Goal: Task Accomplishment & Management: Use online tool/utility

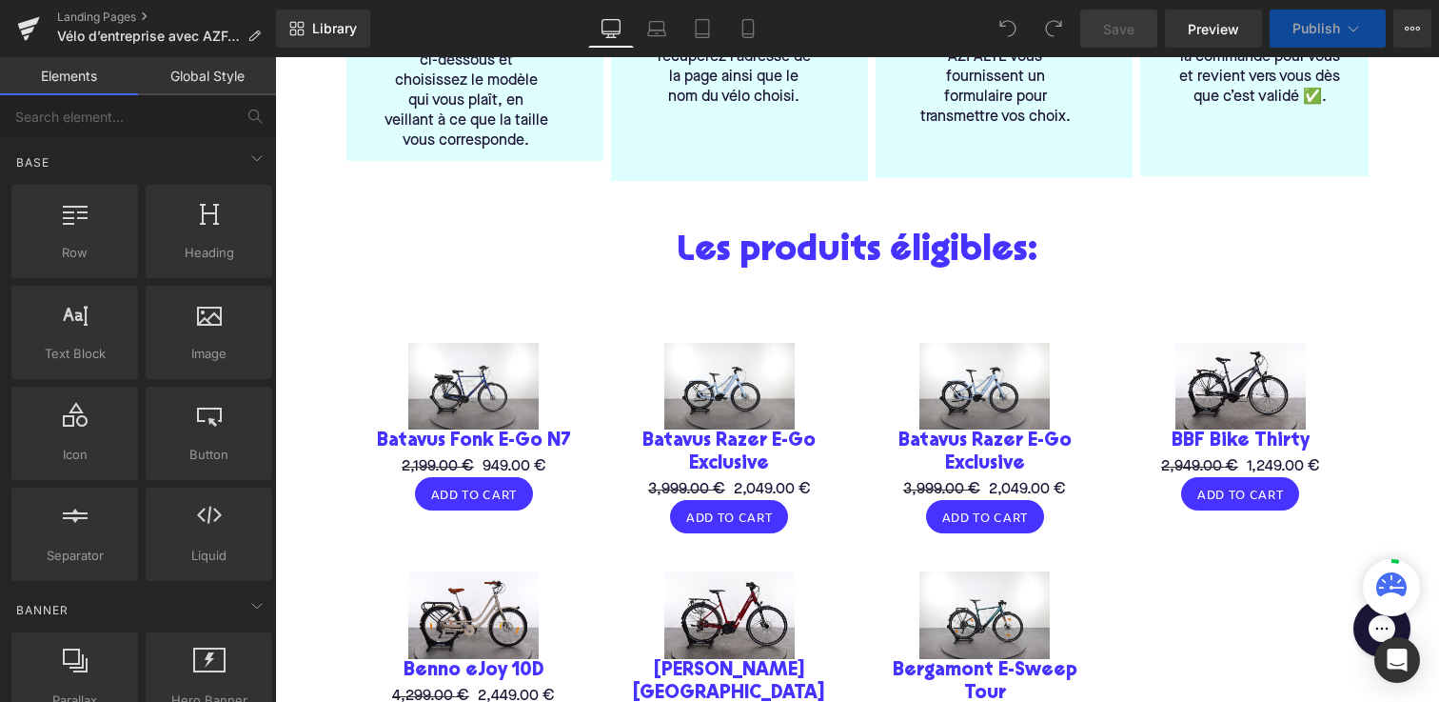
scroll to position [743, 0]
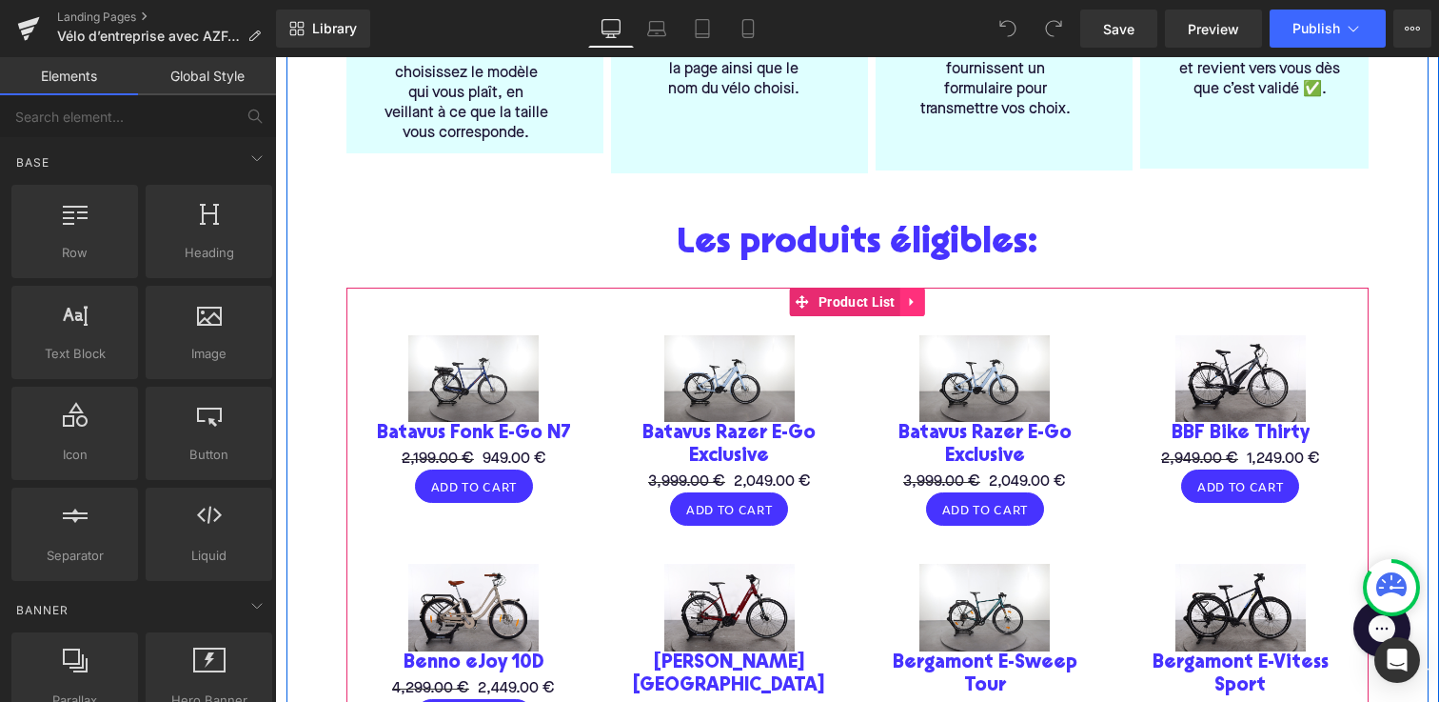
click at [913, 298] on icon at bounding box center [912, 301] width 13 height 14
click at [928, 307] on icon at bounding box center [925, 301] width 13 height 13
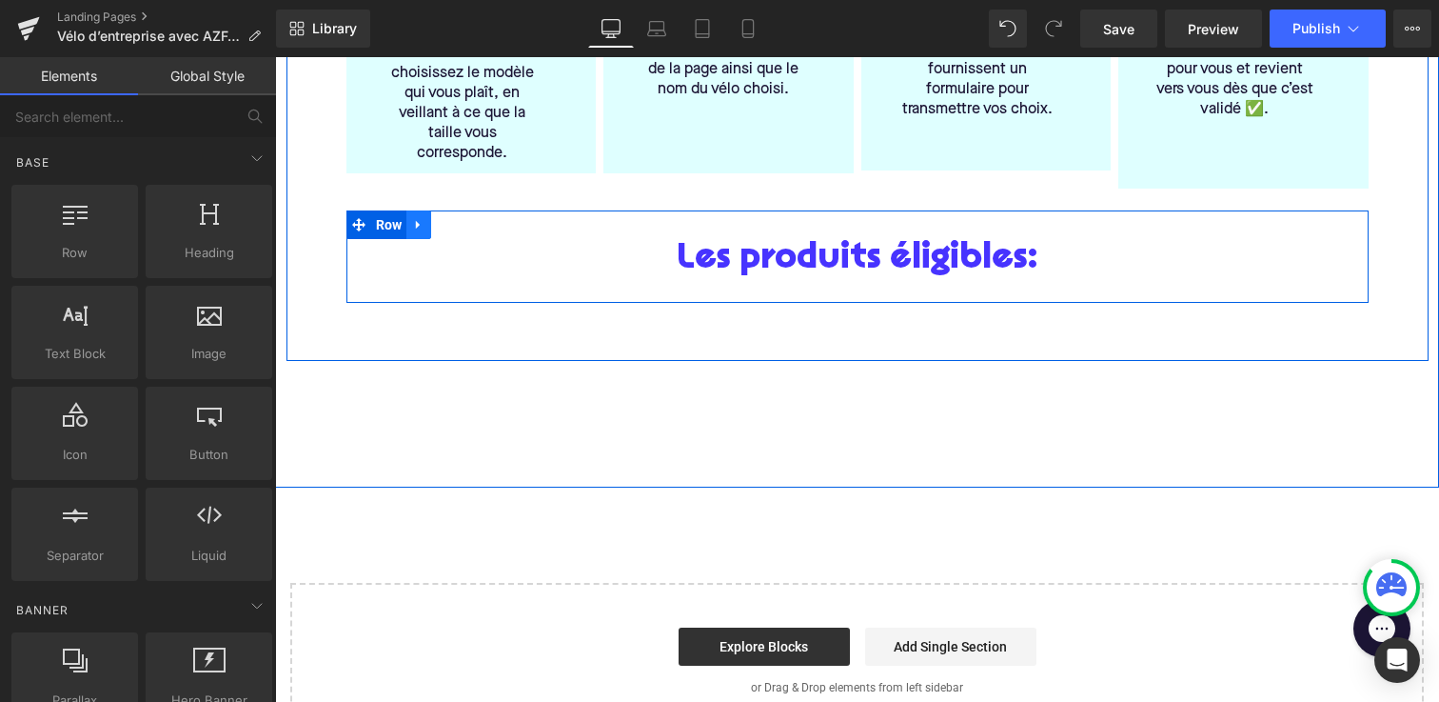
click at [429, 211] on link at bounding box center [419, 224] width 25 height 29
click at [465, 218] on icon at bounding box center [468, 224] width 13 height 13
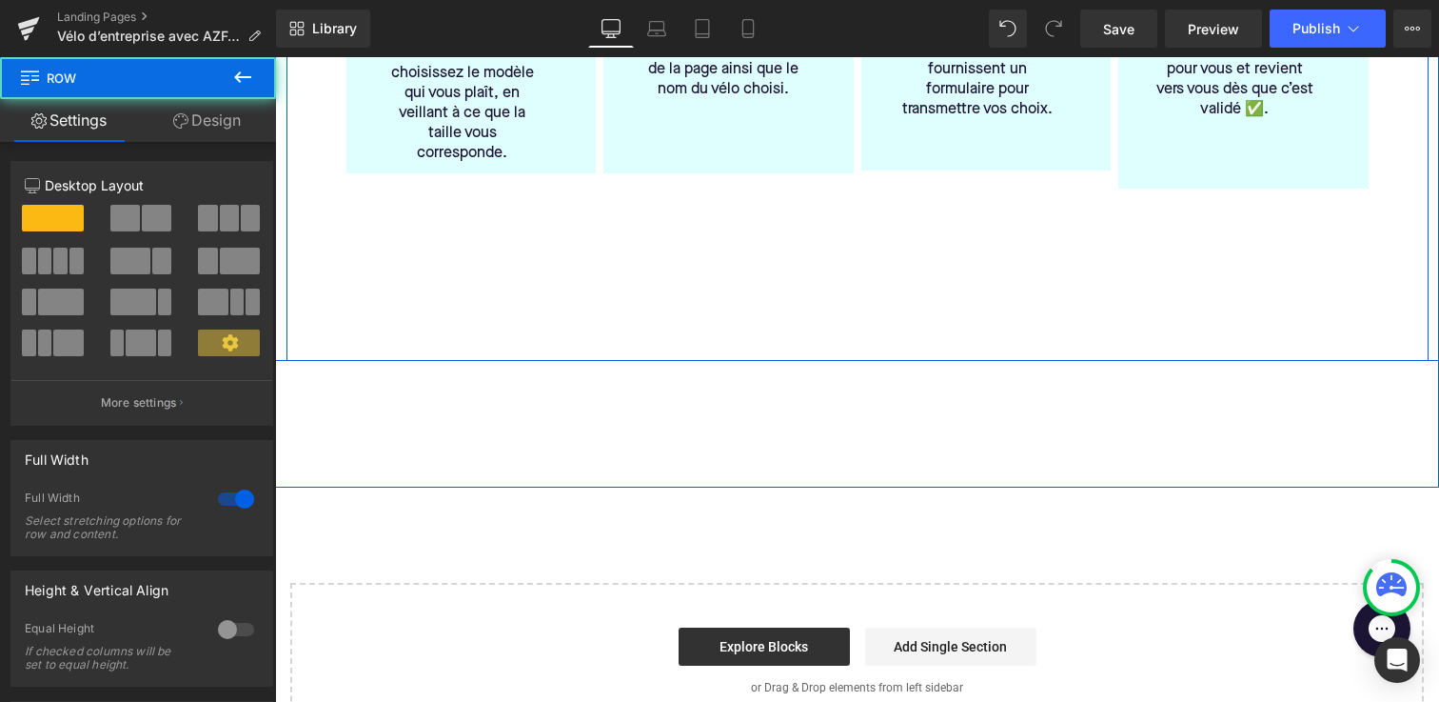
drag, startPoint x: 483, startPoint y: 358, endPoint x: 482, endPoint y: 200, distance: 158.0
click at [482, 200] on div "Comment ça marche? Heading 1️⃣ Ne commandez pas directement le vélo Heading Par…" at bounding box center [857, 100] width 1164 height 522
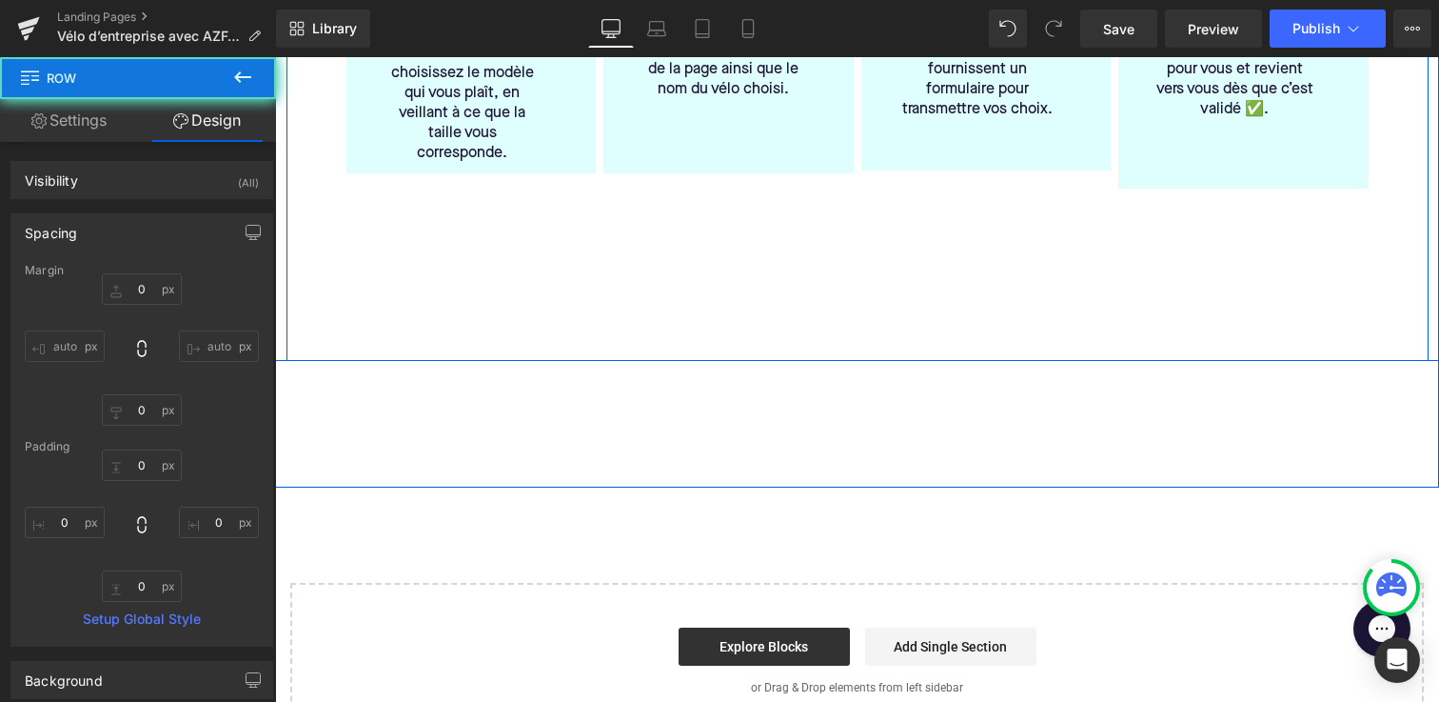
click at [491, 256] on div "Comment ça marche? Heading 1️⃣ Ne commandez pas directement le vélo Heading Par…" at bounding box center [858, 100] width 1142 height 522
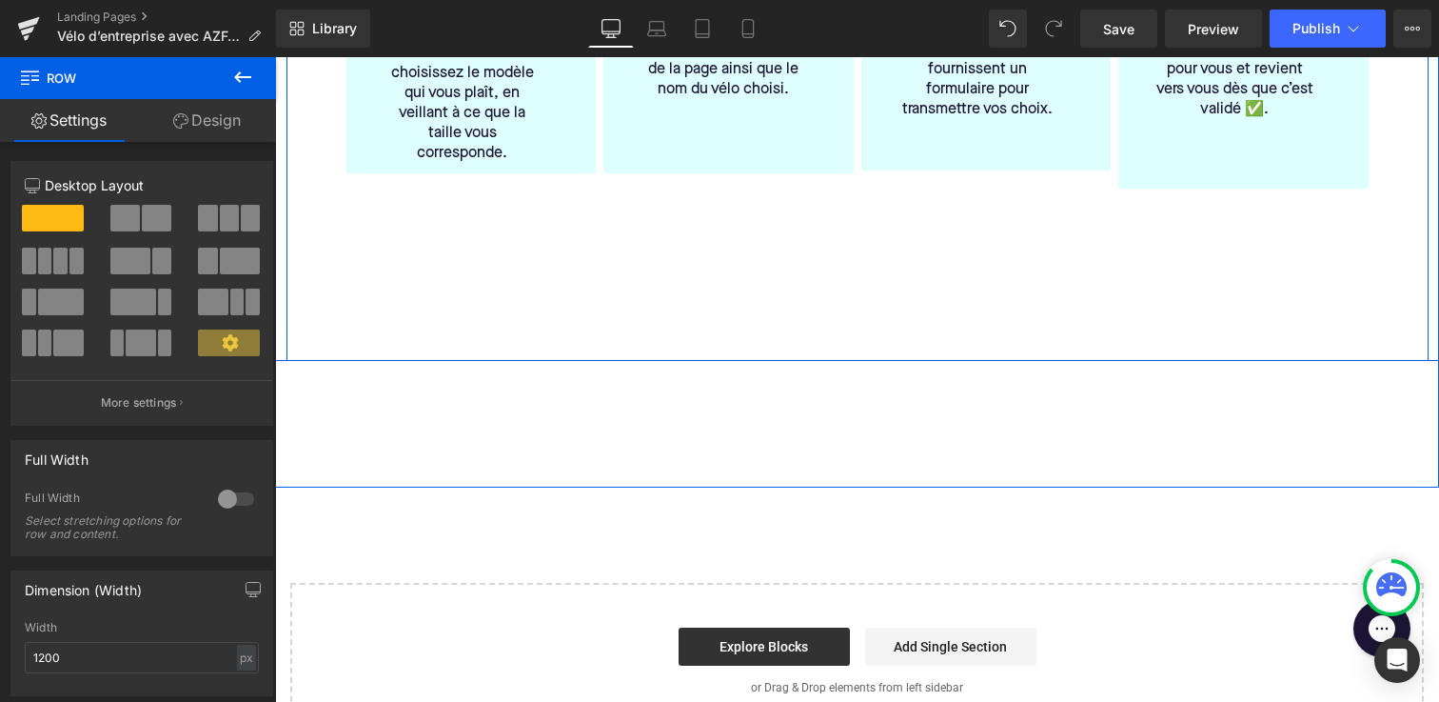
click at [625, 230] on div "Comment ça marche? Heading 1️⃣ Ne commandez pas directement le vélo Heading Par…" at bounding box center [858, 100] width 1142 height 522
drag, startPoint x: 637, startPoint y: 358, endPoint x: 637, endPoint y: 257, distance: 100.9
click at [637, 257] on div "Comment ça marche? Heading 1️⃣ Ne commandez pas directement le vélo Heading Par…" at bounding box center [857, 100] width 1164 height 522
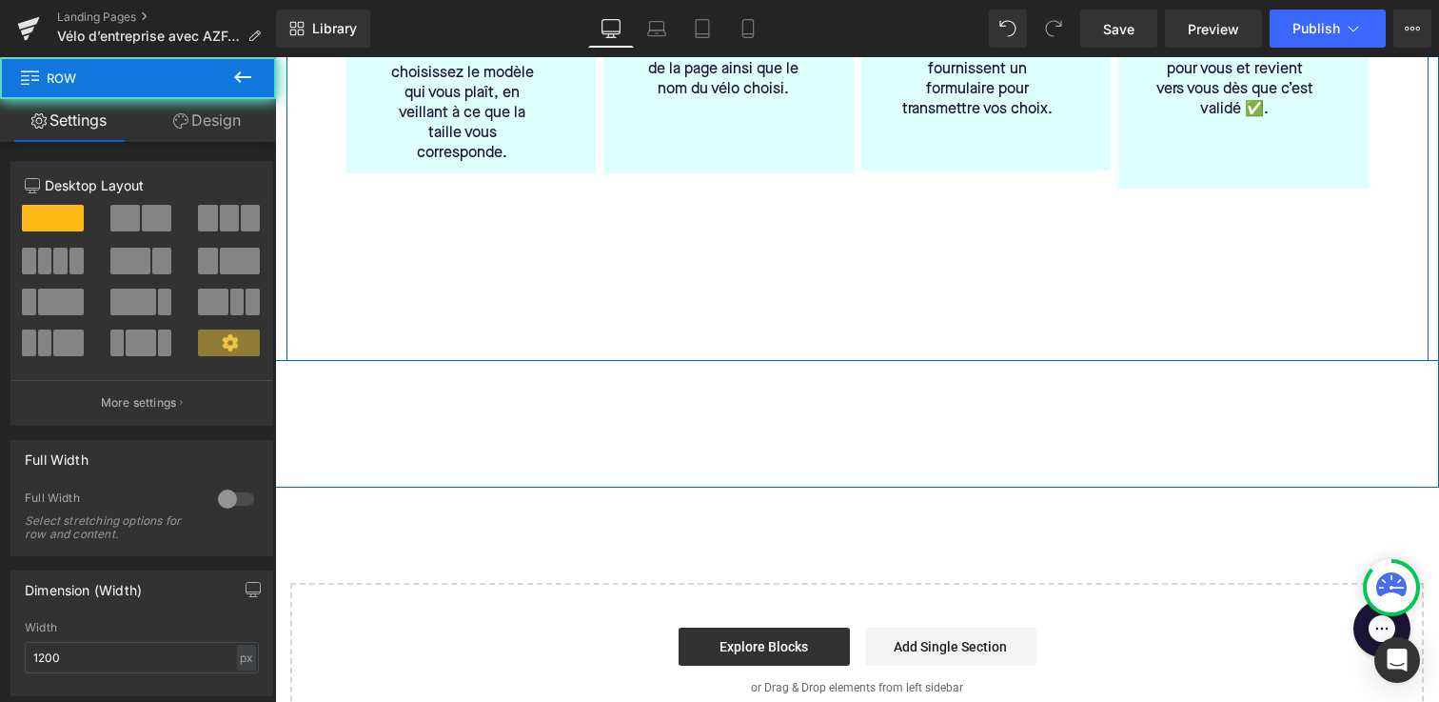
click at [637, 257] on div "Comment ça marche? Heading 1️⃣ Ne commandez pas directement le vélo Heading Par…" at bounding box center [858, 100] width 1142 height 522
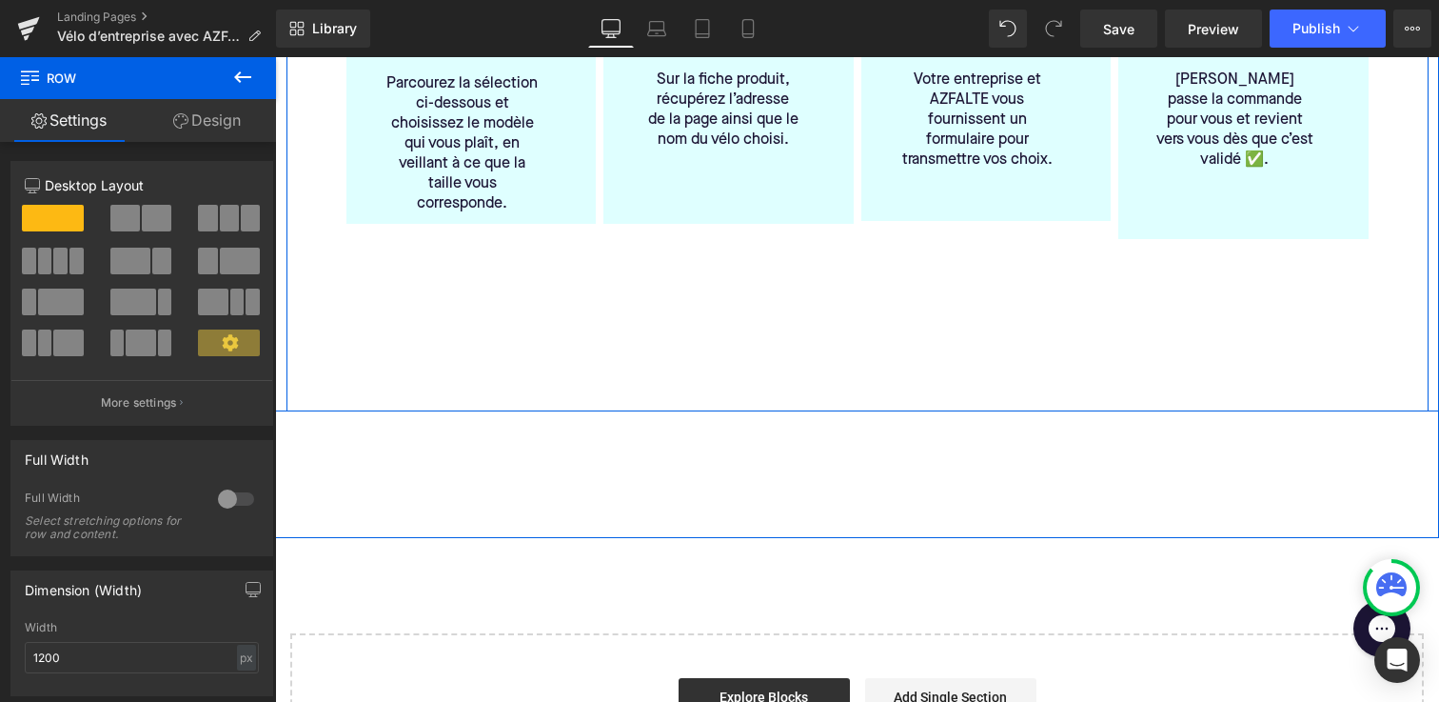
scroll to position [674, 0]
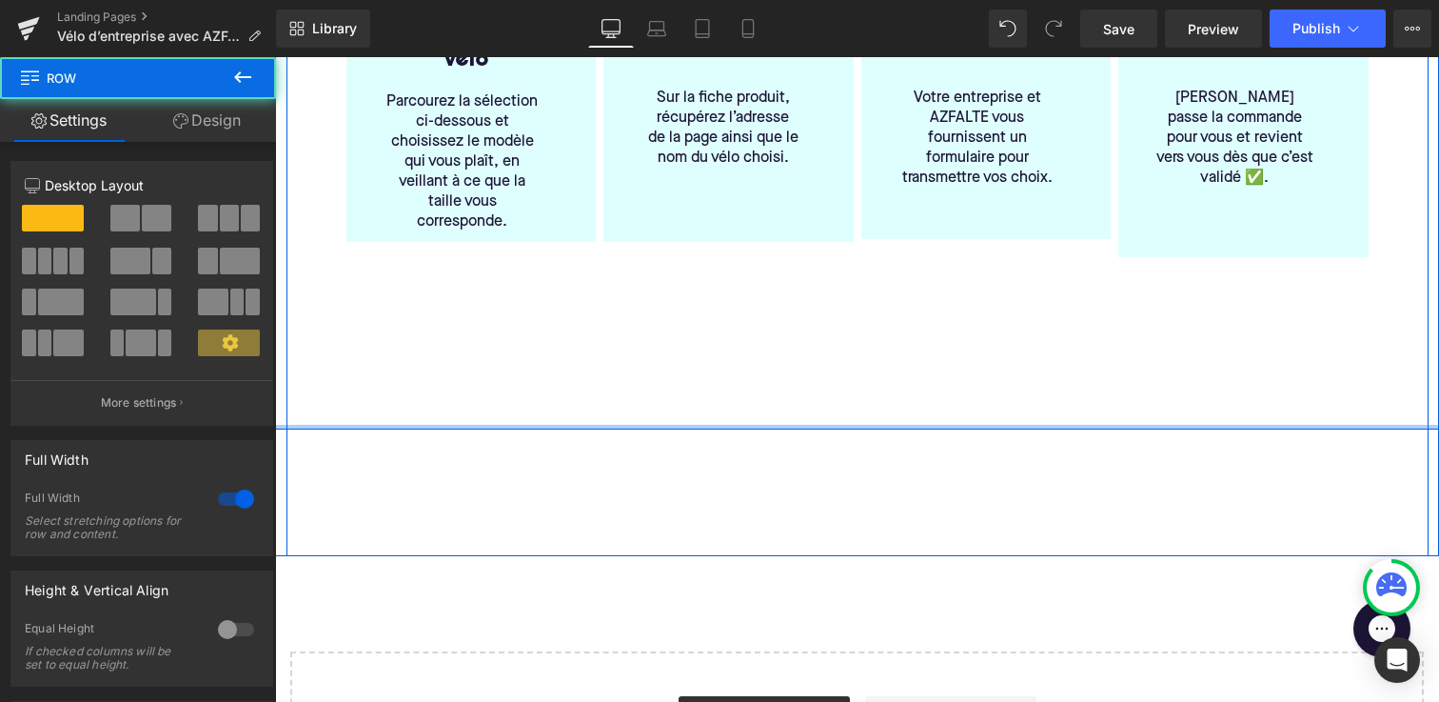
click at [653, 426] on div at bounding box center [857, 427] width 1164 height 5
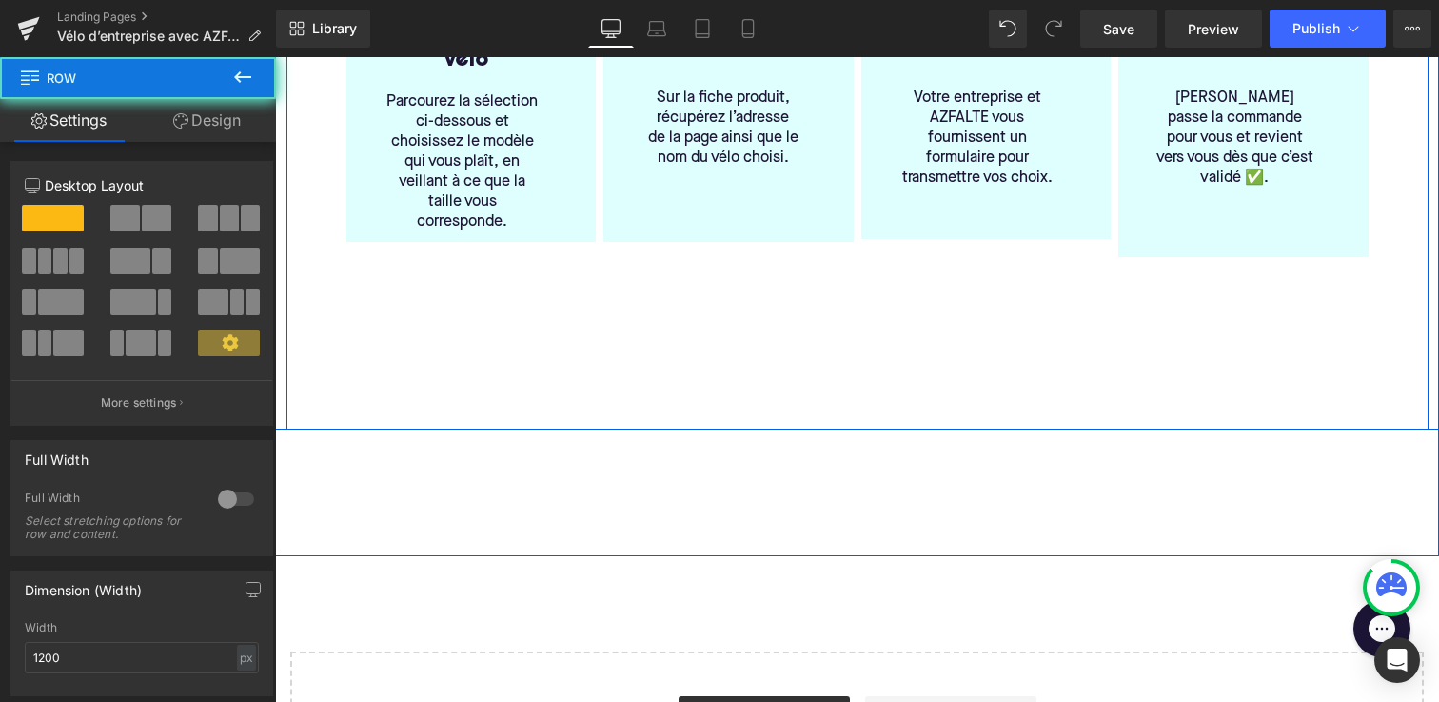
click at [653, 392] on div "Comment ça marche? Heading 1️⃣ Ne commandez pas directement le vélo Heading Par…" at bounding box center [858, 169] width 1142 height 522
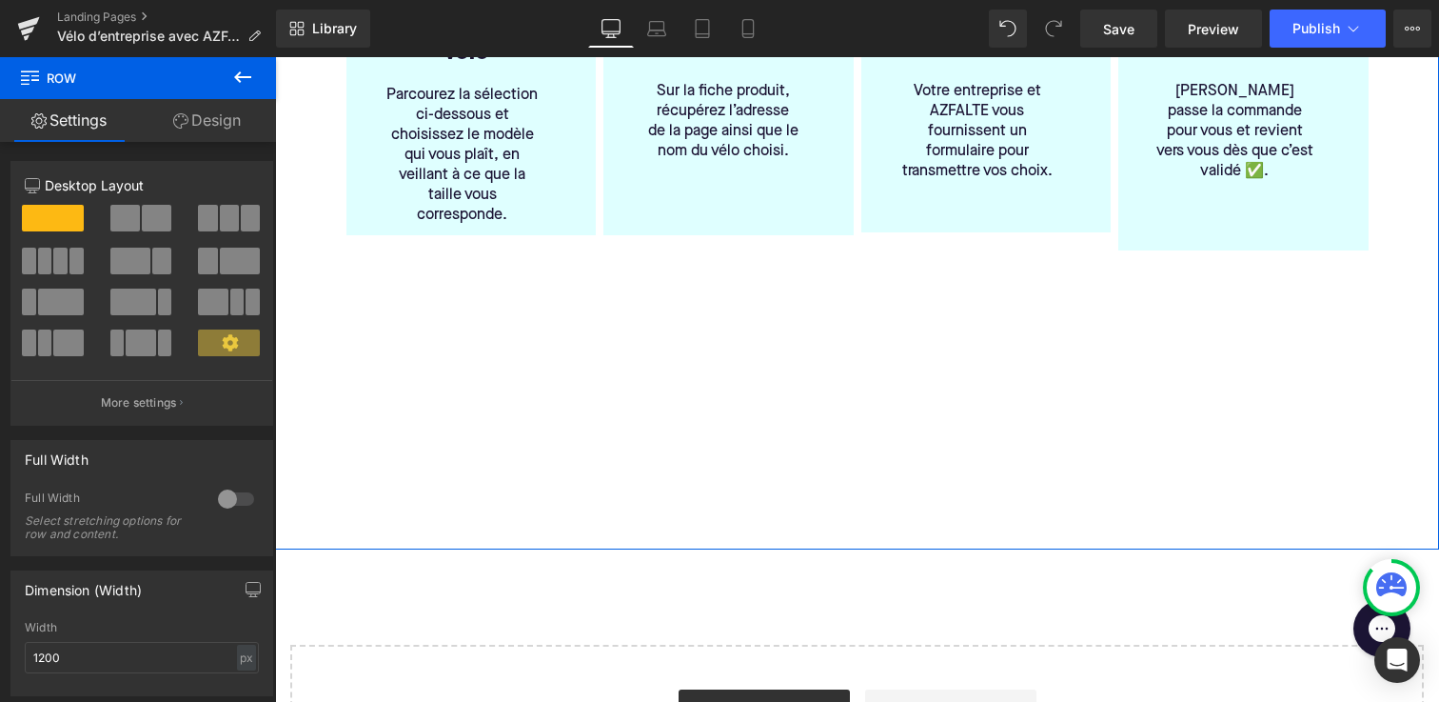
scroll to position [689, 0]
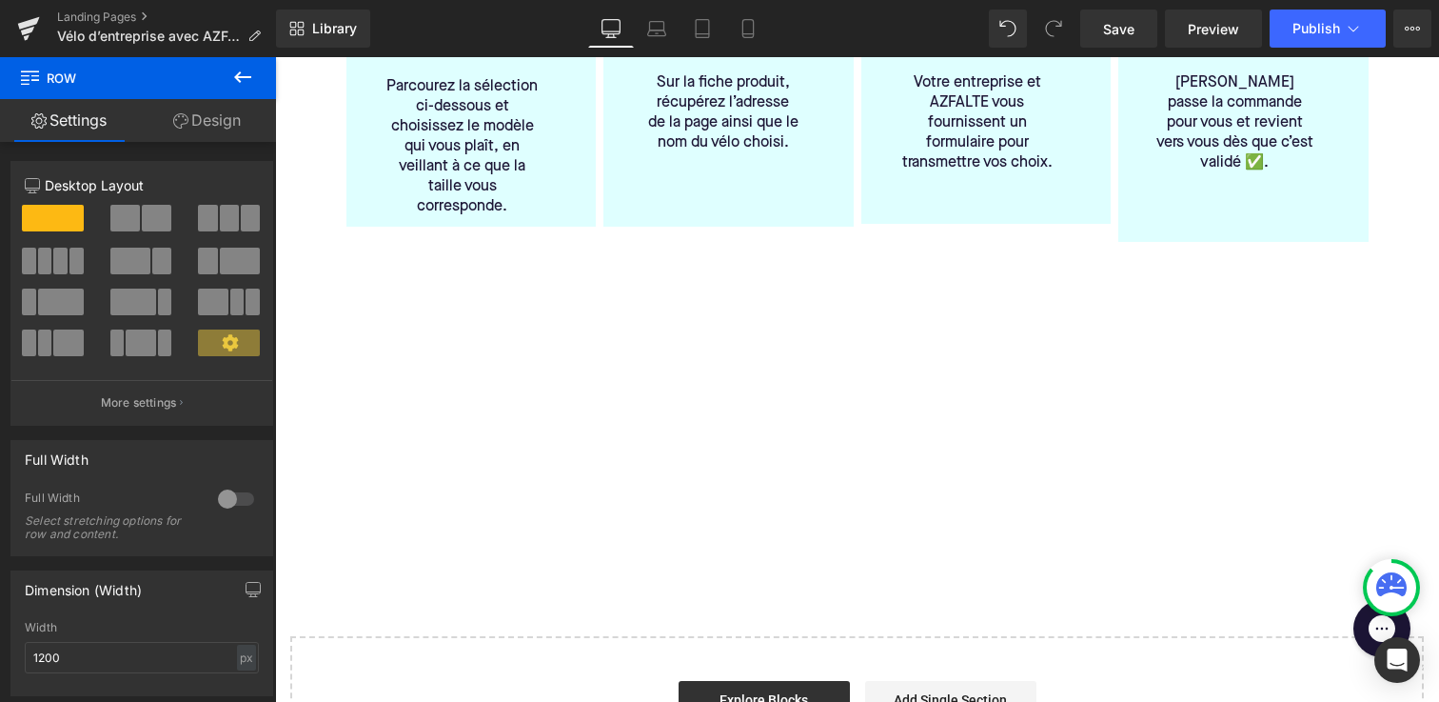
click at [244, 74] on icon at bounding box center [242, 77] width 23 height 23
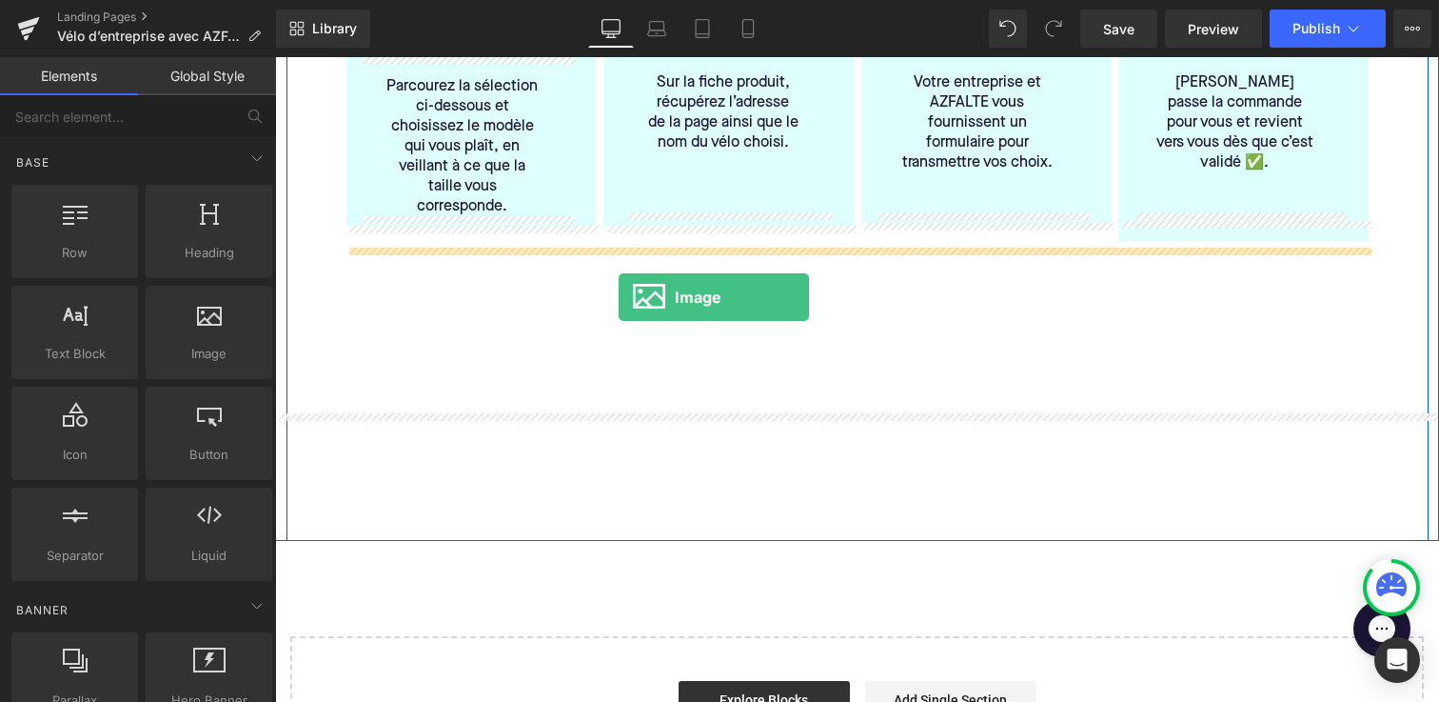
drag, startPoint x: 474, startPoint y: 399, endPoint x: 618, endPoint y: 300, distance: 174.5
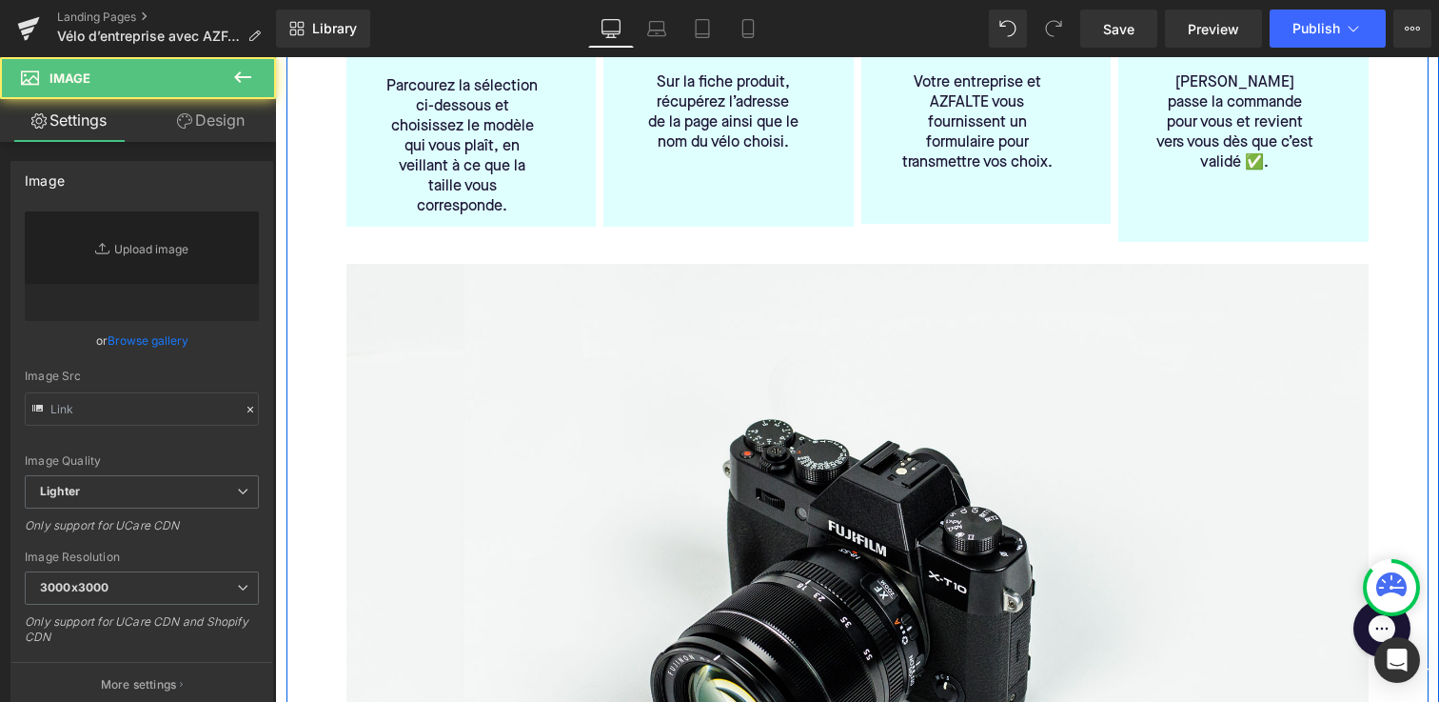
type input "//[DOMAIN_NAME][URL]"
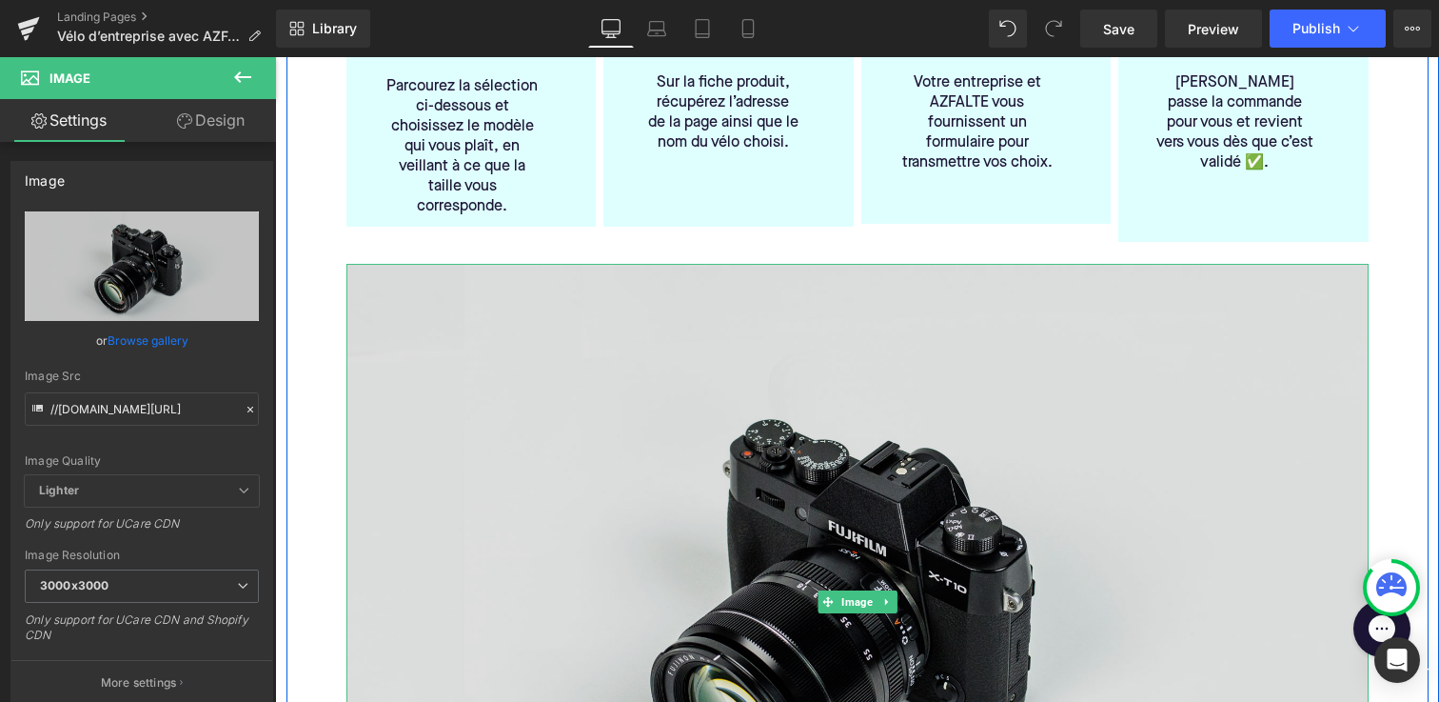
click at [615, 434] on img at bounding box center [858, 603] width 1022 height 678
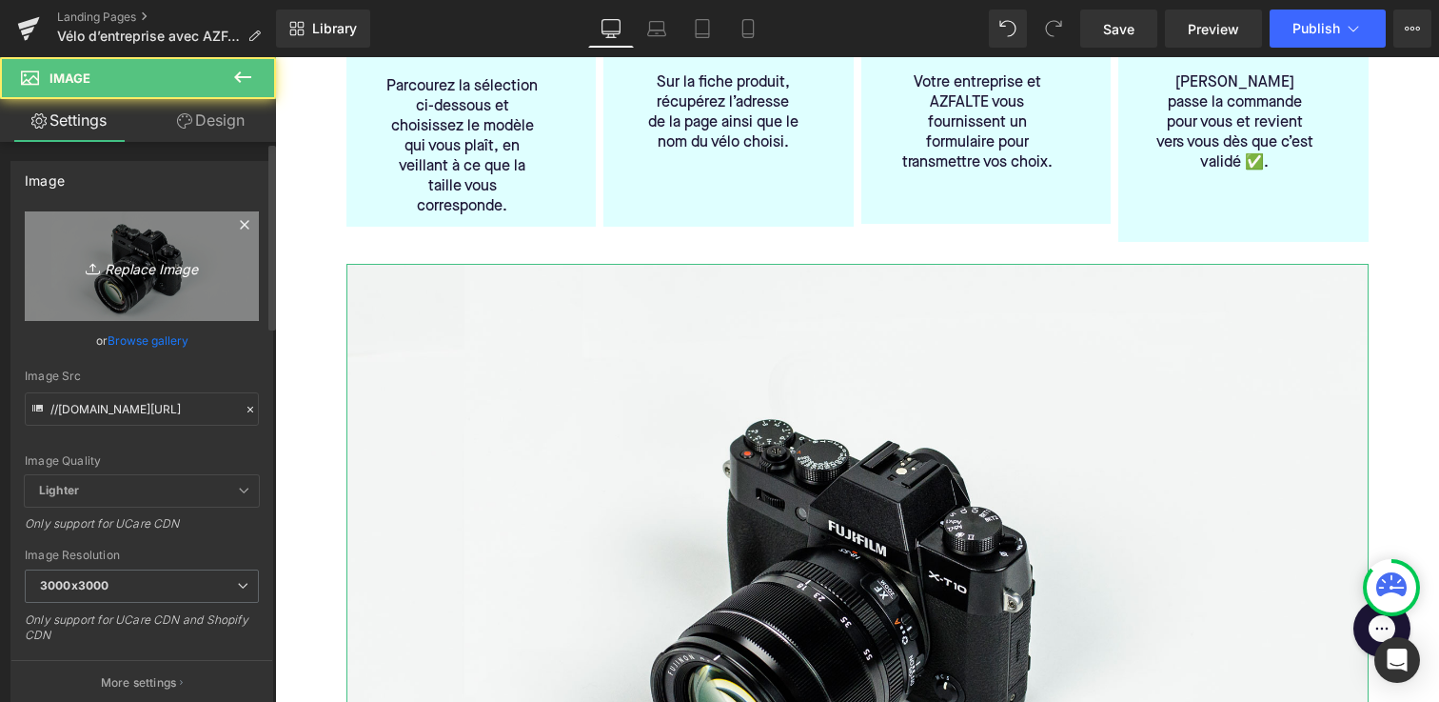
click at [144, 254] on icon "Replace Image" at bounding box center [142, 266] width 152 height 24
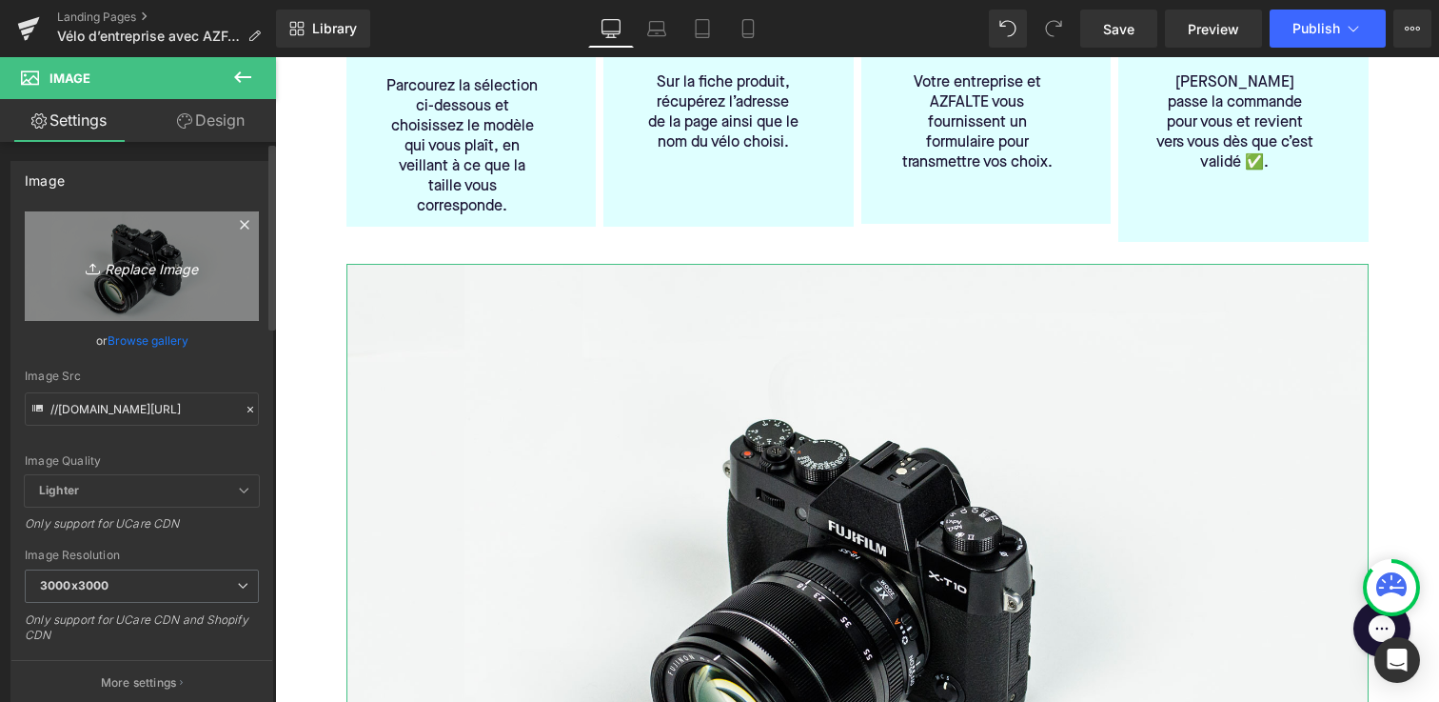
click at [129, 247] on link "Replace Image" at bounding box center [142, 265] width 234 height 109
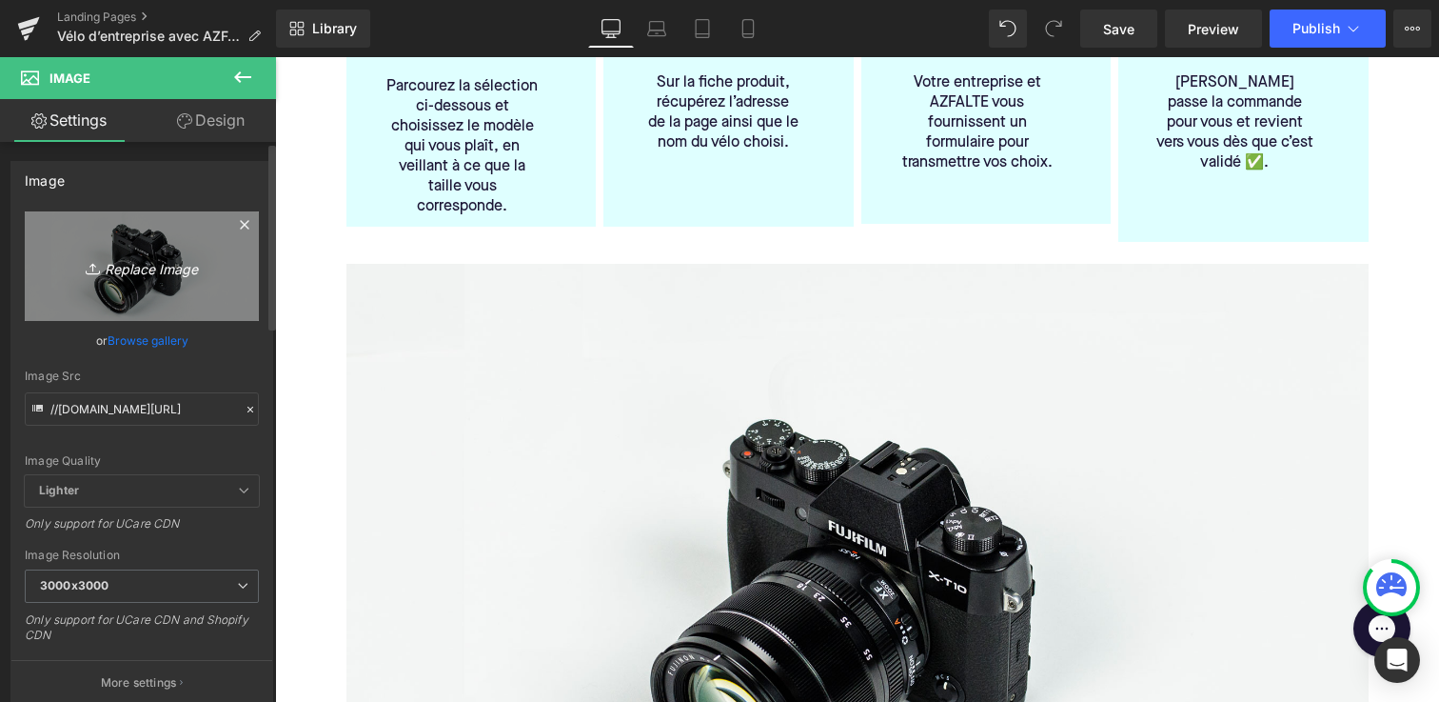
type input "C:\fakepath\Azfalte - desk4.jpg"
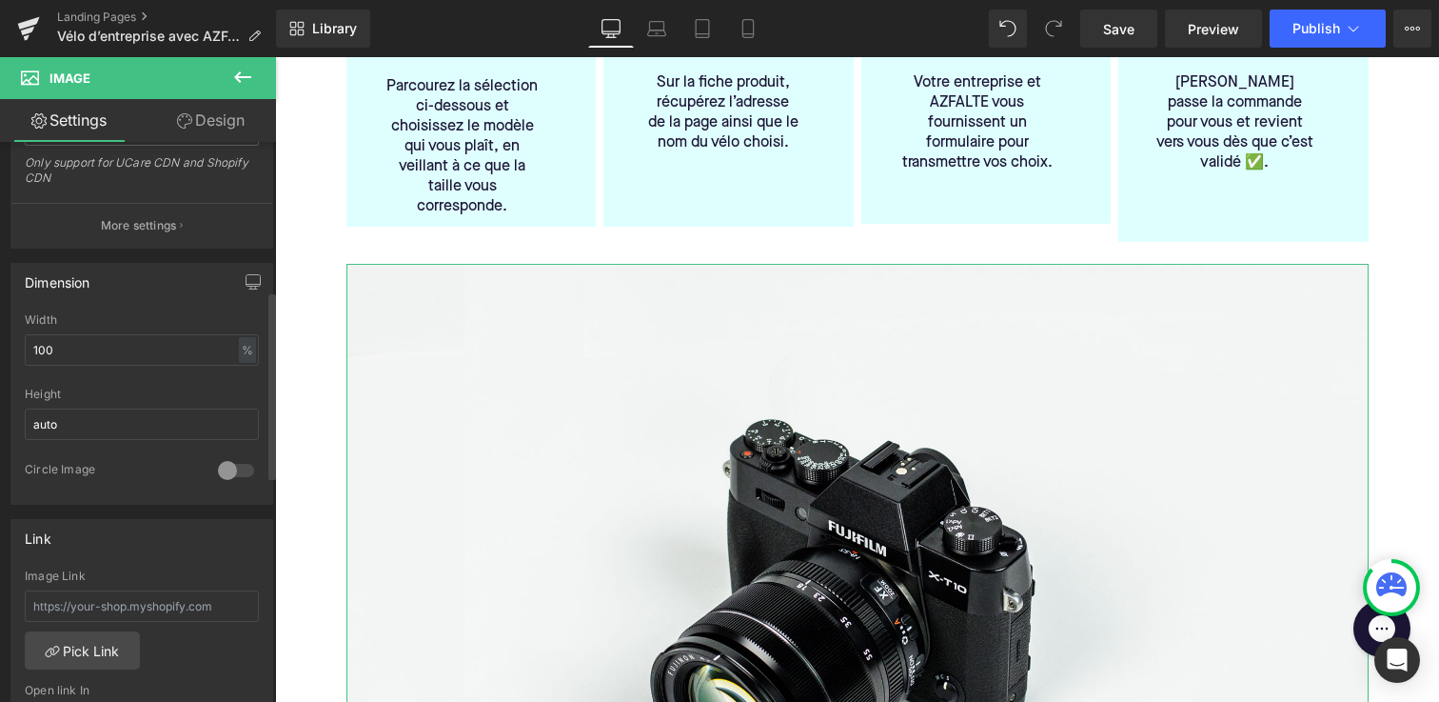
scroll to position [0, 0]
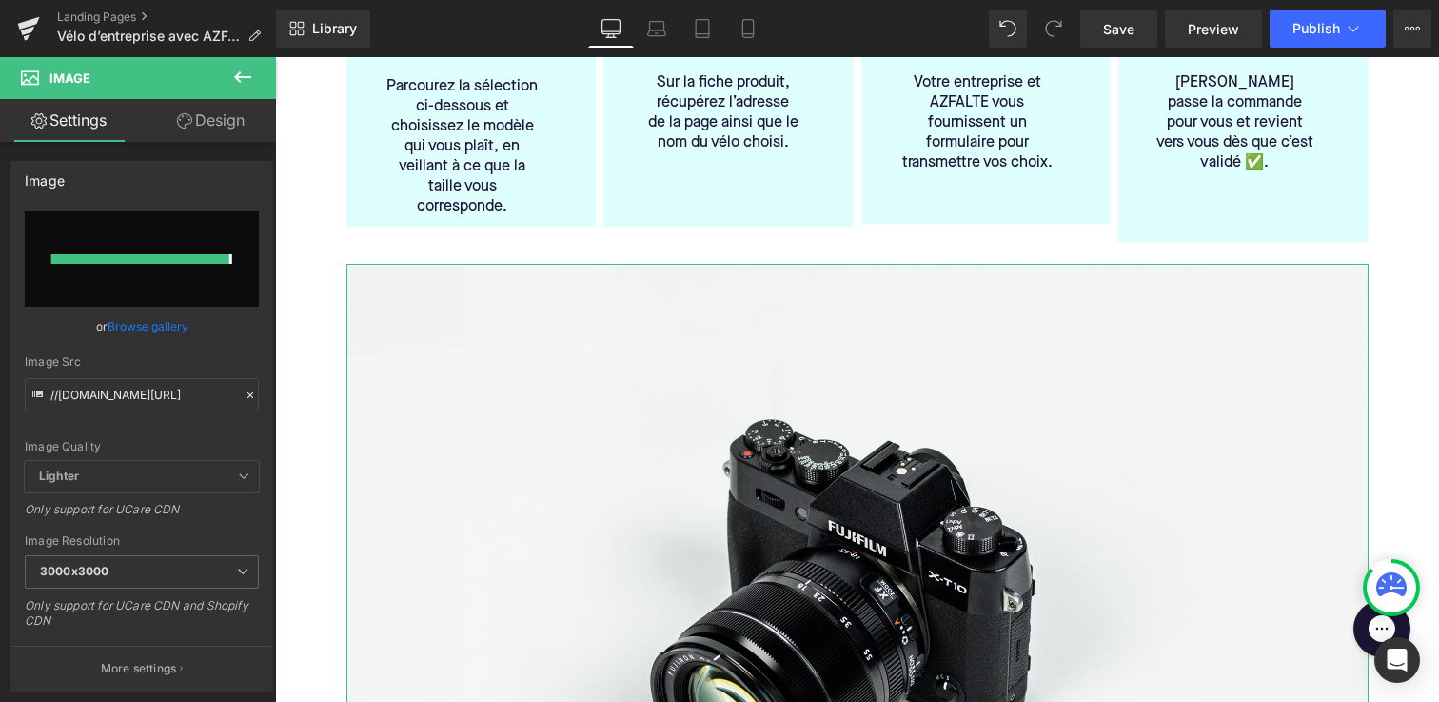
type input "[URL][DOMAIN_NAME]"
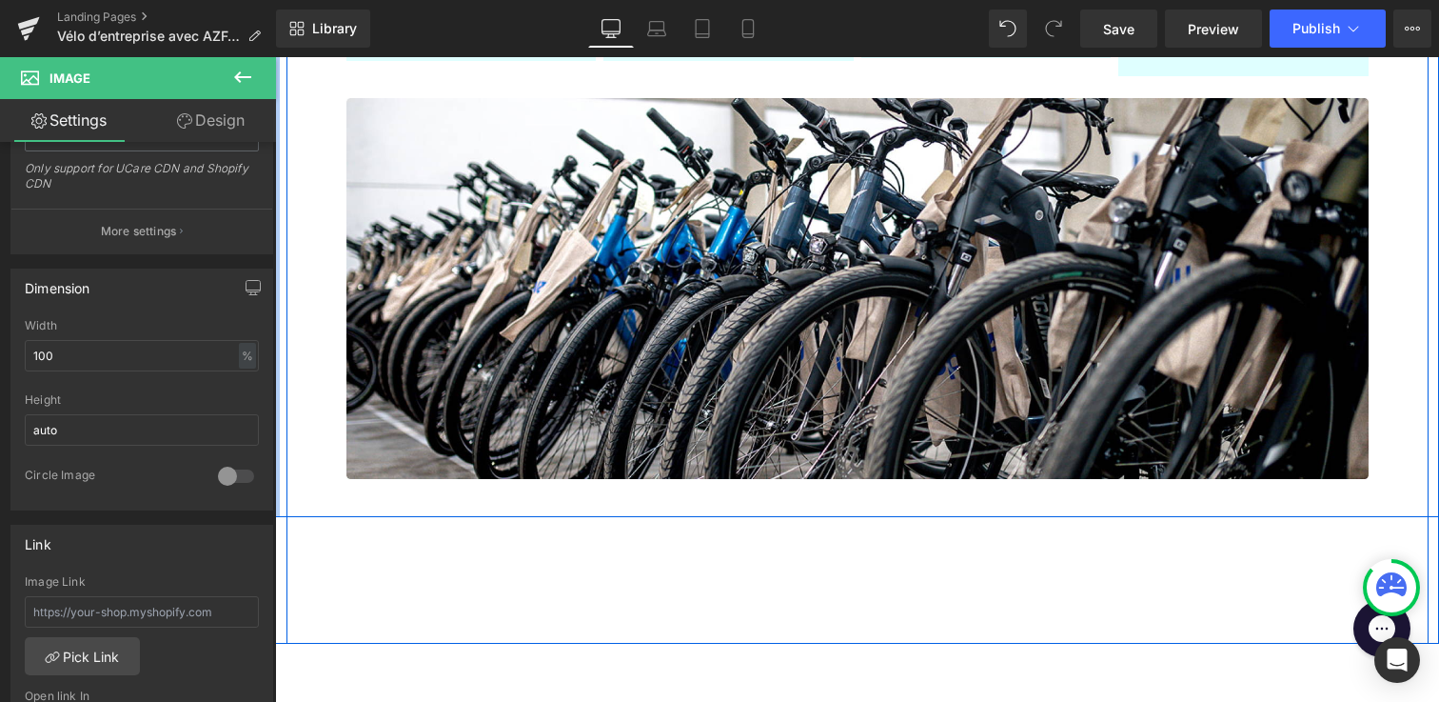
scroll to position [857, 0]
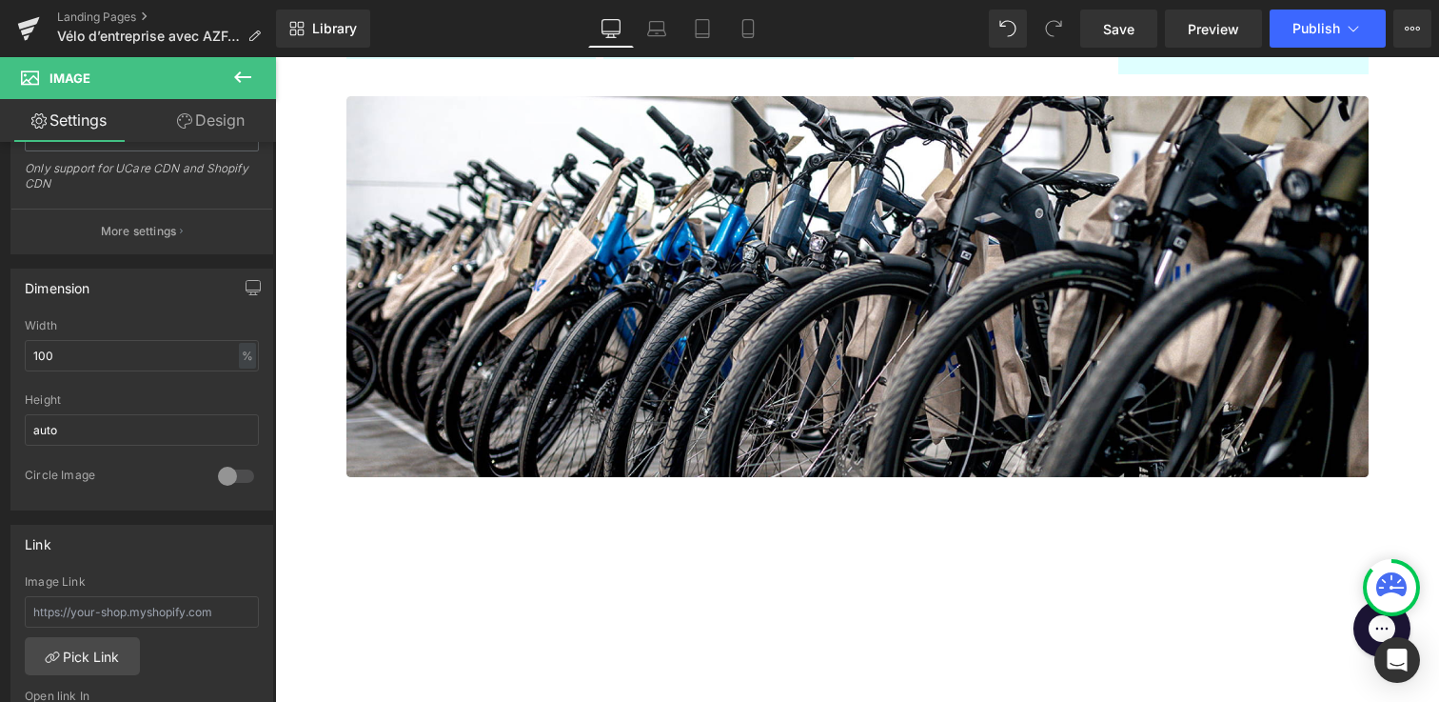
click at [232, 68] on icon at bounding box center [242, 77] width 23 height 23
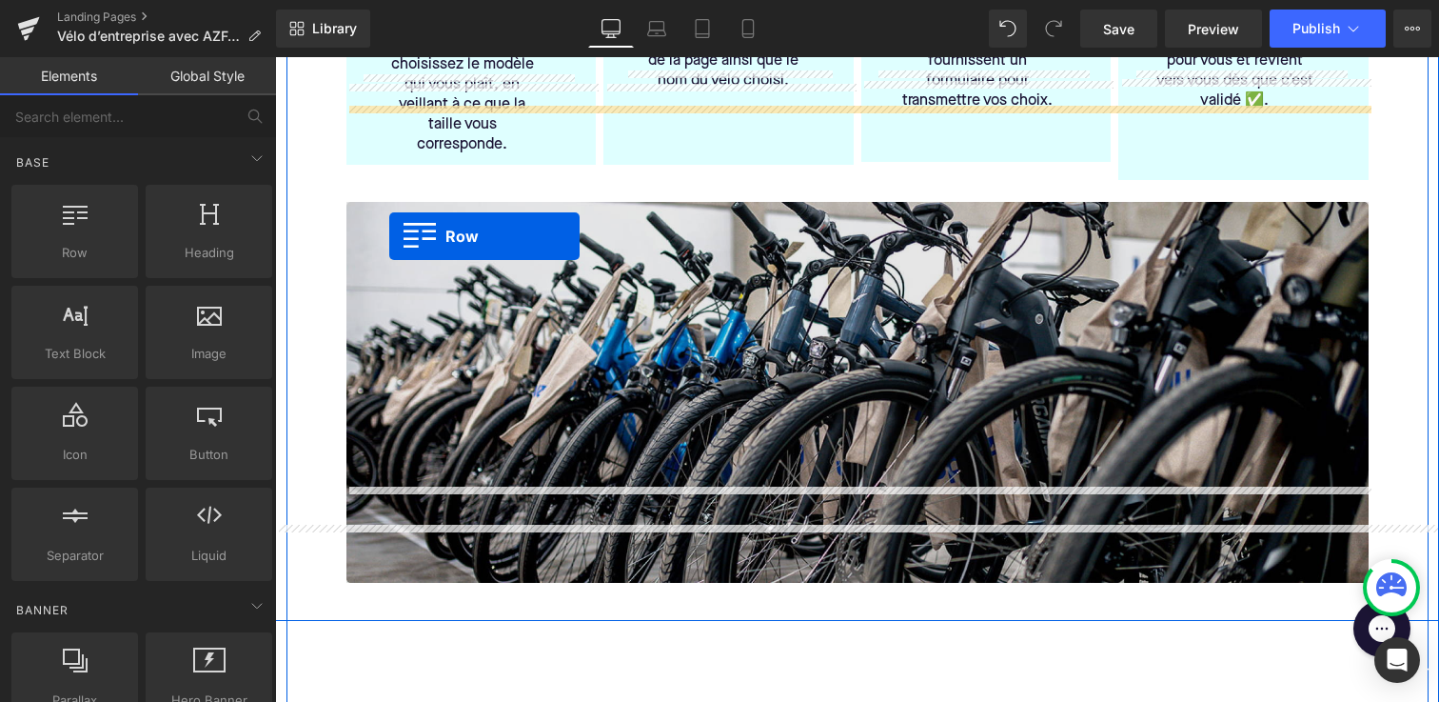
scroll to position [703, 0]
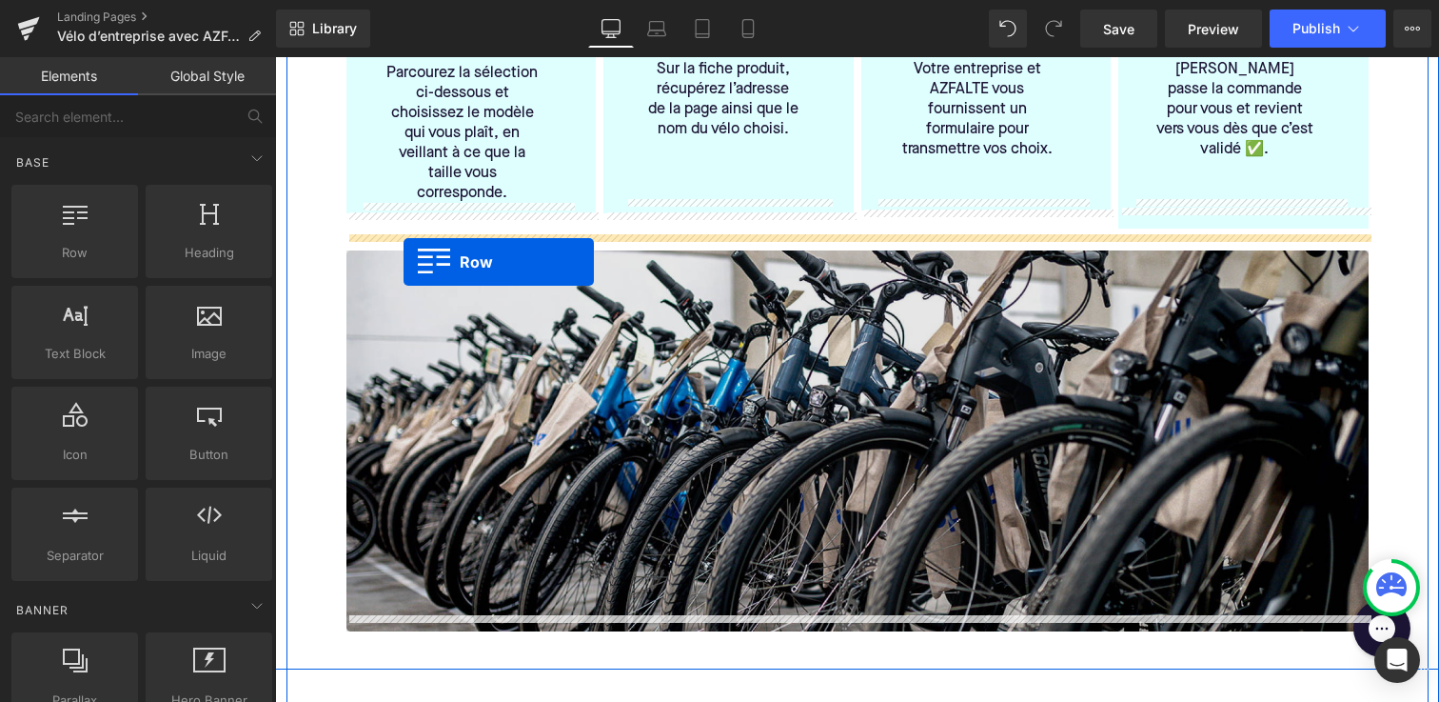
drag, startPoint x: 330, startPoint y: 288, endPoint x: 404, endPoint y: 262, distance: 77.7
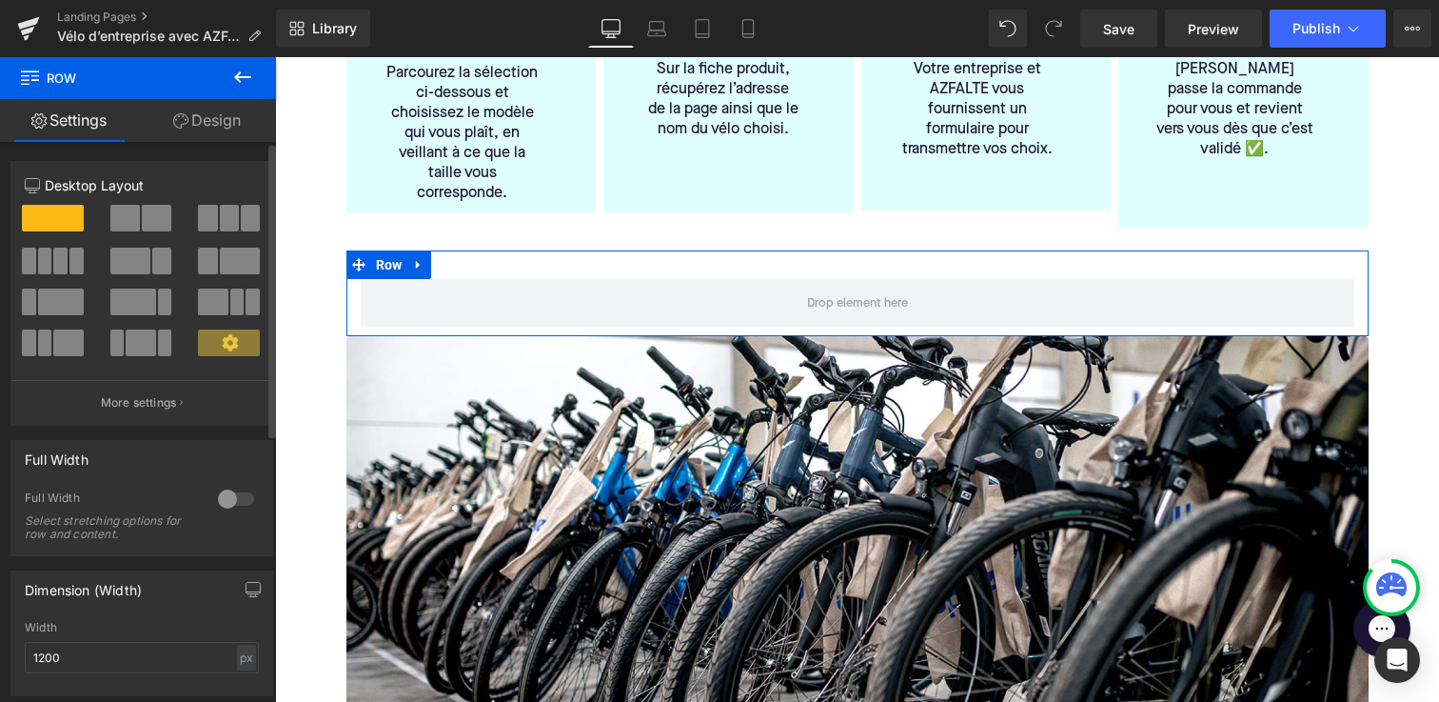
click at [223, 499] on div at bounding box center [236, 499] width 46 height 30
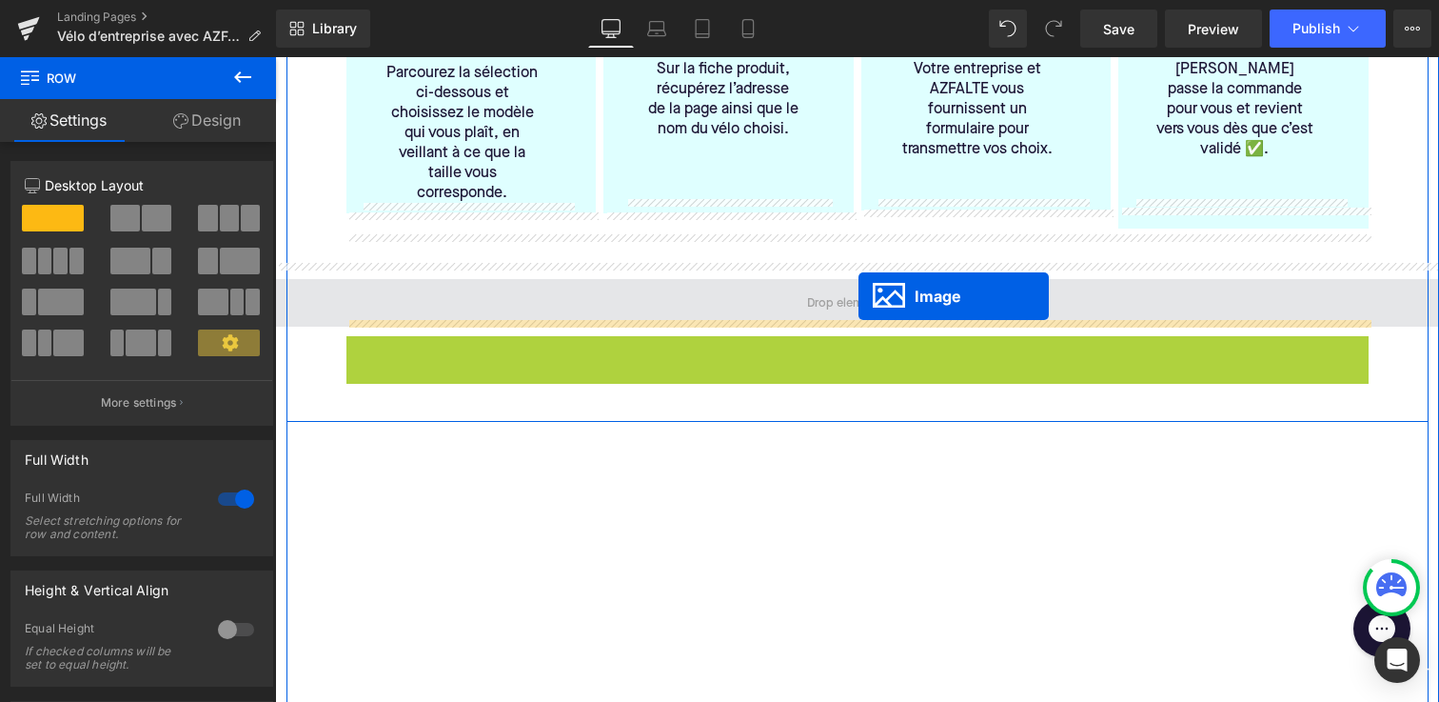
drag, startPoint x: 868, startPoint y: 515, endPoint x: 859, endPoint y: 296, distance: 219.2
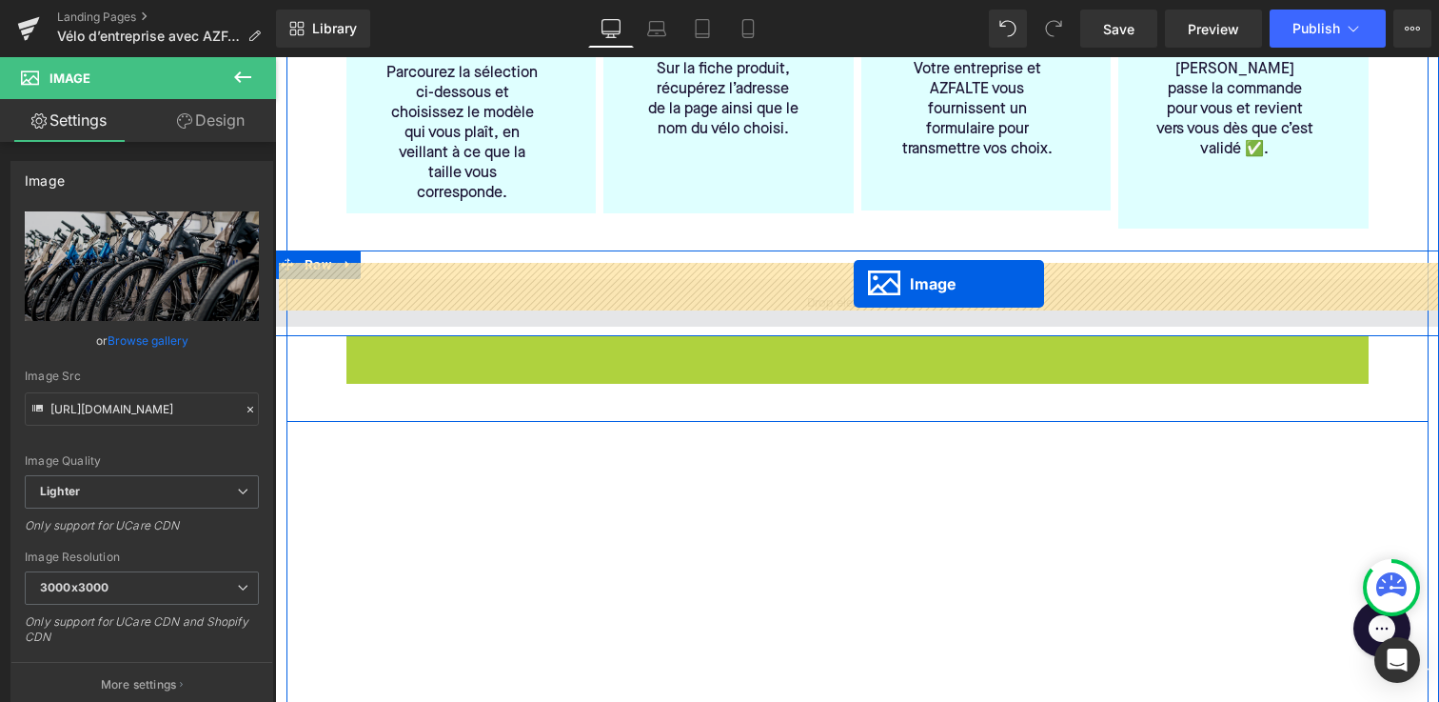
drag, startPoint x: 859, startPoint y: 500, endPoint x: 854, endPoint y: 283, distance: 217.1
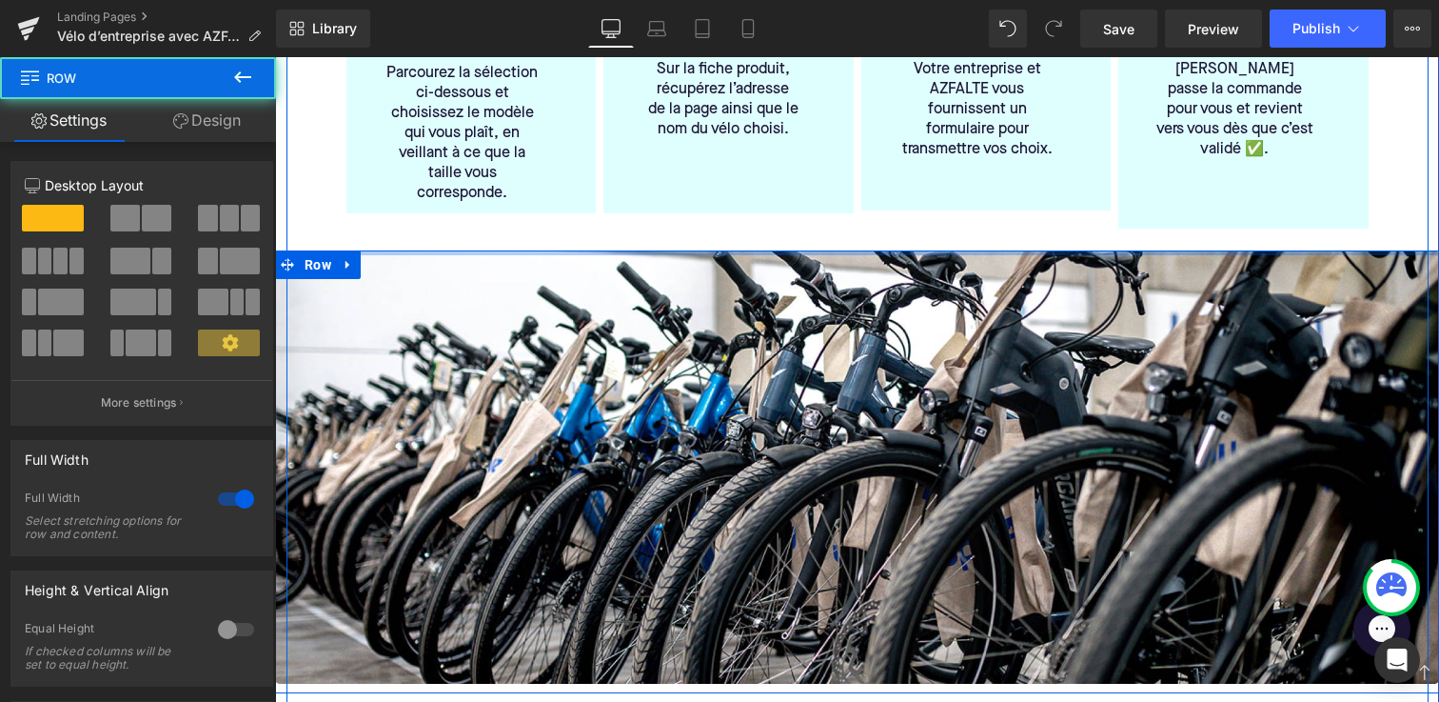
drag, startPoint x: 783, startPoint y: 239, endPoint x: 772, endPoint y: 206, distance: 34.9
click at [772, 206] on div "Comment ça marche? Heading 1️⃣ Ne commandez pas directement le vélo Heading Par…" at bounding box center [857, 286] width 1051 height 814
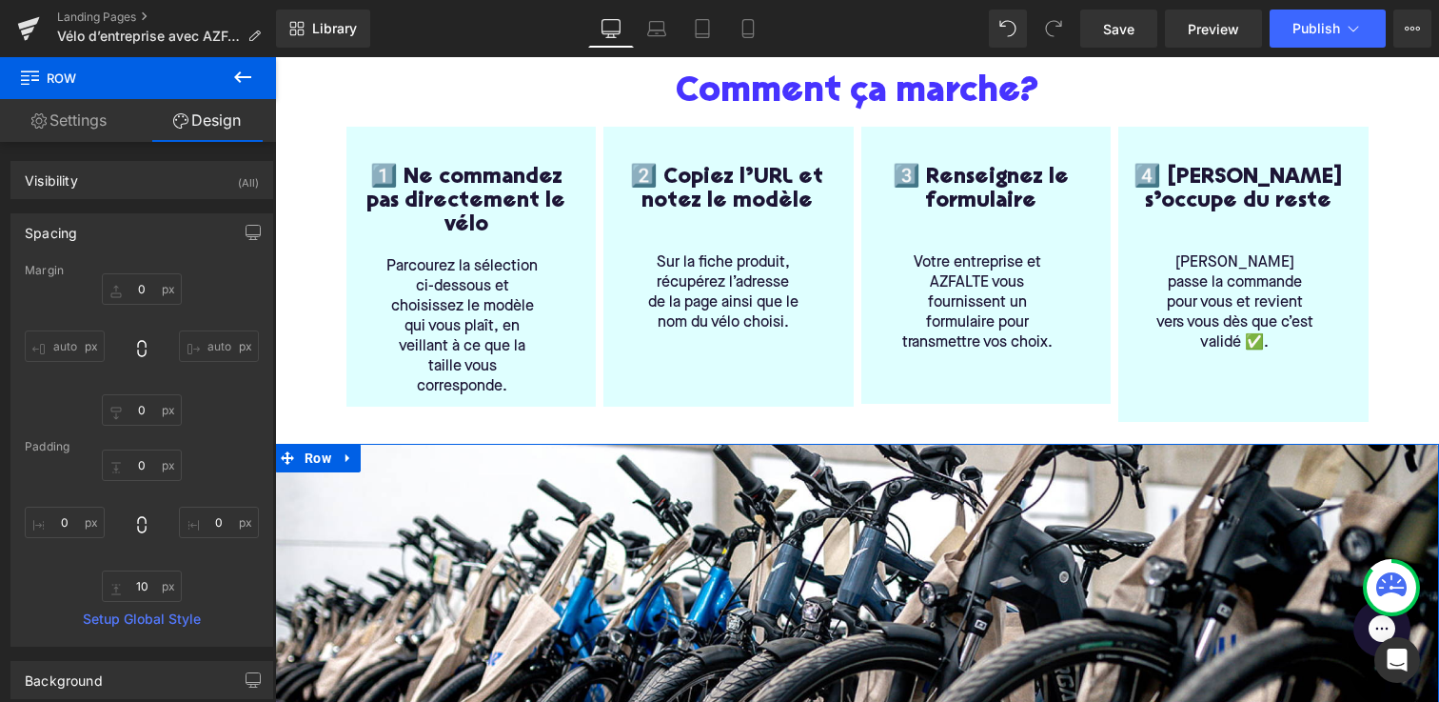
scroll to position [517, 0]
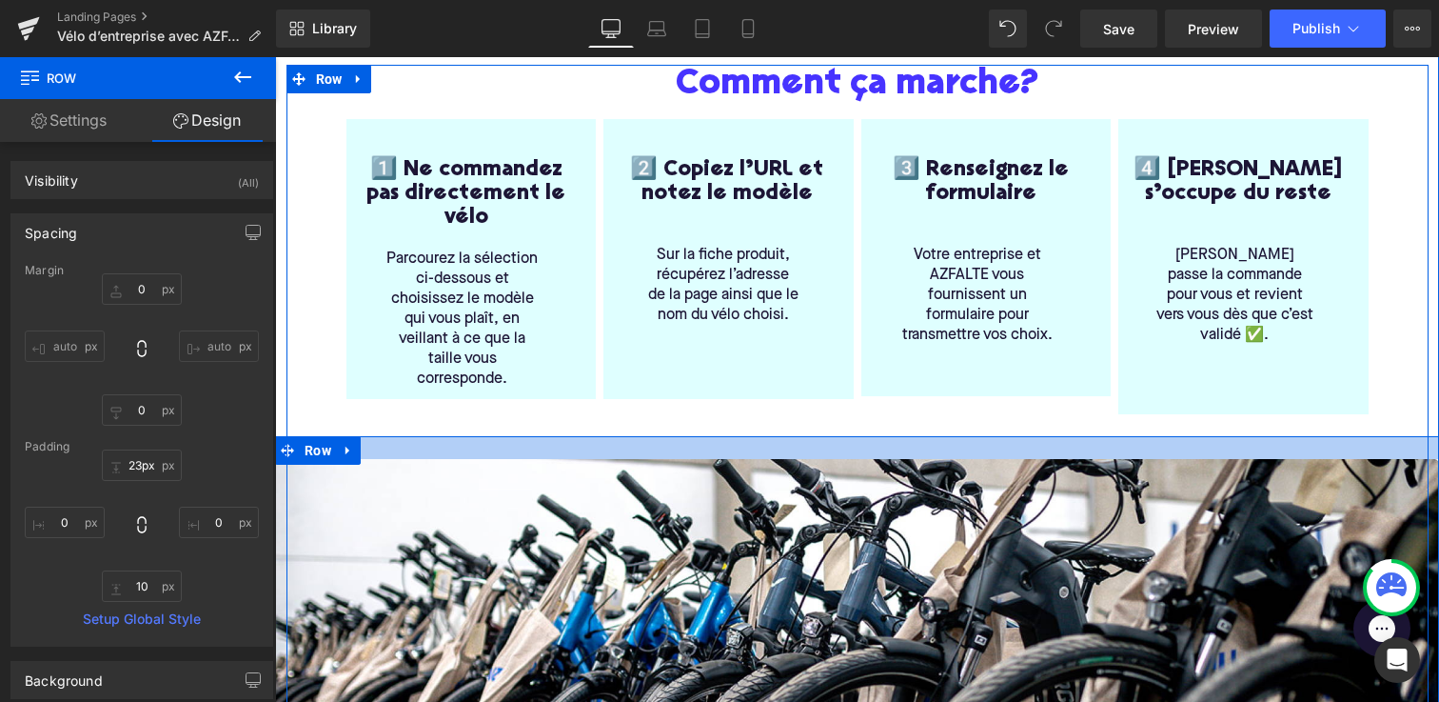
type input "22px"
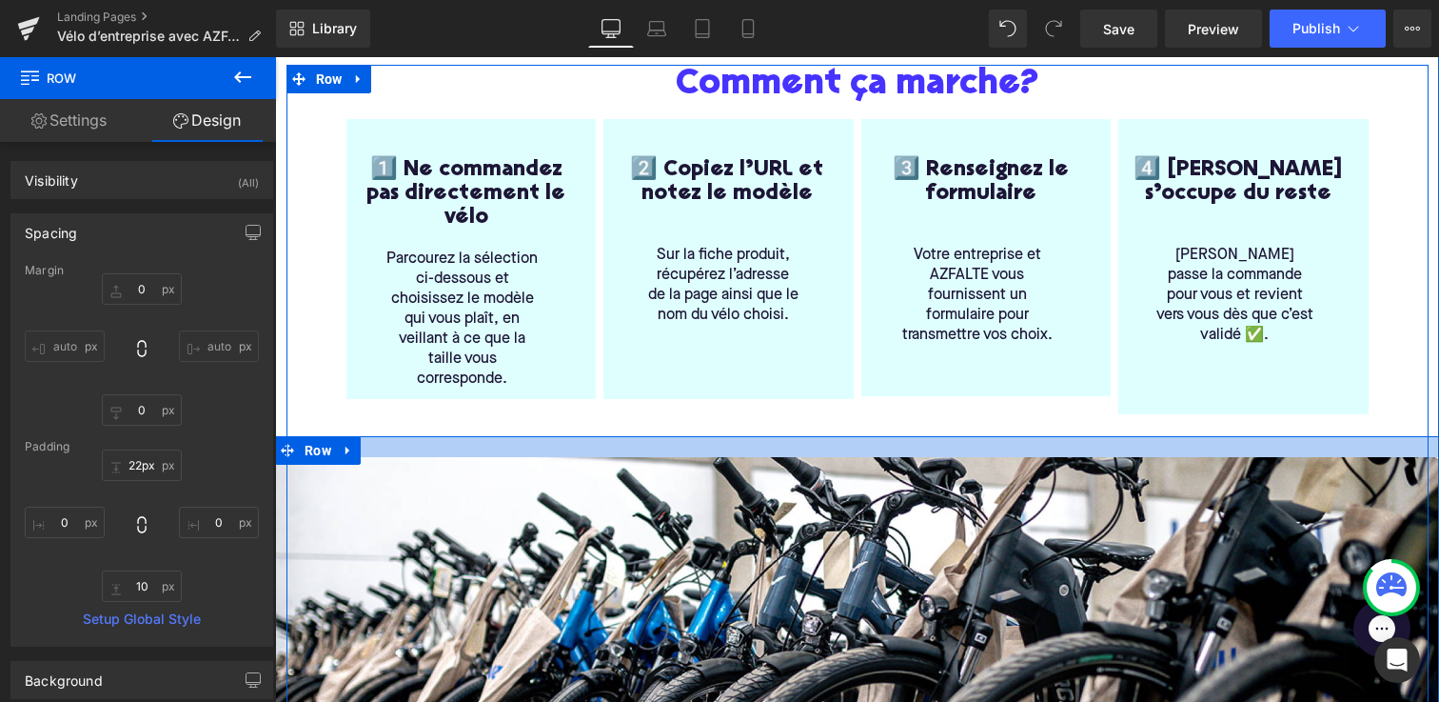
drag, startPoint x: 803, startPoint y: 420, endPoint x: 803, endPoint y: 441, distance: 20.9
click at [803, 441] on div at bounding box center [857, 446] width 1164 height 21
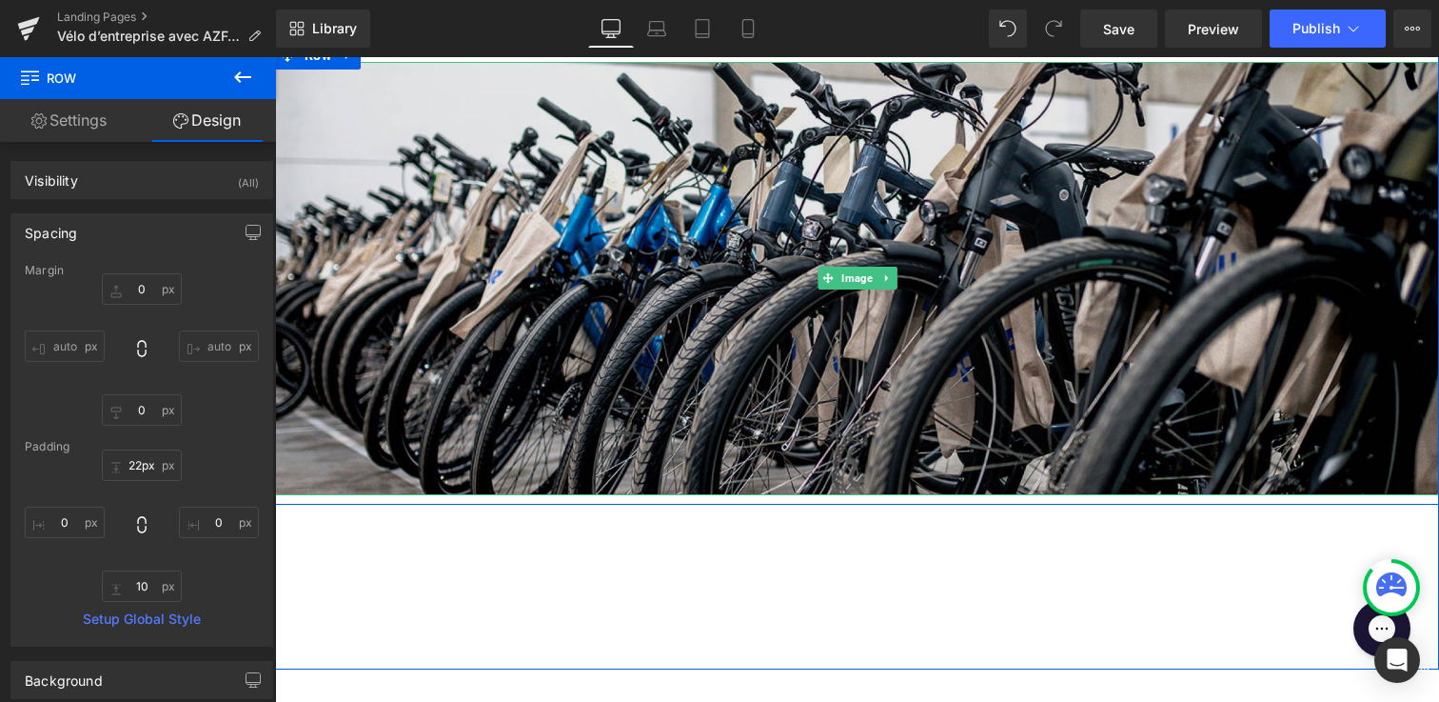
scroll to position [932, 0]
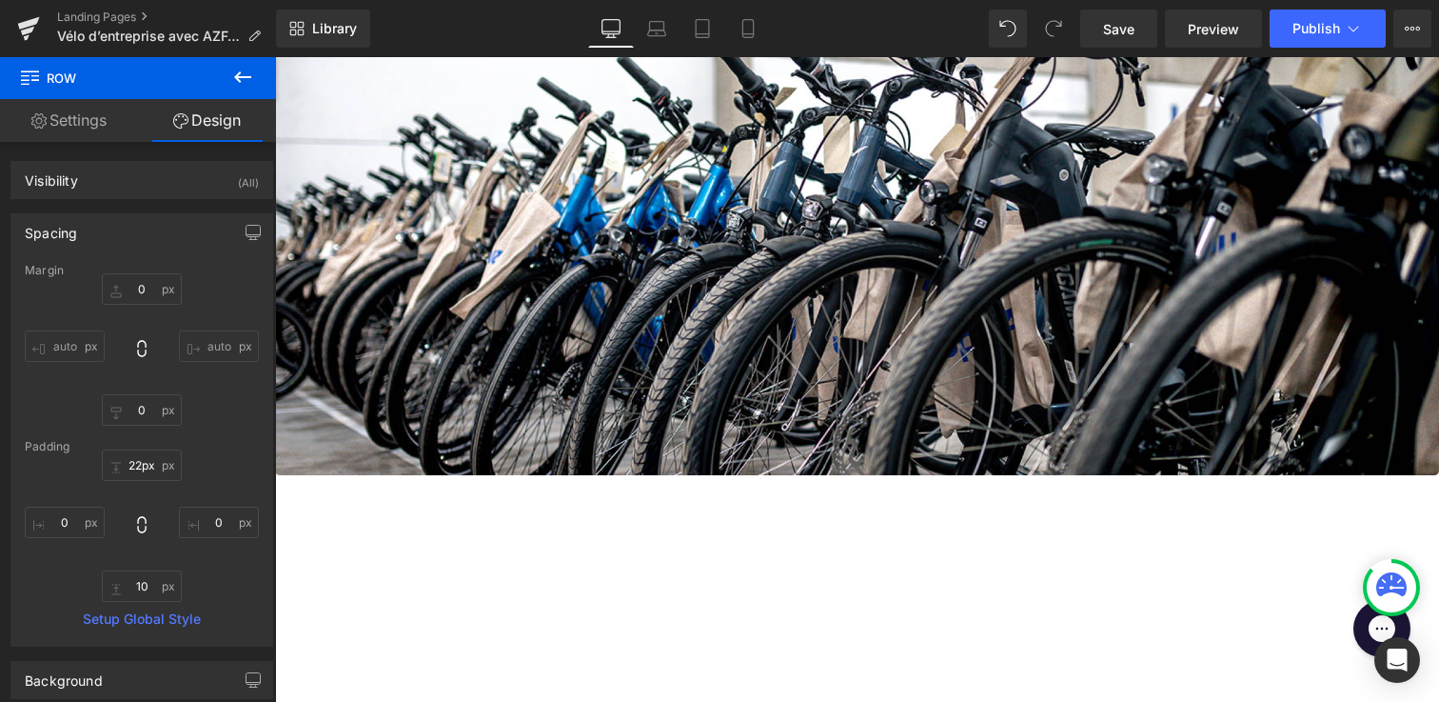
click at [251, 73] on icon at bounding box center [242, 77] width 23 height 23
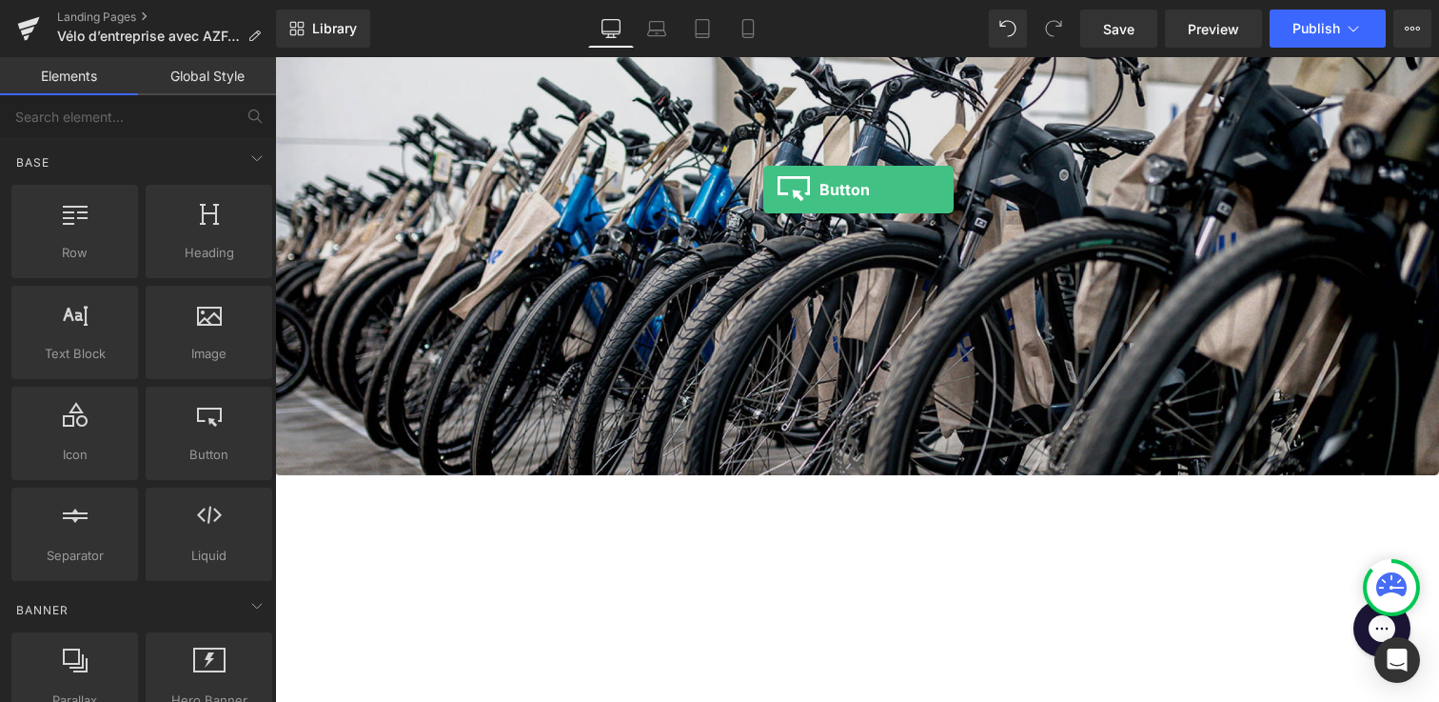
drag, startPoint x: 490, startPoint y: 482, endPoint x: 762, endPoint y: 189, distance: 398.8
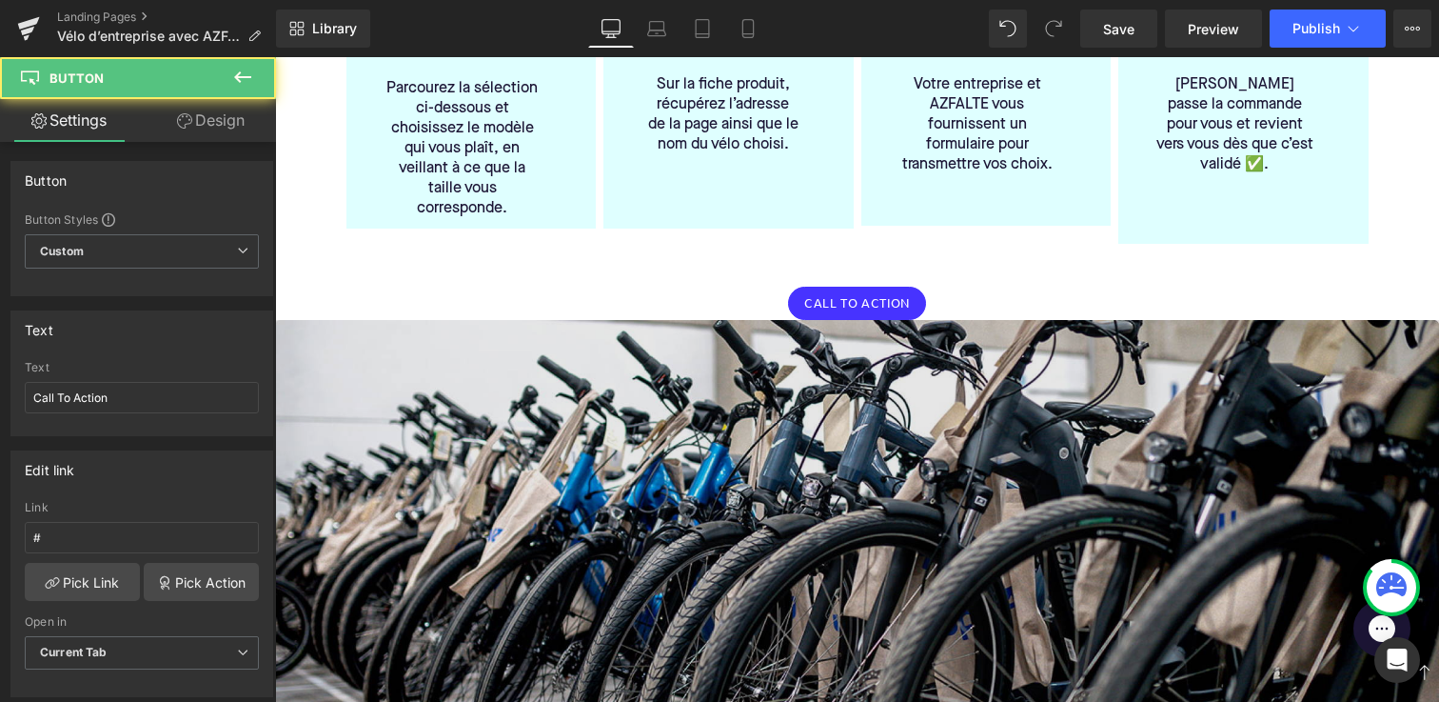
scroll to position [684, 0]
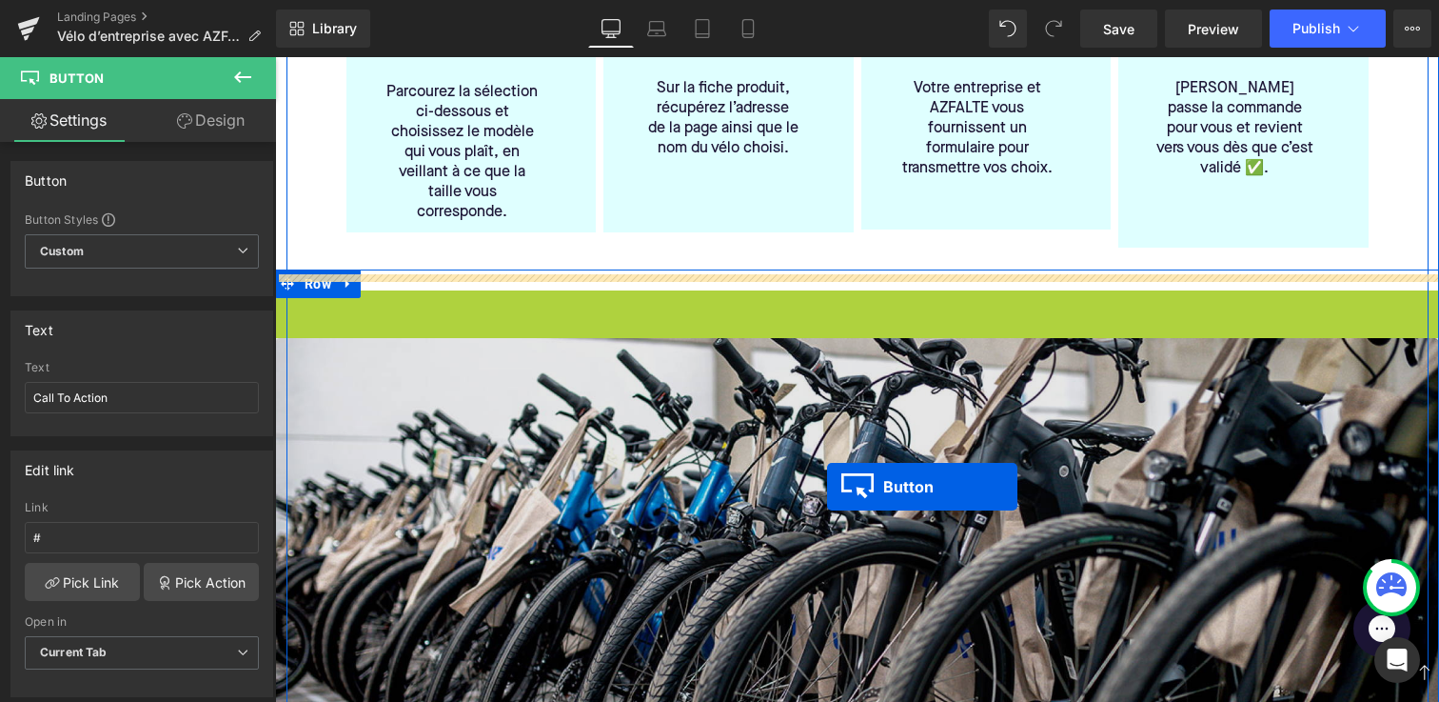
drag, startPoint x: 823, startPoint y: 289, endPoint x: 827, endPoint y: 486, distance: 197.1
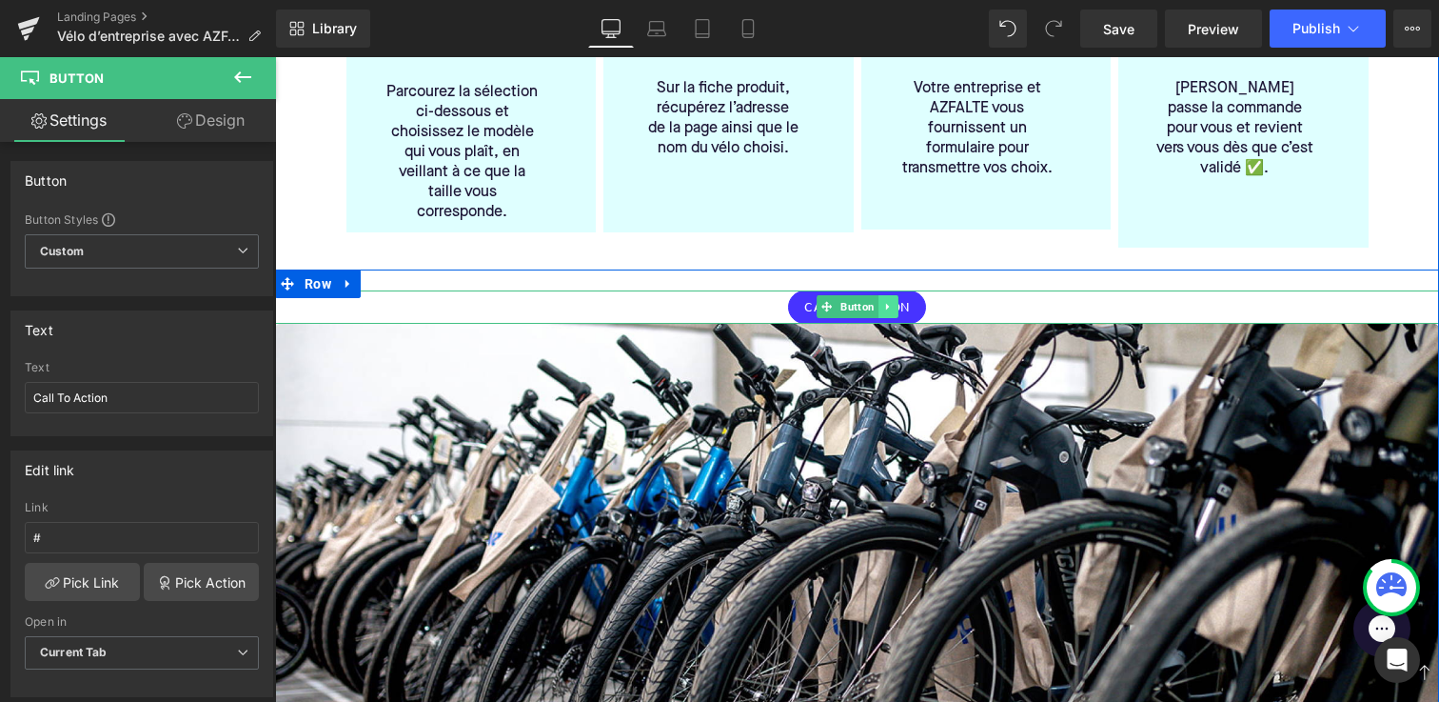
click at [890, 301] on icon at bounding box center [888, 306] width 10 height 11
click at [899, 302] on icon at bounding box center [898, 307] width 10 height 10
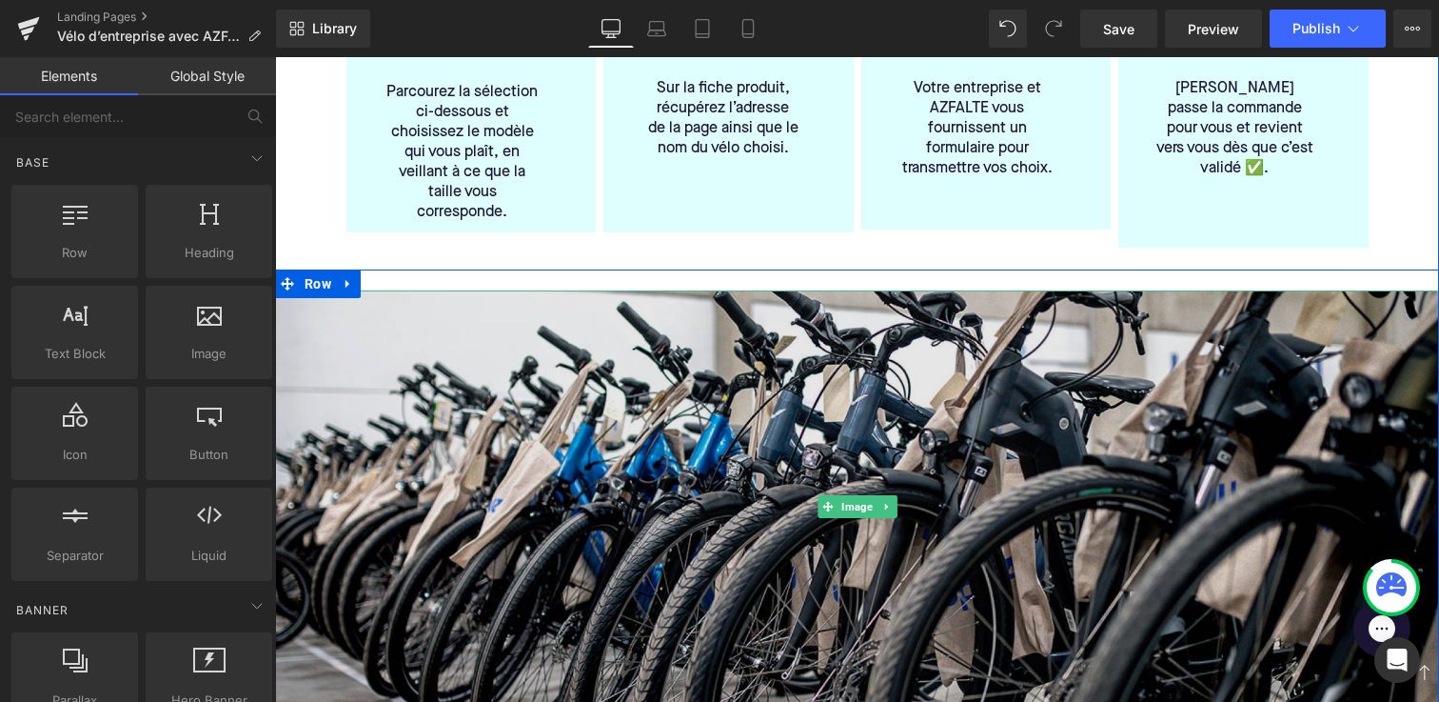
click at [785, 342] on img at bounding box center [857, 506] width 1164 height 433
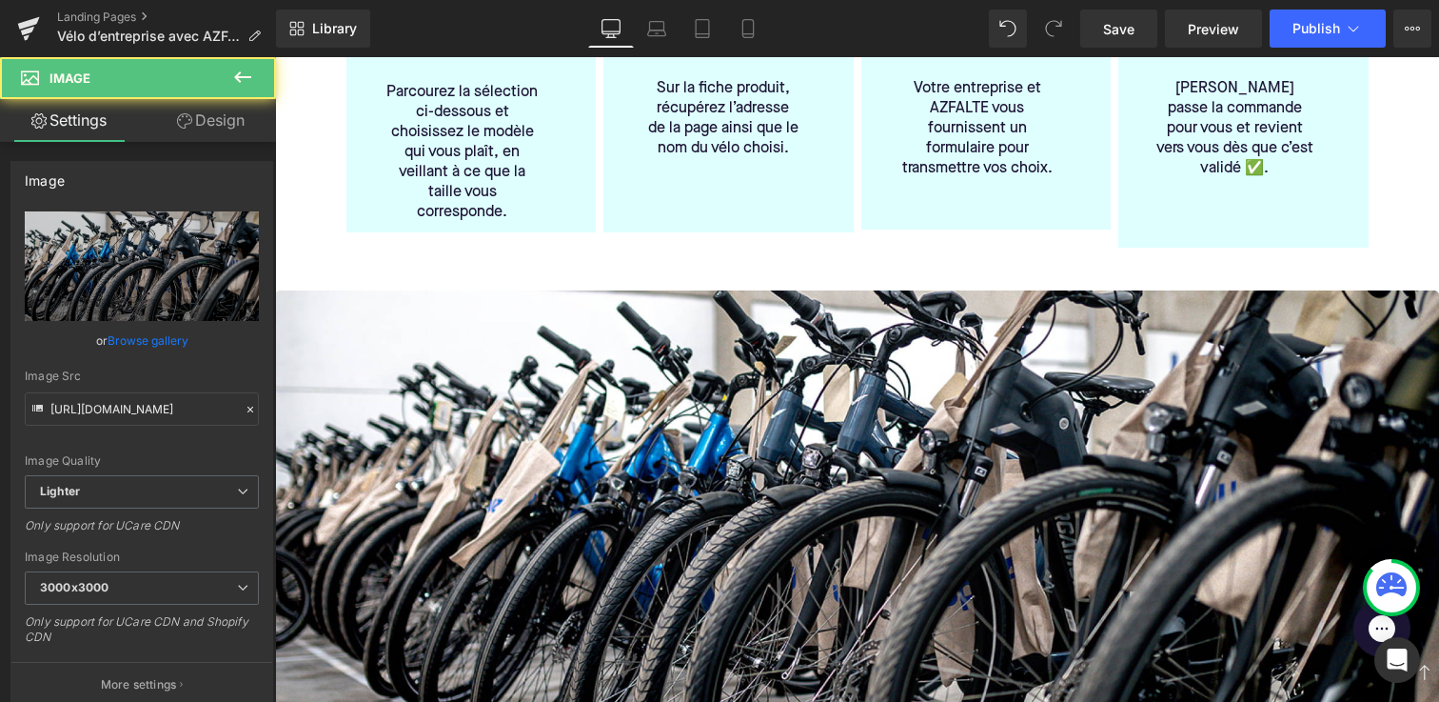
click at [238, 72] on icon at bounding box center [242, 76] width 17 height 11
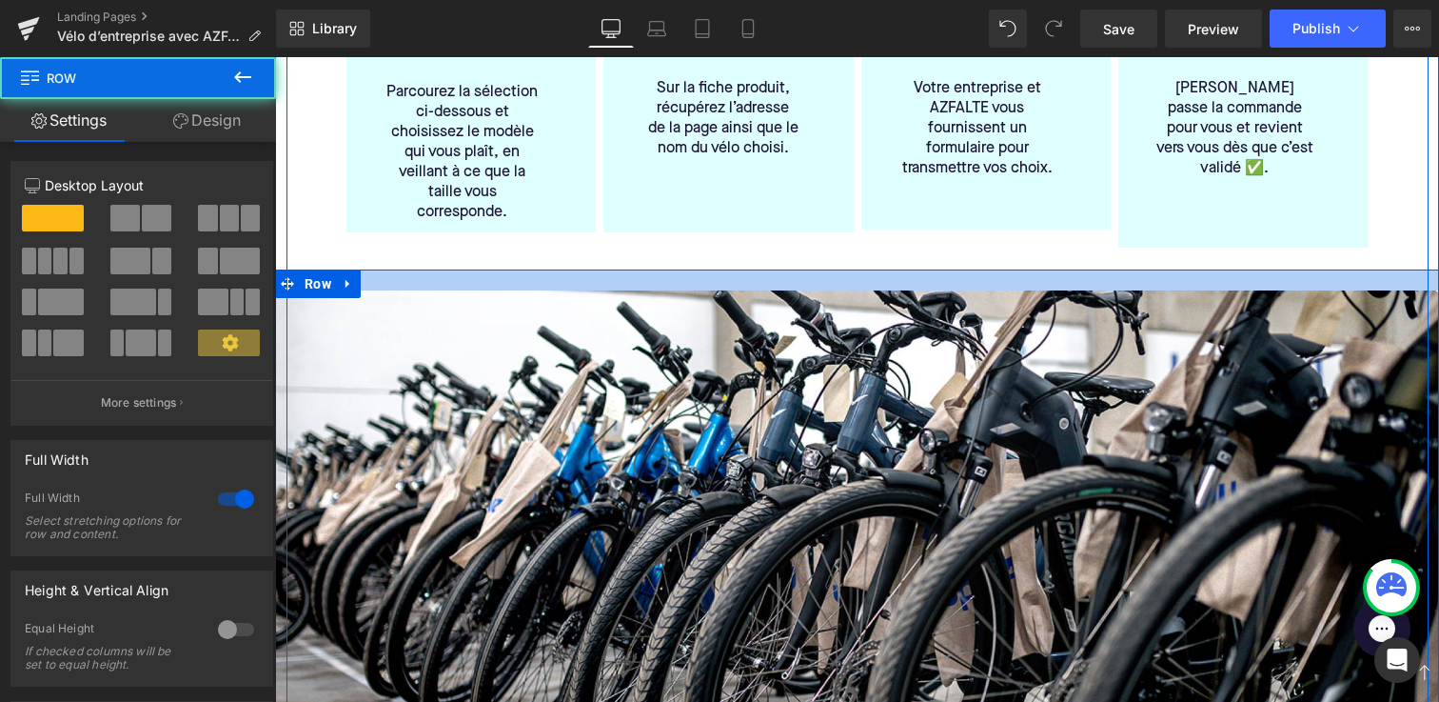
click at [390, 269] on div at bounding box center [857, 279] width 1164 height 21
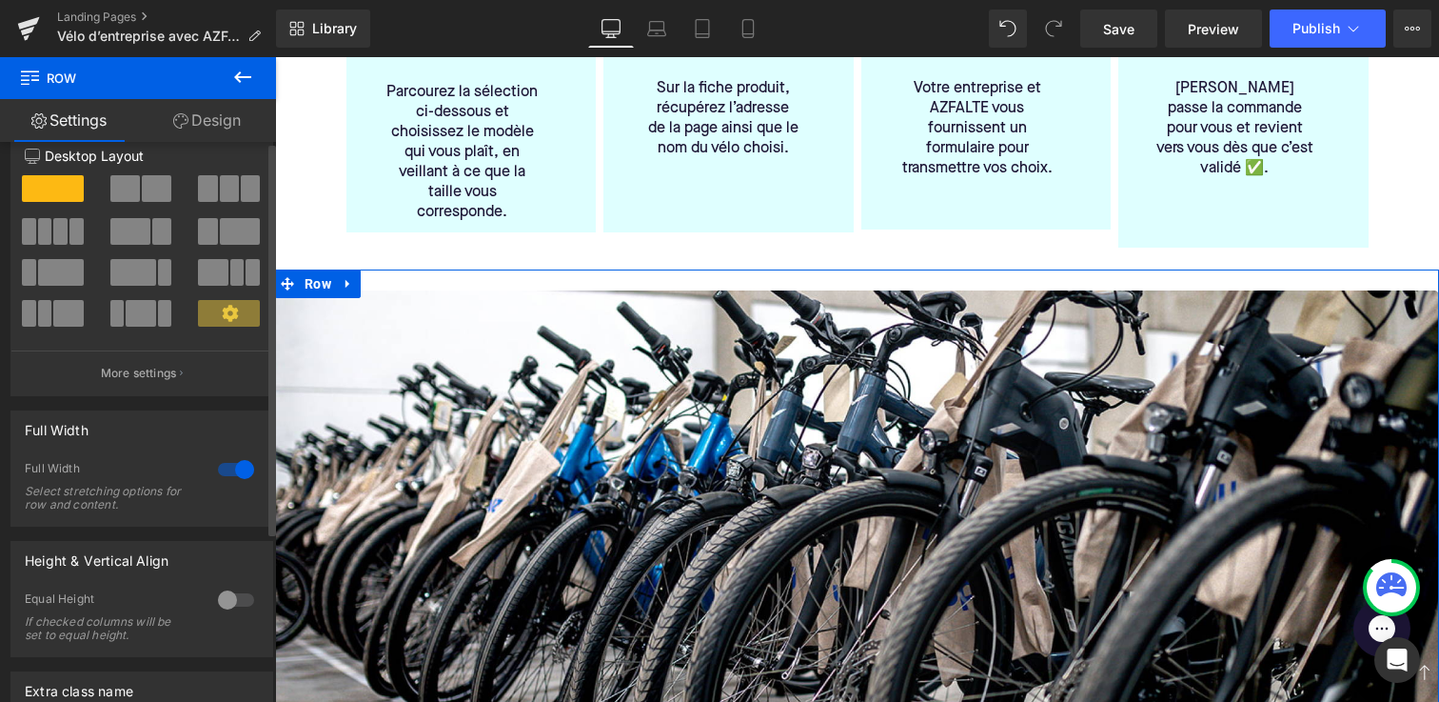
scroll to position [0, 0]
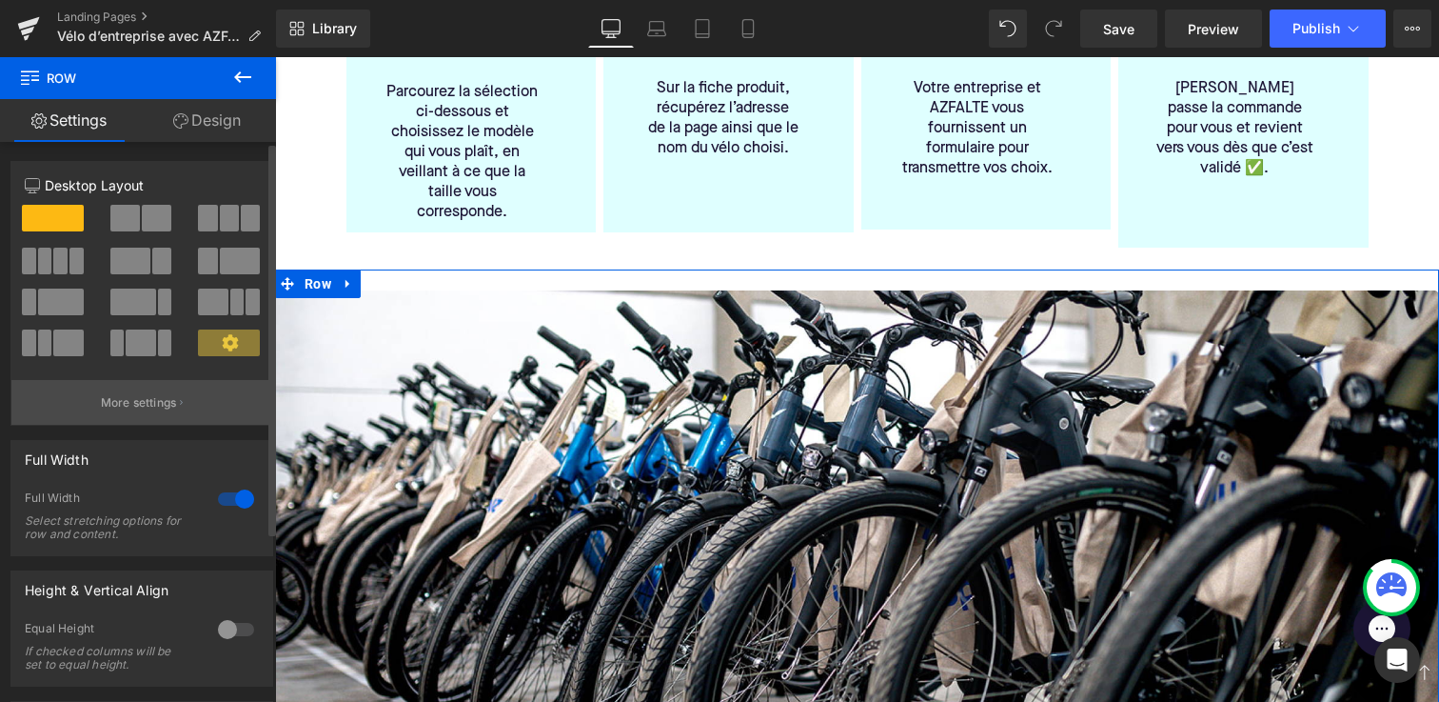
click at [167, 398] on p "More settings" at bounding box center [139, 402] width 76 height 17
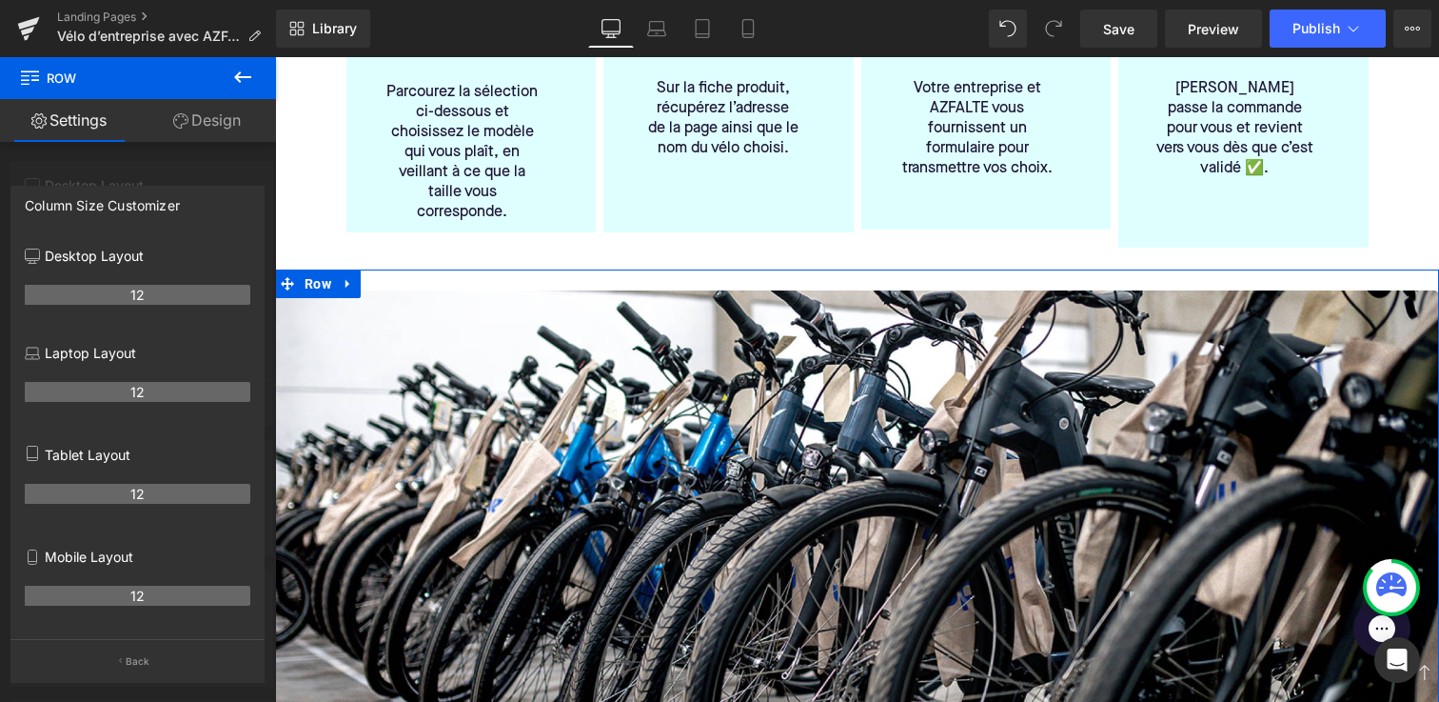
click at [171, 169] on div at bounding box center [138, 384] width 276 height 654
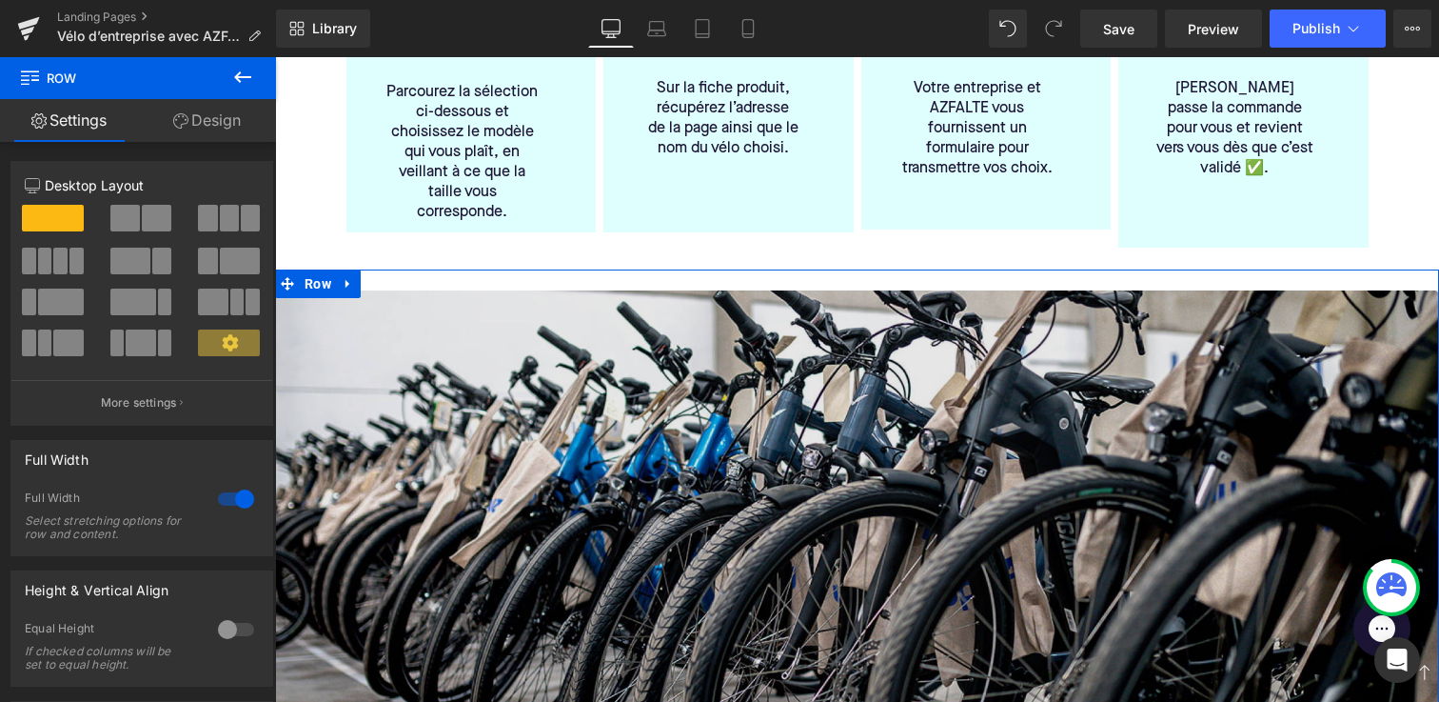
click at [400, 319] on img at bounding box center [857, 506] width 1164 height 433
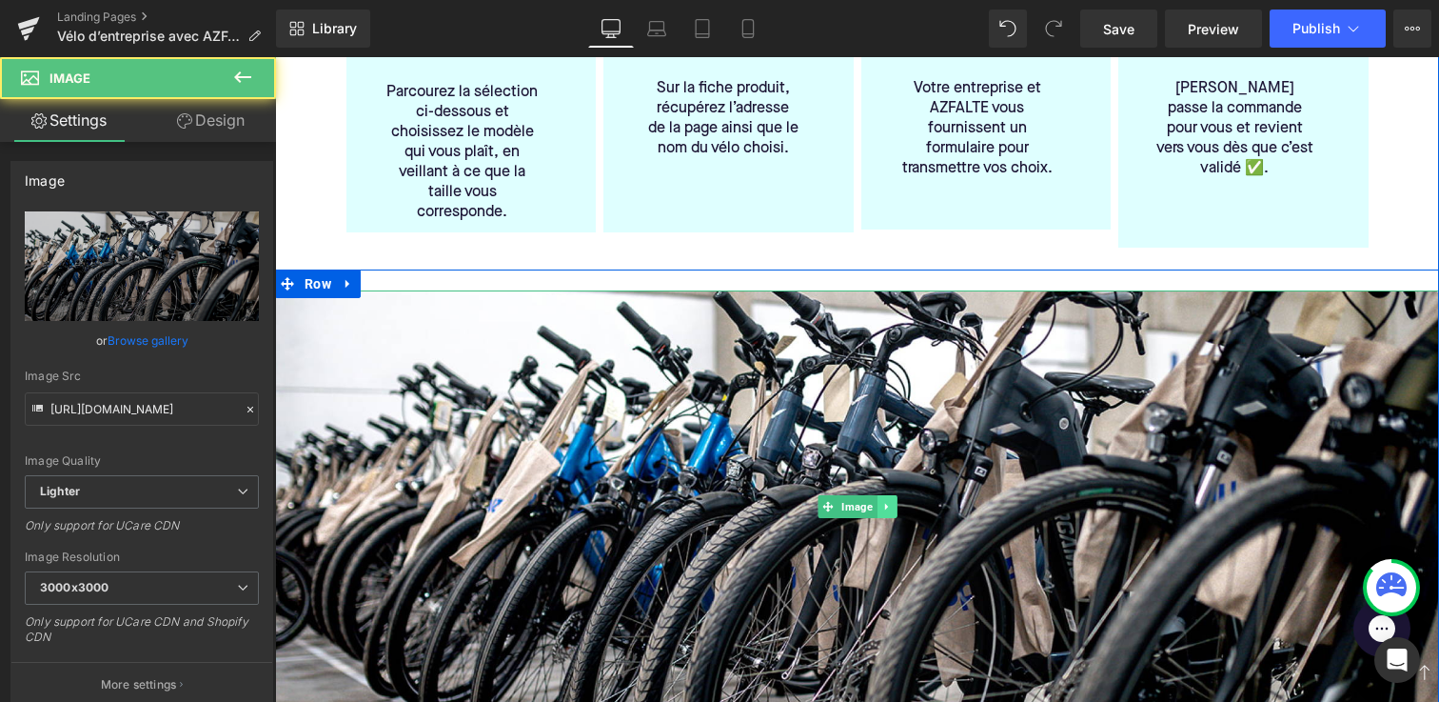
click at [882, 501] on icon at bounding box center [887, 506] width 10 height 11
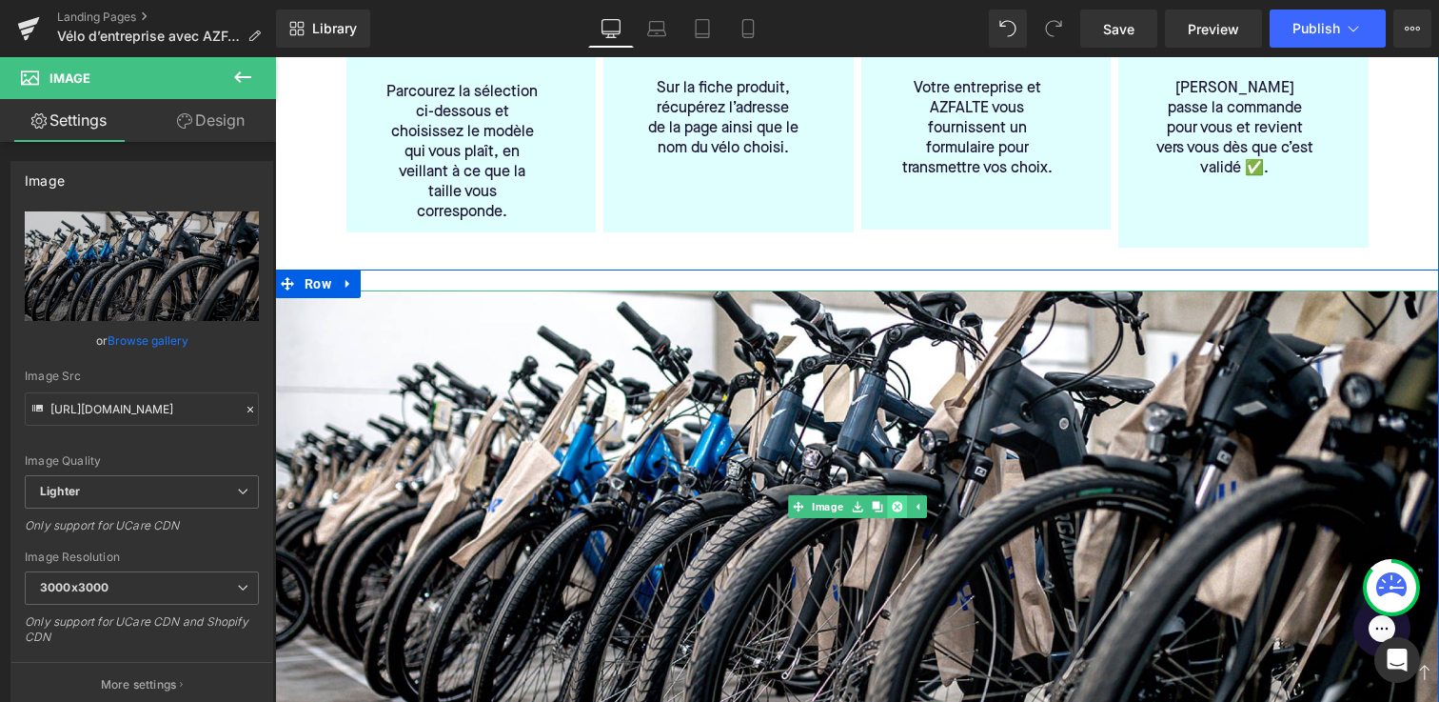
click at [904, 495] on link at bounding box center [897, 506] width 20 height 23
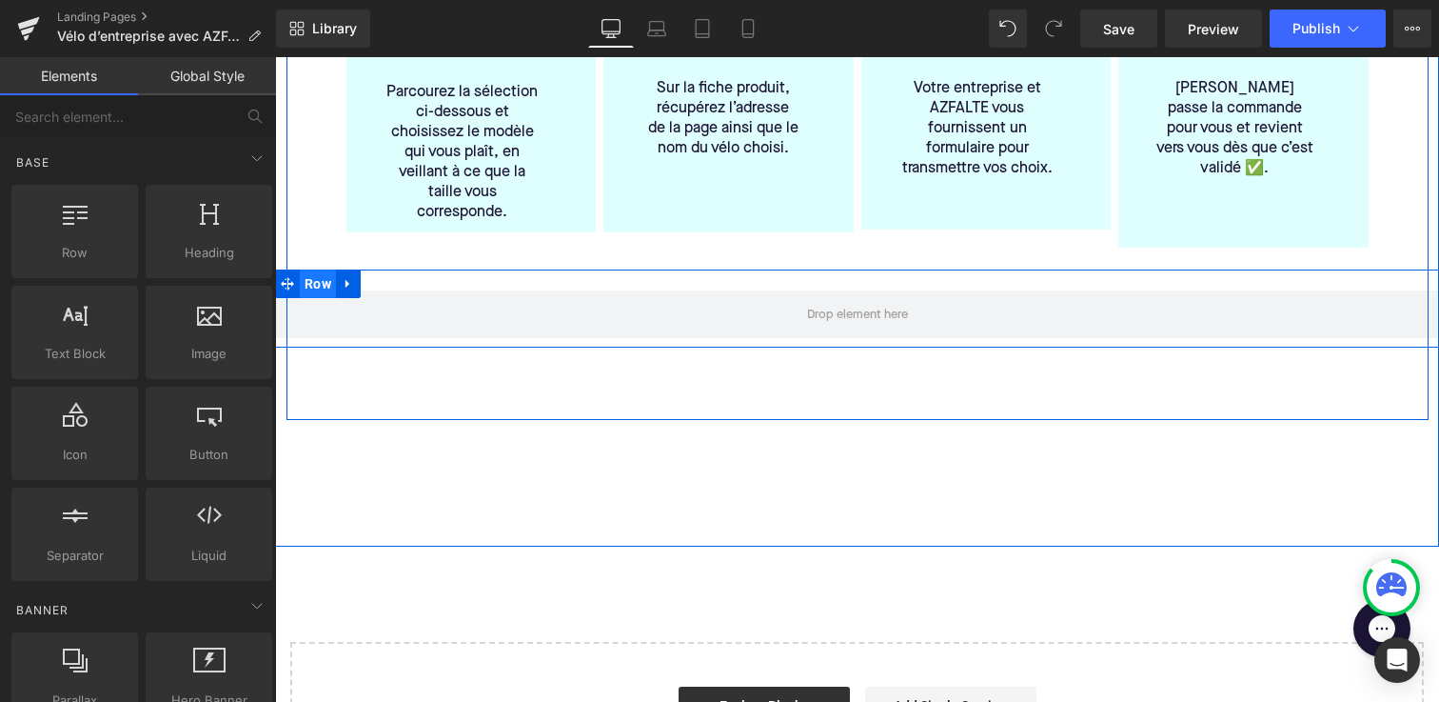
click at [320, 273] on span "Row" at bounding box center [318, 283] width 36 height 29
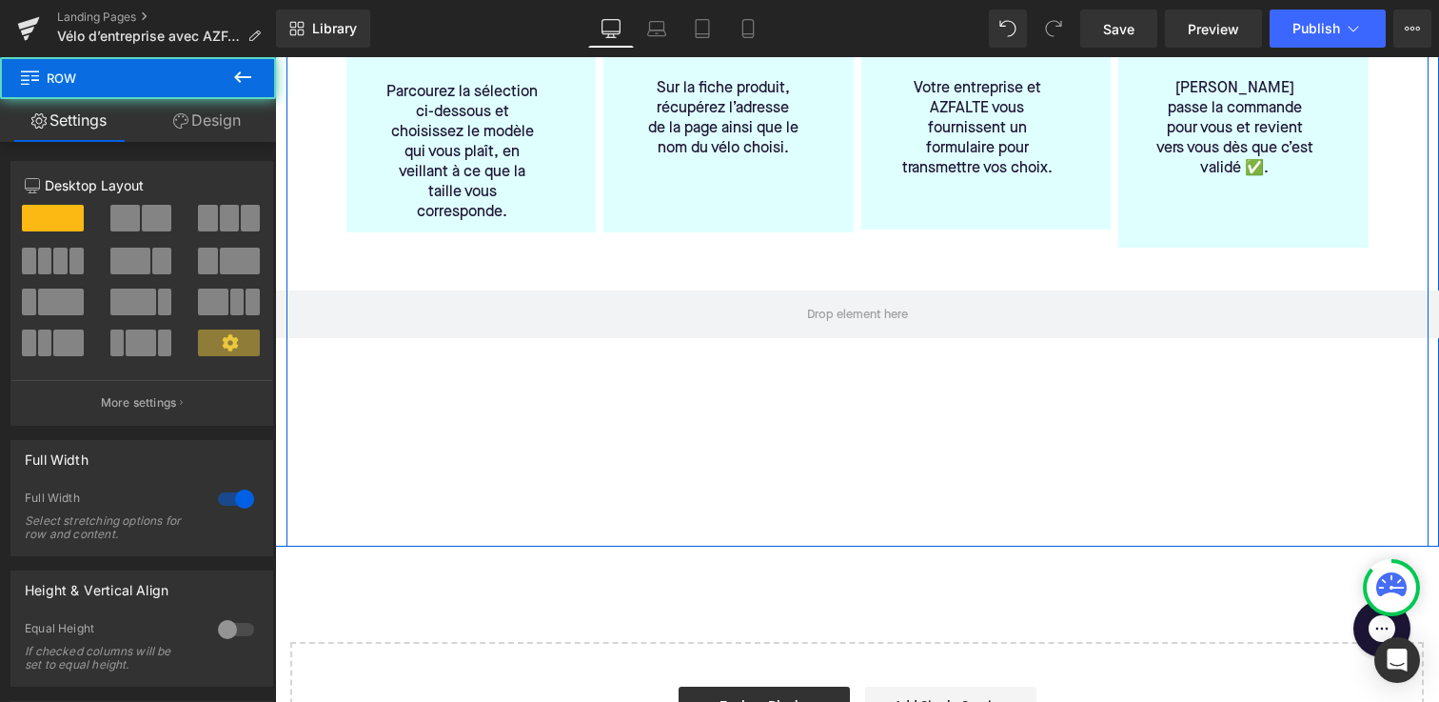
click at [452, 479] on div "Comment ça marche? Heading 1️⃣ Ne commandez pas directement le vélo Heading Par…" at bounding box center [858, 203] width 1142 height 686
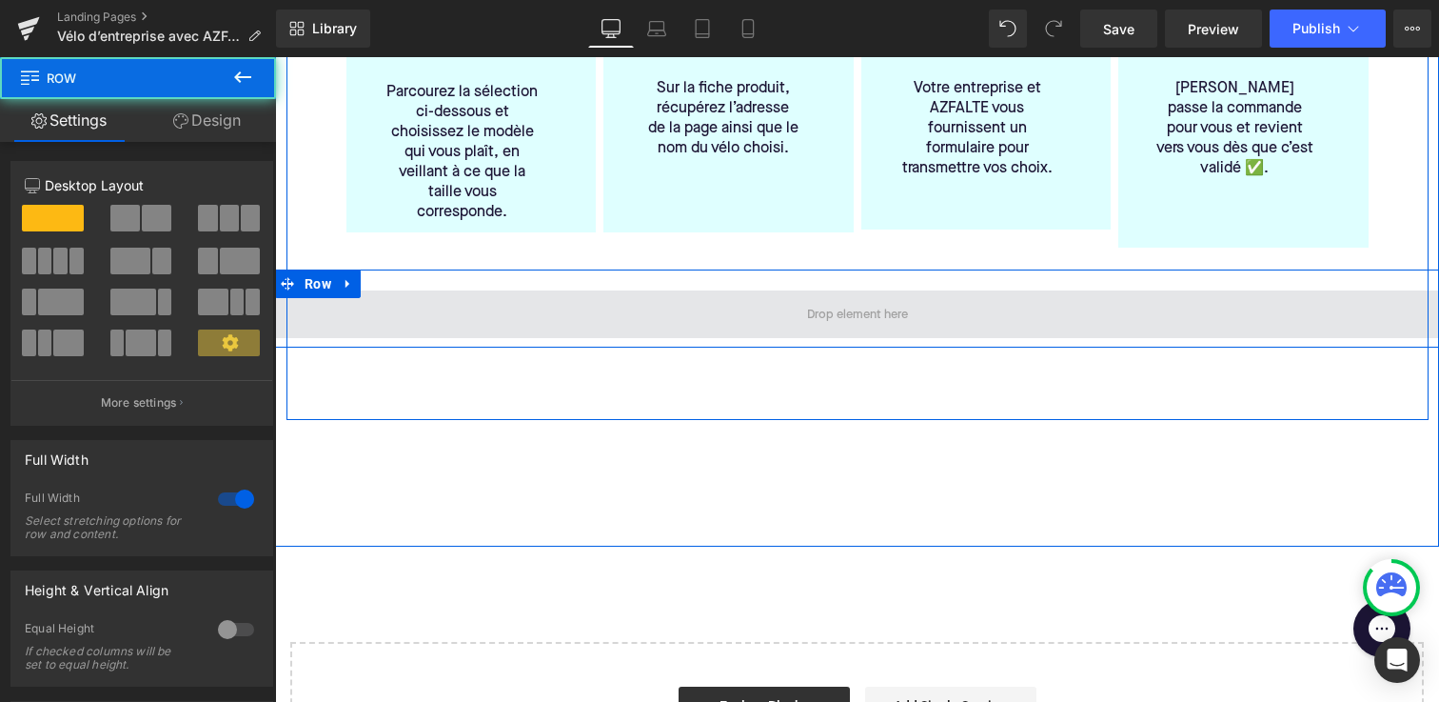
click at [389, 305] on span at bounding box center [857, 314] width 1164 height 48
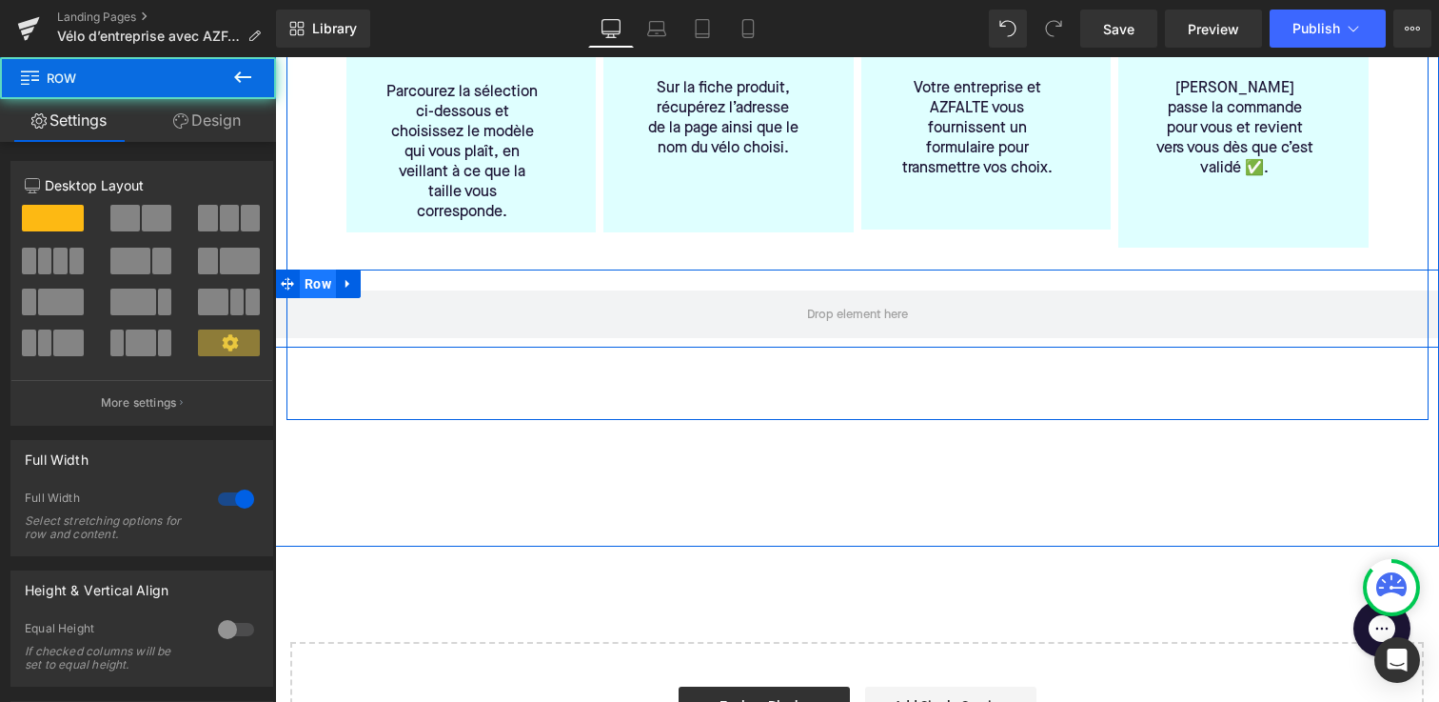
click at [312, 269] on span "Row" at bounding box center [318, 283] width 36 height 29
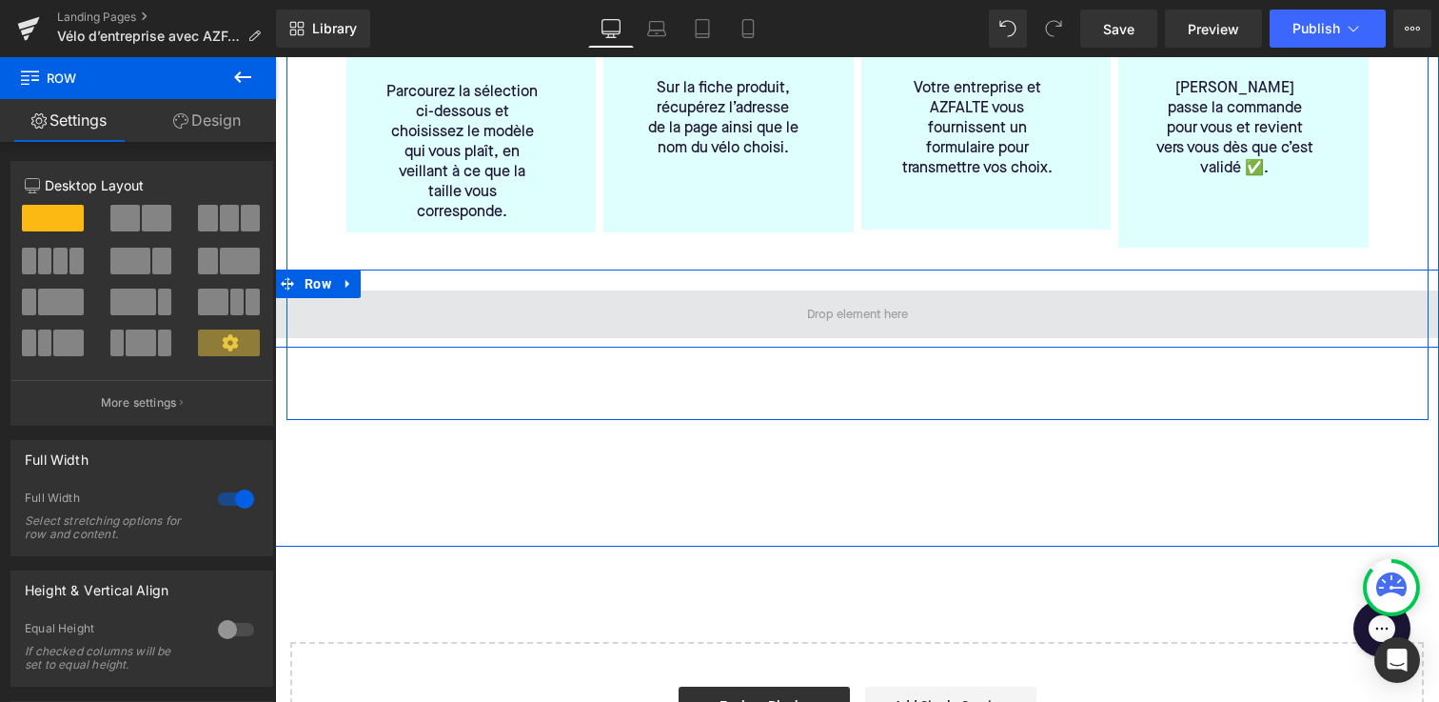
click at [375, 302] on span at bounding box center [857, 314] width 1164 height 48
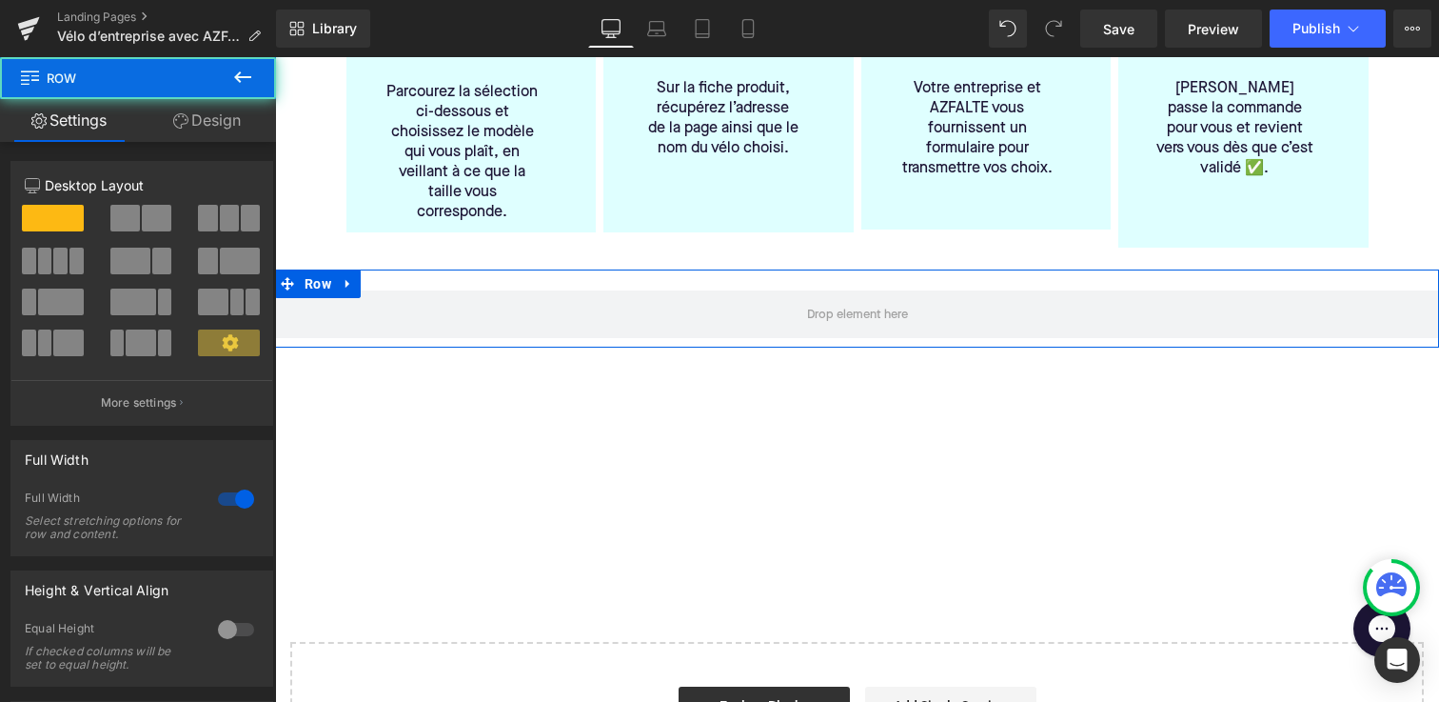
click at [215, 123] on link "Design" at bounding box center [207, 120] width 138 height 43
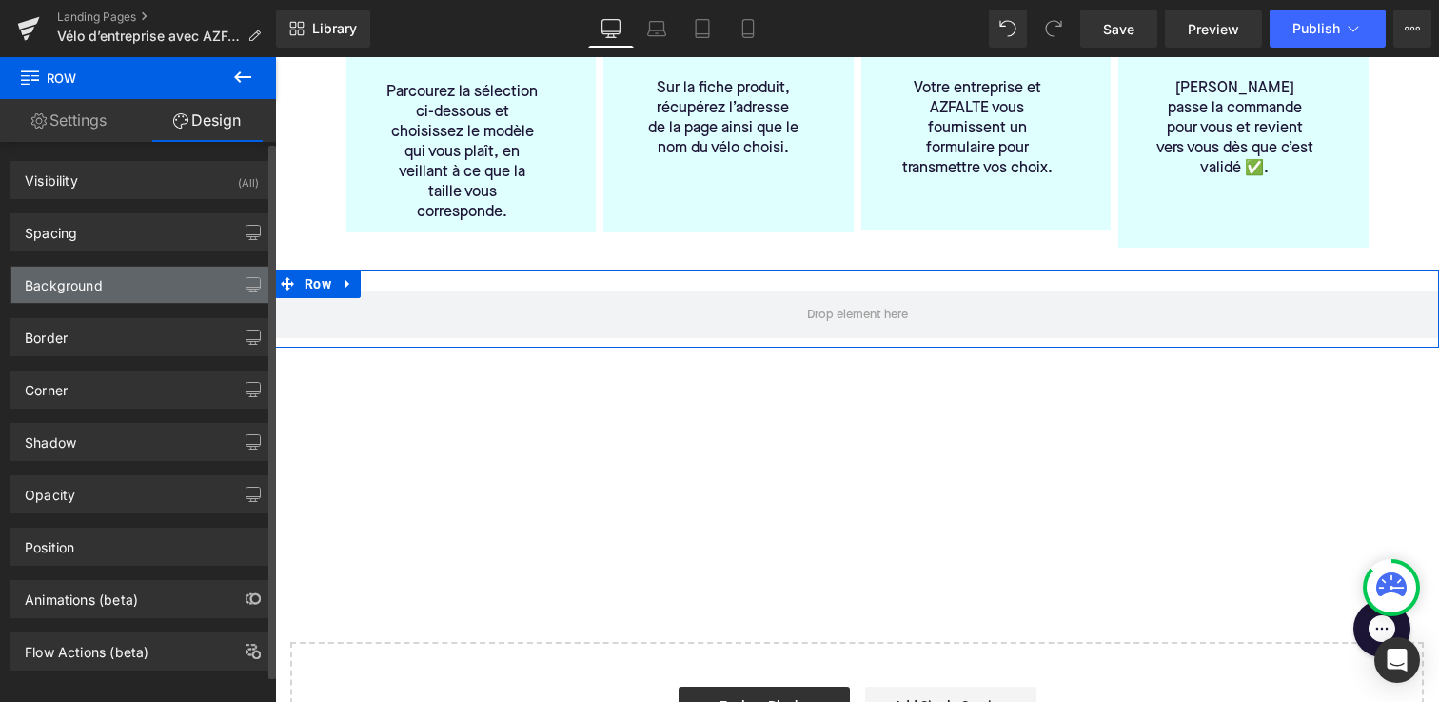
click at [204, 291] on div "Background" at bounding box center [141, 285] width 261 height 36
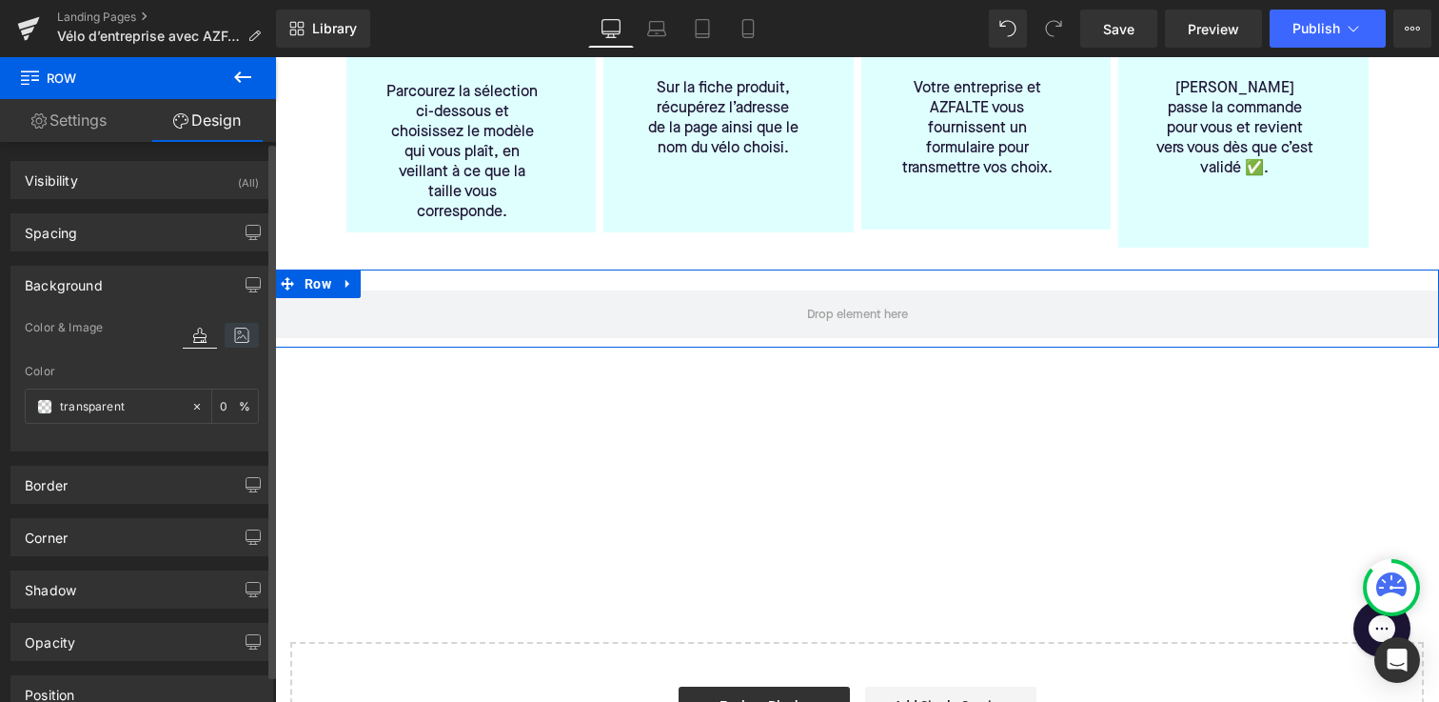
click at [234, 341] on icon at bounding box center [242, 335] width 34 height 25
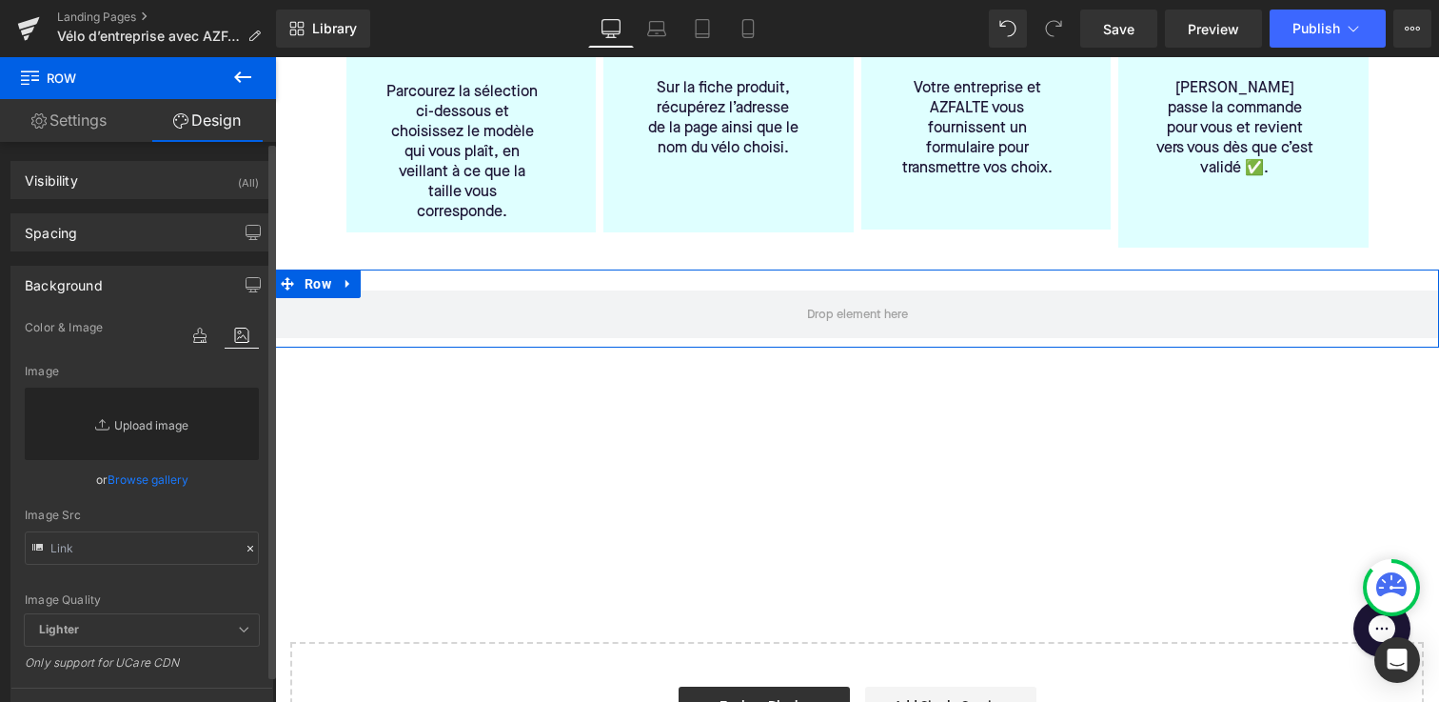
click at [125, 428] on link "Replace Image" at bounding box center [142, 423] width 234 height 72
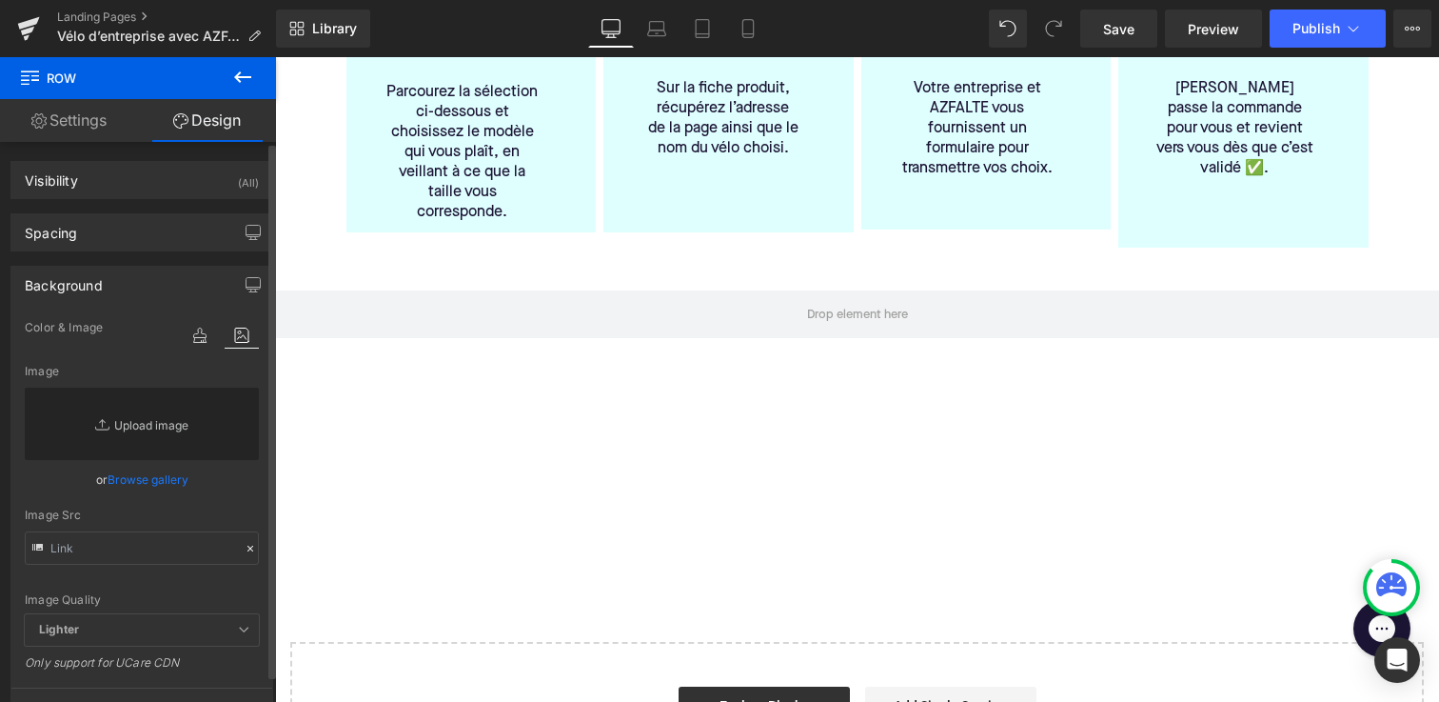
type input "C:\fakepath\Azfalte - desk4.jpg"
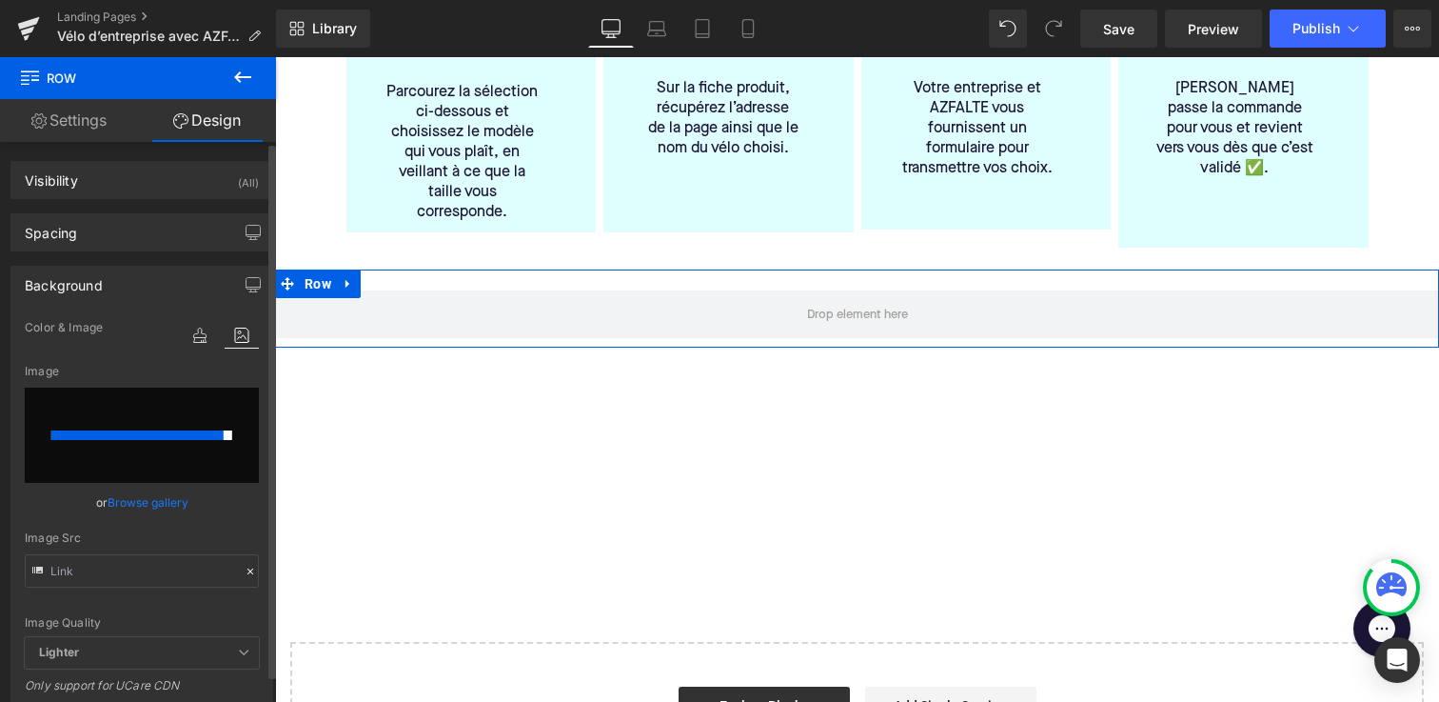
click at [154, 434] on div at bounding box center [137, 435] width 172 height 10
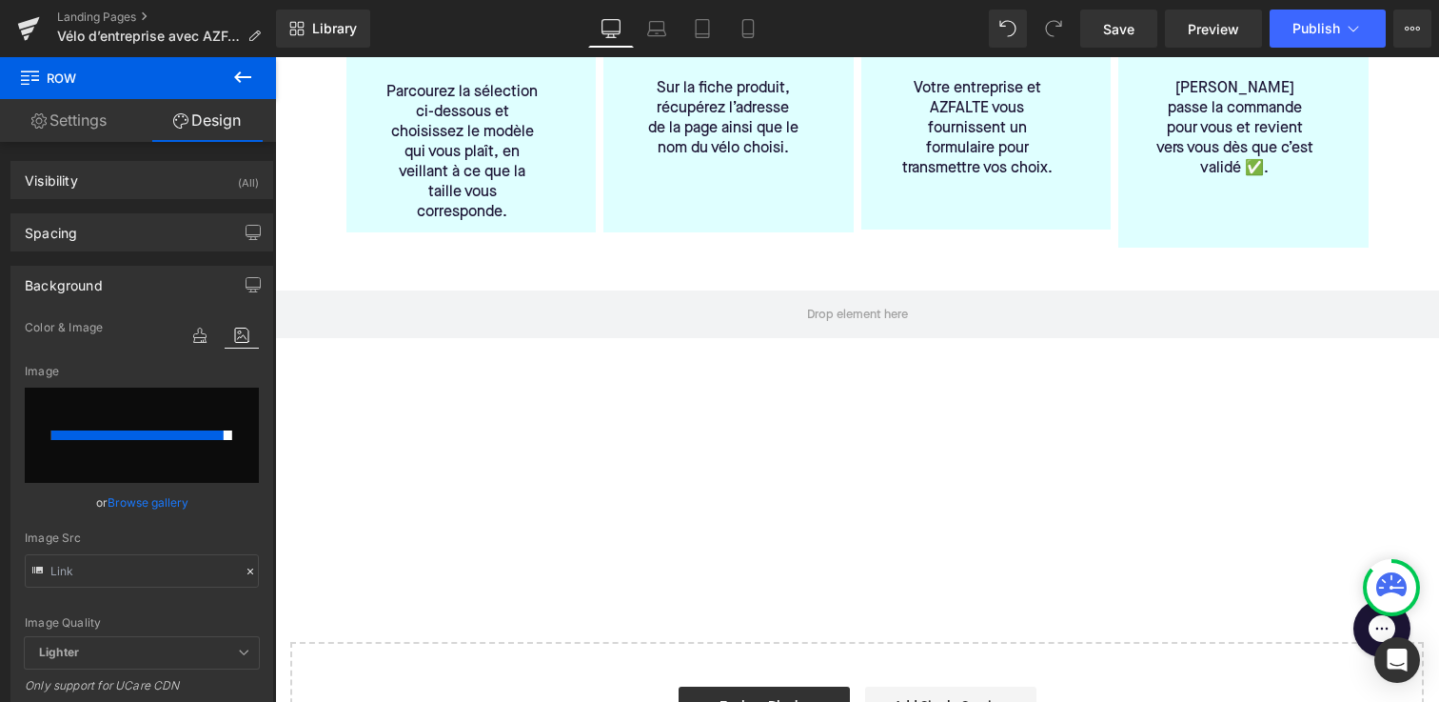
click at [368, 377] on div "Comment ça marche? Heading 1️⃣ Ne commandez pas directement le vélo Heading Par…" at bounding box center [858, 159] width 1142 height 522
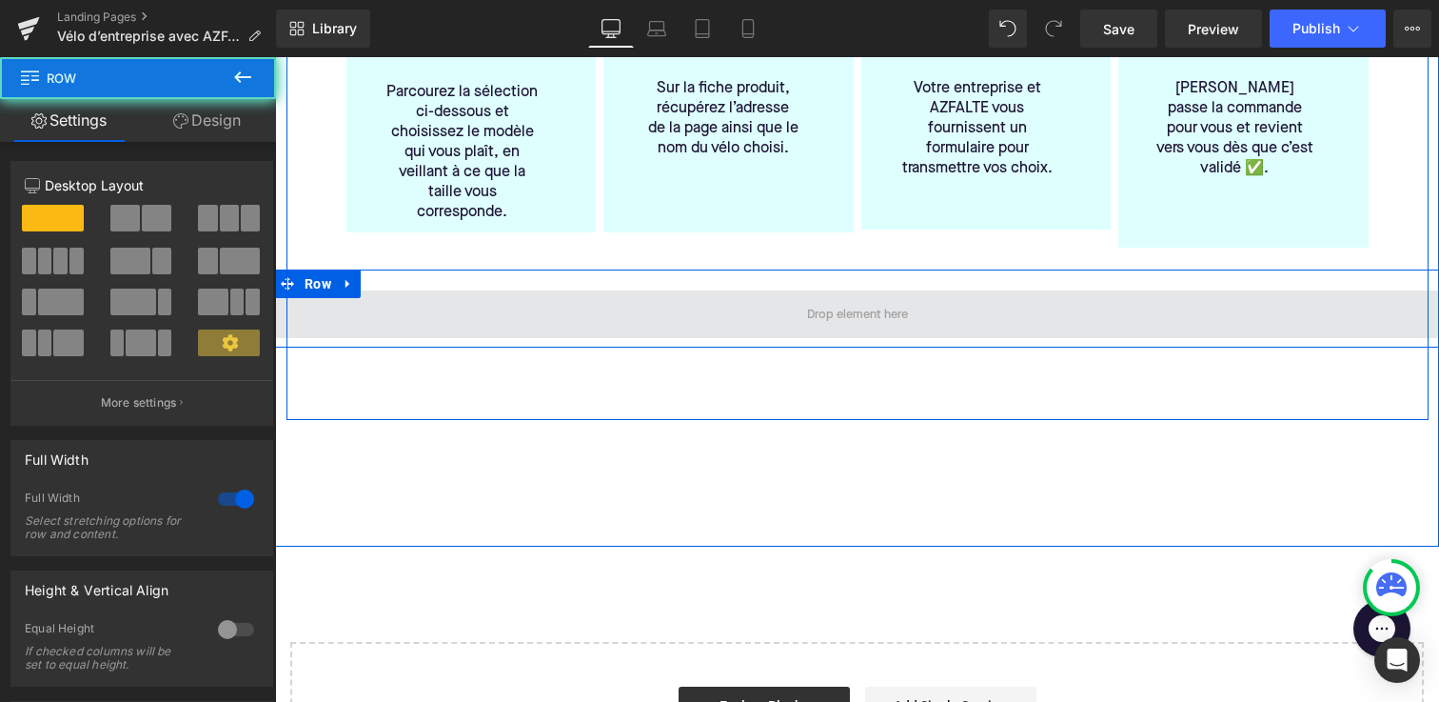
click at [347, 290] on span at bounding box center [857, 314] width 1164 height 48
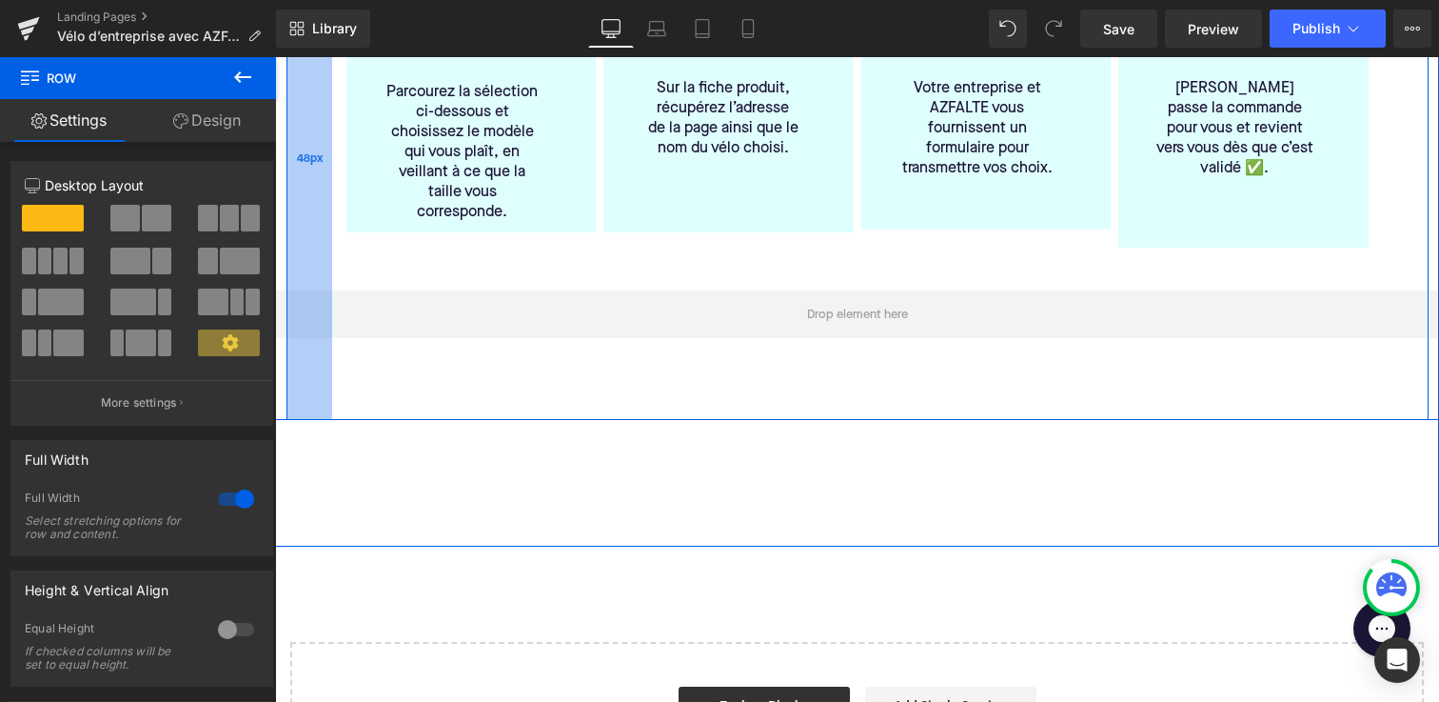
click at [313, 267] on div "48px" at bounding box center [310, 159] width 46 height 522
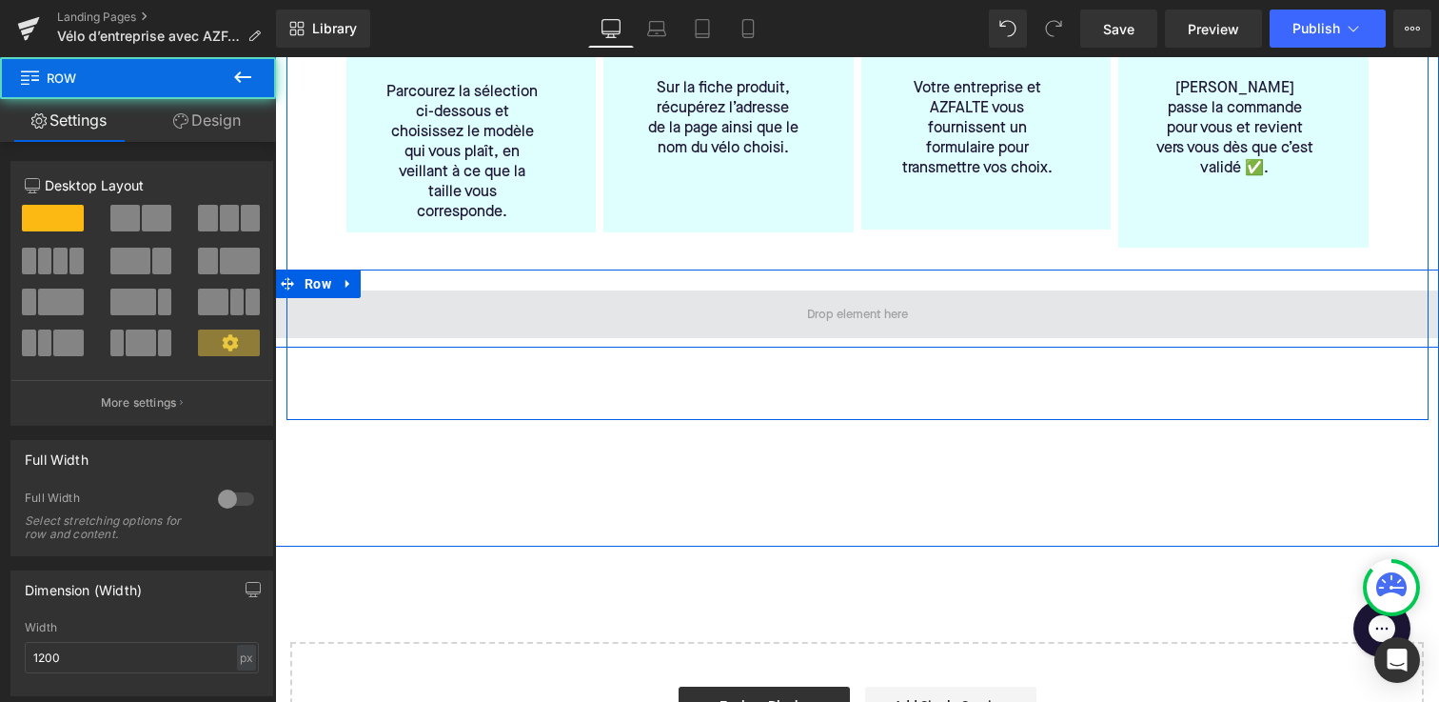
click at [359, 281] on link at bounding box center [348, 283] width 25 height 29
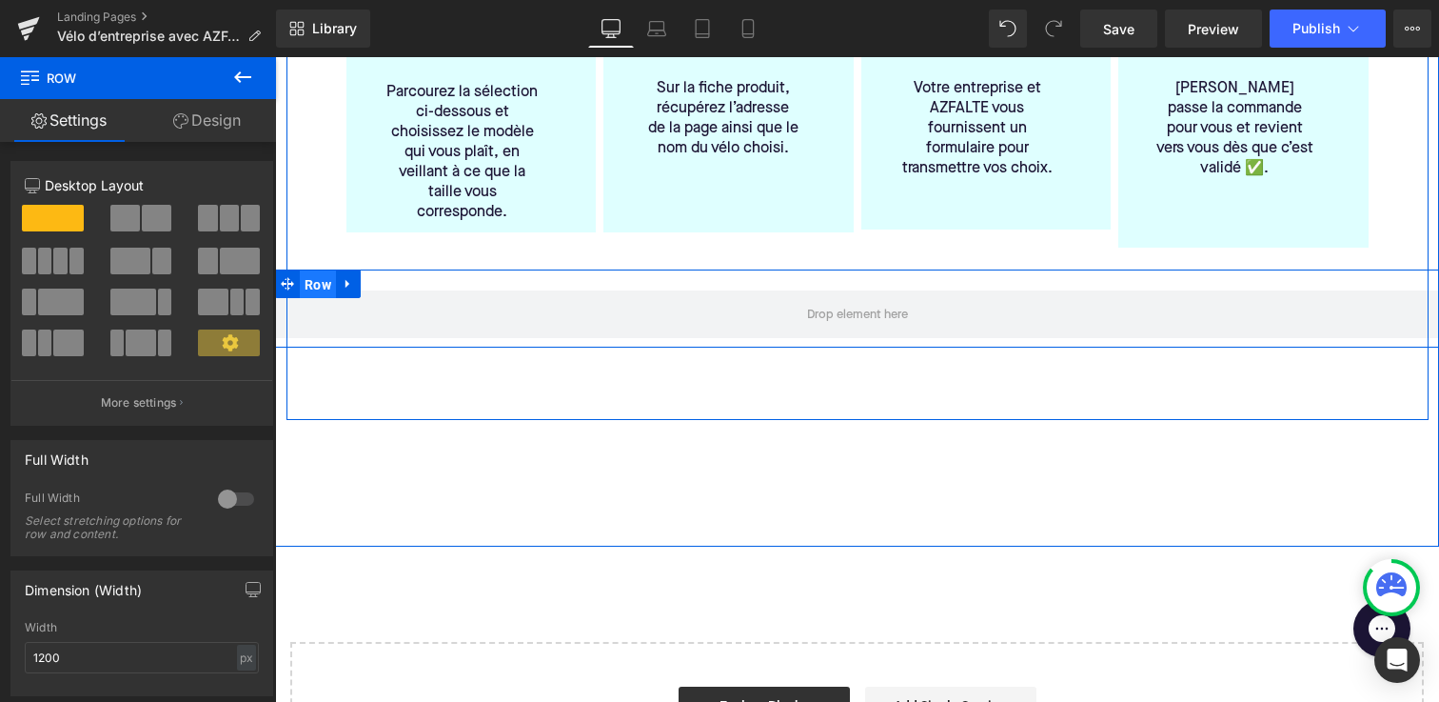
click at [334, 273] on span "Row" at bounding box center [318, 284] width 36 height 29
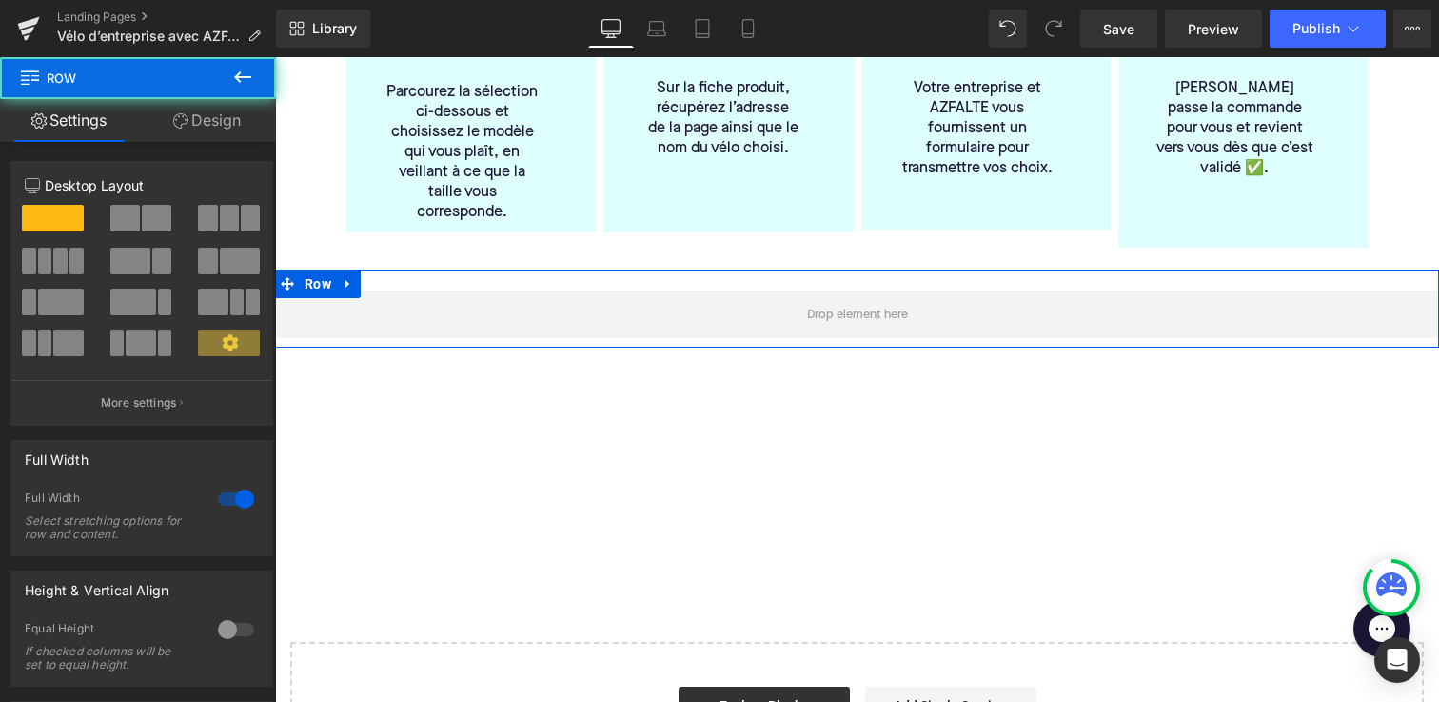
click at [199, 124] on link "Design" at bounding box center [207, 120] width 138 height 43
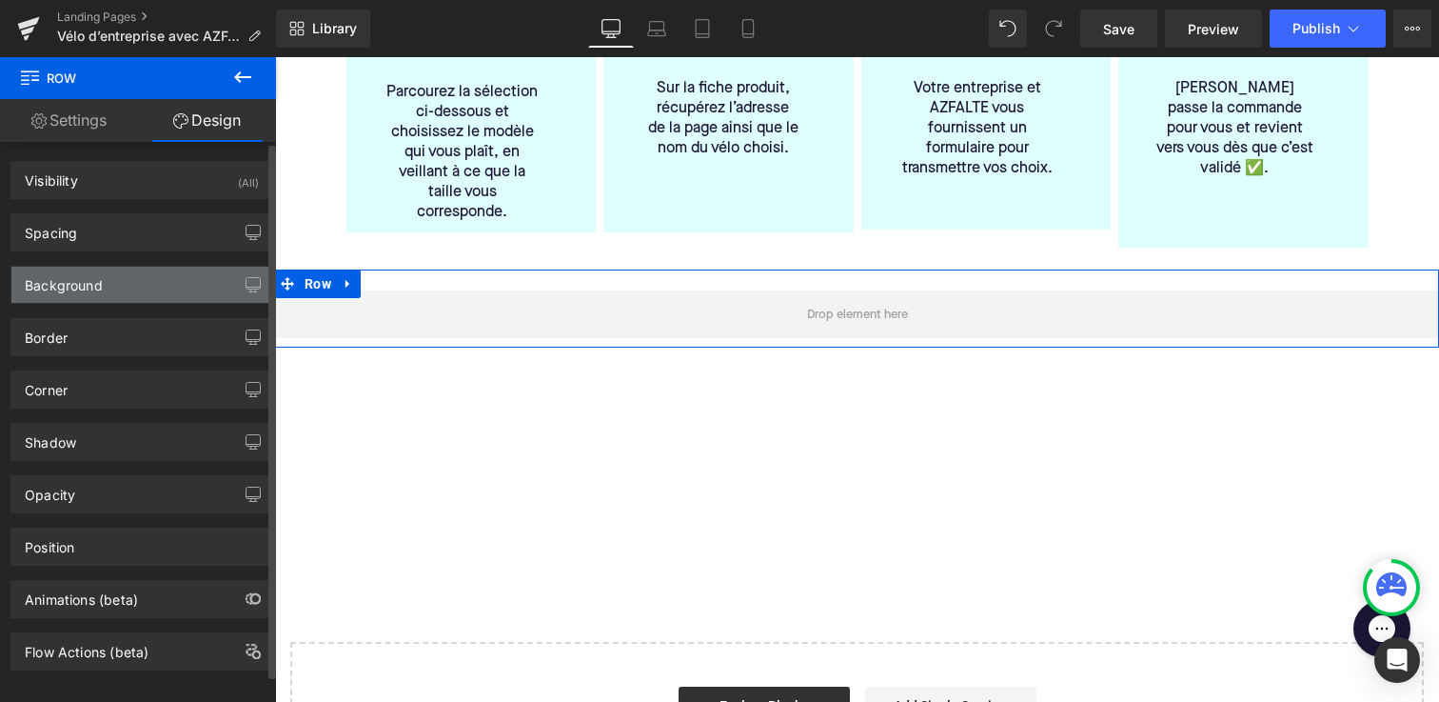
click at [127, 281] on div "Background" at bounding box center [141, 285] width 261 height 36
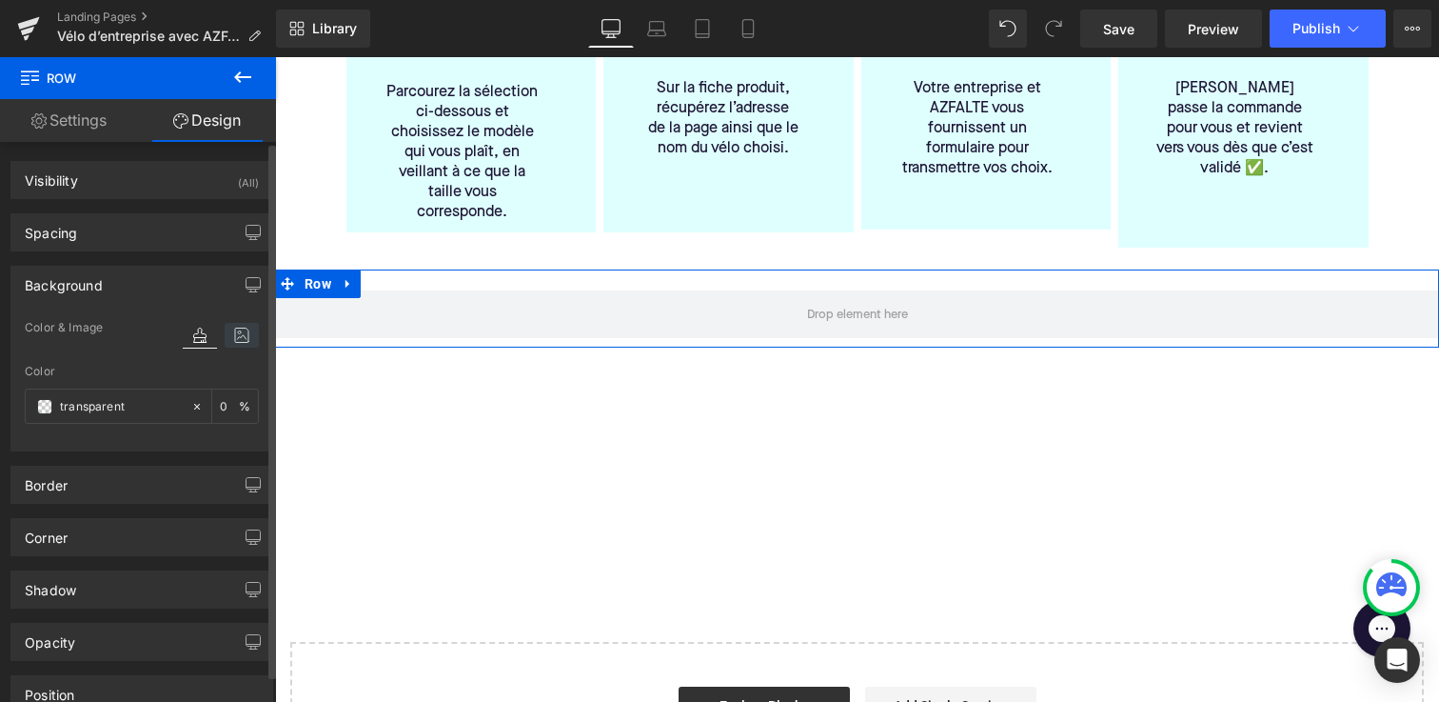
click at [238, 344] on icon at bounding box center [242, 335] width 34 height 25
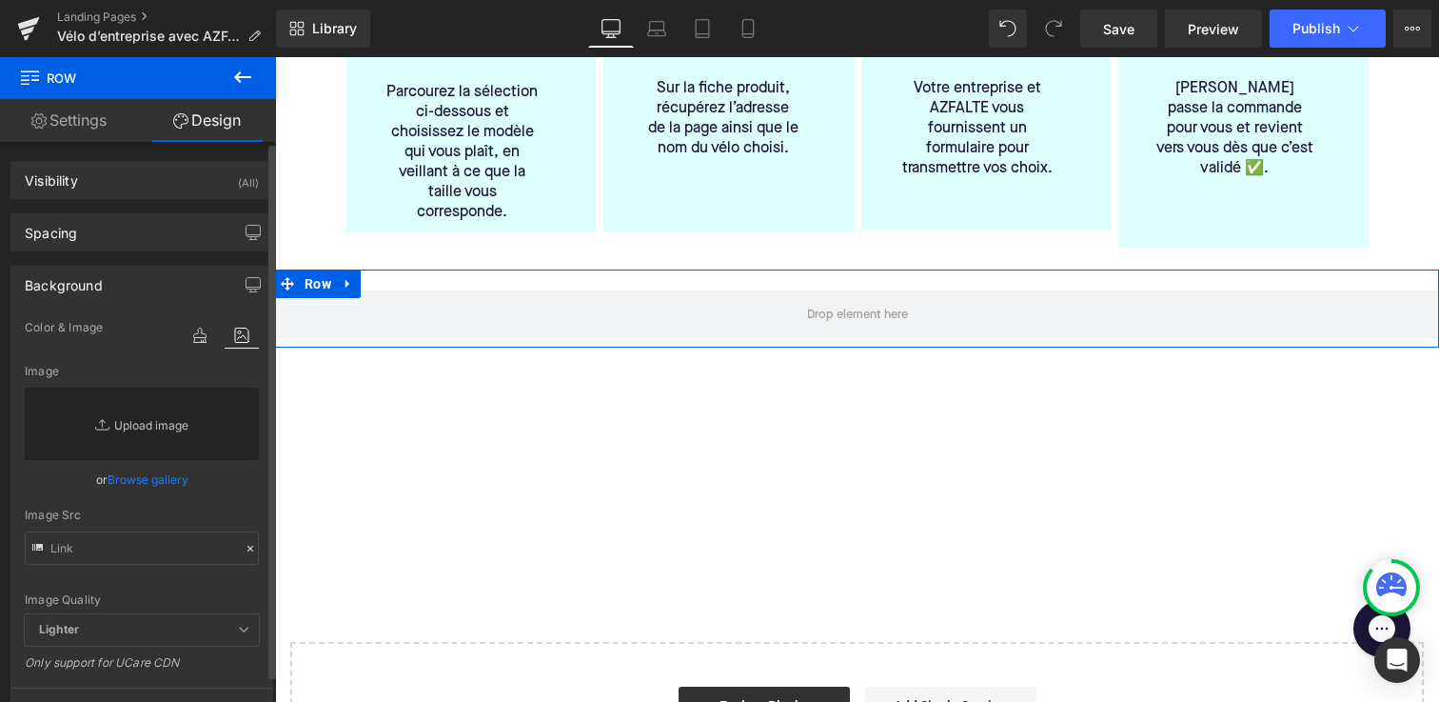
click at [136, 417] on link "Replace Image" at bounding box center [142, 423] width 234 height 72
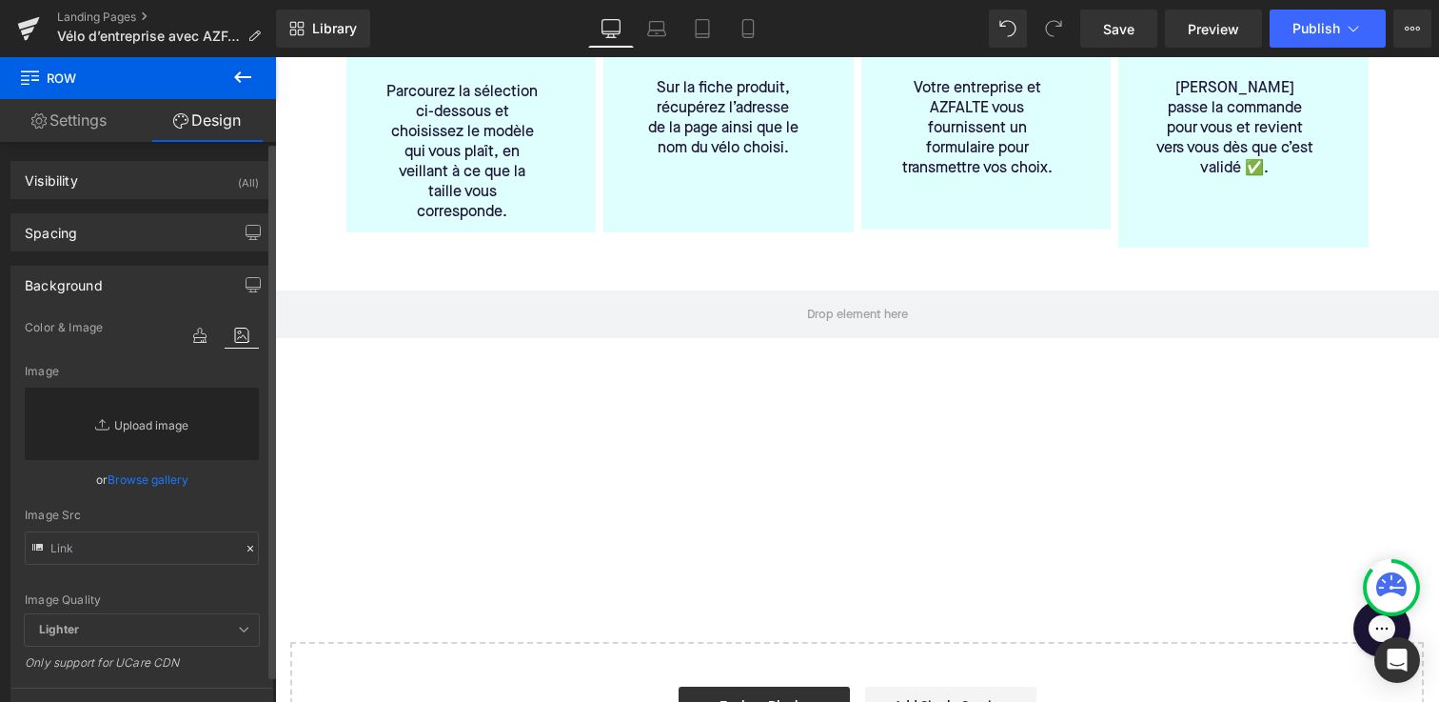
type input "C:\fakepath\Azfalte - desk4.jpg"
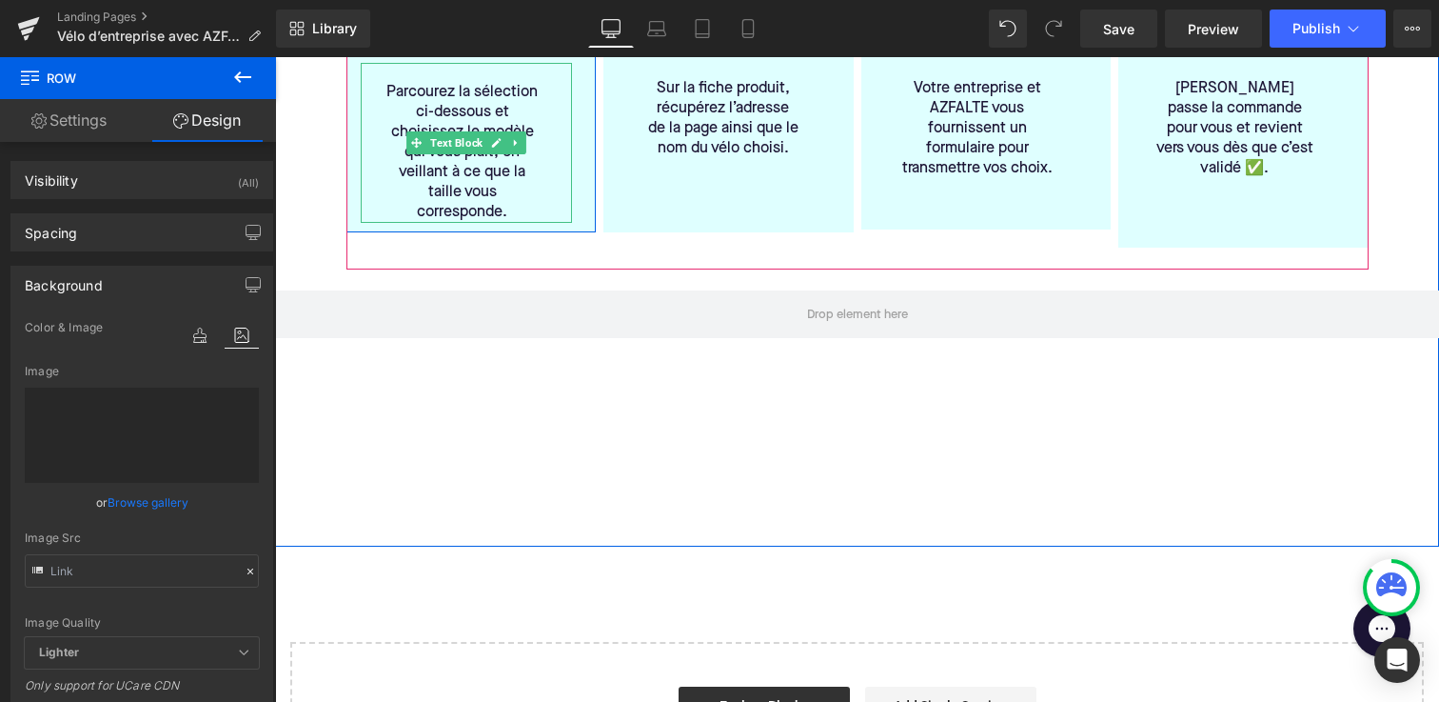
type input "[URL][DOMAIN_NAME]"
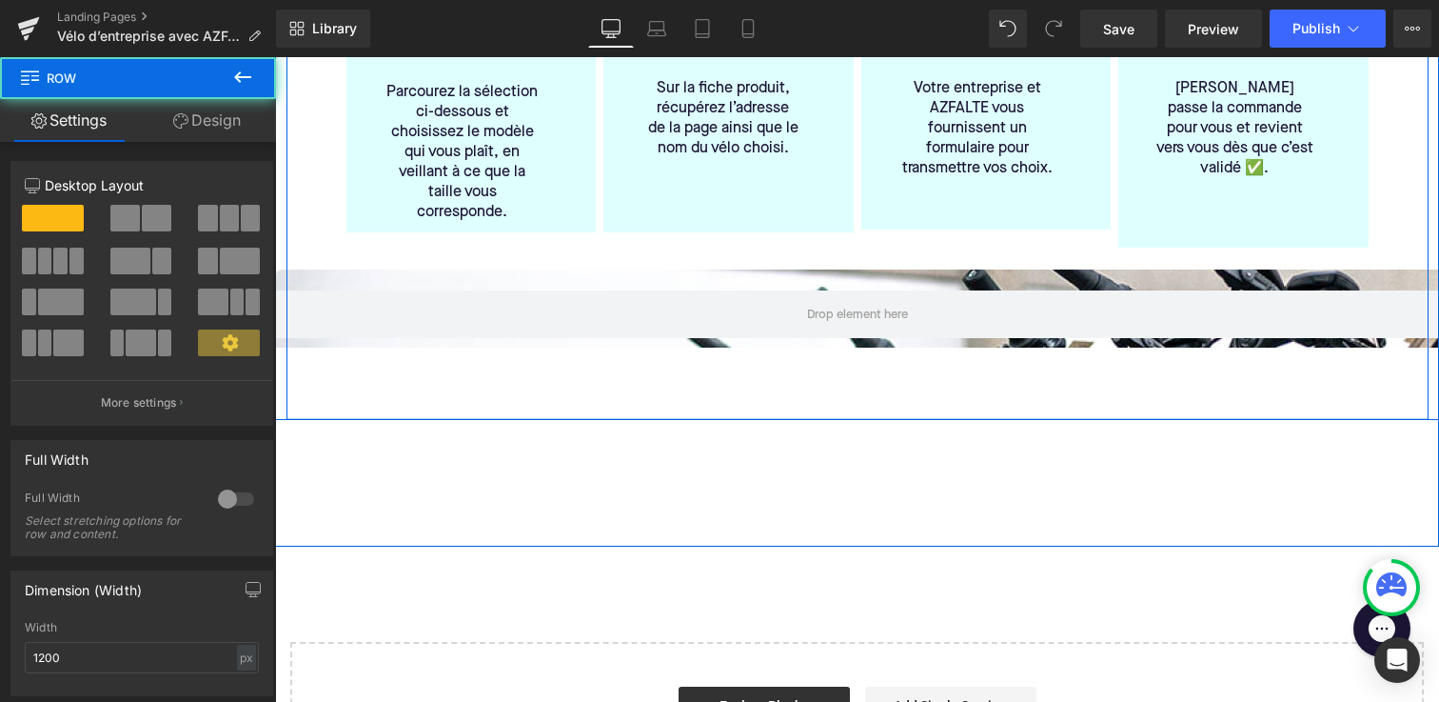
drag, startPoint x: 721, startPoint y: 395, endPoint x: 717, endPoint y: 356, distance: 39.2
click at [717, 356] on div "Comment ça marche? Heading 1️⃣ Ne commandez pas directement le vélo Heading Par…" at bounding box center [858, 159] width 1142 height 522
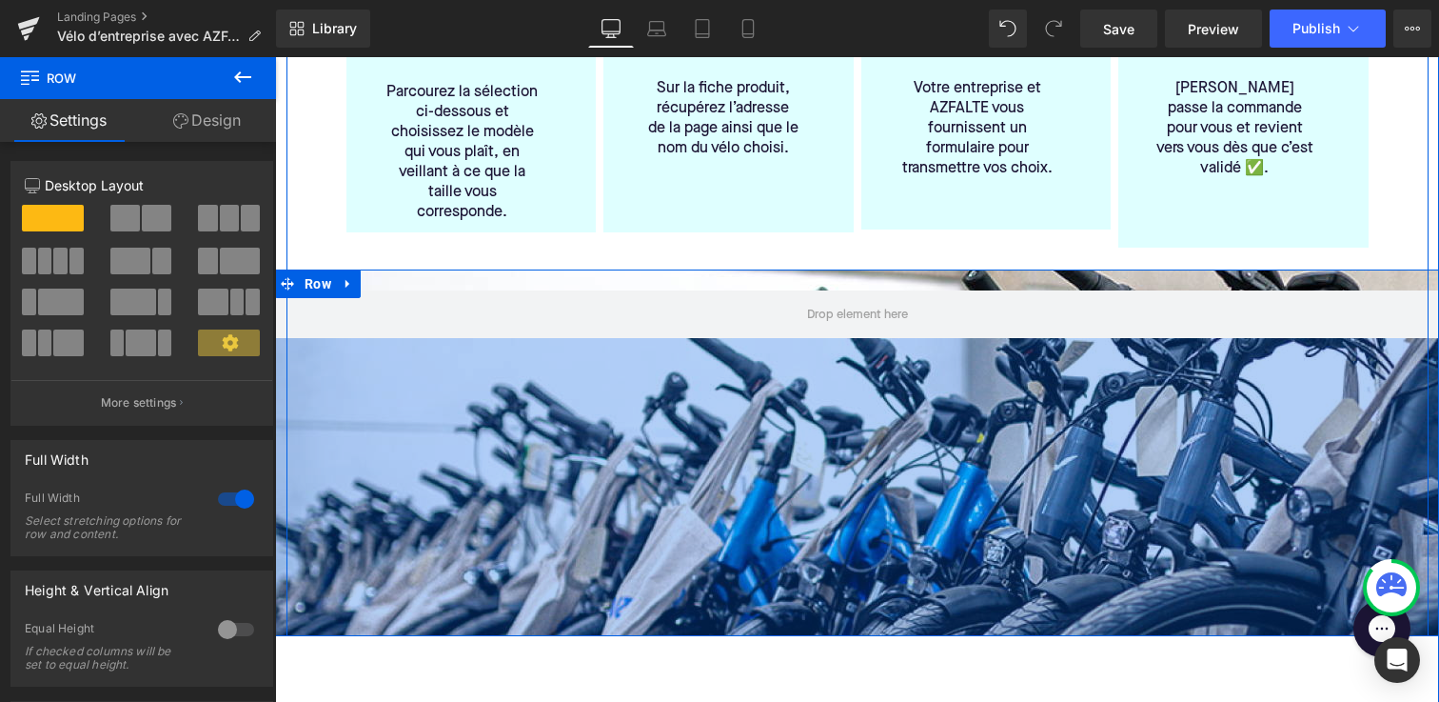
drag, startPoint x: 703, startPoint y: 328, endPoint x: 726, endPoint y: 617, distance: 289.4
click at [726, 617] on div "Comment ça marche? Heading 1️⃣ Ne commandez pas directement le vélo Heading Par…" at bounding box center [858, 267] width 1142 height 738
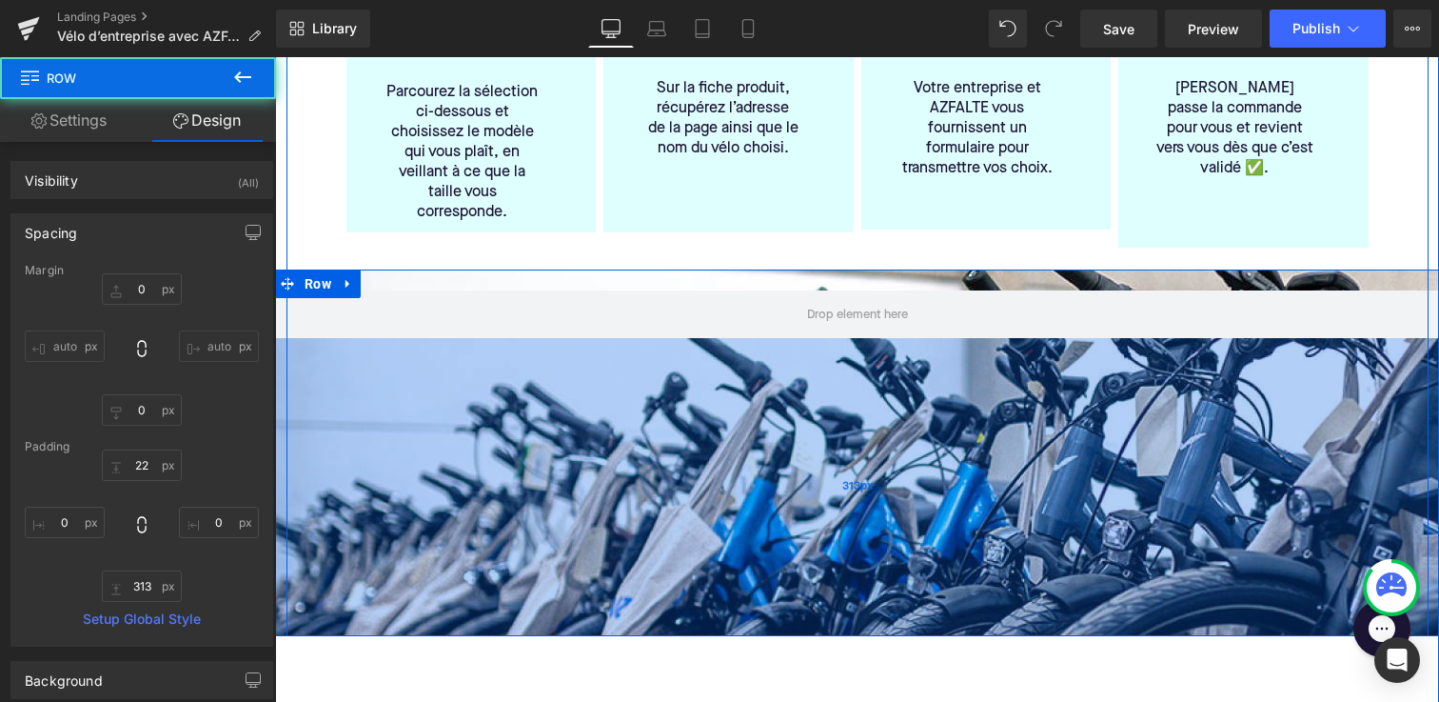
scroll to position [757, 0]
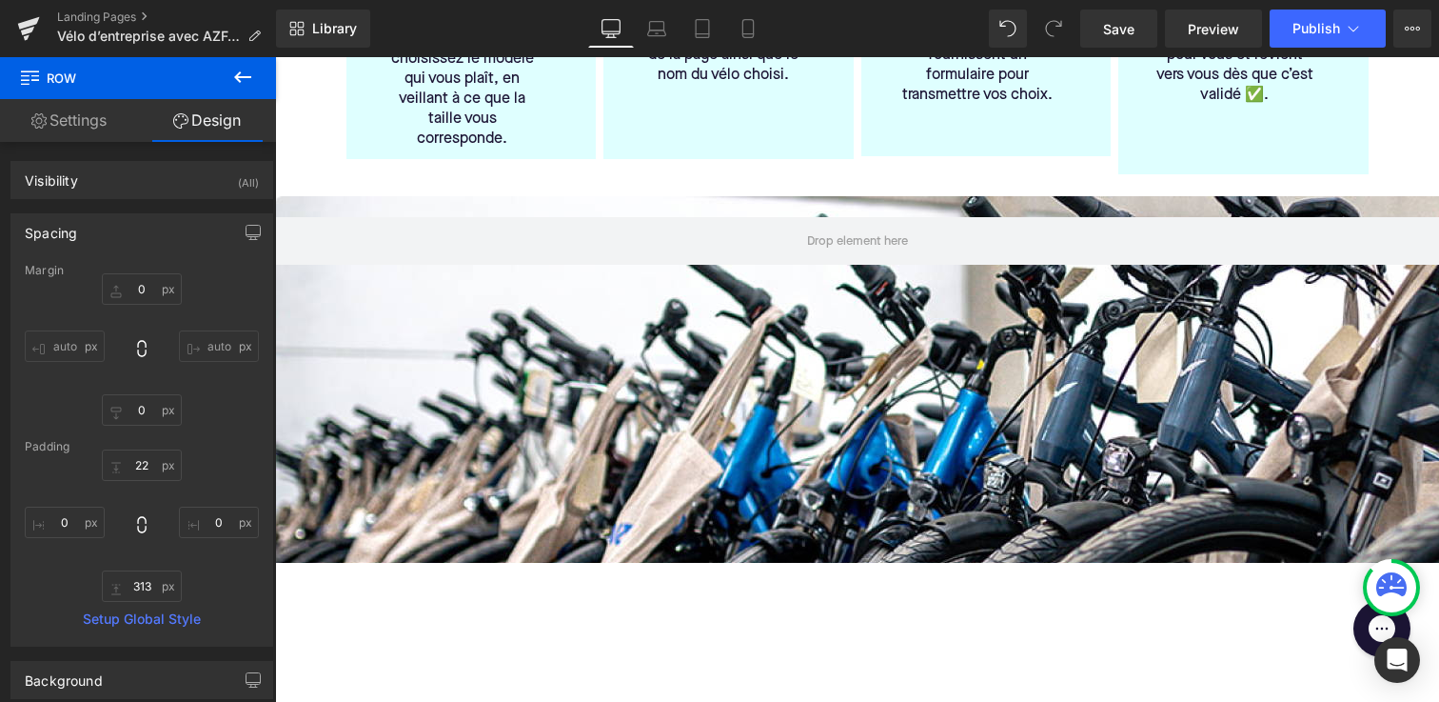
click at [252, 66] on icon at bounding box center [242, 77] width 23 height 23
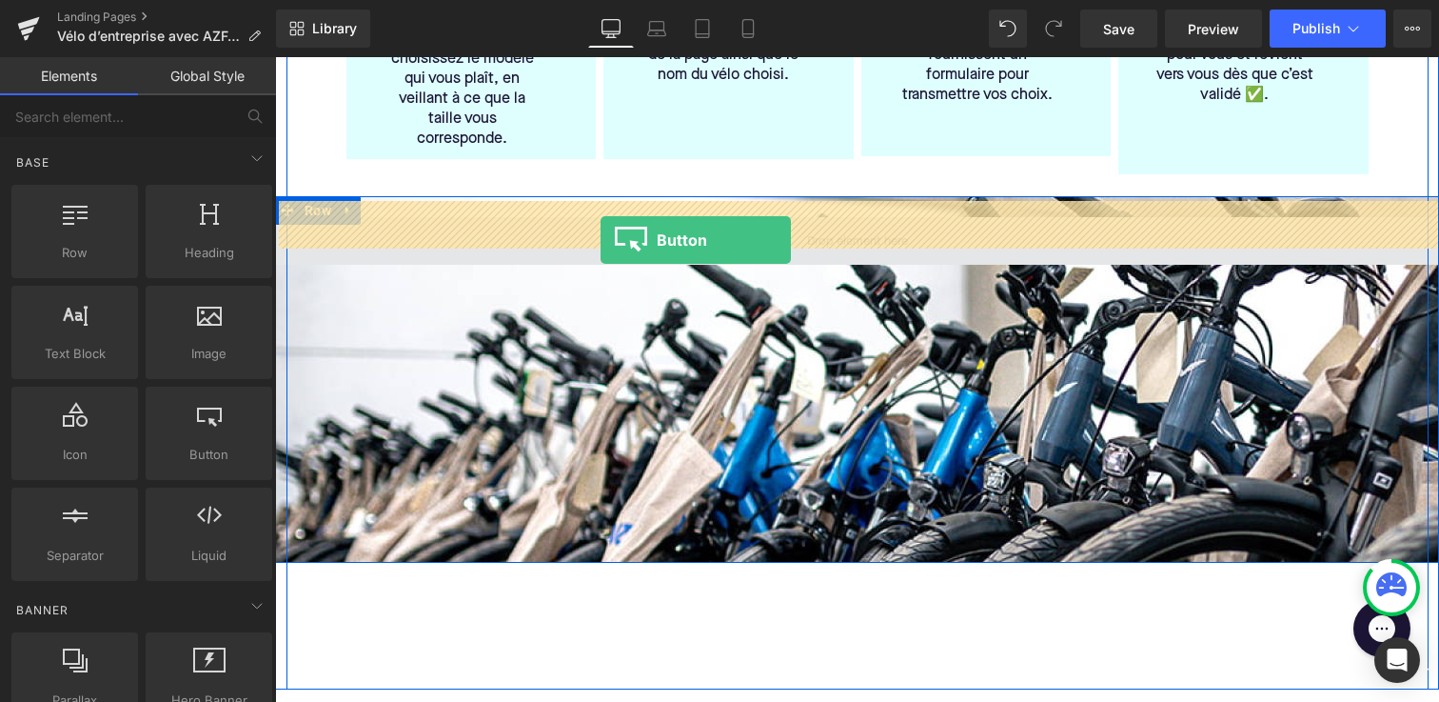
drag, startPoint x: 501, startPoint y: 489, endPoint x: 601, endPoint y: 241, distance: 267.8
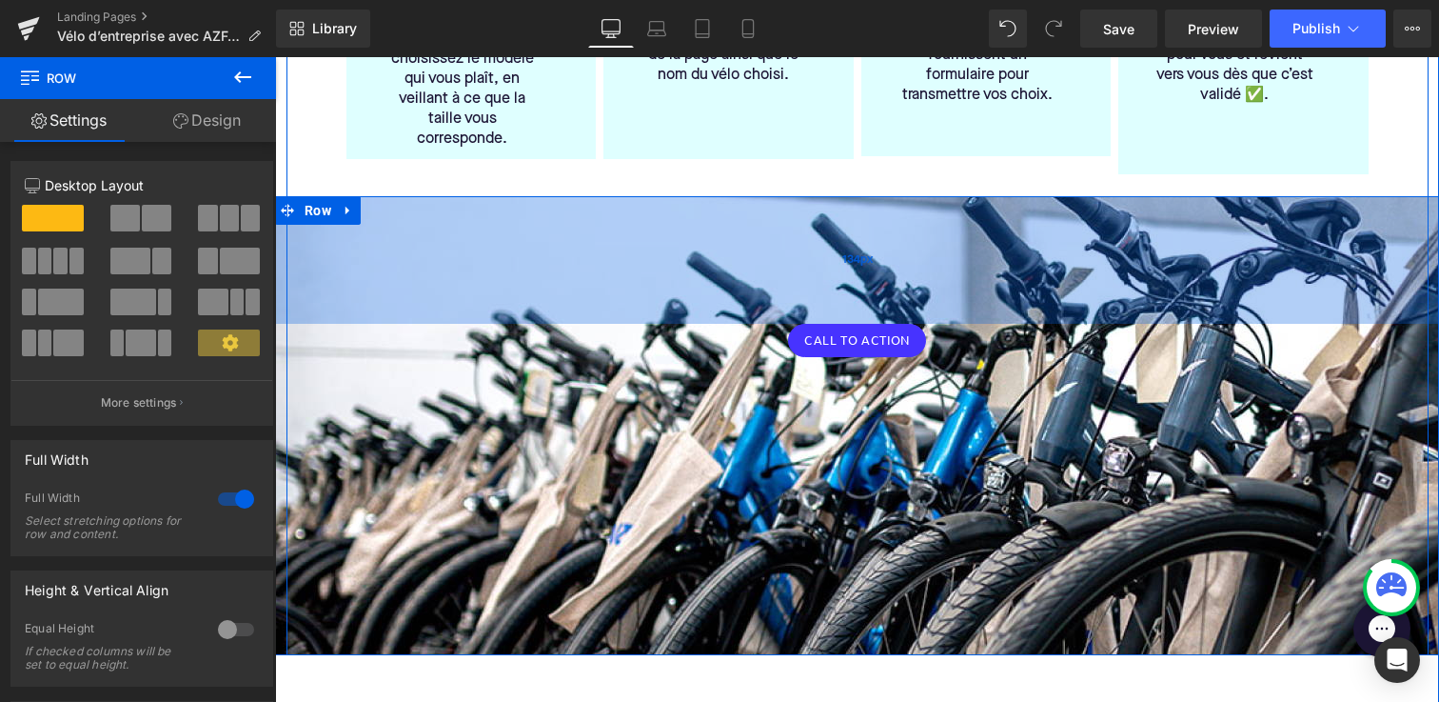
drag, startPoint x: 775, startPoint y: 191, endPoint x: 774, endPoint y: 298, distance: 106.6
click at [774, 298] on div "134px" at bounding box center [857, 260] width 1164 height 128
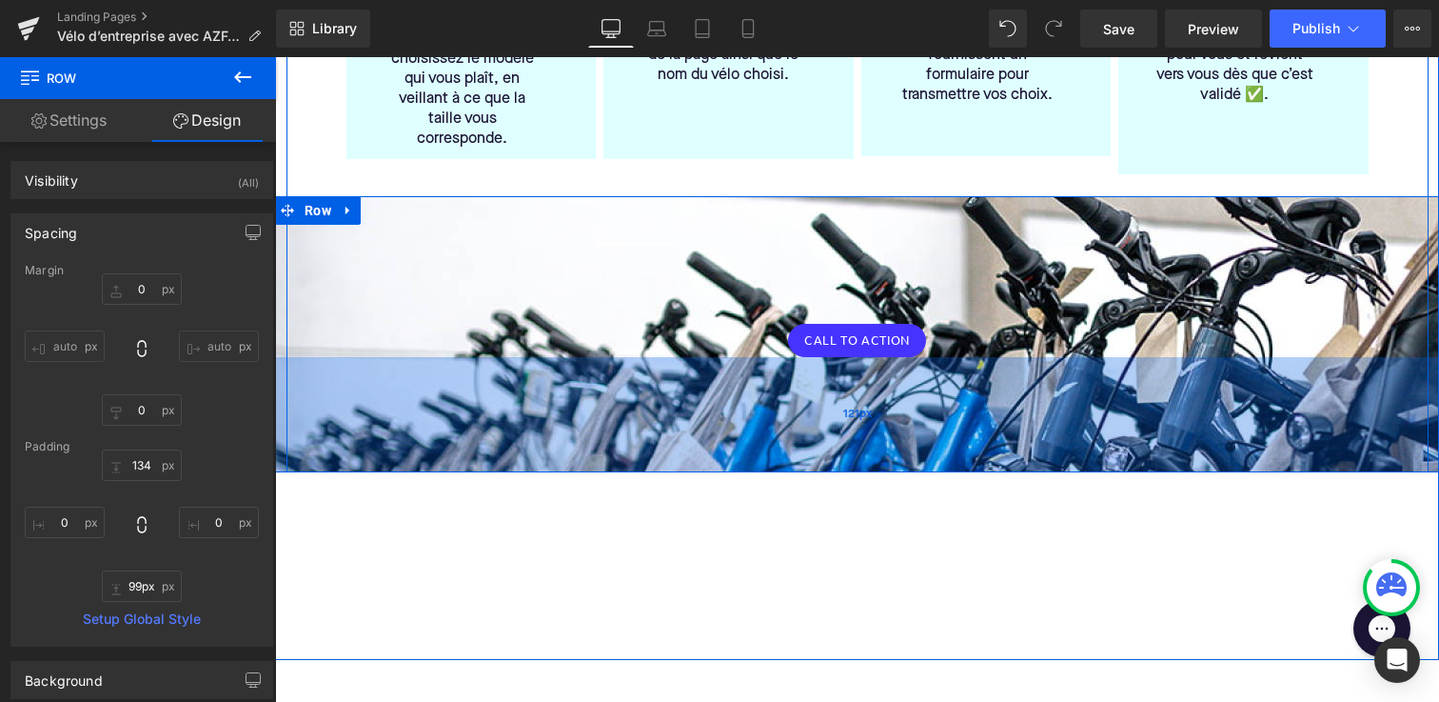
type input "100px"
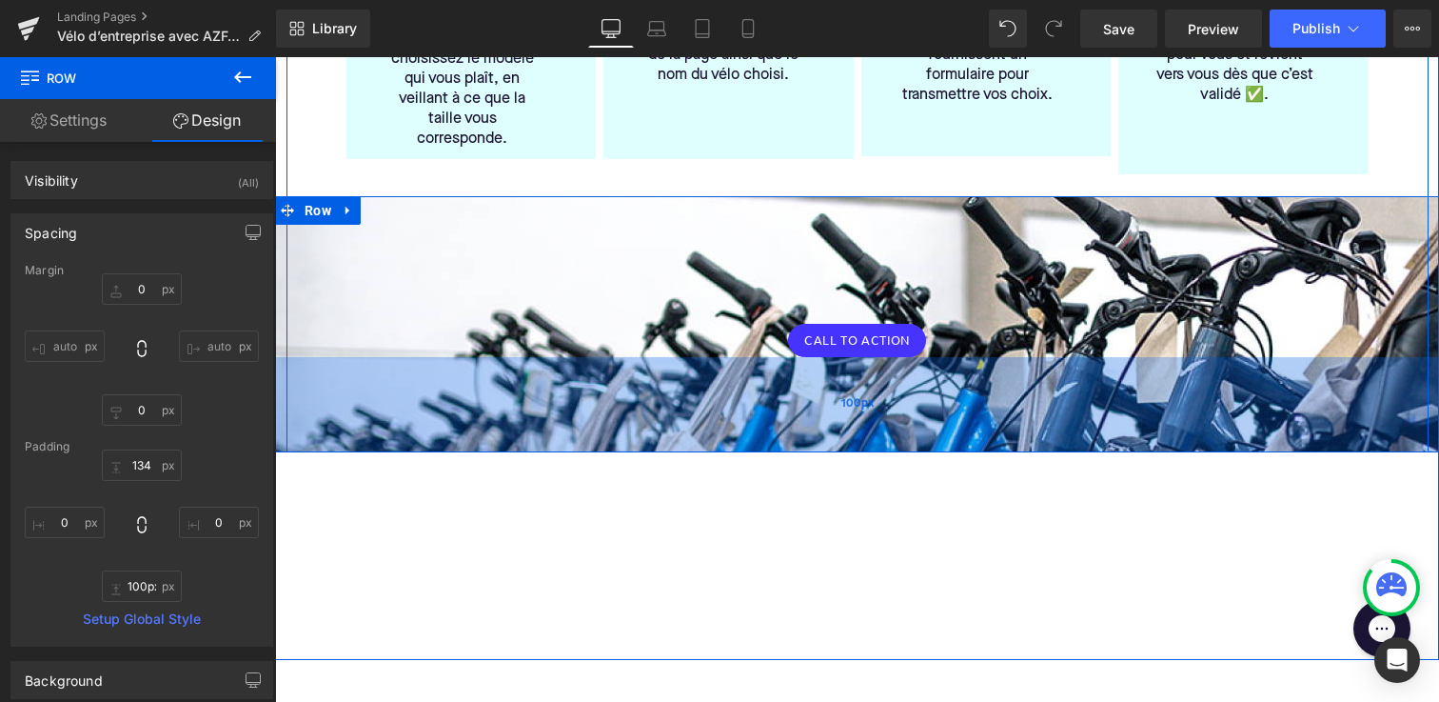
drag, startPoint x: 801, startPoint y: 552, endPoint x: 780, endPoint y: 349, distance: 203.9
click at [780, 357] on div "100px" at bounding box center [857, 404] width 1164 height 95
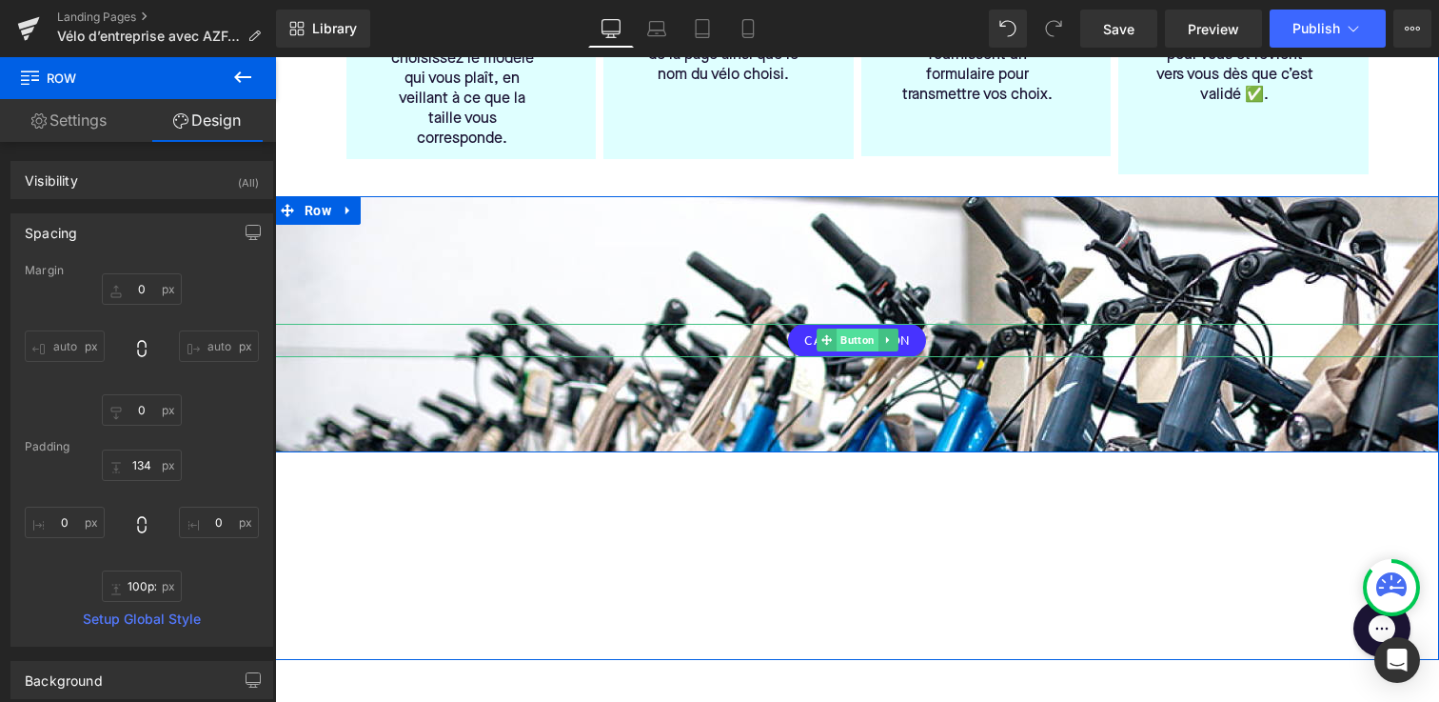
click at [859, 328] on span "Button" at bounding box center [858, 339] width 42 height 23
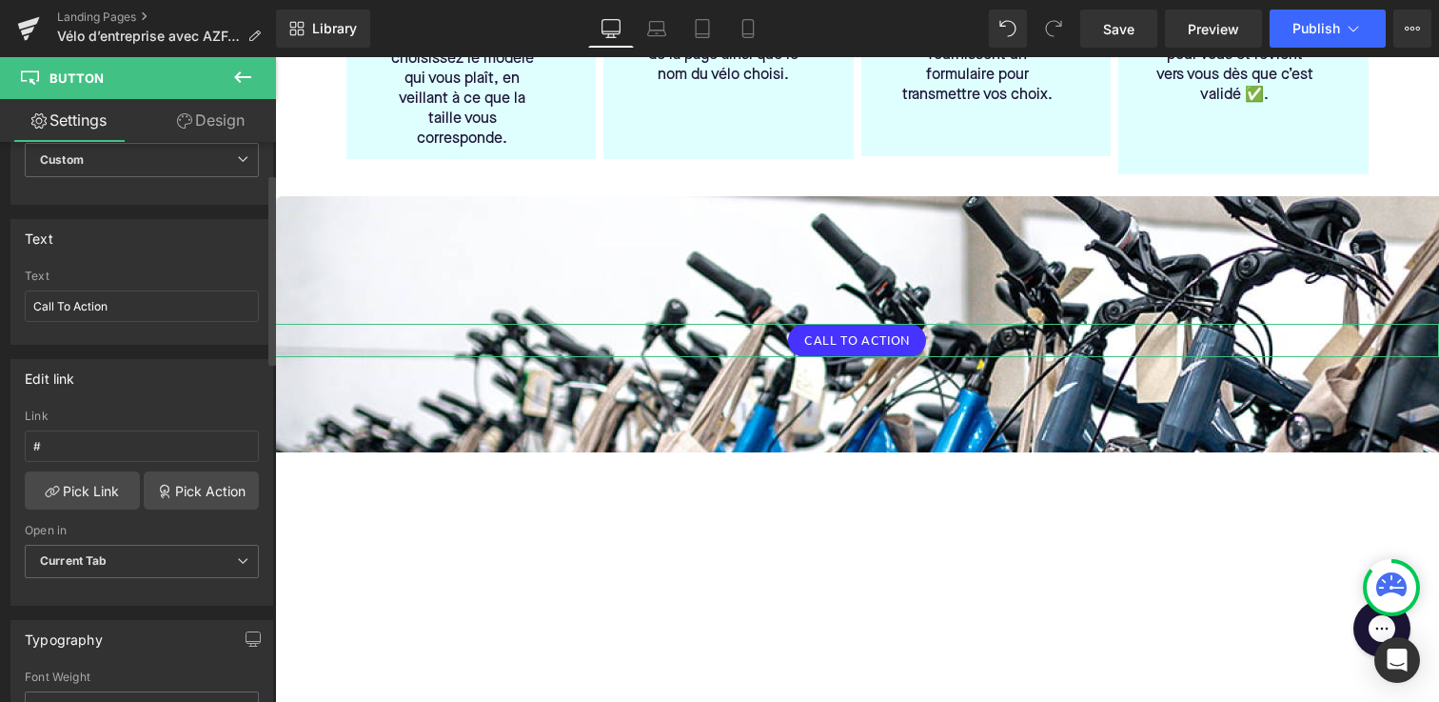
scroll to position [92, 0]
drag, startPoint x: 124, startPoint y: 307, endPoint x: 0, endPoint y: 306, distance: 123.8
click at [0, 306] on div "Text Call To Action Text Call To Action" at bounding box center [142, 274] width 285 height 140
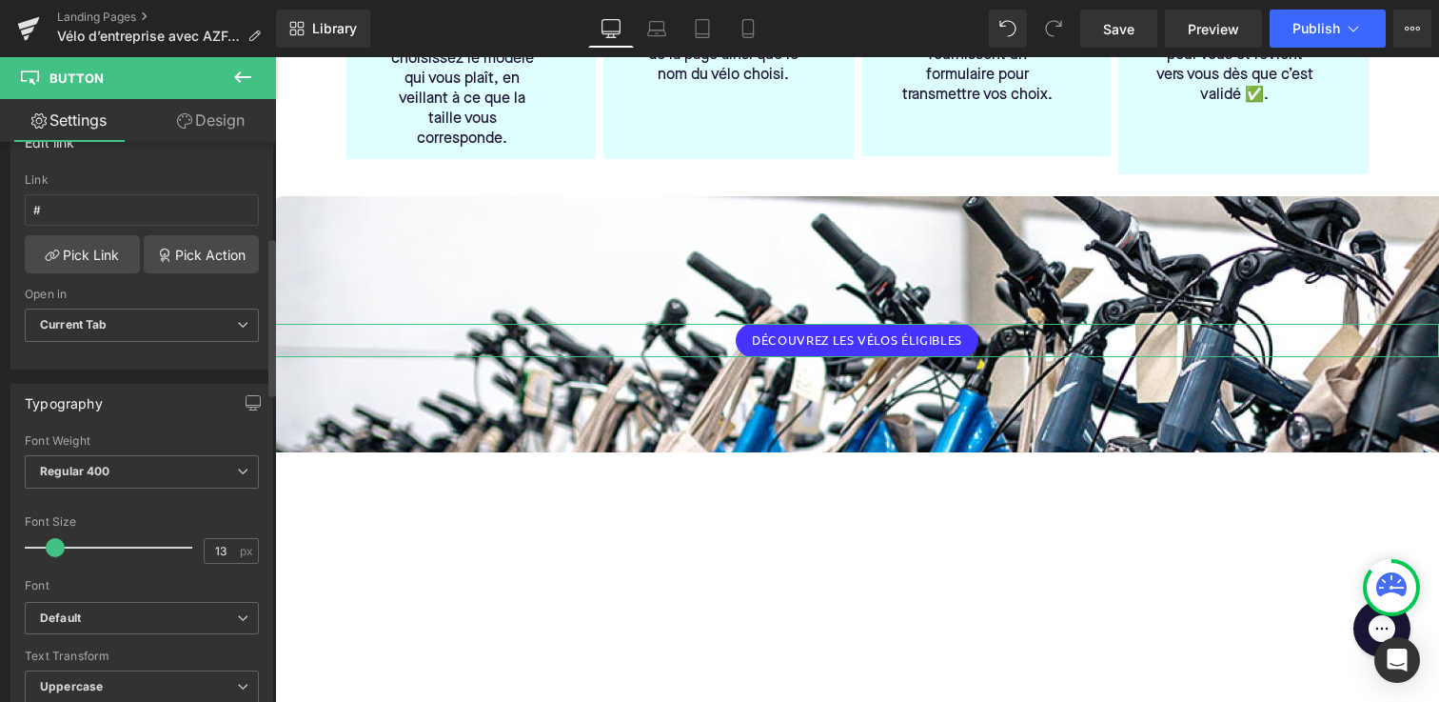
scroll to position [376, 0]
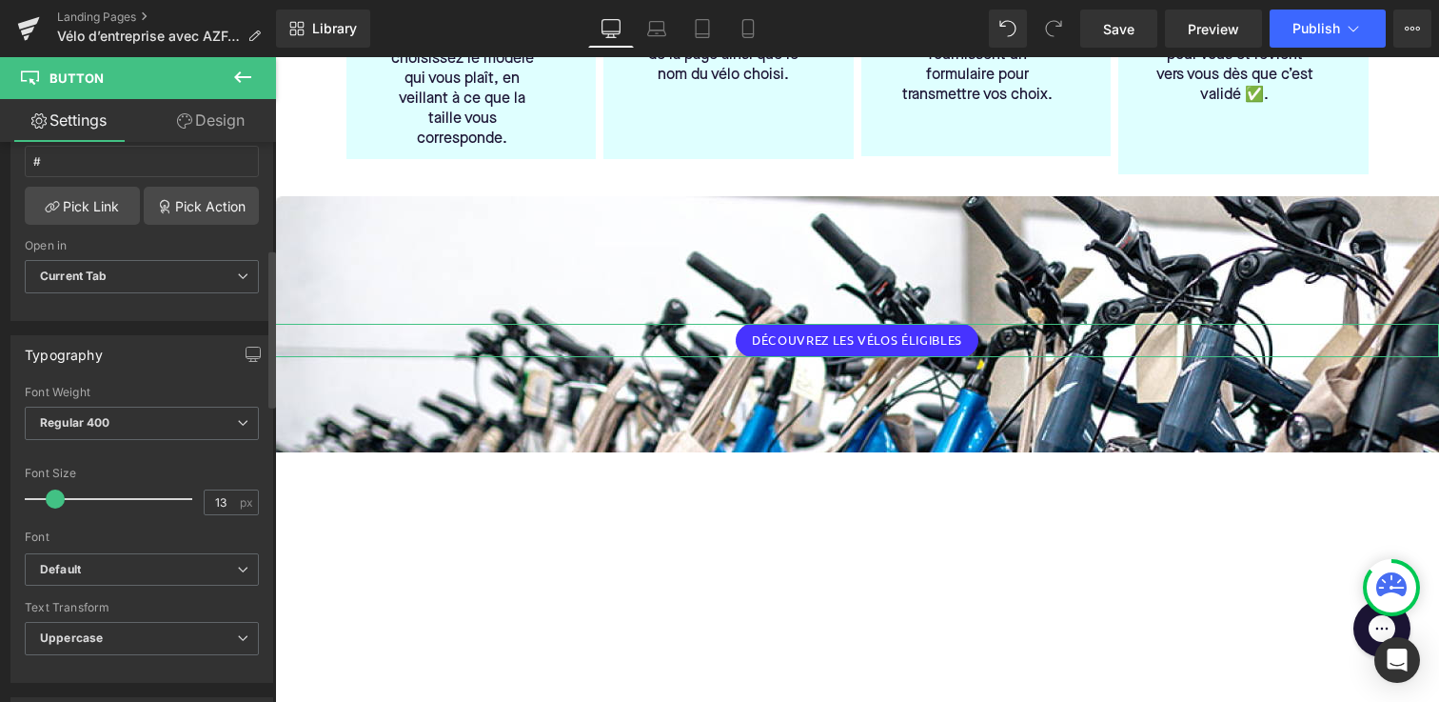
type input "DÉCOUVREZ LES VÉLOS ÉLIGIBLES"
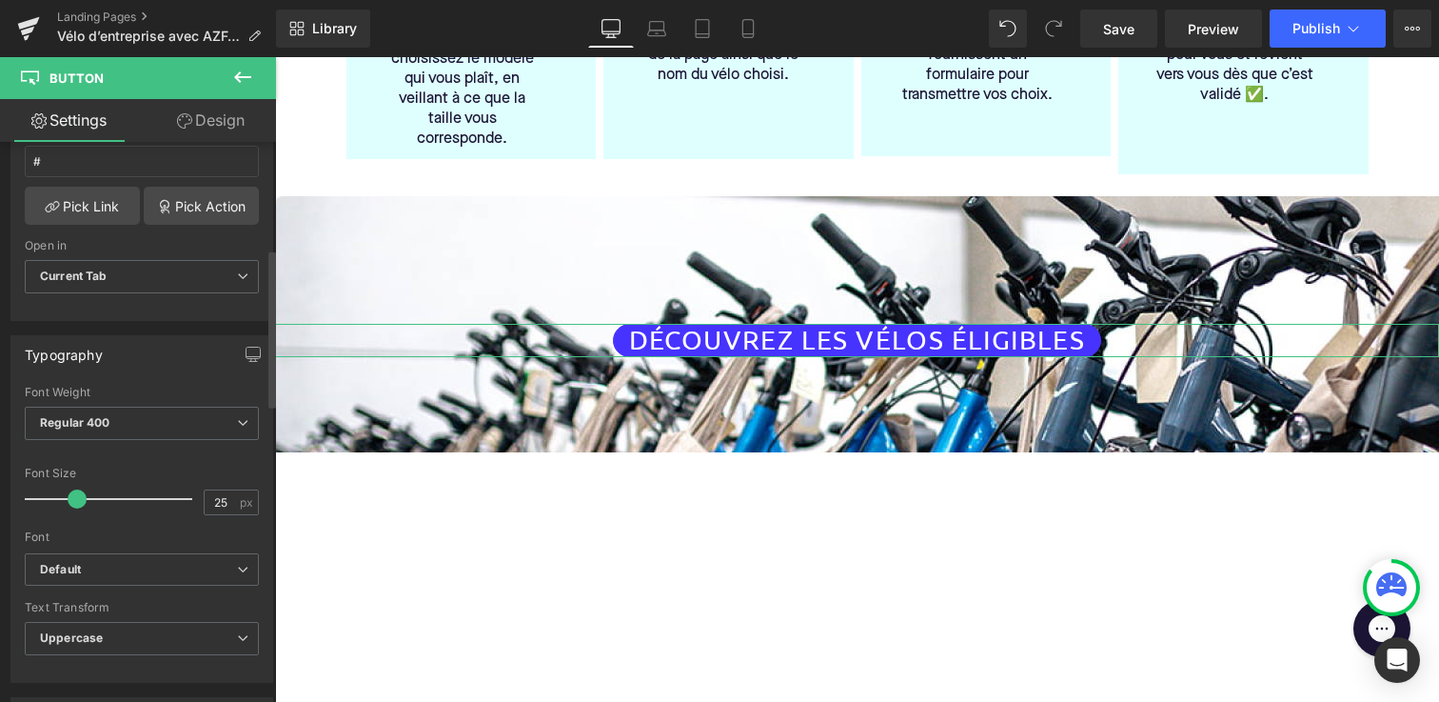
type input "24"
drag, startPoint x: 58, startPoint y: 494, endPoint x: 75, endPoint y: 494, distance: 17.1
click at [75, 494] on span at bounding box center [72, 498] width 19 height 19
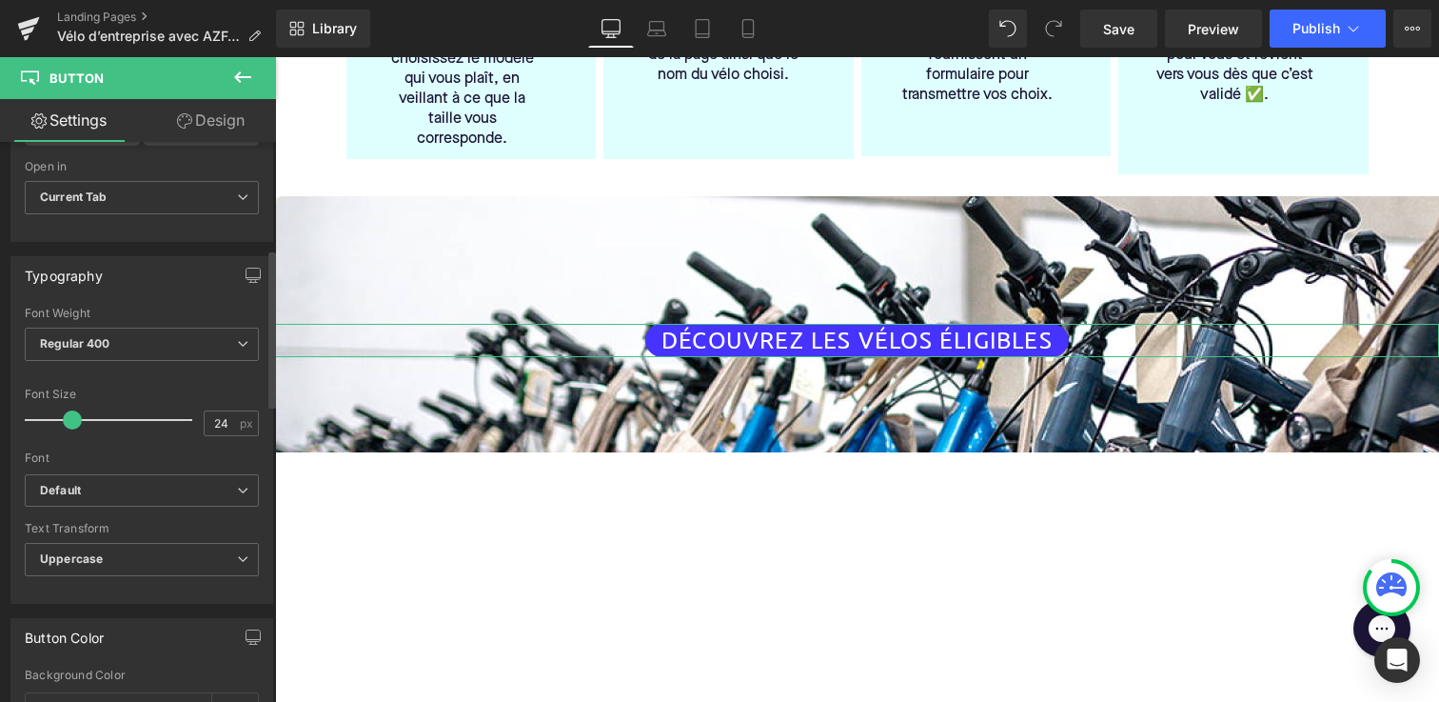
scroll to position [457, 0]
click at [97, 342] on b "Regular 400" at bounding box center [75, 341] width 70 height 14
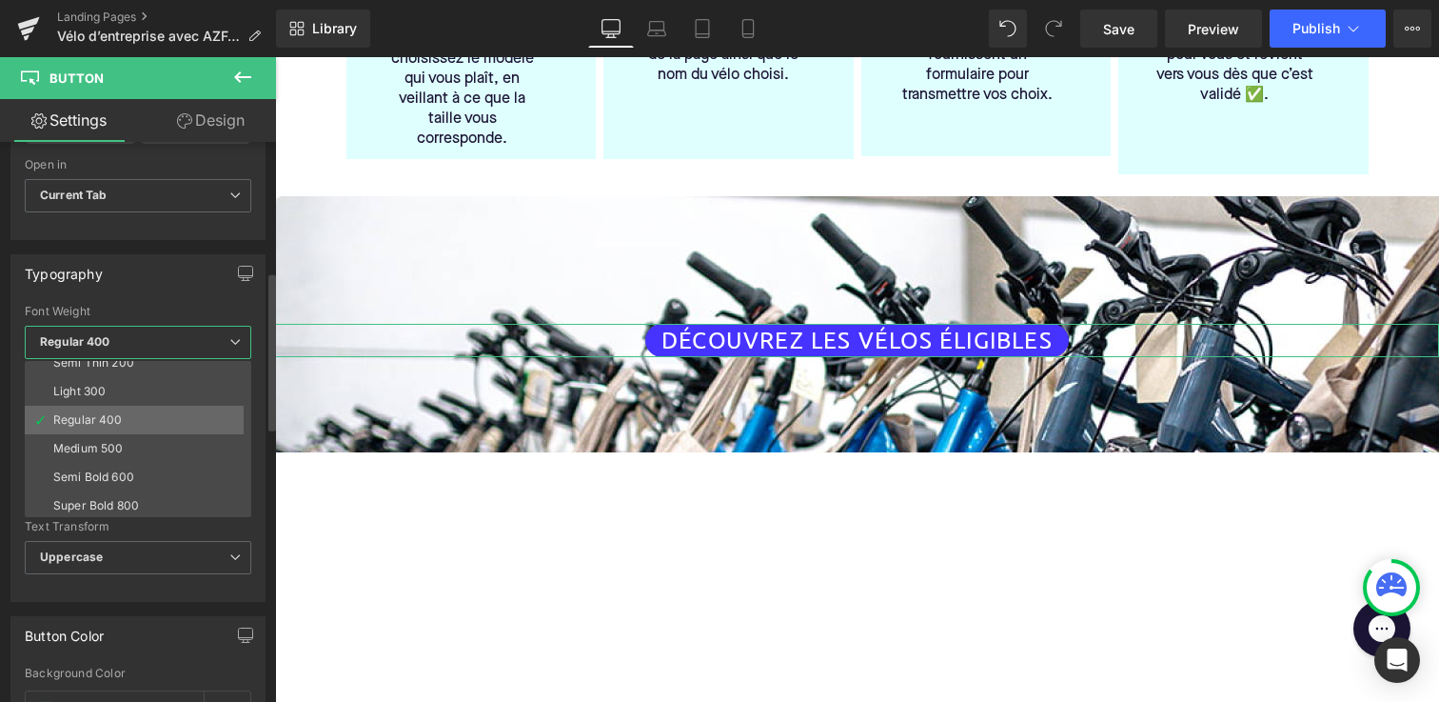
scroll to position [73, 0]
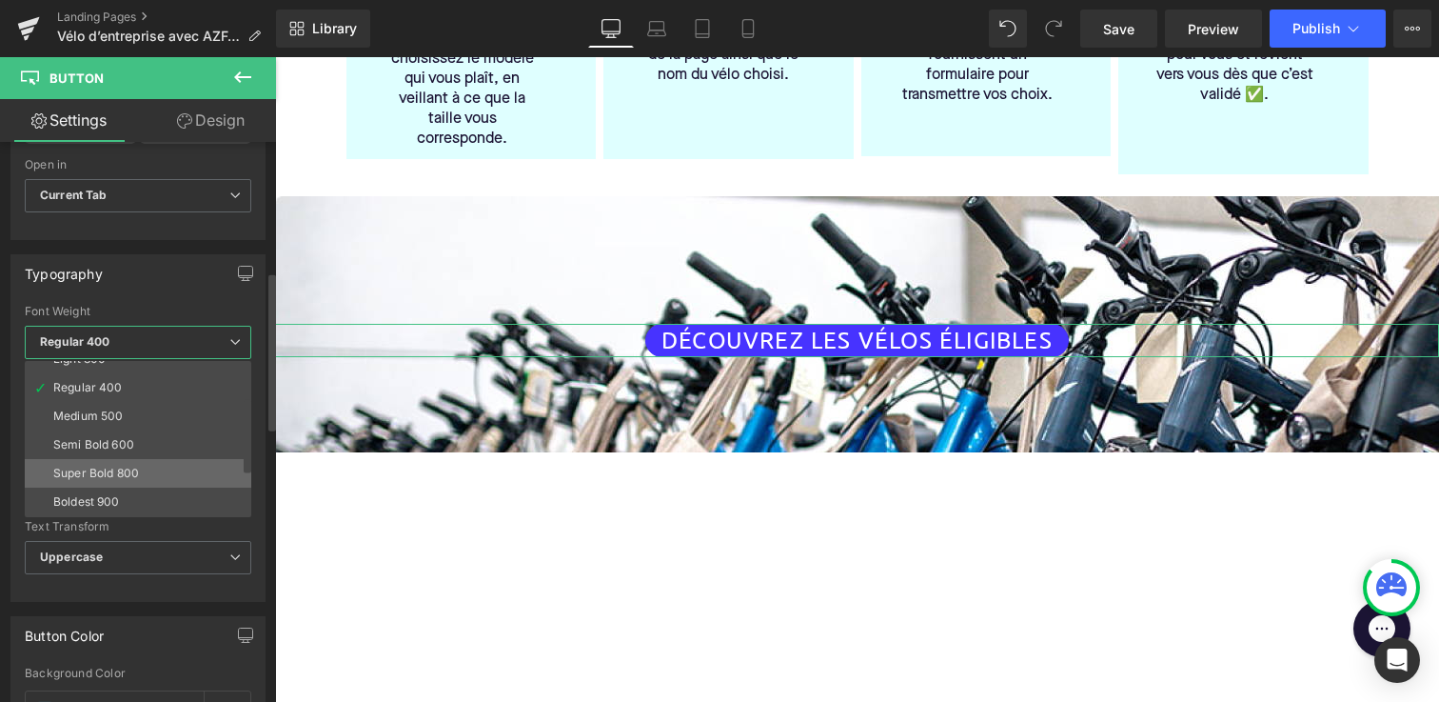
click at [101, 469] on div "Super Bold 800" at bounding box center [96, 472] width 86 height 13
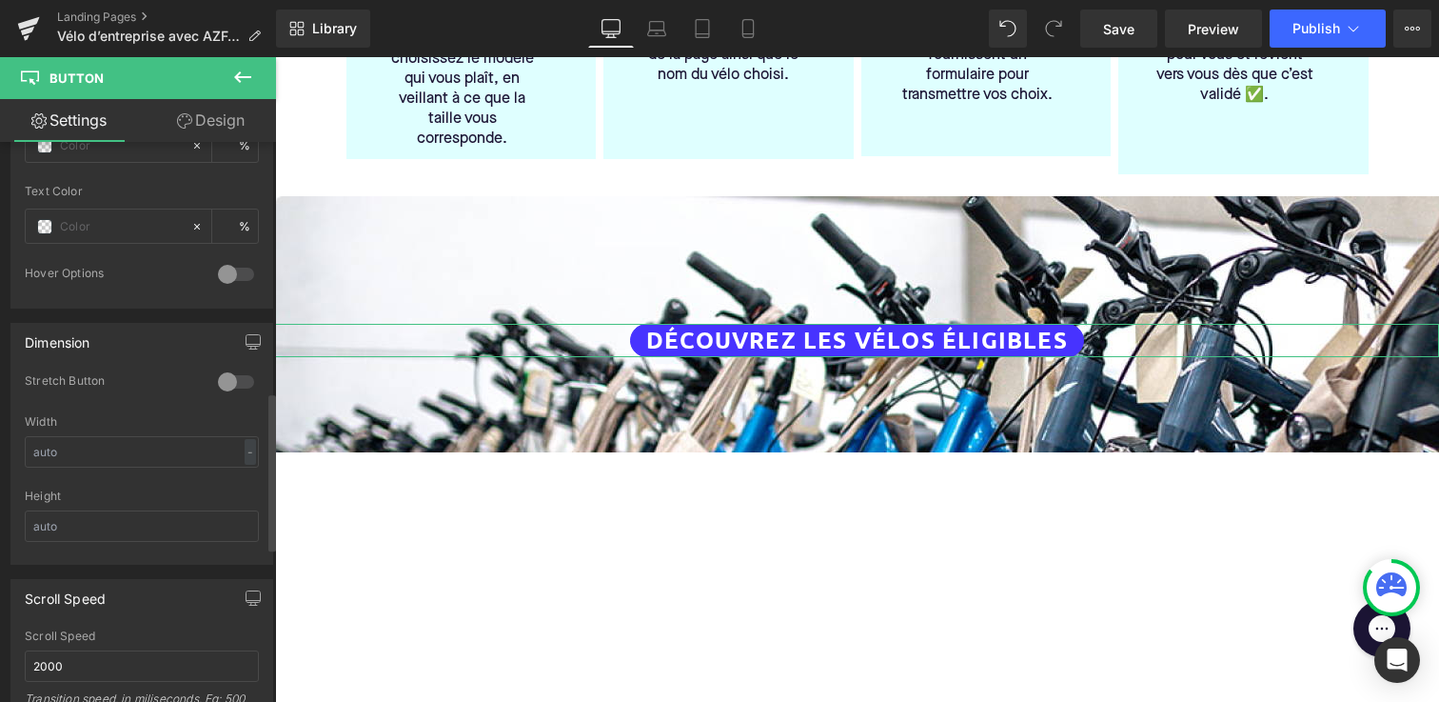
scroll to position [1026, 0]
click at [221, 375] on div at bounding box center [236, 375] width 46 height 30
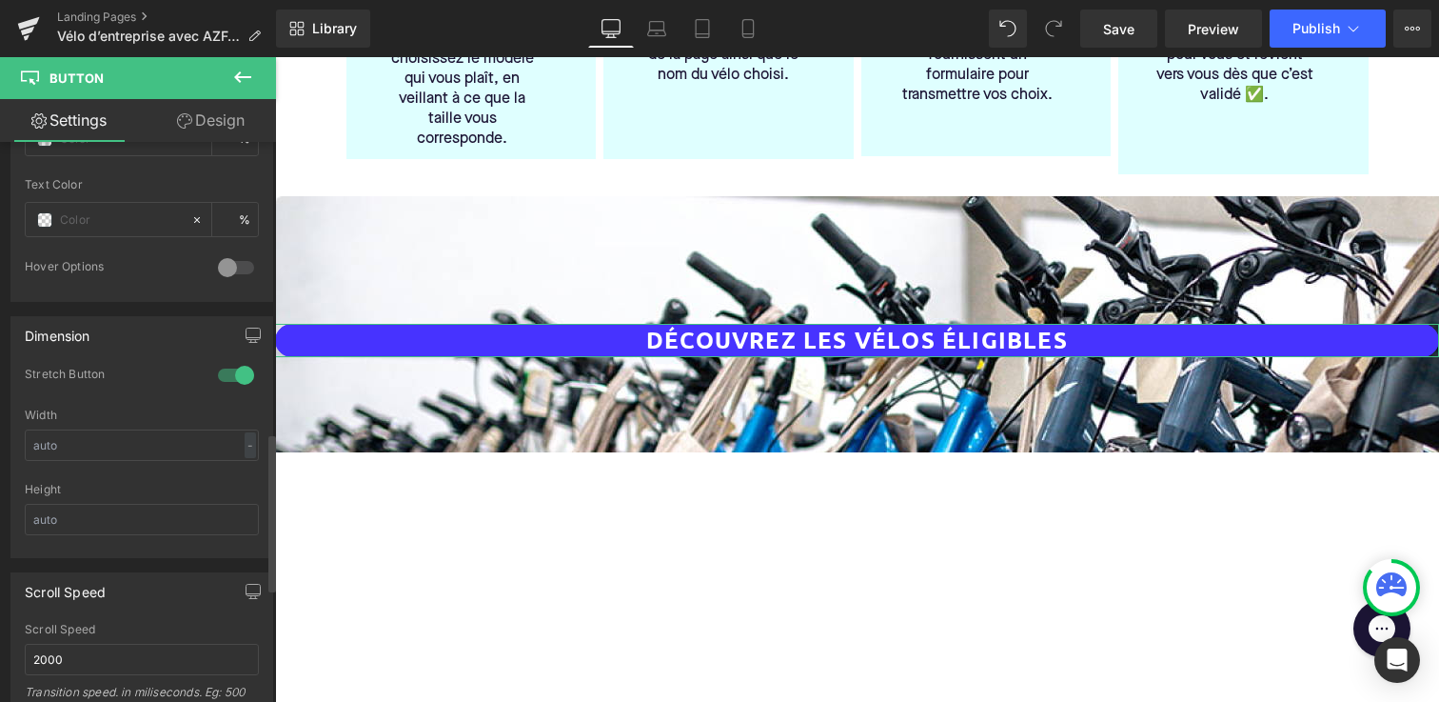
click at [222, 375] on div at bounding box center [236, 375] width 46 height 30
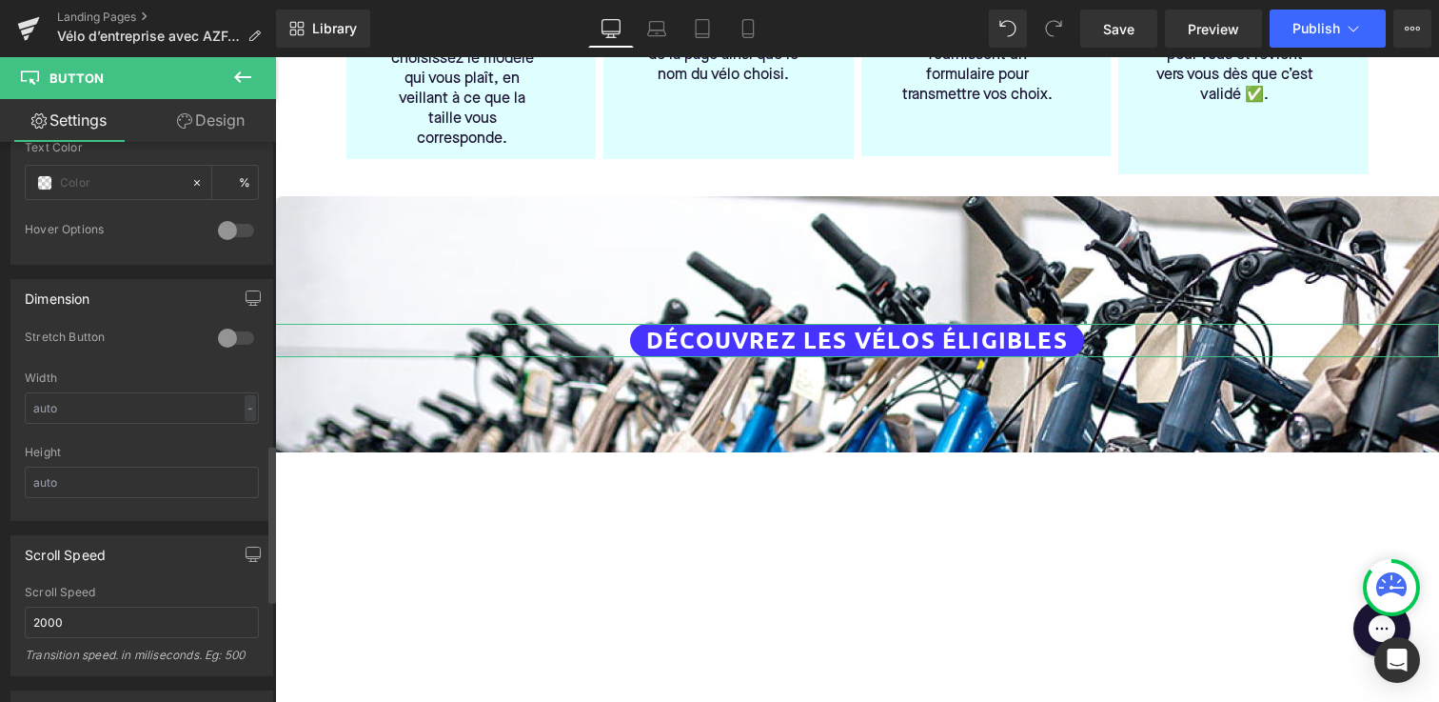
scroll to position [1078, 0]
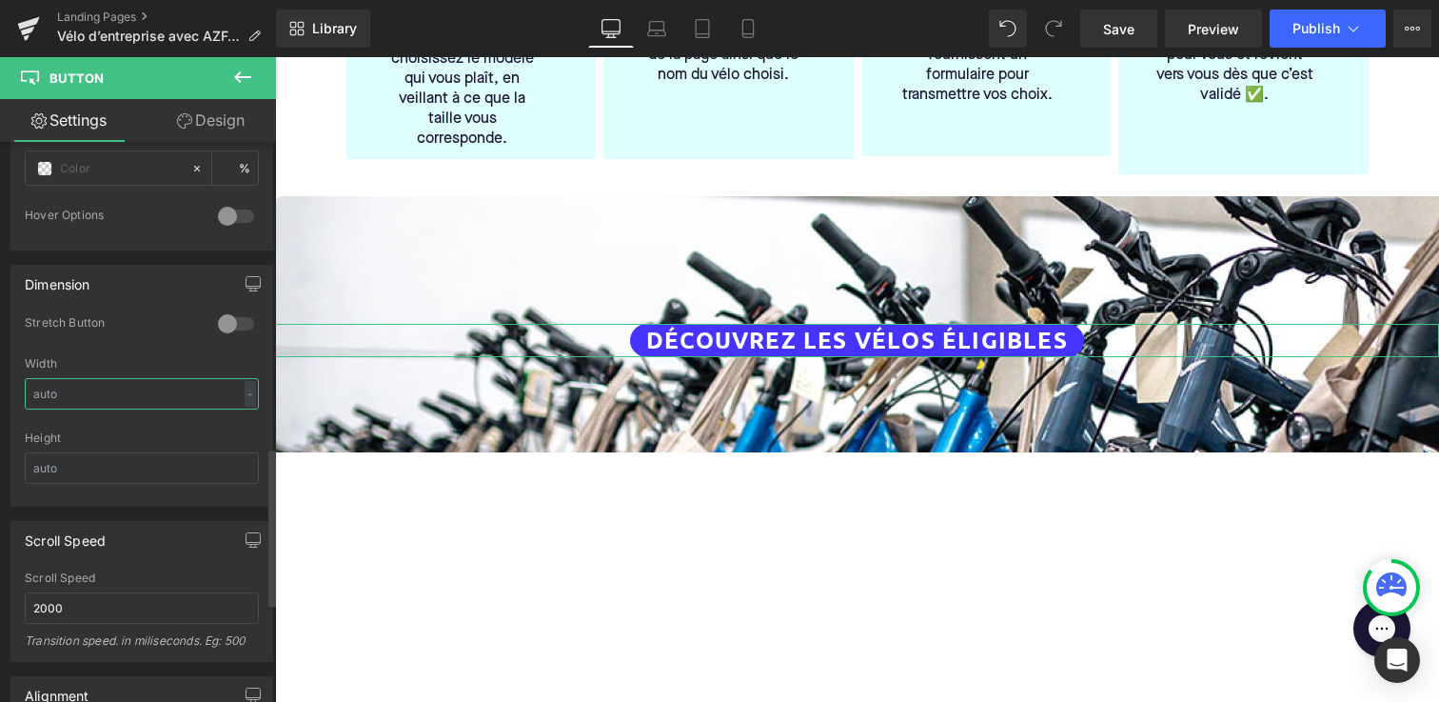
click at [142, 391] on input "text" at bounding box center [142, 393] width 234 height 31
click at [245, 392] on div "-" at bounding box center [250, 394] width 11 height 26
click at [236, 419] on li "%" at bounding box center [246, 423] width 24 height 28
drag, startPoint x: 186, startPoint y: 393, endPoint x: 127, endPoint y: 384, distance: 59.8
click at [134, 385] on input "text" at bounding box center [142, 393] width 234 height 31
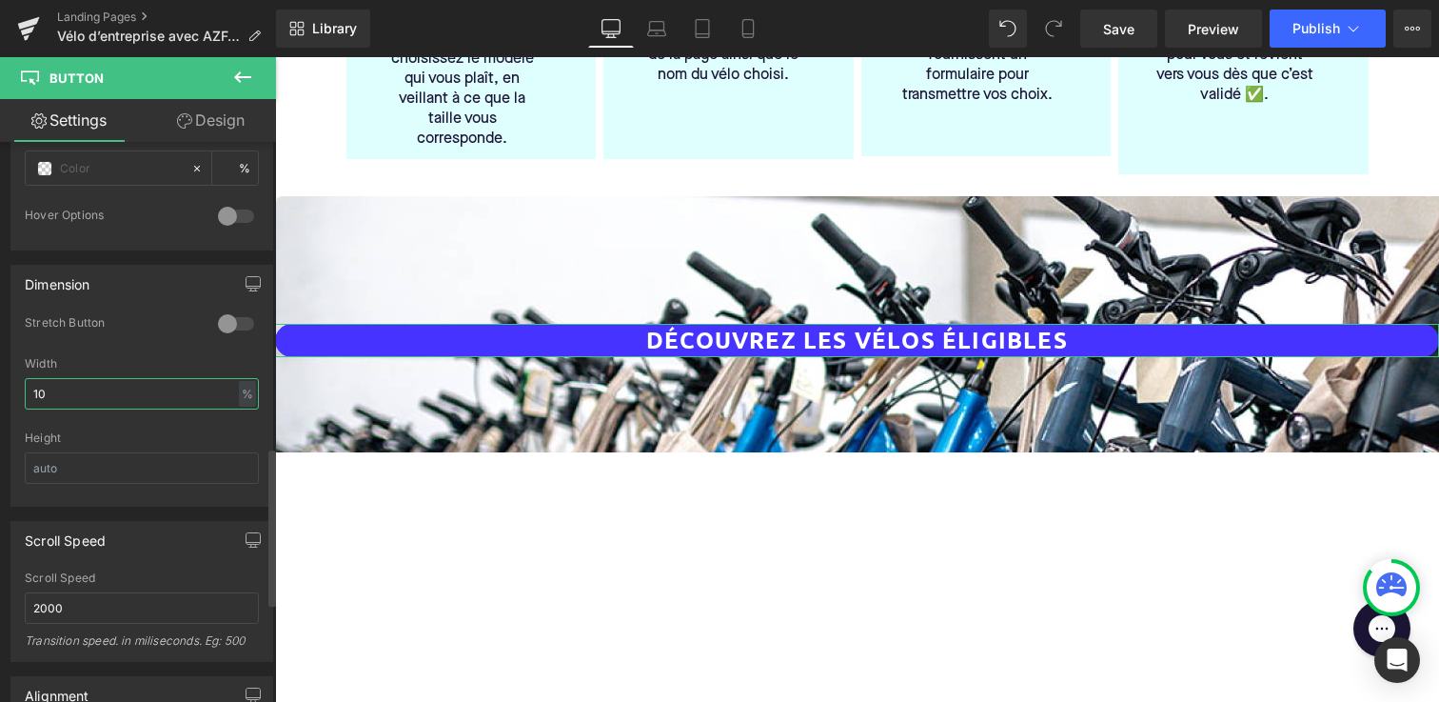
type input "1"
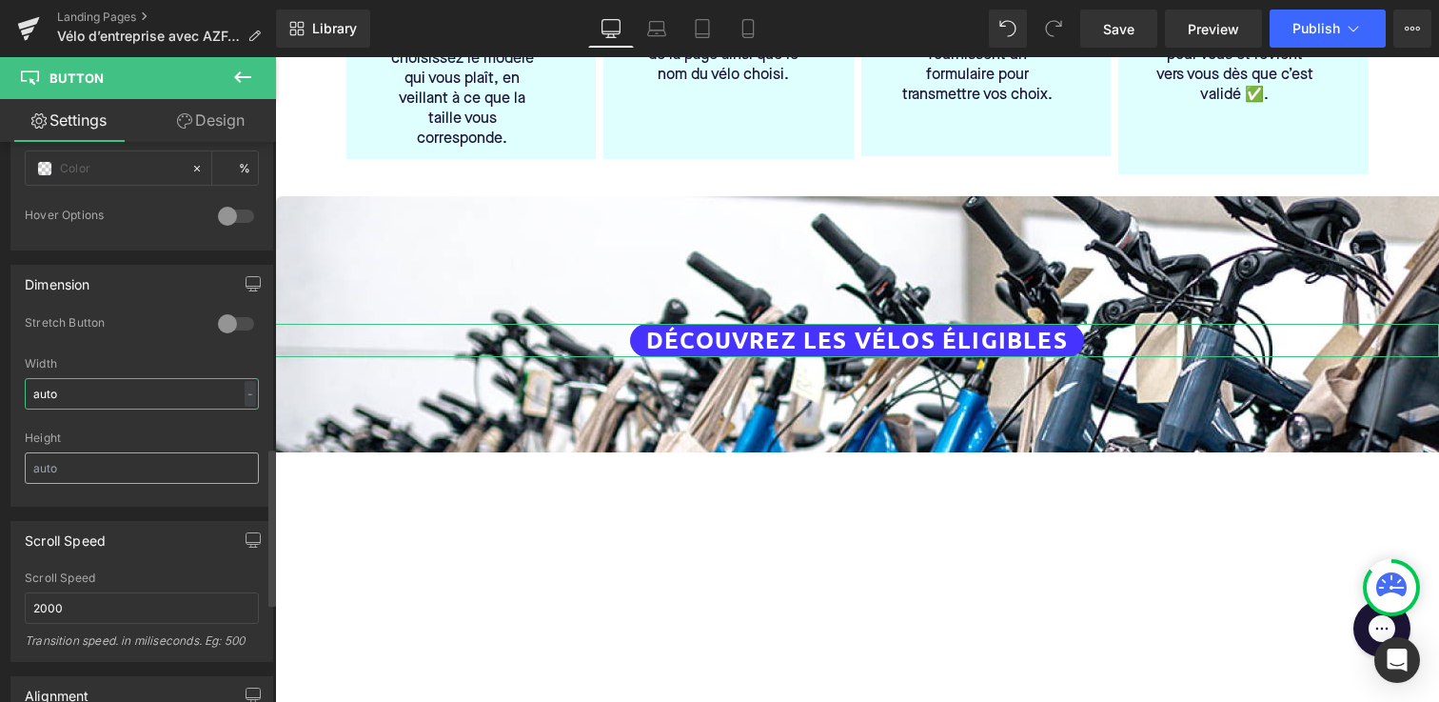
type input "auto"
drag, startPoint x: 117, startPoint y: 474, endPoint x: 15, endPoint y: 462, distance: 102.6
click at [23, 462] on div "0 Stretch Button auto Width auto - % px Height" at bounding box center [141, 410] width 261 height 190
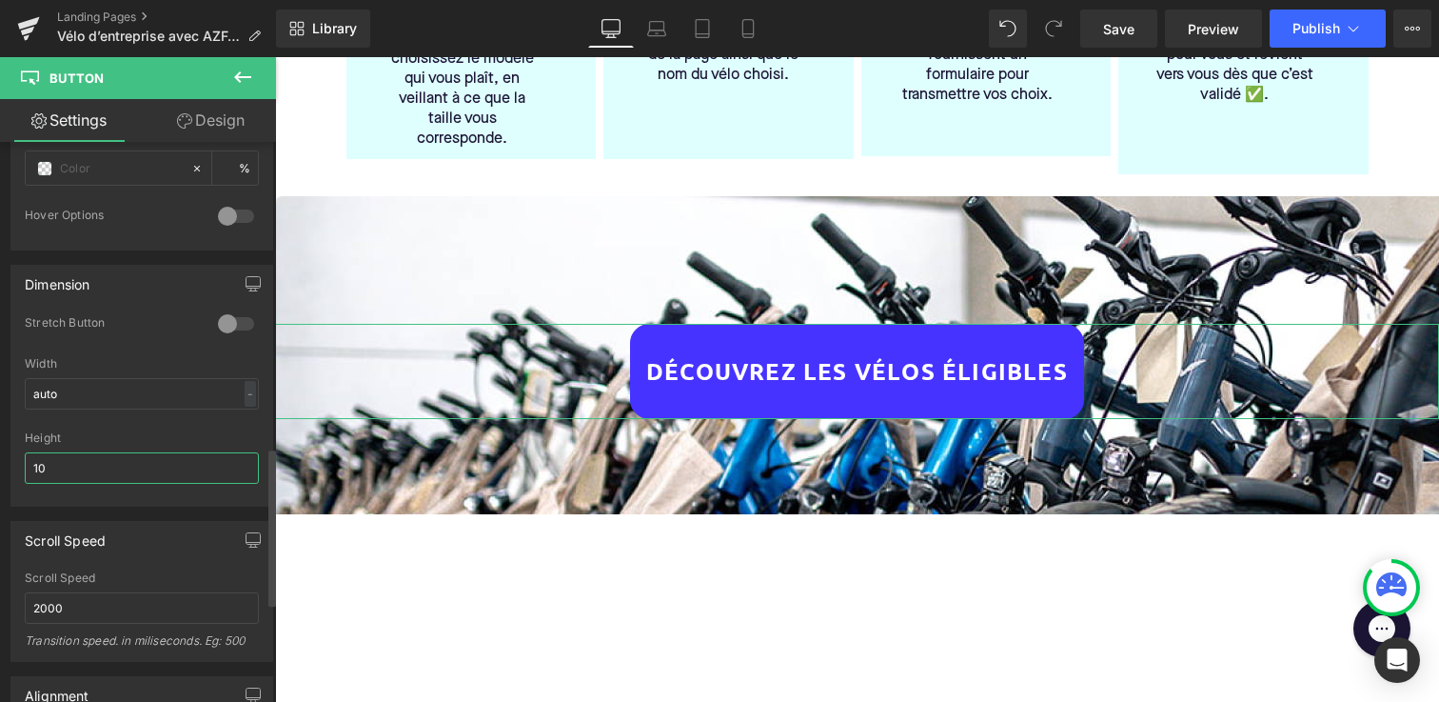
type input "1"
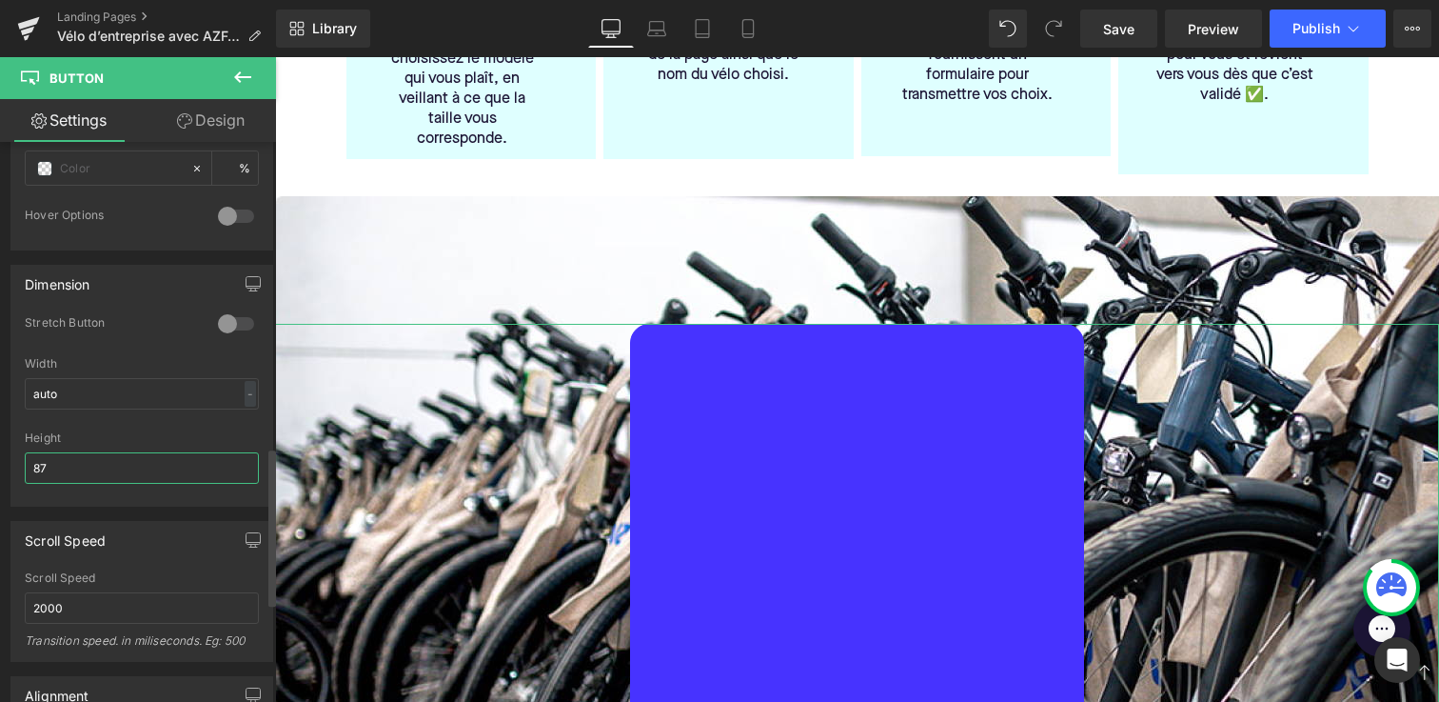
type input "8"
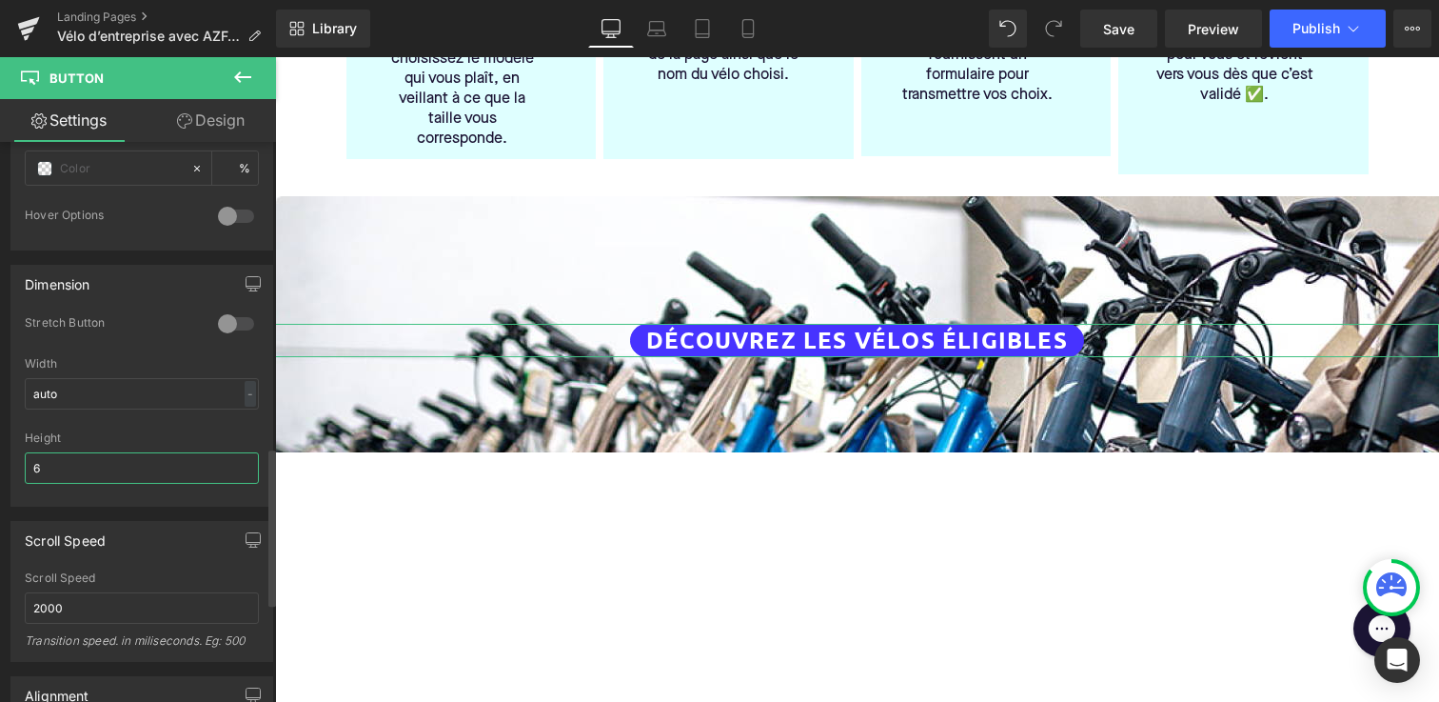
type input "60"
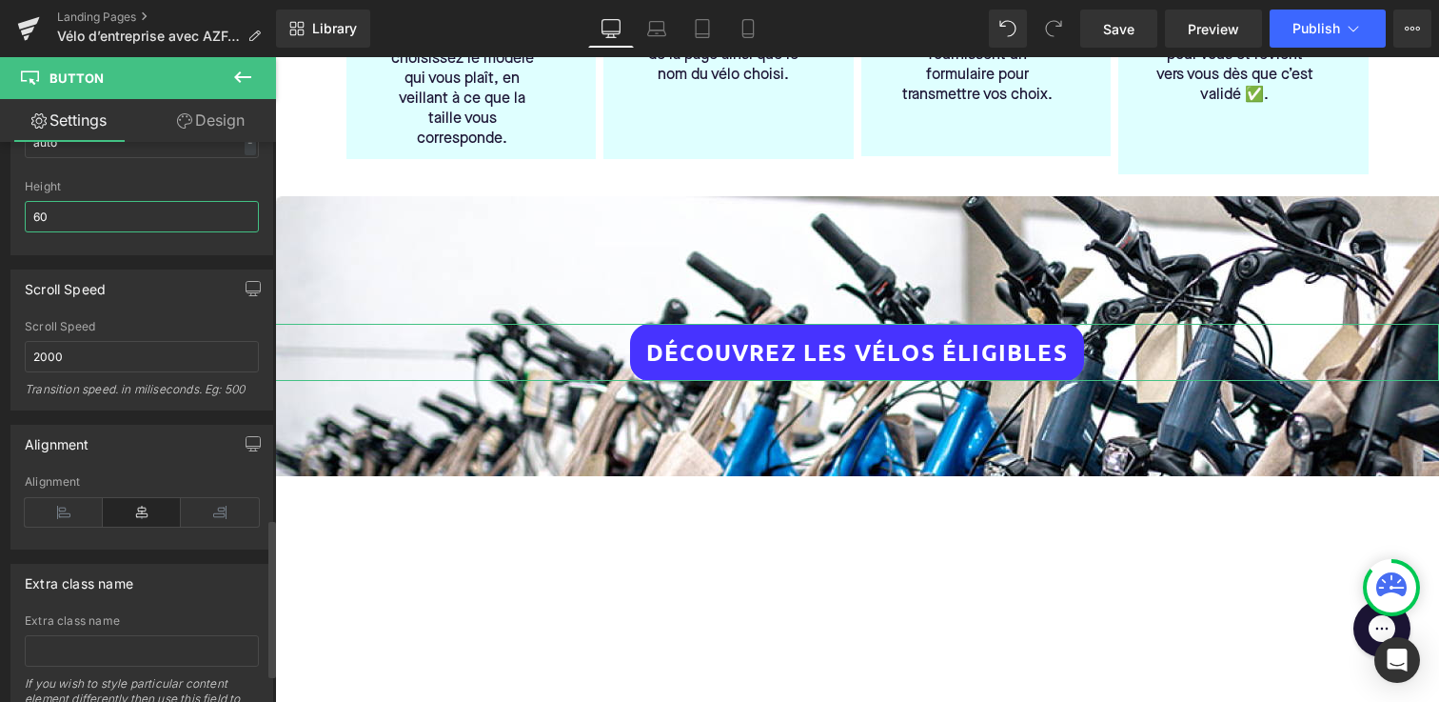
scroll to position [1429, 0]
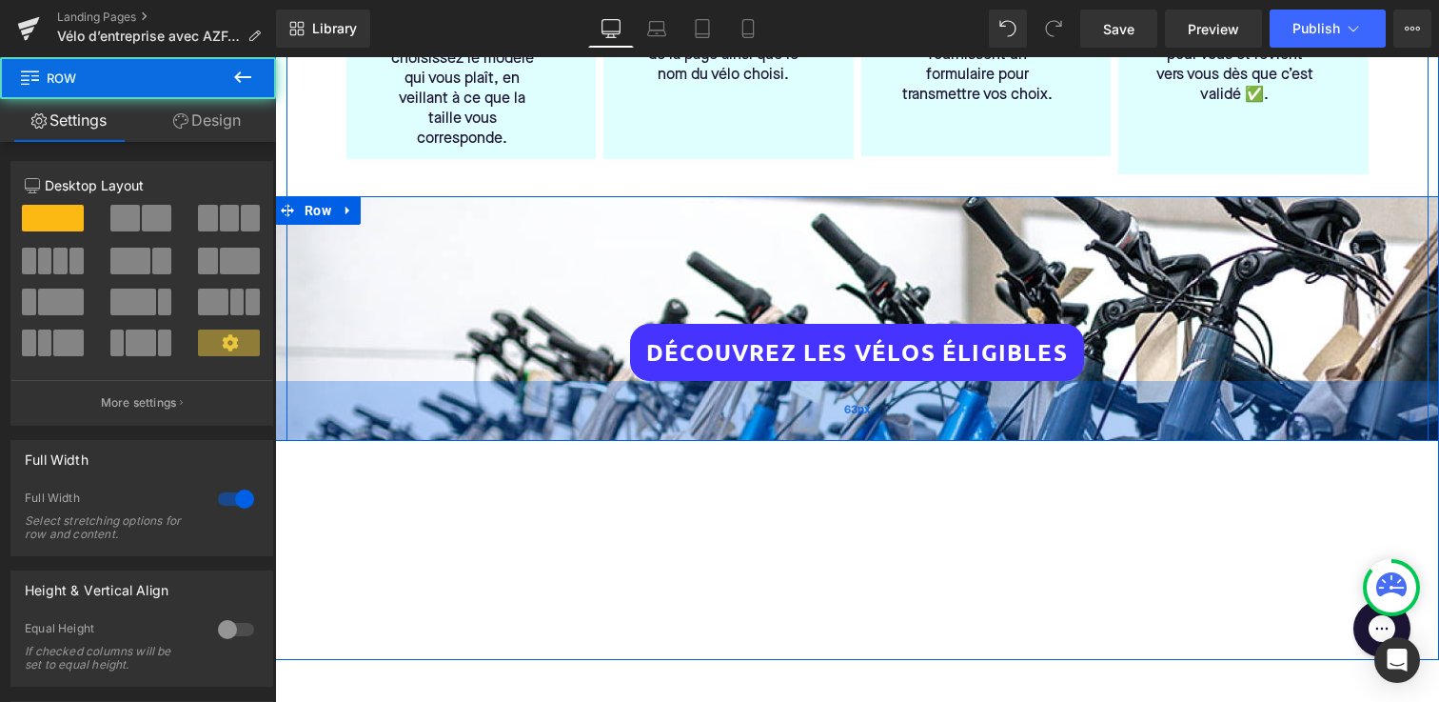
drag, startPoint x: 659, startPoint y: 423, endPoint x: 658, endPoint y: 387, distance: 35.2
click at [658, 387] on div "63px" at bounding box center [857, 411] width 1164 height 60
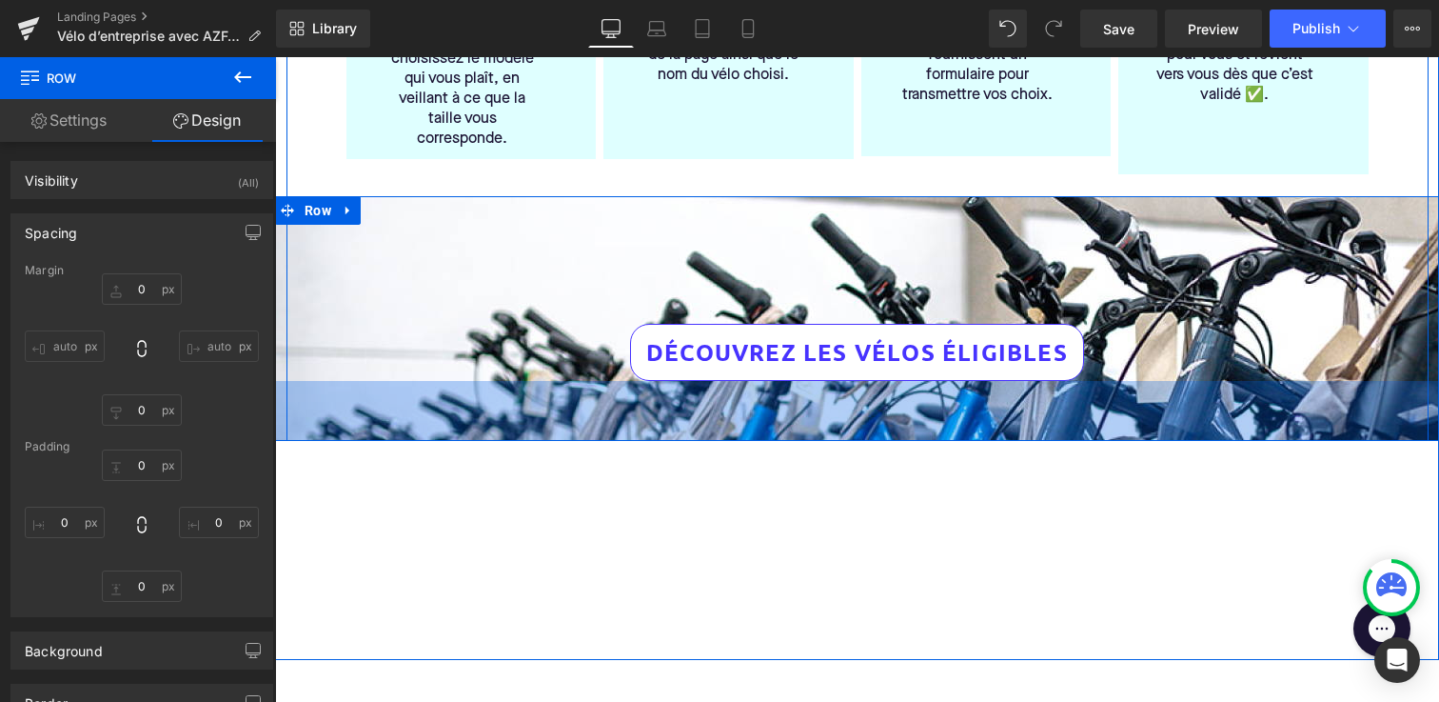
type input "0"
type input "134"
type input "0"
type input "63"
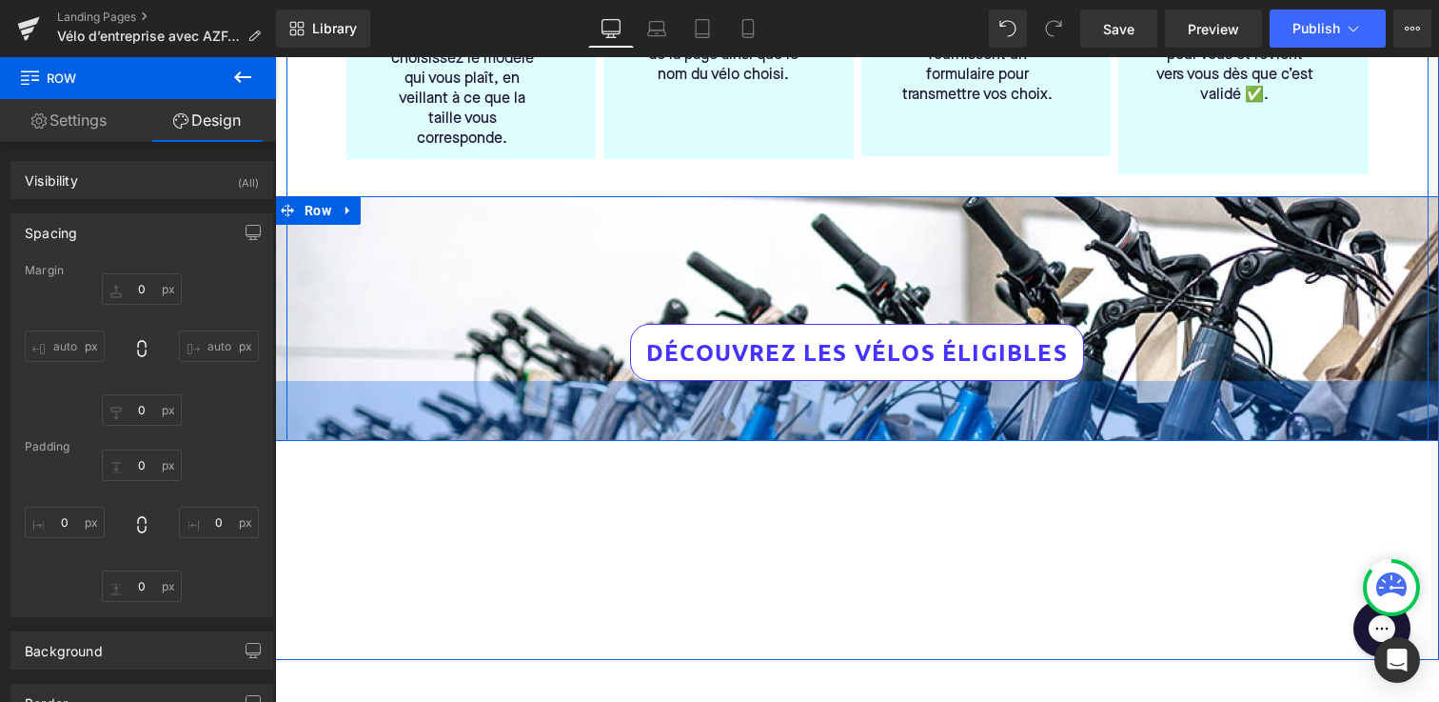
type input "0"
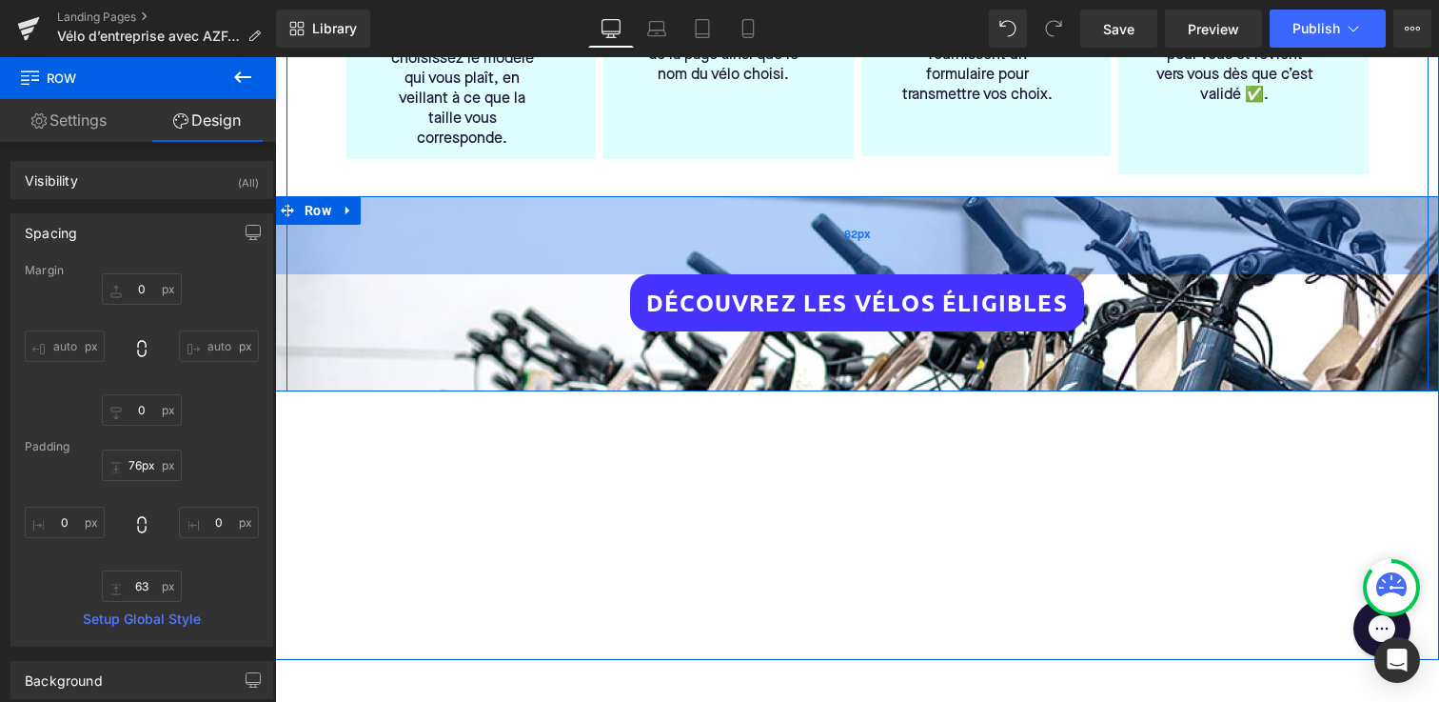
type input "75px"
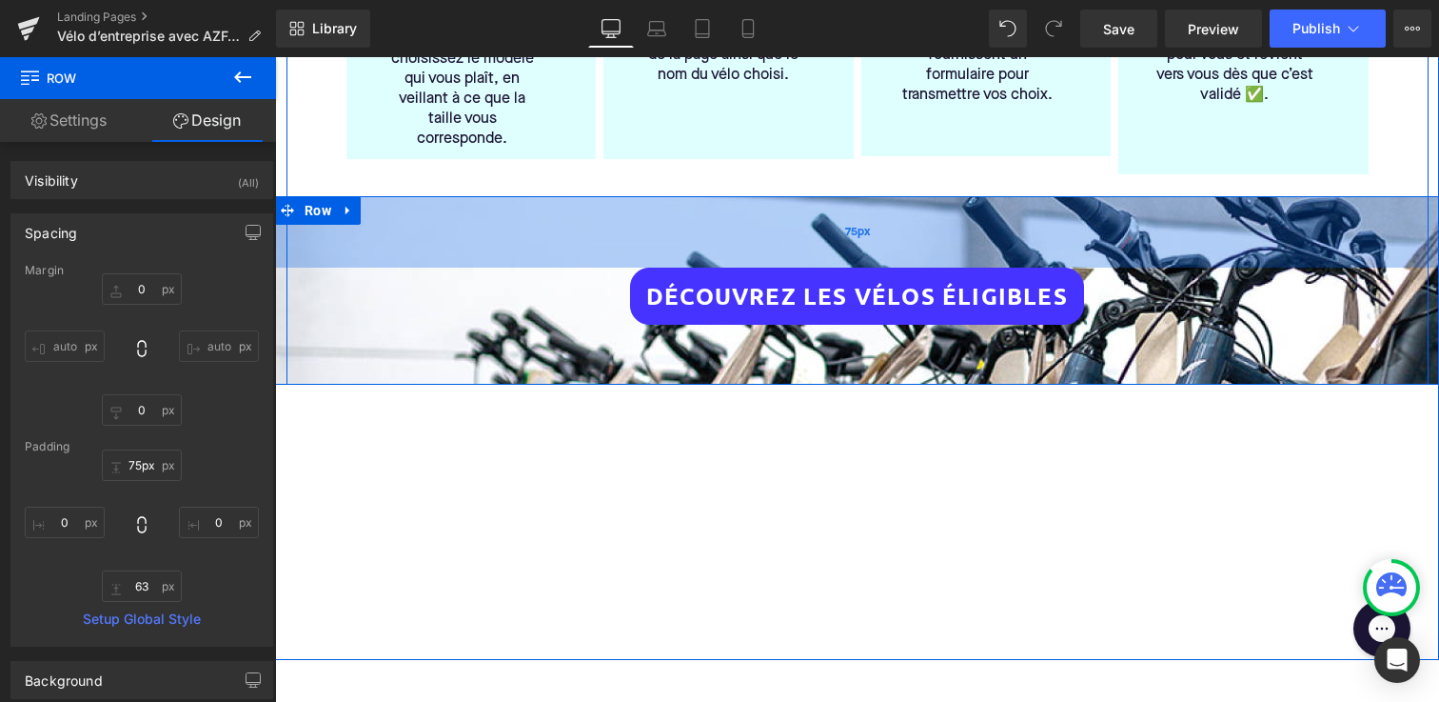
drag, startPoint x: 671, startPoint y: 277, endPoint x: 671, endPoint y: 221, distance: 56.2
click at [671, 221] on div "75px" at bounding box center [857, 231] width 1164 height 71
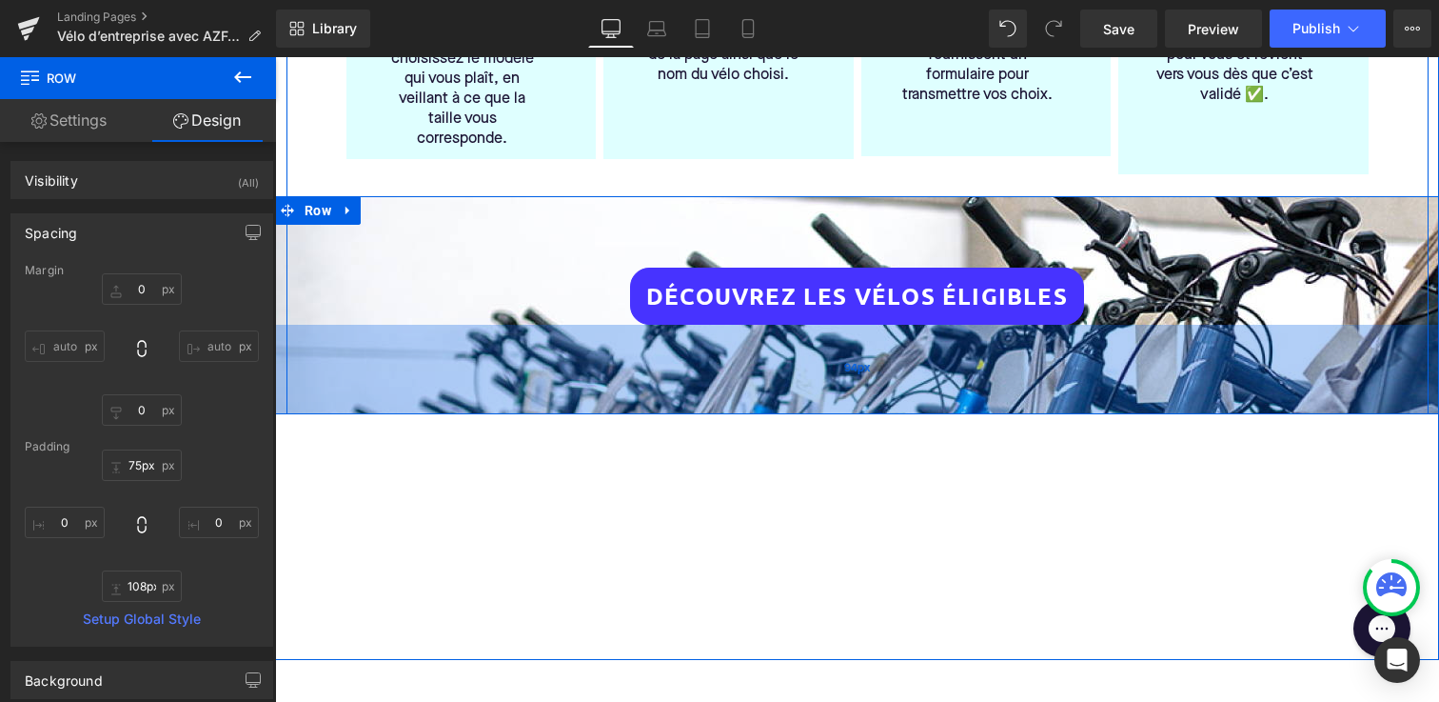
drag, startPoint x: 663, startPoint y: 354, endPoint x: 663, endPoint y: 398, distance: 43.8
click at [663, 398] on div "94px" at bounding box center [857, 369] width 1164 height 89
type input "109px"
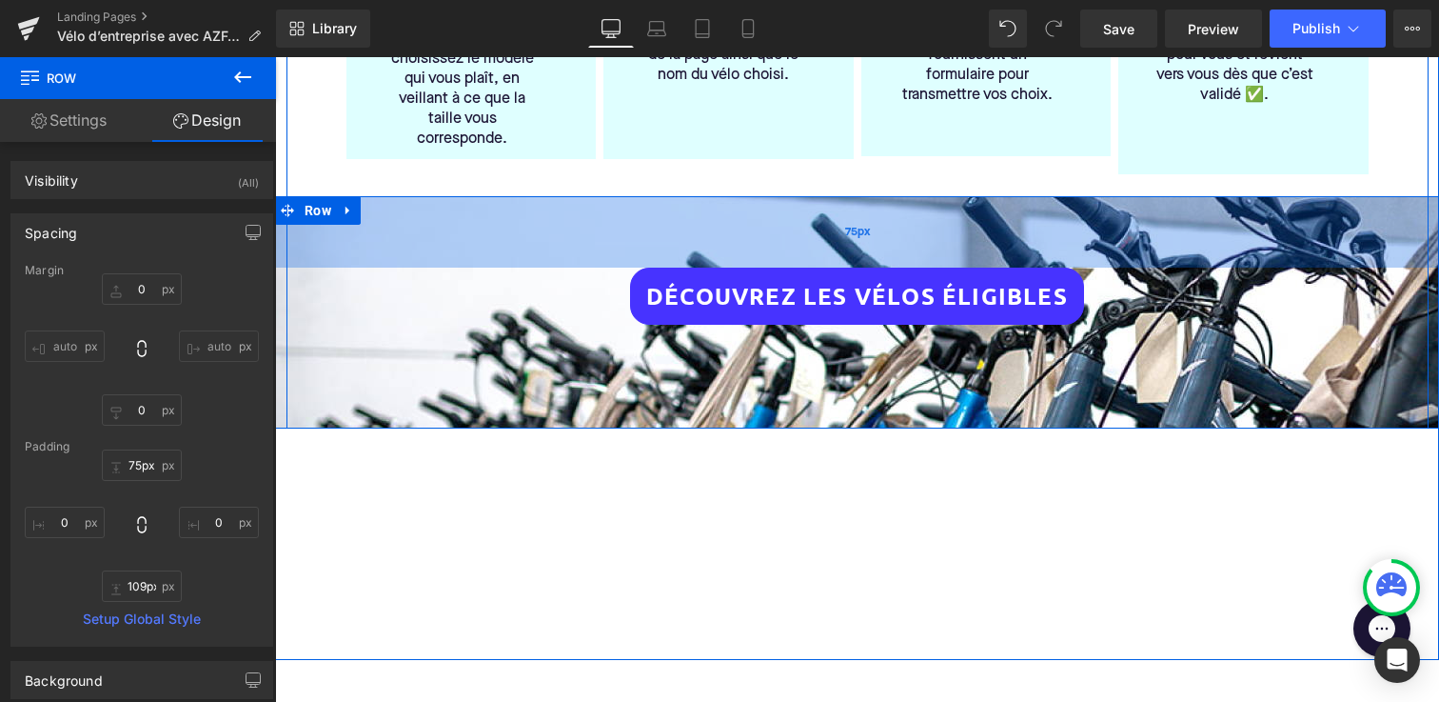
click at [384, 206] on div "75px" at bounding box center [857, 231] width 1164 height 71
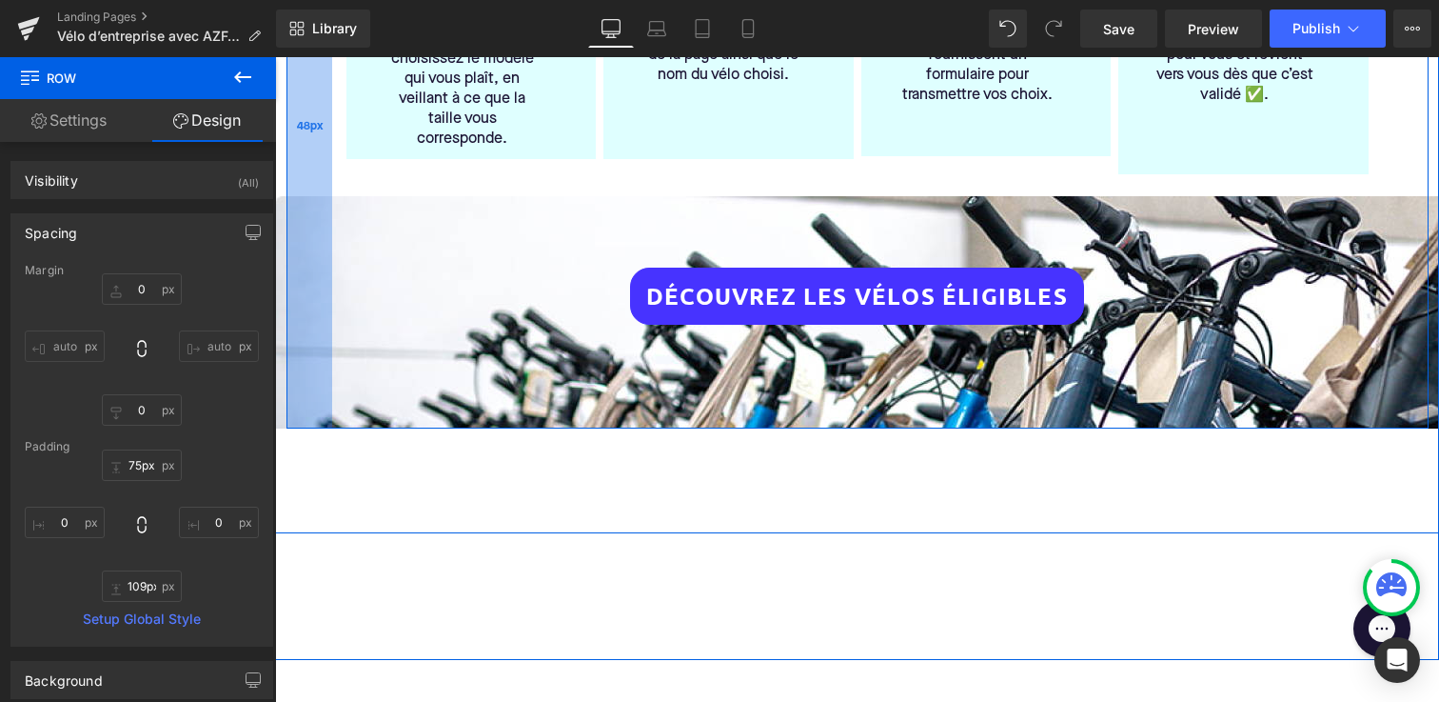
click at [319, 194] on div "48px" at bounding box center [310, 127] width 46 height 604
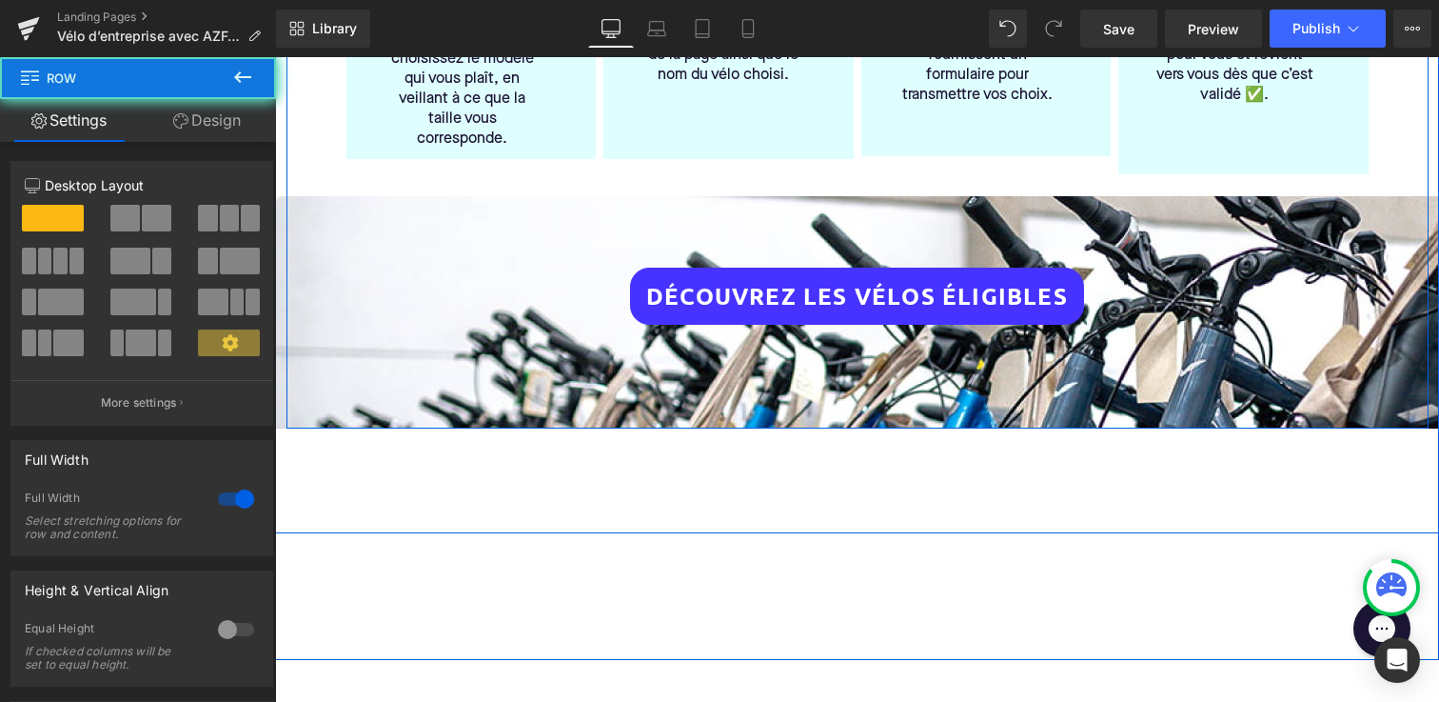
click at [275, 57] on div "75px" at bounding box center [275, 57] width 0 height 0
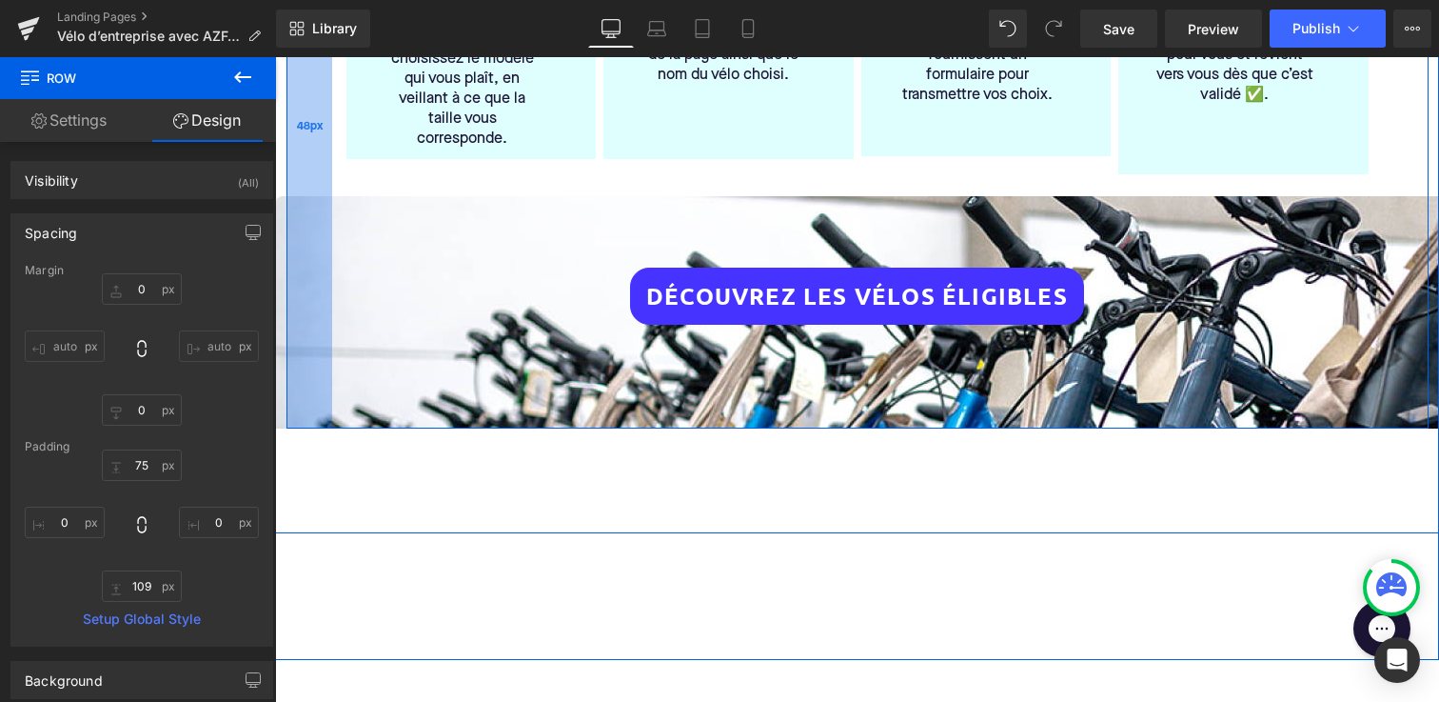
click at [325, 198] on div "48px" at bounding box center [310, 127] width 46 height 604
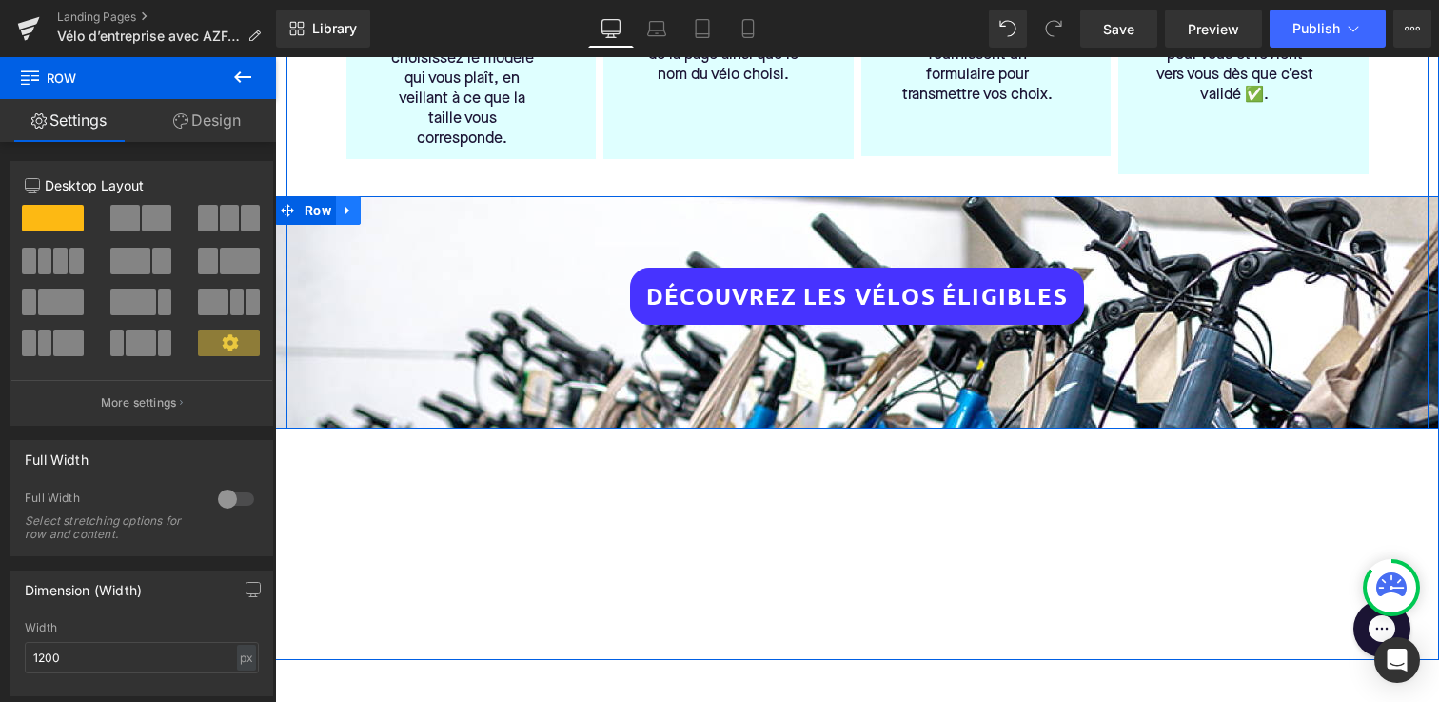
click at [346, 206] on icon at bounding box center [348, 210] width 4 height 9
click at [333, 197] on span "Row" at bounding box center [318, 211] width 36 height 29
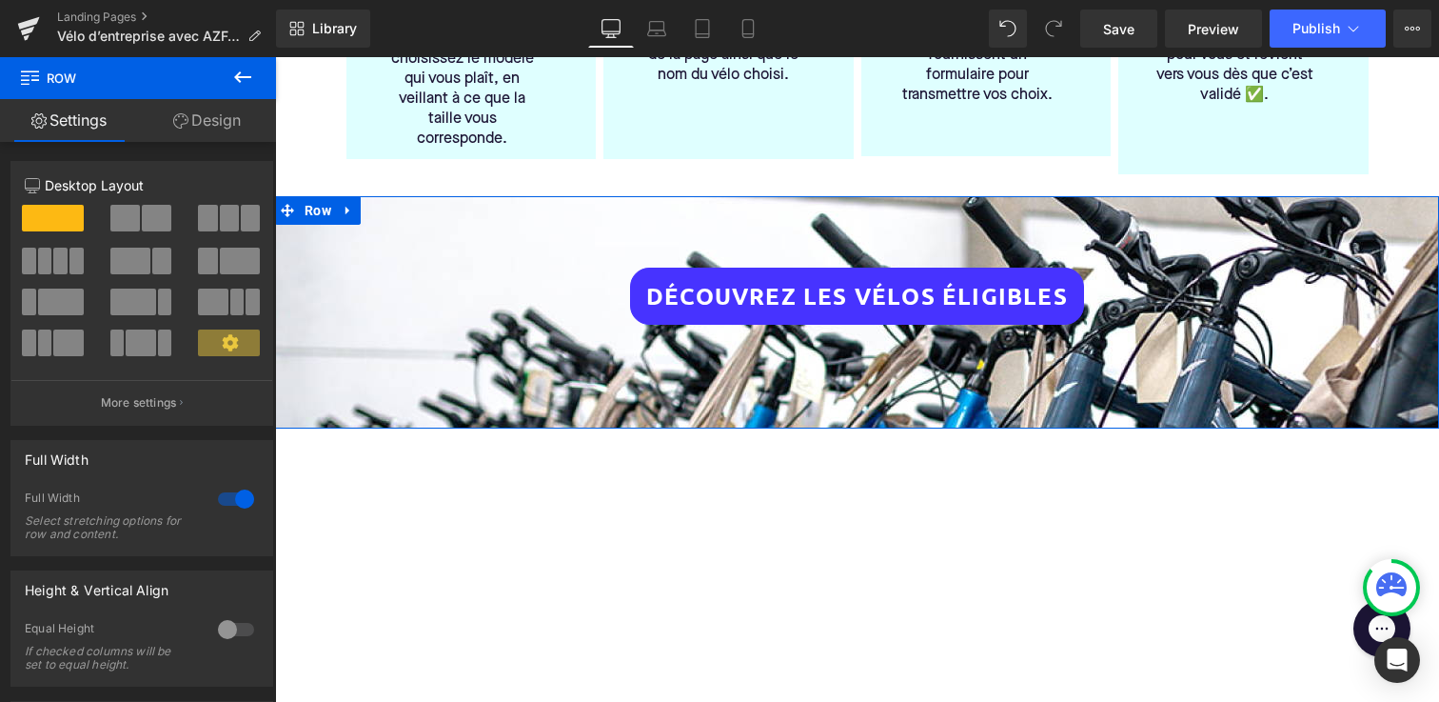
click at [212, 117] on link "Design" at bounding box center [207, 120] width 138 height 43
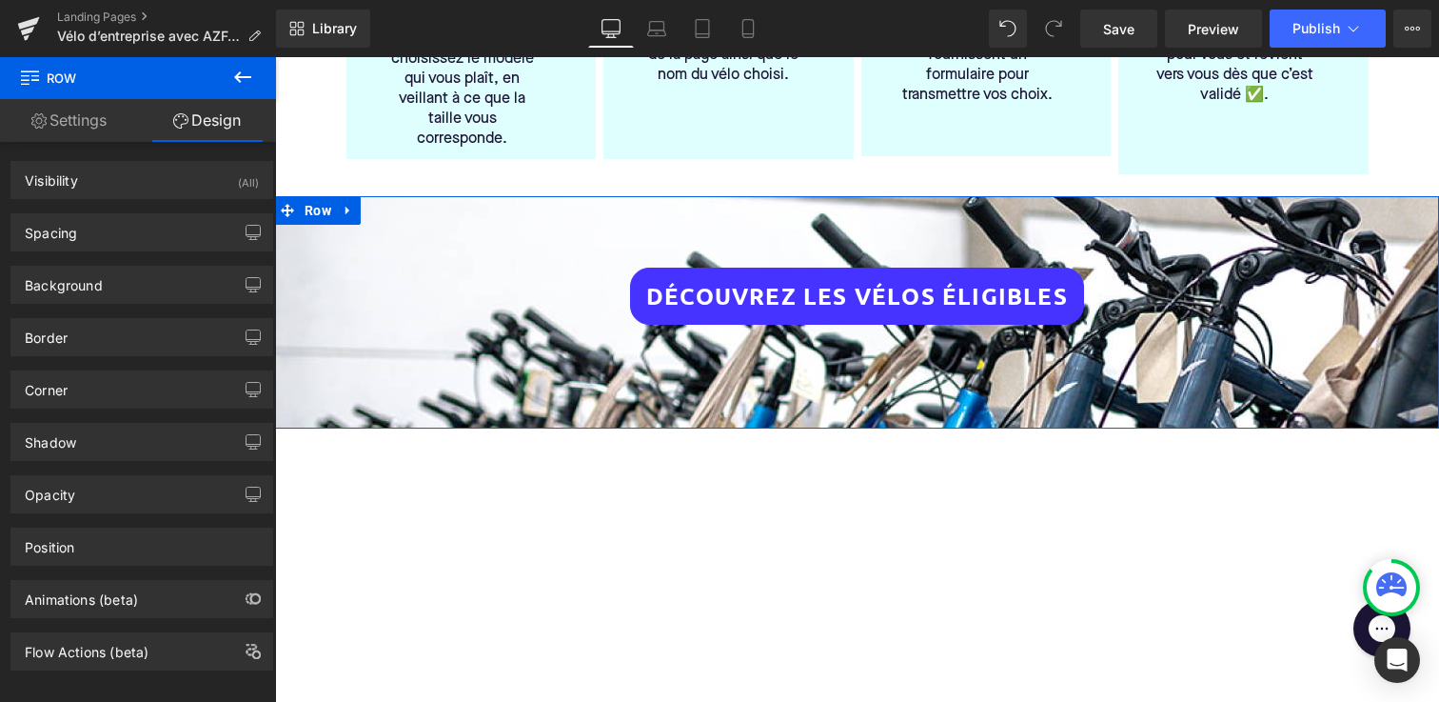
type input "[URL][DOMAIN_NAME]"
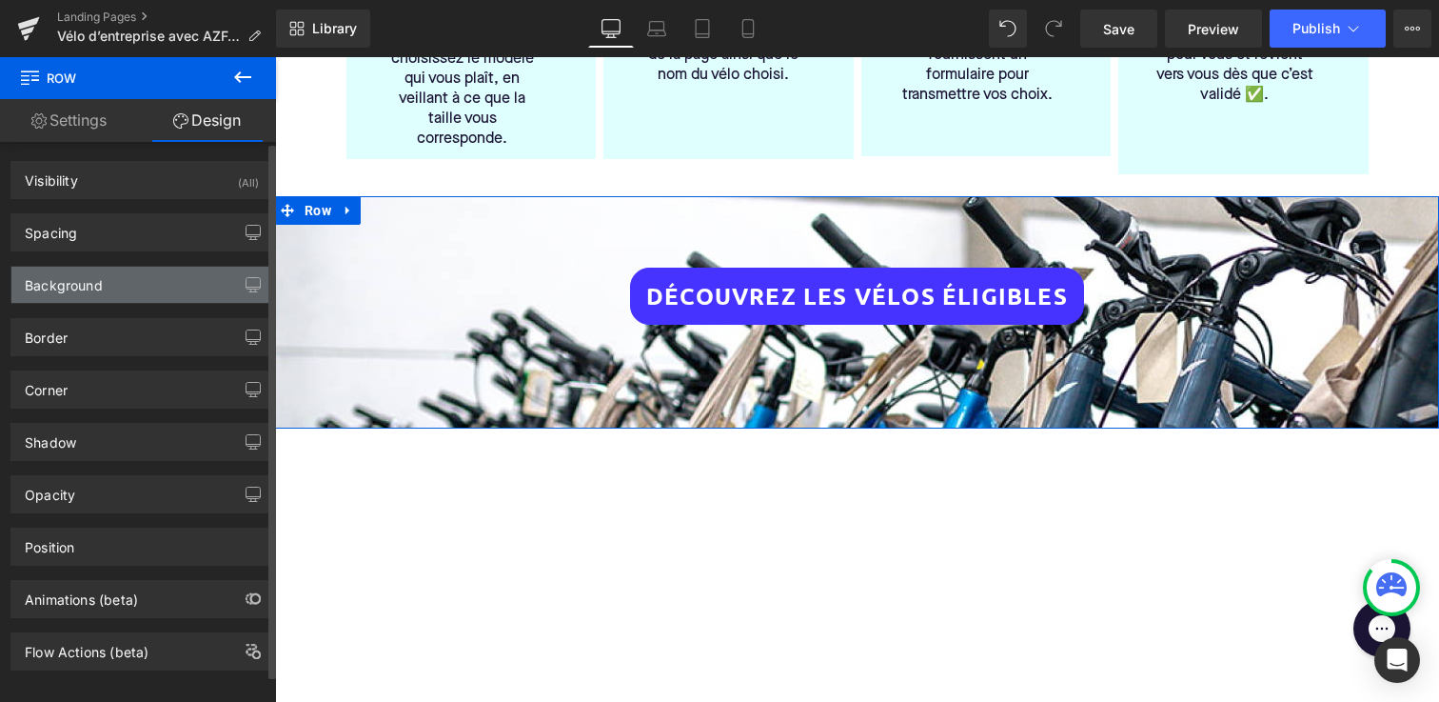
click at [149, 280] on div "Background" at bounding box center [141, 285] width 261 height 36
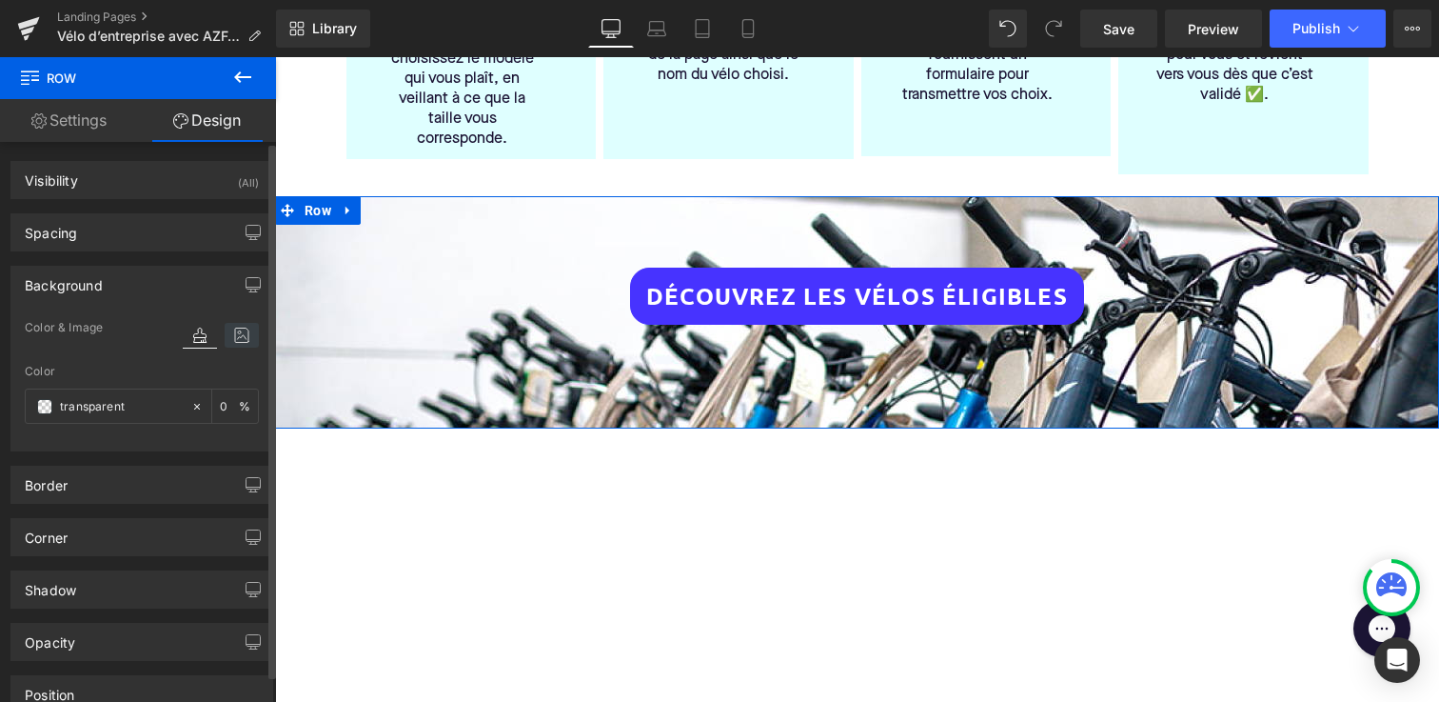
click at [238, 323] on icon at bounding box center [242, 335] width 34 height 25
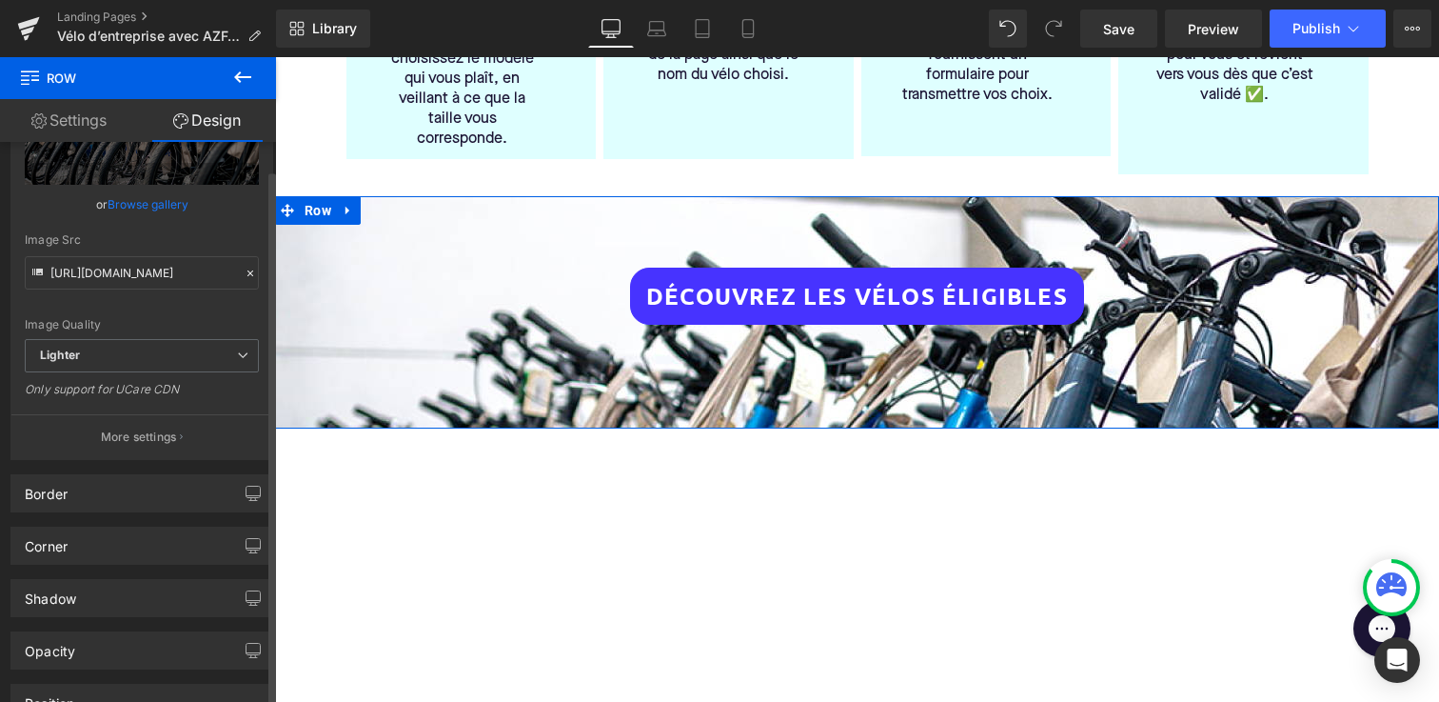
scroll to position [324, 0]
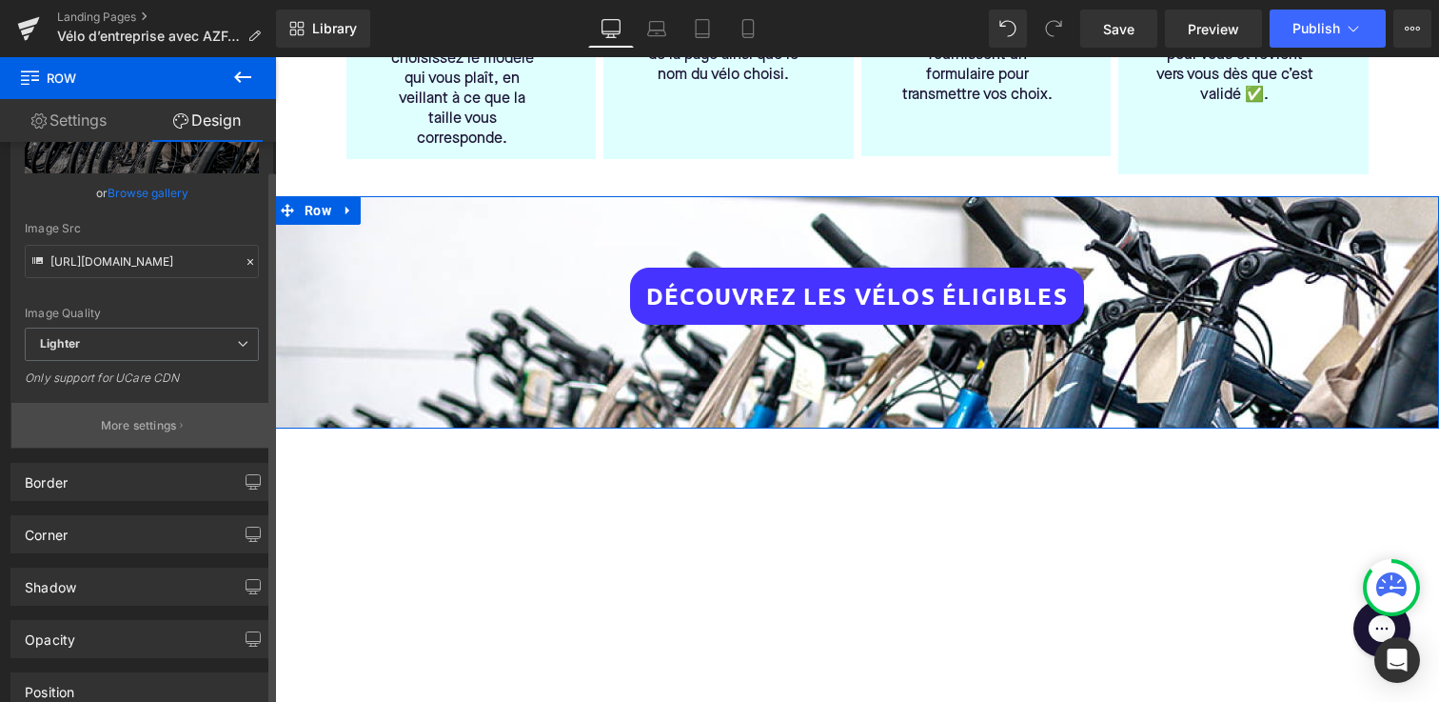
click at [143, 435] on button "More settings" at bounding box center [141, 425] width 261 height 45
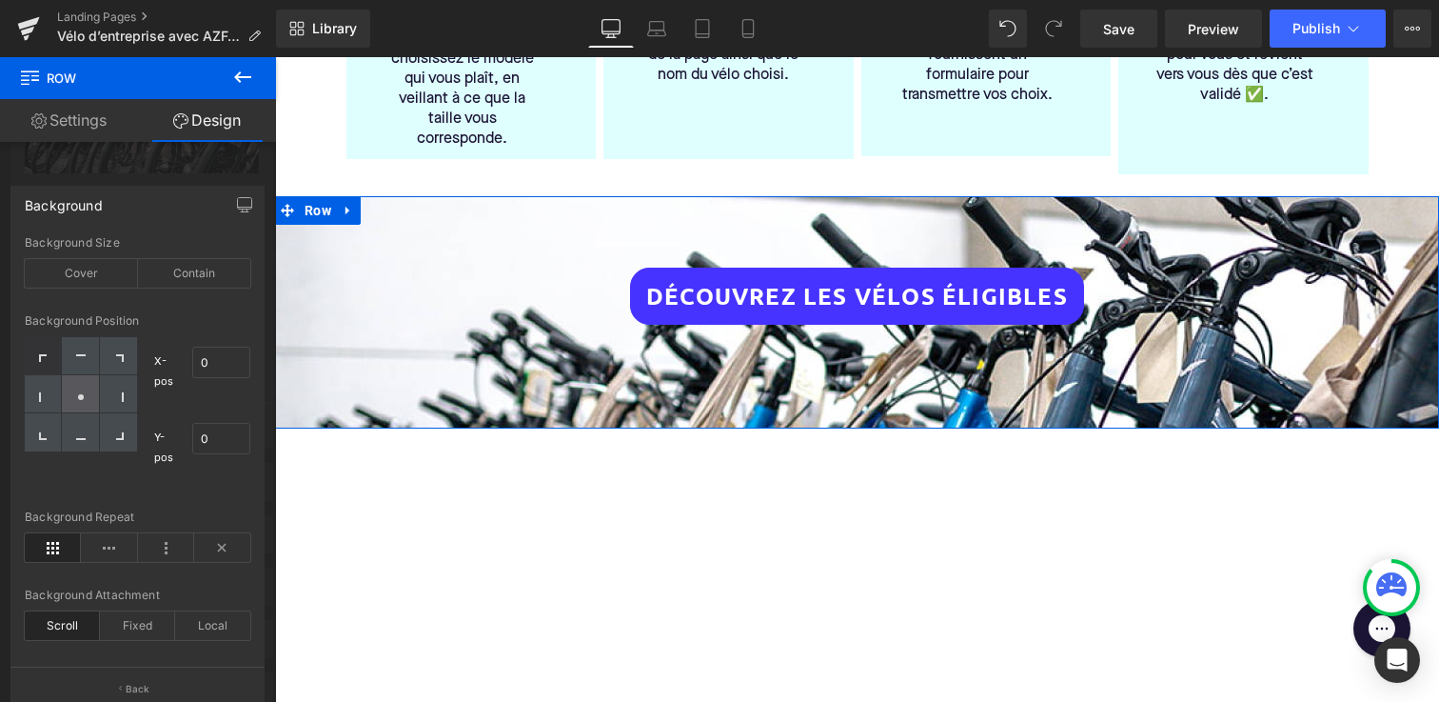
click at [73, 394] on div at bounding box center [80, 394] width 37 height 38
type input "50"
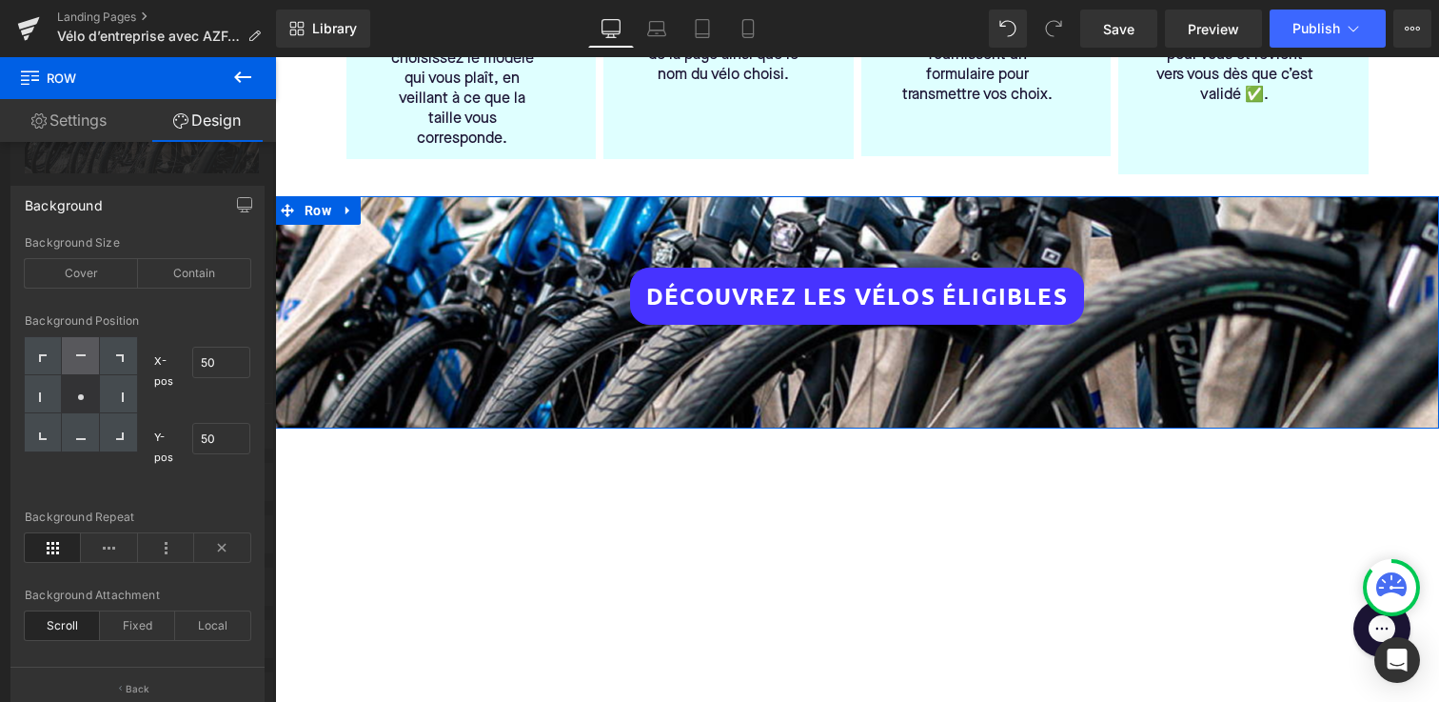
click at [73, 367] on div at bounding box center [80, 356] width 37 height 38
type input "50"
type input "0"
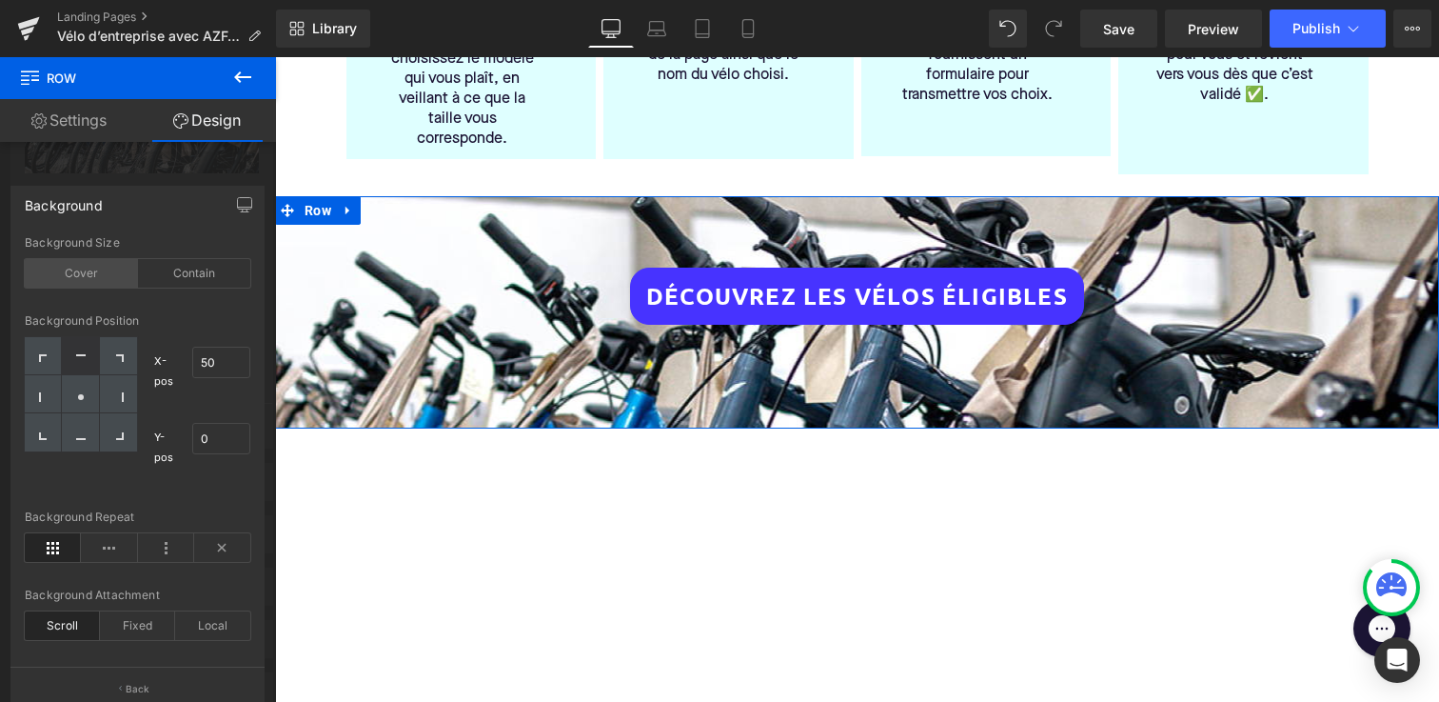
click at [90, 277] on div "Cover" at bounding box center [81, 273] width 113 height 29
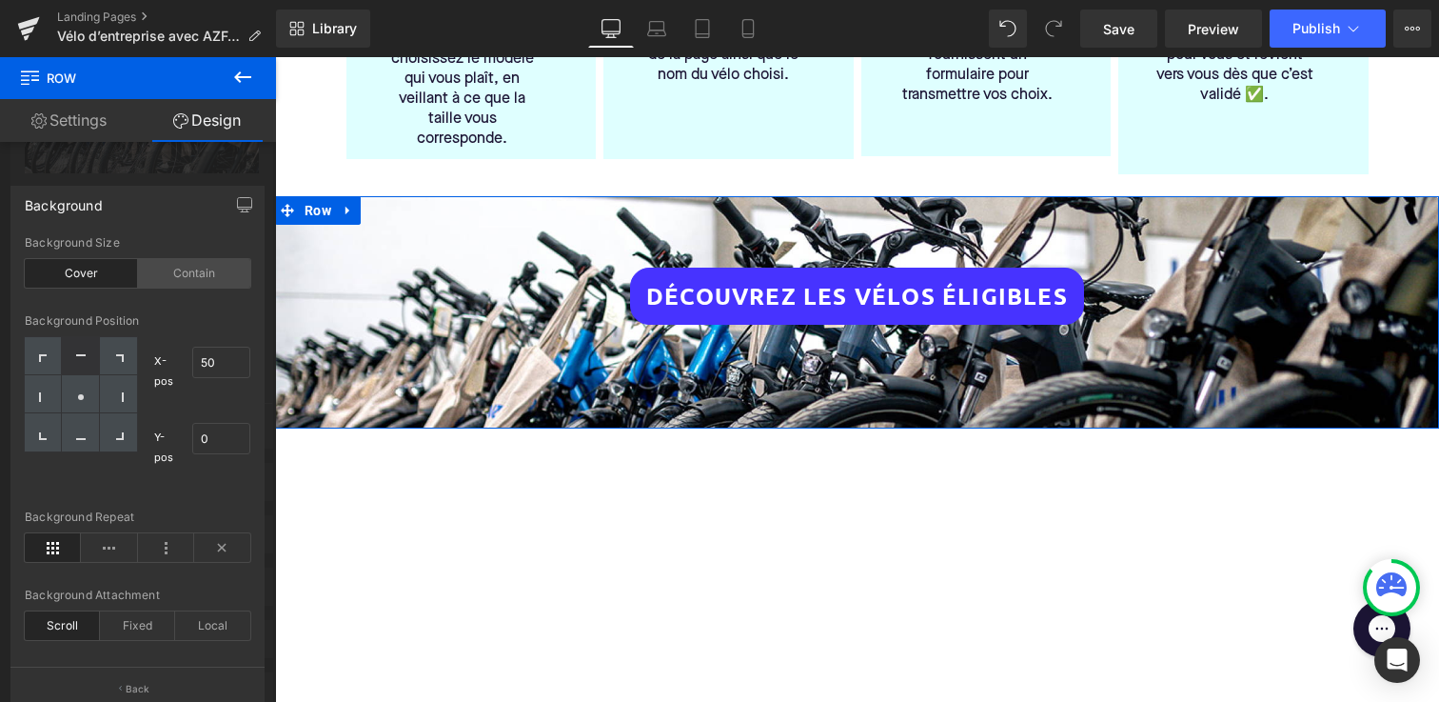
click at [195, 268] on div "Contain" at bounding box center [194, 273] width 113 height 29
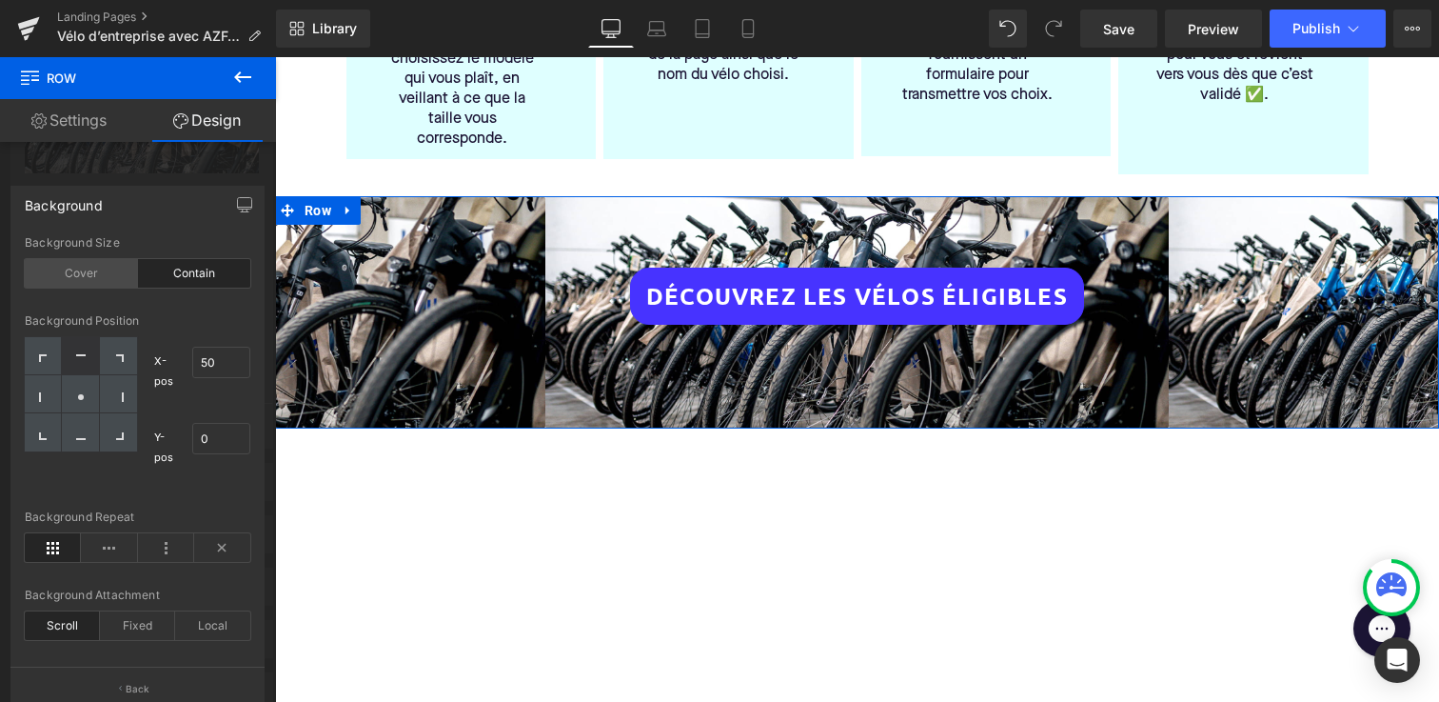
click at [76, 265] on div "Cover" at bounding box center [81, 273] width 113 height 29
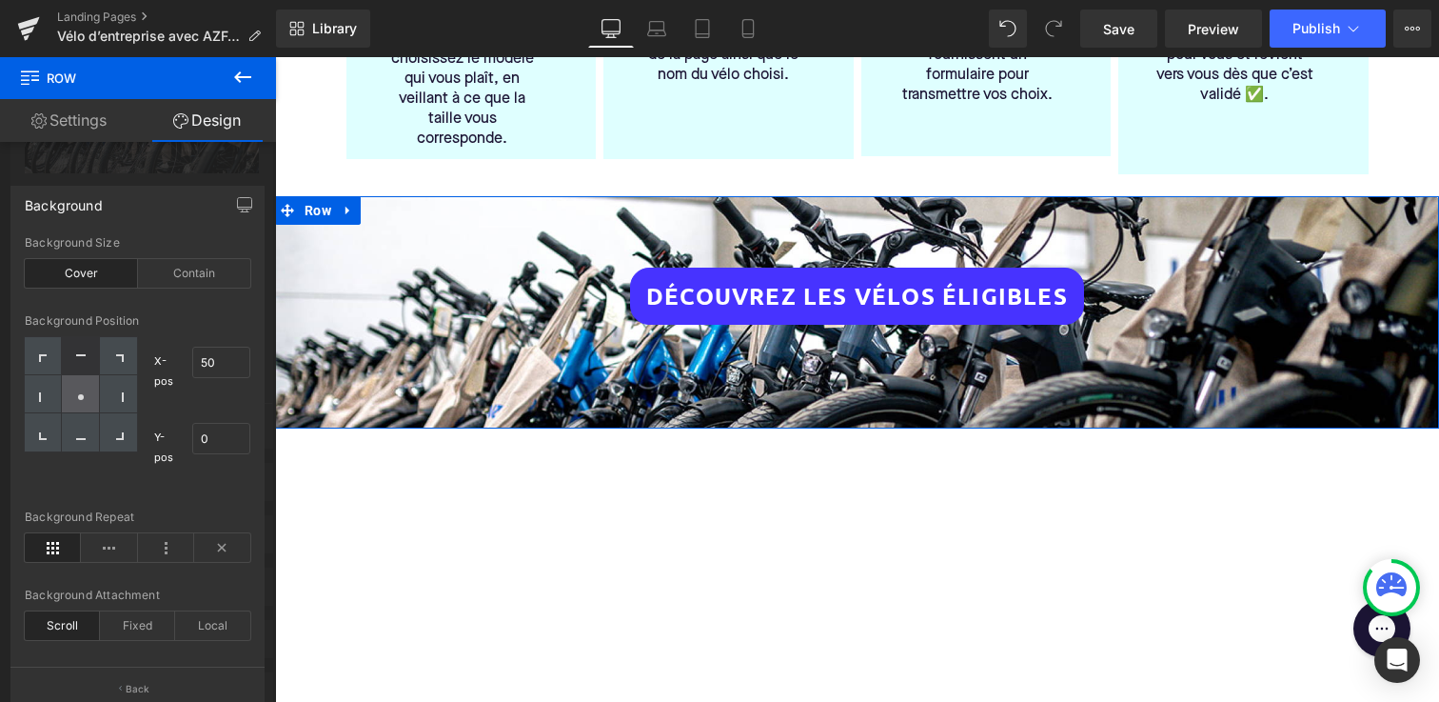
click at [73, 386] on div at bounding box center [80, 394] width 37 height 38
type input "50"
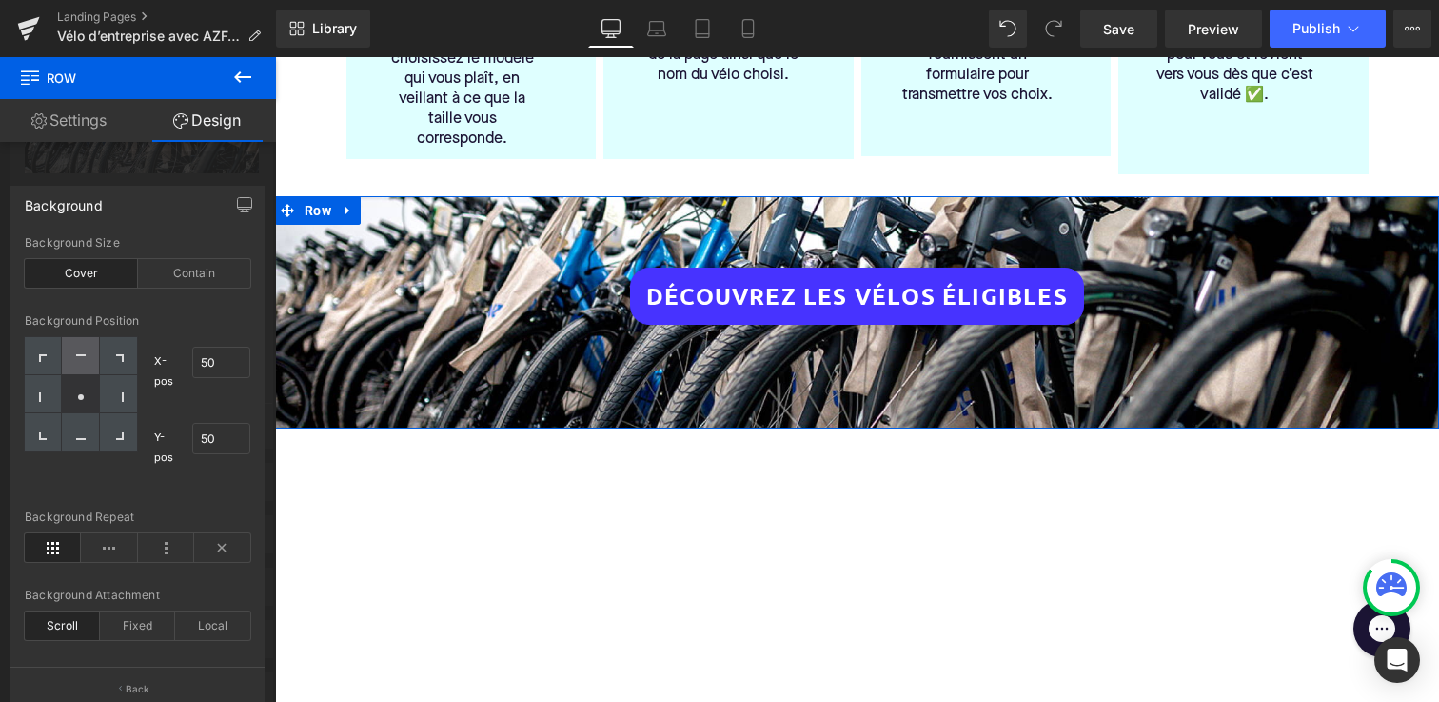
click at [83, 351] on div at bounding box center [80, 356] width 37 height 38
type input "50"
type input "0"
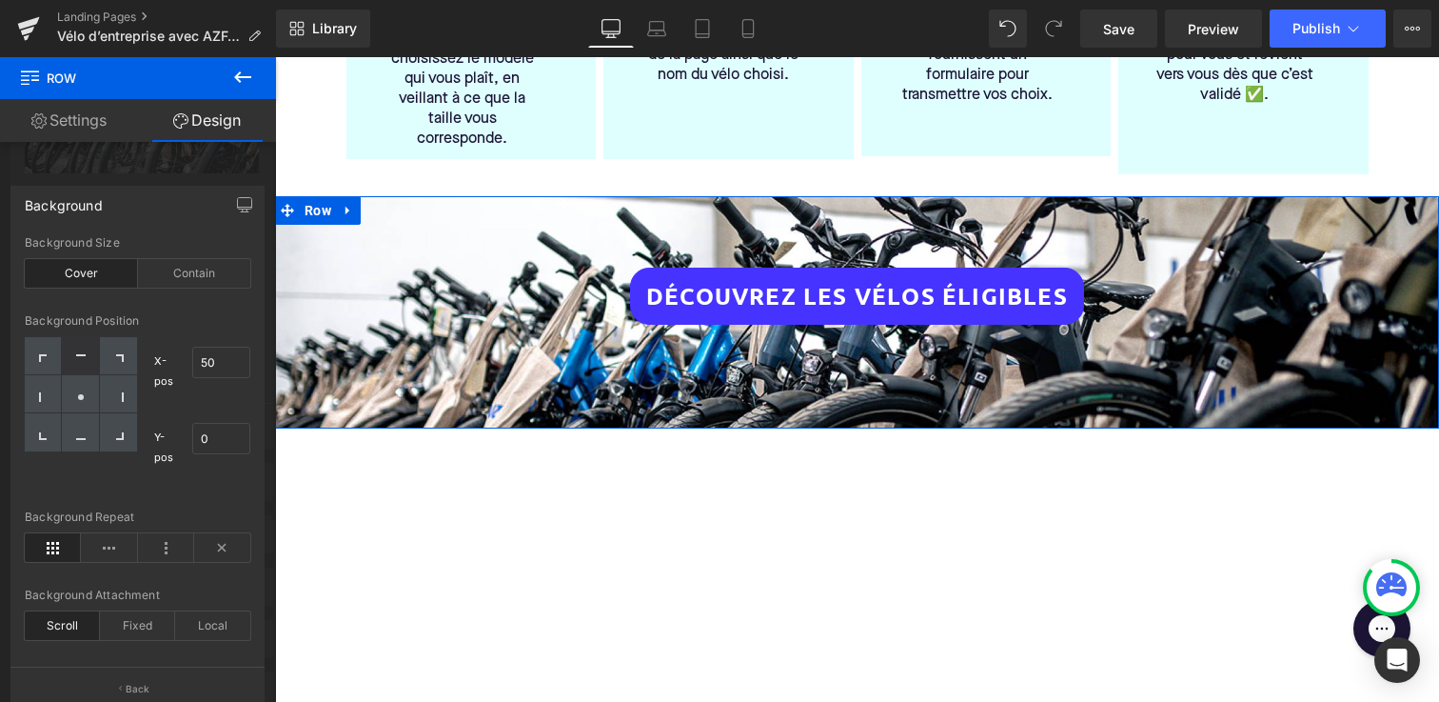
click at [159, 210] on div "Background" at bounding box center [137, 205] width 252 height 36
click at [69, 111] on link "Settings" at bounding box center [69, 120] width 138 height 43
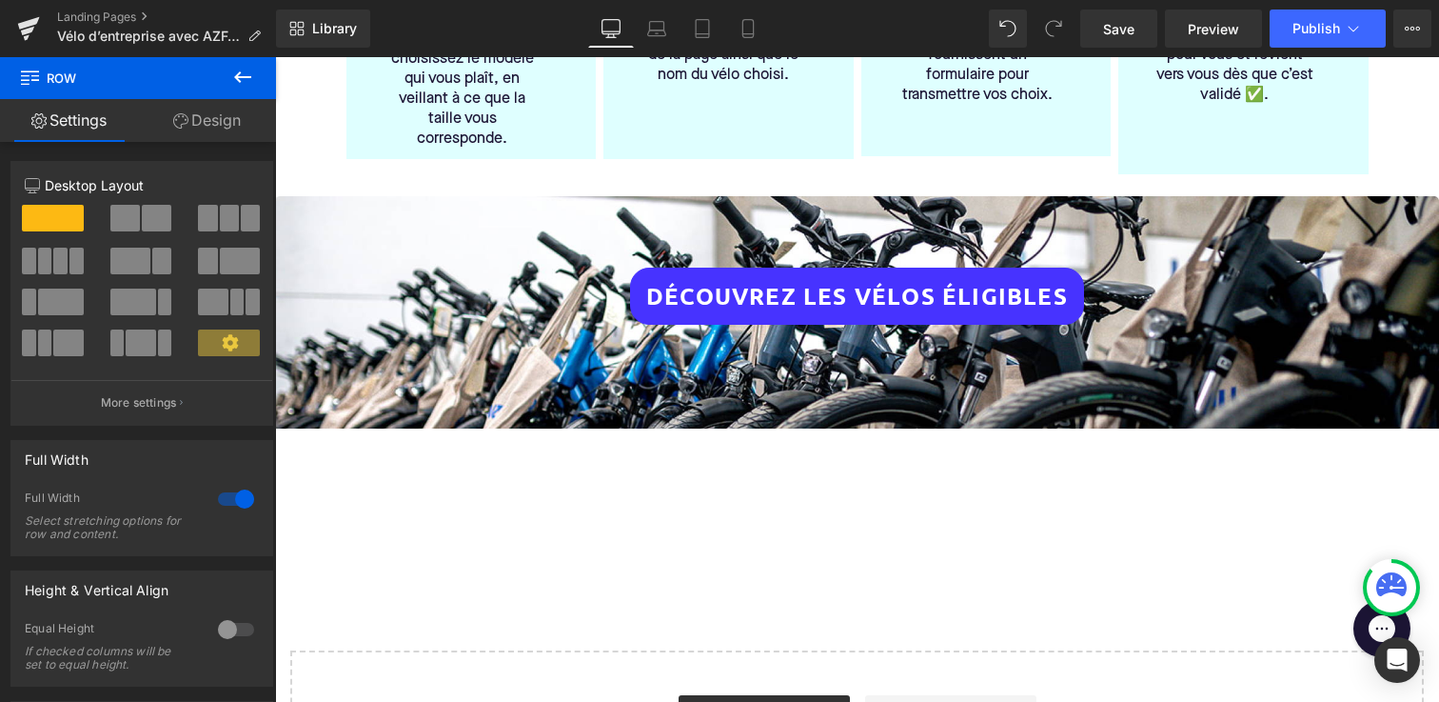
click at [556, 580] on div "Vélo d’entreprise avec AZFALTE Heading Bienvenue 👋 ! Dans le cadre du plan vélo…" at bounding box center [857, 133] width 1164 height 1345
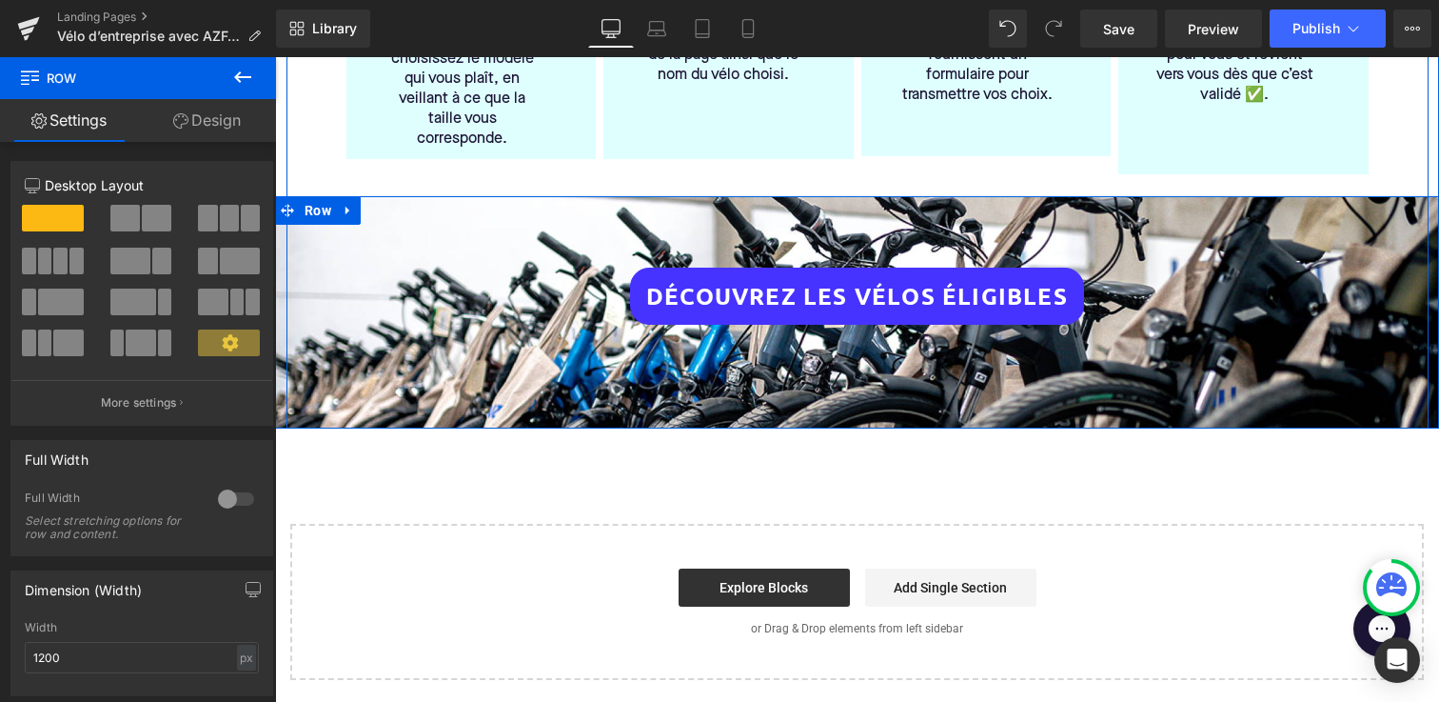
drag, startPoint x: 399, startPoint y: 537, endPoint x: 407, endPoint y: 403, distance: 134.4
click at [407, 403] on div "Comment ça marche? Heading 1️⃣ Ne commandez pas directement le vélo Heading Par…" at bounding box center [858, 108] width 1142 height 642
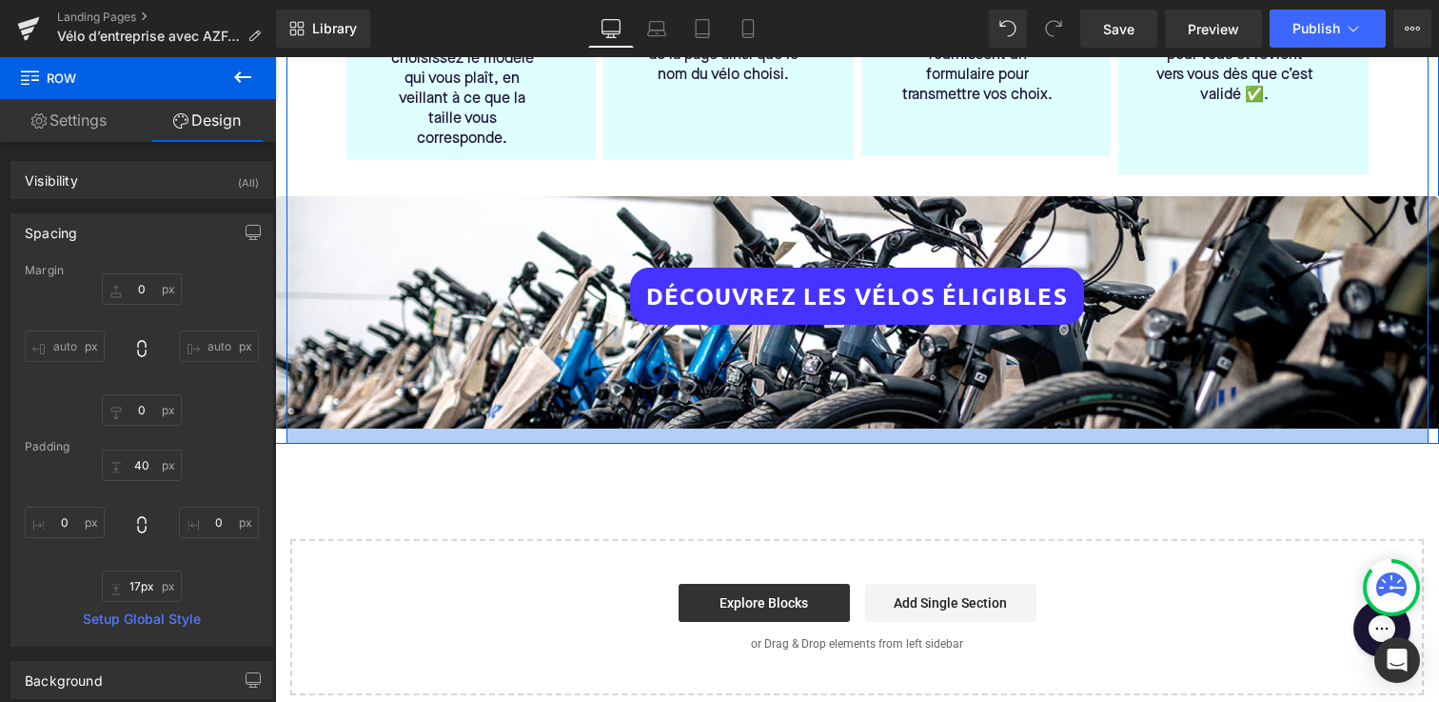
type input "18px"
drag, startPoint x: 426, startPoint y: 408, endPoint x: 426, endPoint y: 426, distance: 17.1
click at [426, 428] on div at bounding box center [858, 435] width 1142 height 15
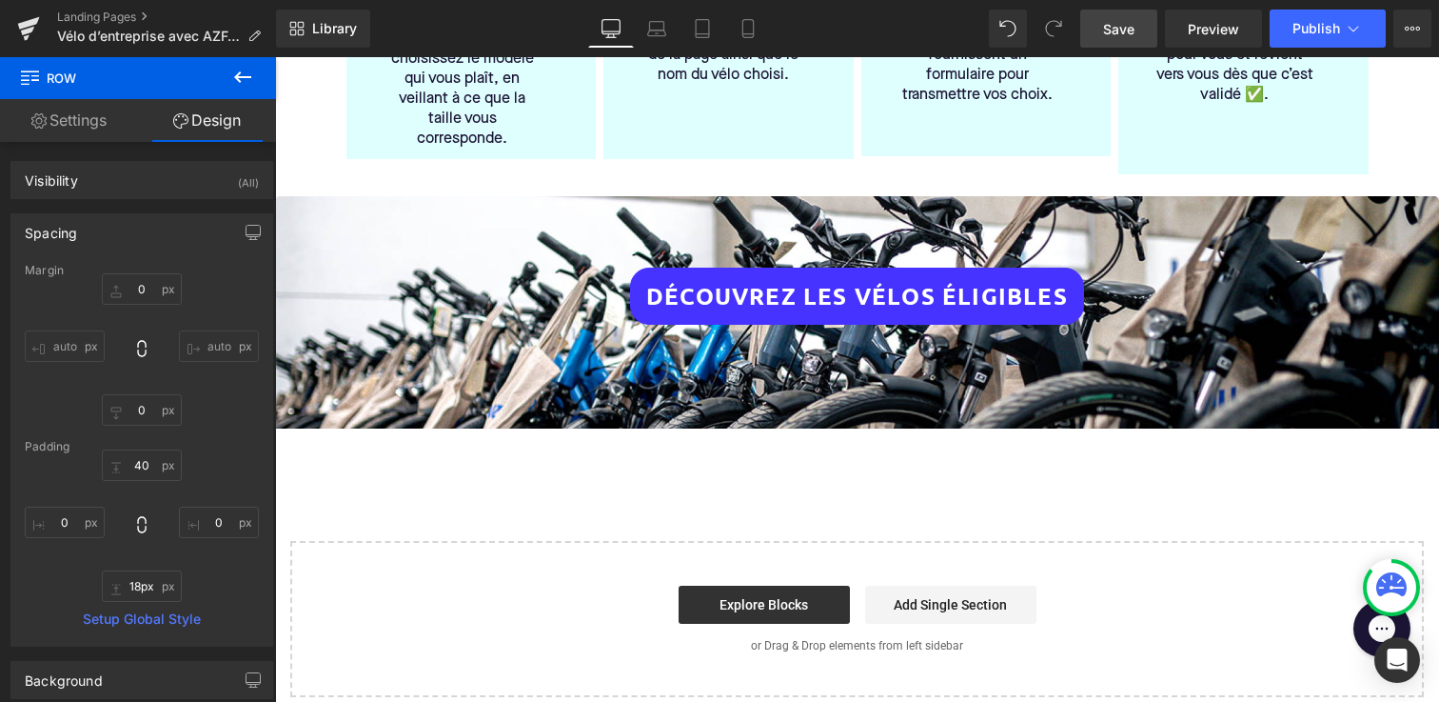
click at [1109, 27] on span "Save" at bounding box center [1118, 29] width 31 height 20
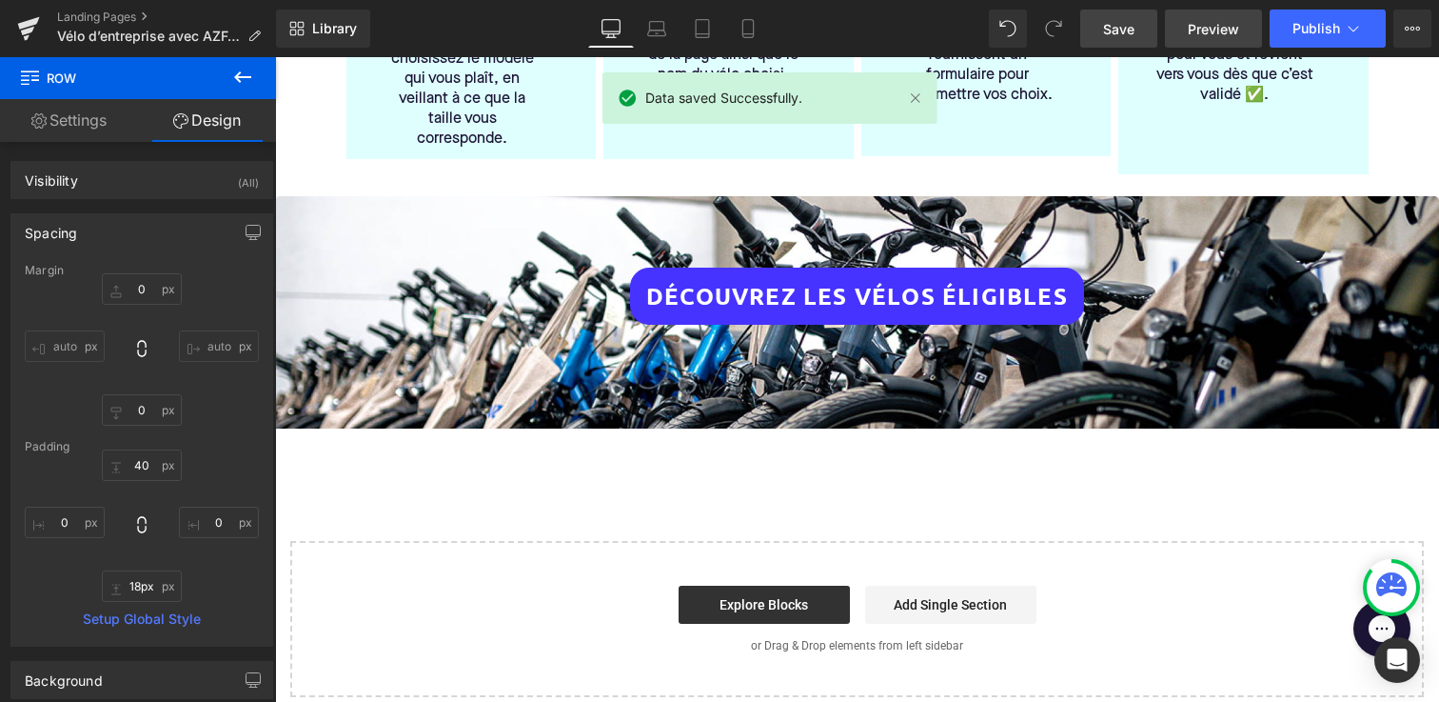
click at [1218, 32] on span "Preview" at bounding box center [1213, 29] width 51 height 20
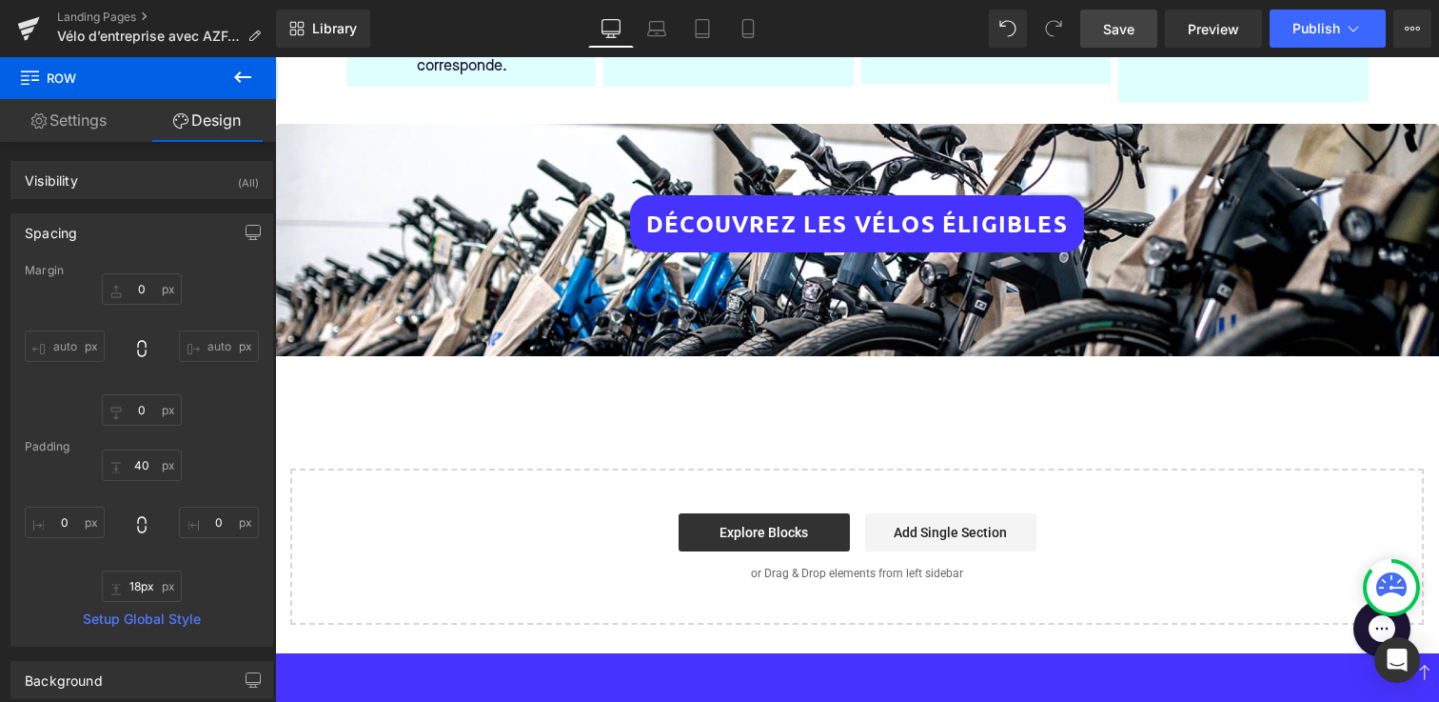
scroll to position [835, 0]
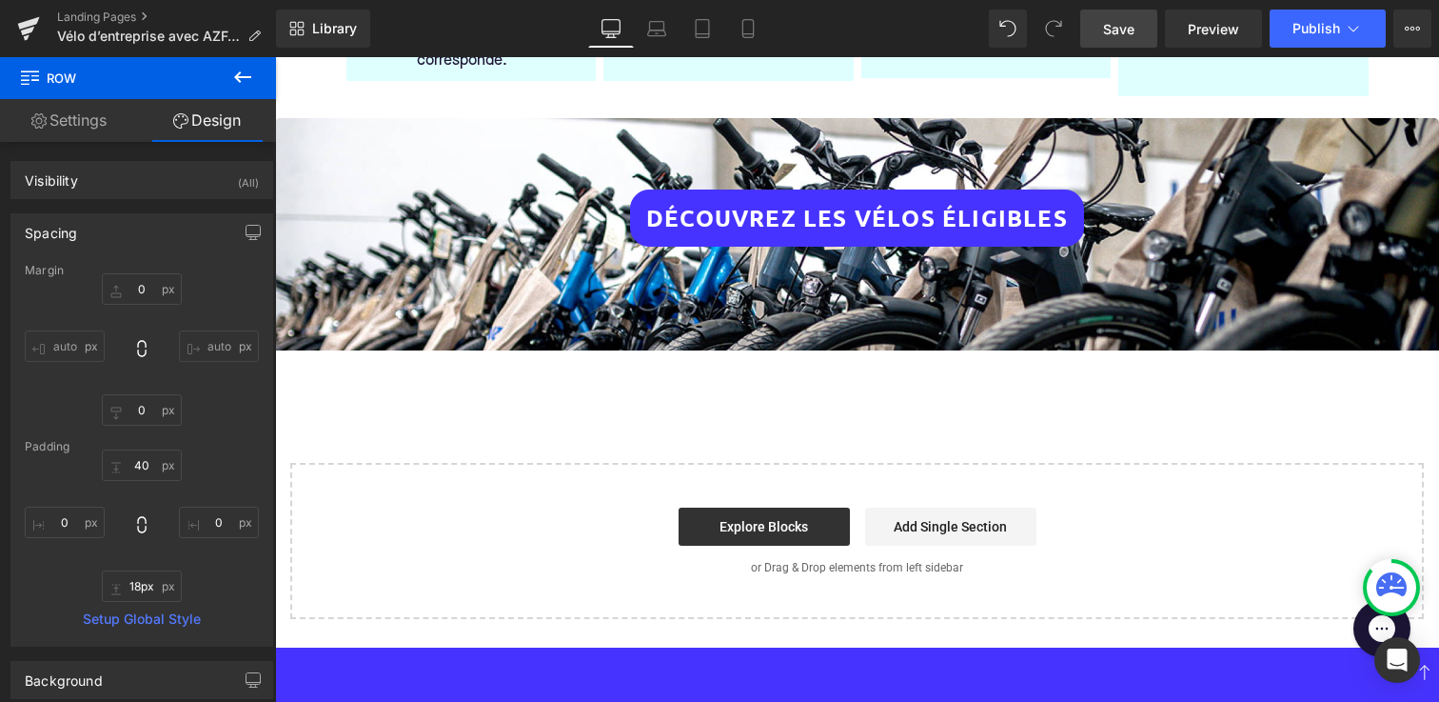
click at [653, 422] on div "Vélo d’entreprise avec AZFALTE Heading Bienvenue 👋 ! Dans le cadre du plan vélo…" at bounding box center [857, 1] width 1164 height 1236
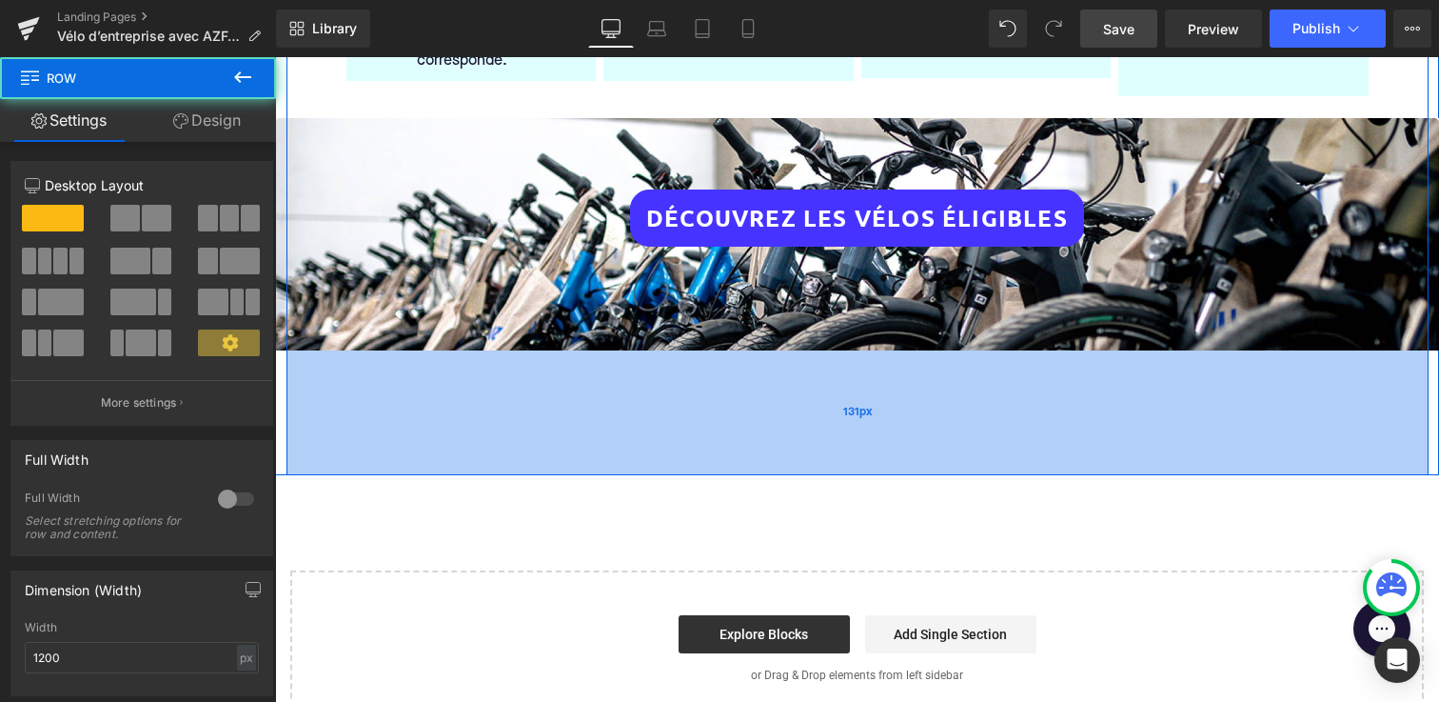
drag, startPoint x: 625, startPoint y: 346, endPoint x: 629, endPoint y: 453, distance: 107.6
click at [629, 453] on div "131px" at bounding box center [858, 412] width 1142 height 125
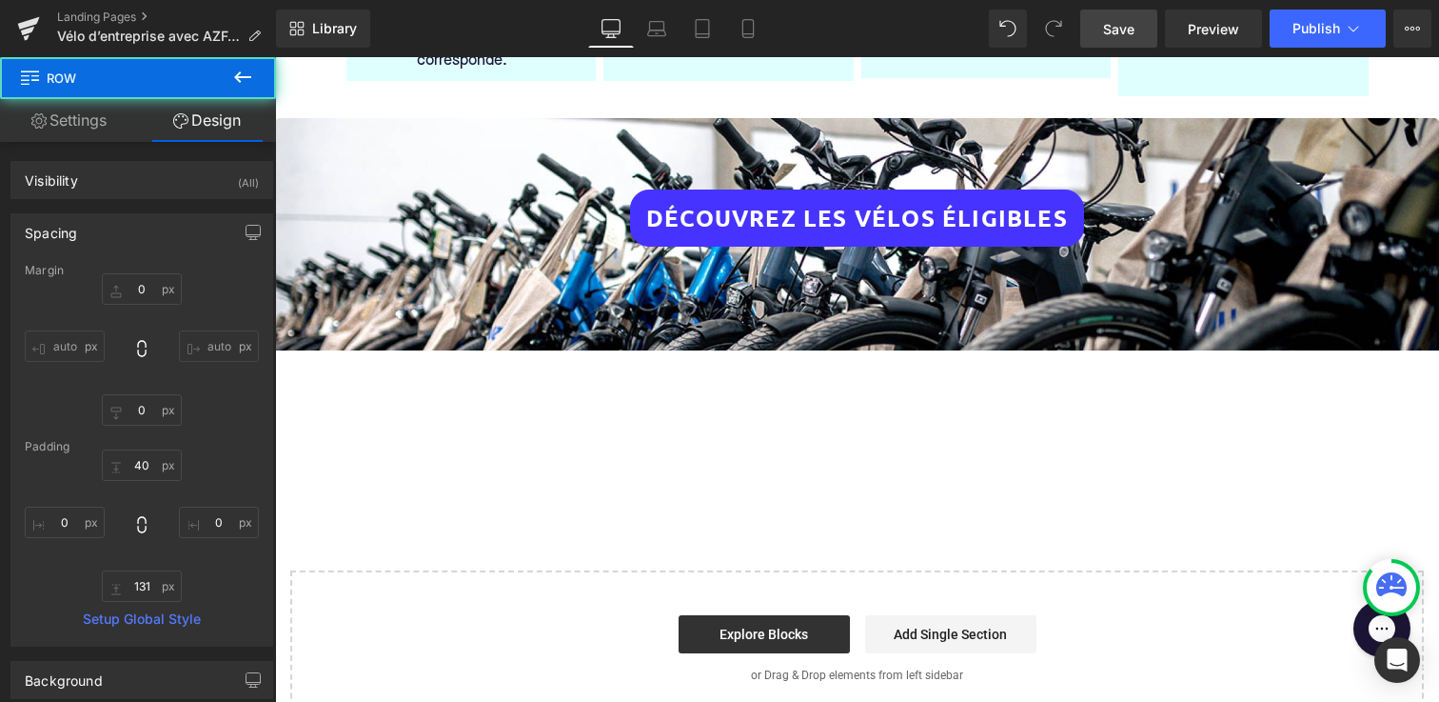
click at [642, 529] on div "Vélo d’entreprise avec AZFALTE Heading Bienvenue 👋 ! Dans le cadre du plan vélo…" at bounding box center [857, 54] width 1164 height 1343
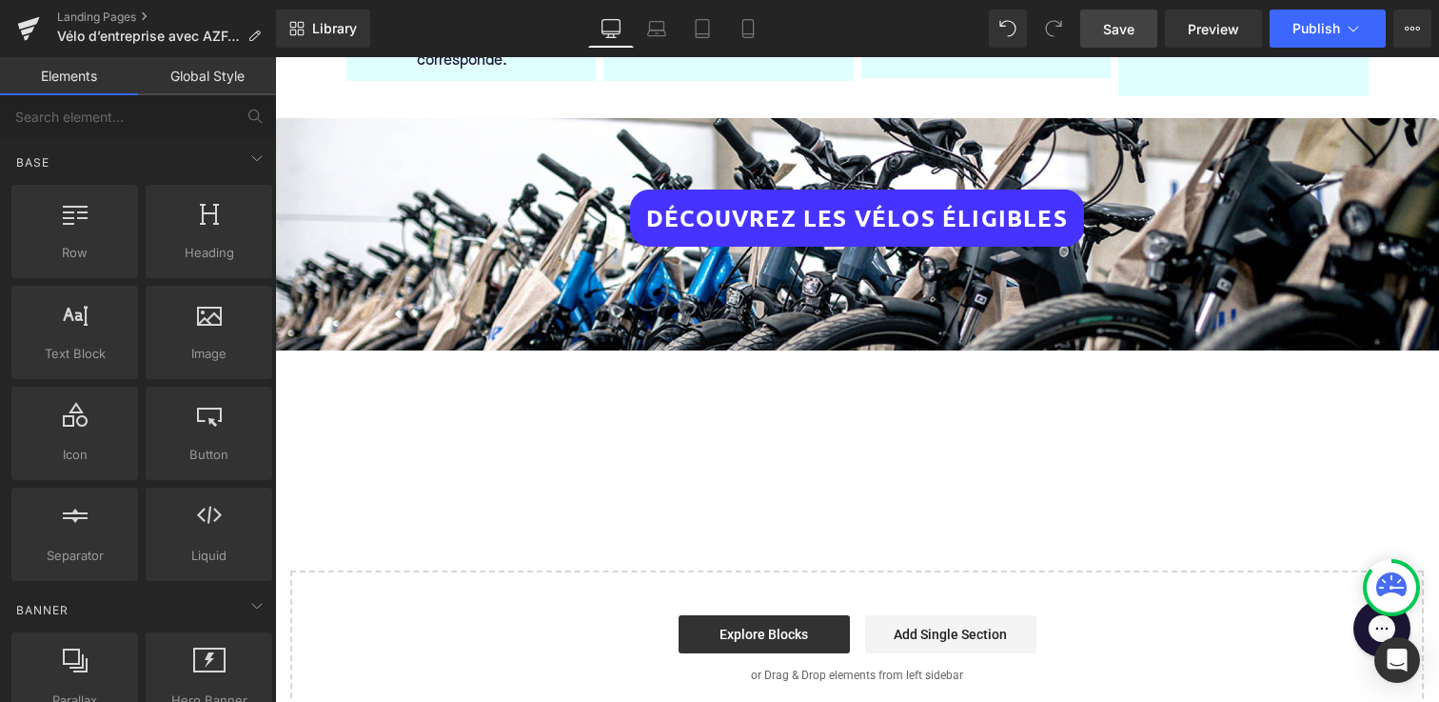
click at [1125, 31] on span "Save" at bounding box center [1118, 29] width 31 height 20
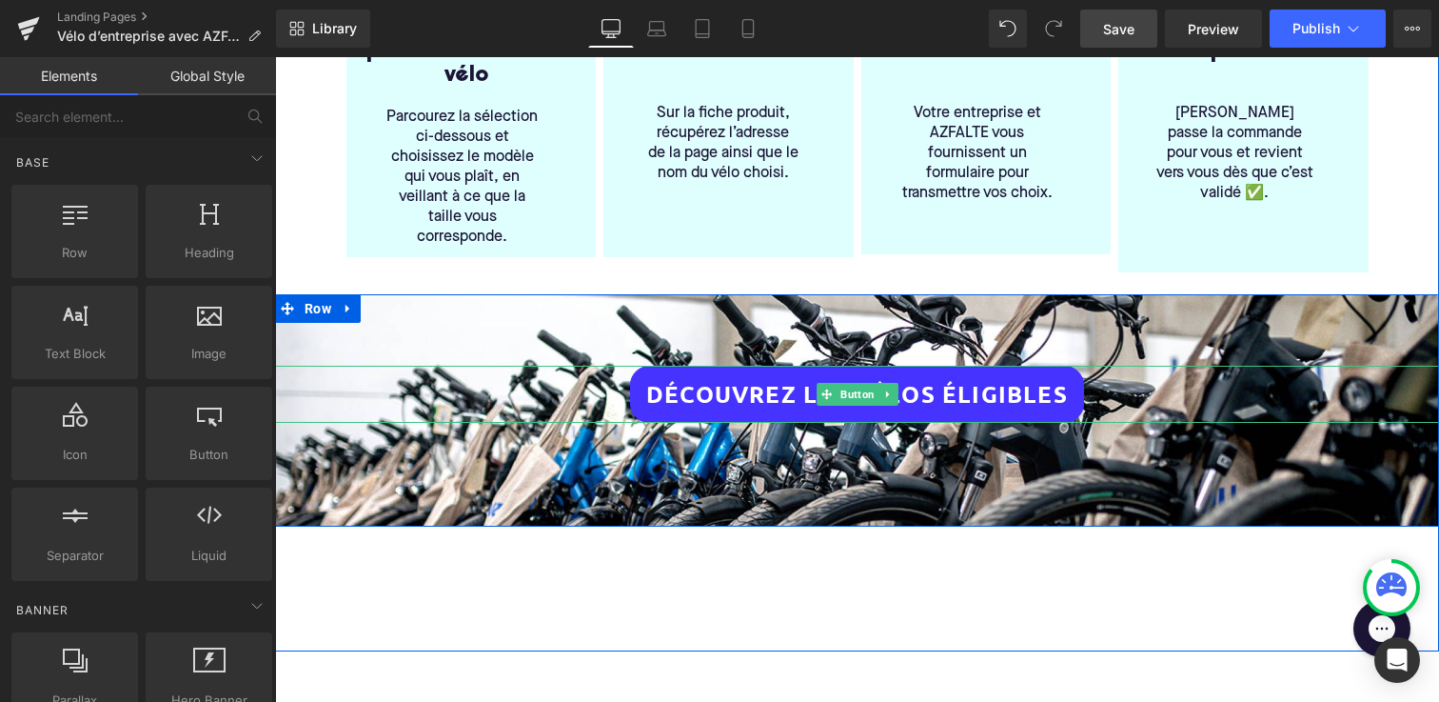
scroll to position [657, 0]
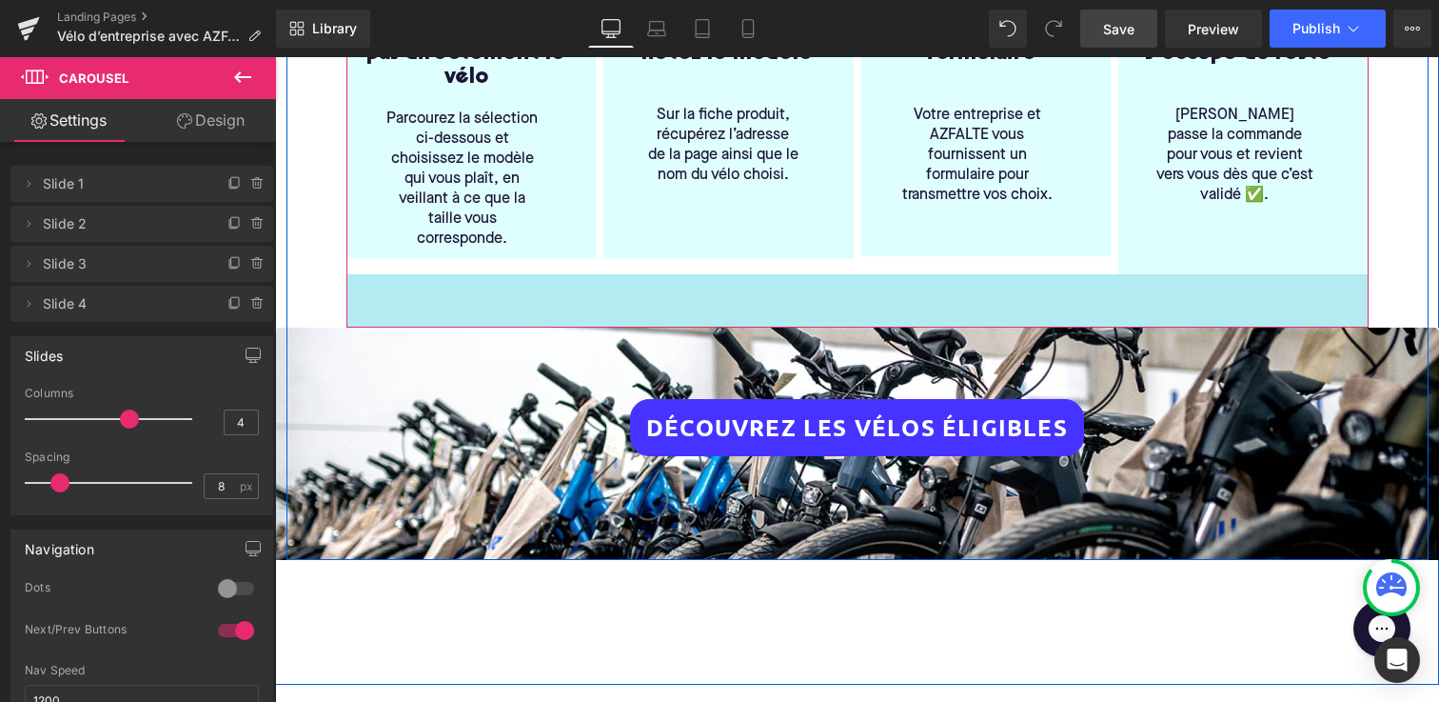
drag, startPoint x: 558, startPoint y: 272, endPoint x: 558, endPoint y: 306, distance: 33.3
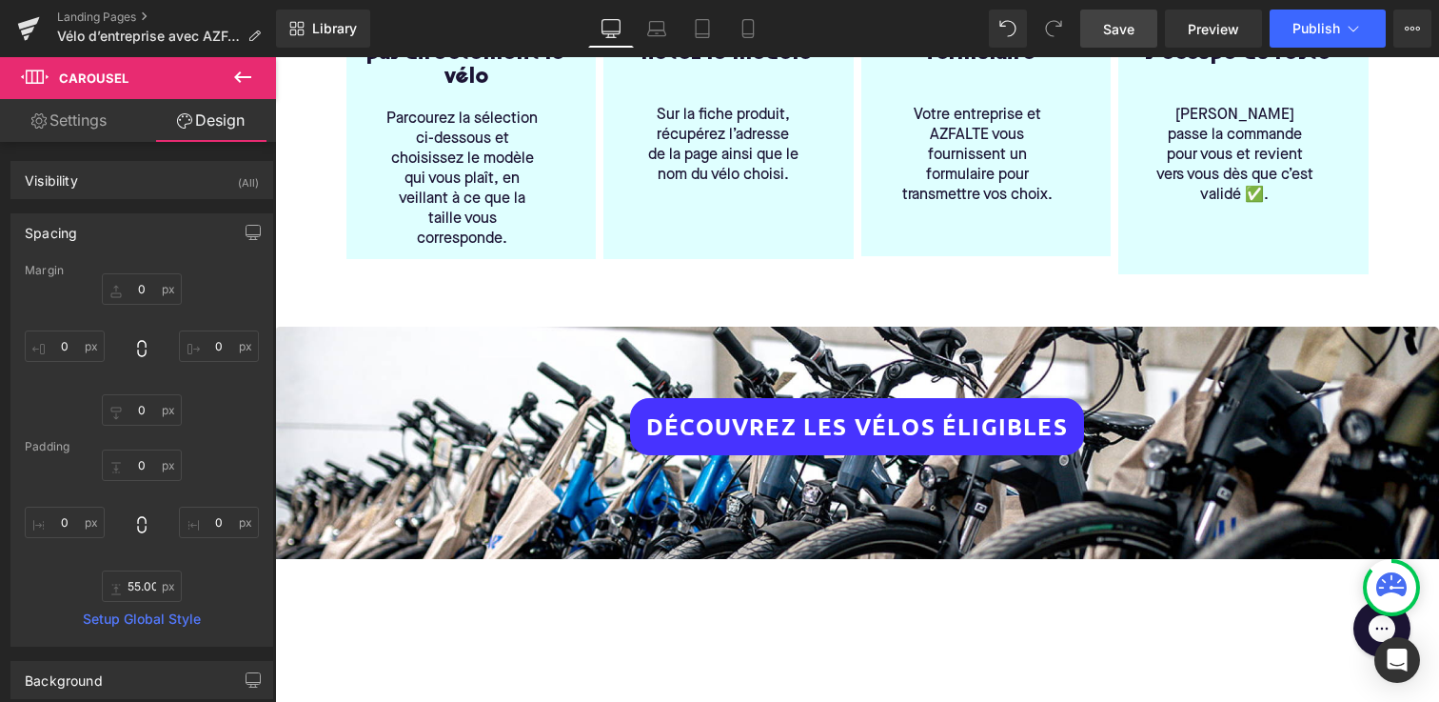
click at [1121, 34] on span "Save" at bounding box center [1118, 29] width 31 height 20
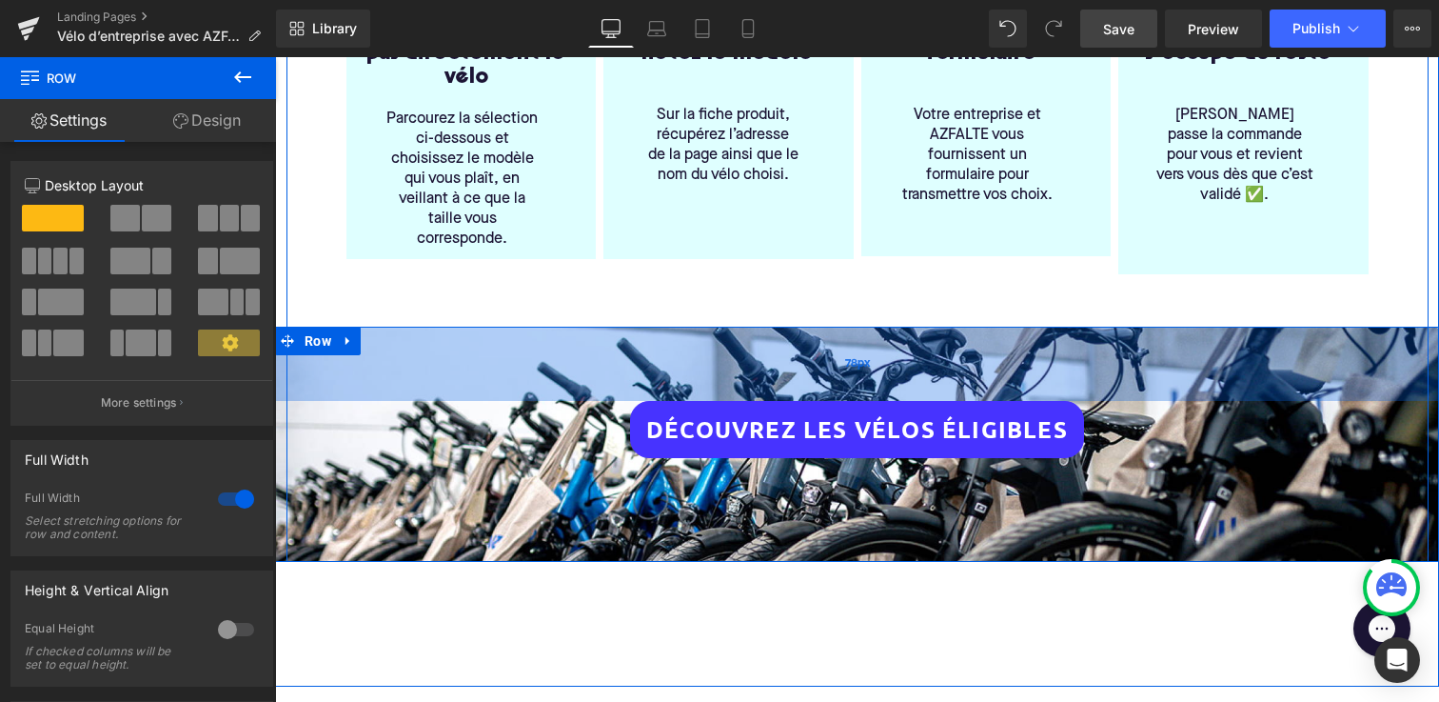
click at [707, 377] on div "78px" at bounding box center [857, 364] width 1164 height 74
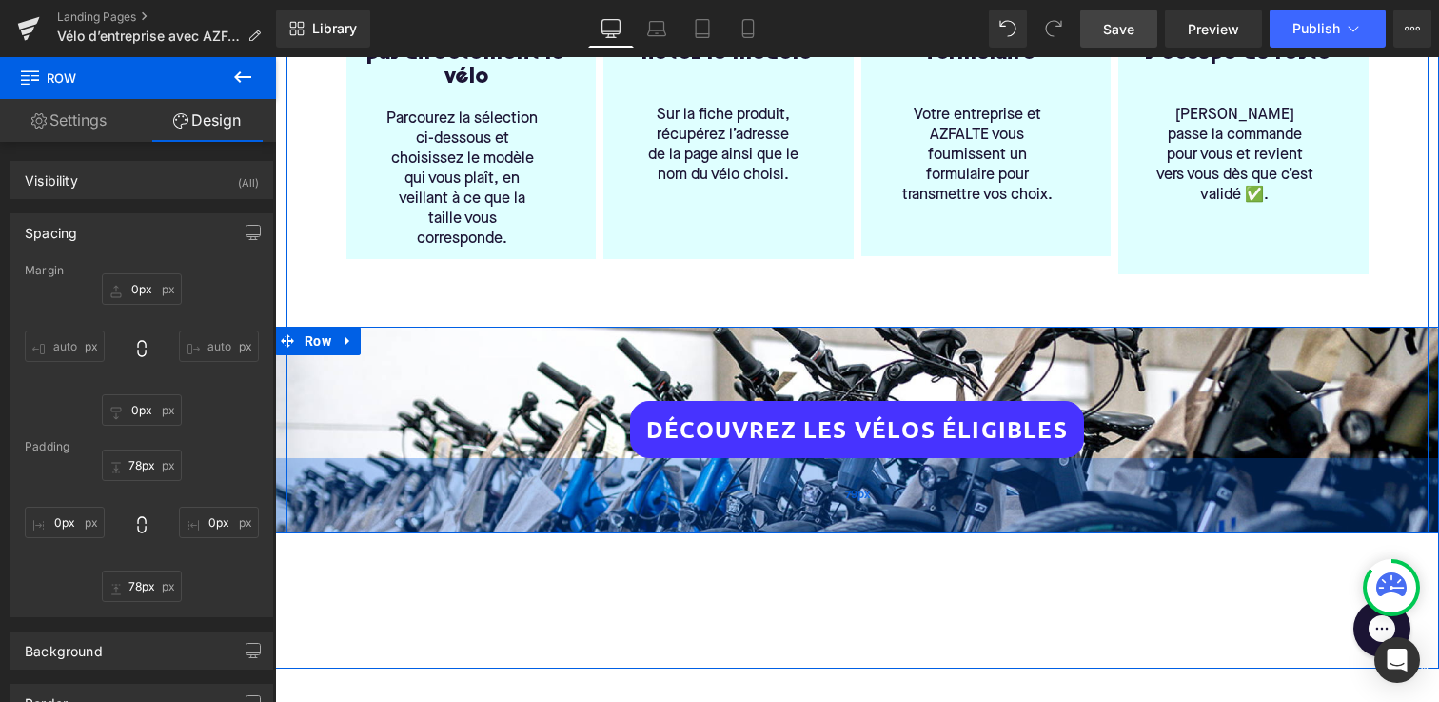
type input "77px"
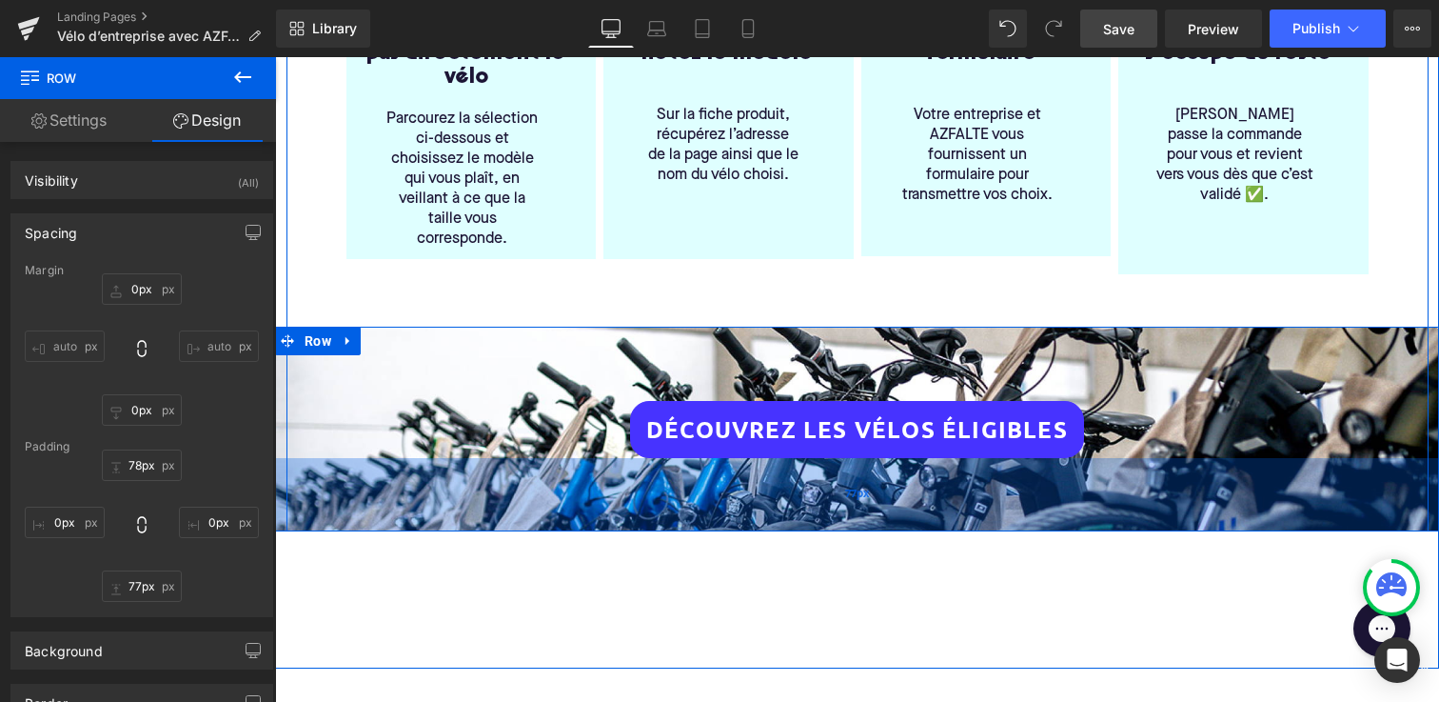
drag, startPoint x: 747, startPoint y: 513, endPoint x: 744, endPoint y: 483, distance: 30.7
click at [744, 483] on div "77px" at bounding box center [857, 494] width 1164 height 73
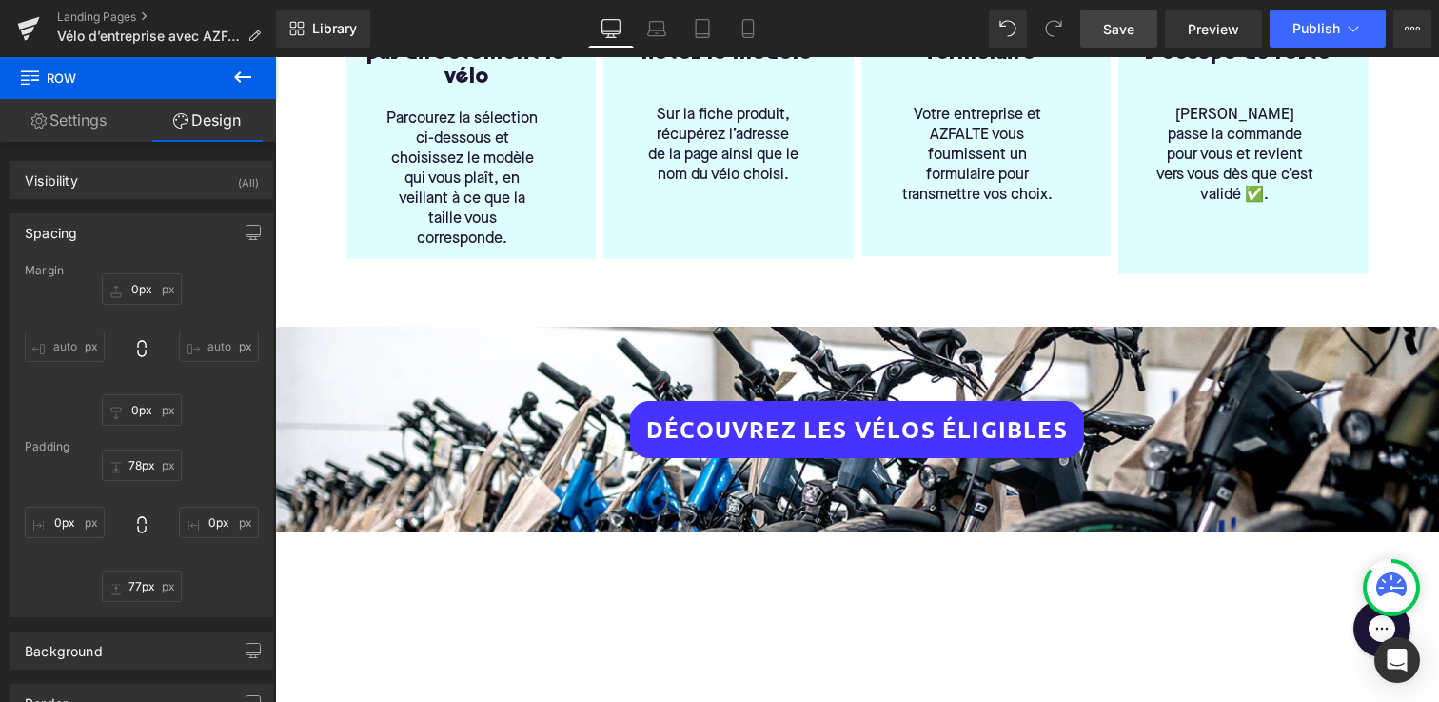
click at [1129, 28] on span "Save" at bounding box center [1118, 29] width 31 height 20
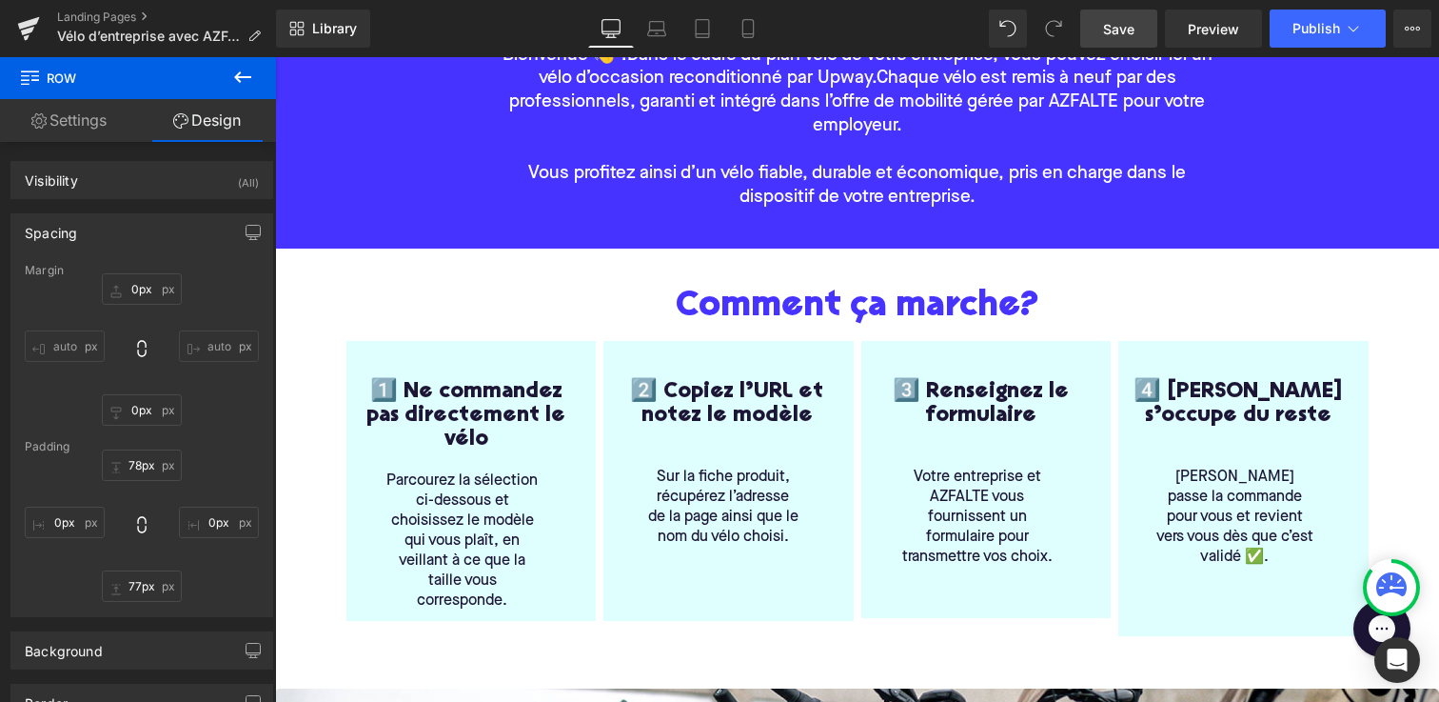
scroll to position [308, 0]
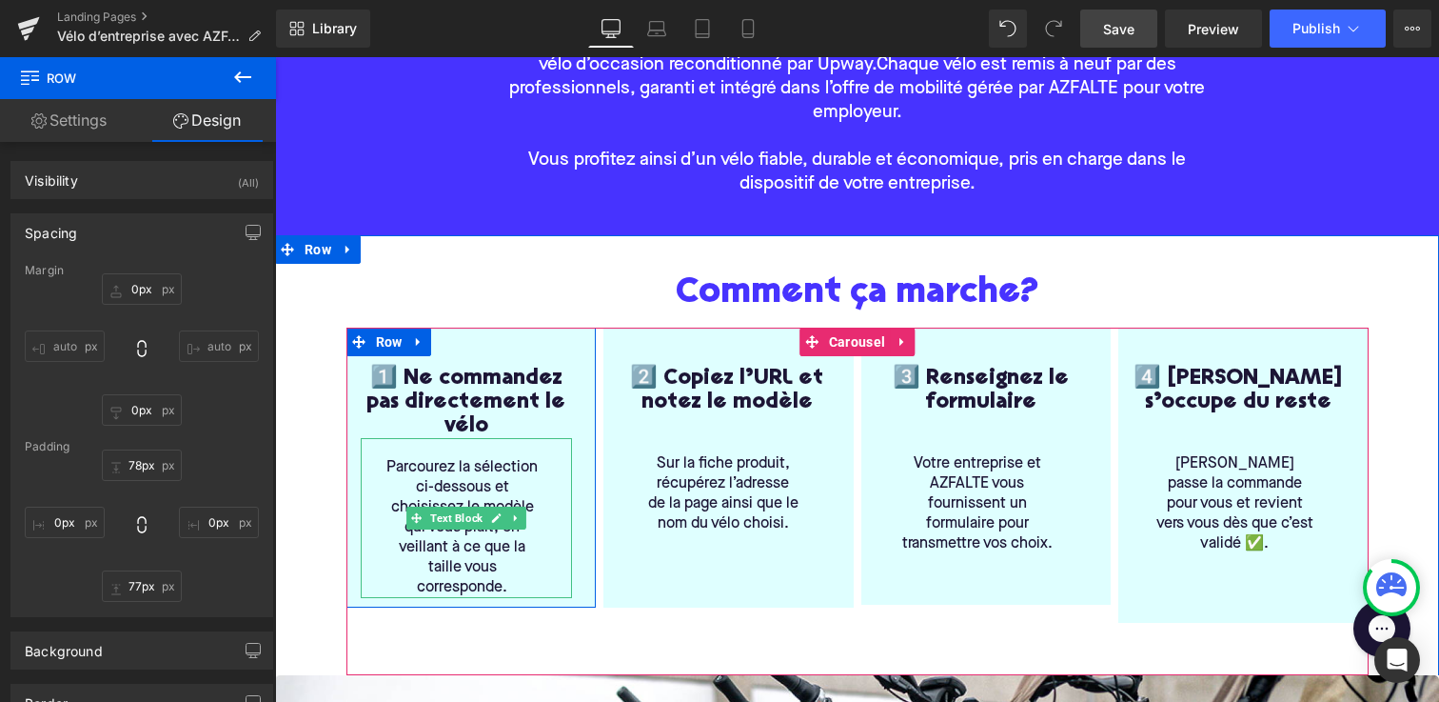
click at [395, 506] on span "Parcourez la sélection ci-dessous et choisissez le modèle qui vous plaît, en ve…" at bounding box center [462, 527] width 151 height 135
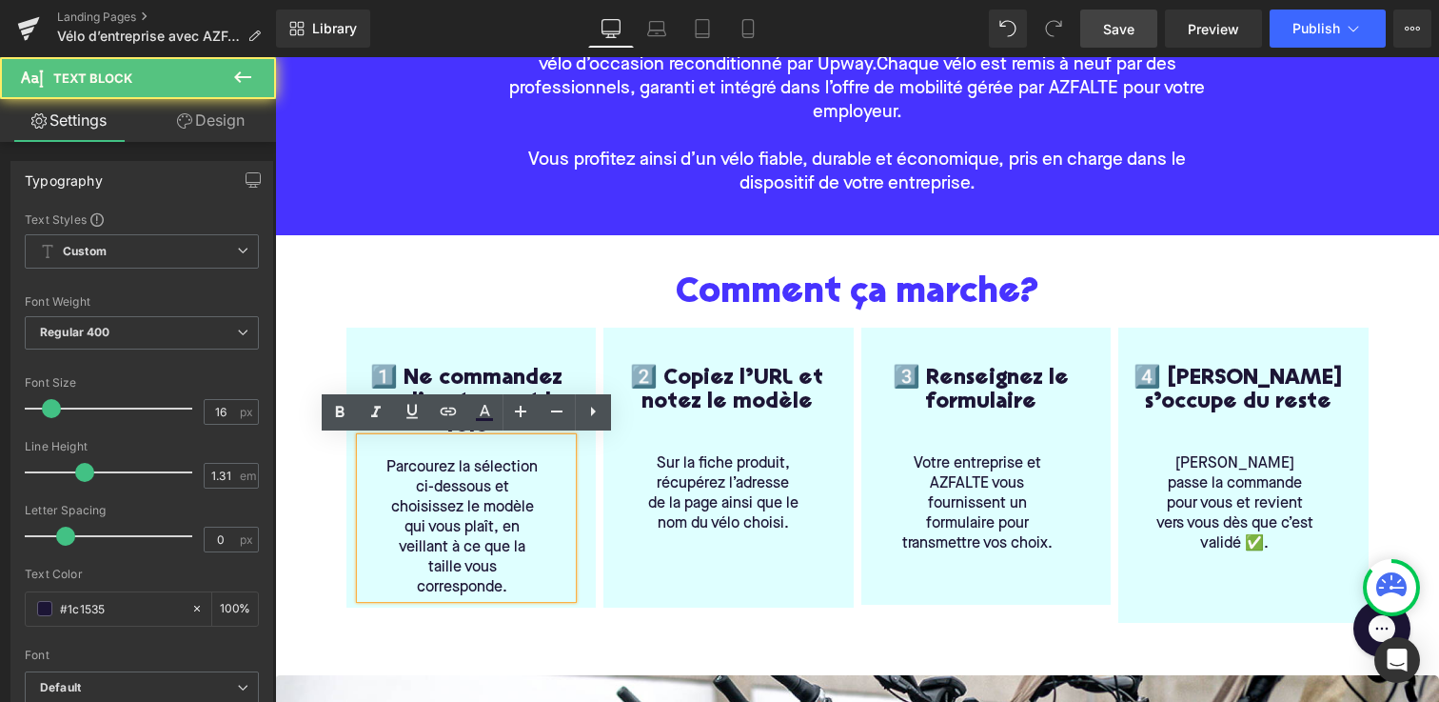
click at [361, 509] on div "Parcourez la sélection ci-dessous et choisissez le modèle qui vous plaît, en ve…" at bounding box center [467, 518] width 212 height 160
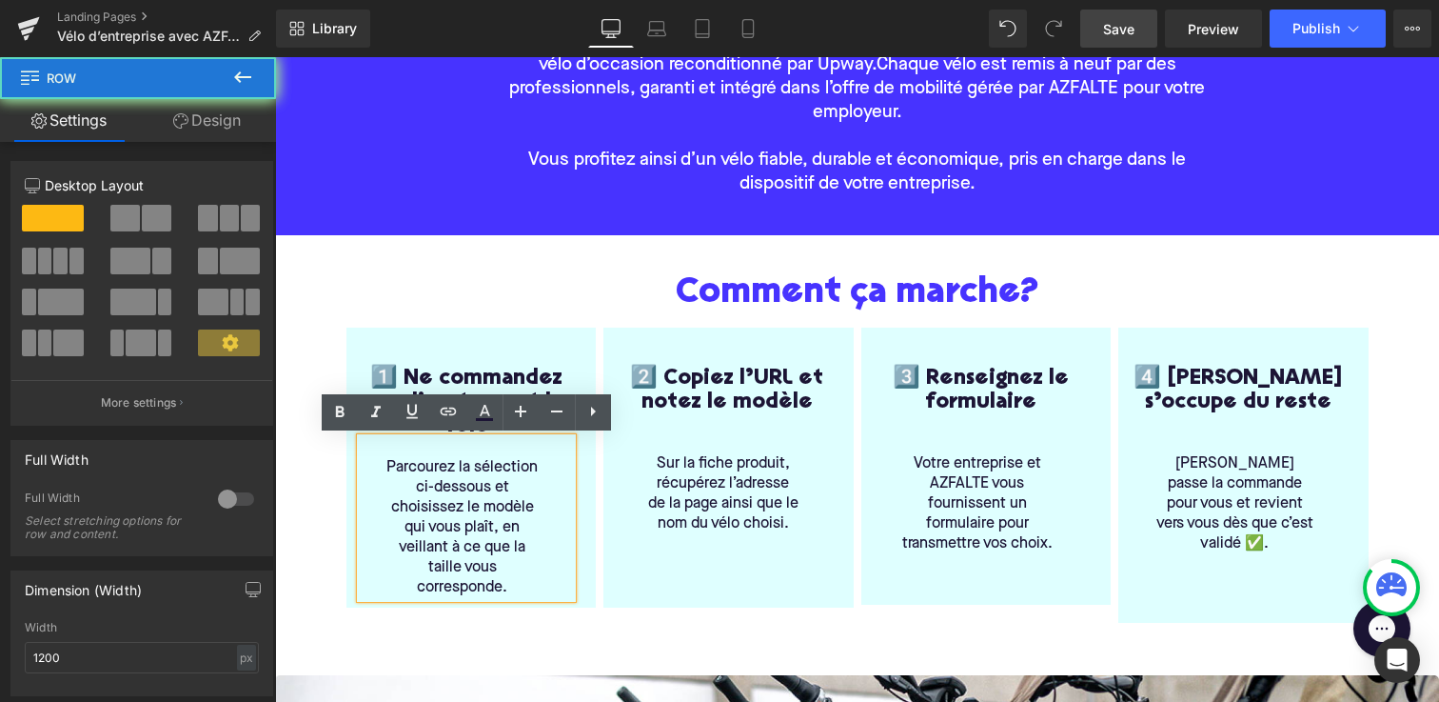
click at [327, 364] on div "Comment ça marche? Heading 1️⃣ Ne commandez pas directement le vélo Heading Par…" at bounding box center [858, 576] width 1142 height 606
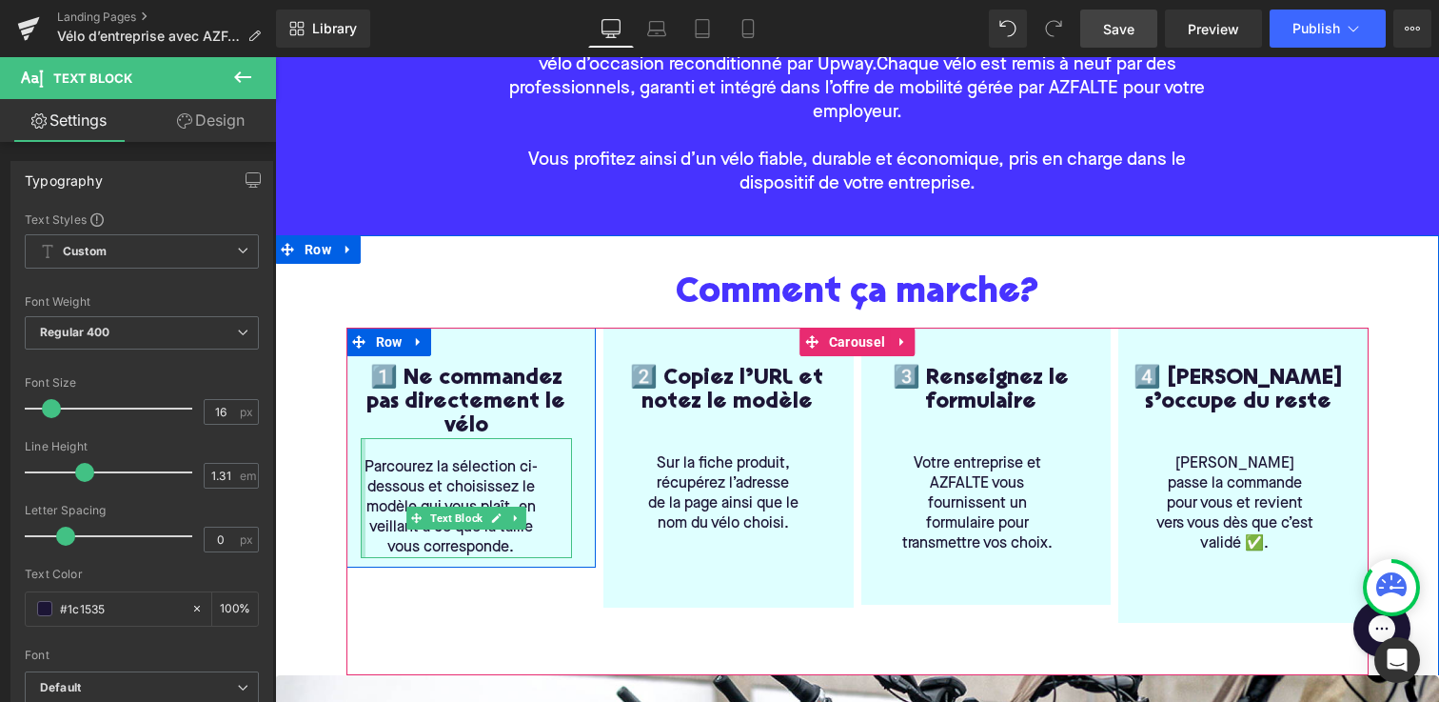
drag, startPoint x: 360, startPoint y: 518, endPoint x: 332, endPoint y: 519, distance: 27.6
click at [332, 519] on div "Comment ça marche? Heading 1️⃣ Ne commandez pas directement le vélo Heading Par…" at bounding box center [857, 576] width 1051 height 606
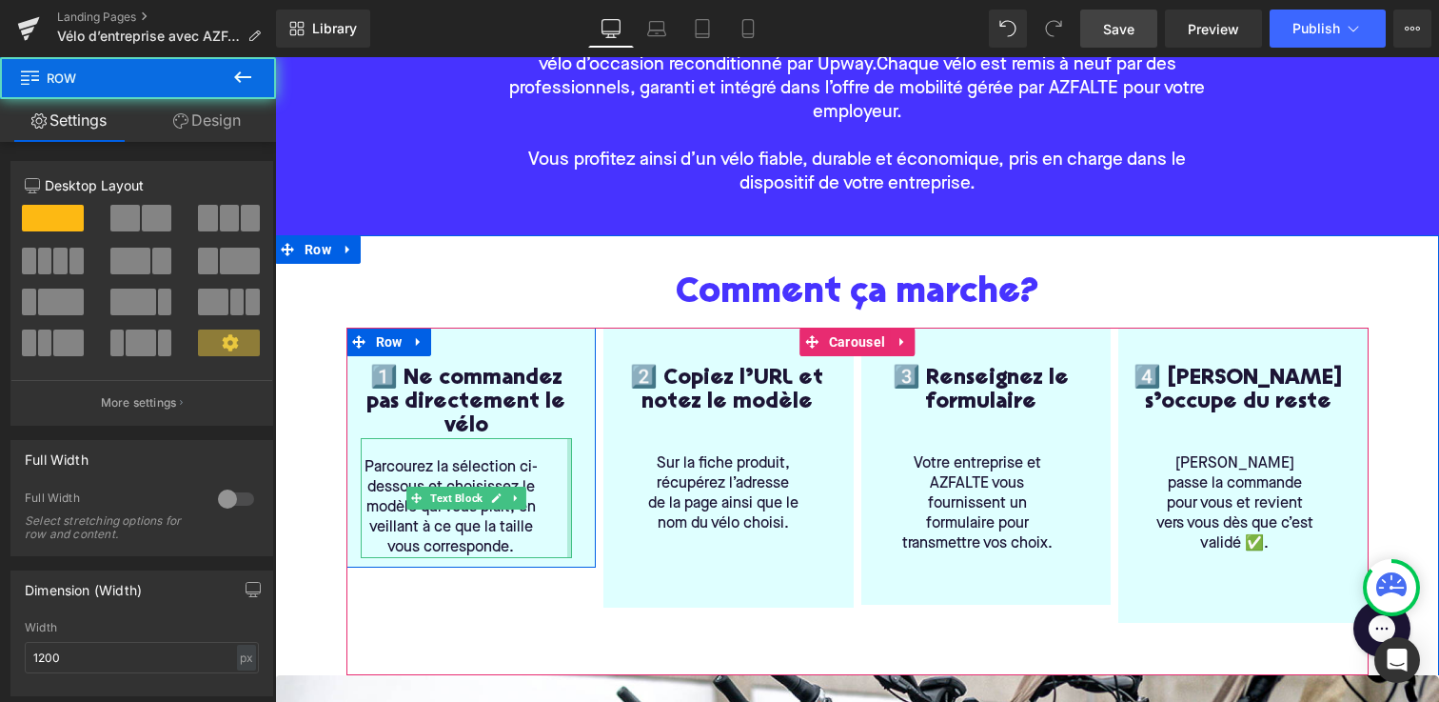
click at [573, 503] on div "1️⃣ Ne commandez pas directement le vélo Heading Parcourez la sélection ci-dess…" at bounding box center [467, 450] width 241 height 215
click at [542, 502] on div "Parcourez la sélection ci-dessous et choisissez le modèle qui vous plaît, en ve…" at bounding box center [467, 498] width 212 height 120
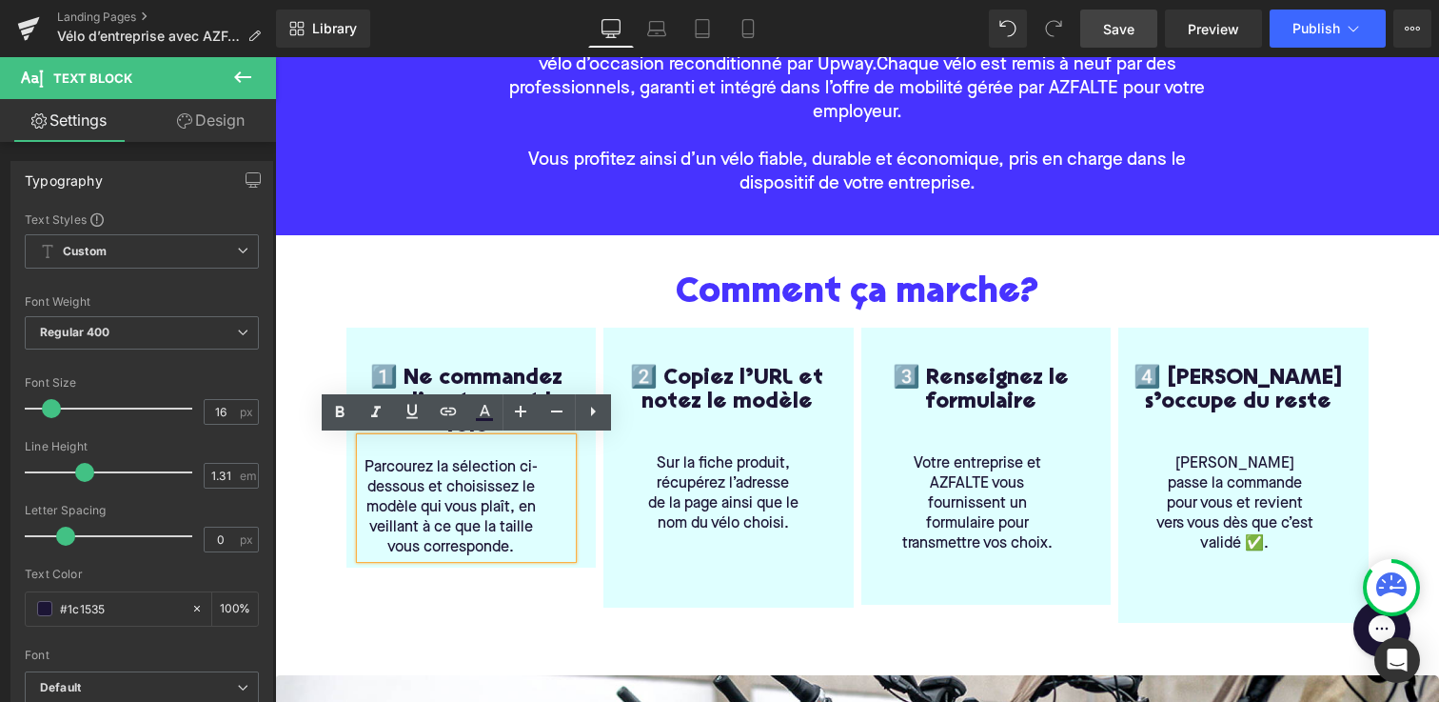
click at [500, 269] on div "Comment ça marche? Heading 1️⃣ Ne commandez pas directement le vélo Heading Par…" at bounding box center [858, 626] width 1142 height 782
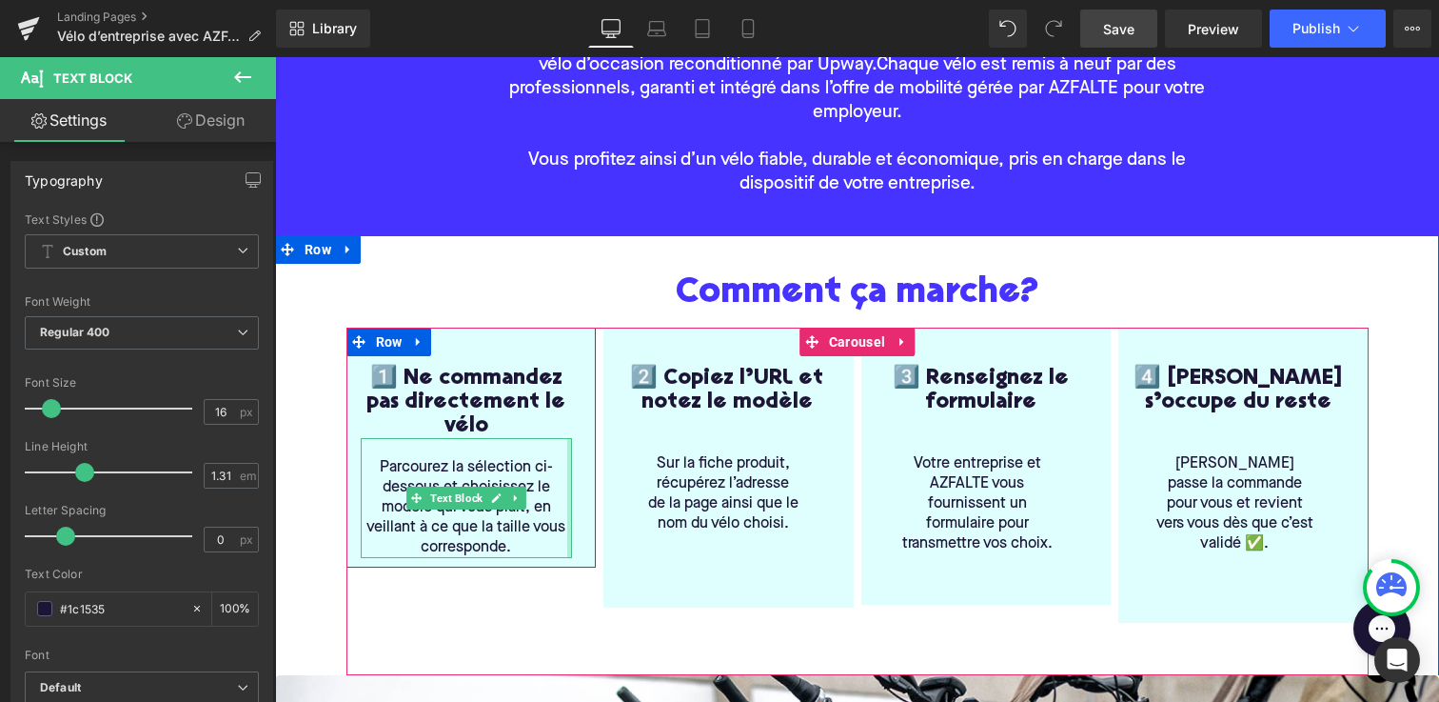
drag, startPoint x: 569, startPoint y: 501, endPoint x: 661, endPoint y: 515, distance: 92.5
click at [661, 515] on div "1️⃣ Ne commandez pas directement le vélo Heading Parcourez la sélection ci-dess…" at bounding box center [862, 474] width 1030 height 295
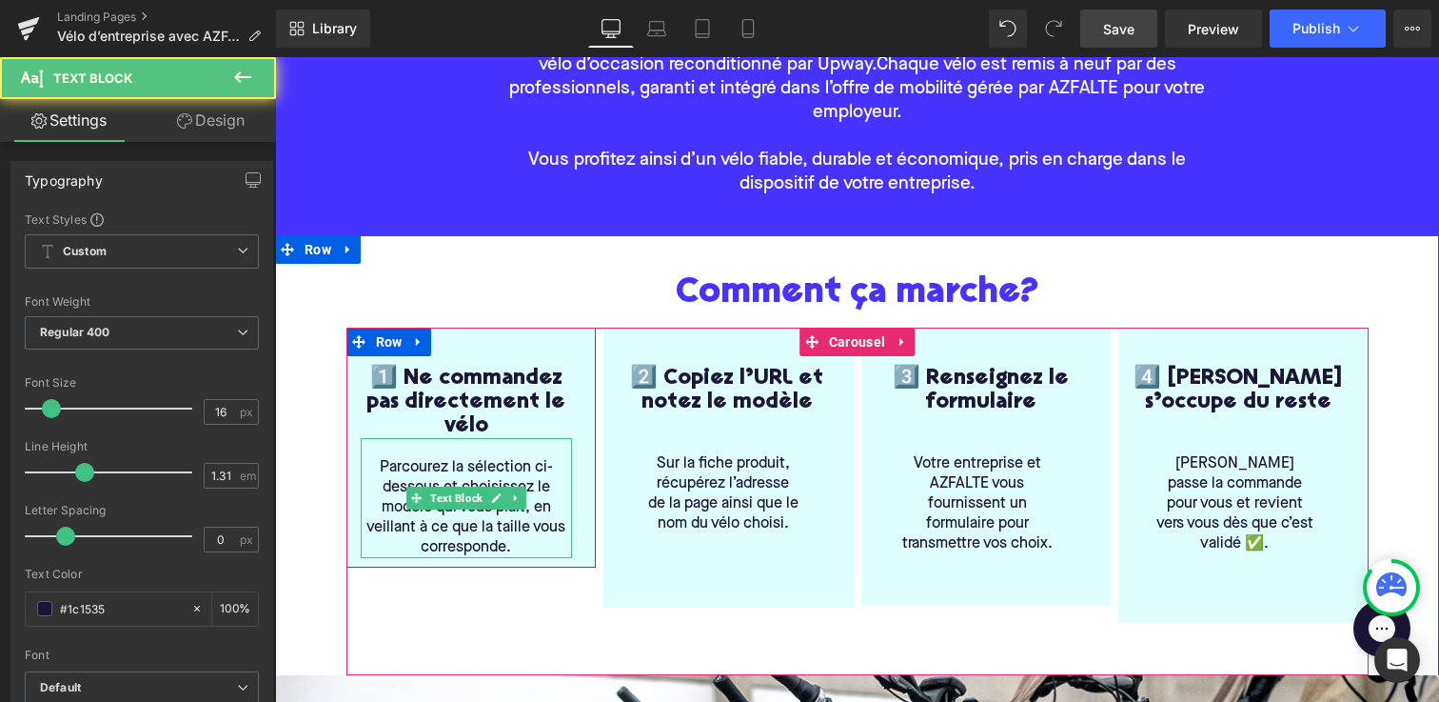
click at [412, 467] on span "Parcourez la sélection ci-dessous et choisissez le modèle qui vous plaît, en ve…" at bounding box center [466, 507] width 199 height 95
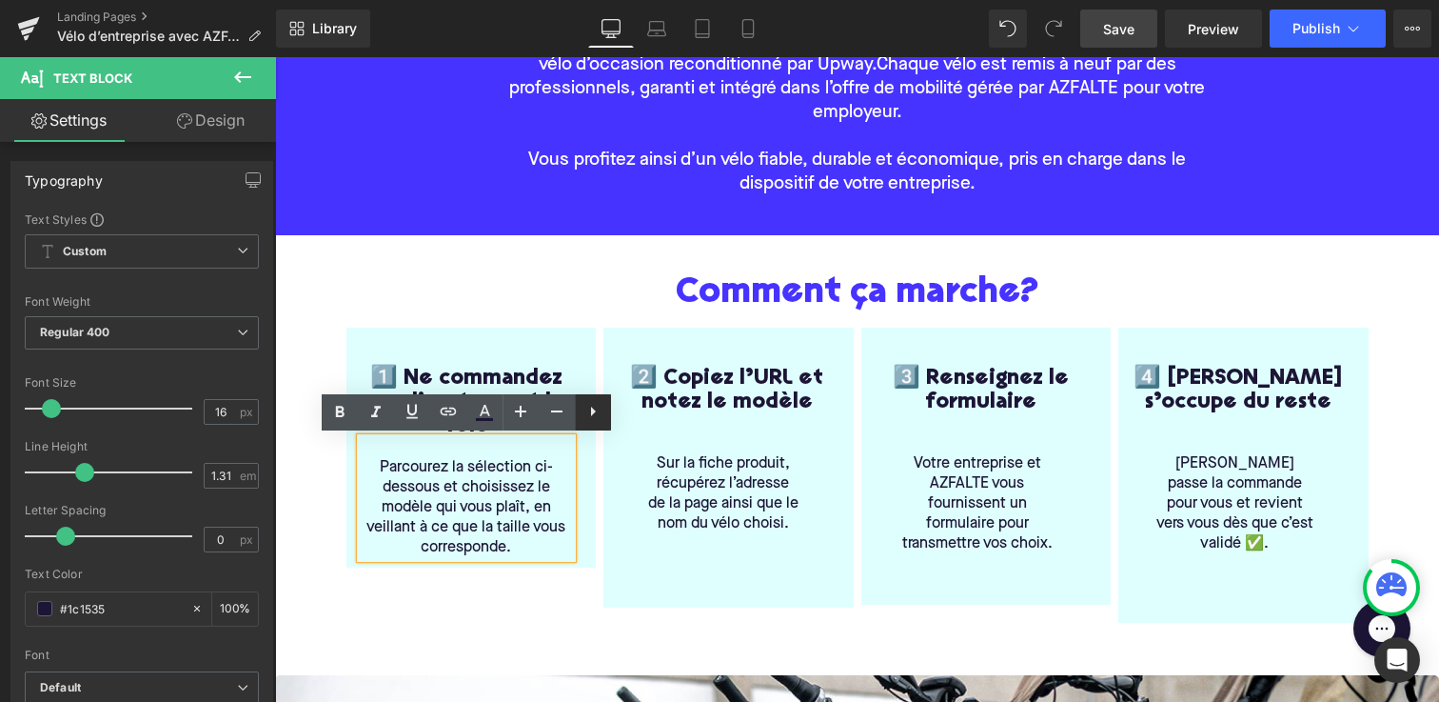
click at [601, 412] on icon at bounding box center [593, 411] width 23 height 23
click at [447, 535] on span "Parcourez la sélection ci-dessous et choisissez le modèle qui vous plaît, en ve…" at bounding box center [466, 507] width 199 height 95
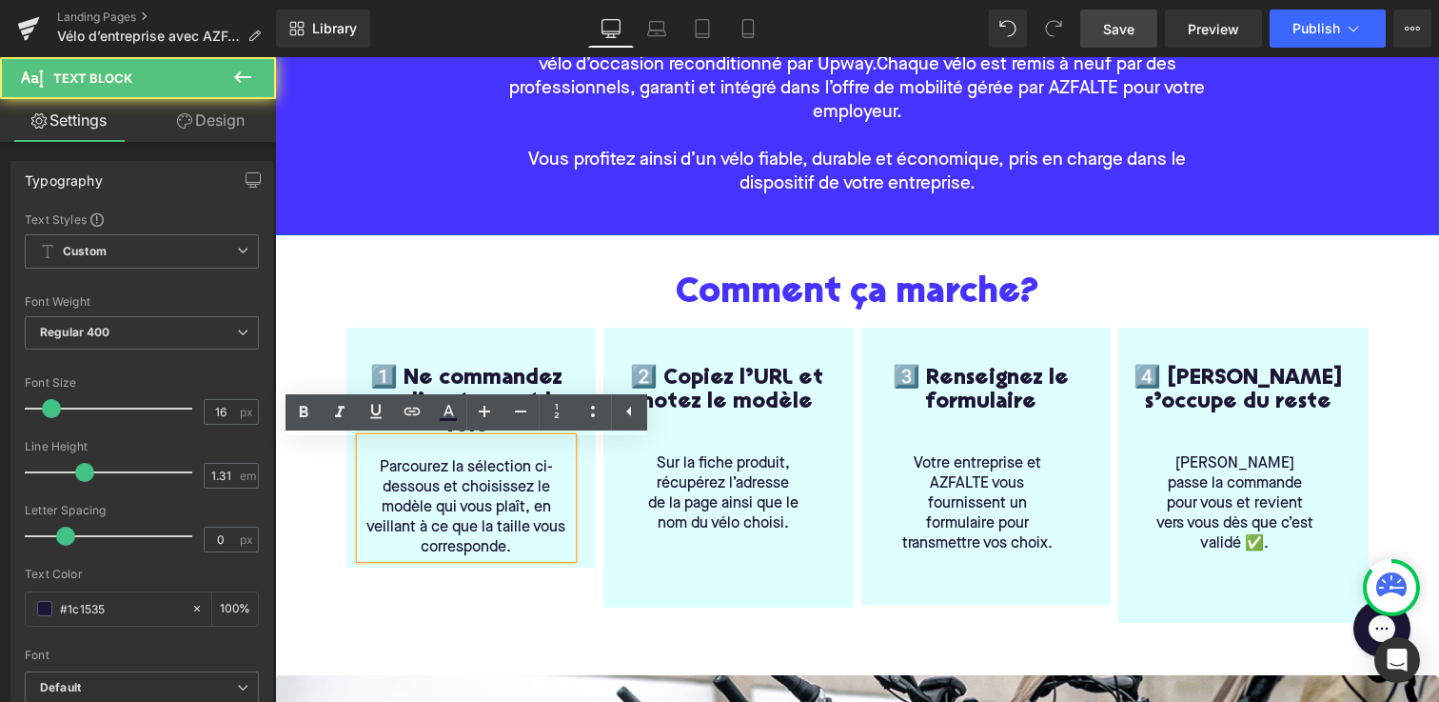
click at [356, 231] on div "Vélo d’entreprise avec AZFALTE Heading Bienvenue 👋 ! Dans le cadre du plan vélo…" at bounding box center [857, 73] width 1164 height 326
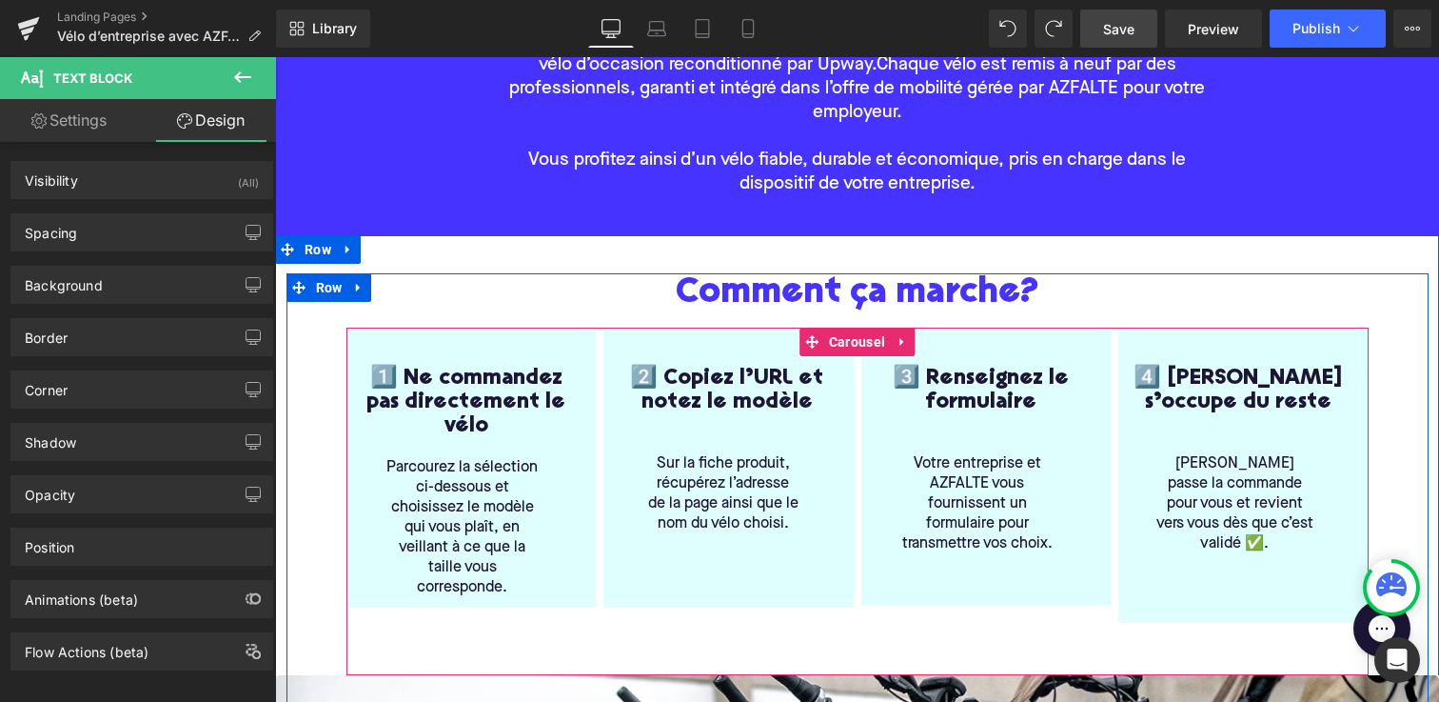
click at [456, 486] on span "Parcourez la sélection ci-dessous et choisissez le modèle qui vous plaît, en ve…" at bounding box center [462, 527] width 151 height 135
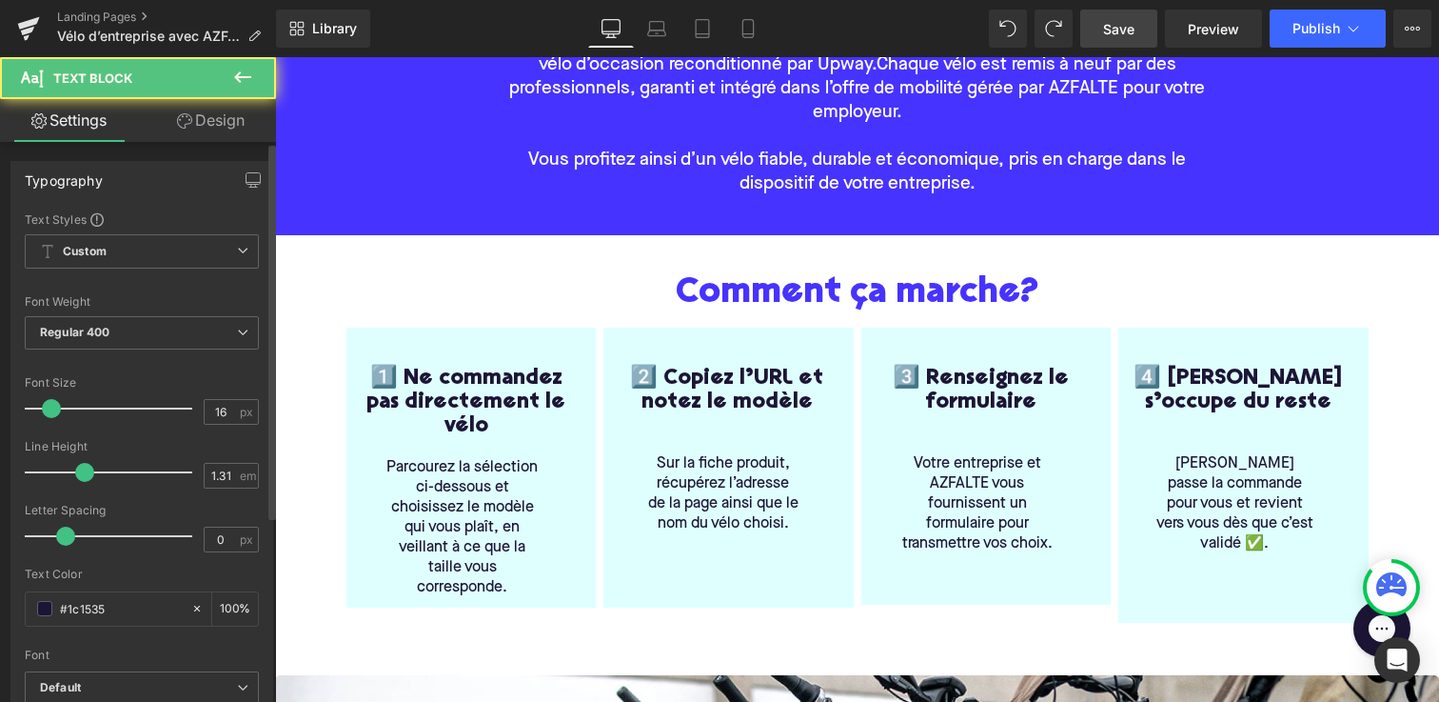
scroll to position [645, 0]
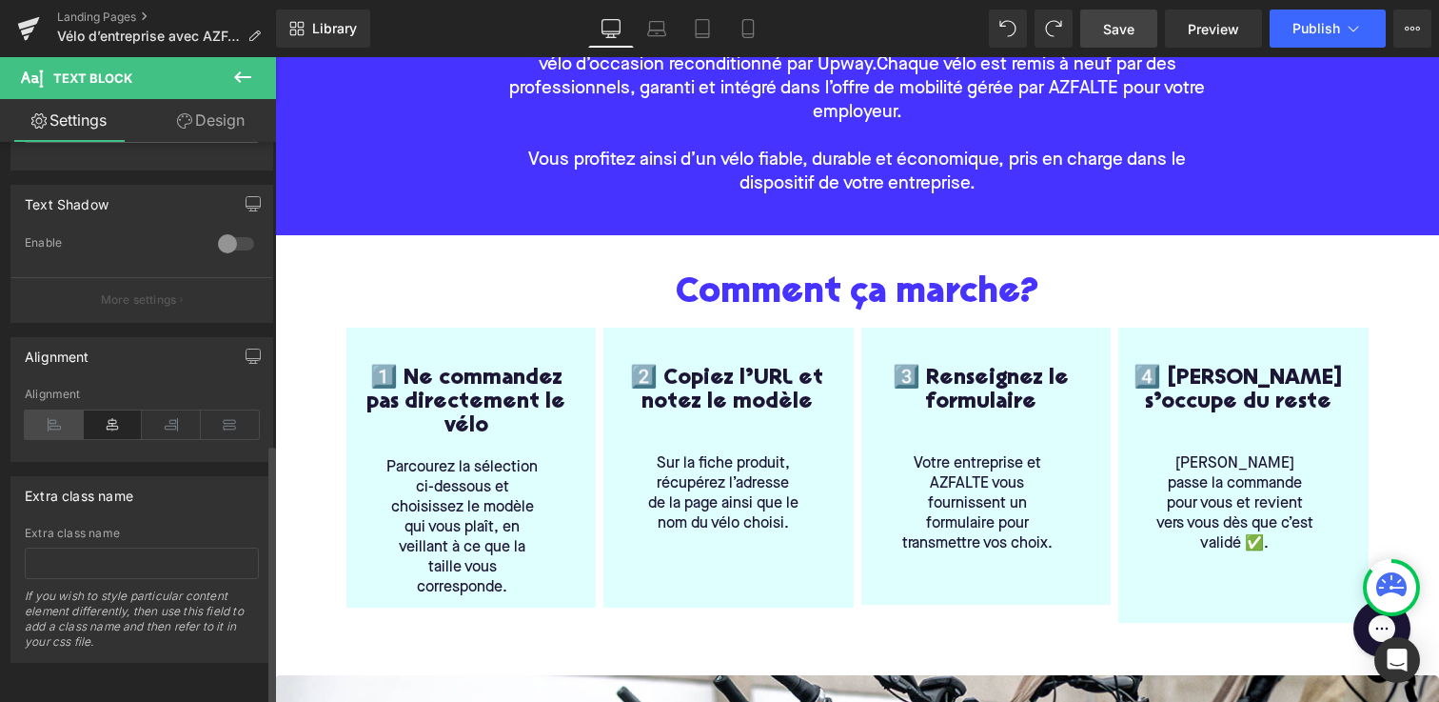
click at [62, 415] on icon at bounding box center [54, 424] width 59 height 29
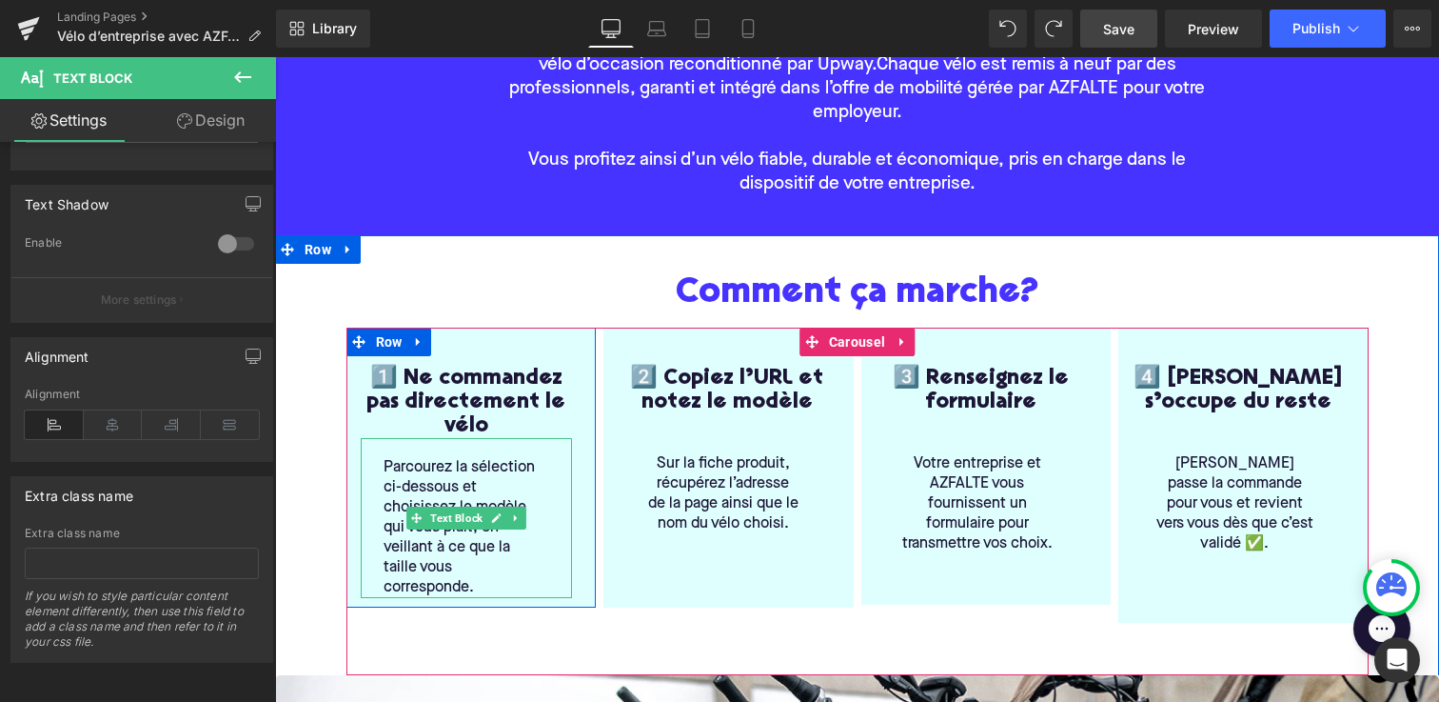
click at [384, 490] on span "Parcourez la sélection ci-dessous et choisissez le modèle qui vous plaît, en ve…" at bounding box center [459, 527] width 151 height 135
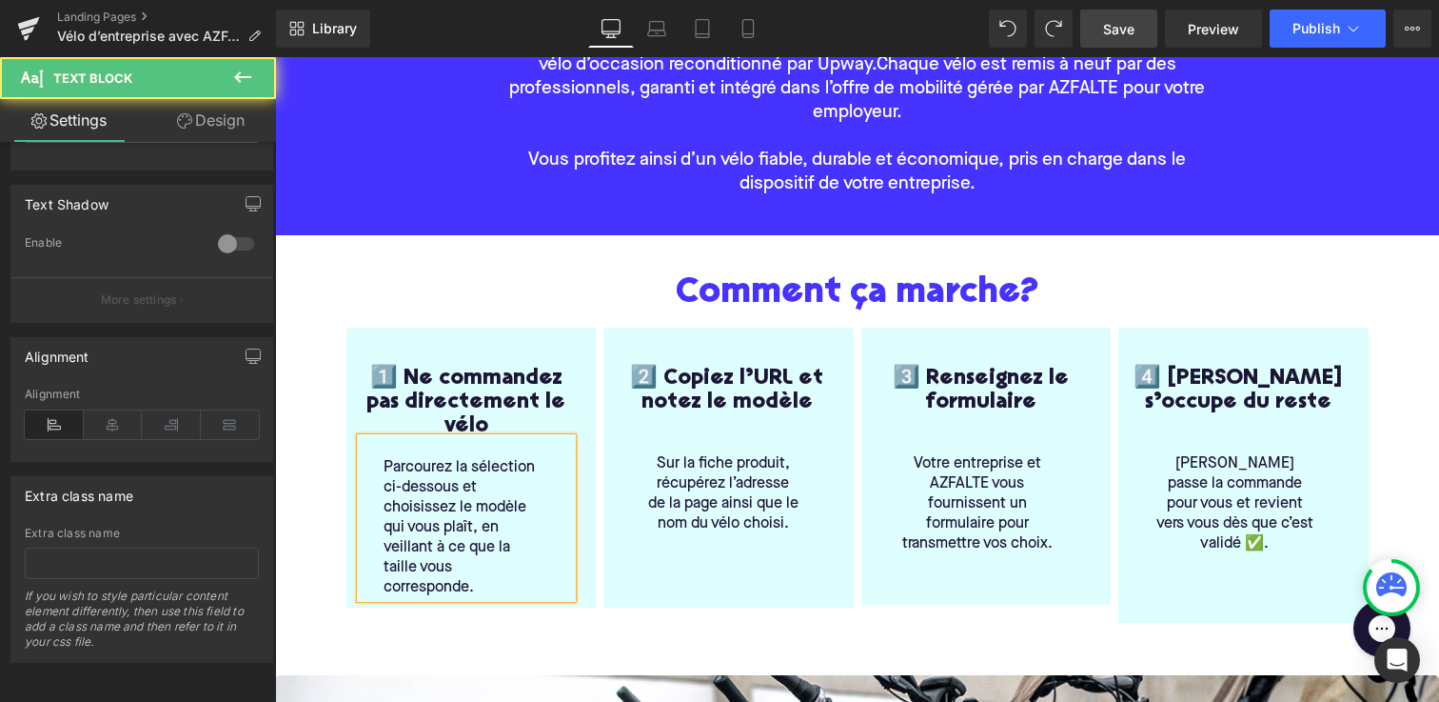
click at [380, 511] on div "Parcourez la sélection ci-dessous et choisissez le modèle qui vous plaît, en ve…" at bounding box center [467, 518] width 212 height 160
click at [380, 529] on div "Parcourez la sélection ci-dessous et choisissez le modèle qui vous plaît, en ve…" at bounding box center [467, 518] width 212 height 160
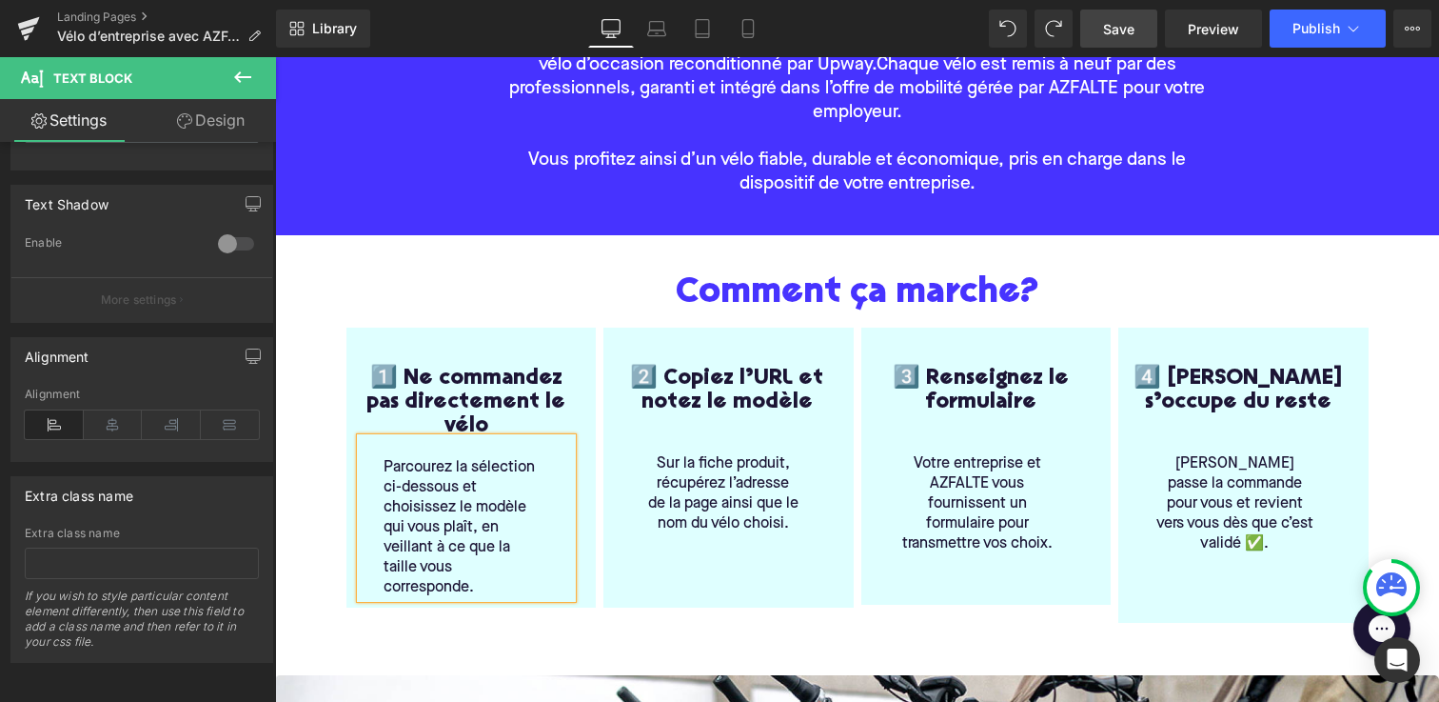
click at [312, 414] on div "Comment ça marche? Heading 1️⃣ Ne commandez pas directement le vélo Heading Par…" at bounding box center [858, 576] width 1142 height 606
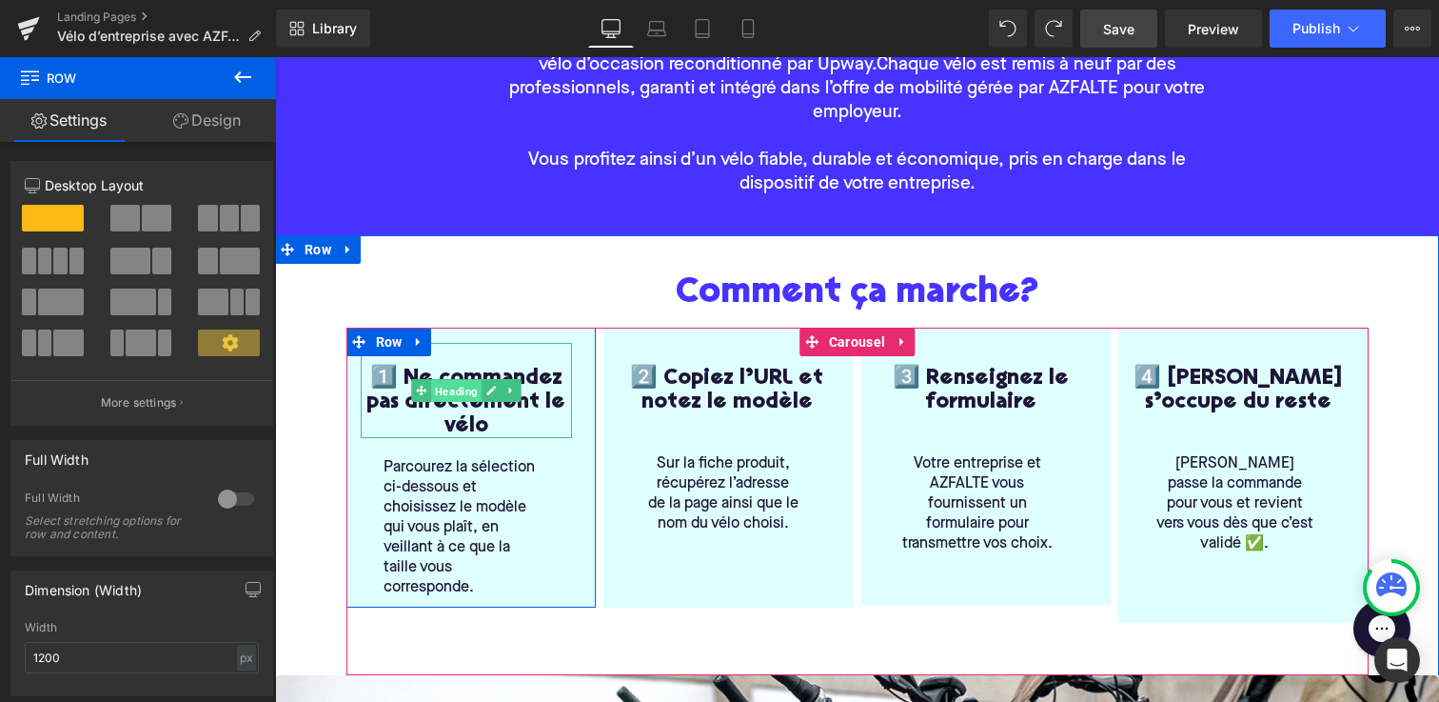
click at [453, 391] on span "Heading" at bounding box center [456, 391] width 50 height 23
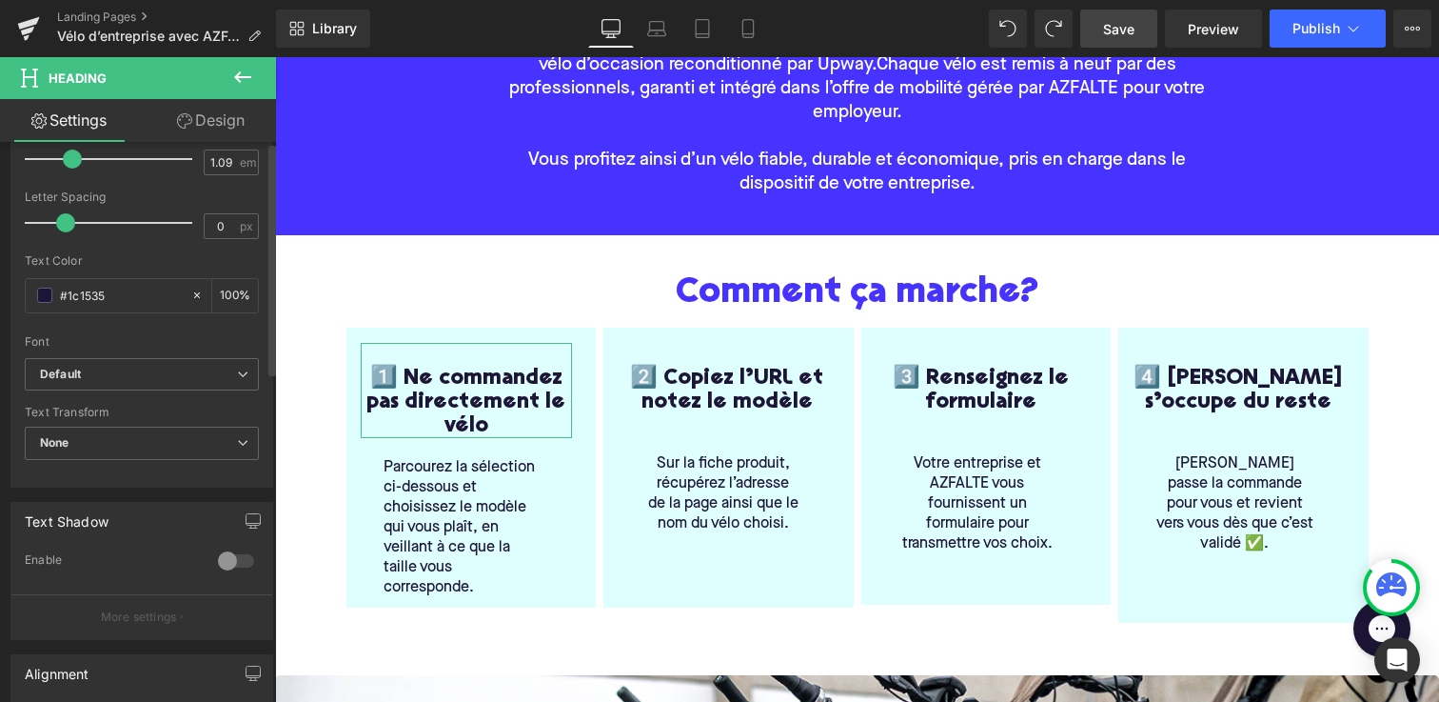
scroll to position [791, 0]
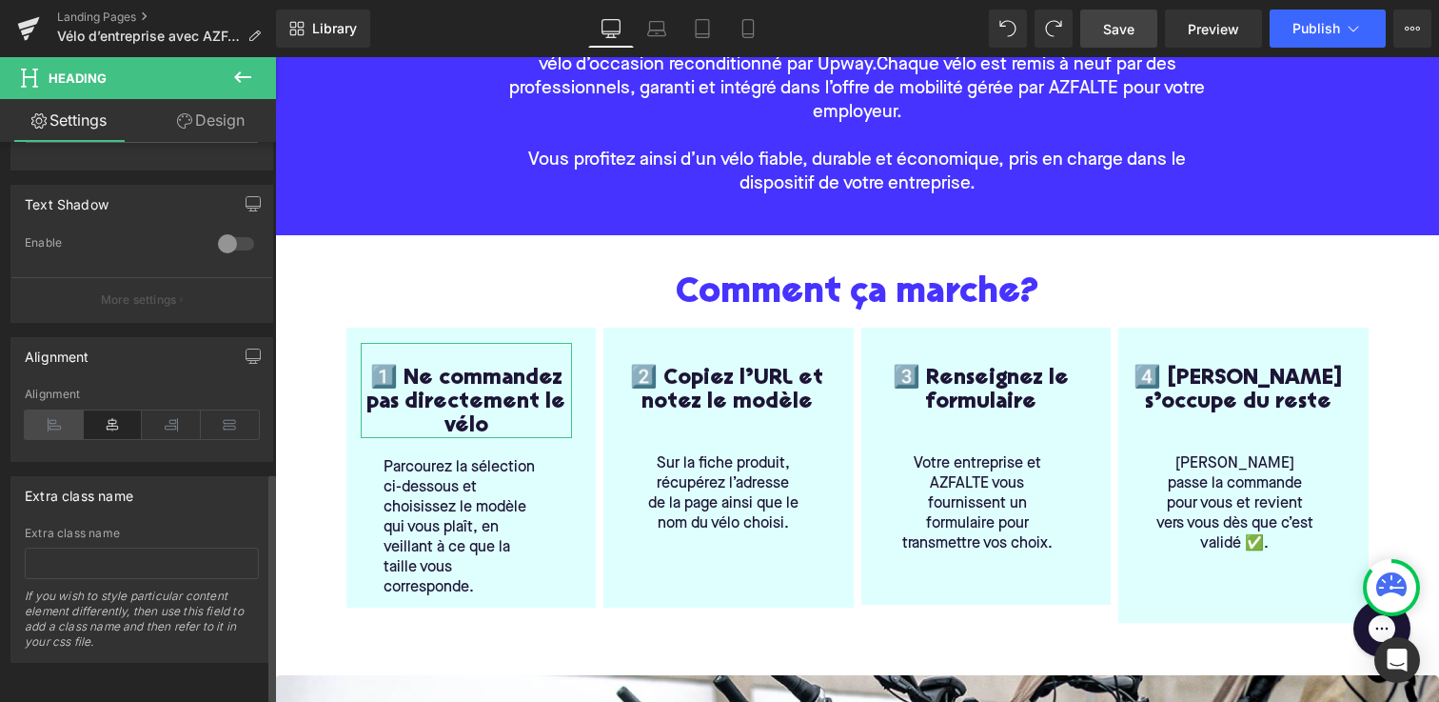
click at [61, 410] on icon at bounding box center [54, 424] width 59 height 29
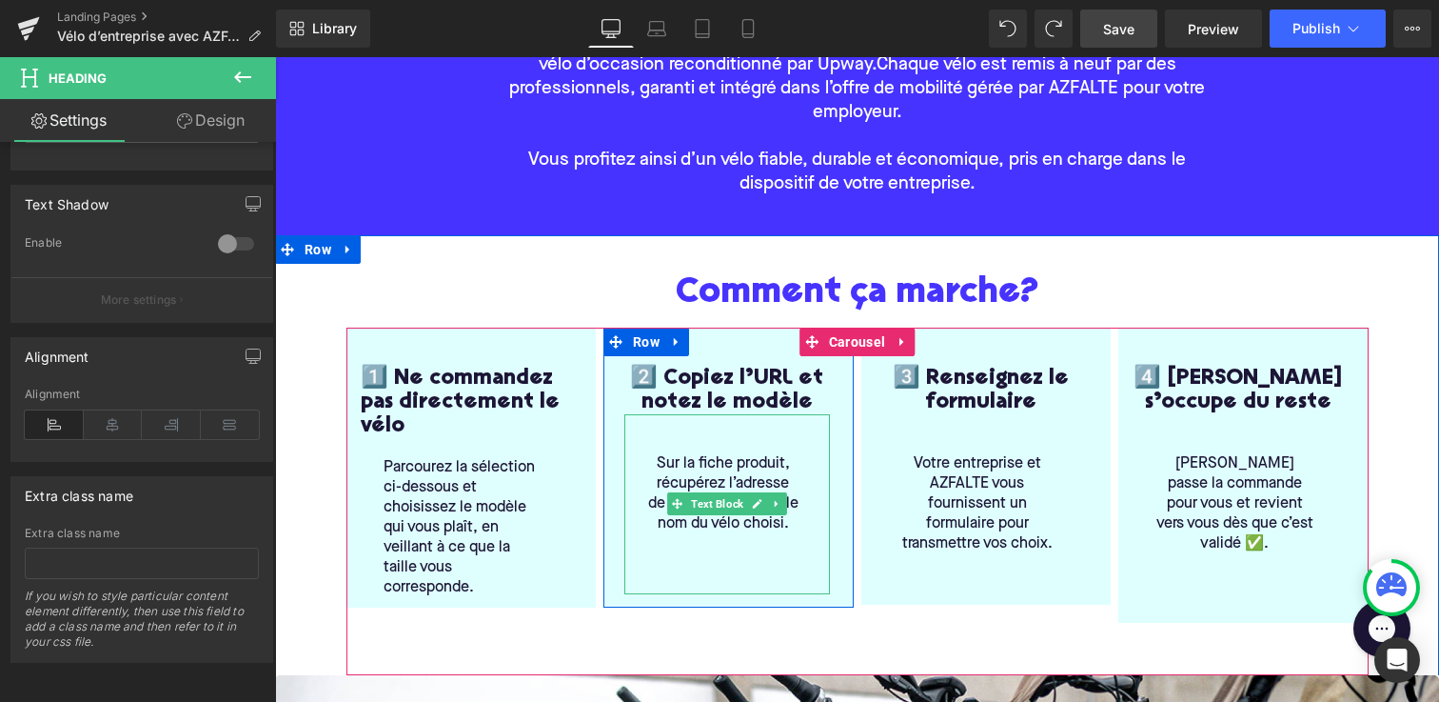
click at [685, 490] on span "Sur la fiche produit, récupérez l’adresse de la page ainsi que le nom du vélo c…" at bounding box center [723, 493] width 150 height 75
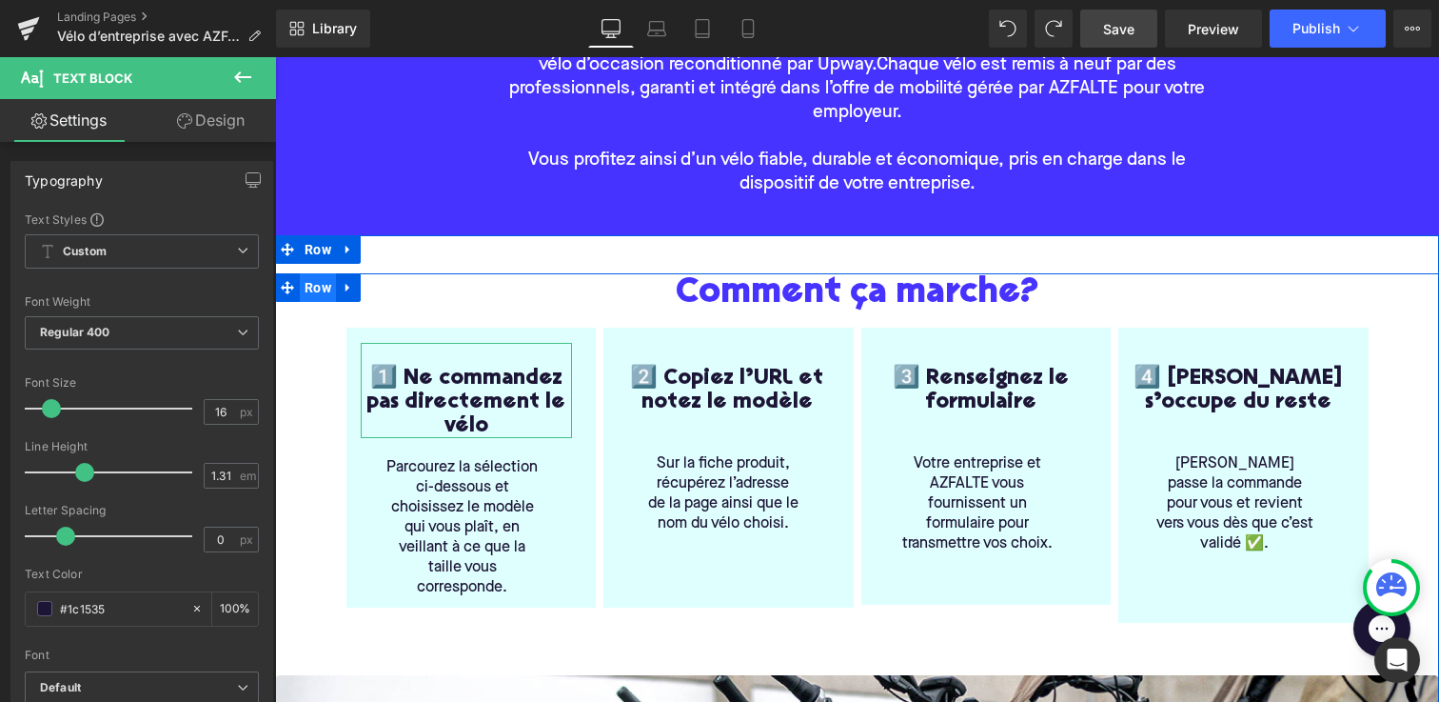
click at [312, 295] on span "Row" at bounding box center [318, 287] width 36 height 29
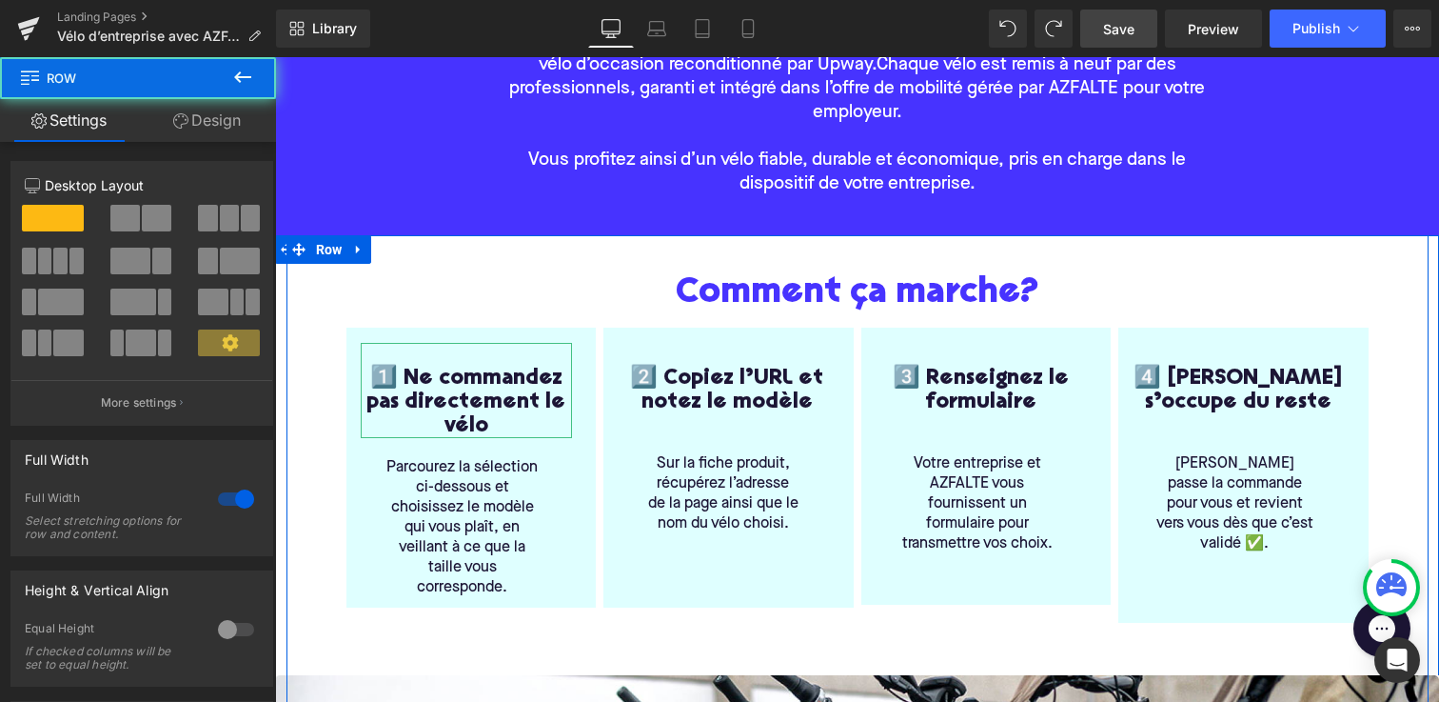
click at [464, 253] on div "Comment ça marche? Heading 1️⃣ Ne commandez pas directement le vélo Heading Par…" at bounding box center [858, 626] width 1142 height 782
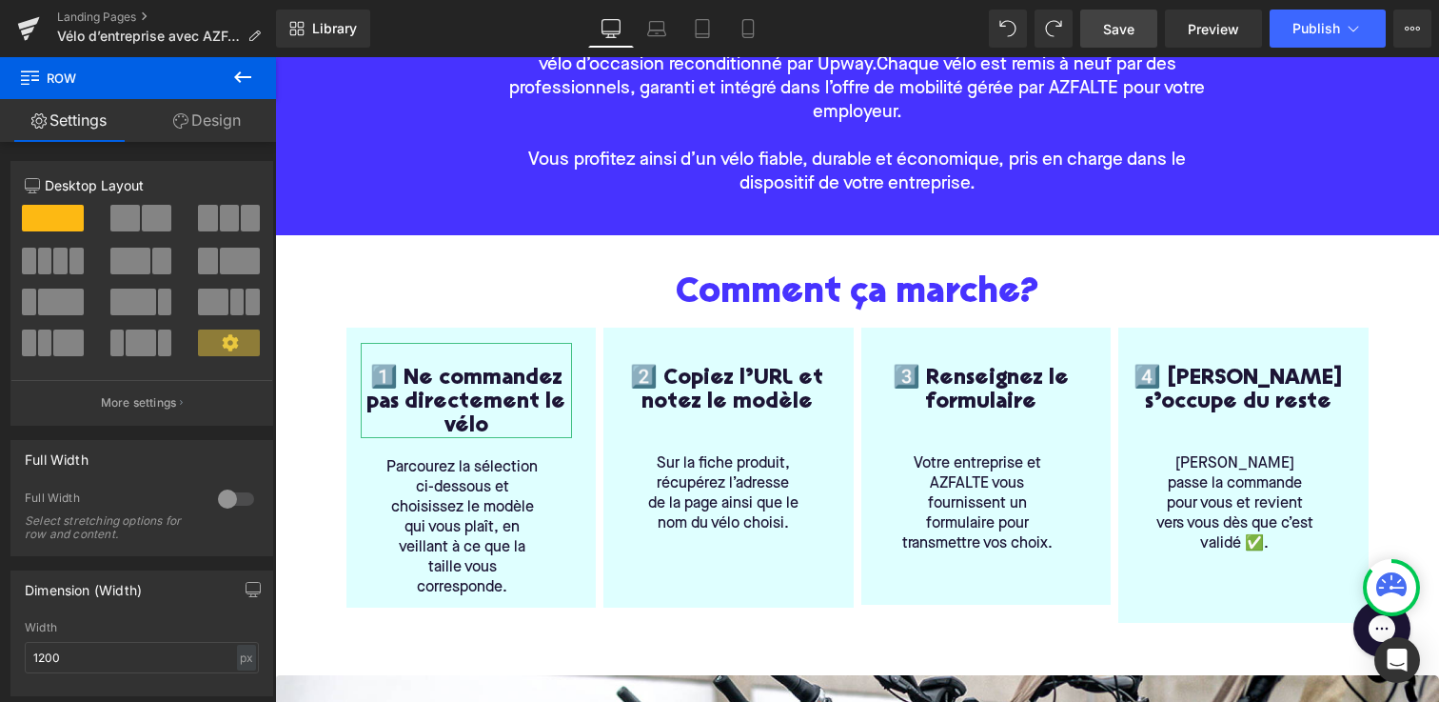
click at [1106, 22] on span "Save" at bounding box center [1118, 29] width 31 height 20
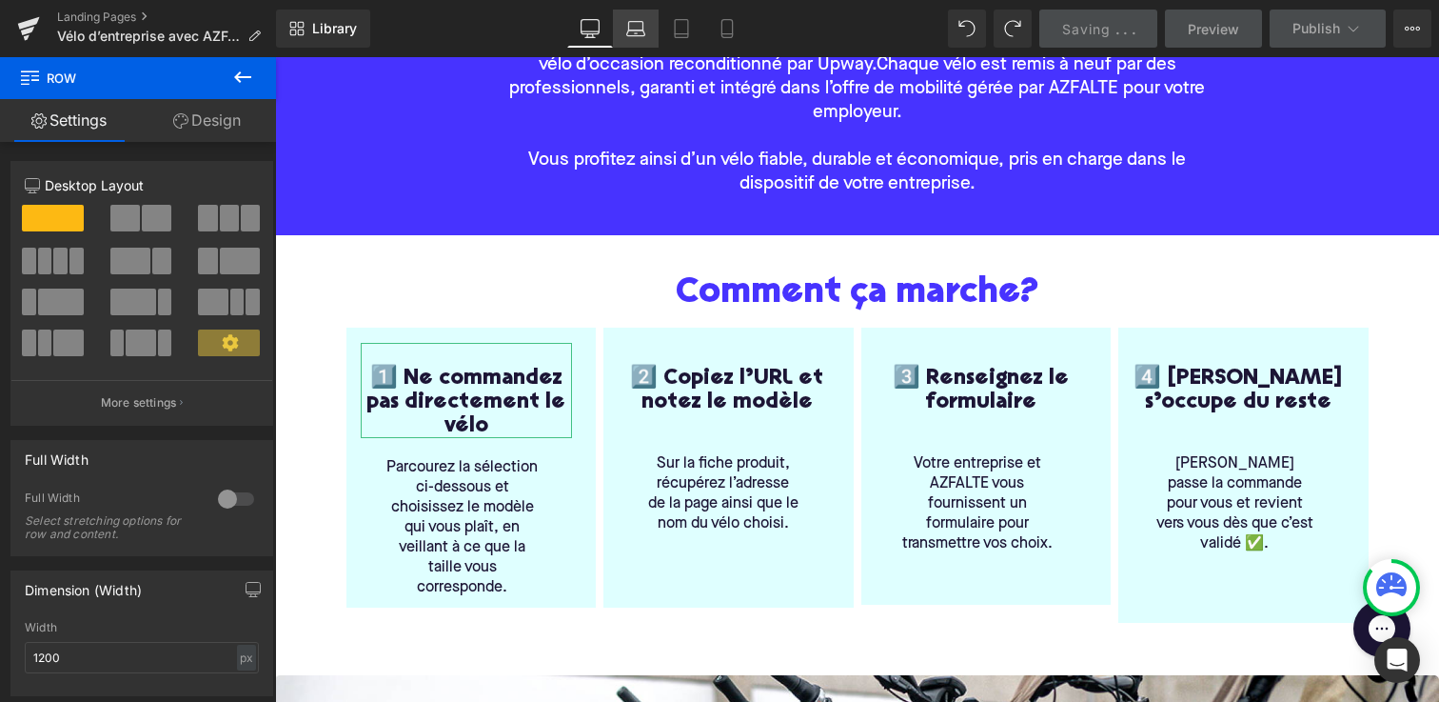
click at [641, 30] on icon at bounding box center [635, 28] width 19 height 19
type input "100"
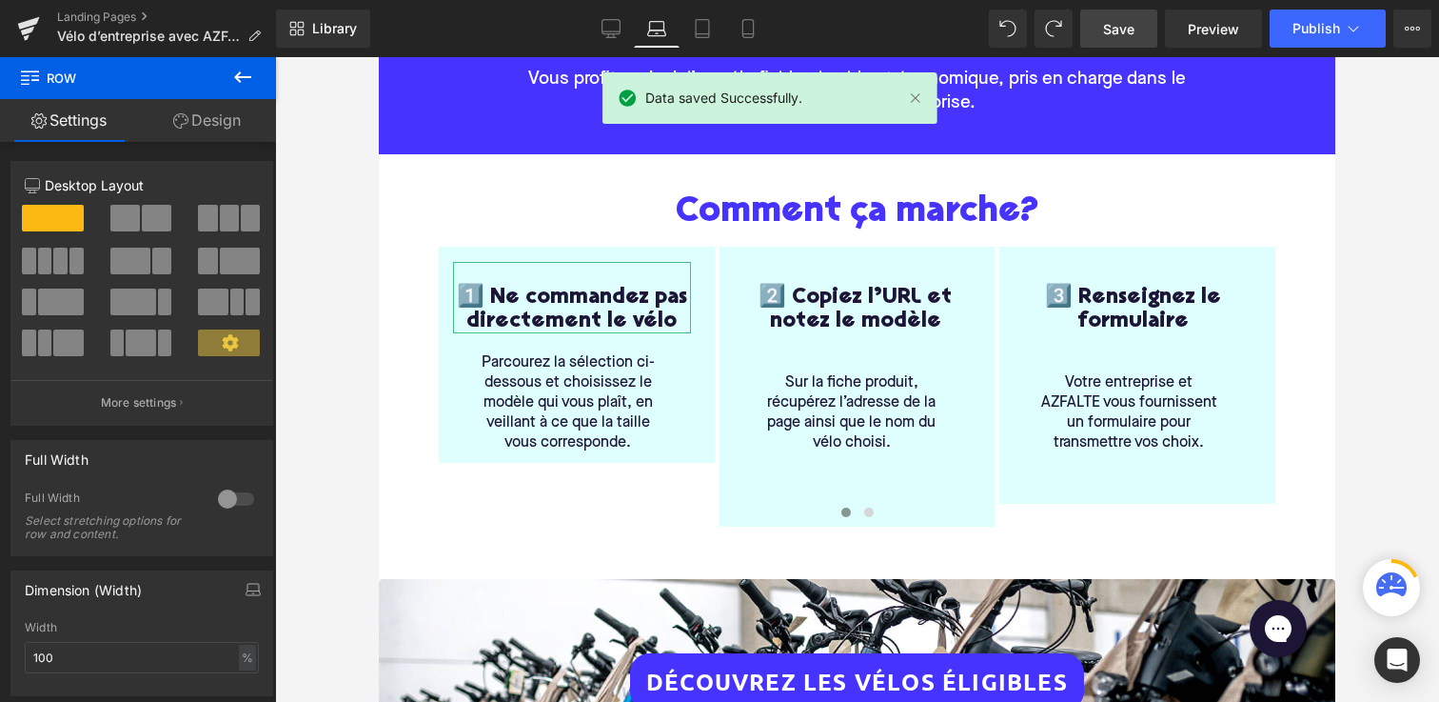
scroll to position [389, 0]
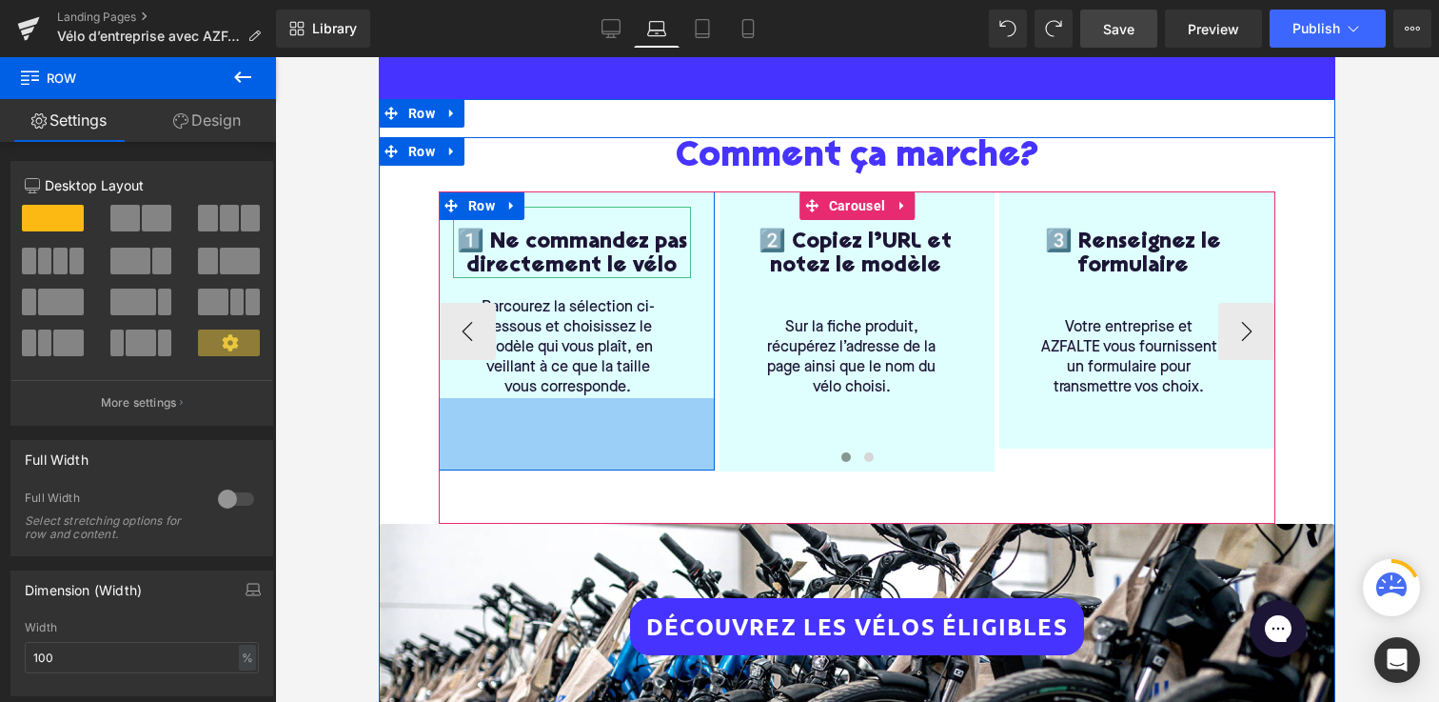
drag, startPoint x: 610, startPoint y: 403, endPoint x: 610, endPoint y: 466, distance: 63.8
click at [610, 466] on div "1️⃣ Ne commandez pas directement le vélo Heading Parcourez la sélection ci-dess…" at bounding box center [857, 331] width 837 height 280
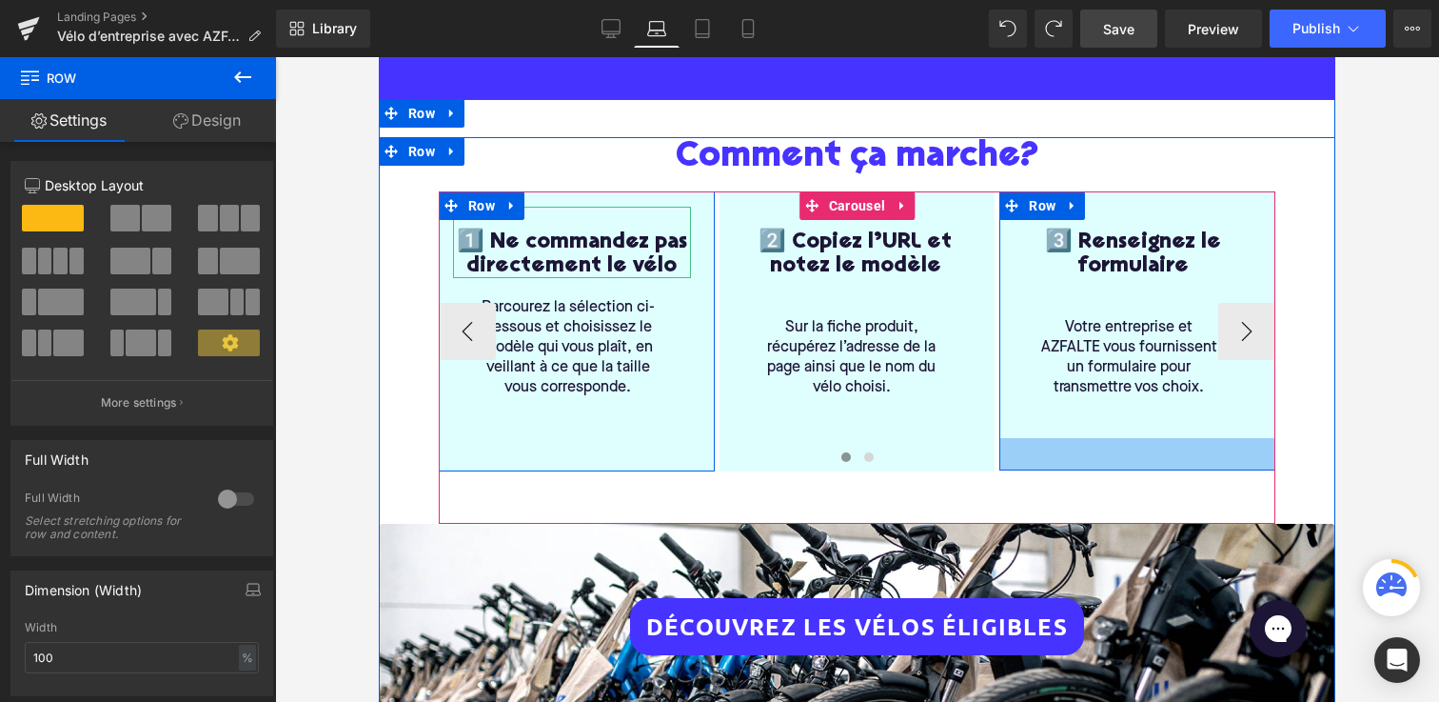
drag, startPoint x: 1018, startPoint y: 446, endPoint x: 1018, endPoint y: 467, distance: 21.9
click at [1018, 467] on div "1️⃣ Ne commandez pas directement le vélo Heading Parcourez la sélection ci-dess…" at bounding box center [857, 331] width 837 height 280
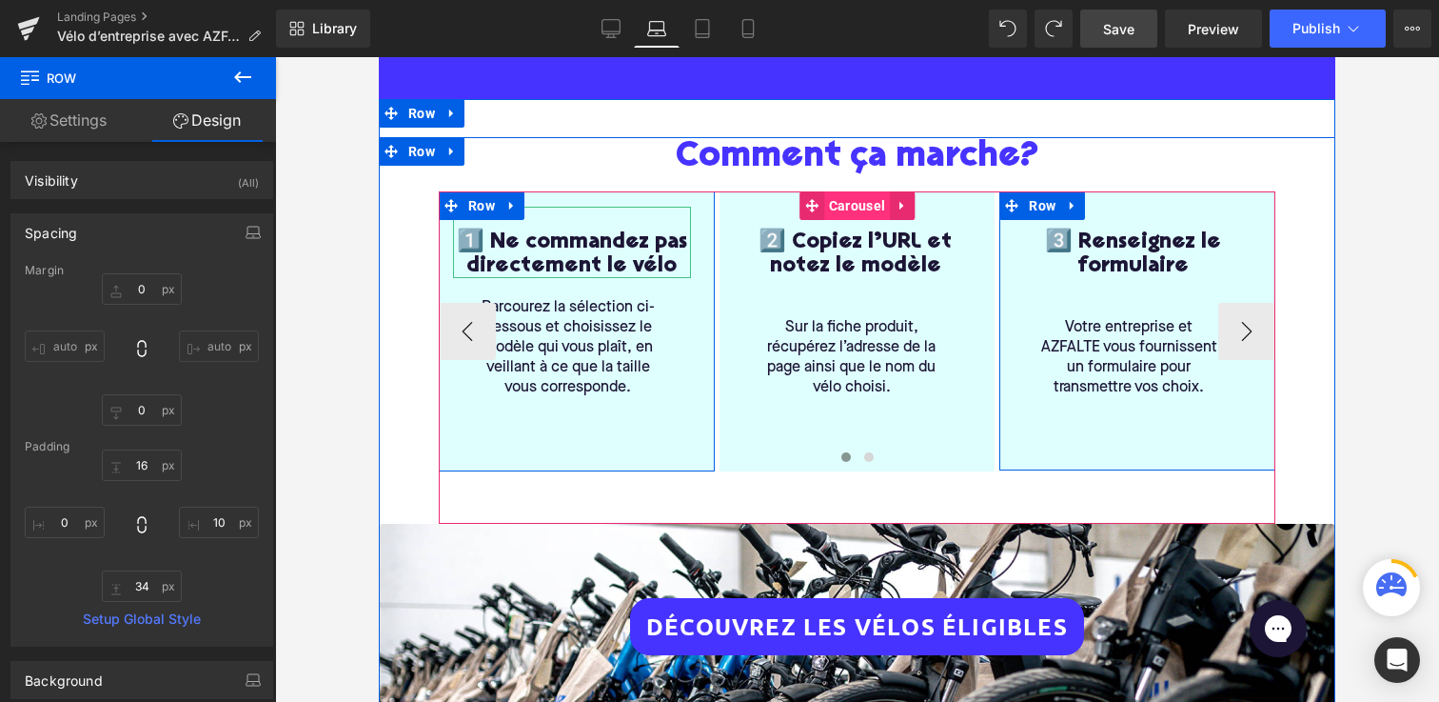
click at [856, 205] on span "Carousel" at bounding box center [857, 205] width 66 height 29
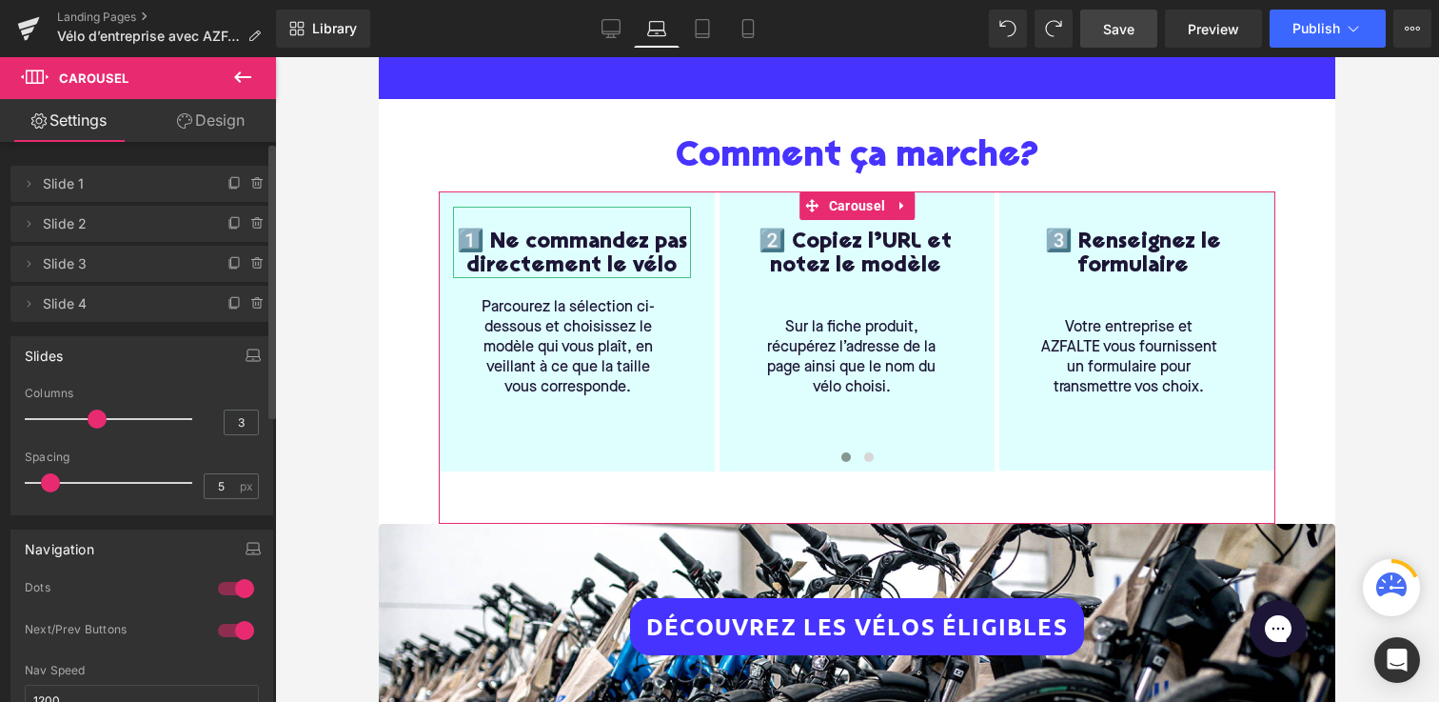
scroll to position [59, 0]
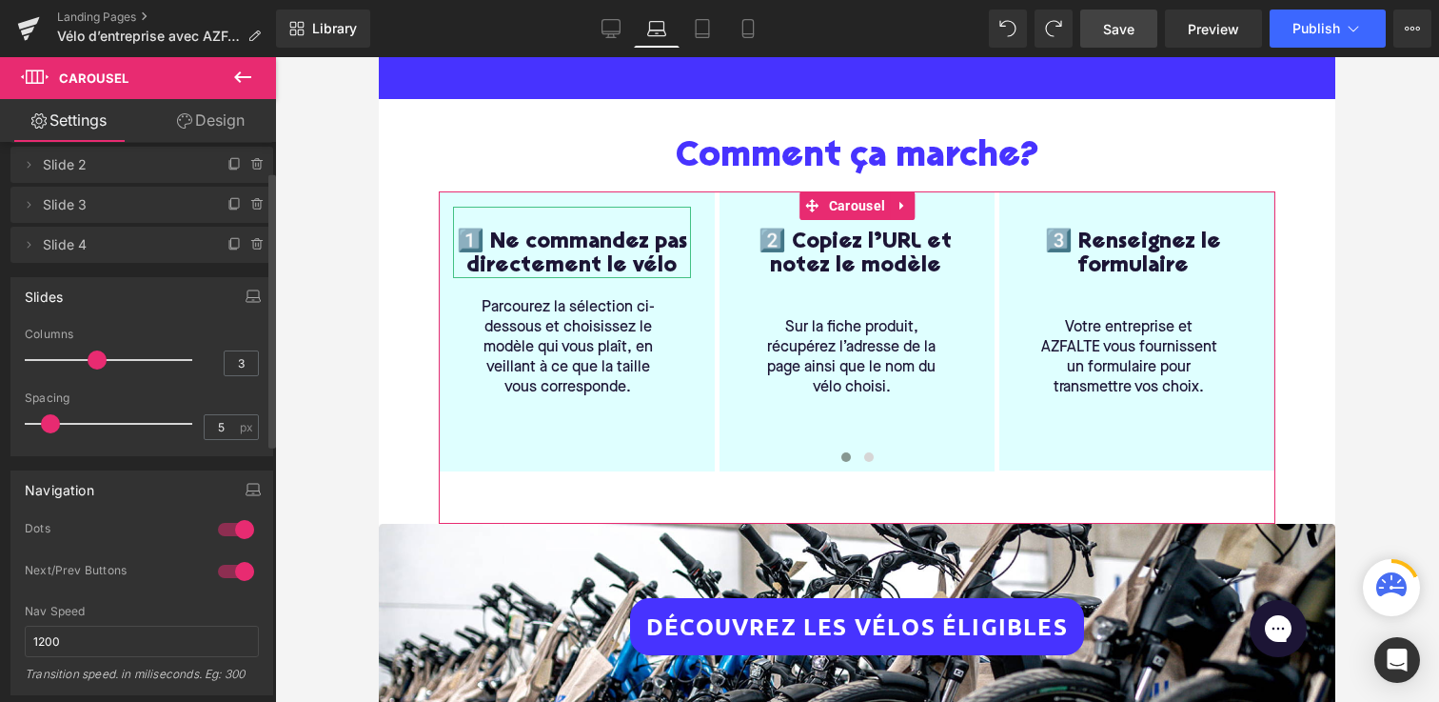
type input "4"
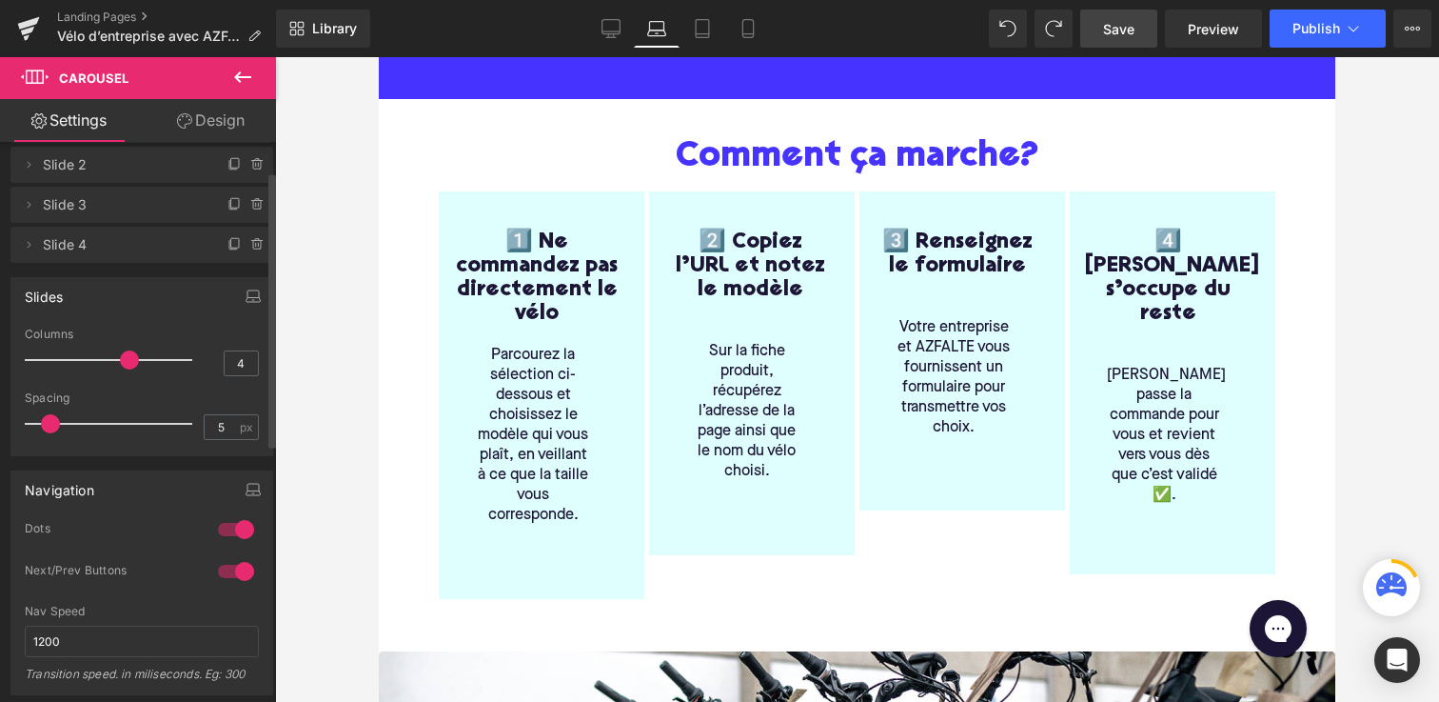
drag, startPoint x: 95, startPoint y: 366, endPoint x: 118, endPoint y: 363, distance: 23.0
click at [120, 363] on span at bounding box center [129, 359] width 19 height 19
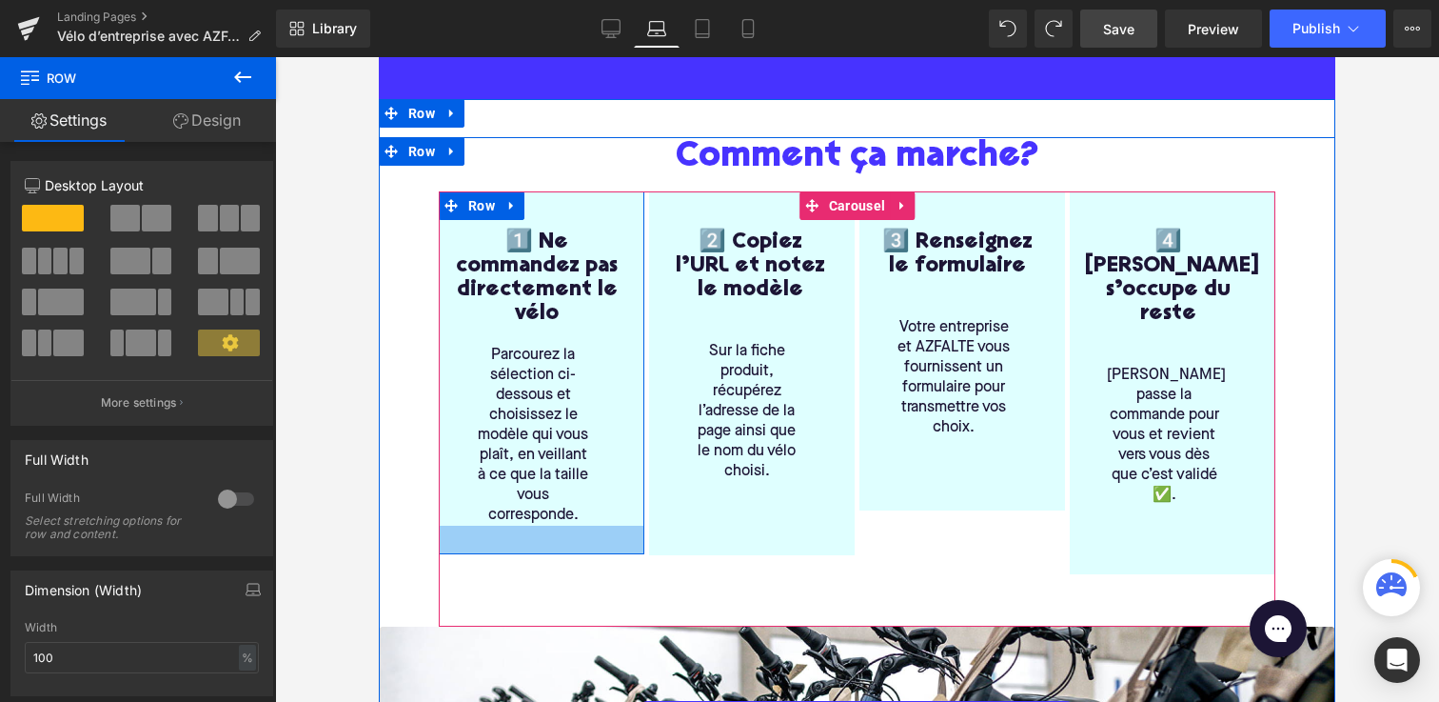
drag, startPoint x: 581, startPoint y: 593, endPoint x: 581, endPoint y: 548, distance: 44.7
click at [581, 548] on div at bounding box center [542, 540] width 206 height 29
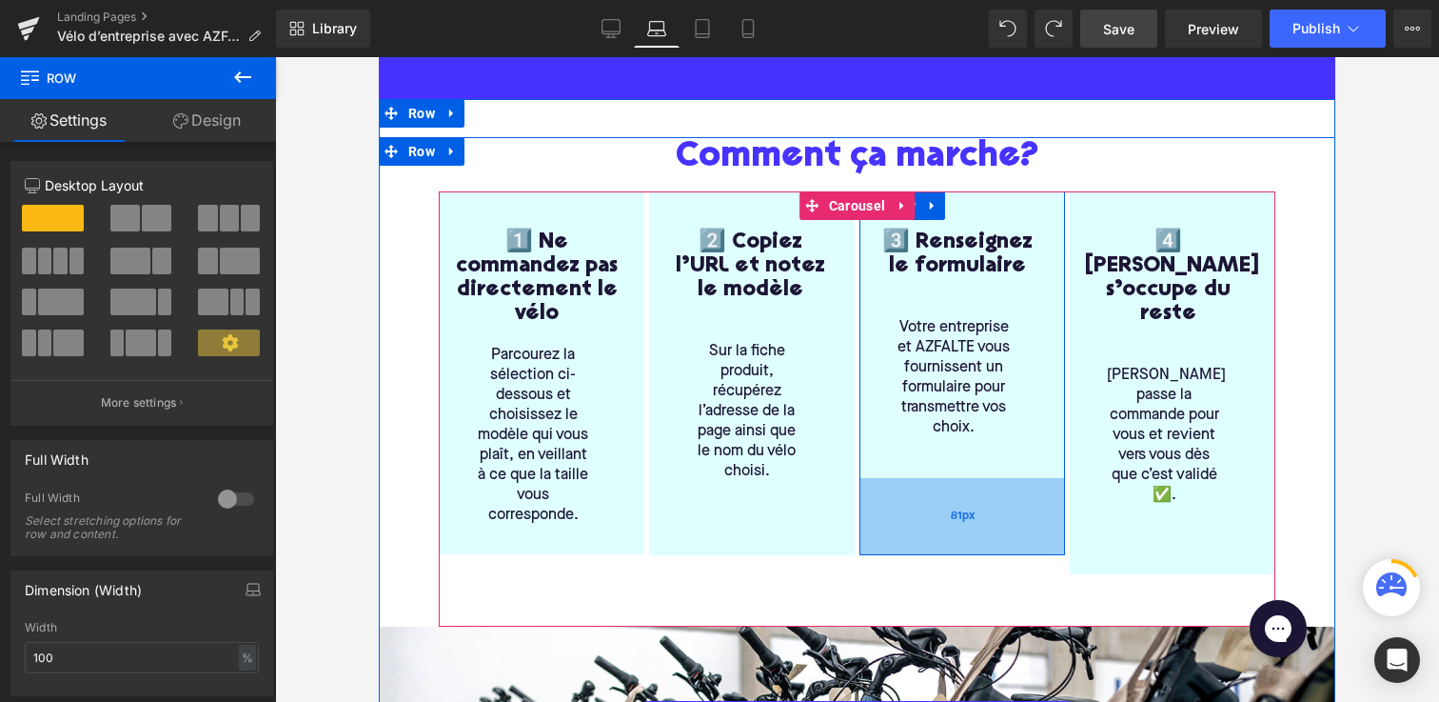
drag, startPoint x: 911, startPoint y: 508, endPoint x: 909, endPoint y: 553, distance: 44.8
click at [909, 553] on div "81px" at bounding box center [963, 516] width 206 height 77
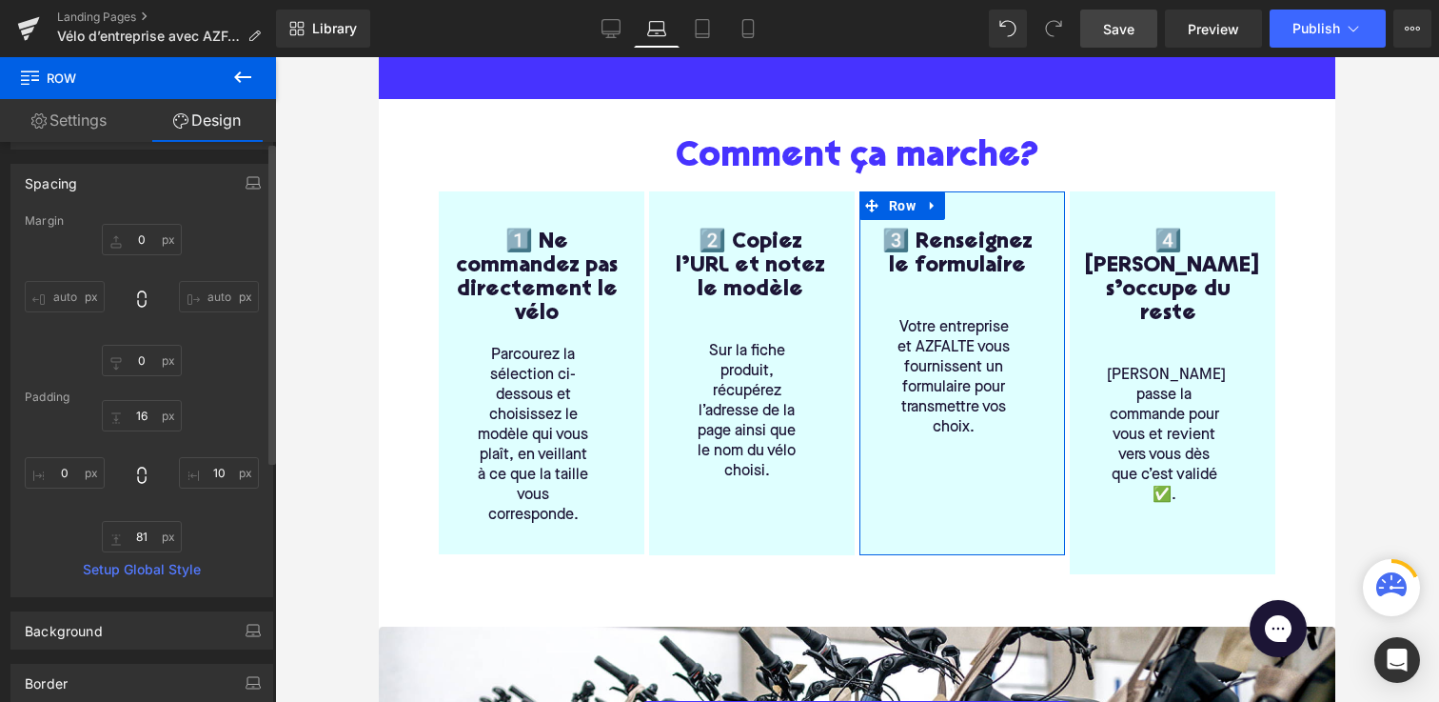
scroll to position [0, 0]
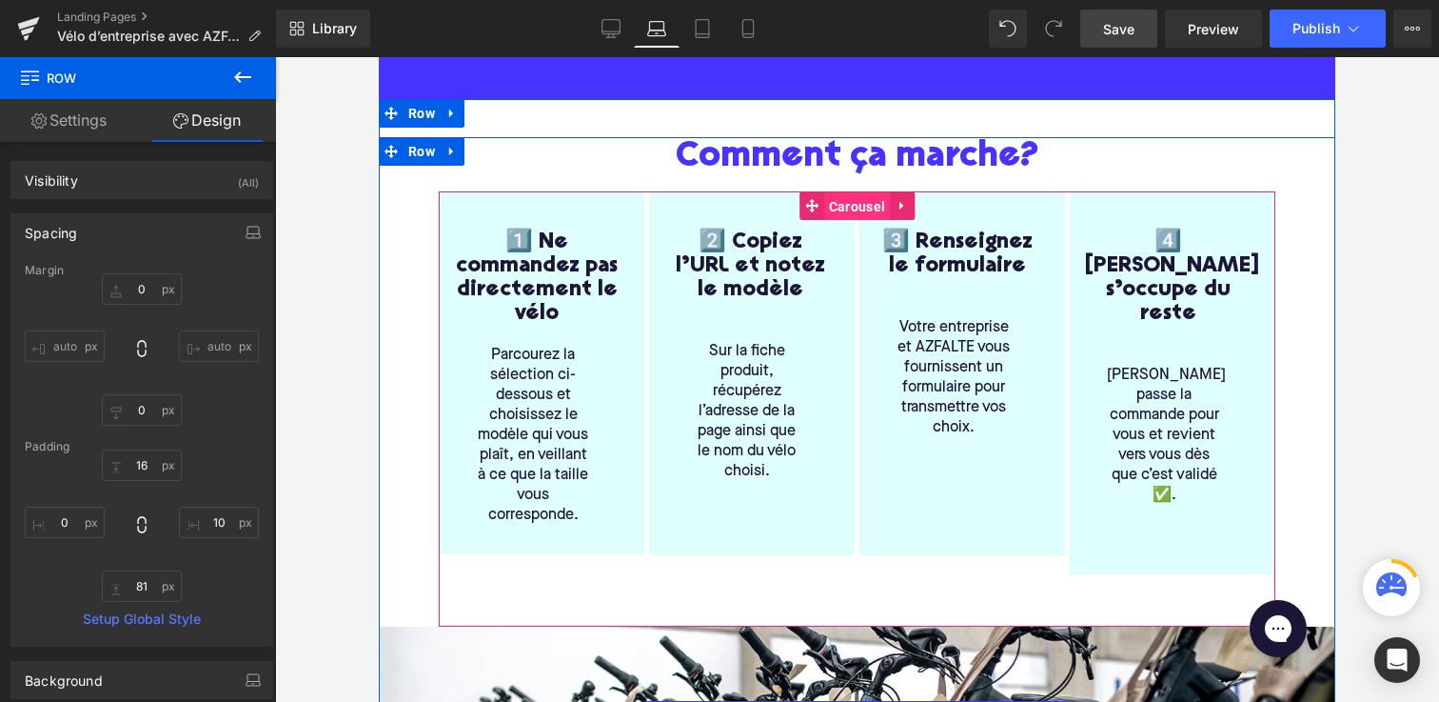
click at [829, 208] on span "Carousel" at bounding box center [857, 206] width 66 height 29
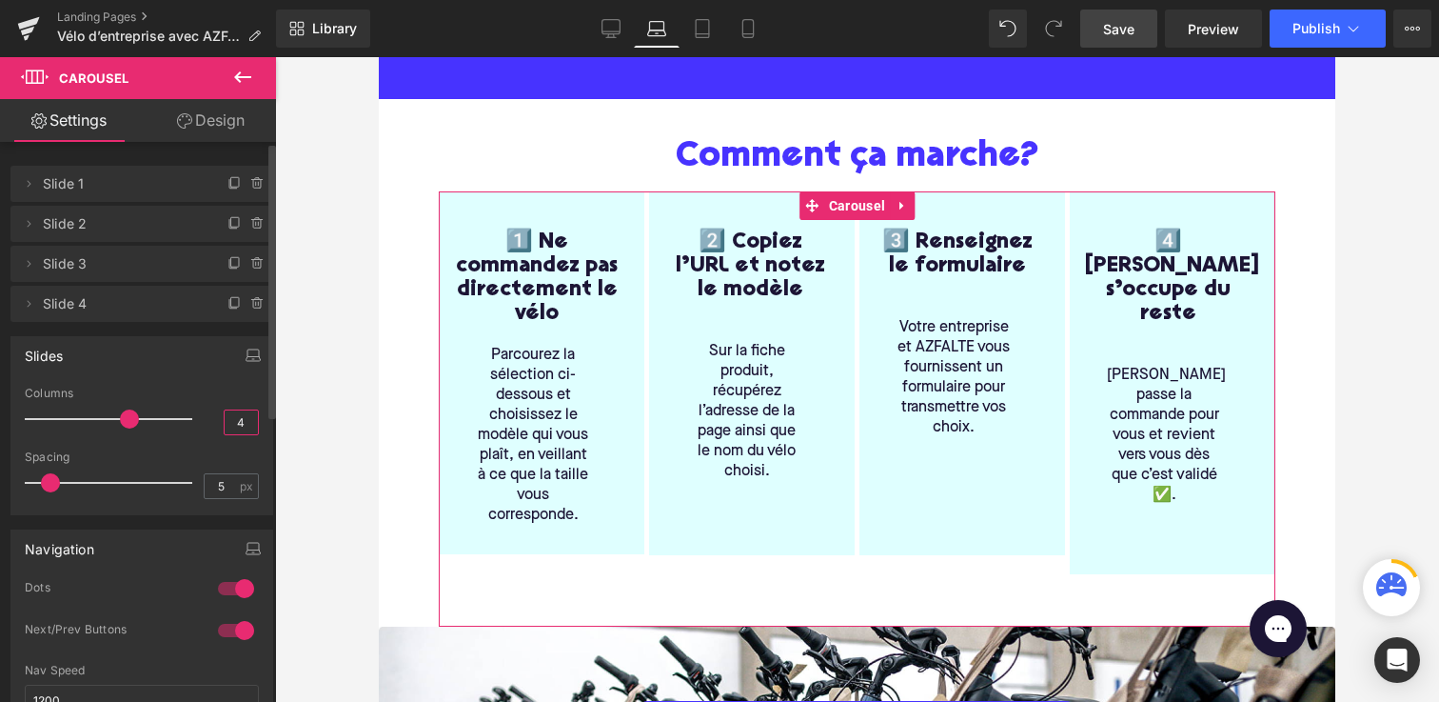
drag, startPoint x: 241, startPoint y: 422, endPoint x: 208, endPoint y: 422, distance: 33.3
click at [211, 422] on div "Columns 4" at bounding box center [142, 419] width 234 height 64
type input "2"
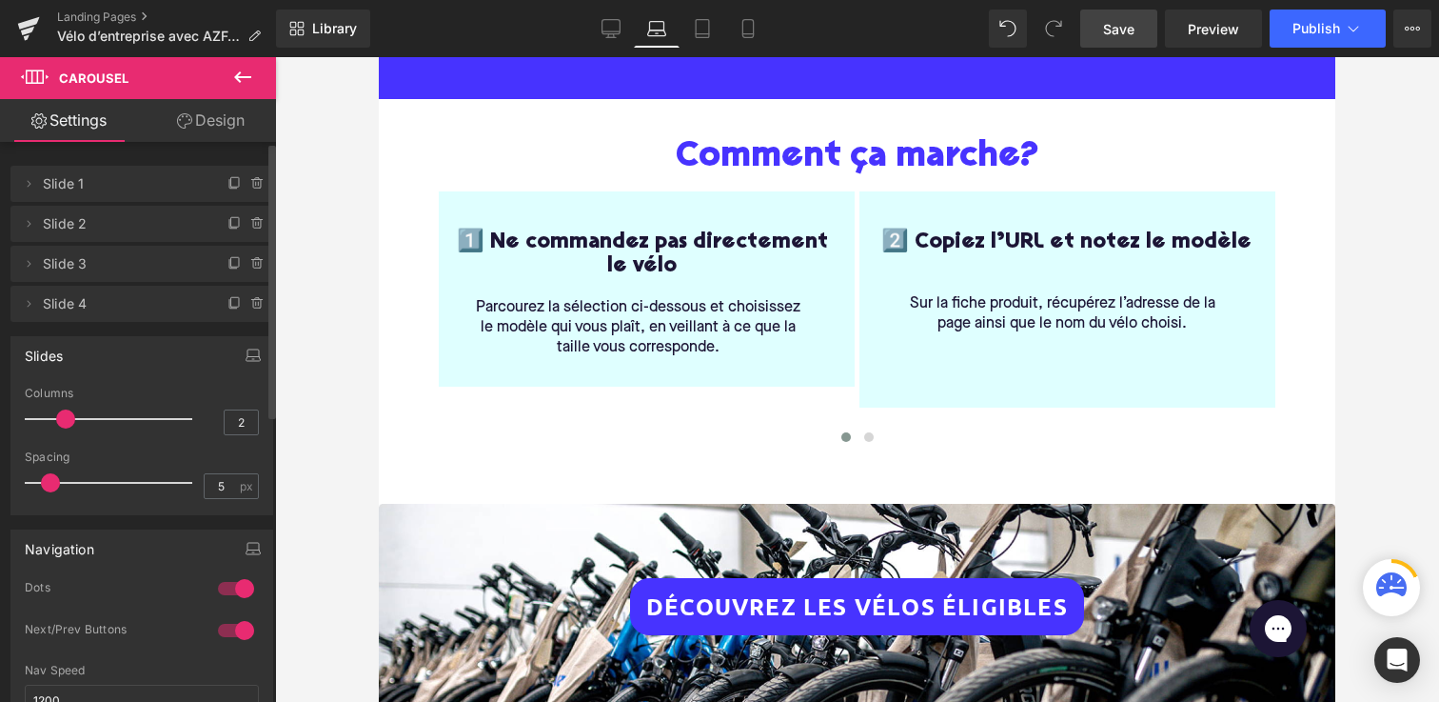
click at [165, 398] on div "Columns" at bounding box center [142, 393] width 234 height 13
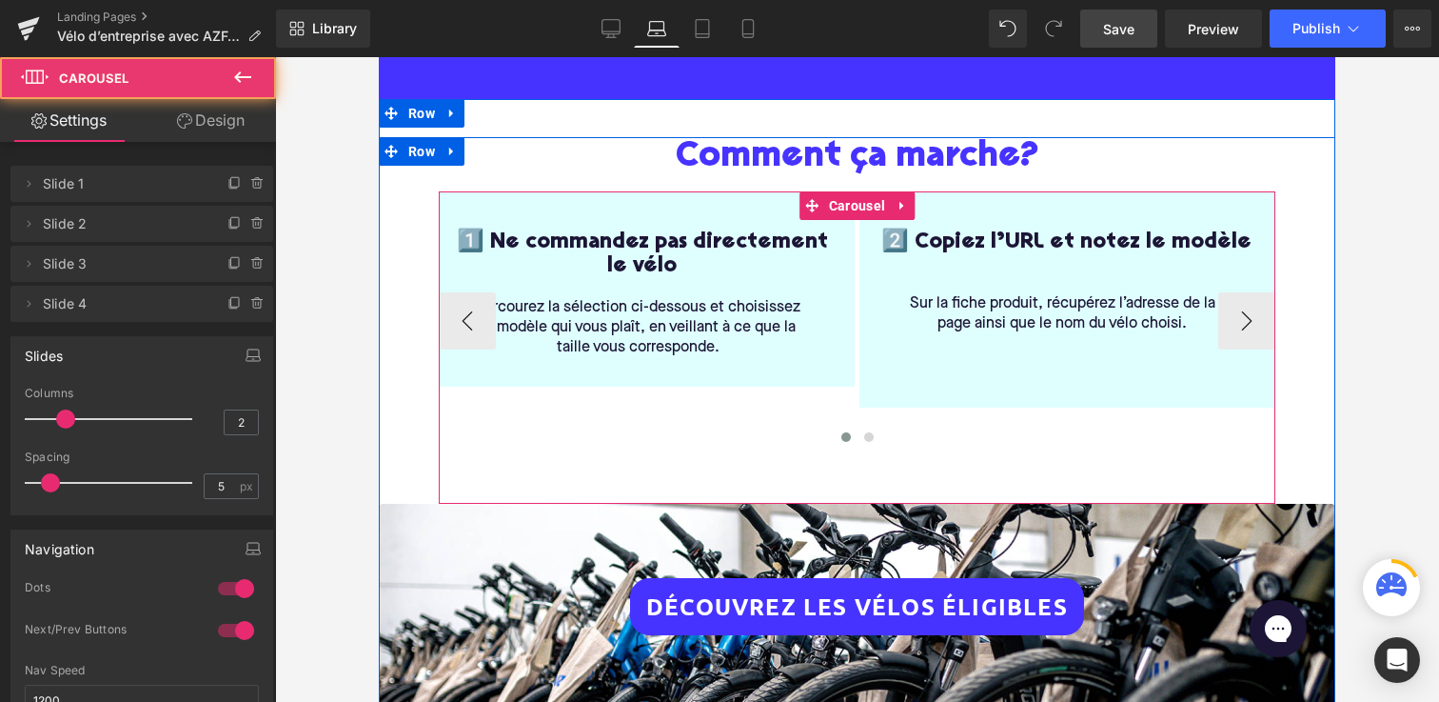
click at [785, 387] on div "1️⃣ Ne commandez pas directement le vélo Heading Parcourez la sélection ci-dess…" at bounding box center [1280, 321] width 1683 height 260
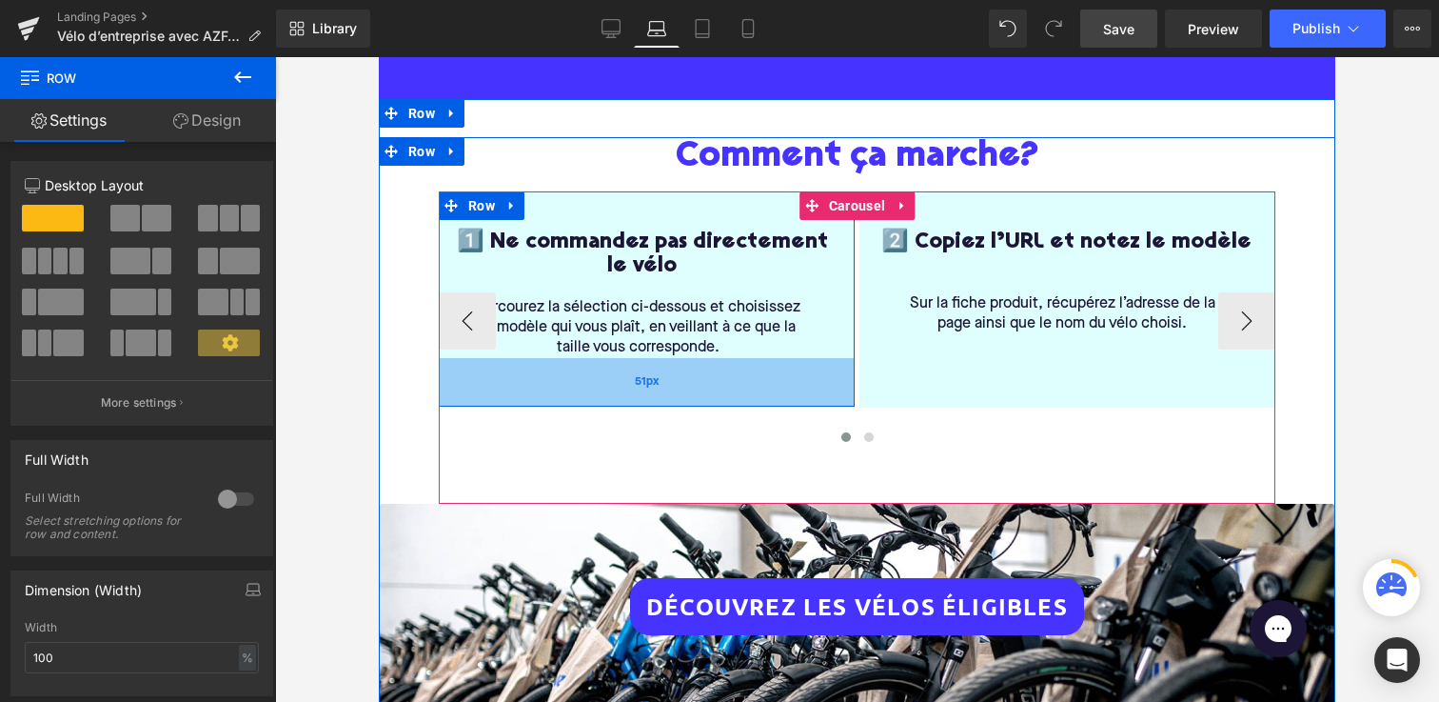
drag, startPoint x: 784, startPoint y: 385, endPoint x: 784, endPoint y: 405, distance: 20.0
click at [784, 405] on div "51px" at bounding box center [647, 382] width 416 height 49
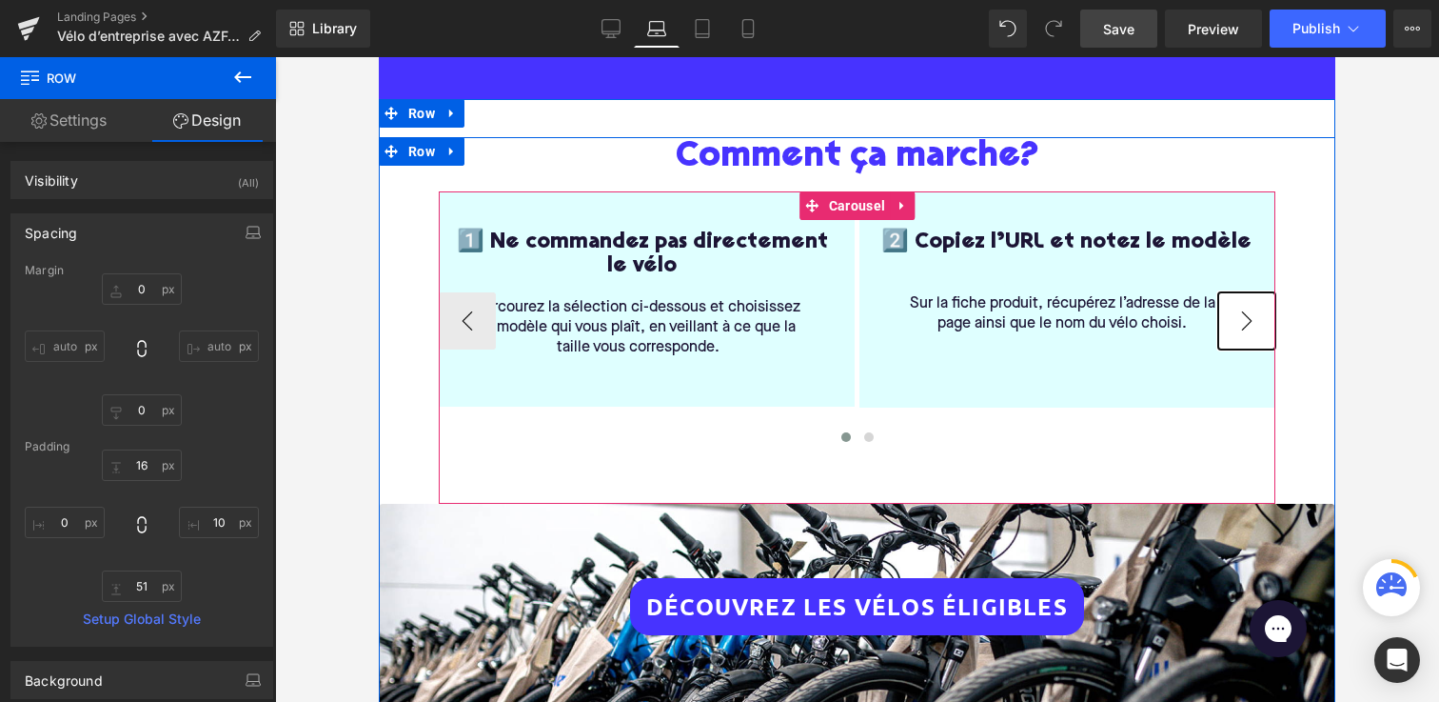
click at [1247, 317] on button "›" at bounding box center [1247, 320] width 57 height 57
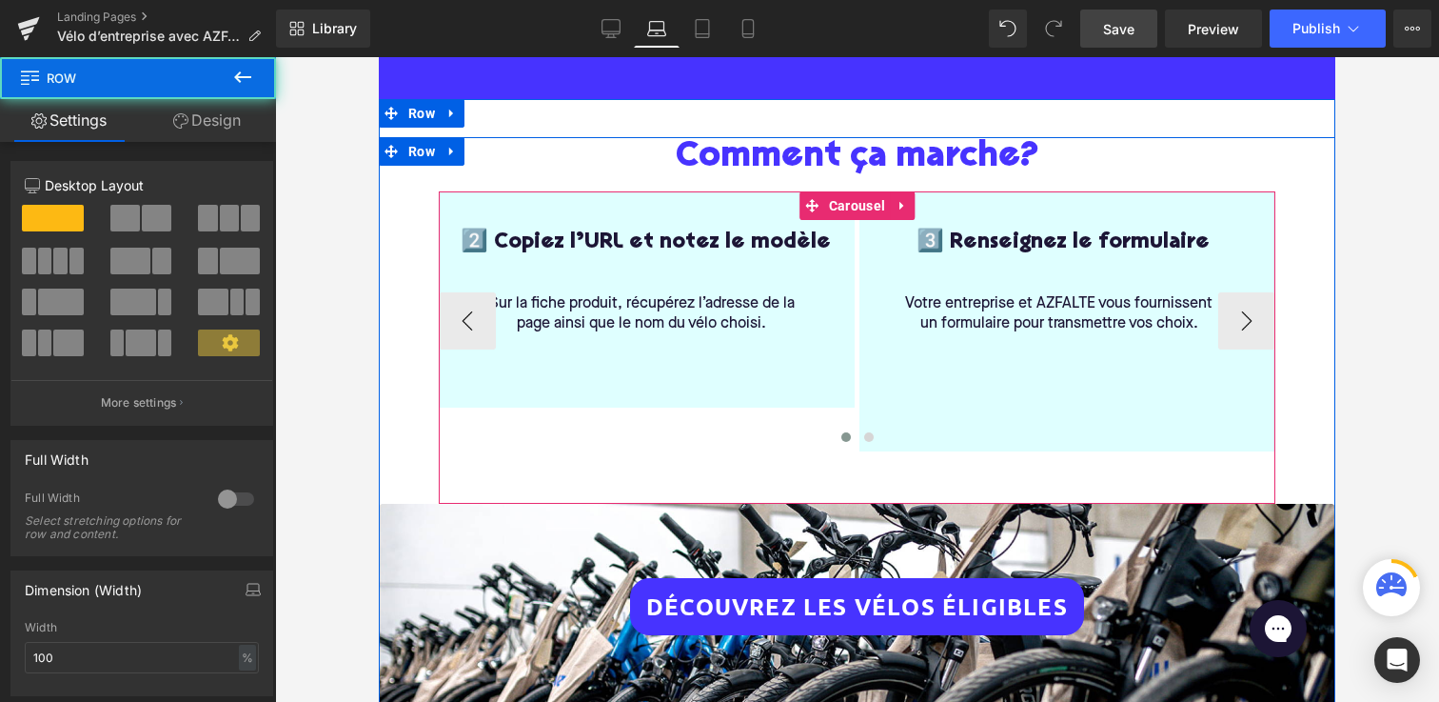
click at [1024, 419] on div "3️⃣ Renseignez le formulaire Heading Votre entreprise et AZFALTE vous fournisse…" at bounding box center [1068, 321] width 416 height 260
click at [1034, 420] on div "3️⃣ Renseignez le formulaire Heading Votre entreprise et AZFALTE vous fournisse…" at bounding box center [1068, 321] width 416 height 260
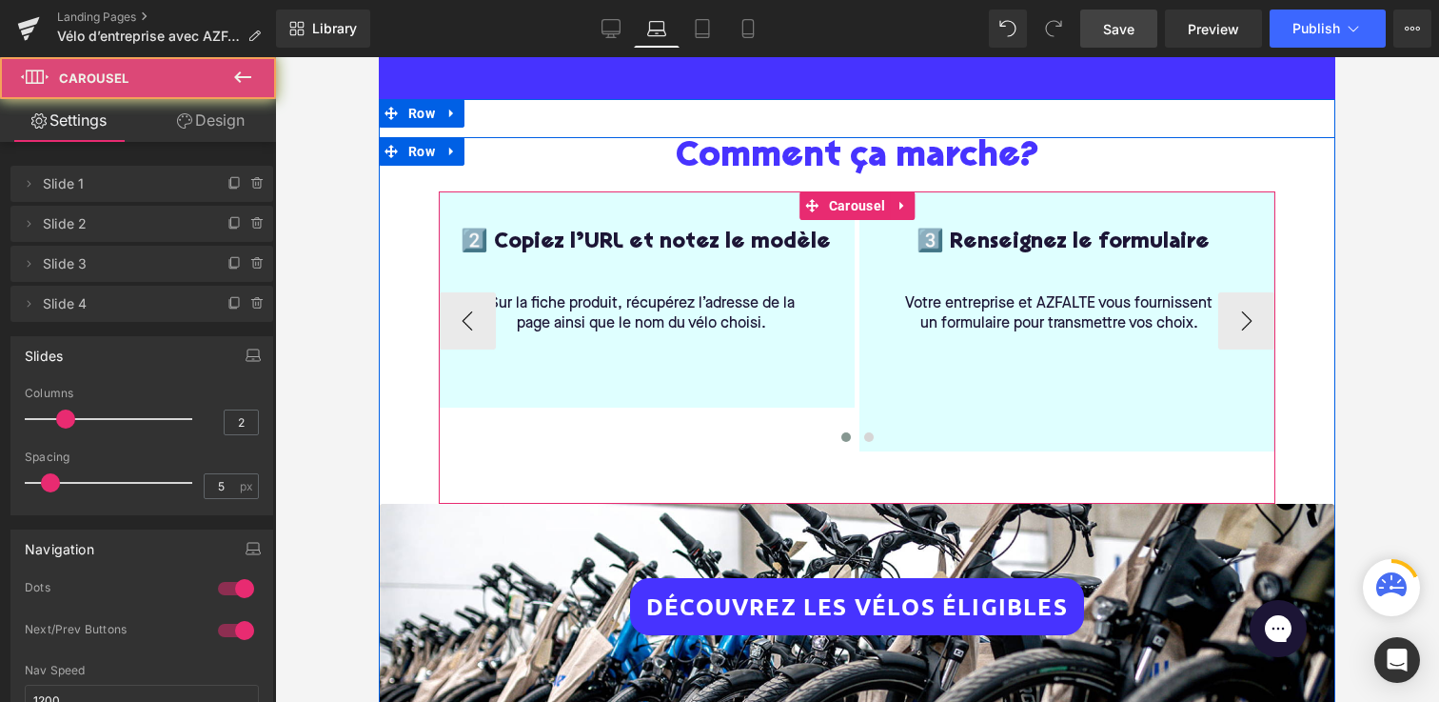
click at [1038, 445] on div at bounding box center [857, 440] width 837 height 26
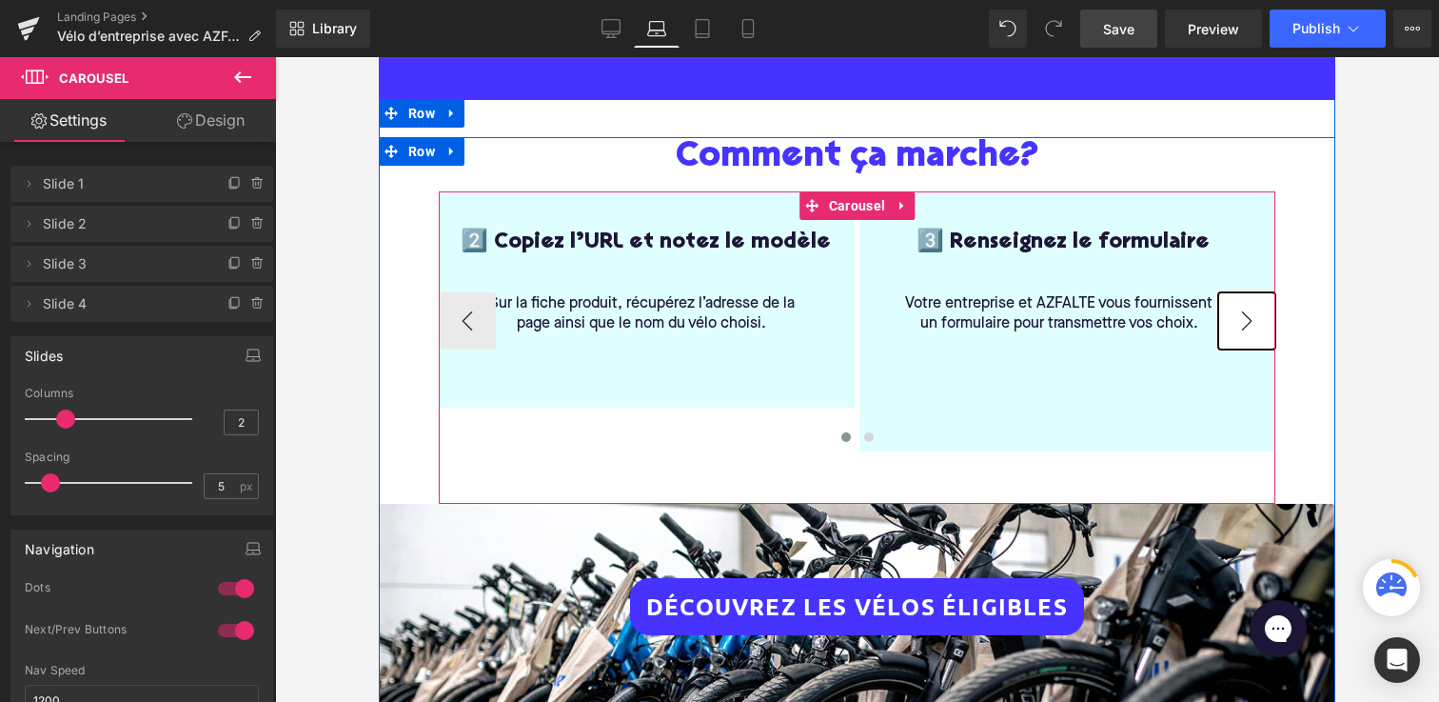
click at [1258, 327] on button "›" at bounding box center [1247, 320] width 57 height 57
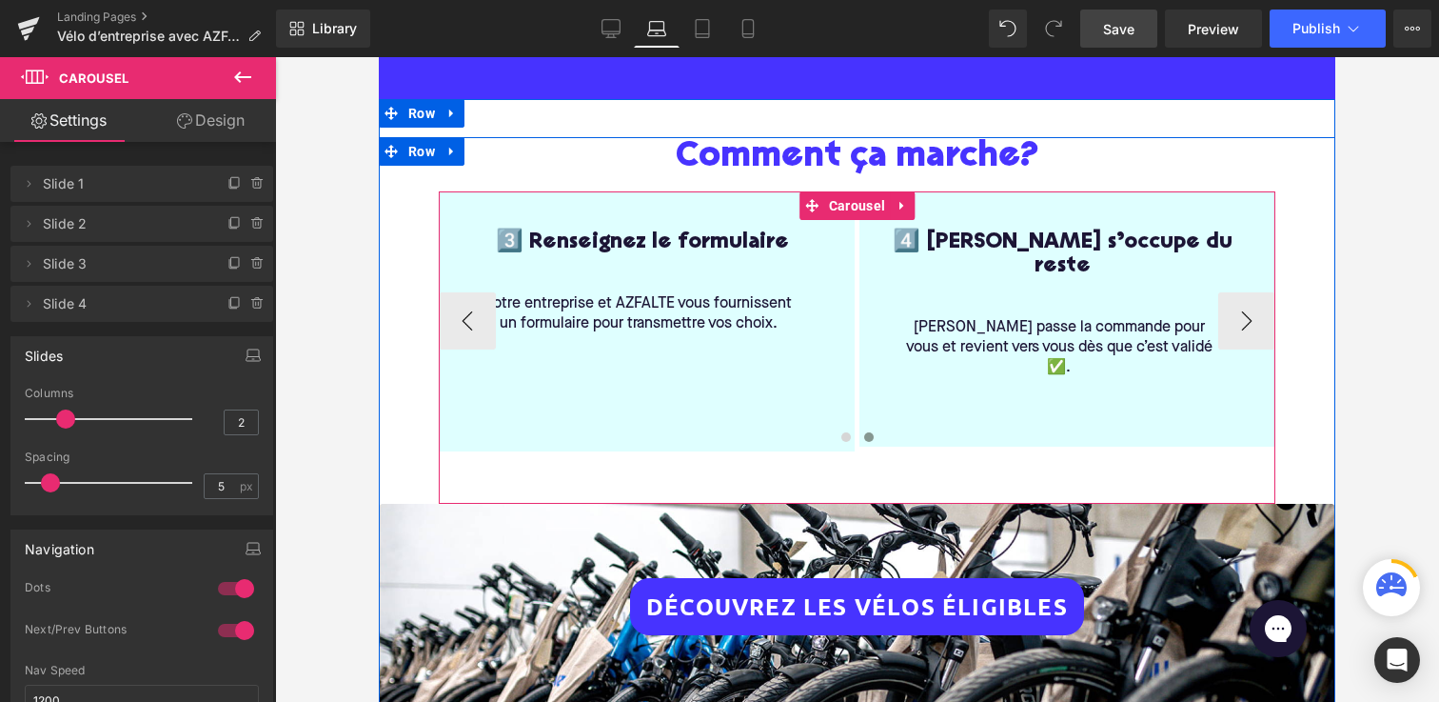
click at [704, 444] on div at bounding box center [857, 440] width 837 height 26
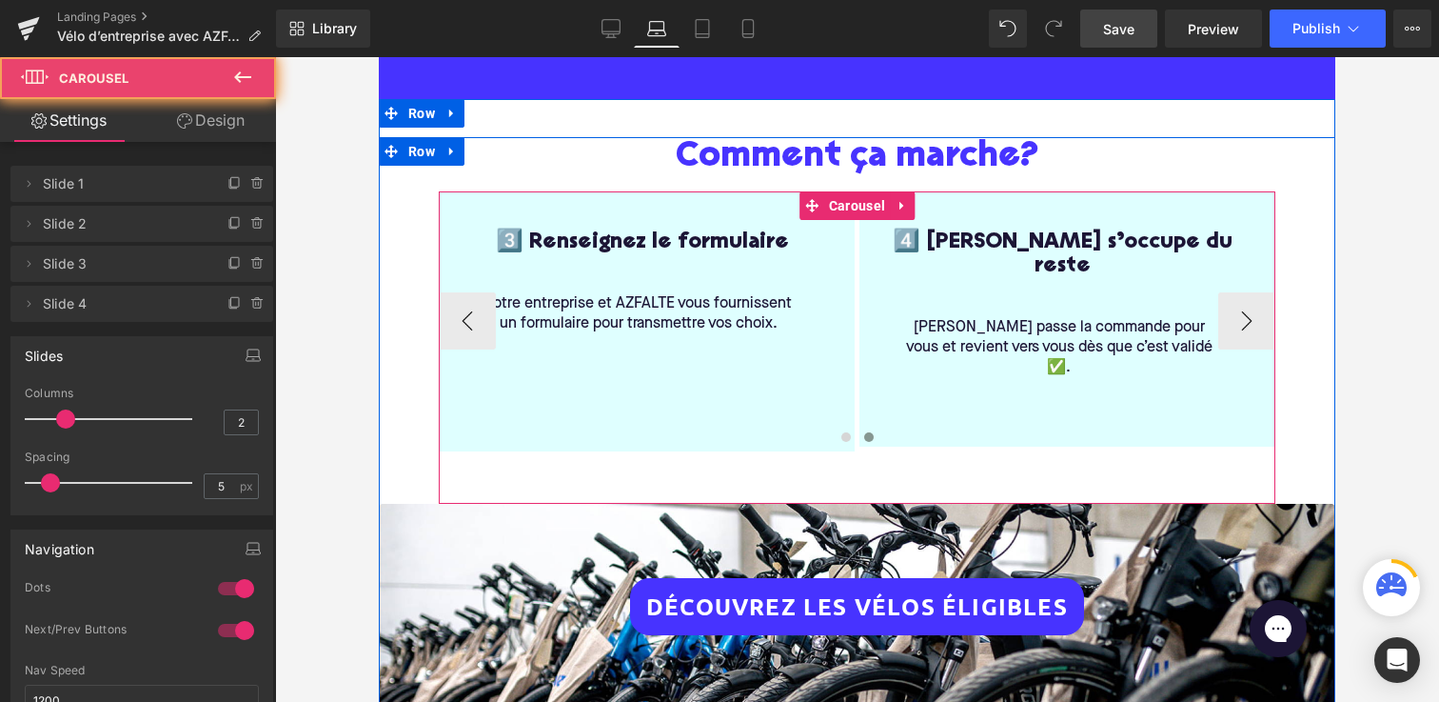
click at [649, 448] on div at bounding box center [857, 440] width 837 height 26
click at [618, 468] on div "1️⃣ Ne commandez pas directement le vélo Heading Parcourez la sélection ci-dess…" at bounding box center [857, 347] width 837 height 312
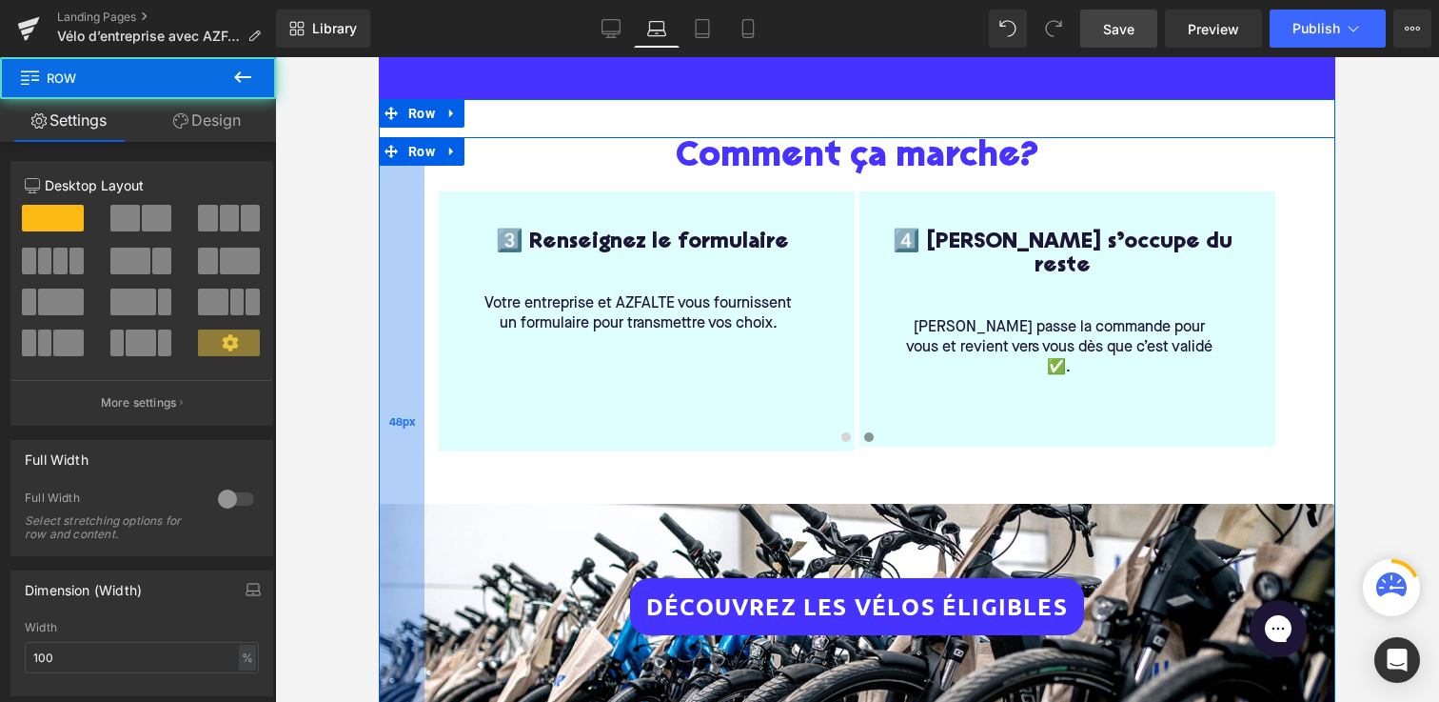
click at [390, 400] on div "48px" at bounding box center [402, 422] width 46 height 571
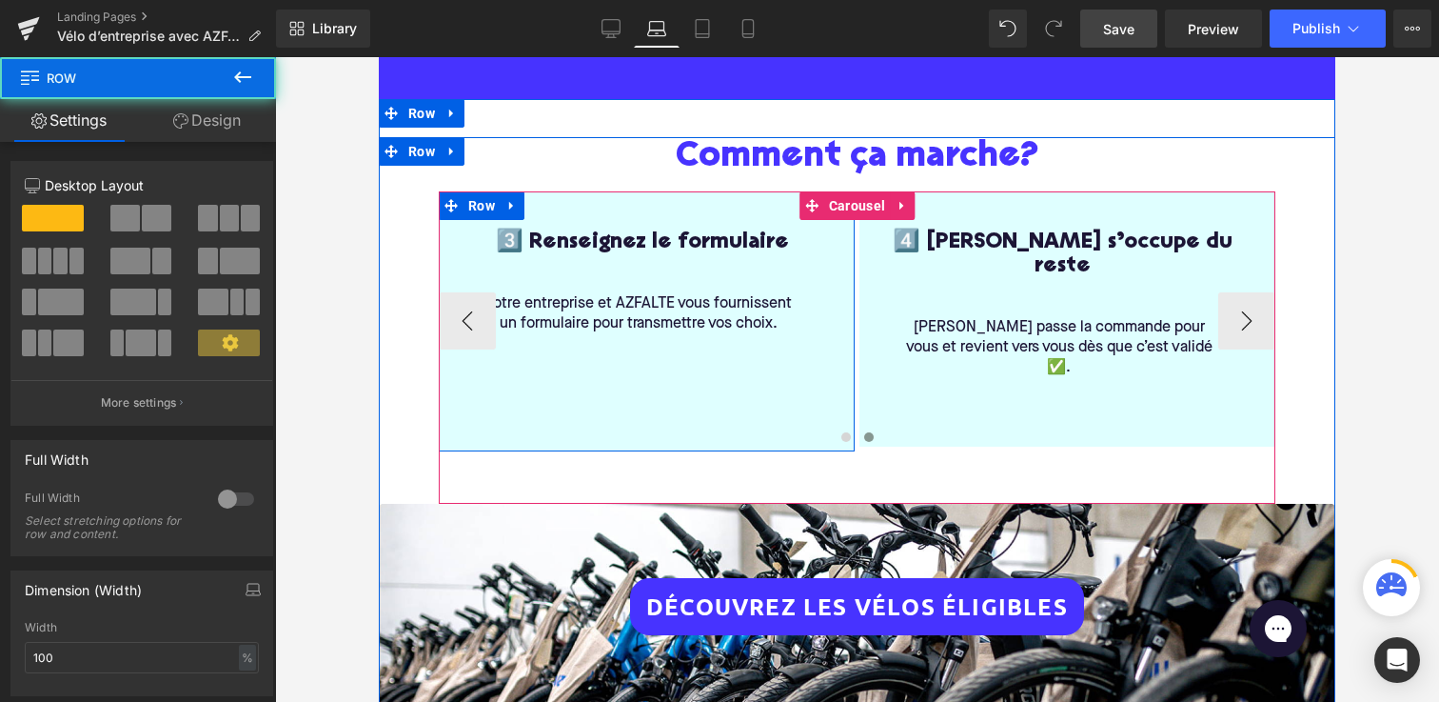
click at [627, 411] on div "3️⃣ Renseignez le formulaire Heading Votre entreprise et AZFALTE vous fournisse…" at bounding box center [647, 321] width 416 height 260
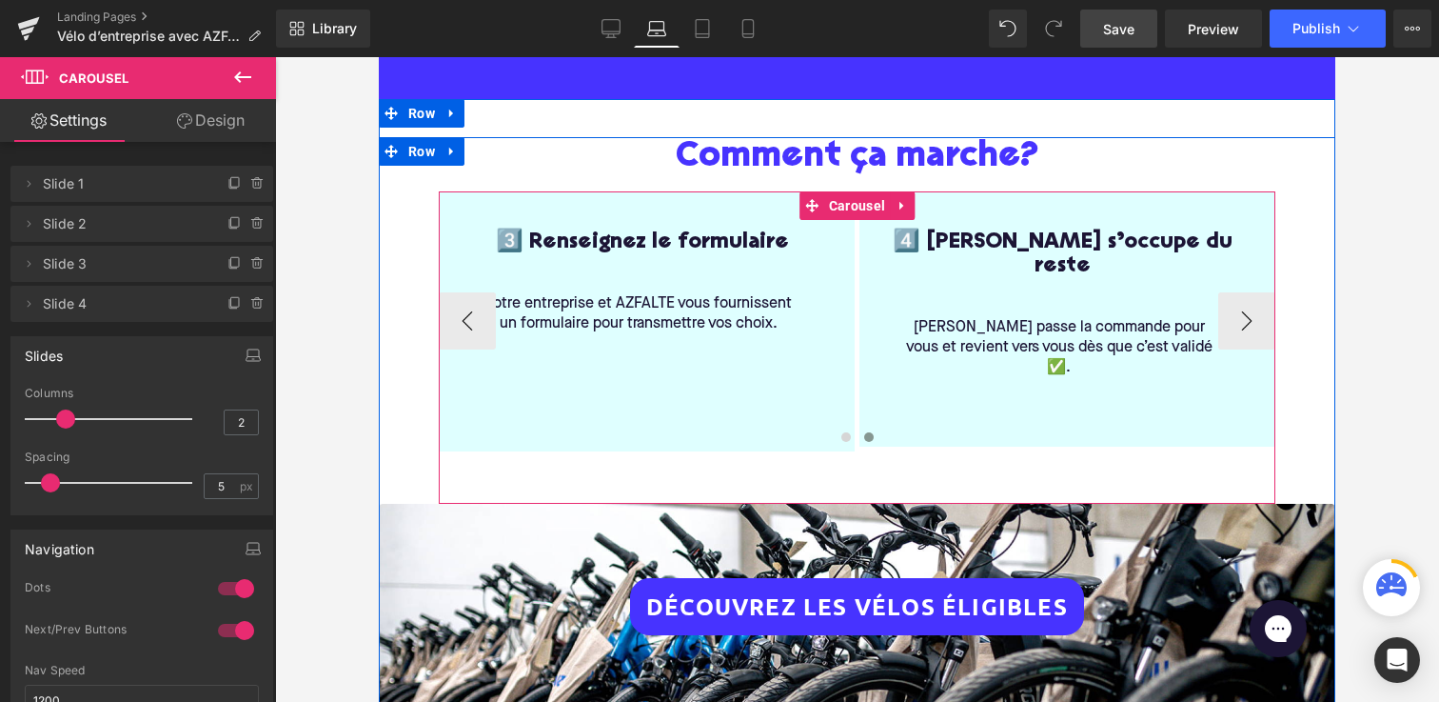
click at [633, 469] on div "1️⃣ Ne commandez pas directement le vélo Heading Parcourez la sélection ci-dess…" at bounding box center [857, 347] width 837 height 312
click at [633, 445] on div at bounding box center [857, 440] width 837 height 26
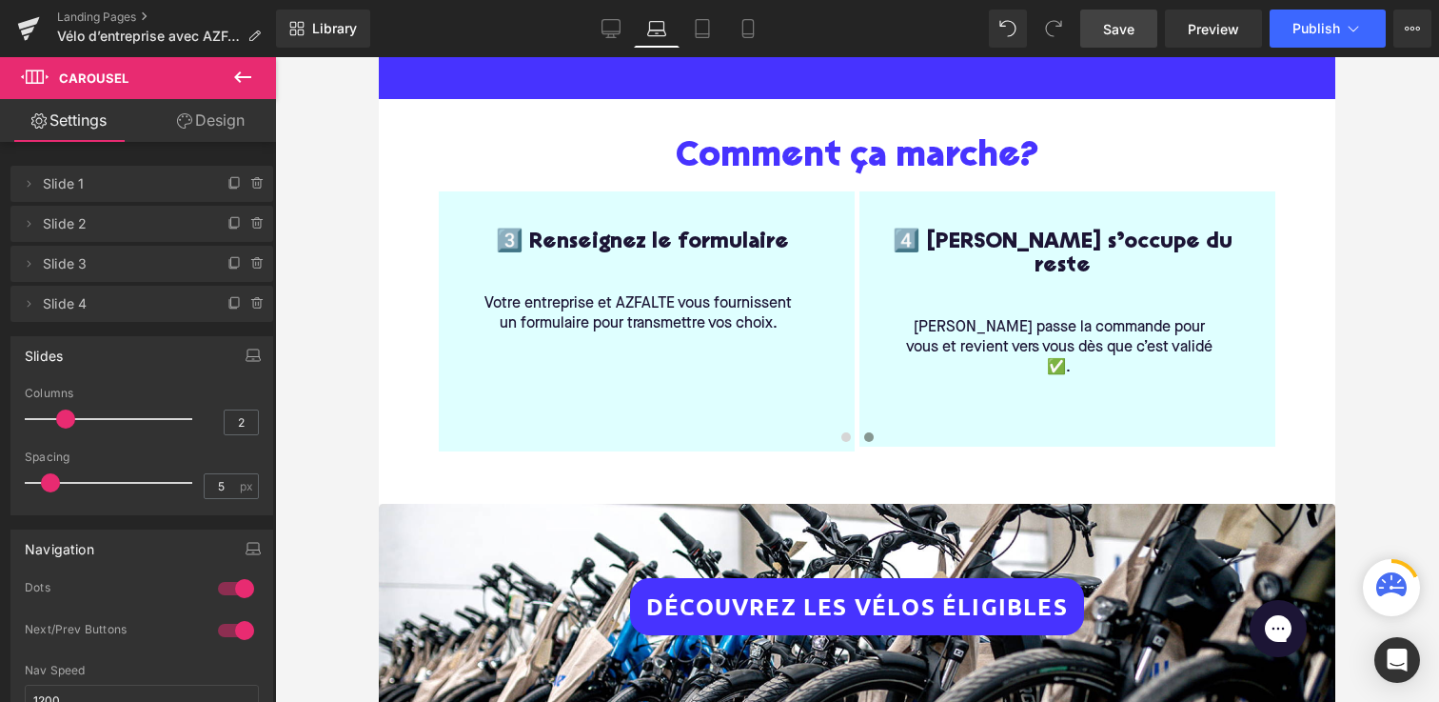
click at [341, 358] on div at bounding box center [857, 379] width 1164 height 645
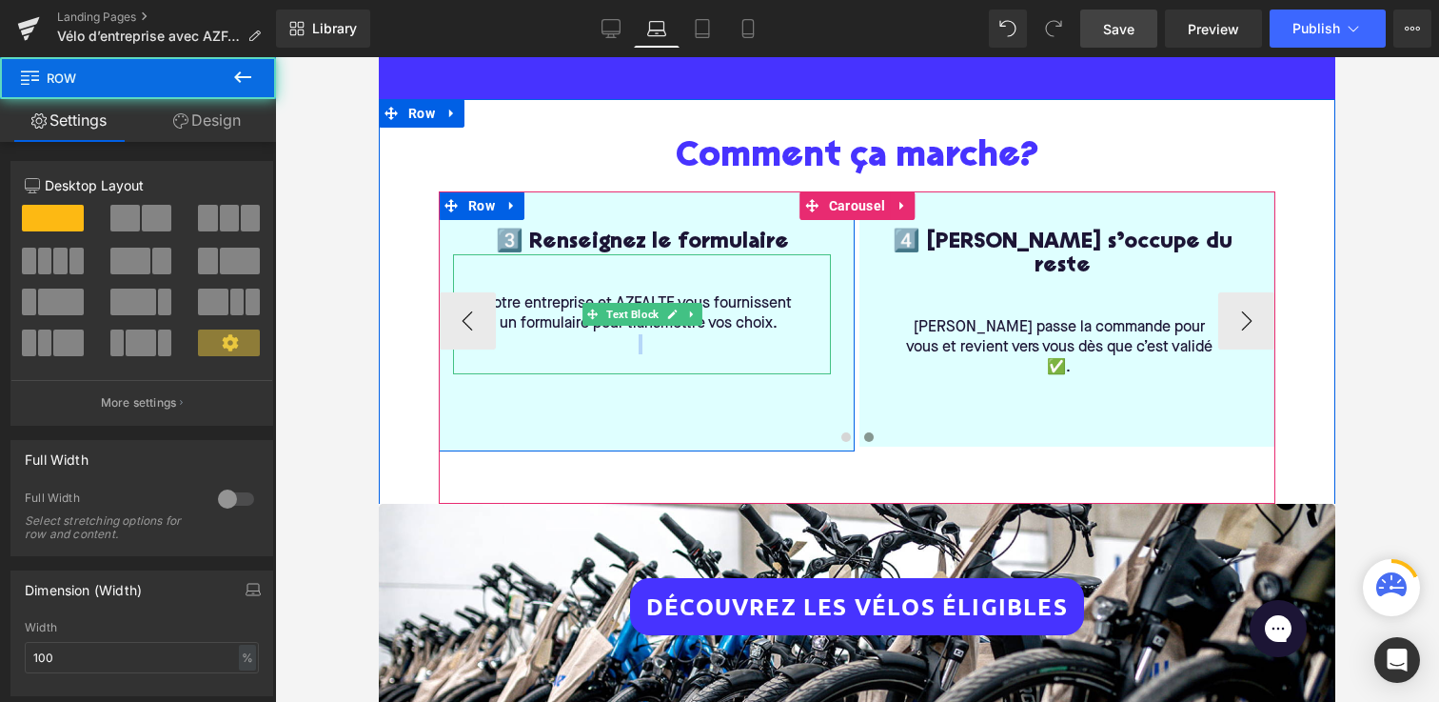
drag, startPoint x: 664, startPoint y: 398, endPoint x: 664, endPoint y: 338, distance: 60.0
click at [664, 338] on div "3️⃣ Renseignez le formulaire Heading Votre entreprise et AZFALTE vous fournisse…" at bounding box center [647, 321] width 416 height 260
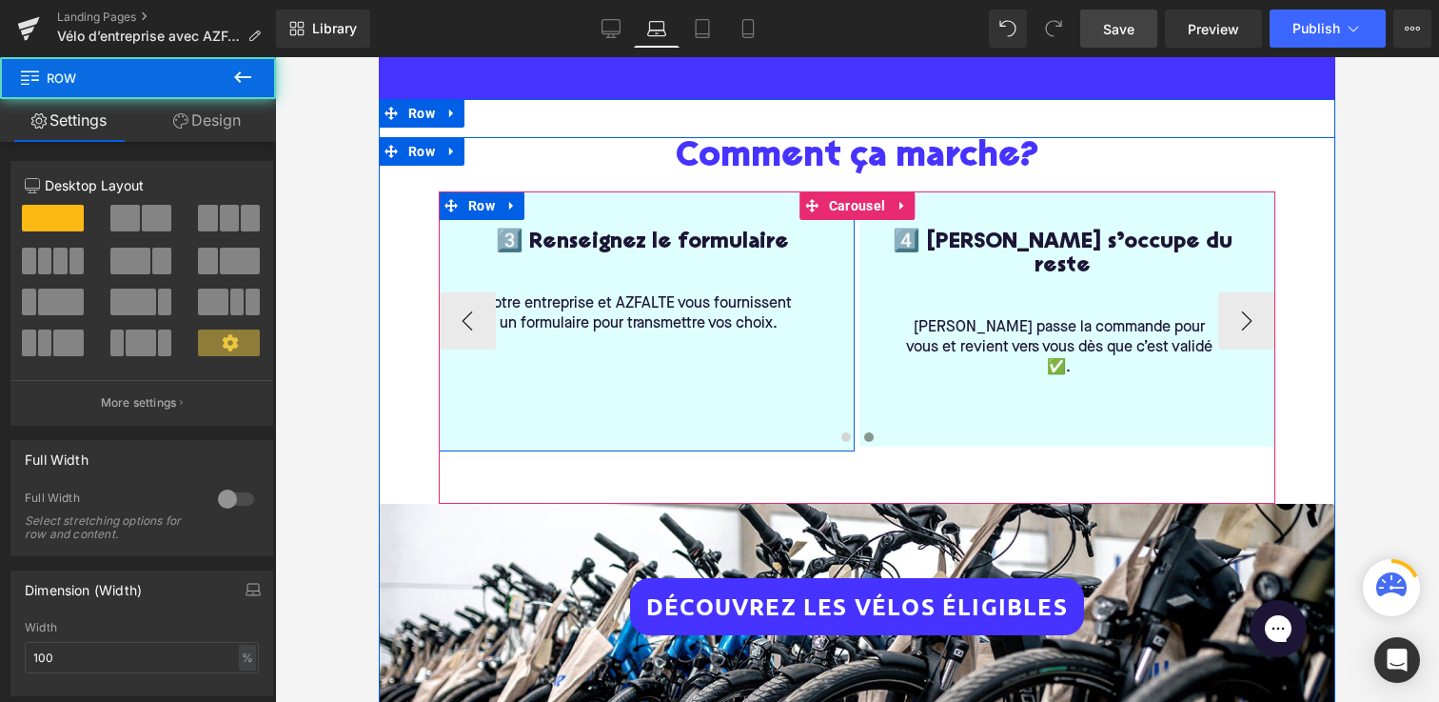
click at [665, 415] on div "3️⃣ Renseignez le formulaire Heading Votre entreprise et AZFALTE vous fournisse…" at bounding box center [647, 321] width 416 height 260
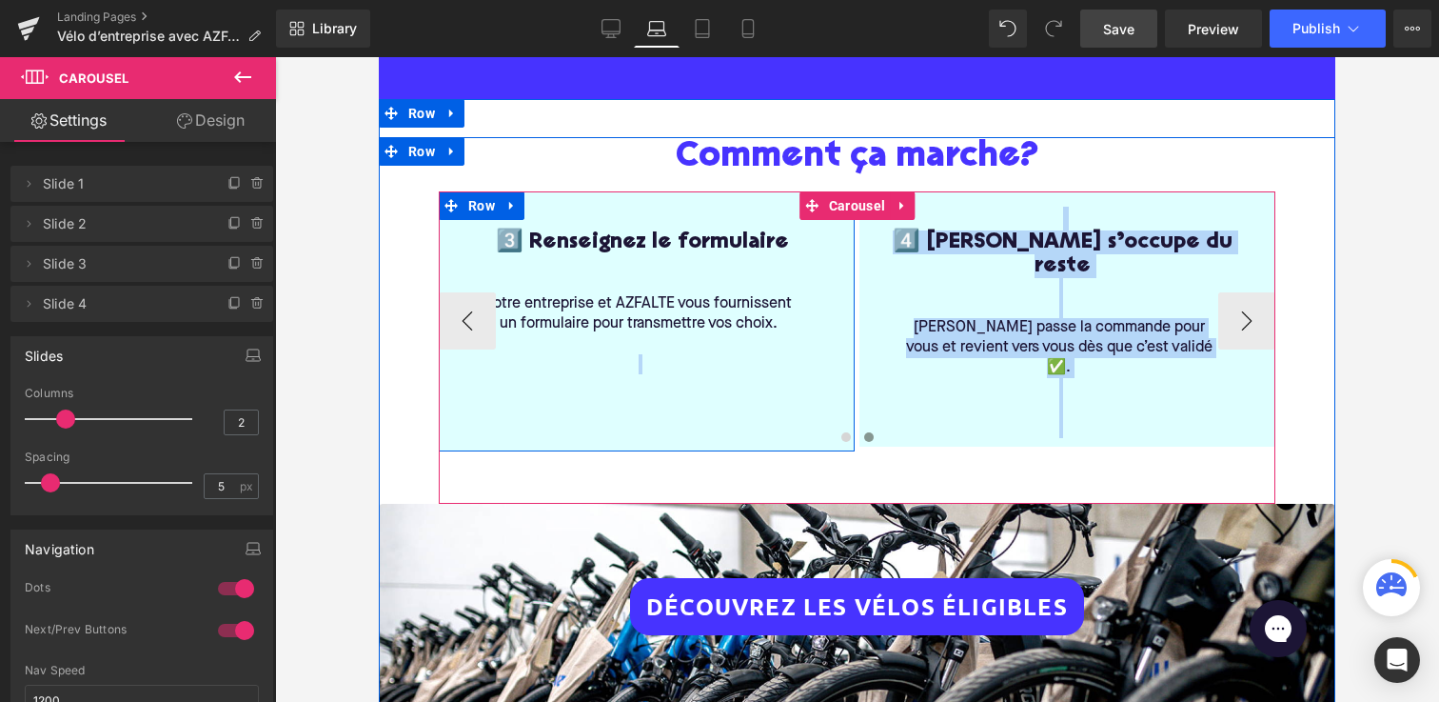
click at [665, 376] on div "1️⃣ Ne commandez pas directement le vélo Heading Parcourez la sélection ci-dess…" at bounding box center [857, 321] width 837 height 260
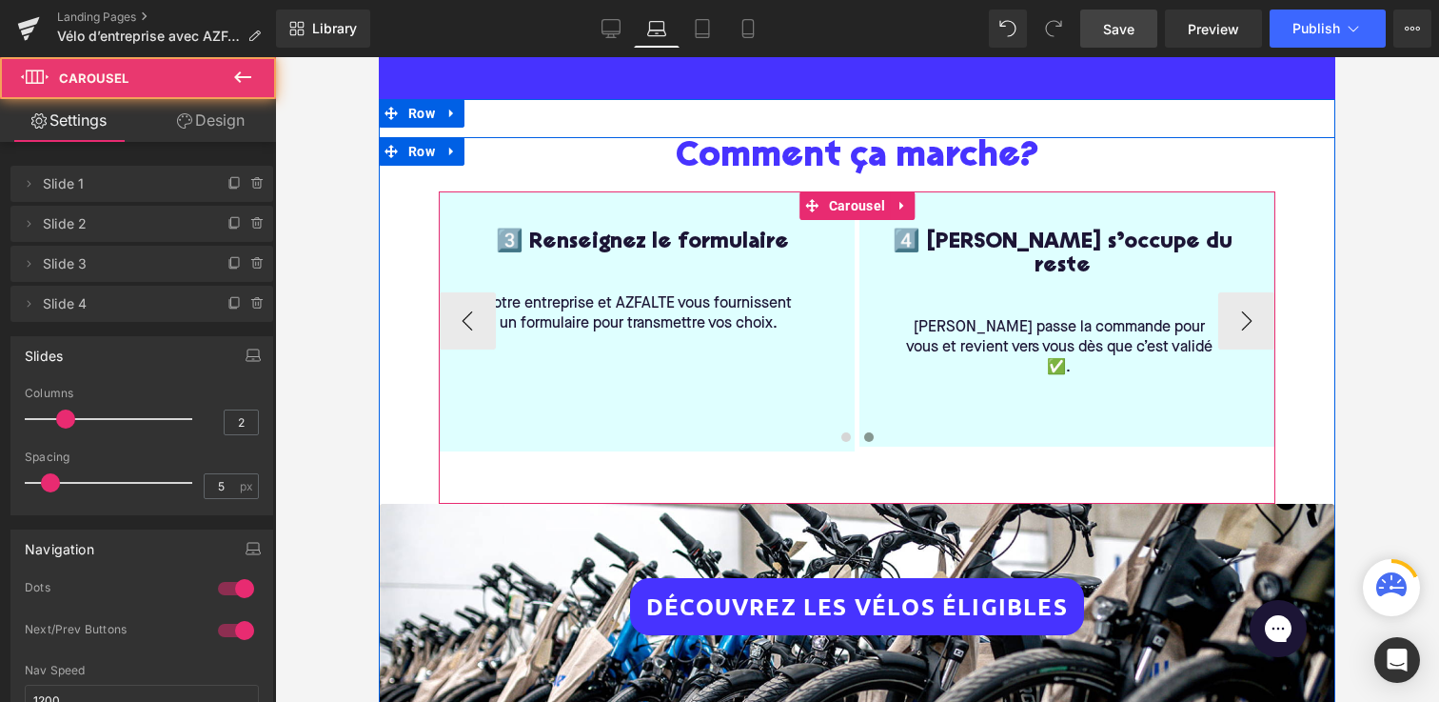
click at [662, 438] on div at bounding box center [857, 440] width 837 height 26
click at [660, 423] on div "3️⃣ Renseignez le formulaire Heading Votre entreprise et AZFALTE vous fournisse…" at bounding box center [647, 321] width 416 height 260
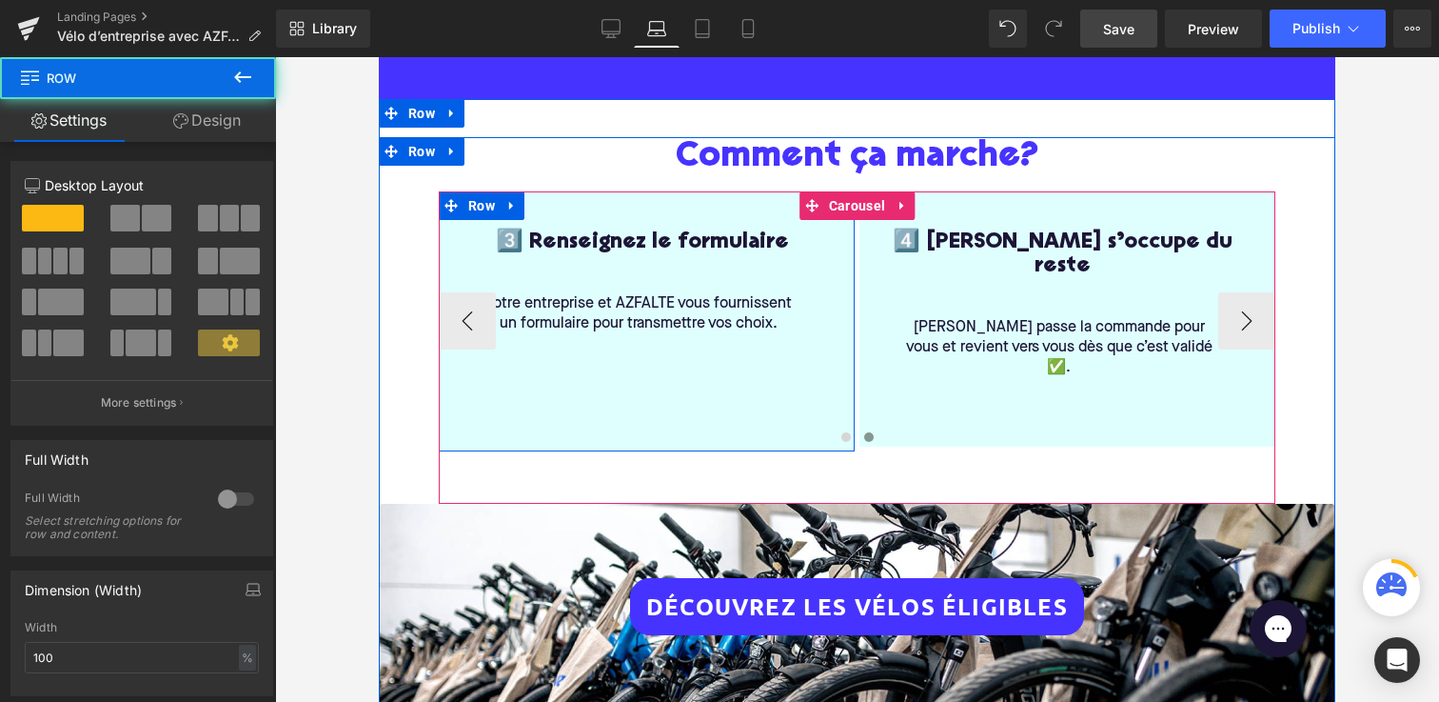
click at [654, 401] on div "3️⃣ Renseignez le formulaire Heading Votre entreprise et AZFALTE vous fournisse…" at bounding box center [647, 321] width 416 height 260
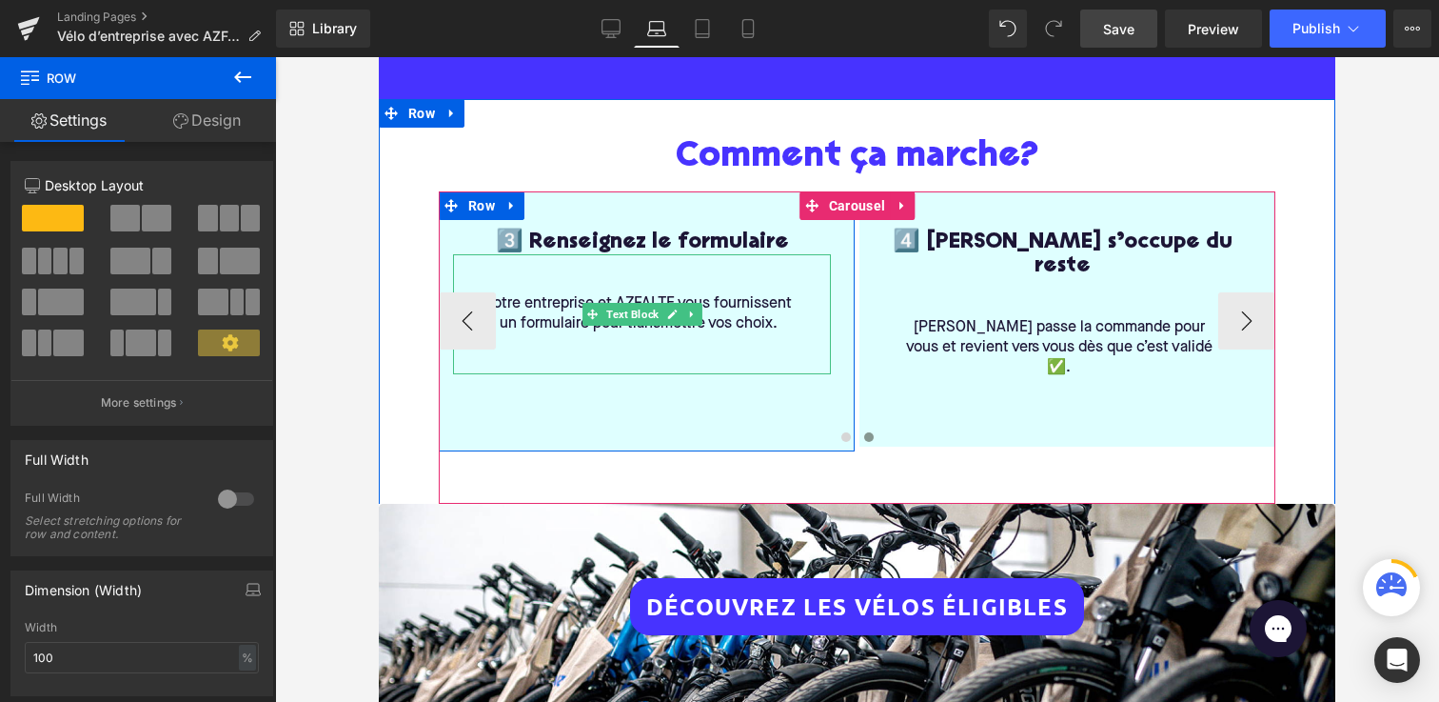
click at [656, 337] on p at bounding box center [638, 344] width 325 height 20
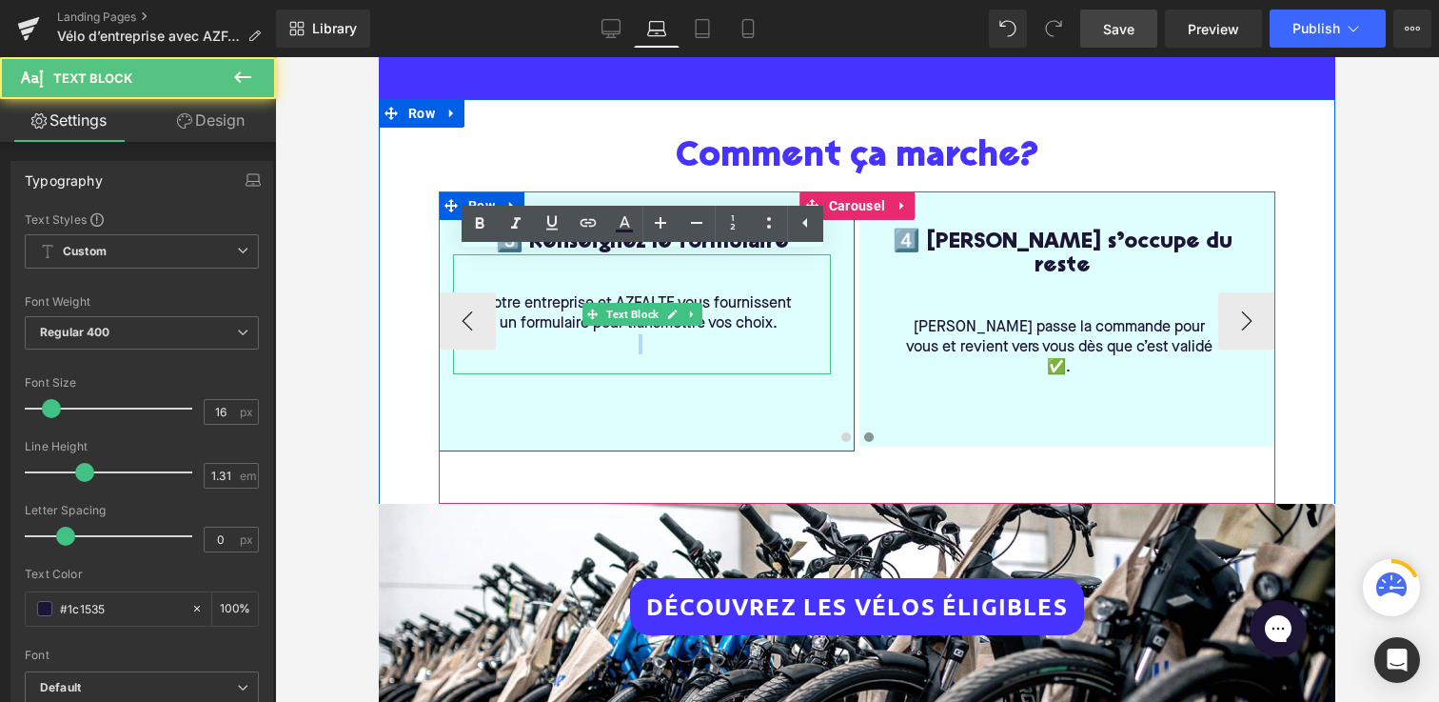
click at [656, 337] on p at bounding box center [638, 344] width 325 height 20
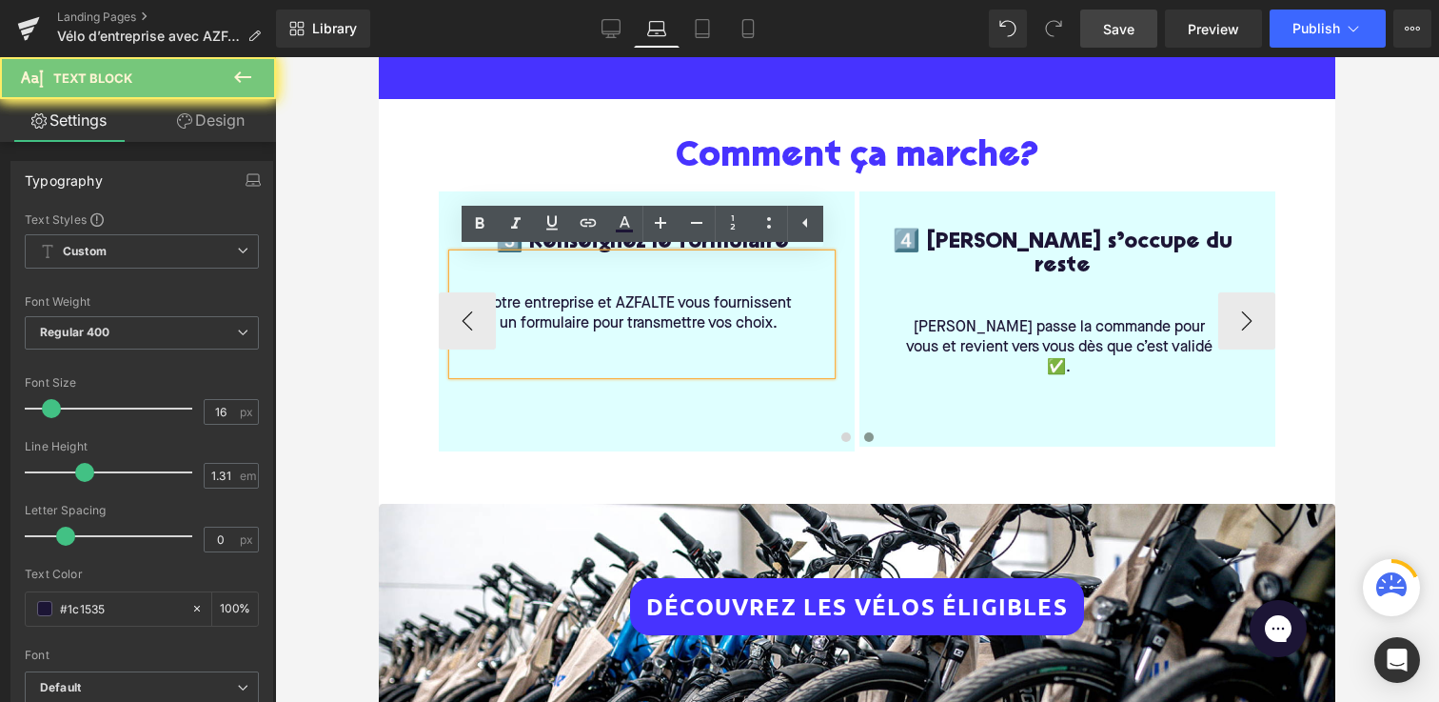
click at [661, 352] on p at bounding box center [638, 344] width 325 height 20
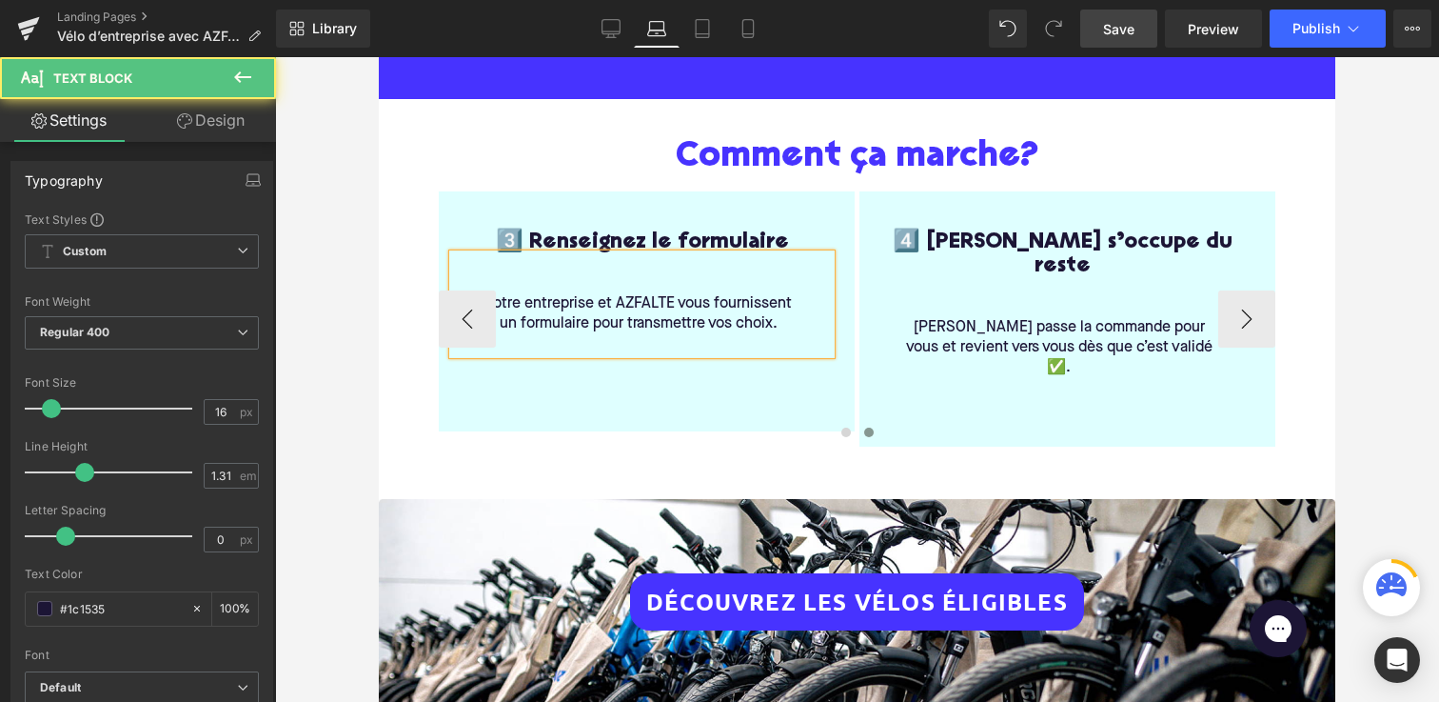
click at [647, 342] on p at bounding box center [638, 344] width 325 height 20
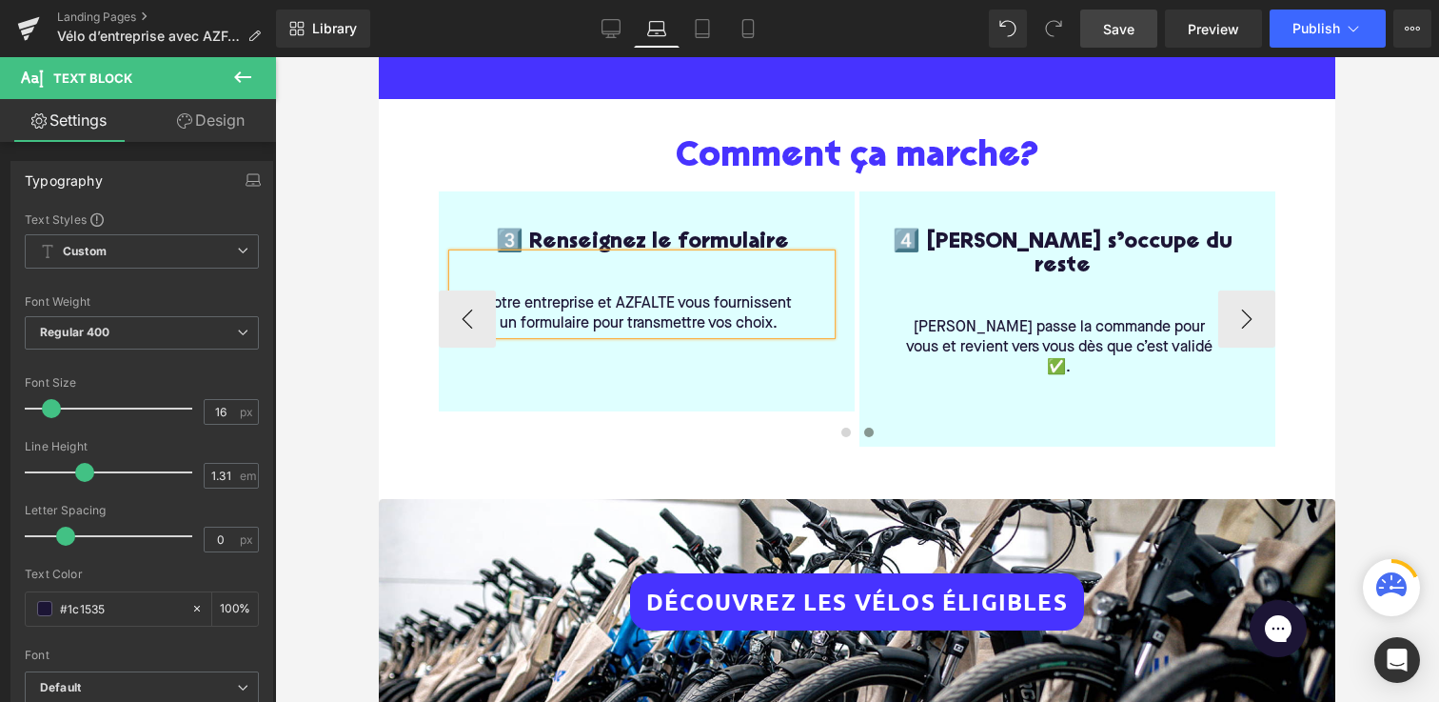
click at [320, 328] on div at bounding box center [857, 379] width 1164 height 645
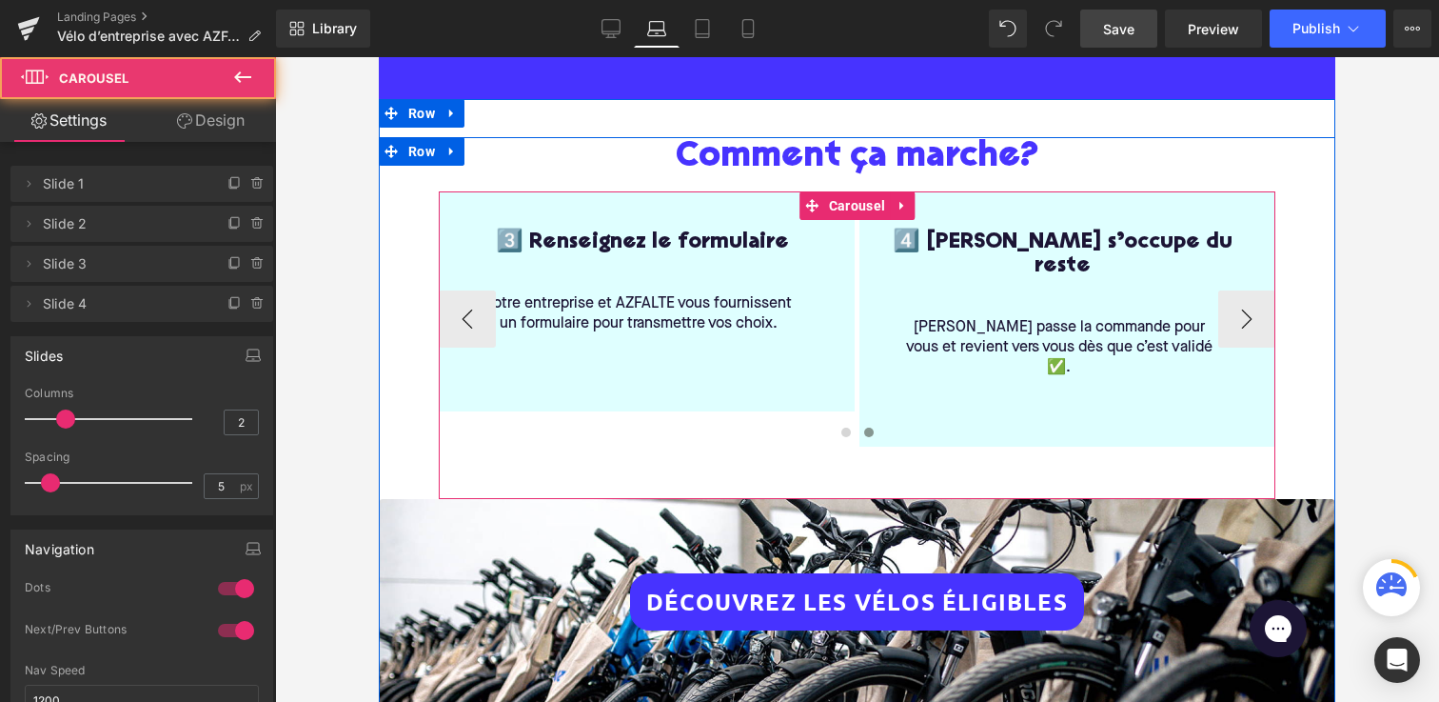
click at [546, 423] on div at bounding box center [857, 436] width 837 height 26
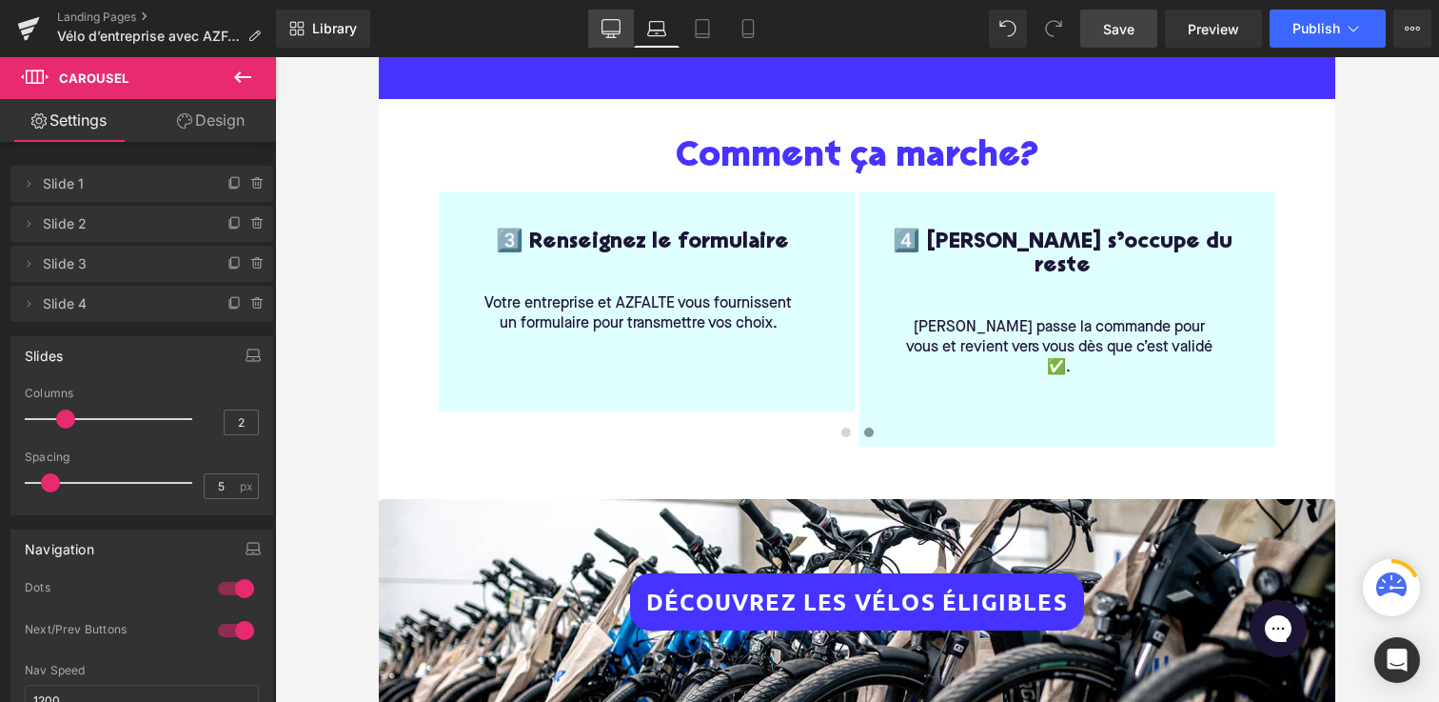
click at [605, 29] on icon at bounding box center [611, 28] width 19 height 19
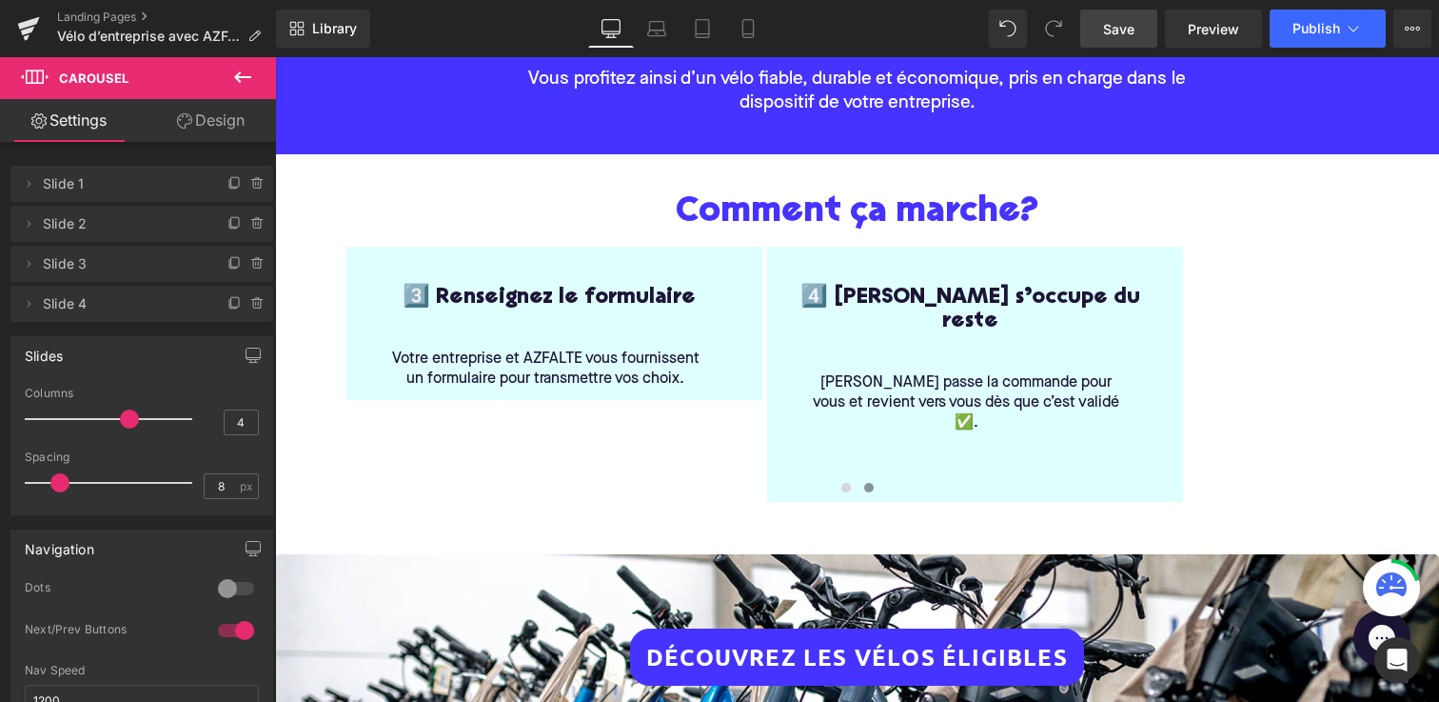
scroll to position [445, 0]
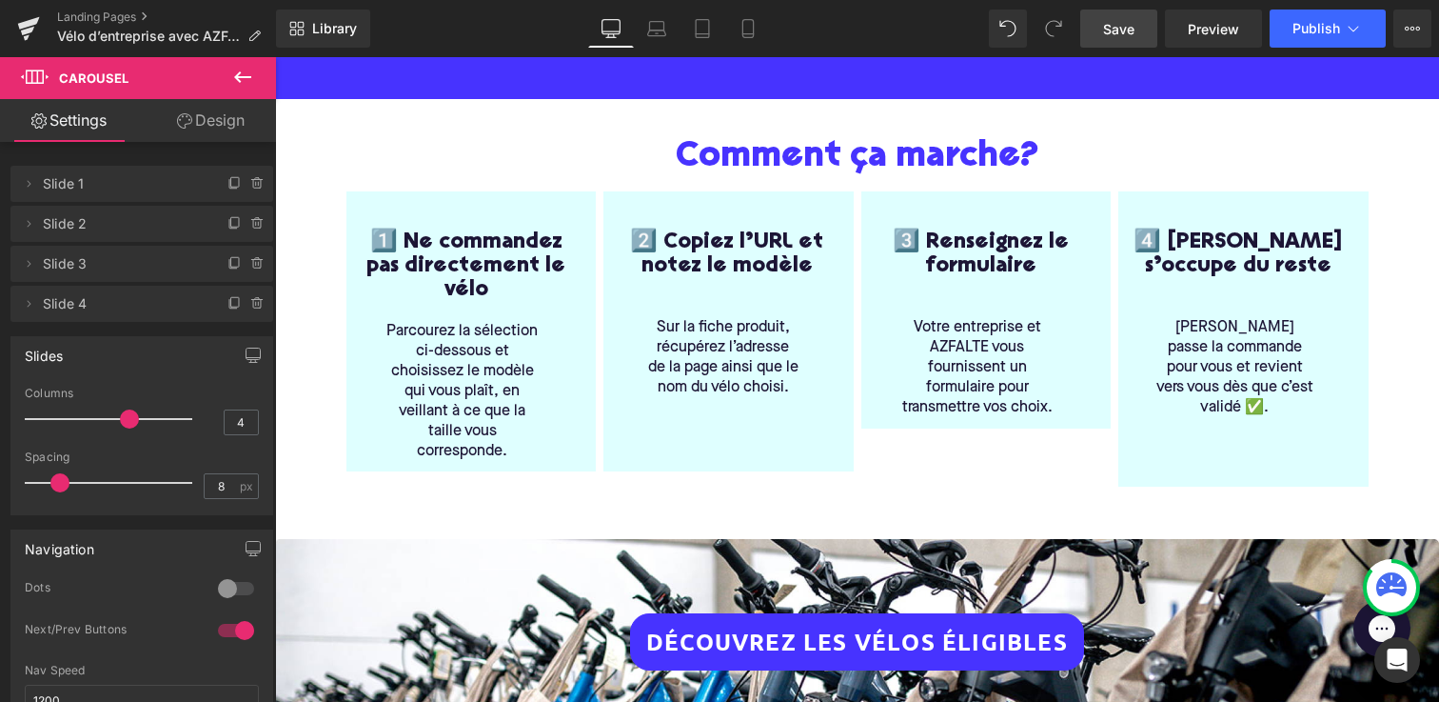
click at [896, 414] on div "Votre entreprise et AZFALTE vous fournissent un formulaire pour transmettre vos…" at bounding box center [982, 348] width 212 height 140
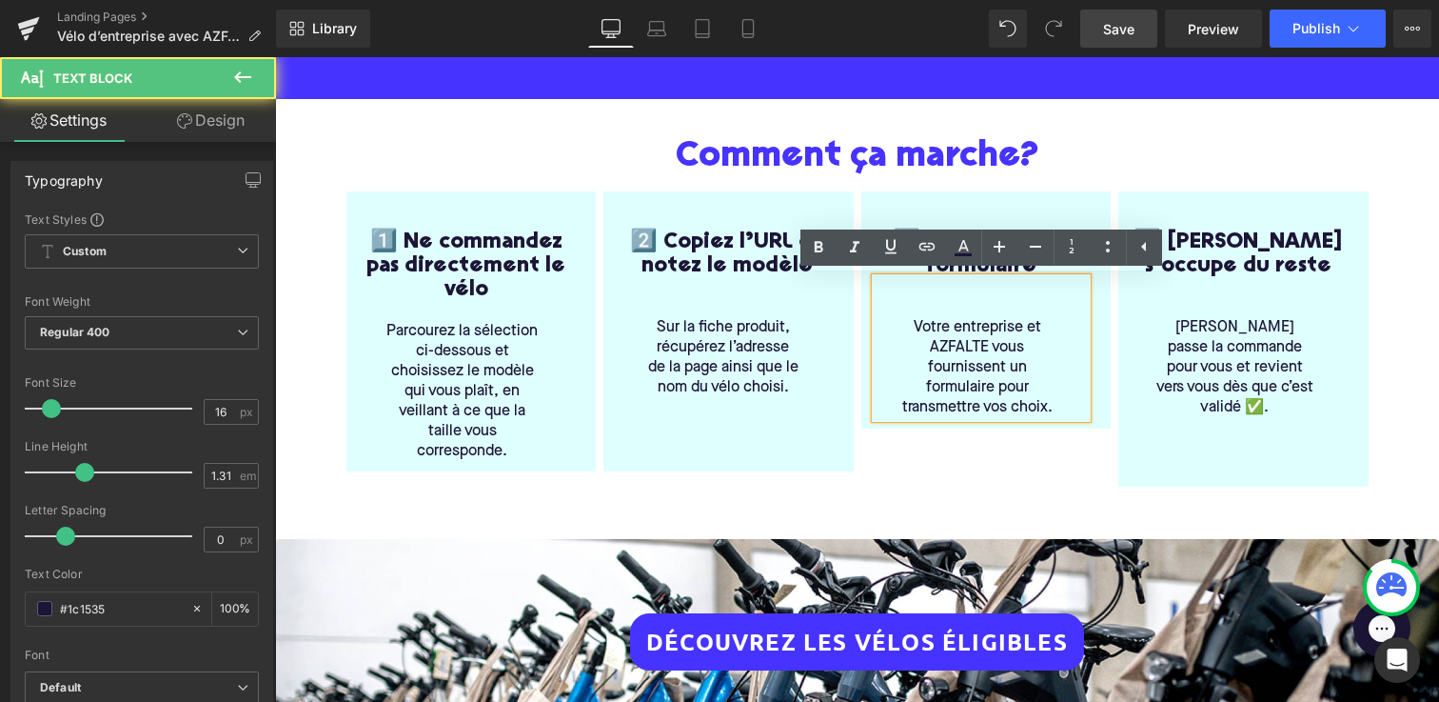
click at [1061, 408] on div "Votre entreprise et AZFALTE vous fournissent un formulaire pour transmettre vos…" at bounding box center [982, 348] width 212 height 140
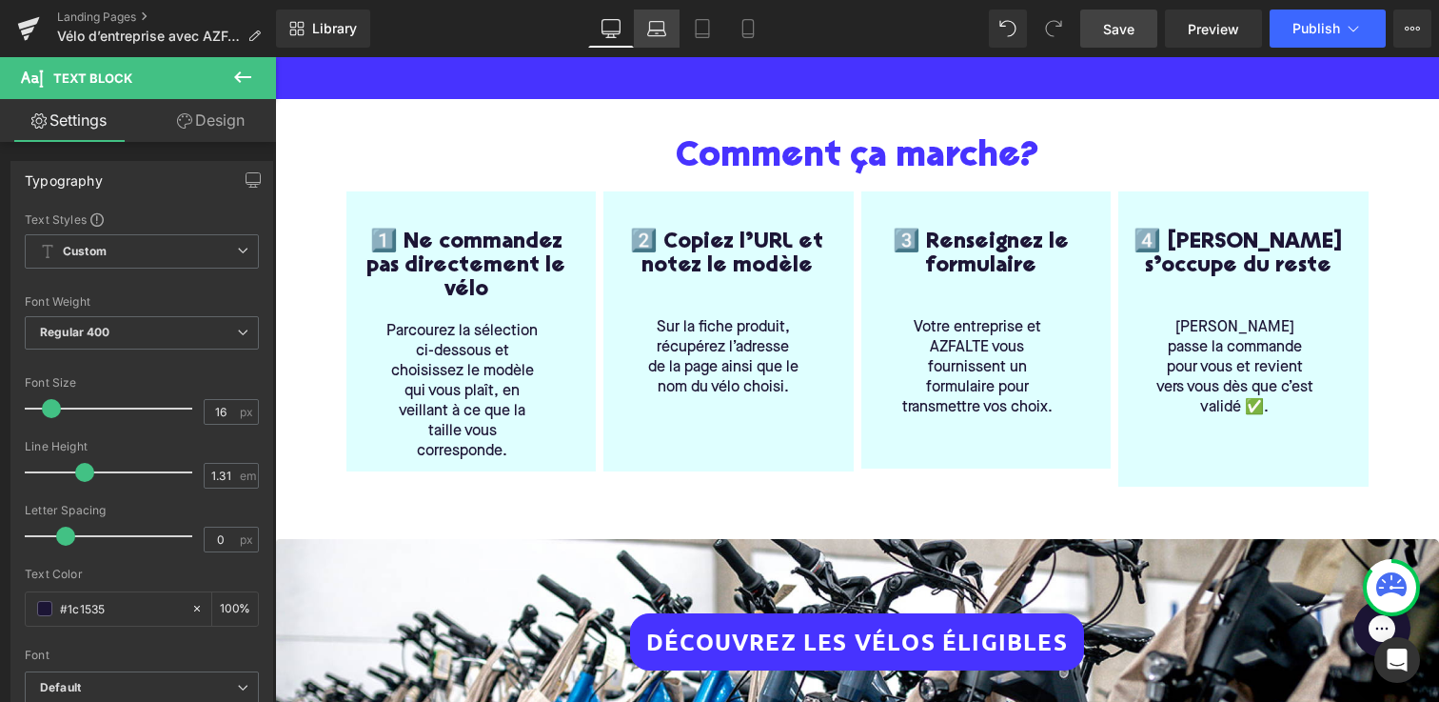
click at [649, 24] on icon at bounding box center [656, 28] width 19 height 19
type input "100"
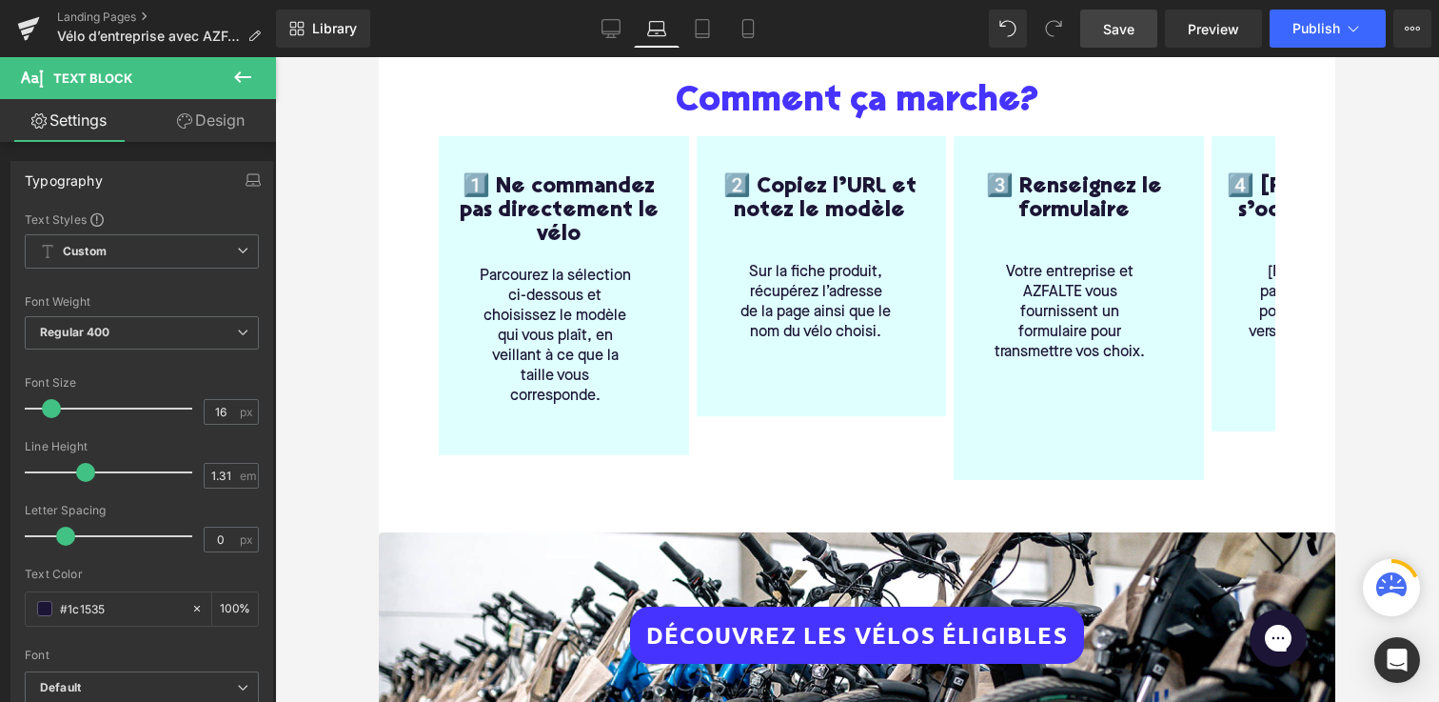
scroll to position [389, 0]
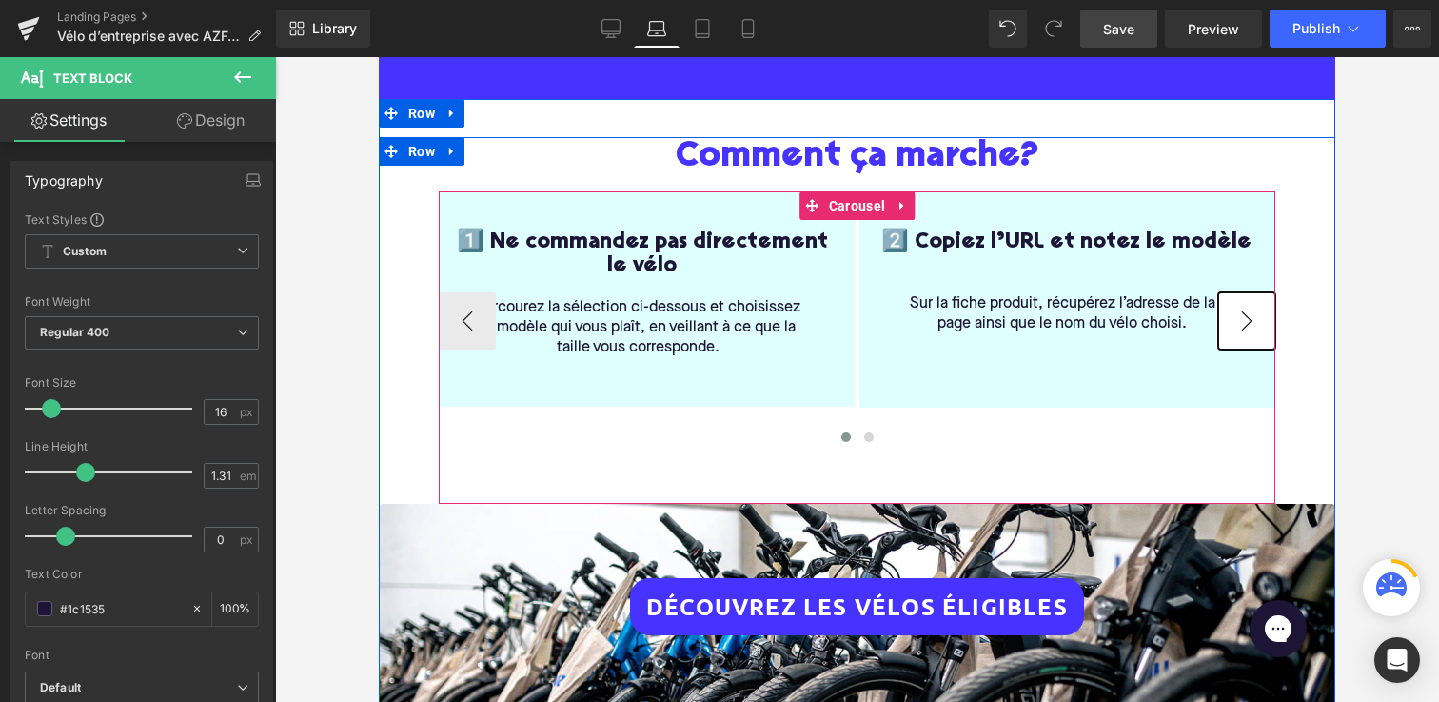
click at [1242, 316] on button "›" at bounding box center [1247, 320] width 57 height 57
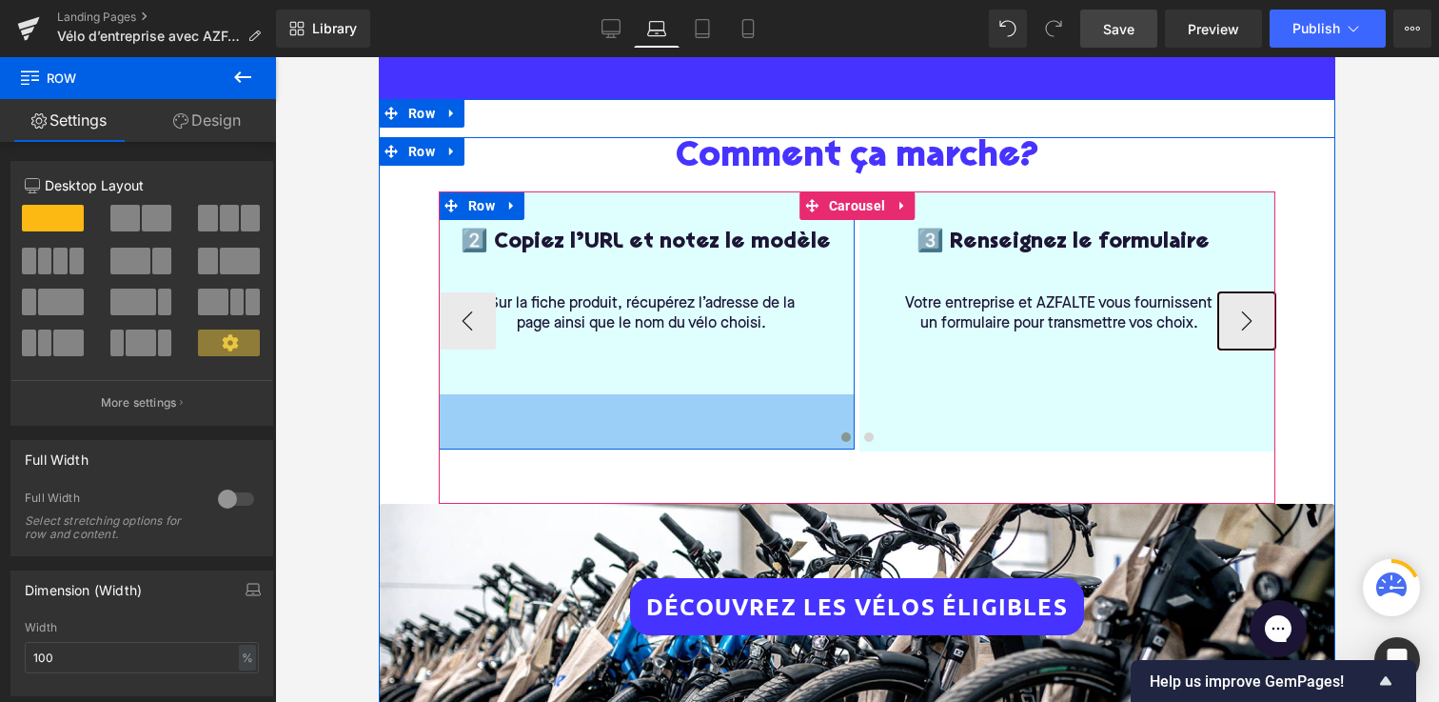
drag, startPoint x: 788, startPoint y: 403, endPoint x: 789, endPoint y: 445, distance: 41.9
click at [789, 445] on div "1️⃣ Ne commandez pas directement le vélo Heading Parcourez la sélection ci-dess…" at bounding box center [857, 321] width 837 height 260
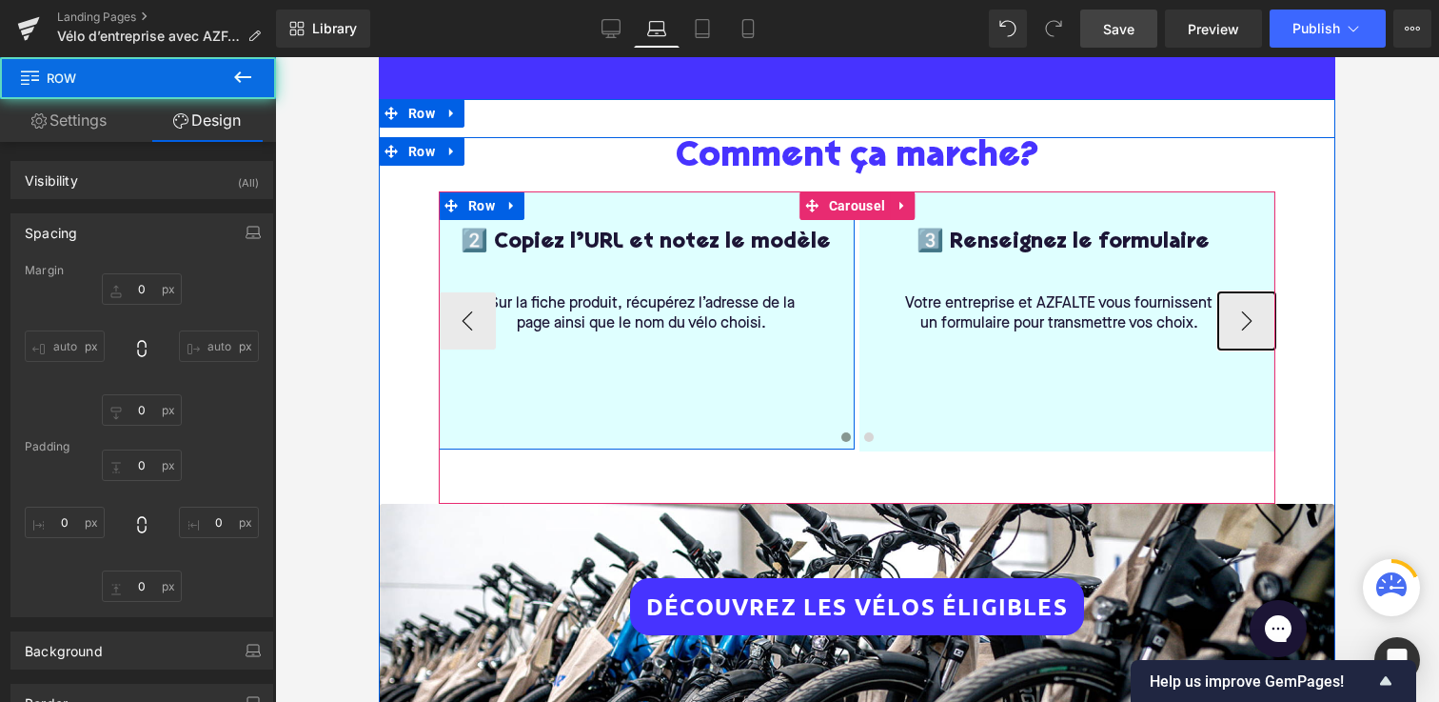
type input "0"
type input "16"
type input "10"
type input "58"
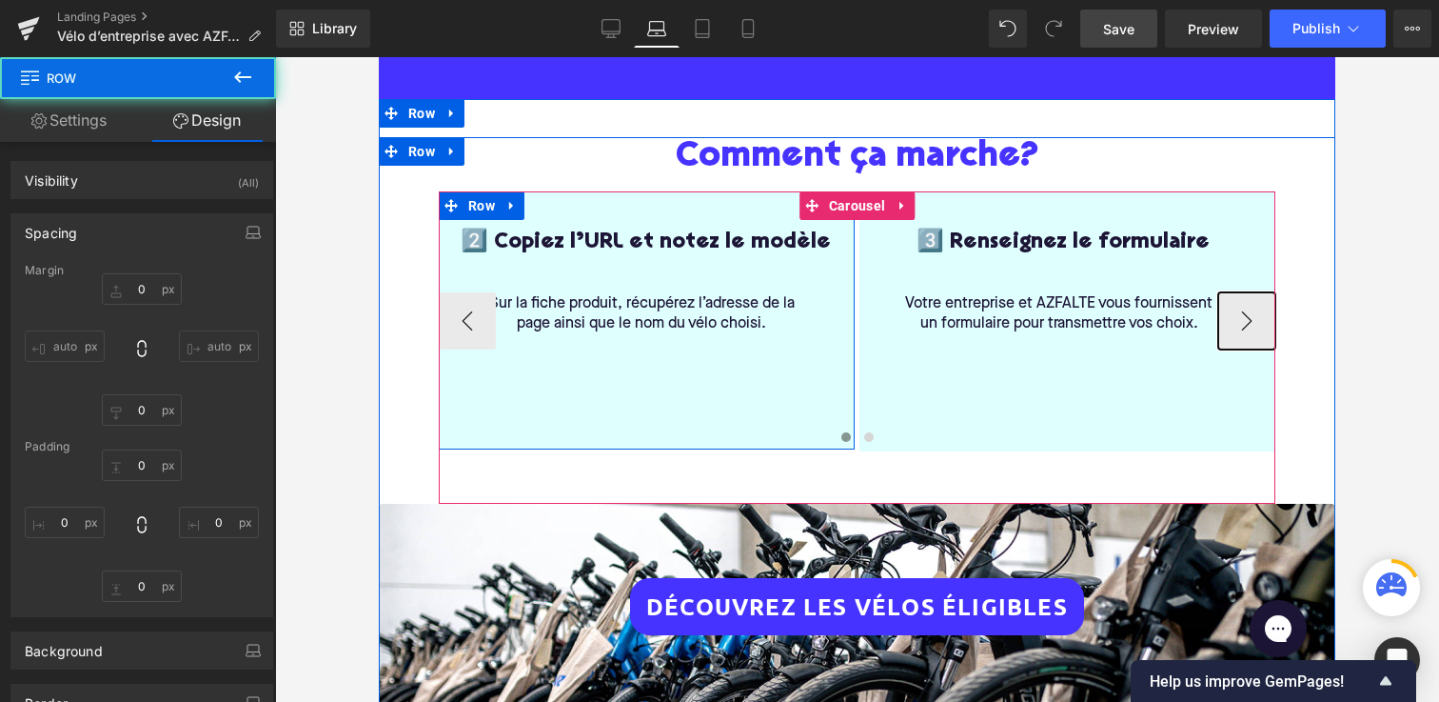
type input "7"
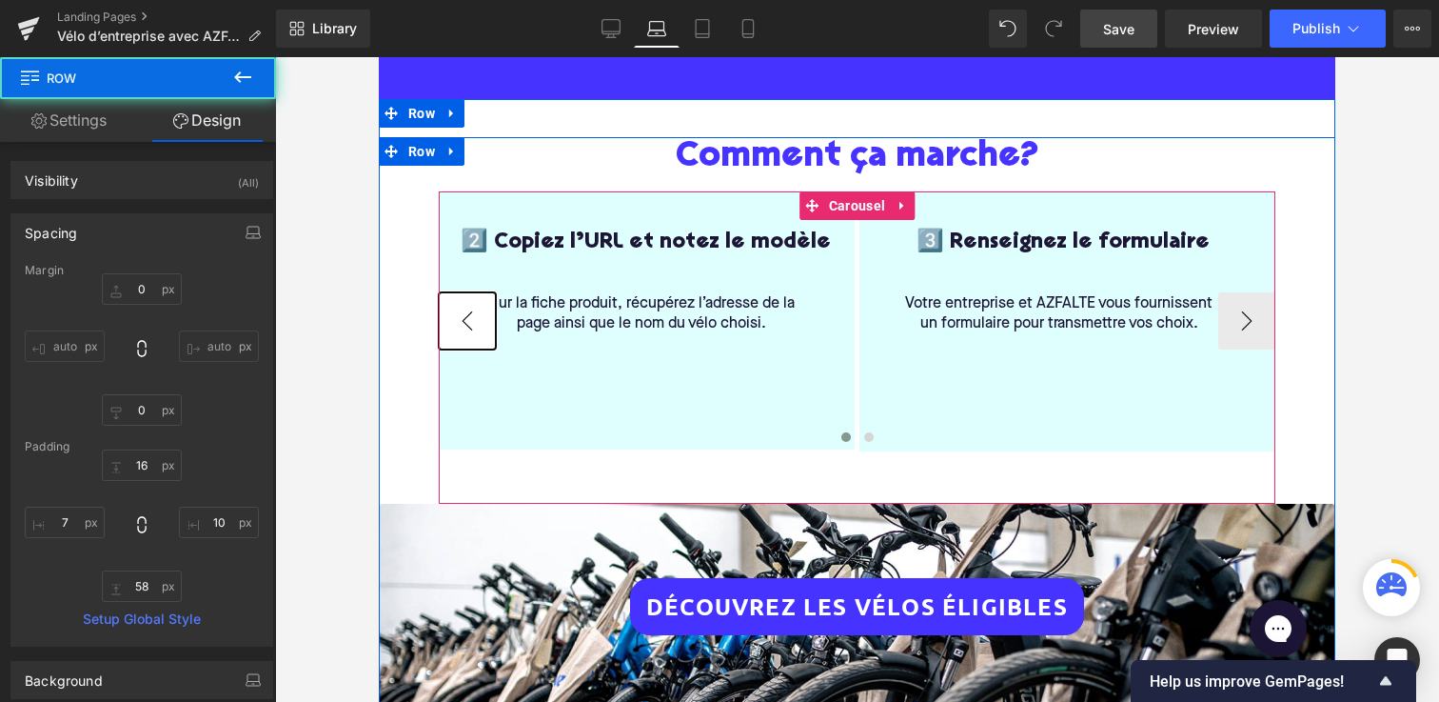
click at [454, 335] on button "‹" at bounding box center [467, 320] width 57 height 57
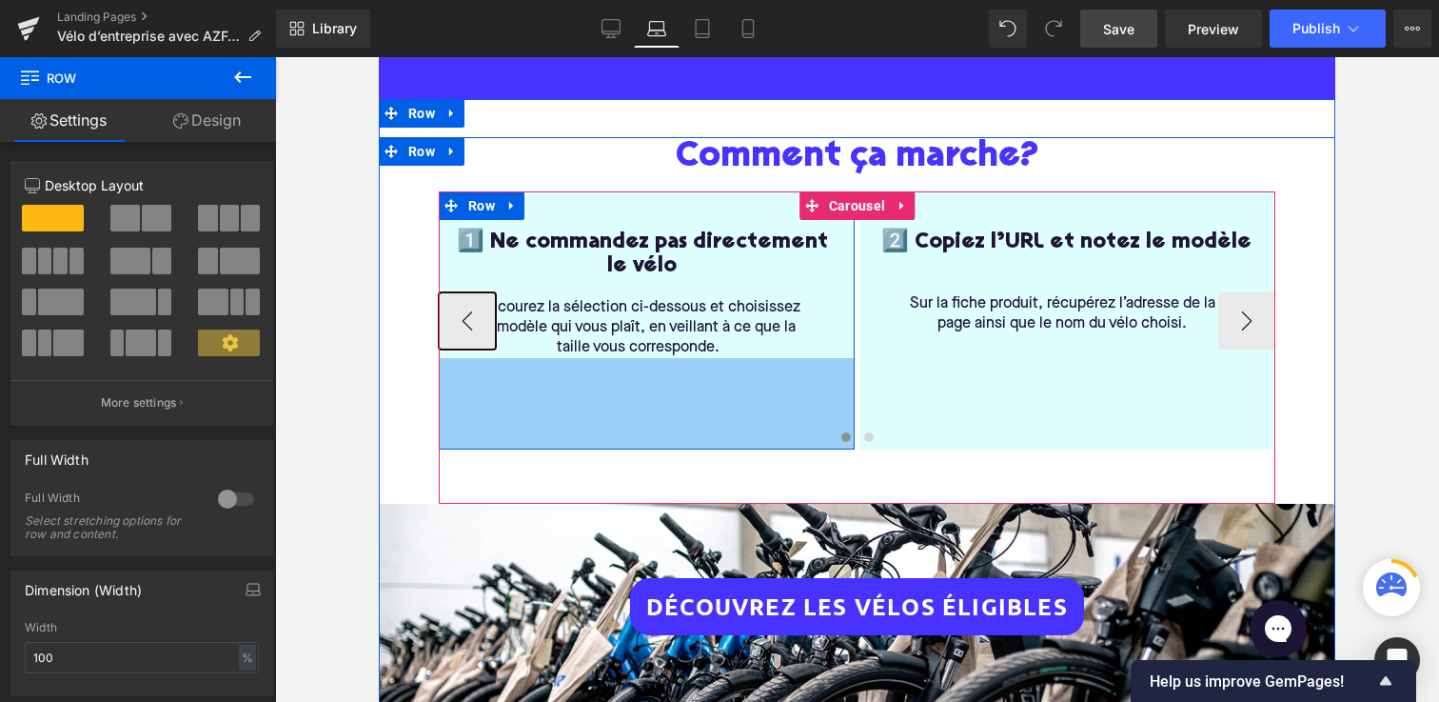
drag, startPoint x: 608, startPoint y: 402, endPoint x: 608, endPoint y: 444, distance: 41.9
click at [608, 444] on div "1️⃣ Ne commandez pas directement le vélo Heading Parcourez la sélection ci-dess…" at bounding box center [857, 321] width 837 height 260
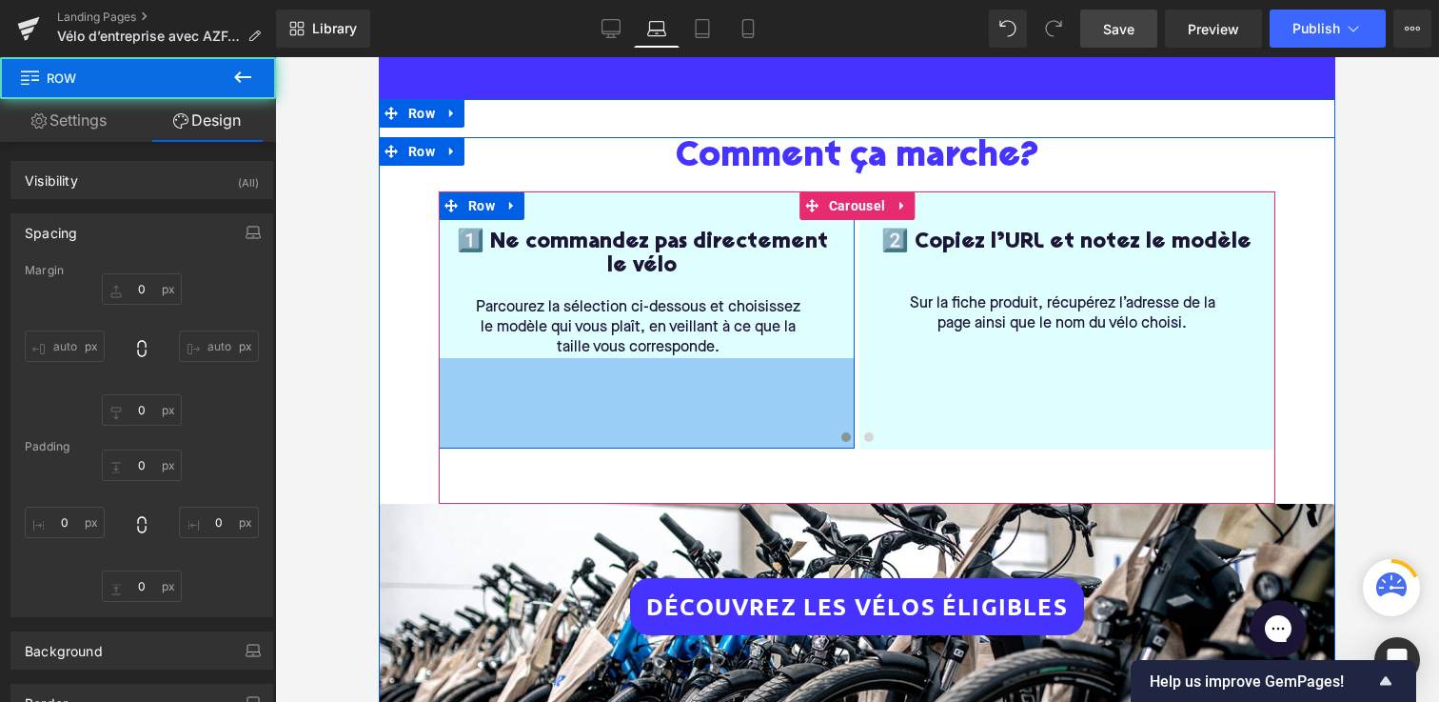
type input "0"
type input "16"
type input "10"
type input "95"
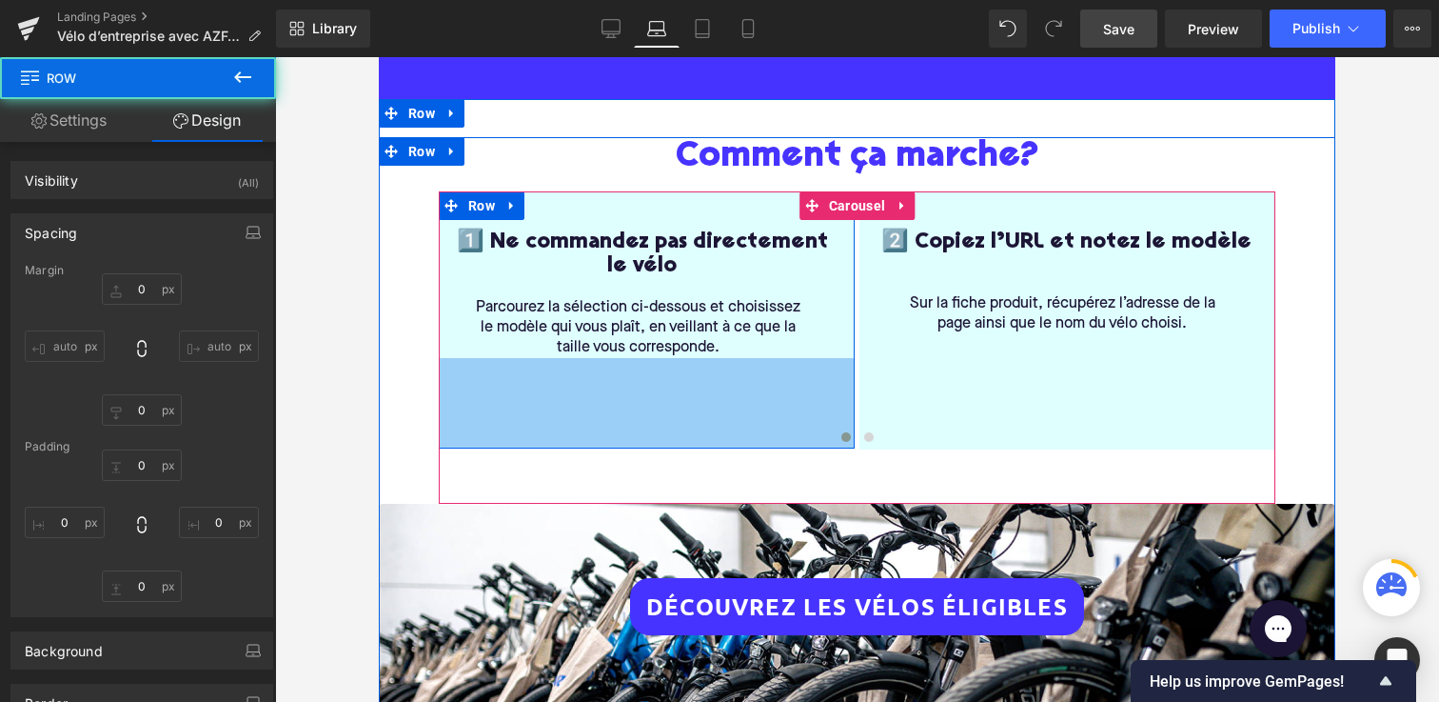
type input "0"
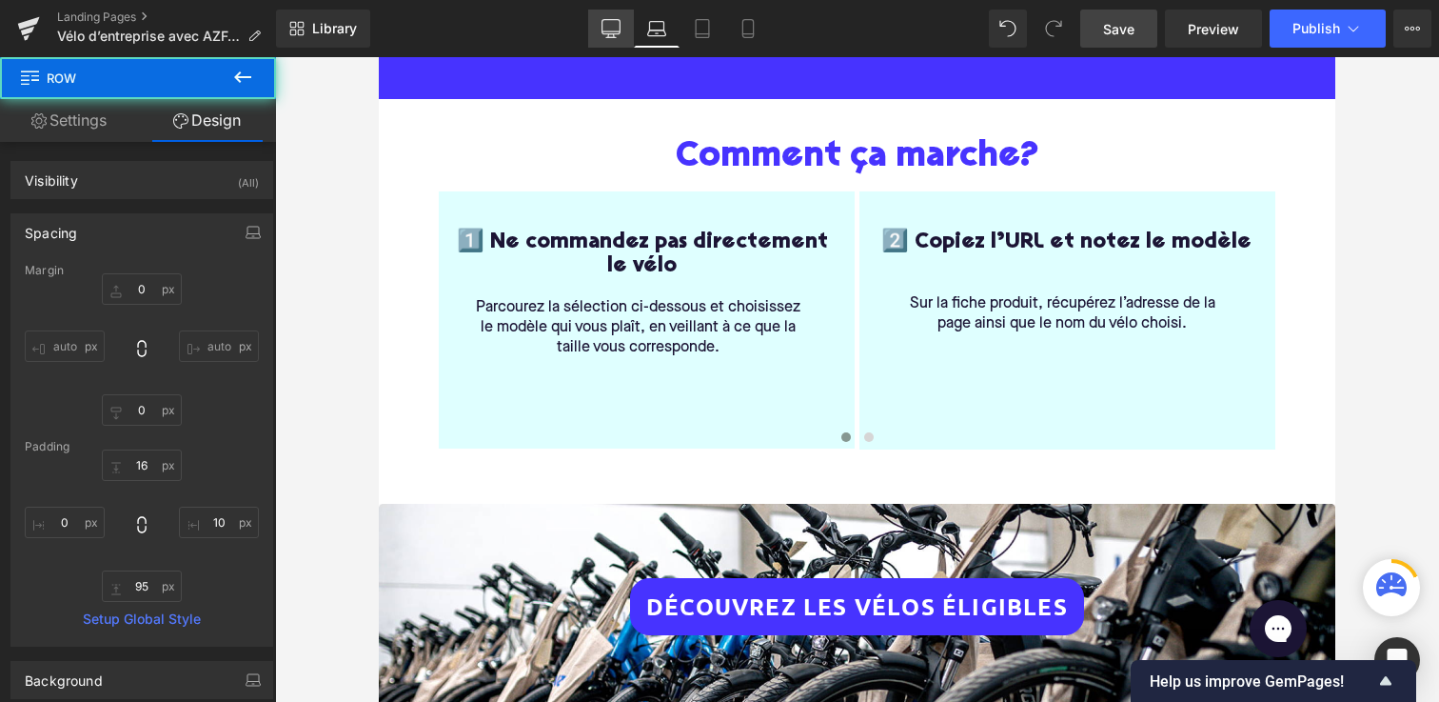
click at [621, 33] on icon at bounding box center [611, 28] width 19 height 19
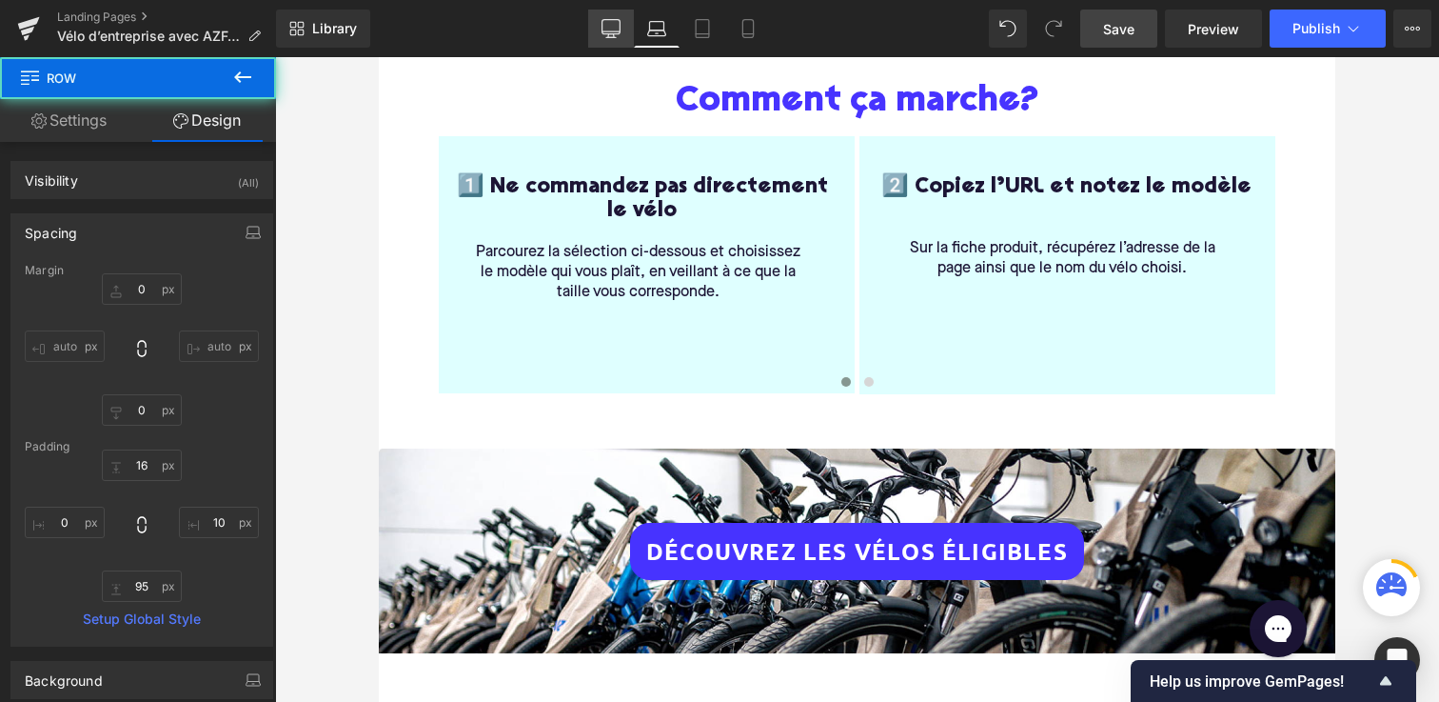
type input "0"
type input "16"
type input "10"
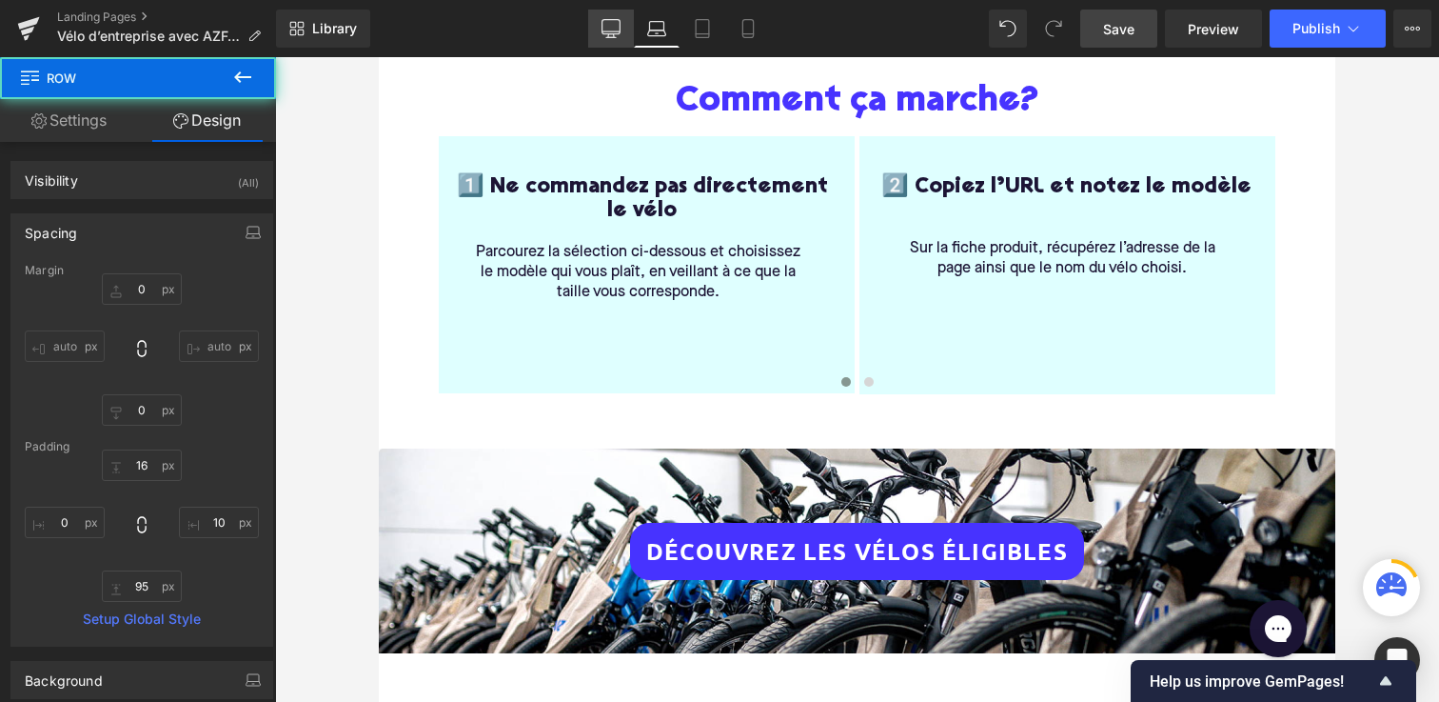
type input "0"
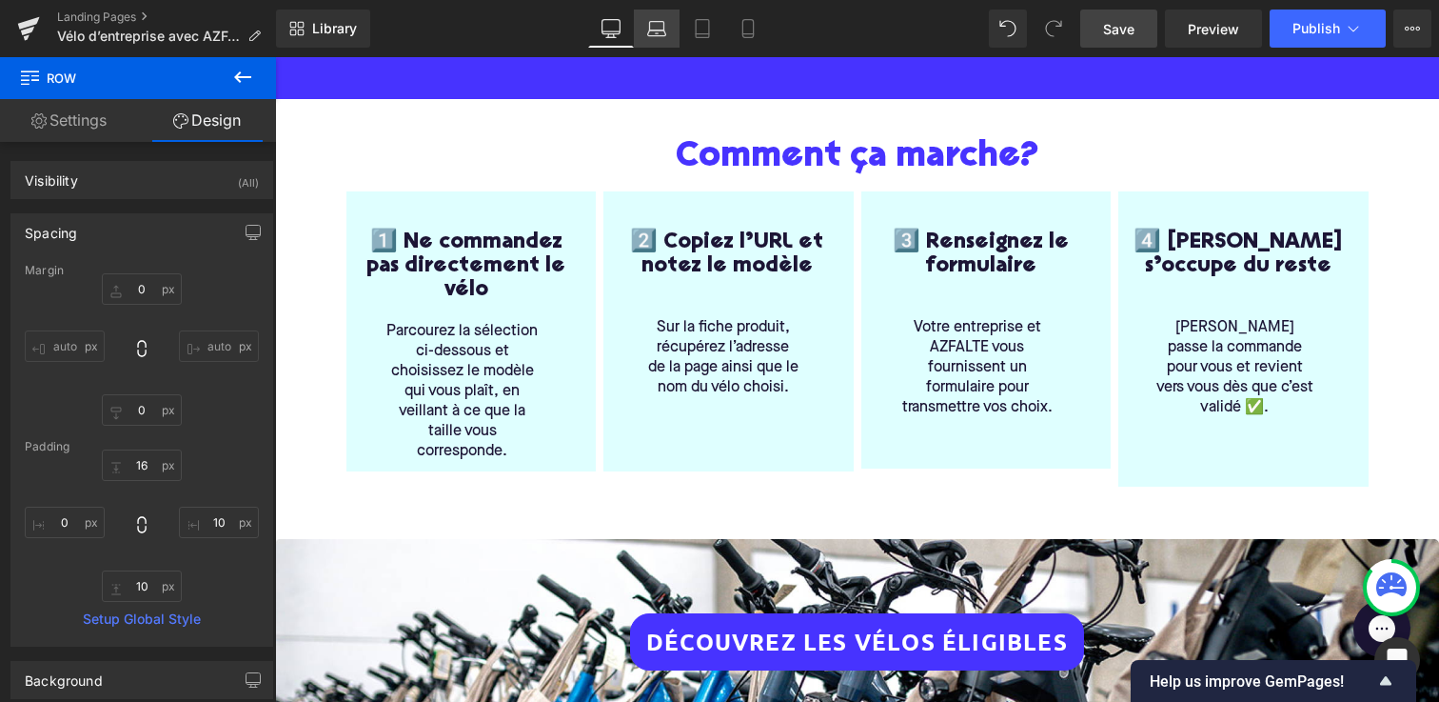
click at [660, 31] on icon at bounding box center [656, 28] width 19 height 19
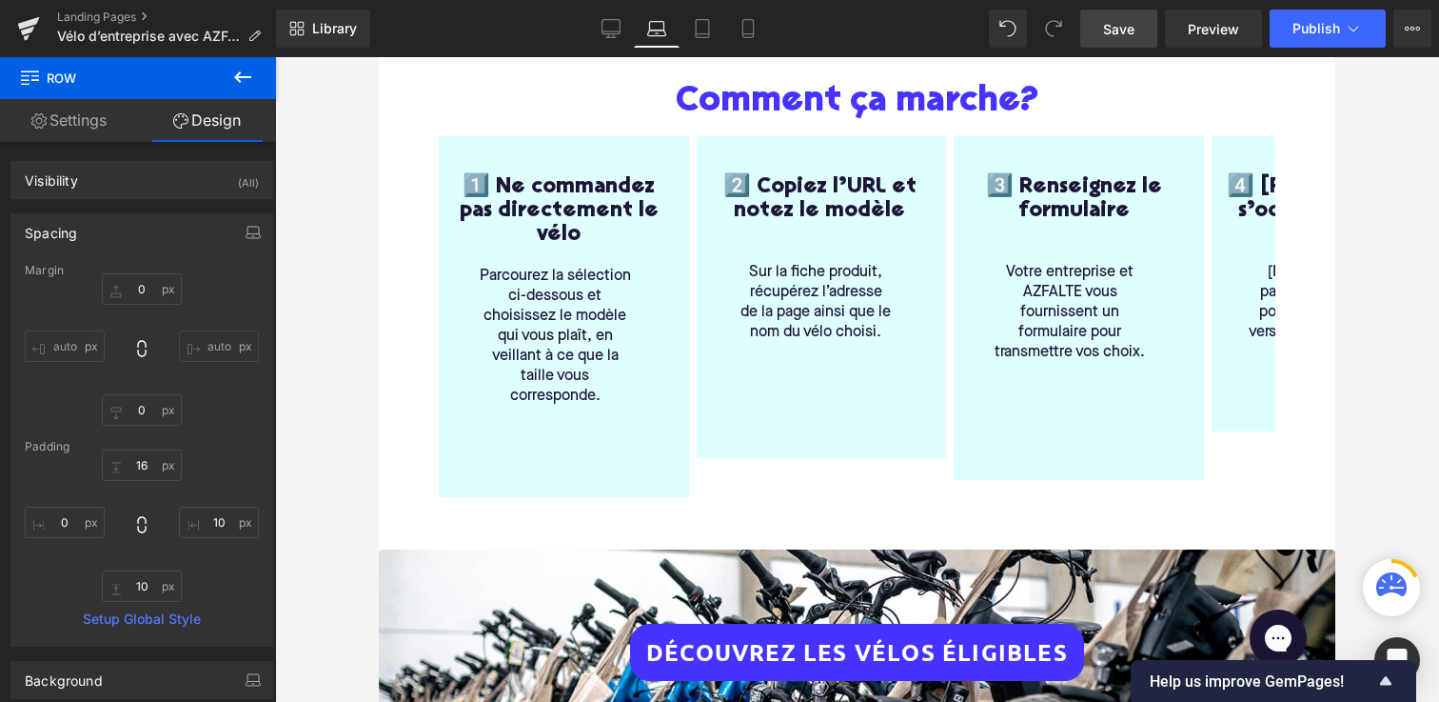
scroll to position [389, 0]
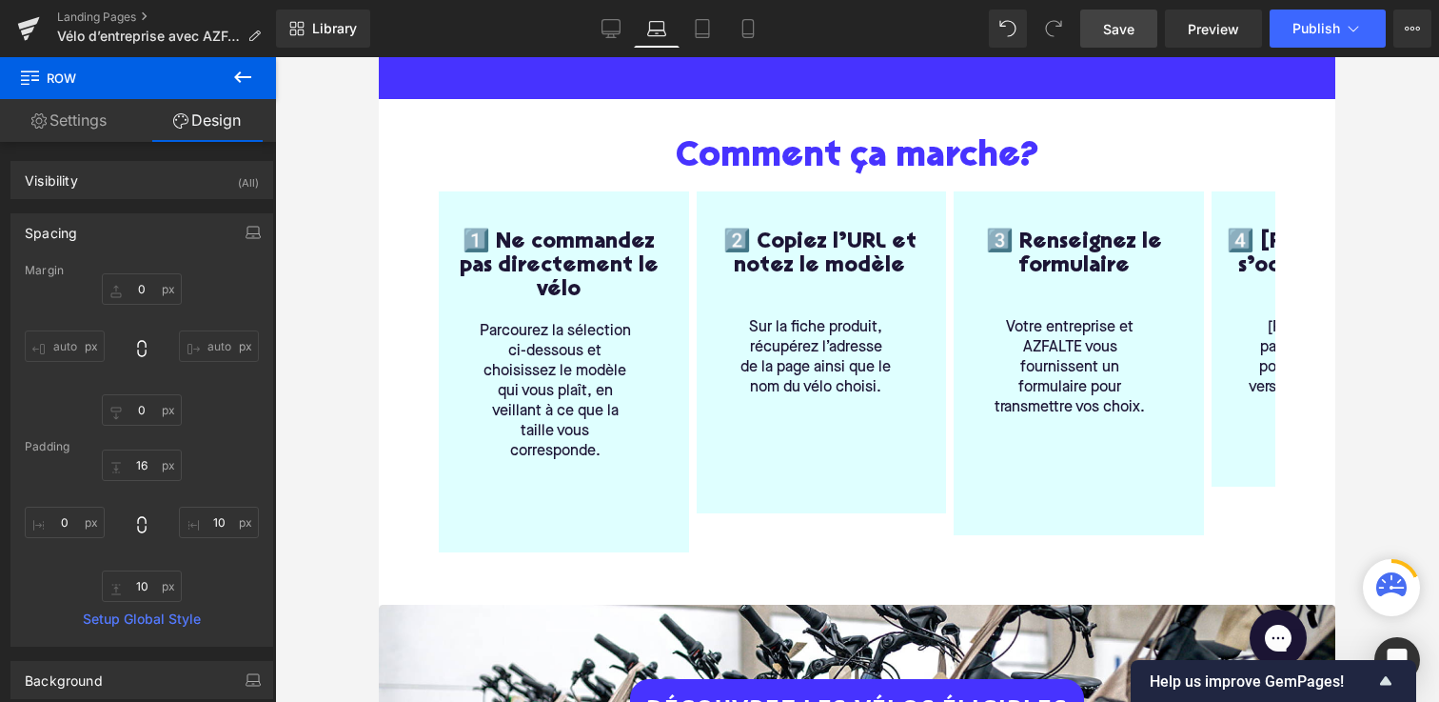
type input "0"
type input "16"
type input "10"
type input "95"
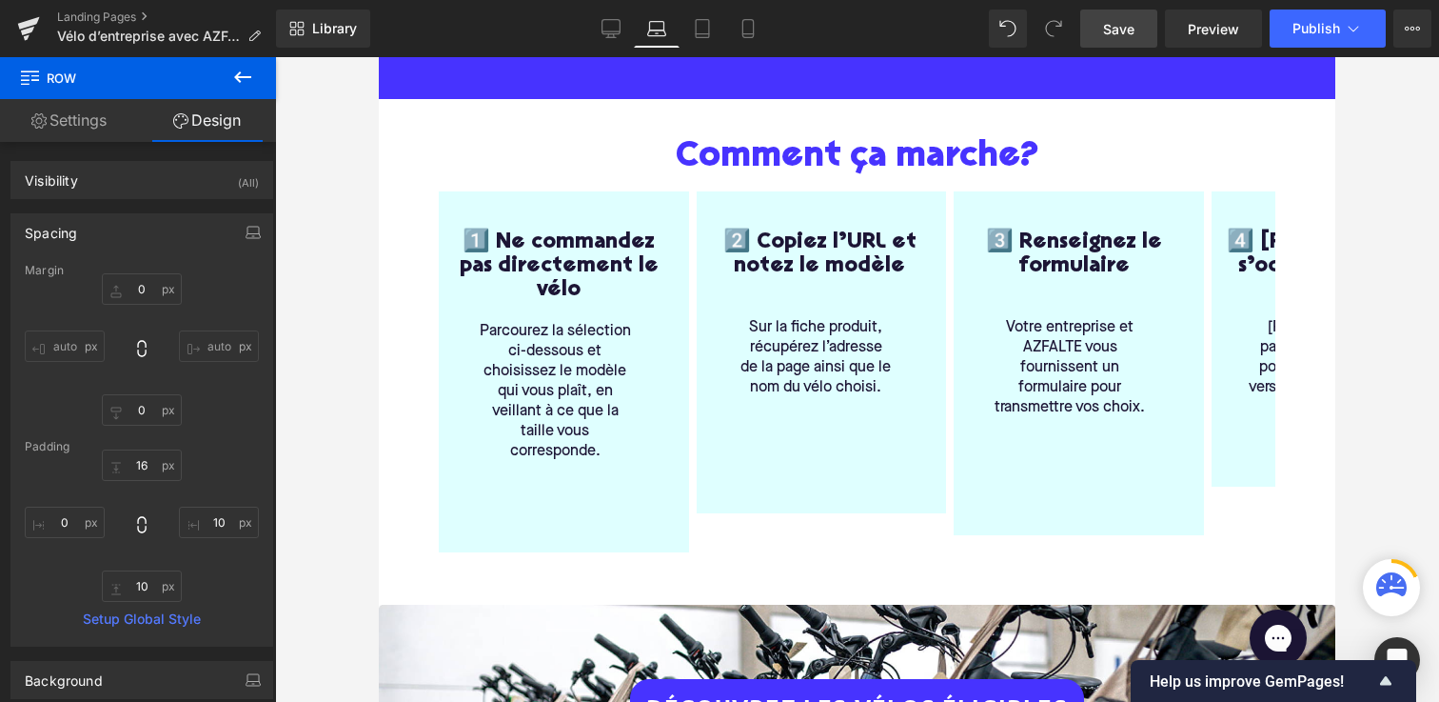
type input "0"
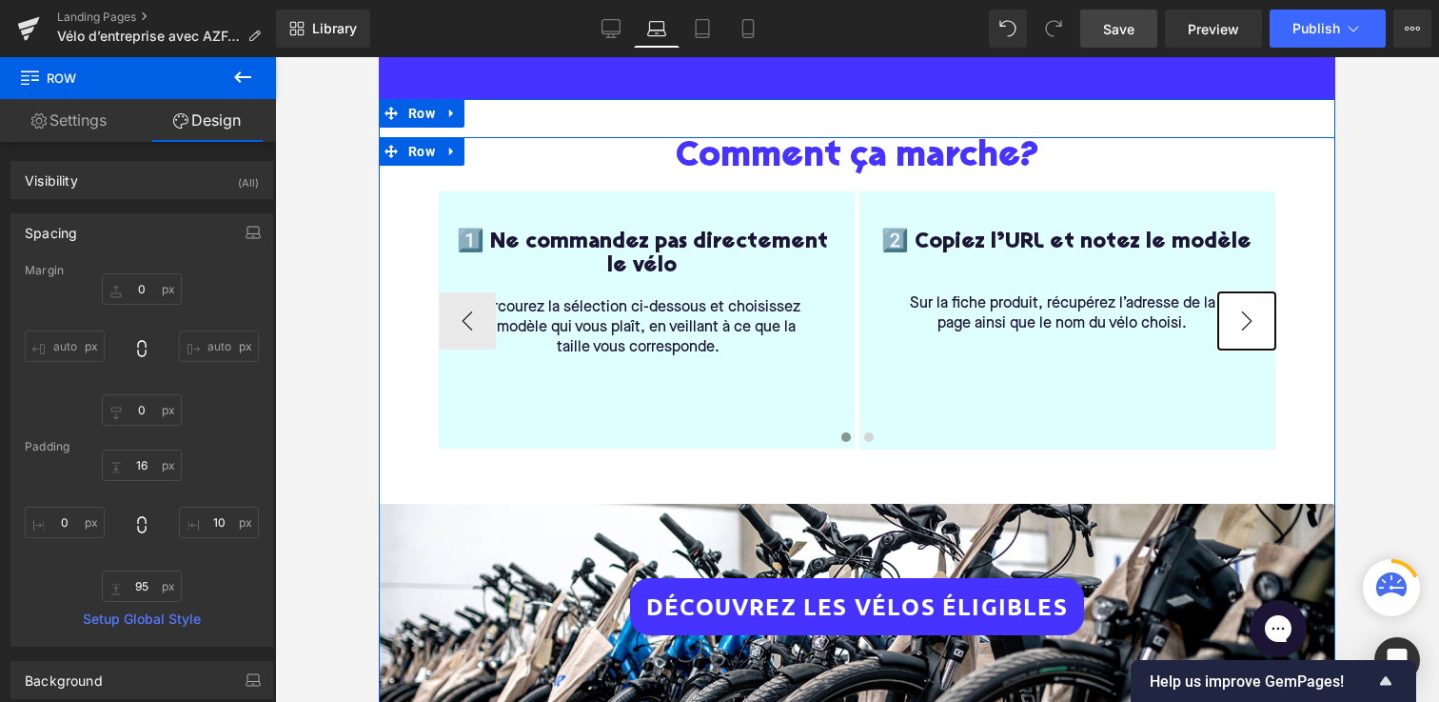
click at [1279, 317] on div "Comment ça marche? Heading 1️⃣ Ne commandez pas directement le vélo Heading Par…" at bounding box center [857, 422] width 865 height 571
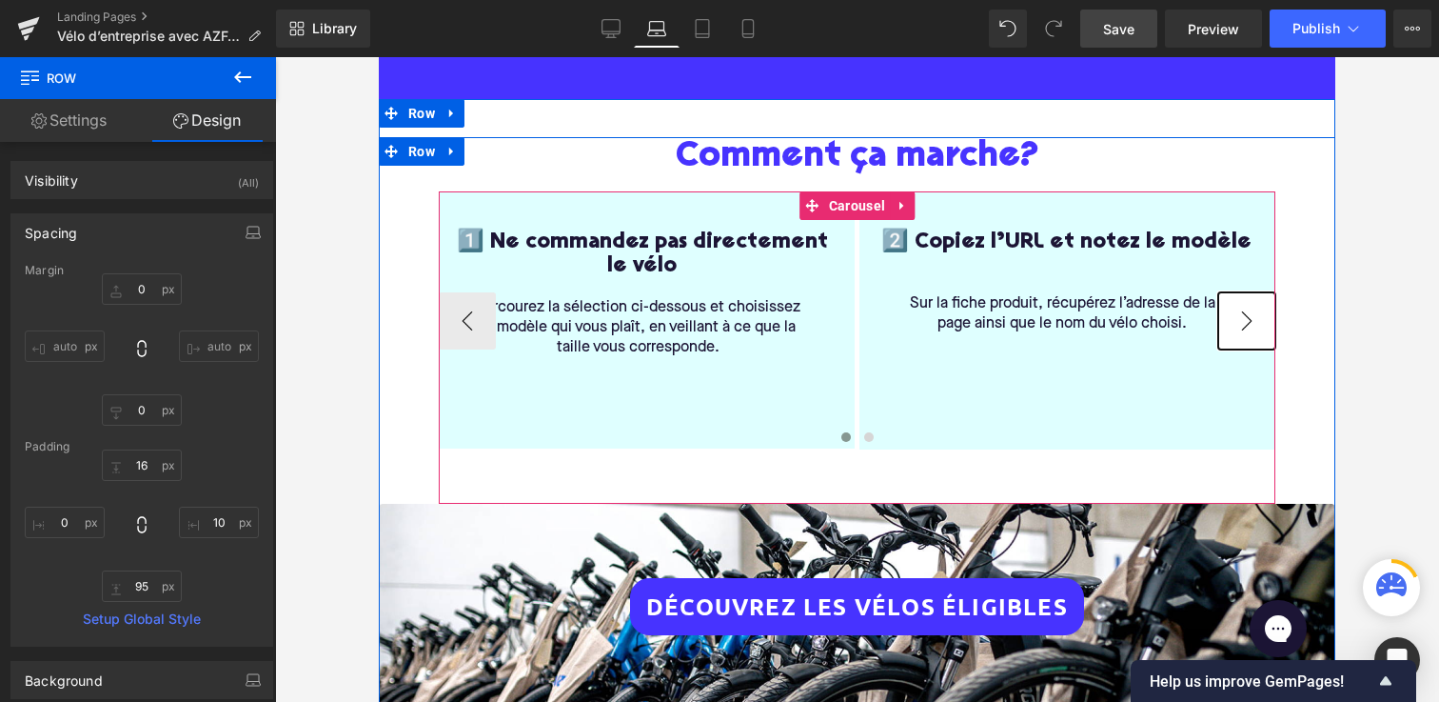
click at [1255, 317] on button "›" at bounding box center [1247, 320] width 57 height 57
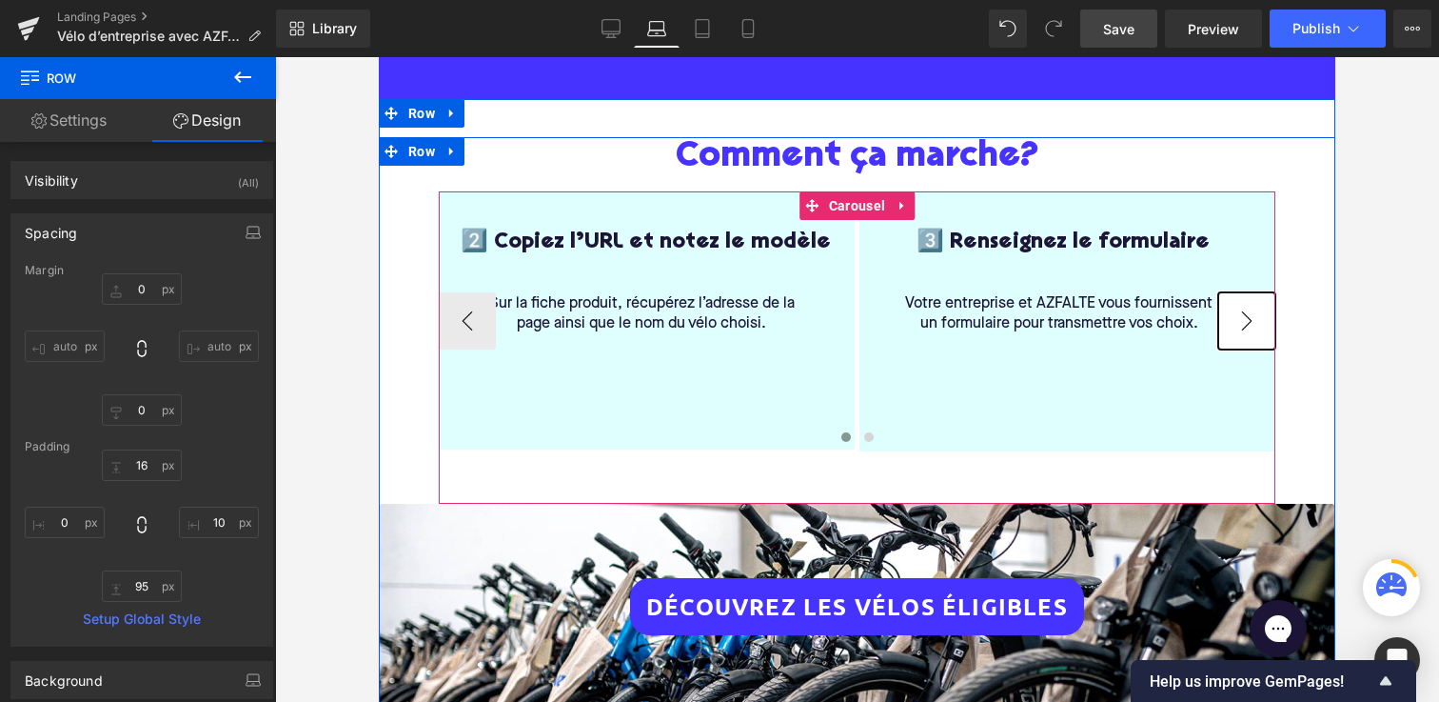
click at [1255, 317] on button "›" at bounding box center [1247, 320] width 57 height 57
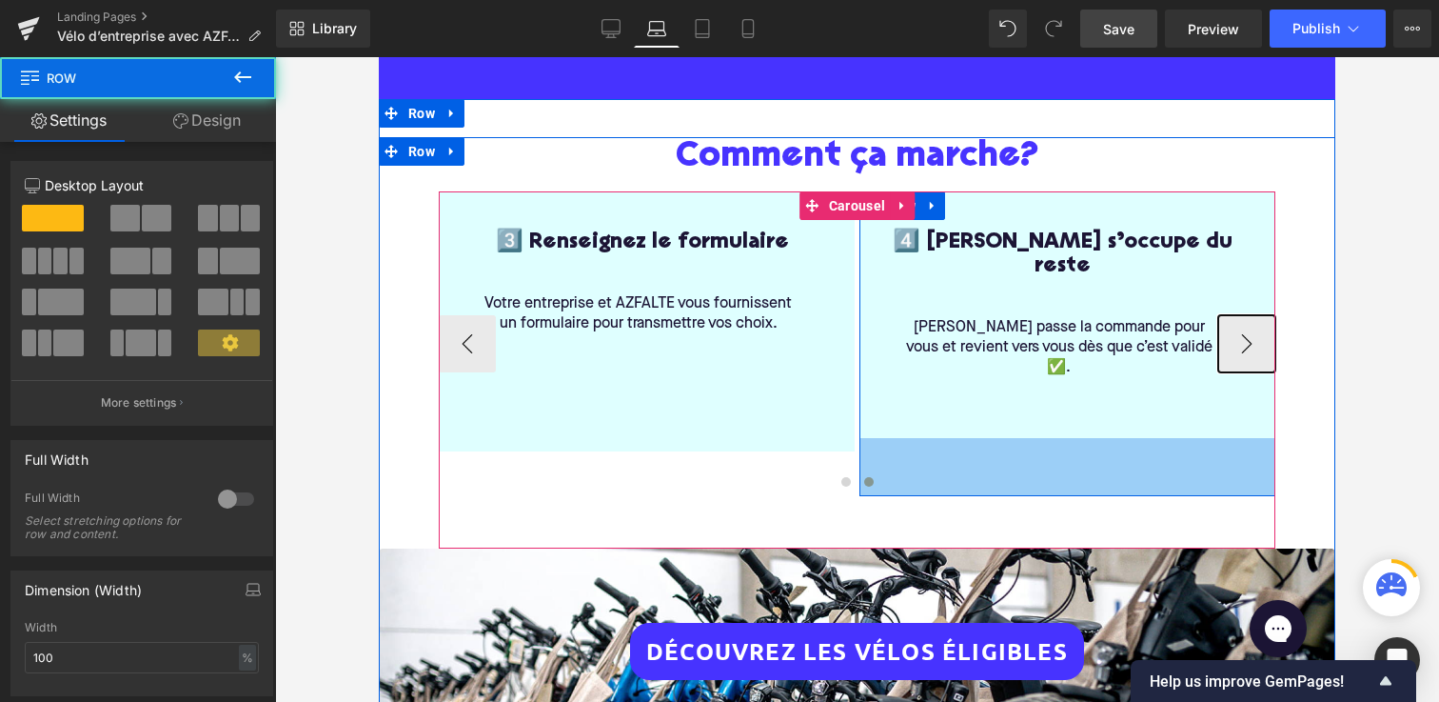
drag, startPoint x: 932, startPoint y: 396, endPoint x: 935, endPoint y: 446, distance: 49.6
click at [935, 446] on div "1️⃣ Ne commandez pas directement le vélo Heading Parcourez la sélection ci-dess…" at bounding box center [857, 343] width 837 height 305
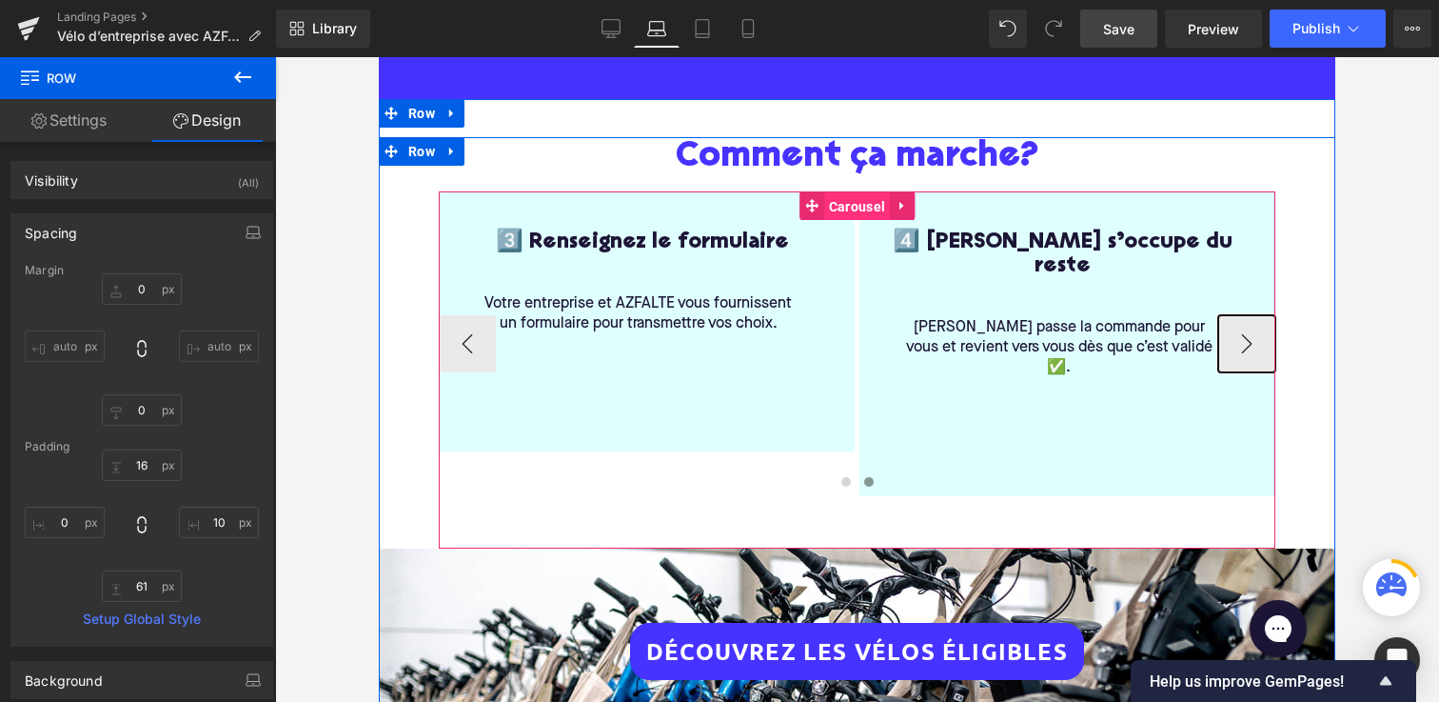
click at [850, 199] on span "Carousel" at bounding box center [857, 206] width 66 height 29
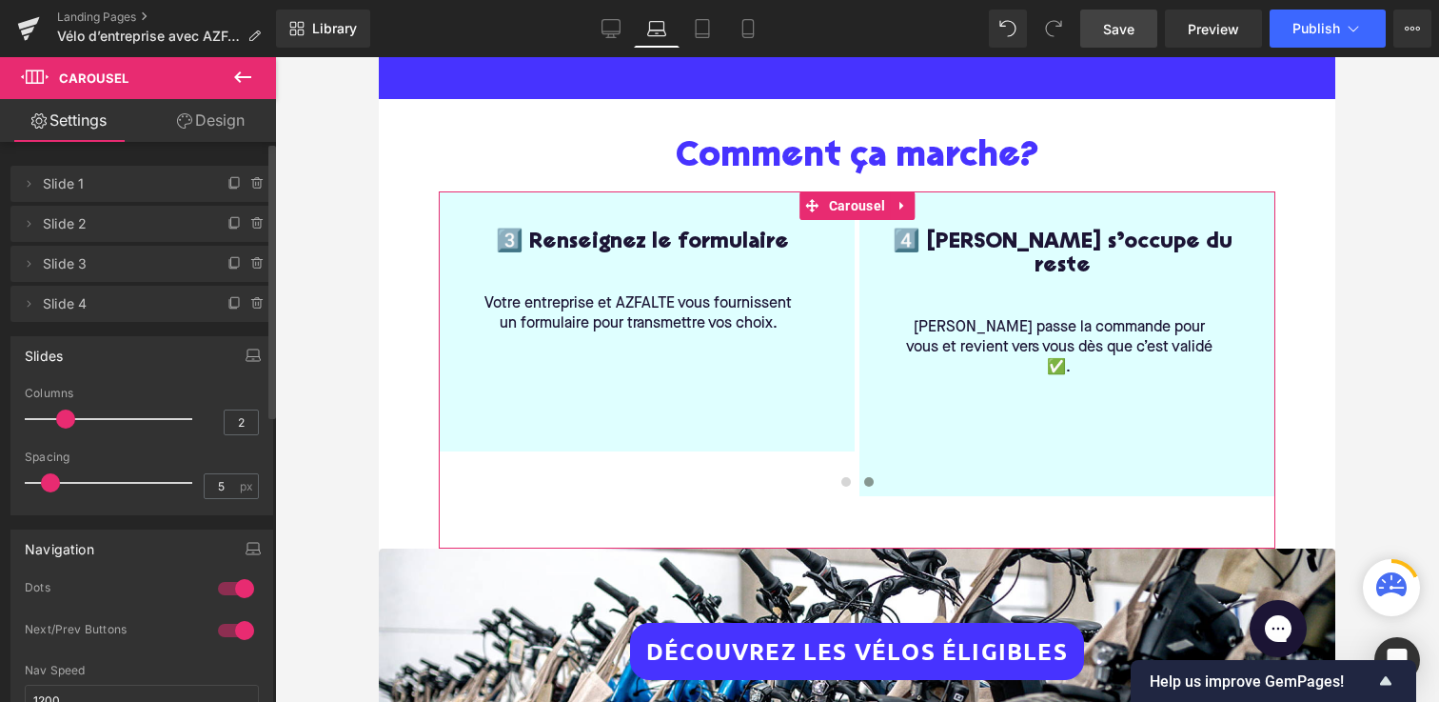
click at [225, 591] on div at bounding box center [236, 588] width 46 height 30
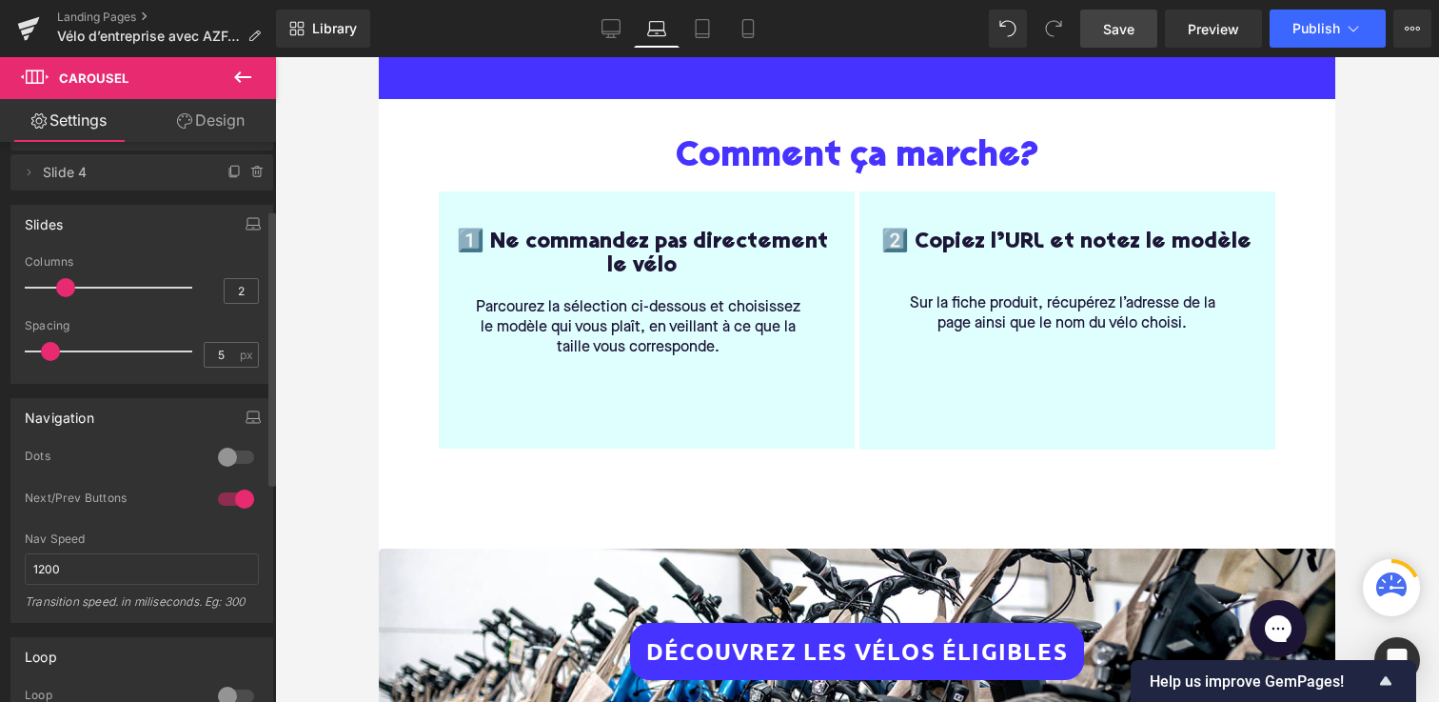
scroll to position [221, 0]
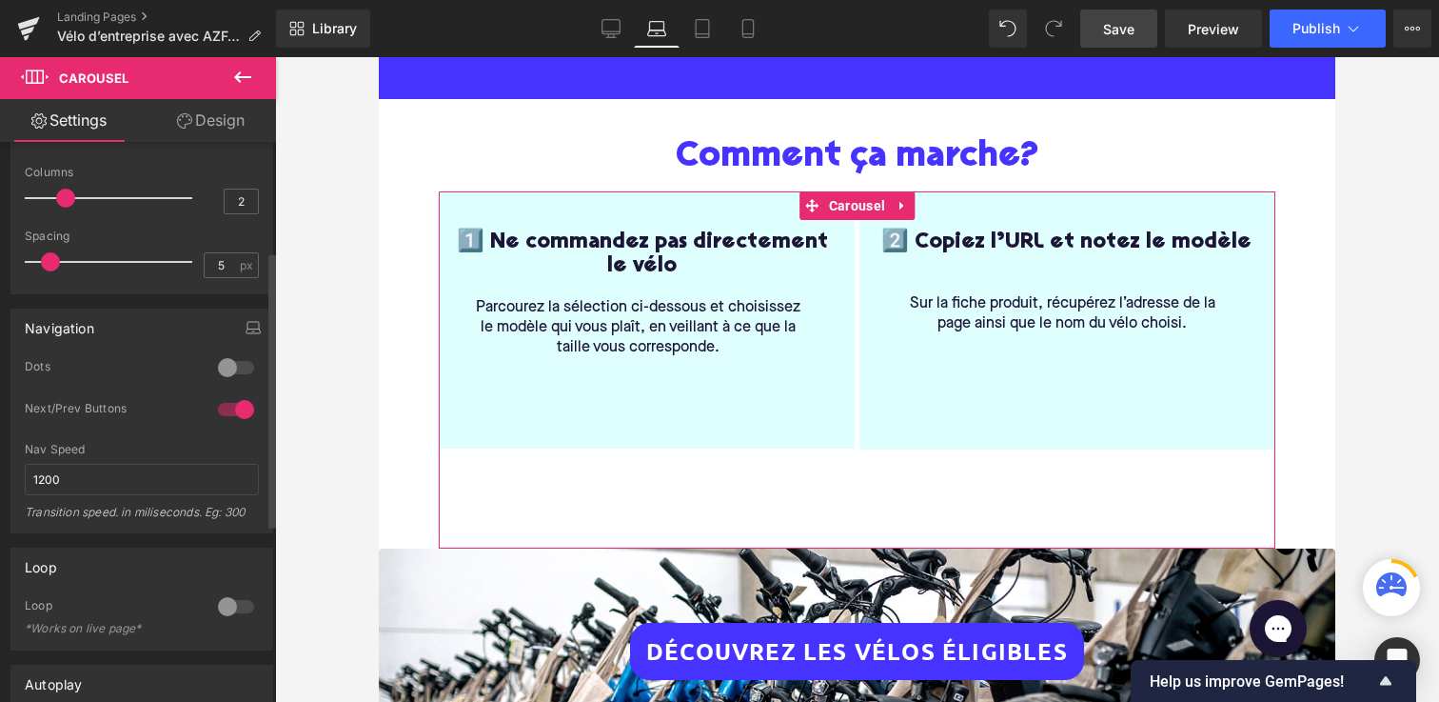
click at [231, 363] on div at bounding box center [236, 367] width 46 height 30
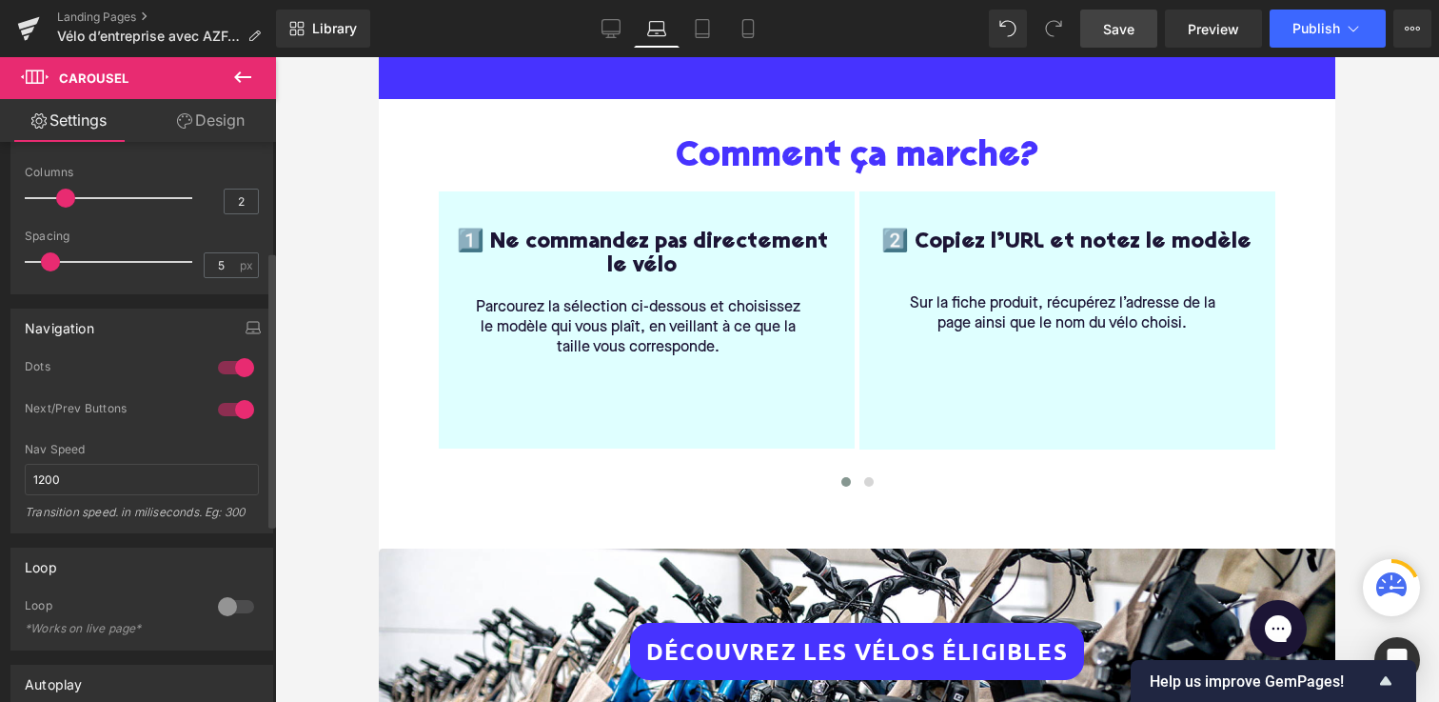
click at [235, 404] on div at bounding box center [236, 409] width 46 height 30
click at [237, 371] on div at bounding box center [236, 367] width 46 height 30
click at [234, 371] on div at bounding box center [236, 367] width 46 height 30
click at [229, 417] on div at bounding box center [236, 409] width 46 height 30
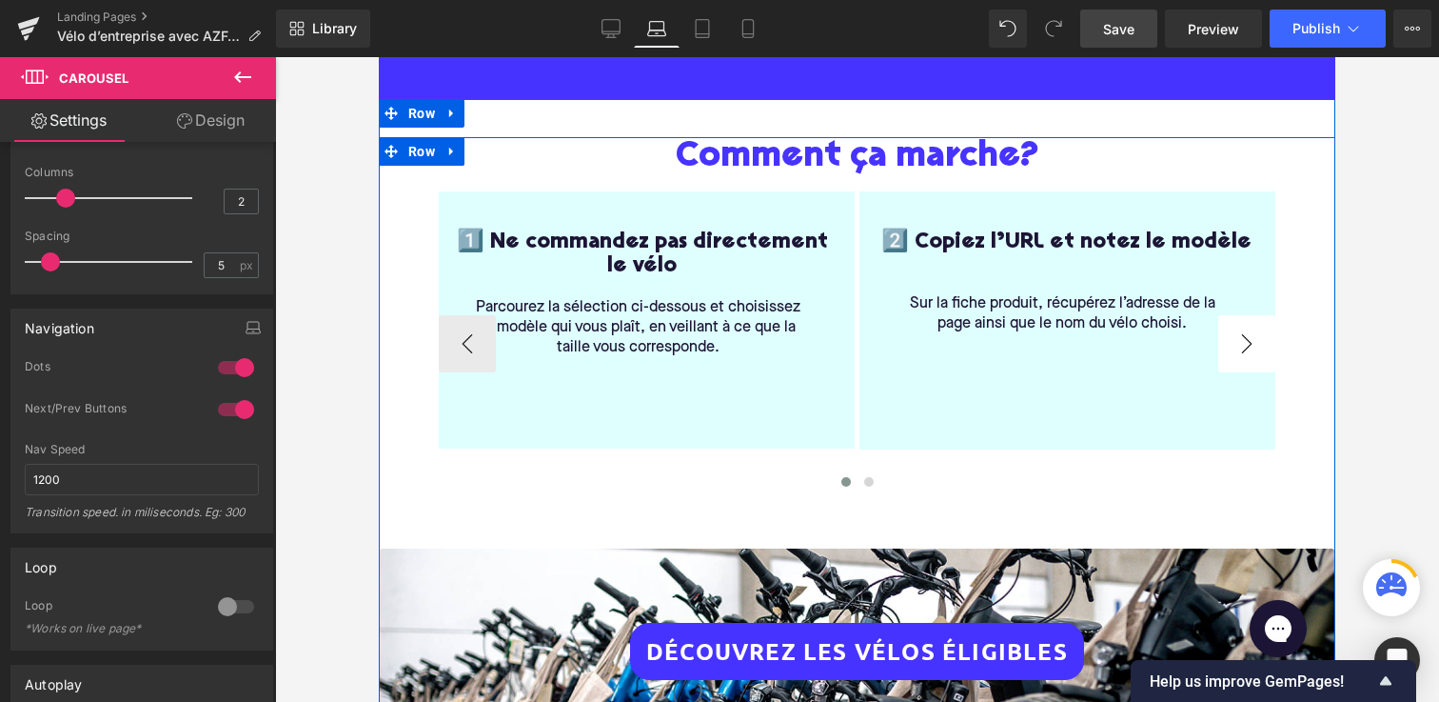
click at [1292, 321] on div "Comment ça marche? Heading 1️⃣ Ne commandez pas directement le vélo Heading Par…" at bounding box center [857, 445] width 957 height 616
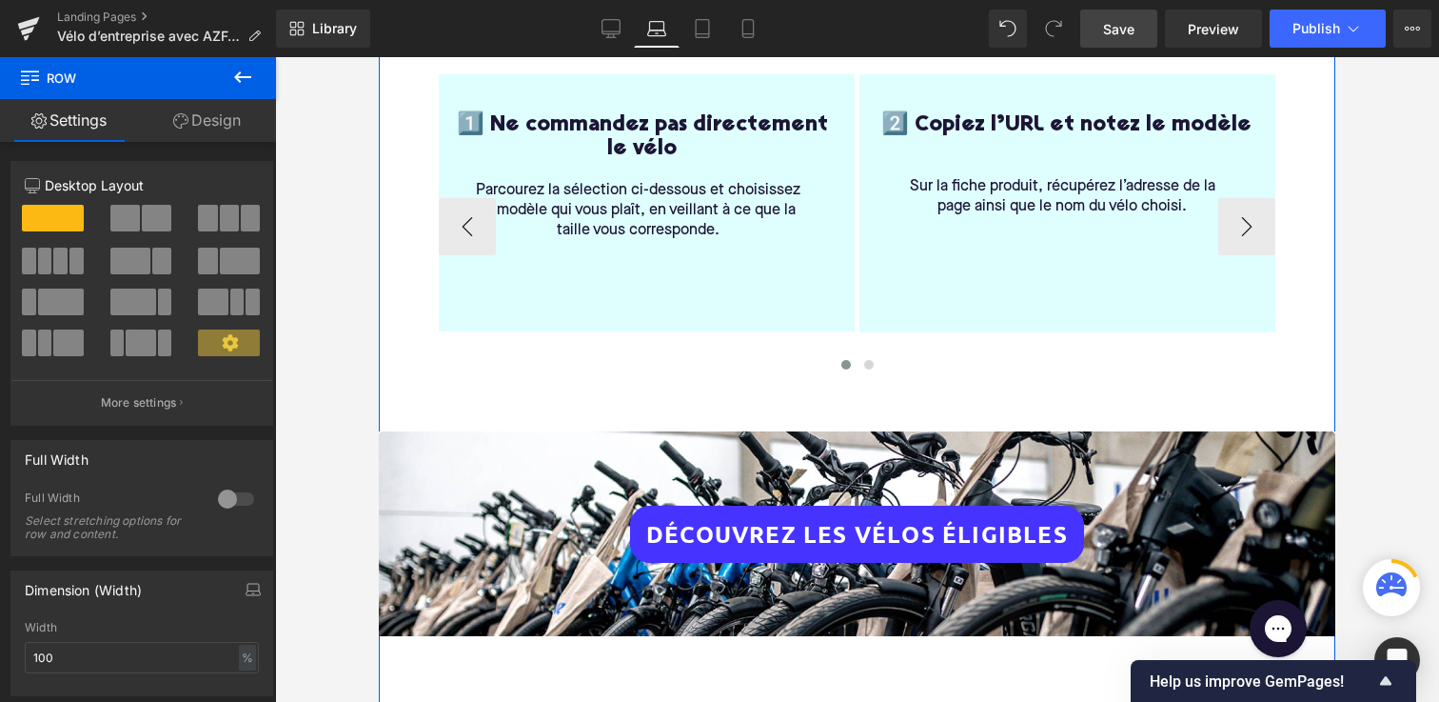
scroll to position [363, 0]
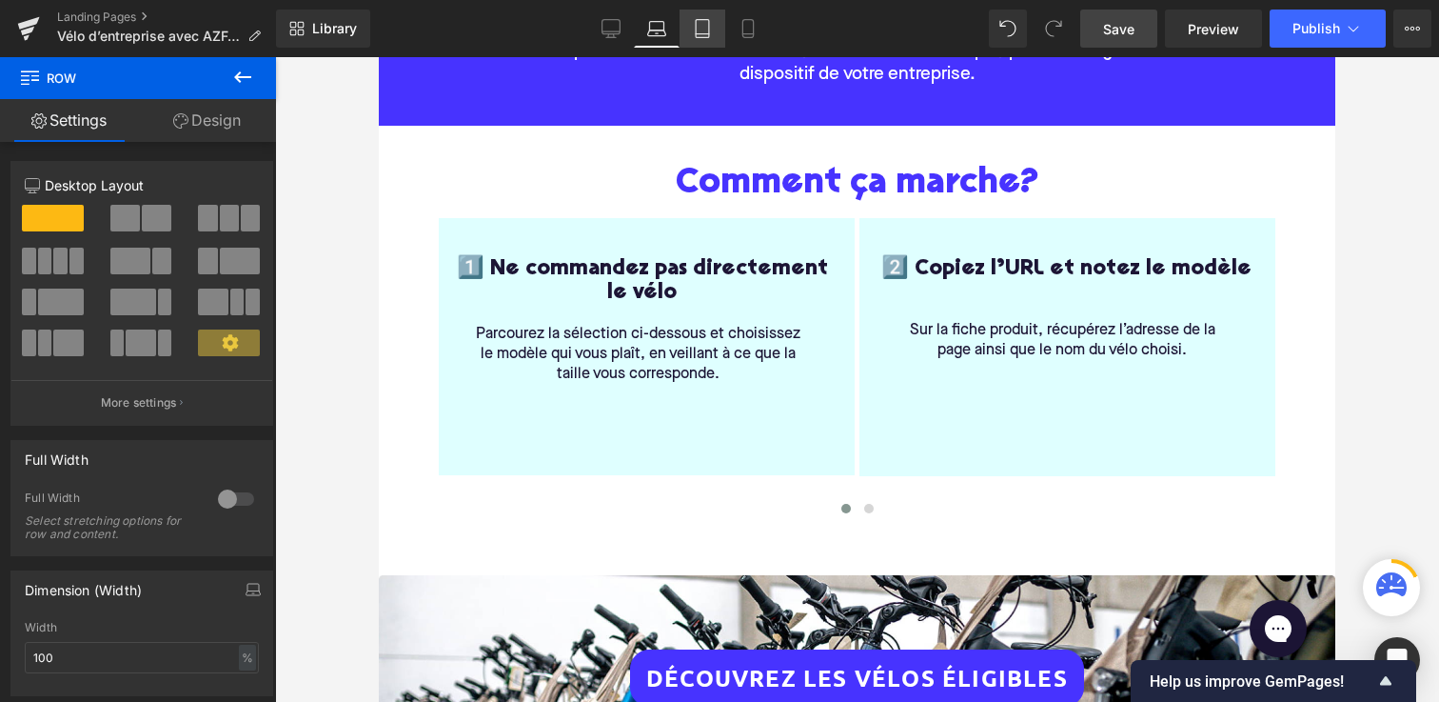
click at [707, 43] on link "Tablet" at bounding box center [703, 29] width 46 height 38
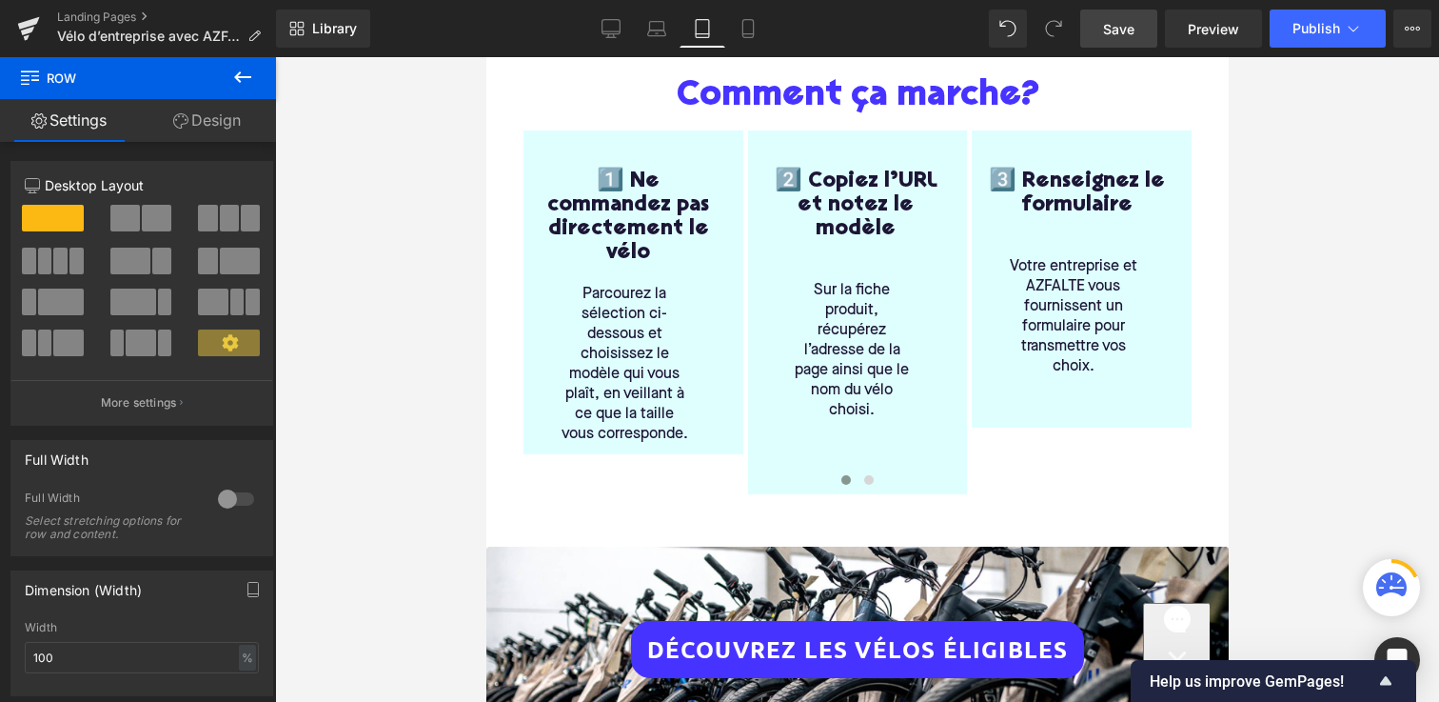
scroll to position [426, 0]
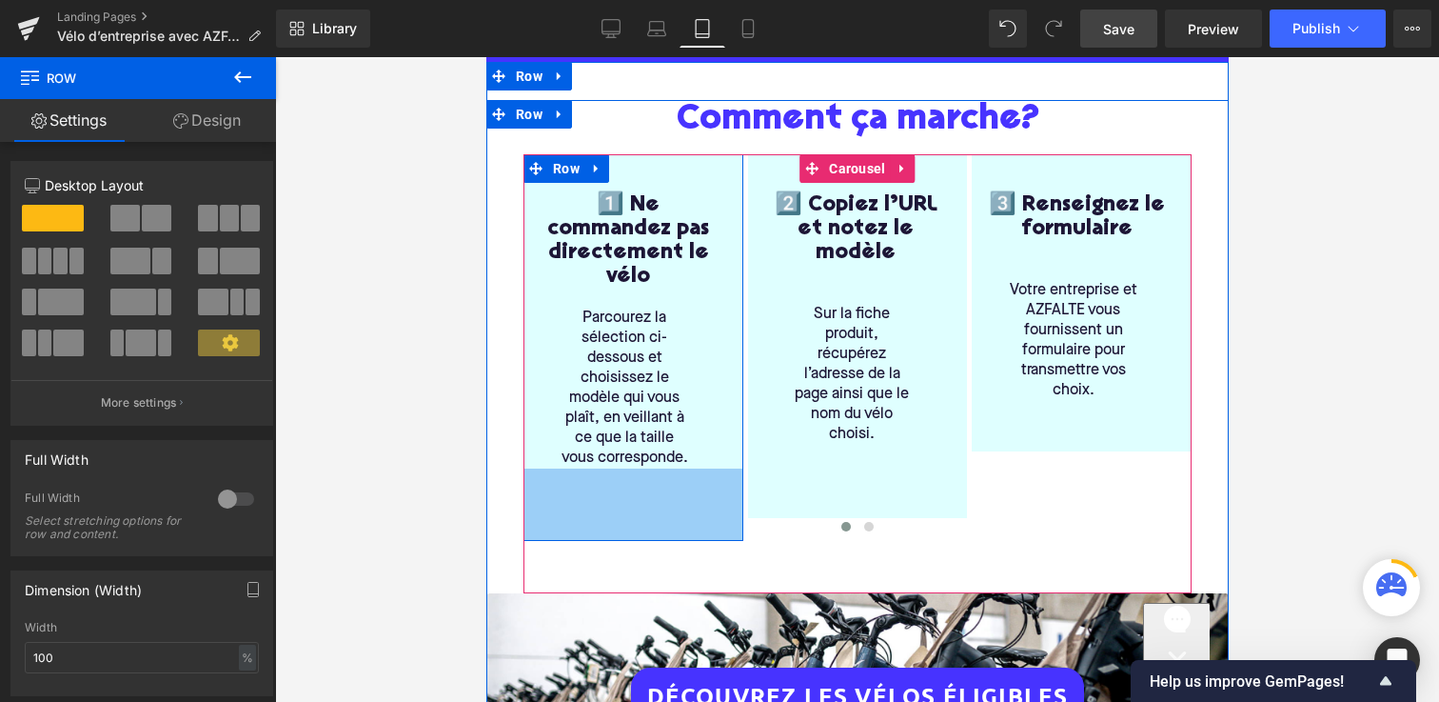
drag, startPoint x: 689, startPoint y: 449, endPoint x: 689, endPoint y: 512, distance: 62.8
click at [689, 512] on div "1️⃣ Ne commandez pas directement le vélo Heading Parcourez la sélection ci-dess…" at bounding box center [857, 347] width 668 height 387
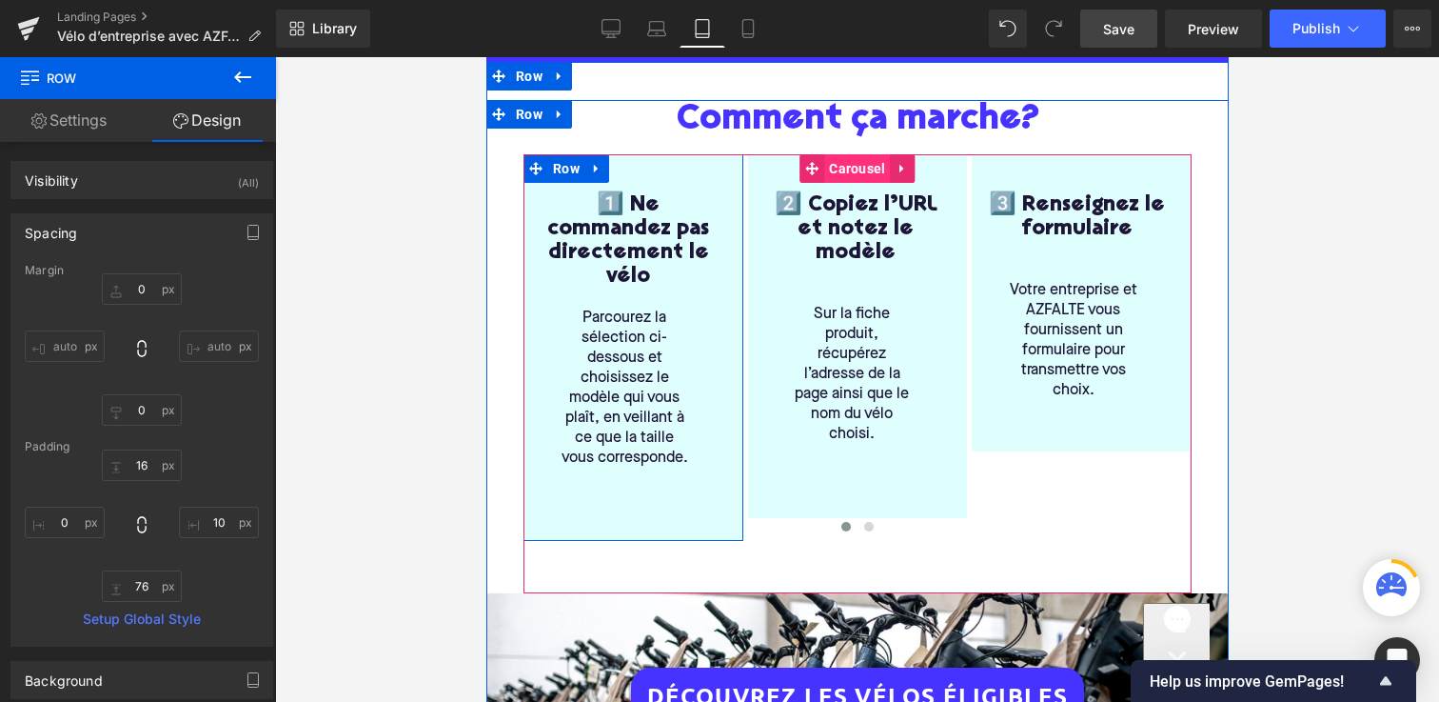
click at [843, 174] on span "Carousel" at bounding box center [856, 168] width 66 height 29
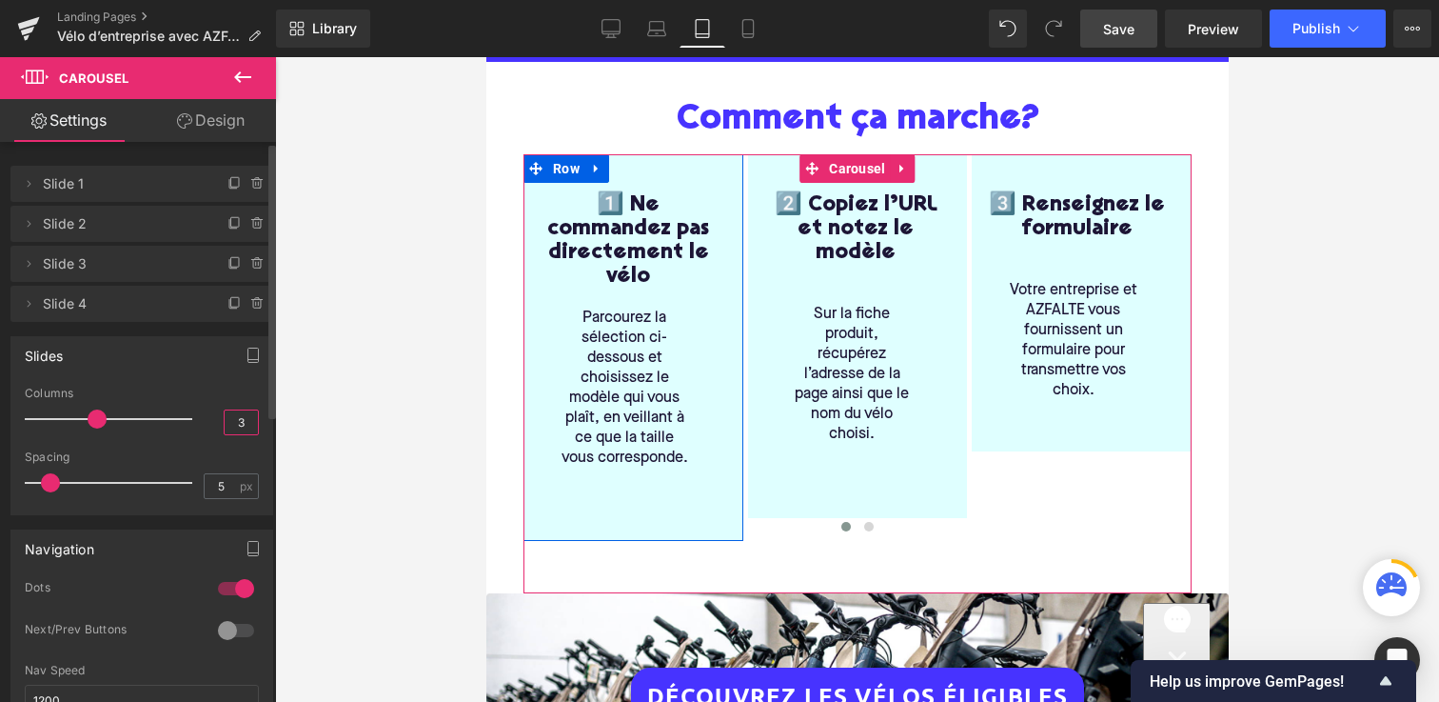
drag, startPoint x: 245, startPoint y: 419, endPoint x: 205, endPoint y: 413, distance: 40.4
click at [225, 415] on input "3" at bounding box center [241, 422] width 33 height 24
type input "2"
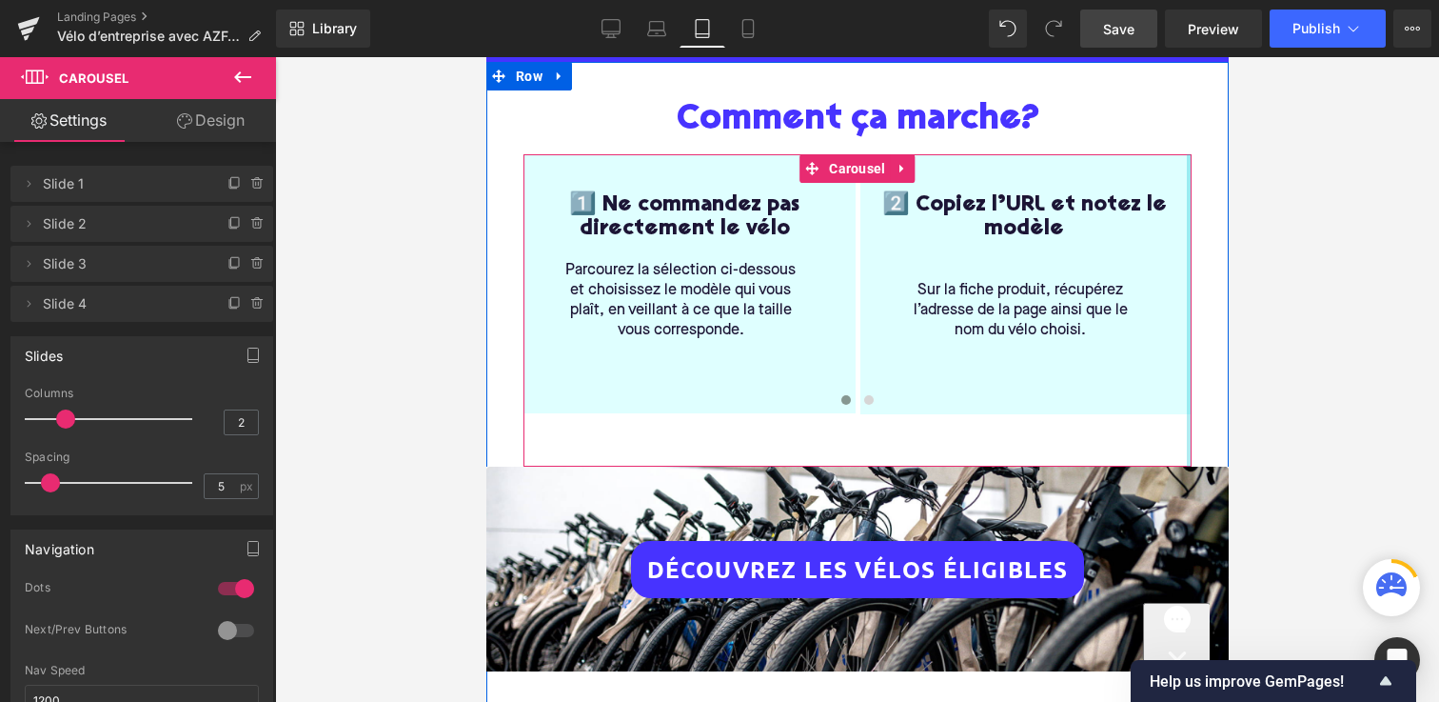
click at [1200, 299] on div "Comment ça marche? Heading 1️⃣ Ne commandez pas directement le vélo Heading Par…" at bounding box center [856, 385] width 697 height 571
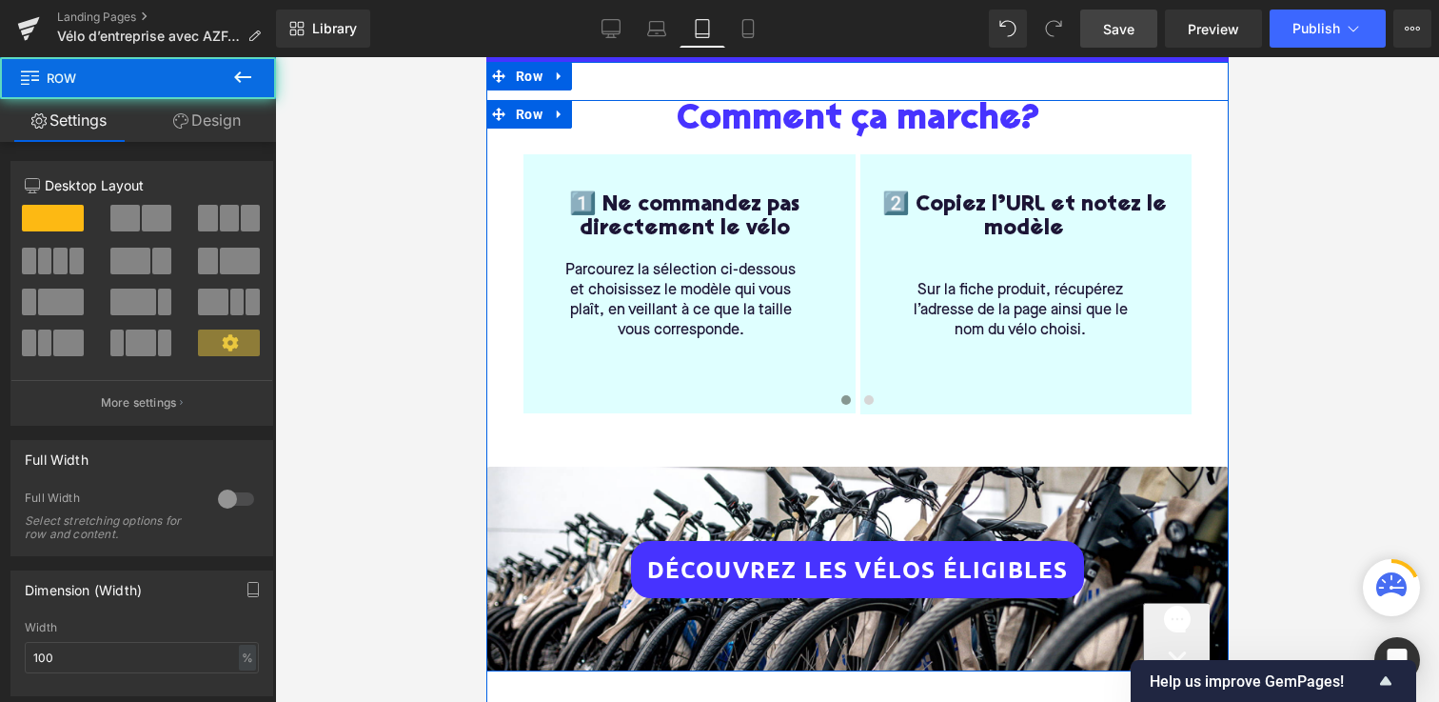
click at [1102, 295] on span "Sur la fiche produit, récupérez l’adresse de la page ainsi que le nom du vélo c…" at bounding box center [1020, 310] width 214 height 55
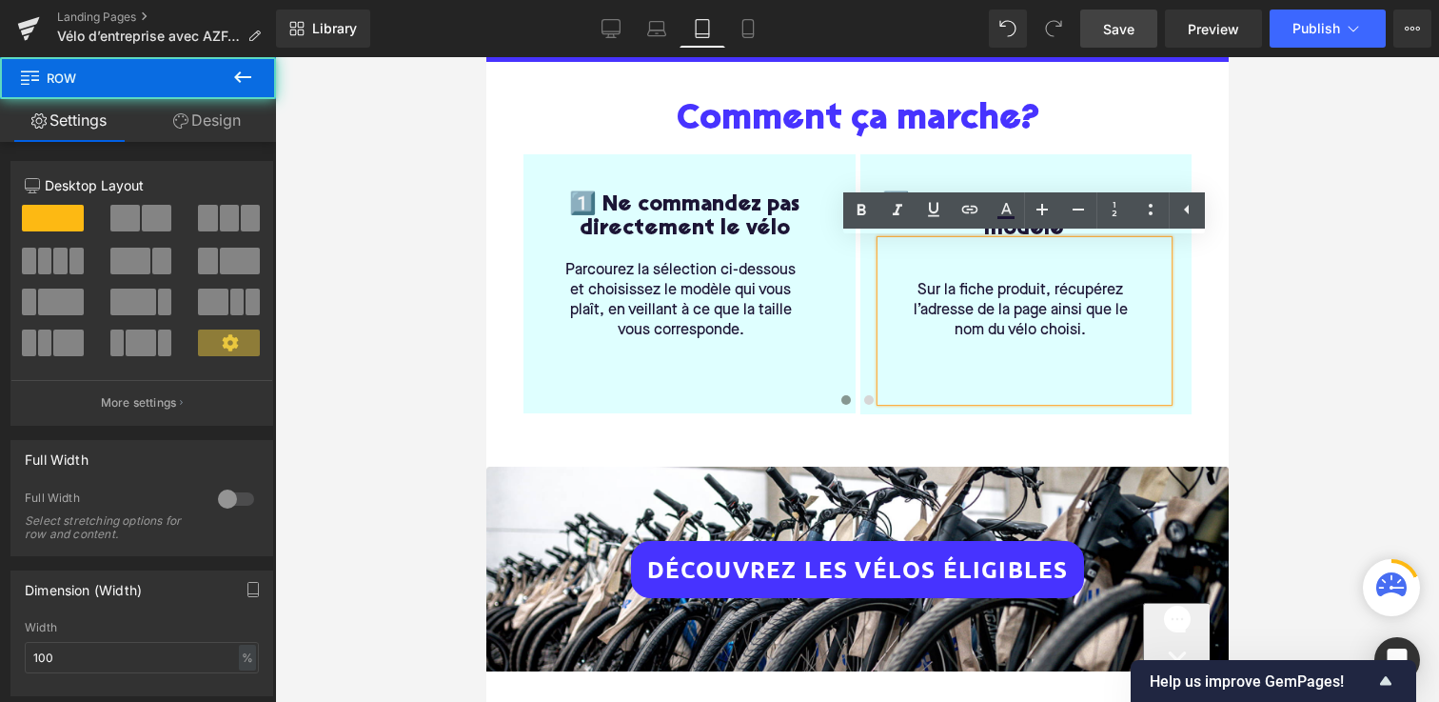
click at [847, 165] on div "1️⃣ Ne commandez pas directement le vélo Heading Parcourez la sélection ci-dess…" at bounding box center [689, 283] width 332 height 259
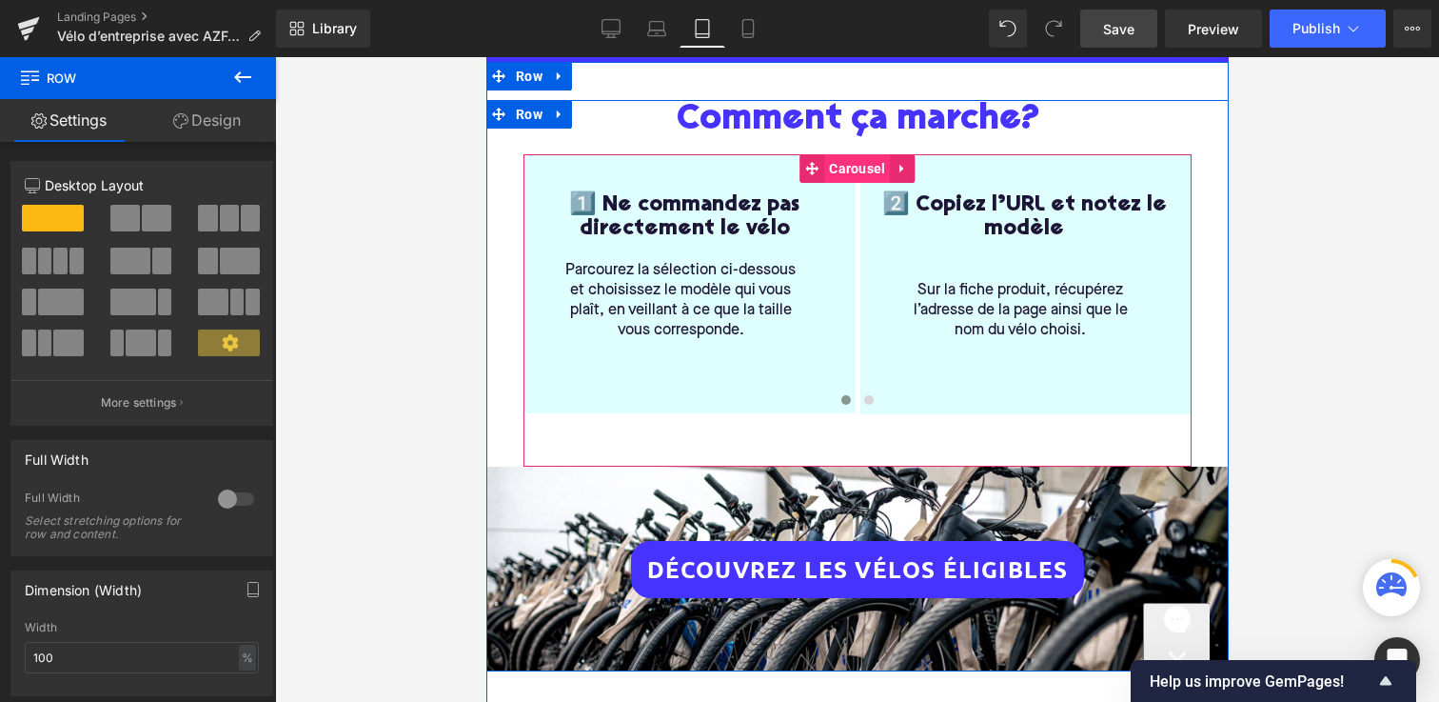
click at [845, 163] on span "Carousel" at bounding box center [856, 168] width 66 height 29
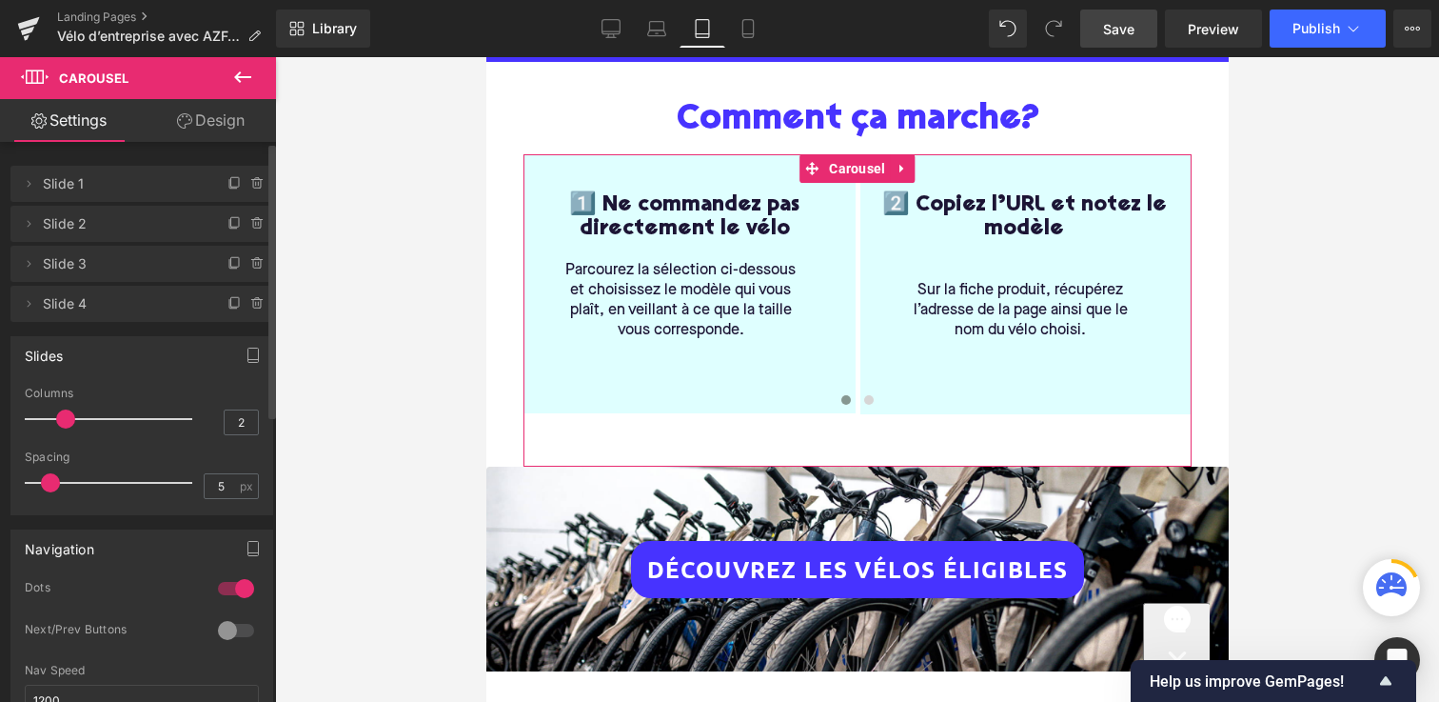
click at [228, 628] on div at bounding box center [236, 630] width 46 height 30
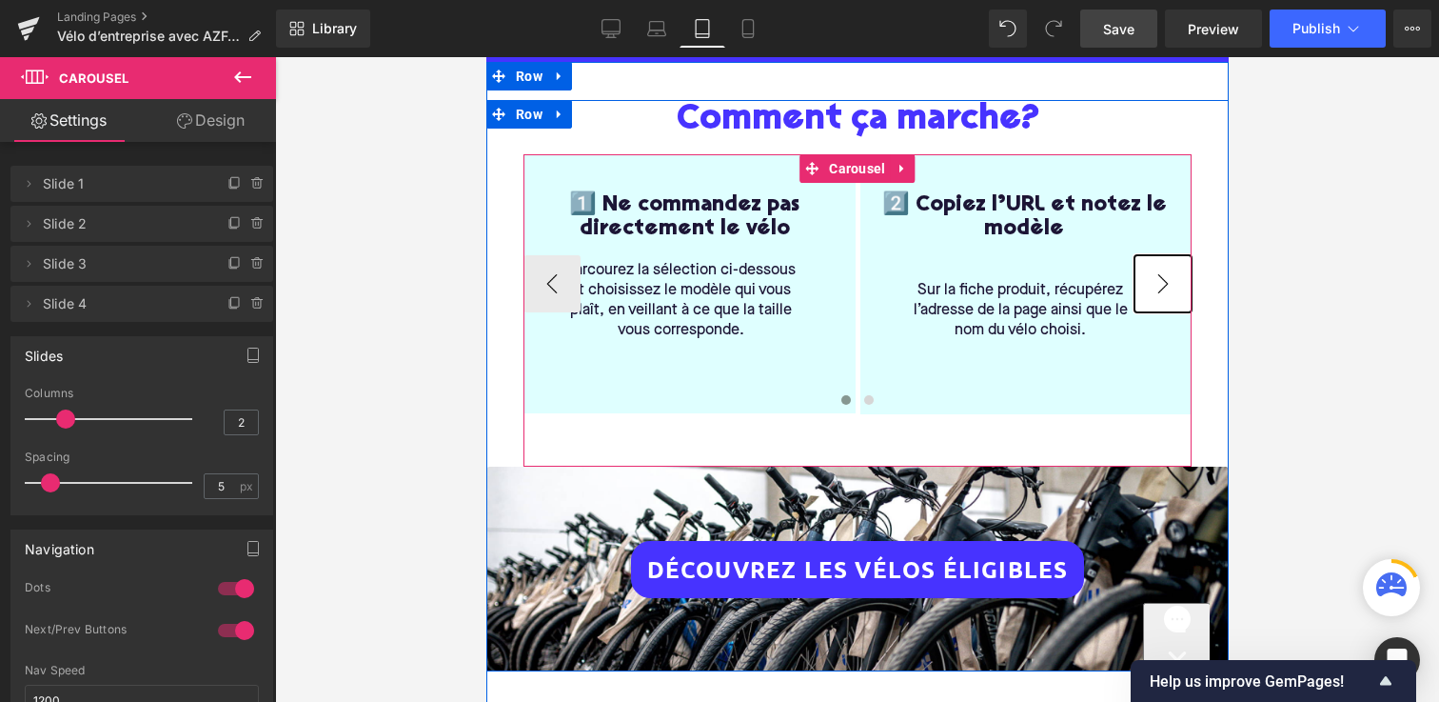
click at [1175, 282] on button "›" at bounding box center [1162, 283] width 57 height 57
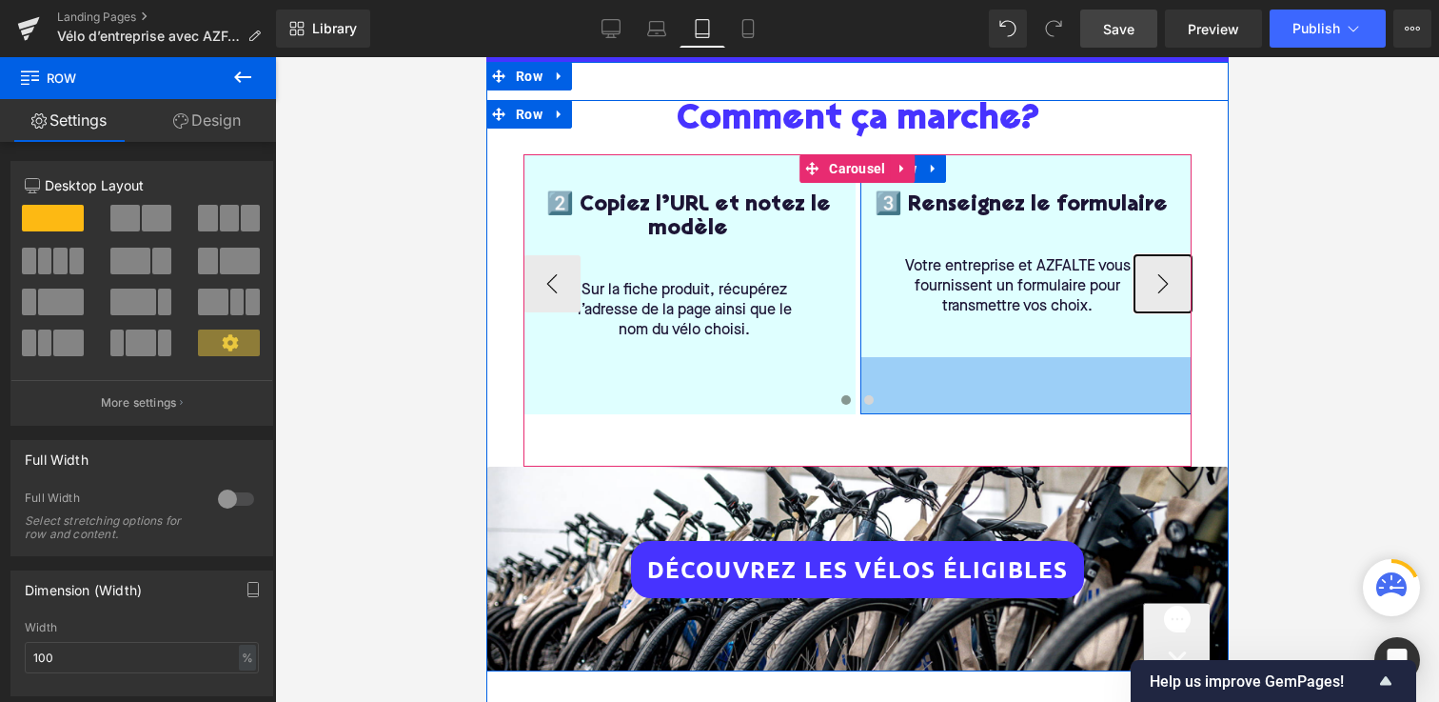
drag, startPoint x: 996, startPoint y: 364, endPoint x: 995, endPoint y: 410, distance: 46.7
click at [995, 410] on div "1️⃣ Ne commandez pas directement le vélo Heading Parcourez la sélection ci-dess…" at bounding box center [857, 284] width 668 height 260
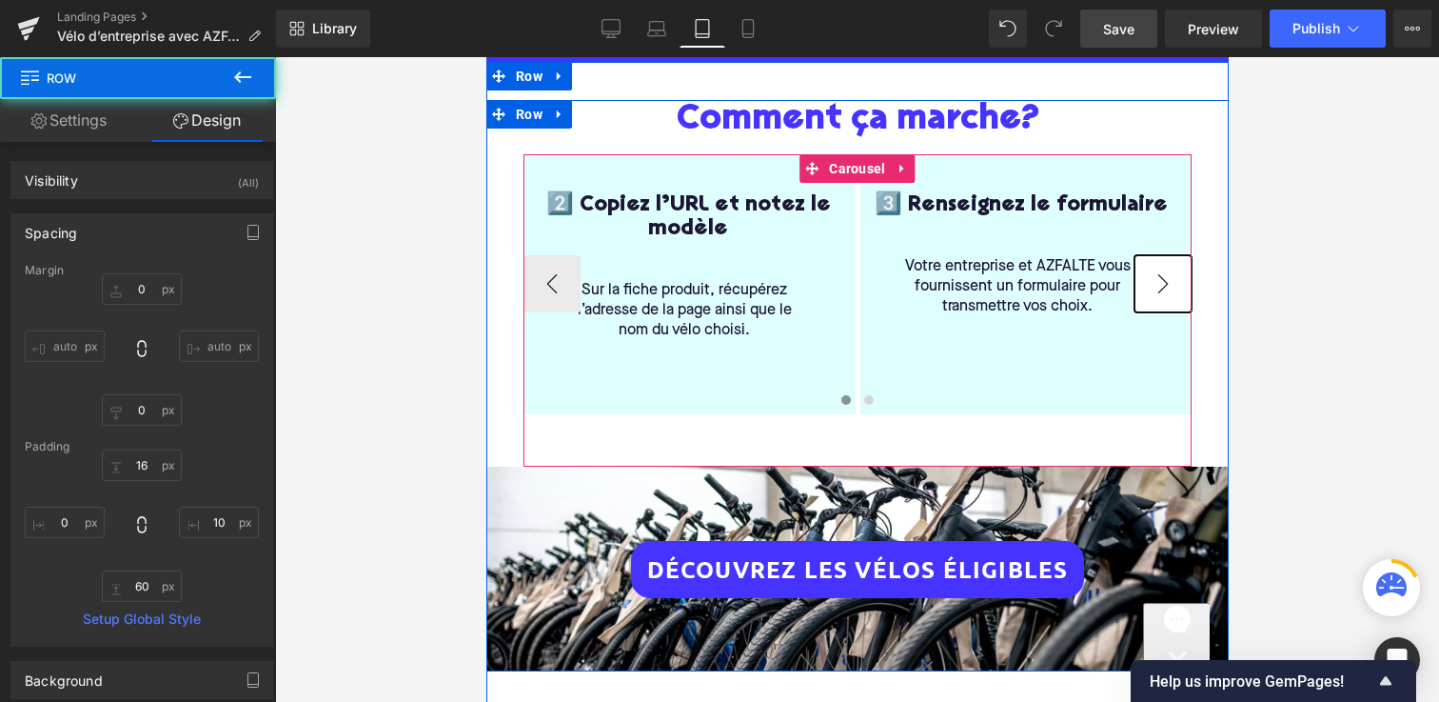
click at [1152, 285] on button "›" at bounding box center [1162, 283] width 57 height 57
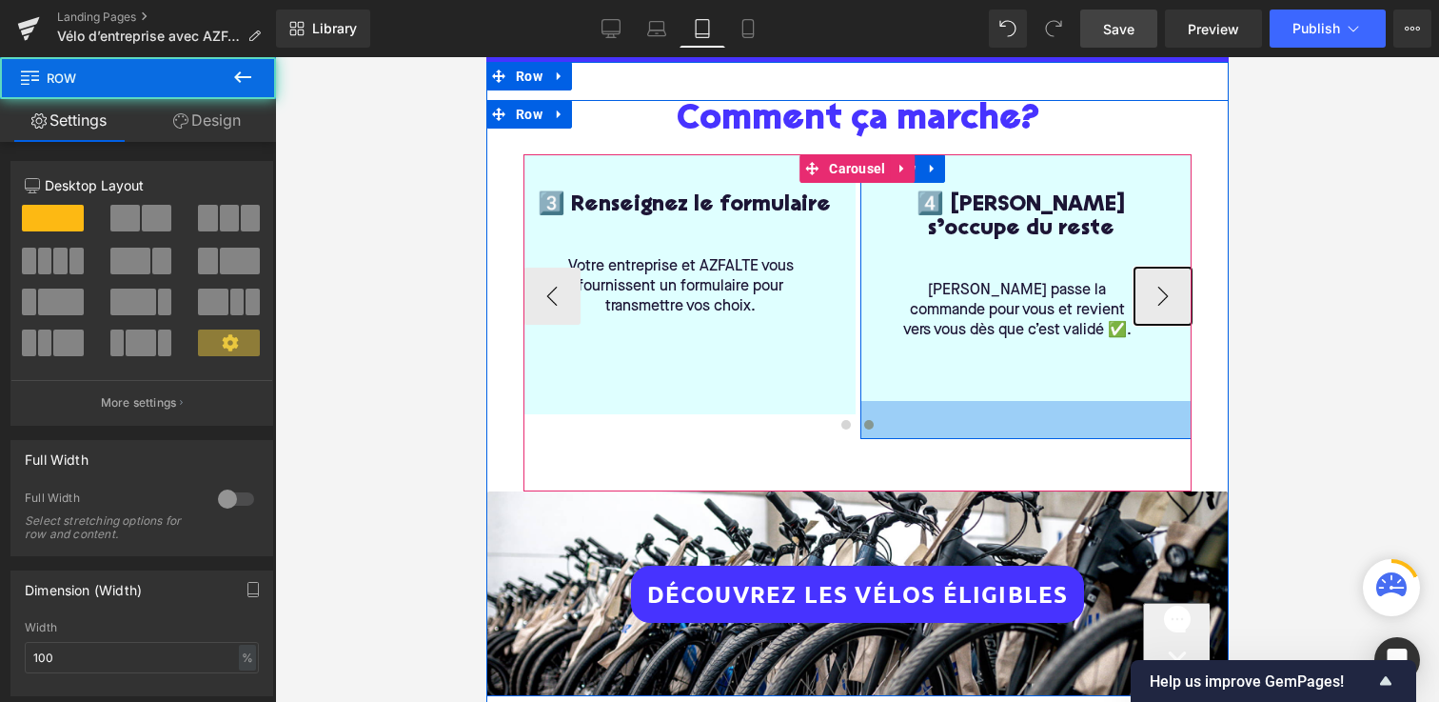
drag, startPoint x: 994, startPoint y: 382, endPoint x: 994, endPoint y: 411, distance: 29.5
click at [994, 411] on div "1️⃣ Ne commandez pas directement le vélo Heading Parcourez la sélection ci-dess…" at bounding box center [857, 296] width 668 height 285
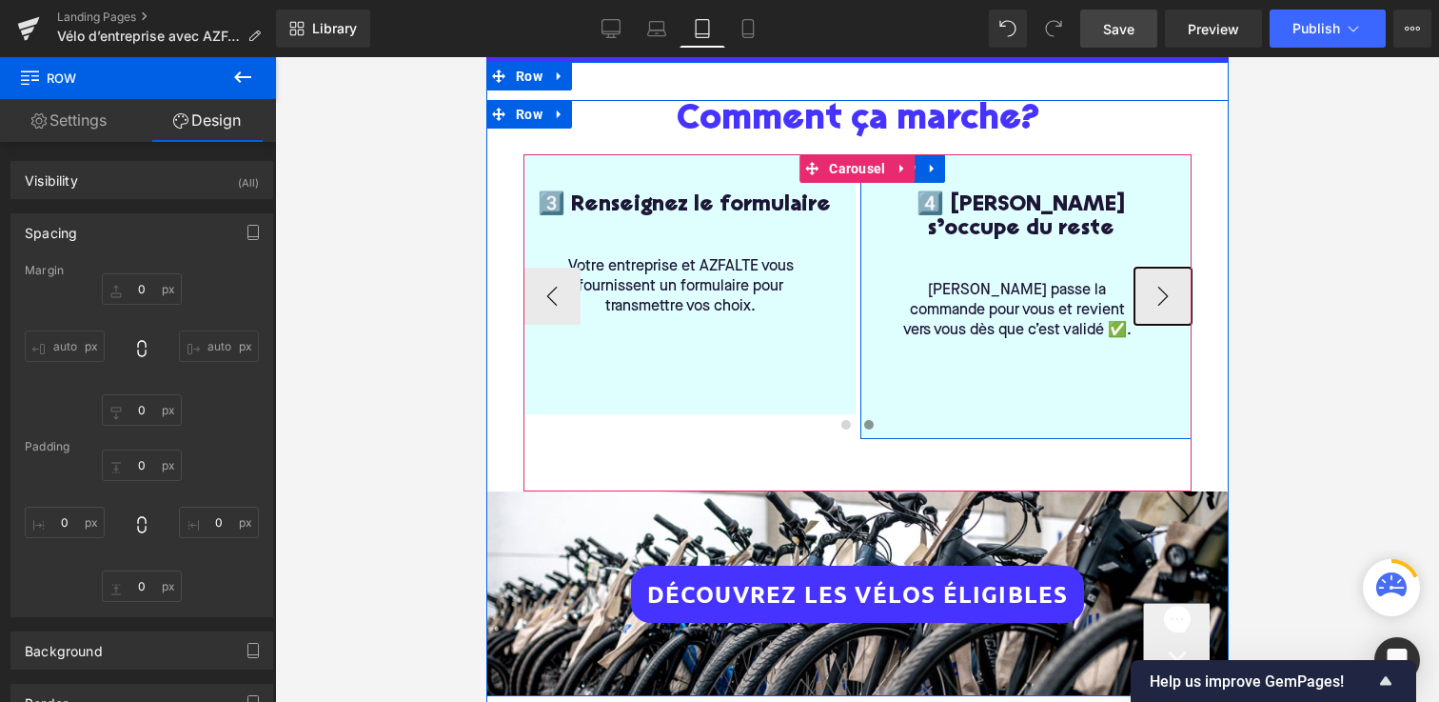
type input "0"
type input "16"
type input "10"
type input "40"
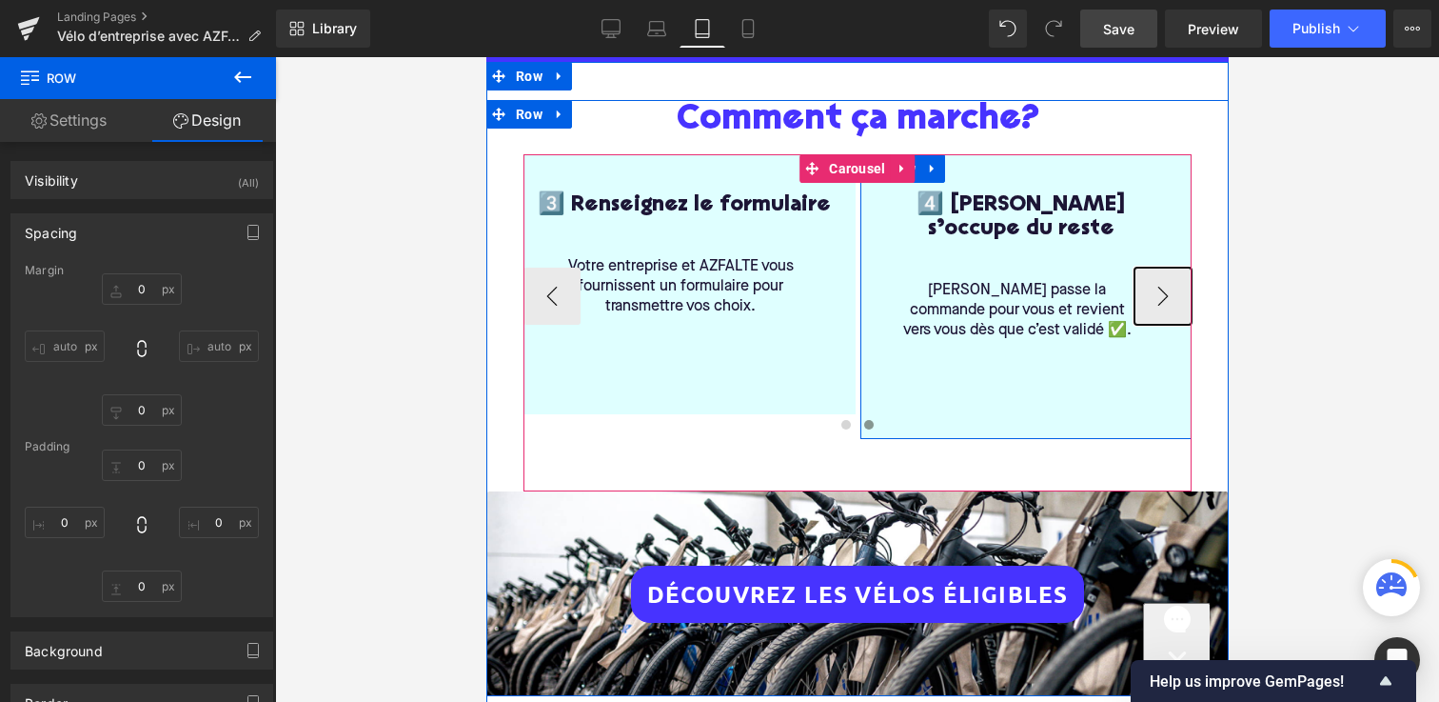
type input "0"
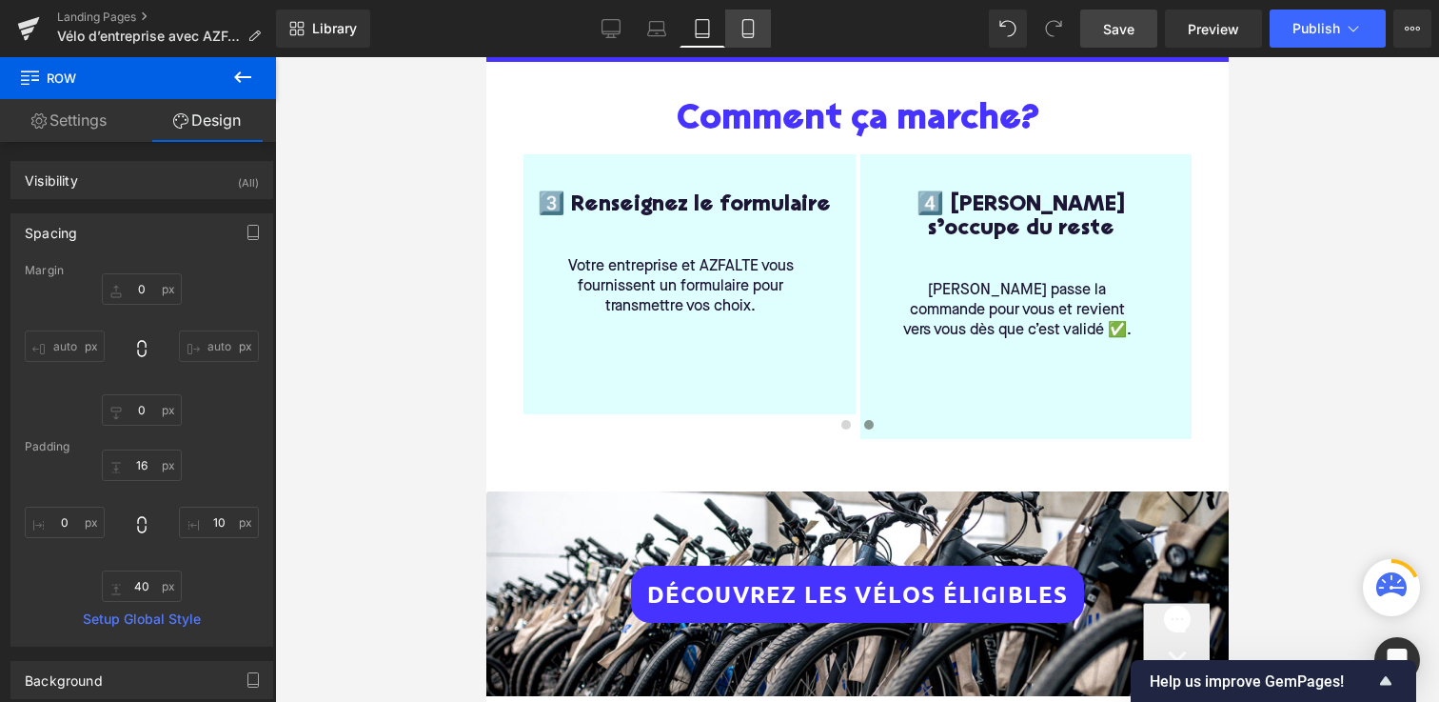
click at [747, 25] on icon at bounding box center [748, 28] width 19 height 19
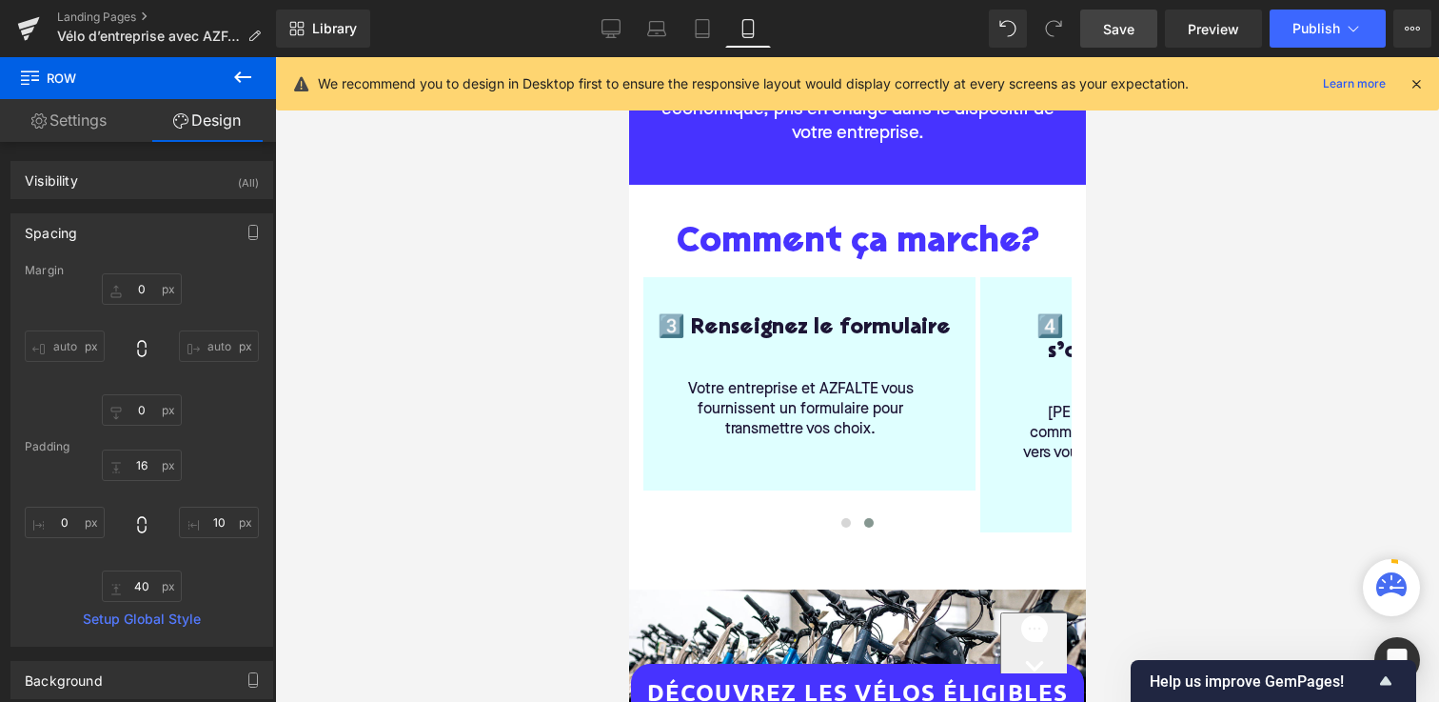
scroll to position [549, 0]
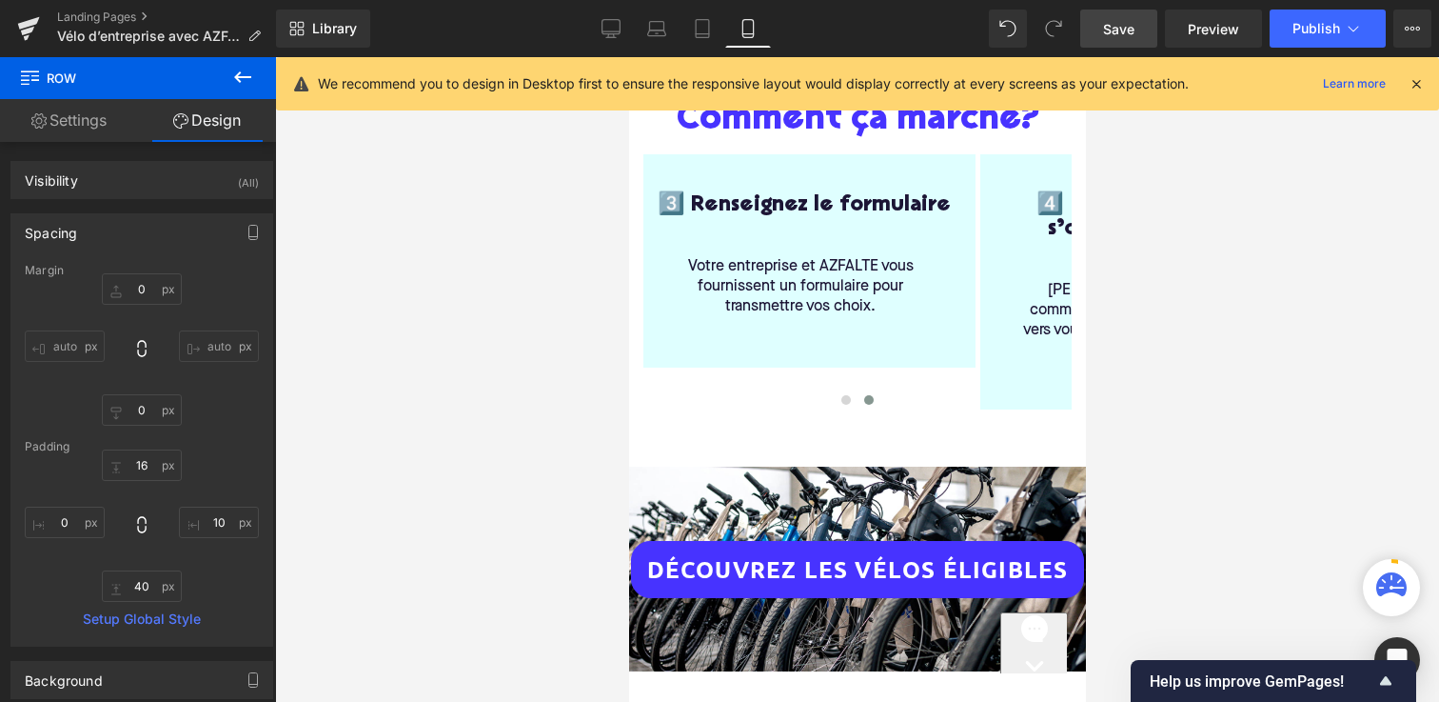
type input "0"
type input "16"
type input "10"
type input "9"
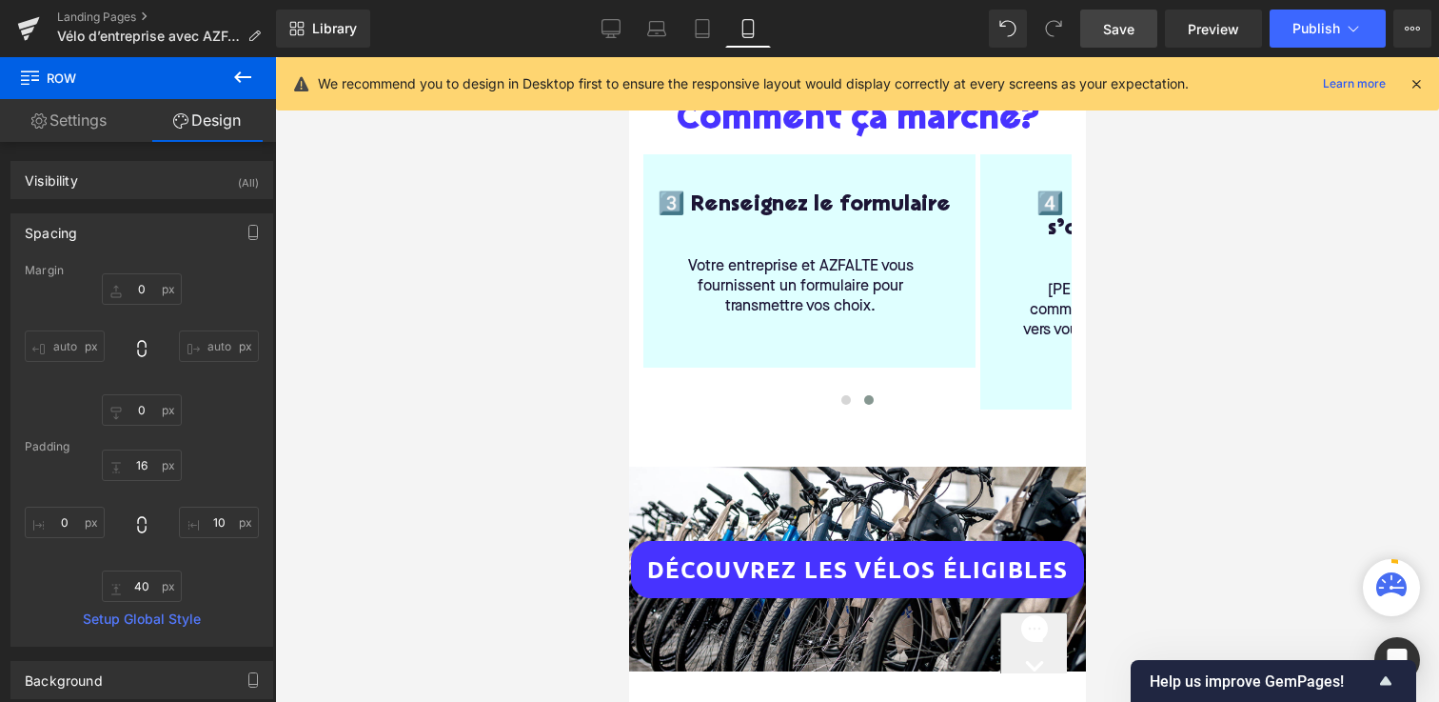
type input "0"
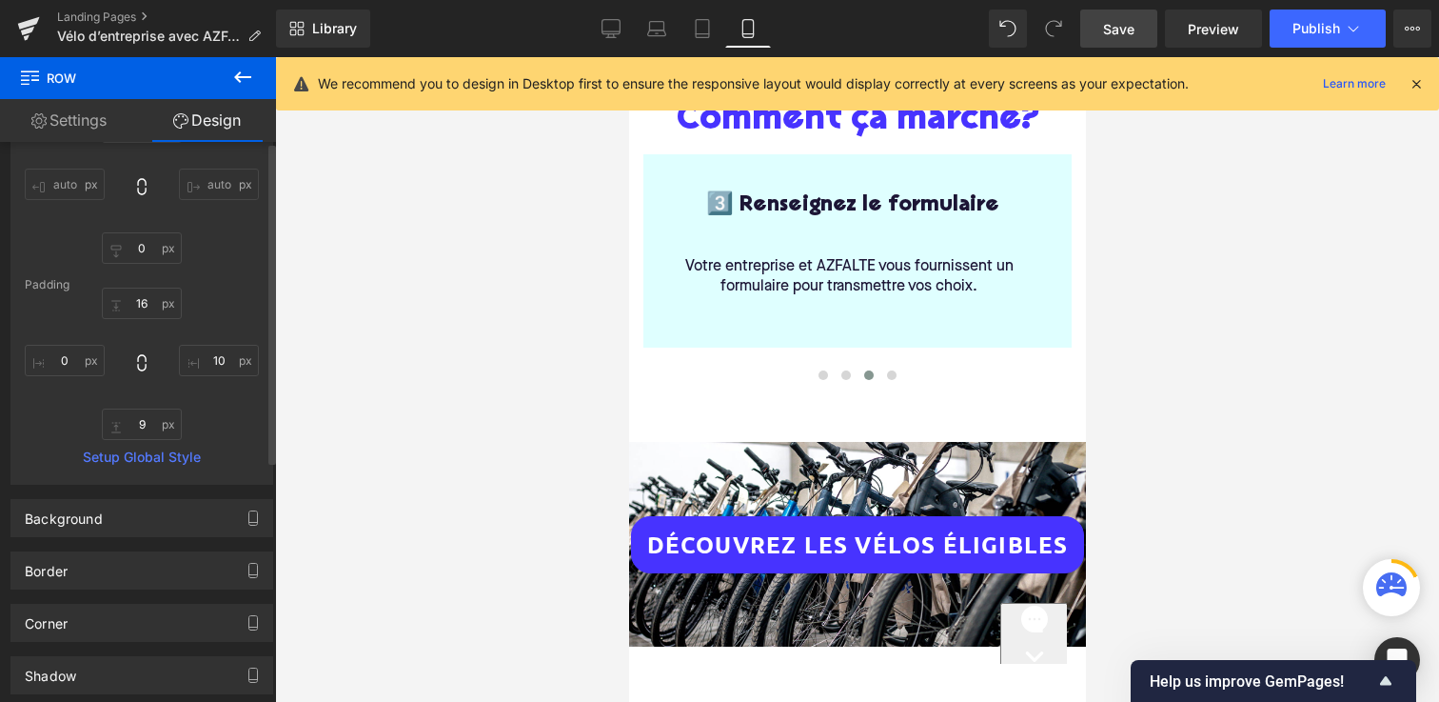
scroll to position [0, 0]
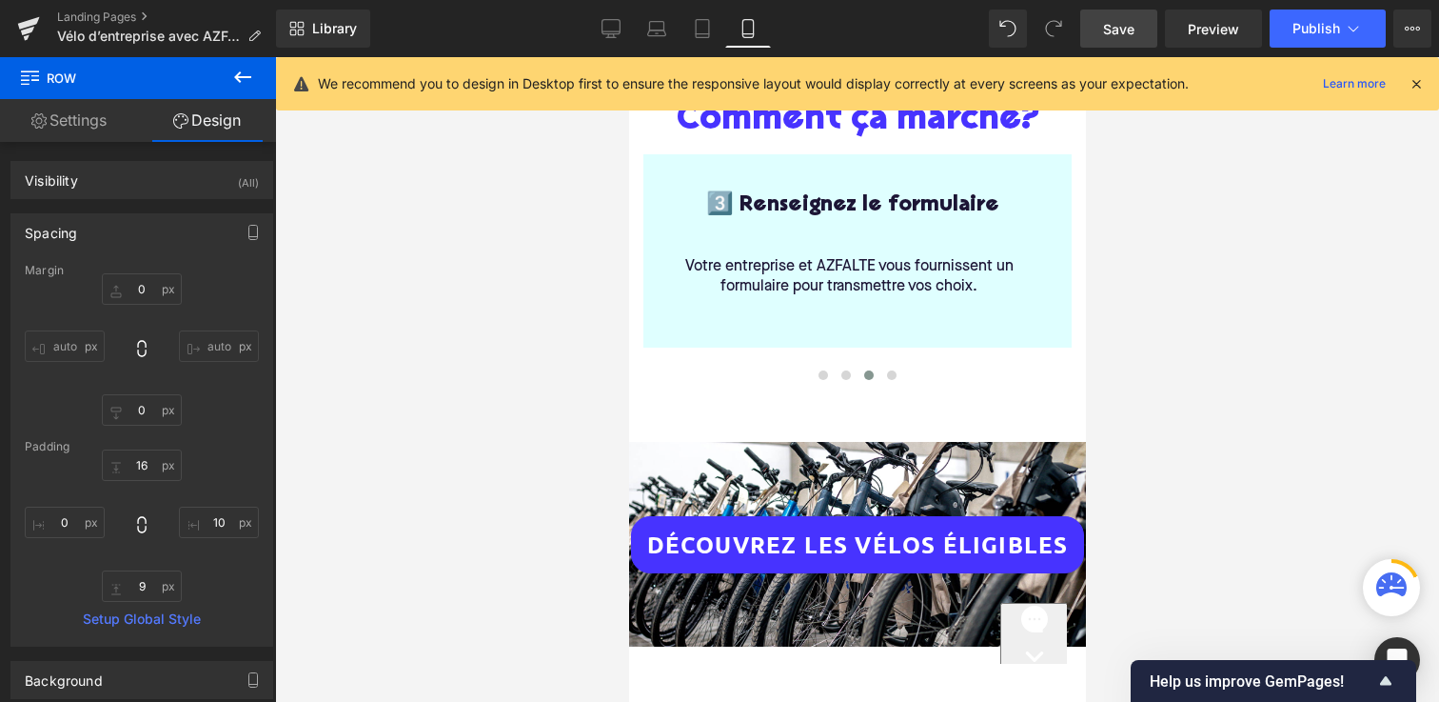
click at [70, 124] on link "Settings" at bounding box center [69, 120] width 138 height 43
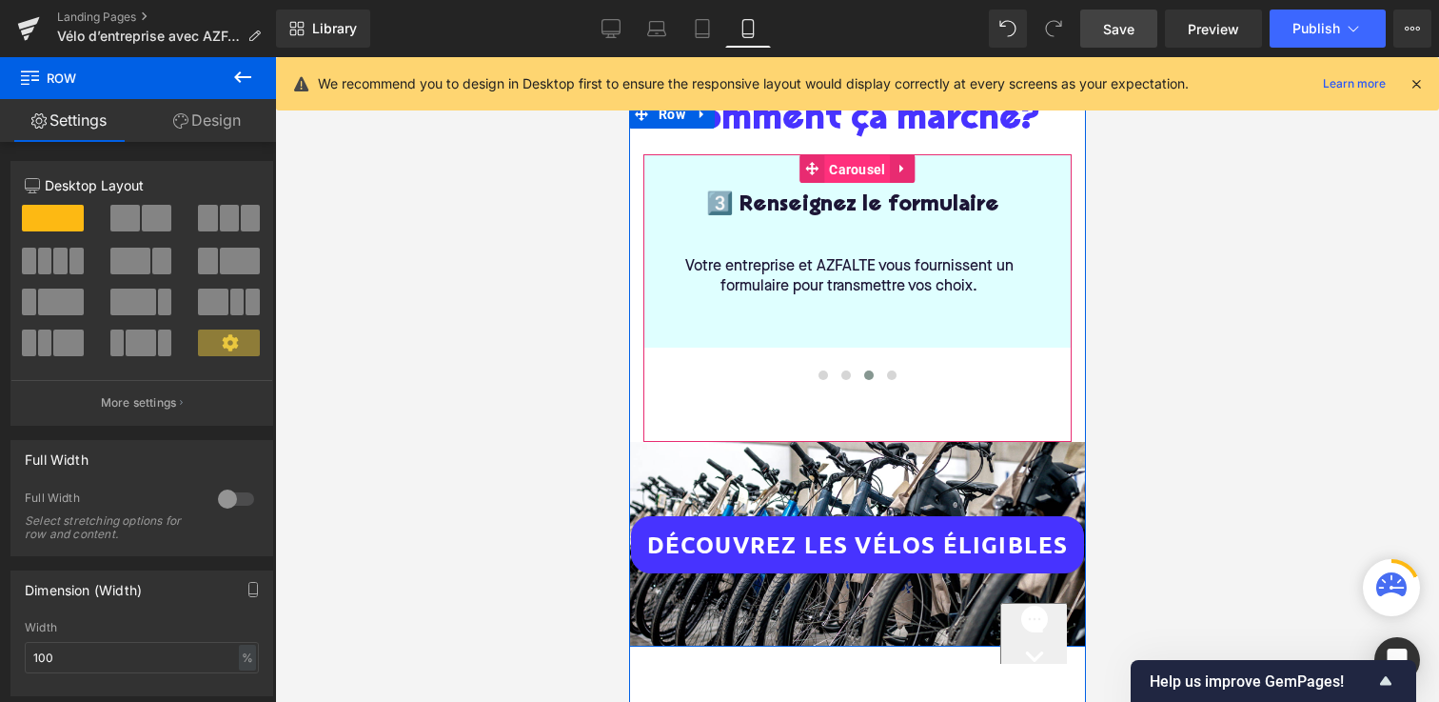
click at [861, 163] on span "Carousel" at bounding box center [856, 169] width 66 height 29
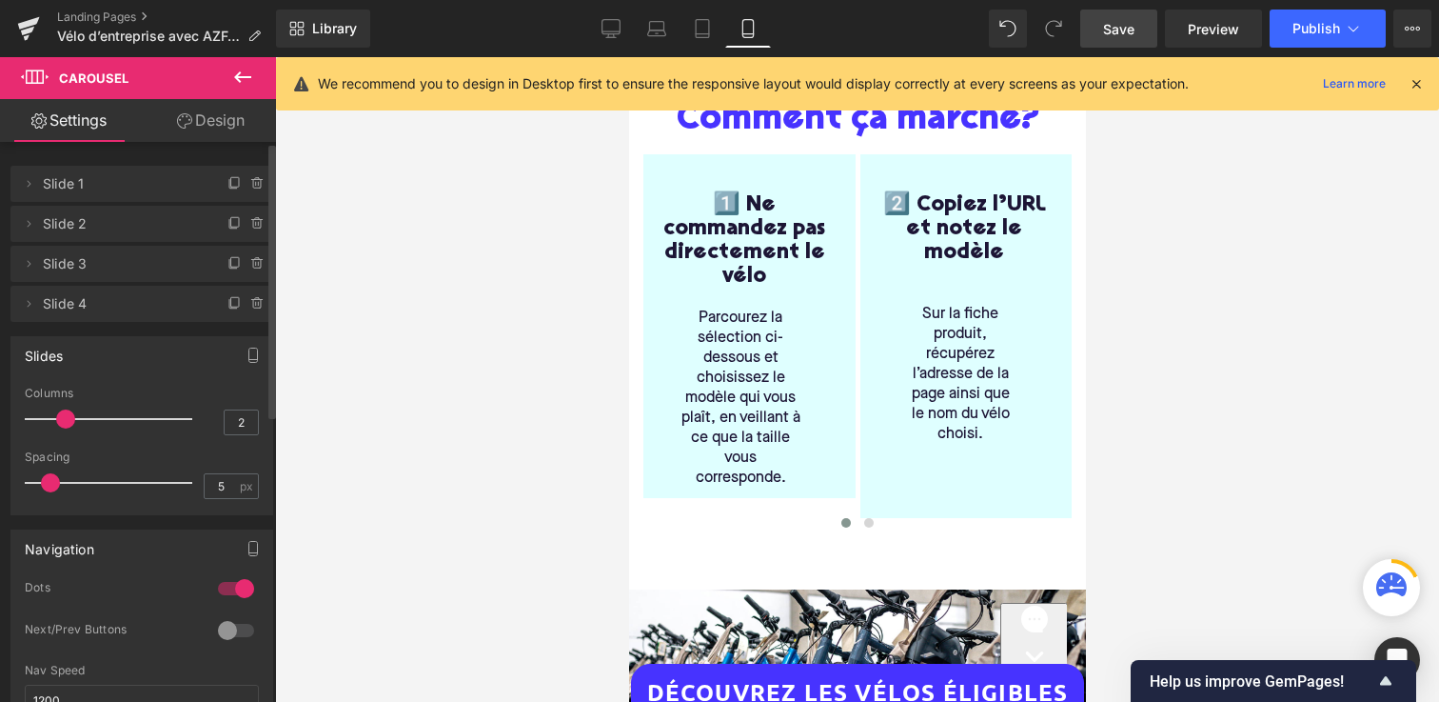
drag, startPoint x: 35, startPoint y: 420, endPoint x: 53, endPoint y: 420, distance: 18.1
click at [53, 420] on div at bounding box center [113, 419] width 158 height 38
type input "1"
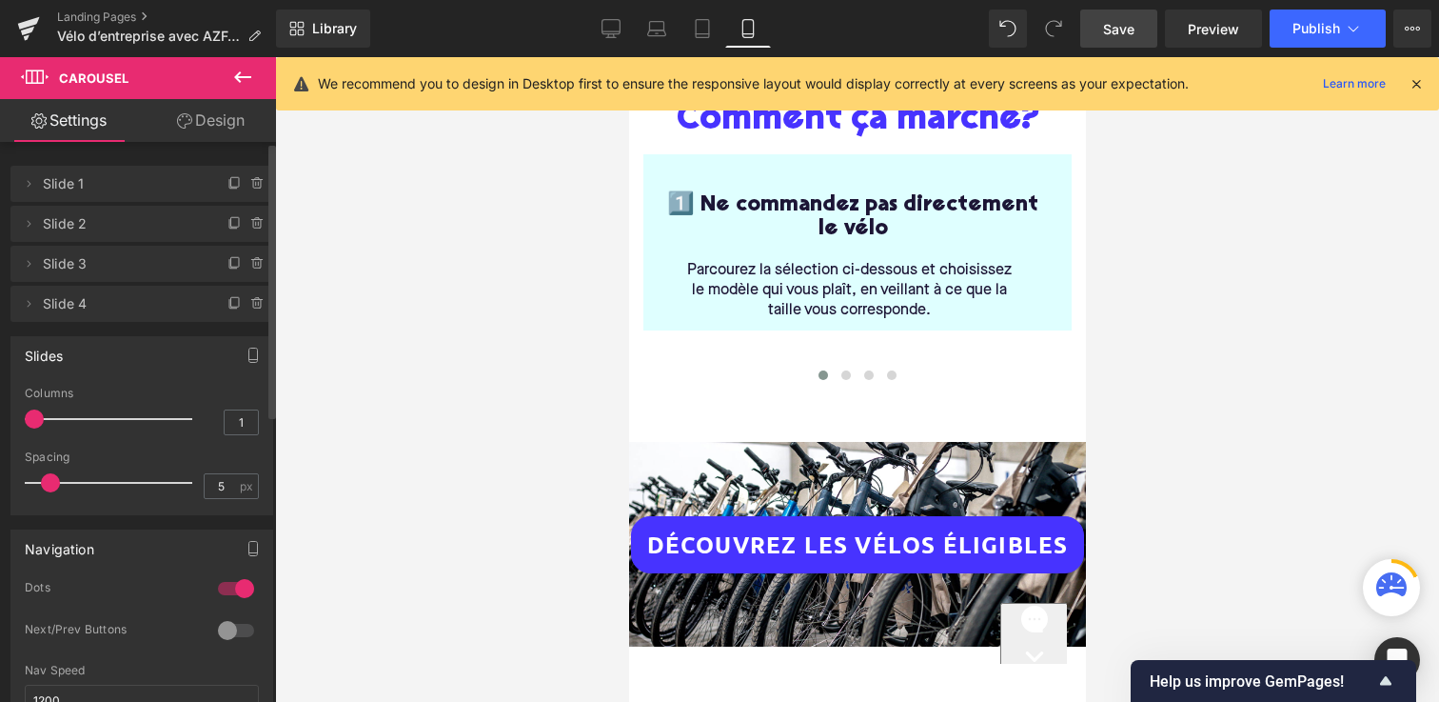
drag, startPoint x: 53, startPoint y: 420, endPoint x: 33, endPoint y: 420, distance: 20.0
click at [34, 420] on div at bounding box center [113, 419] width 158 height 38
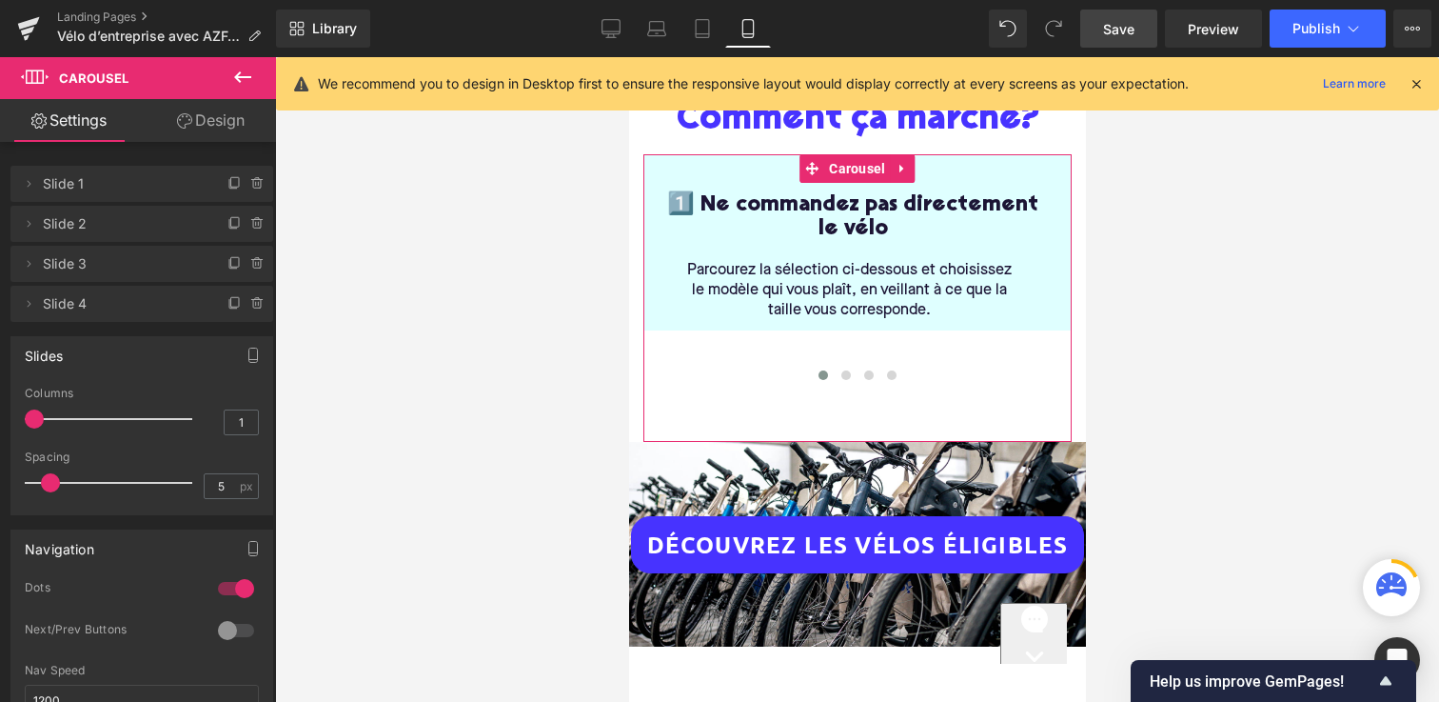
click at [220, 625] on div at bounding box center [236, 630] width 46 height 30
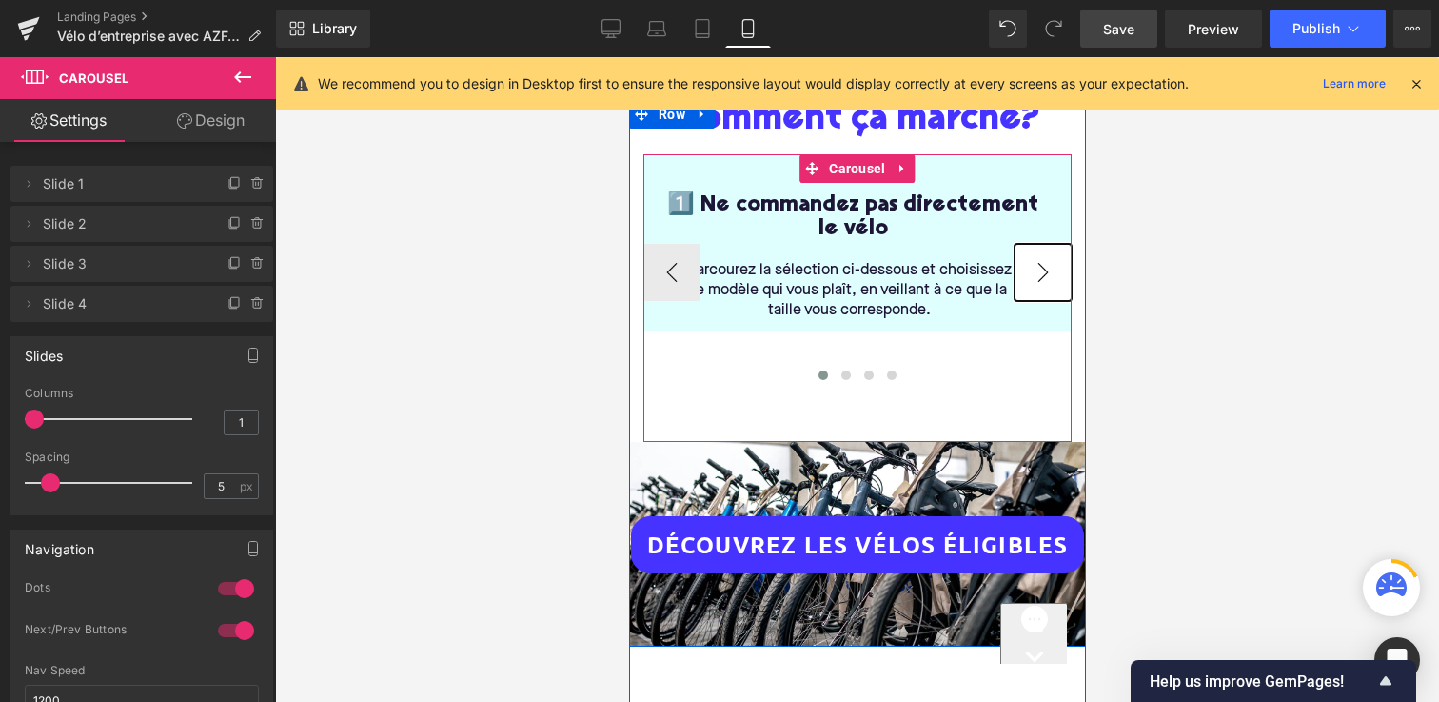
click at [1044, 258] on button "›" at bounding box center [1042, 272] width 57 height 57
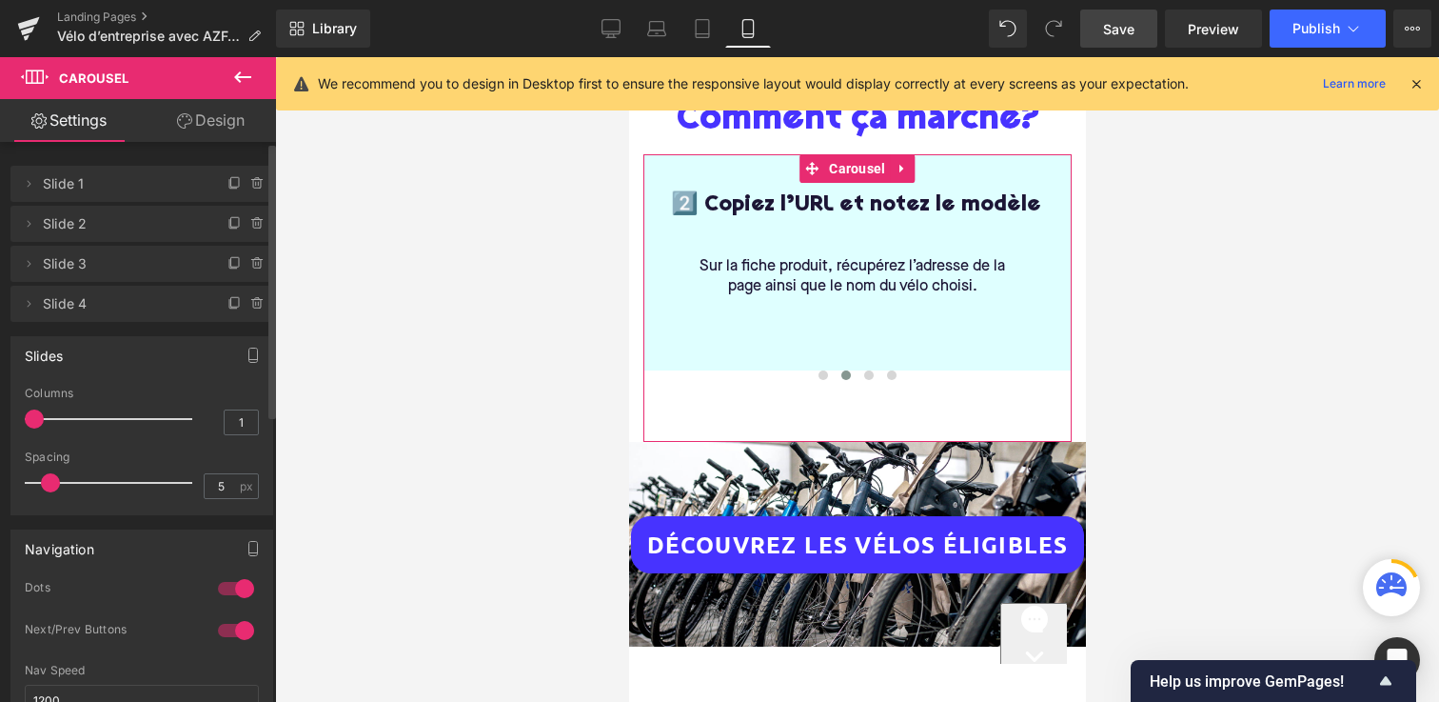
click at [222, 620] on div at bounding box center [236, 630] width 46 height 30
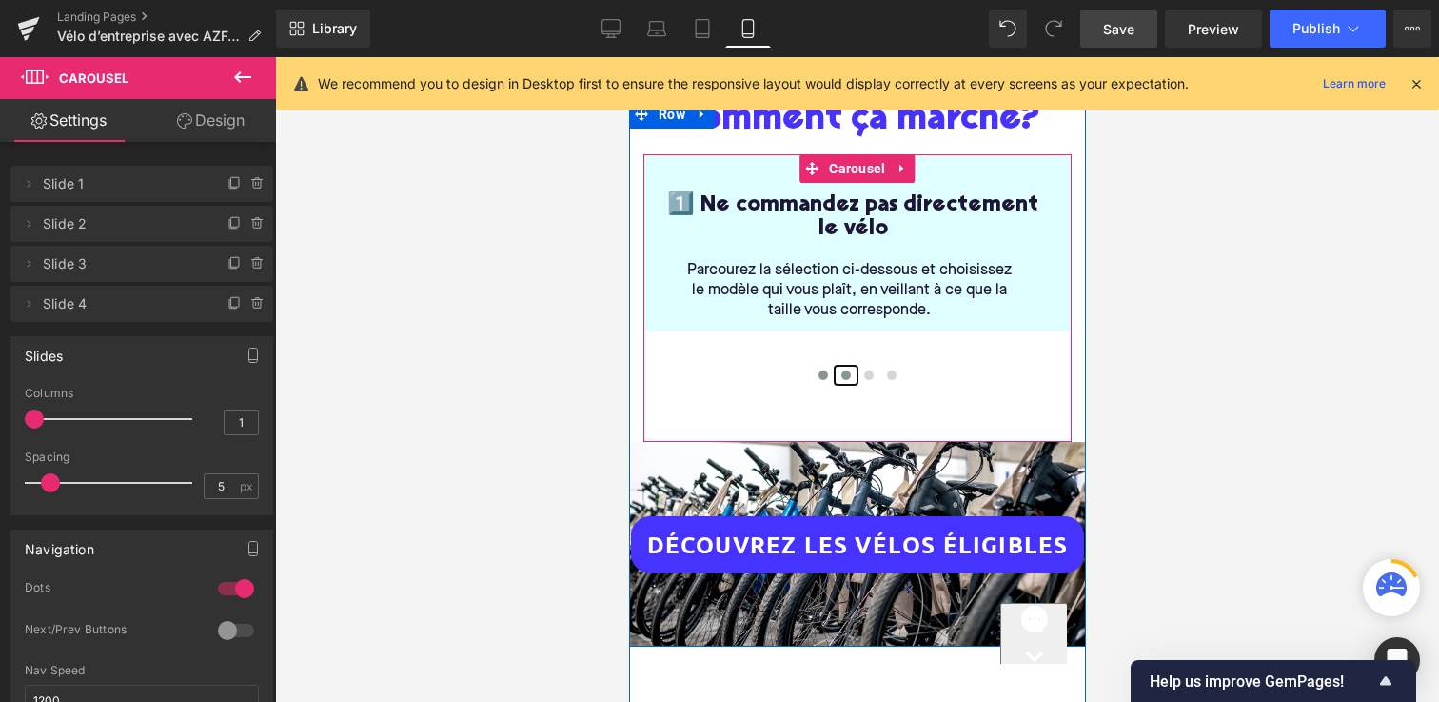
click at [843, 370] on span at bounding box center [846, 375] width 10 height 10
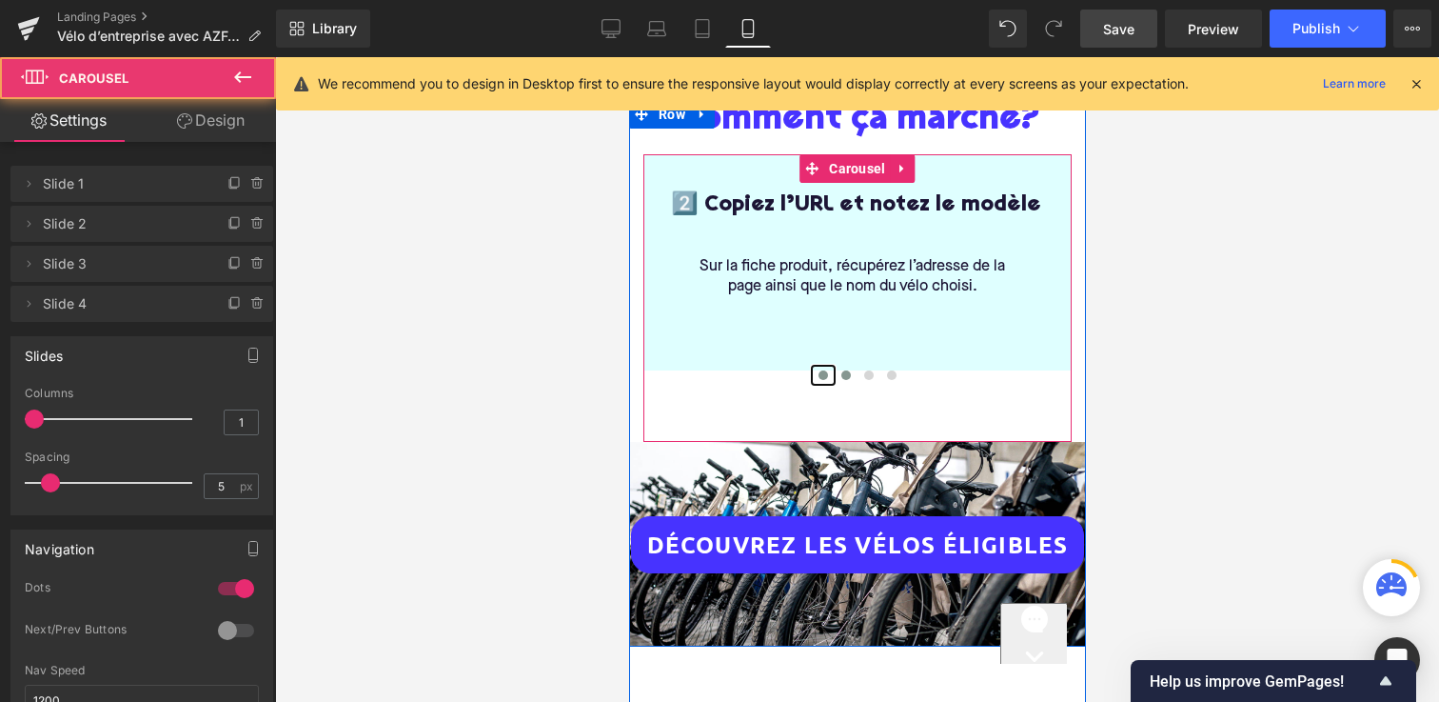
click at [822, 370] on span at bounding box center [823, 375] width 10 height 10
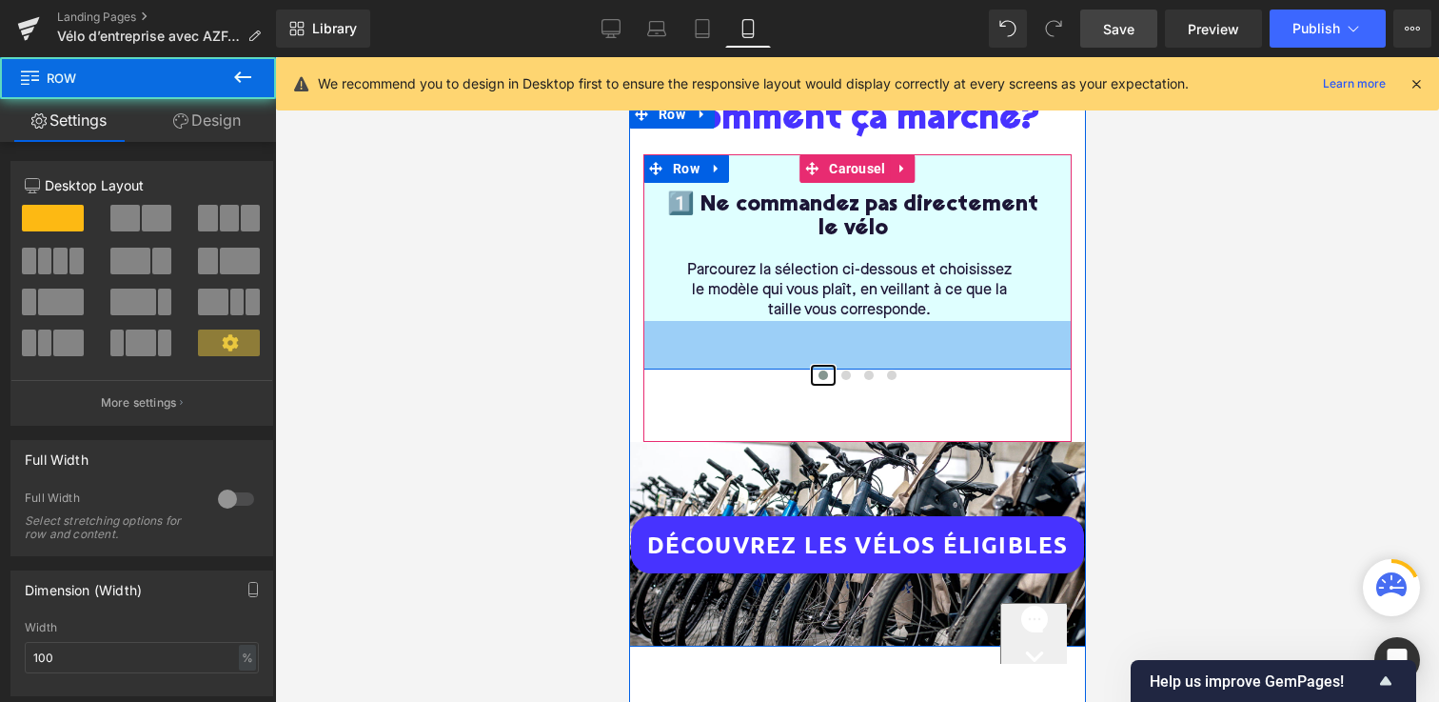
drag, startPoint x: 763, startPoint y: 330, endPoint x: 763, endPoint y: 367, distance: 37.1
click at [763, 367] on div "1️⃣ Ne commandez pas directement le vélo Heading Parcourez la sélection ci-dess…" at bounding box center [857, 271] width 428 height 235
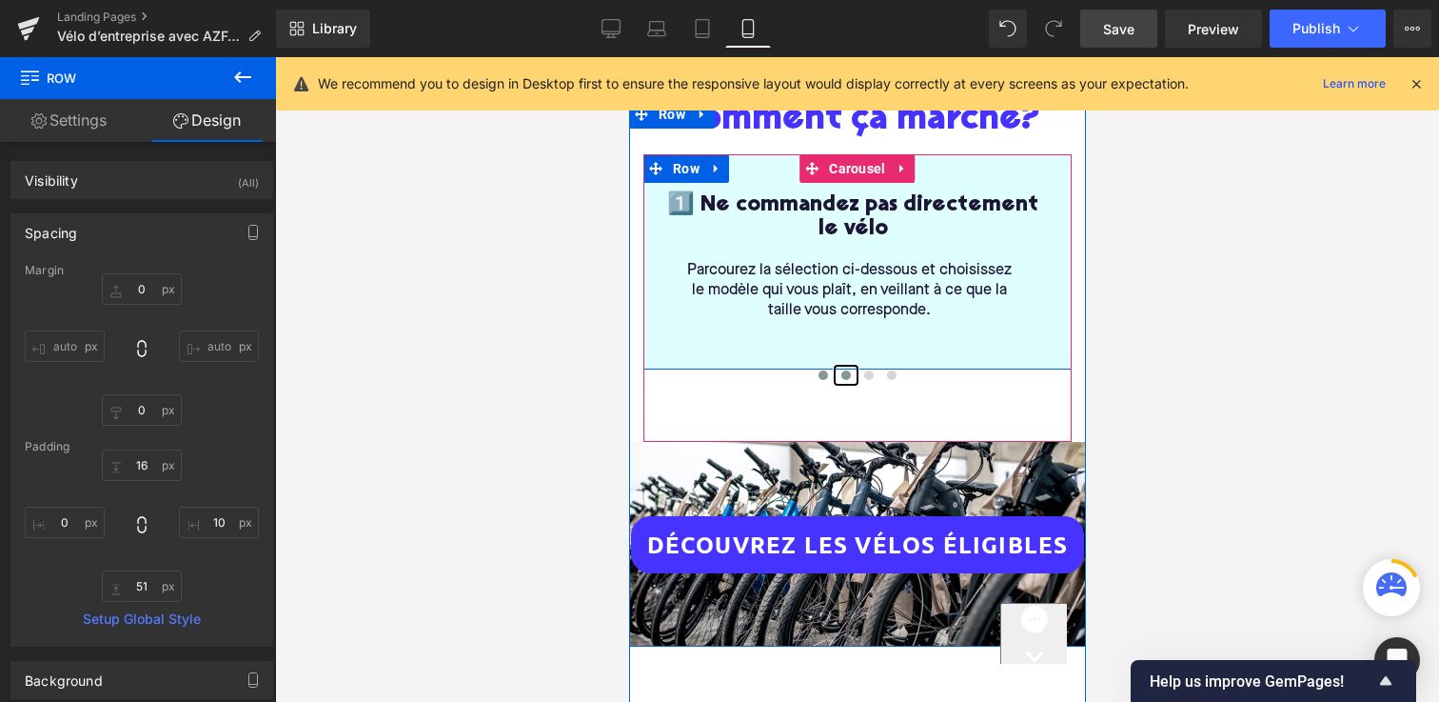
click at [842, 370] on span at bounding box center [846, 375] width 10 height 10
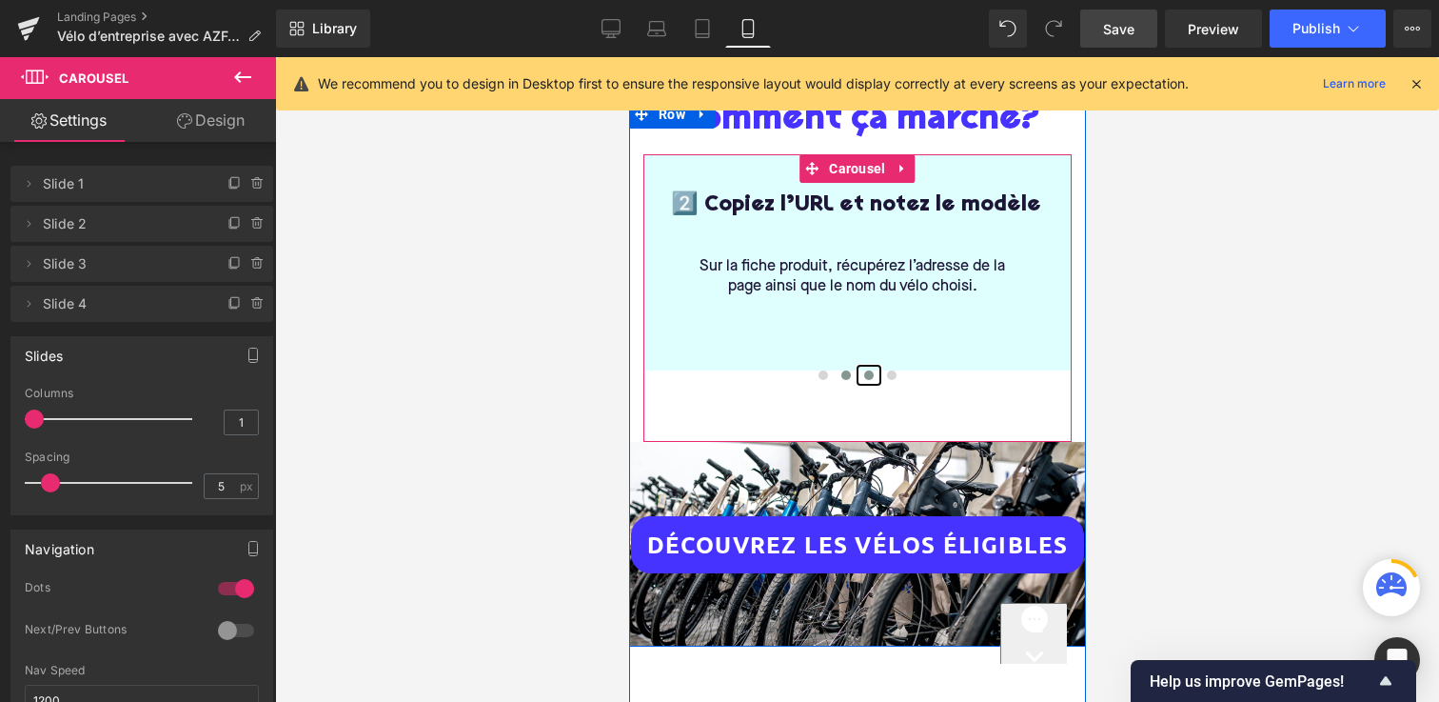
click at [868, 370] on span at bounding box center [868, 375] width 10 height 10
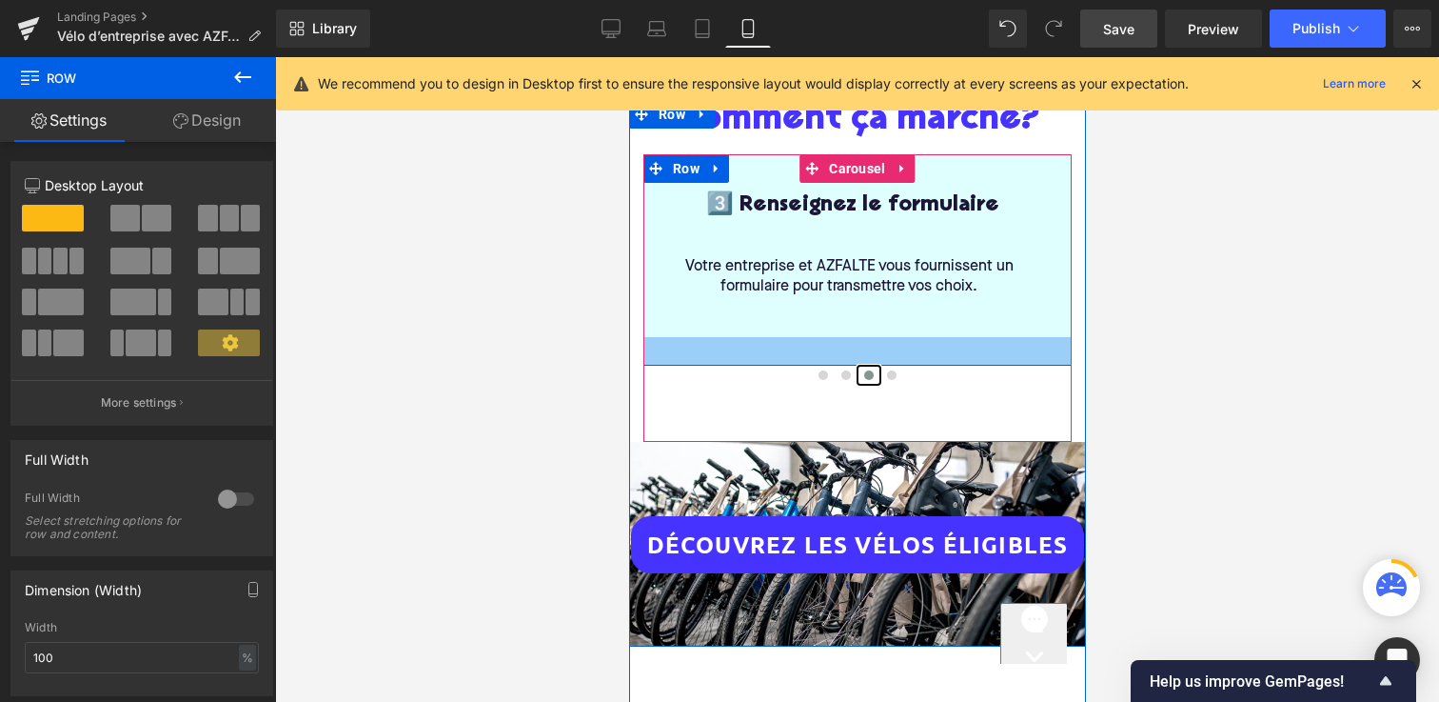
drag, startPoint x: 795, startPoint y: 345, endPoint x: 795, endPoint y: 363, distance: 18.1
click at [795, 363] on div "1️⃣ Ne commandez pas directement le vélo Heading Parcourez la sélection ci-dess…" at bounding box center [857, 271] width 428 height 235
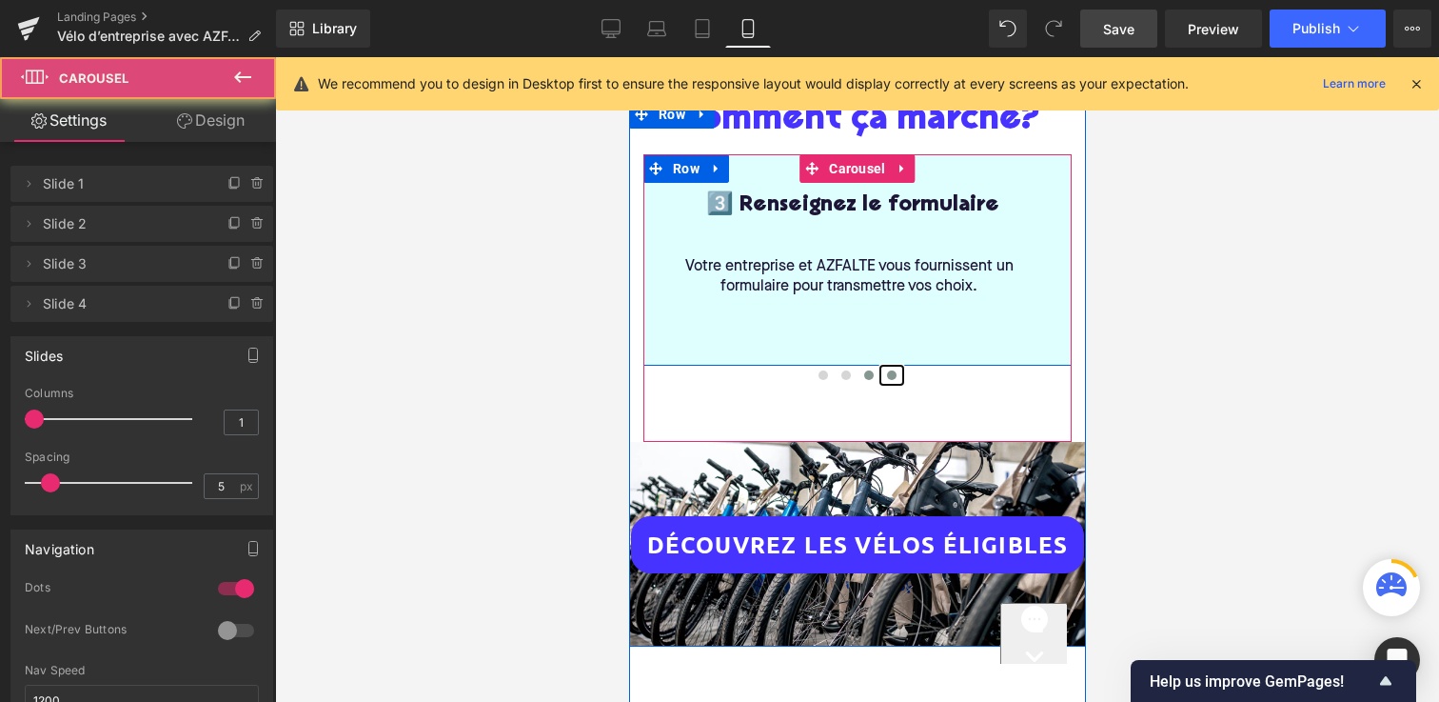
click at [891, 370] on span at bounding box center [891, 375] width 10 height 10
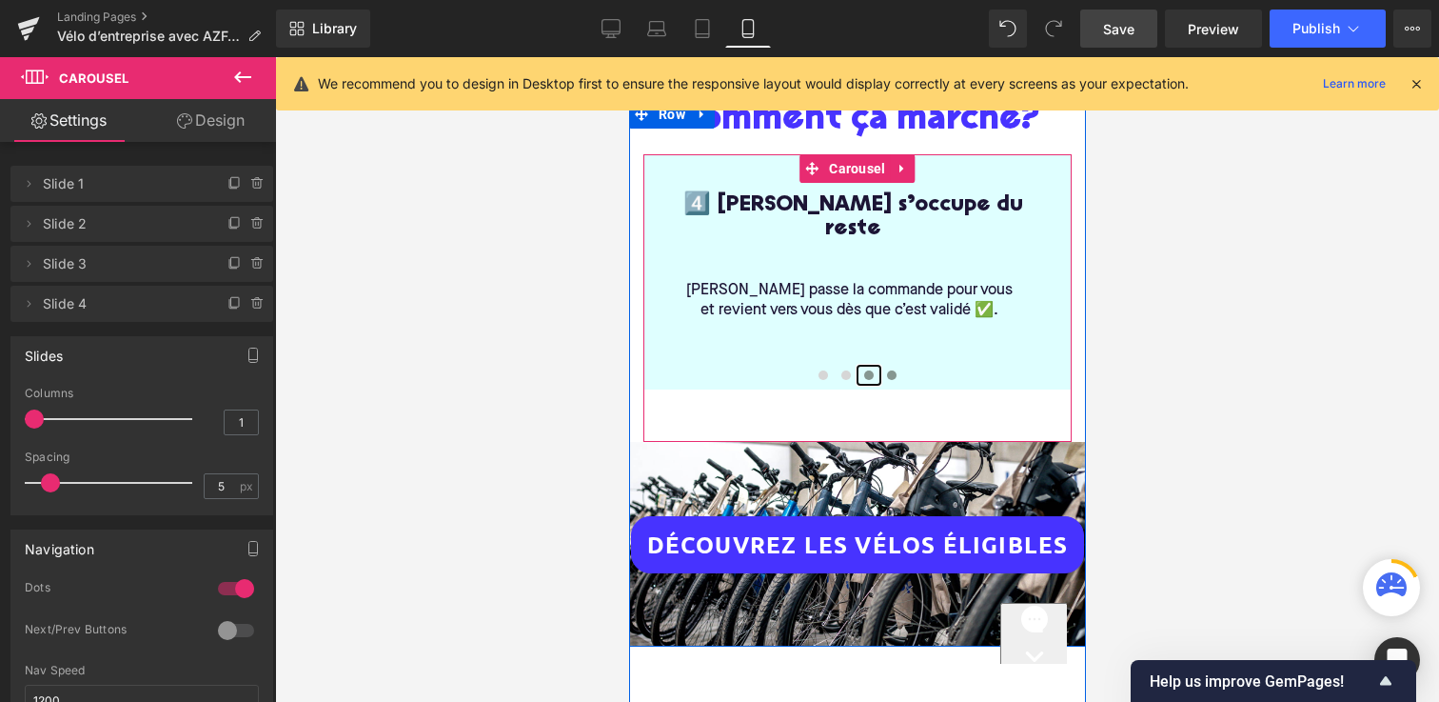
click at [867, 370] on span at bounding box center [868, 375] width 10 height 10
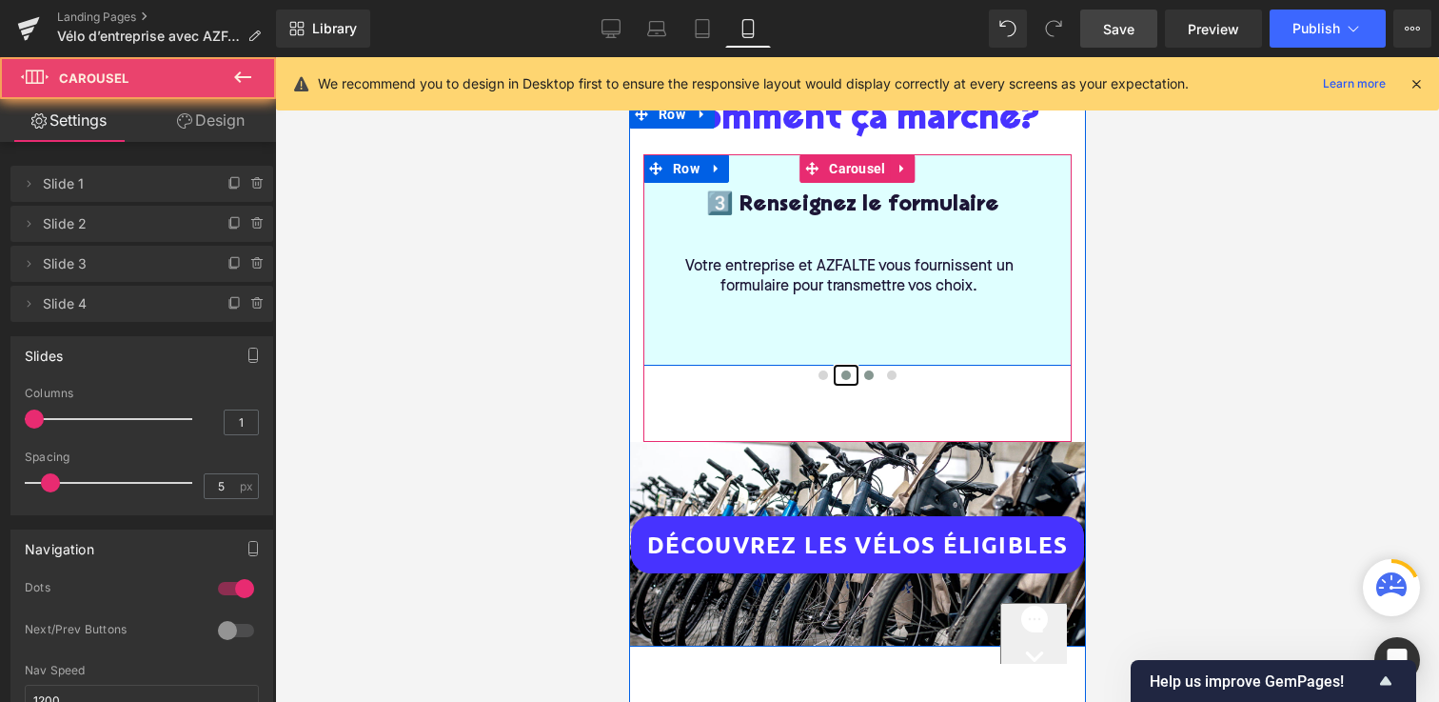
click at [850, 366] on button at bounding box center [845, 375] width 23 height 19
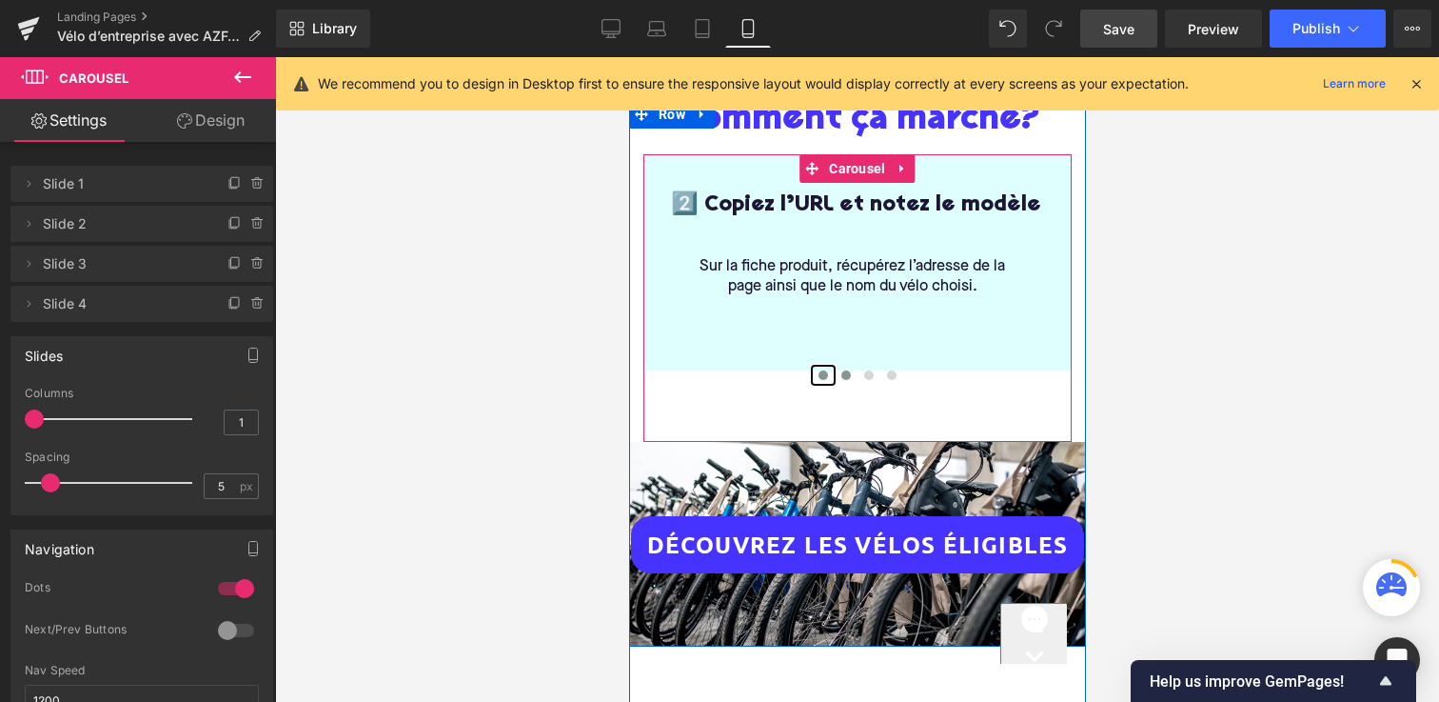
click at [825, 366] on button at bounding box center [822, 375] width 23 height 19
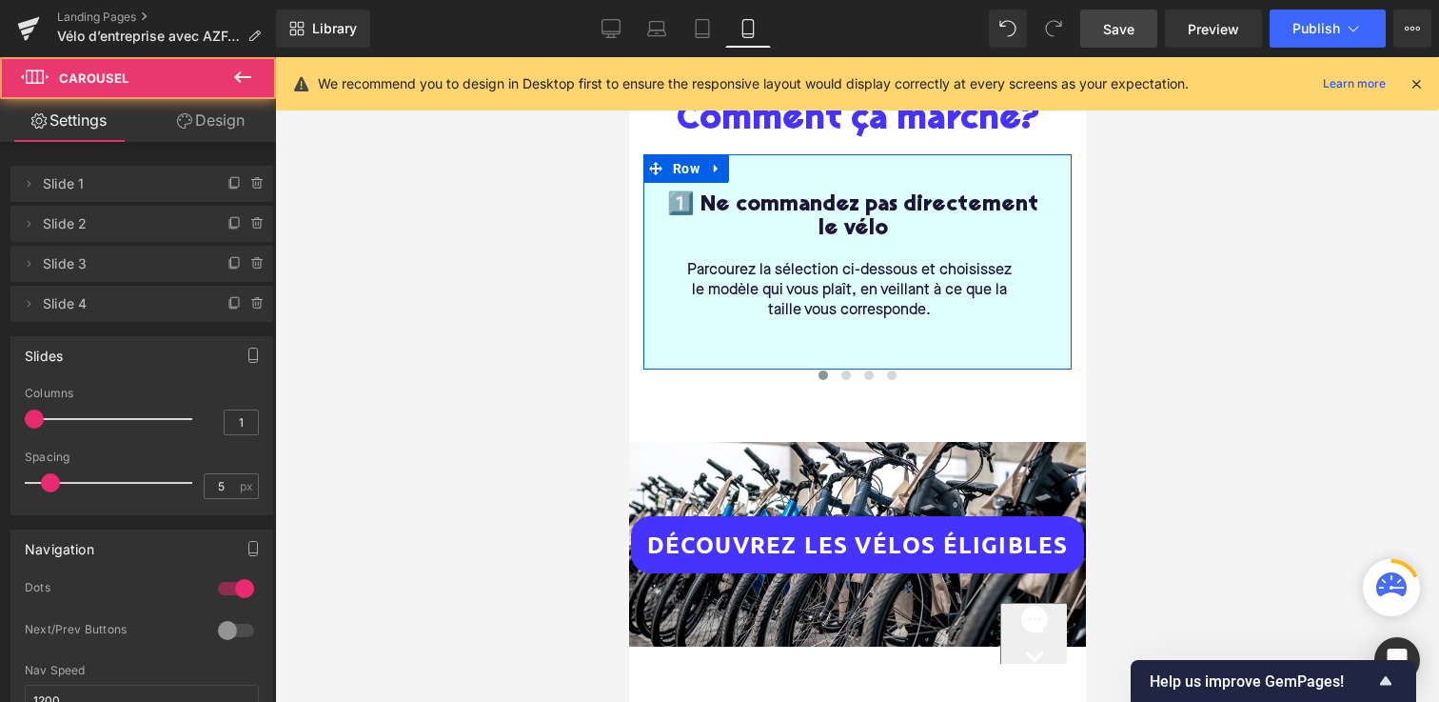
click at [533, 394] on div at bounding box center [857, 379] width 1164 height 645
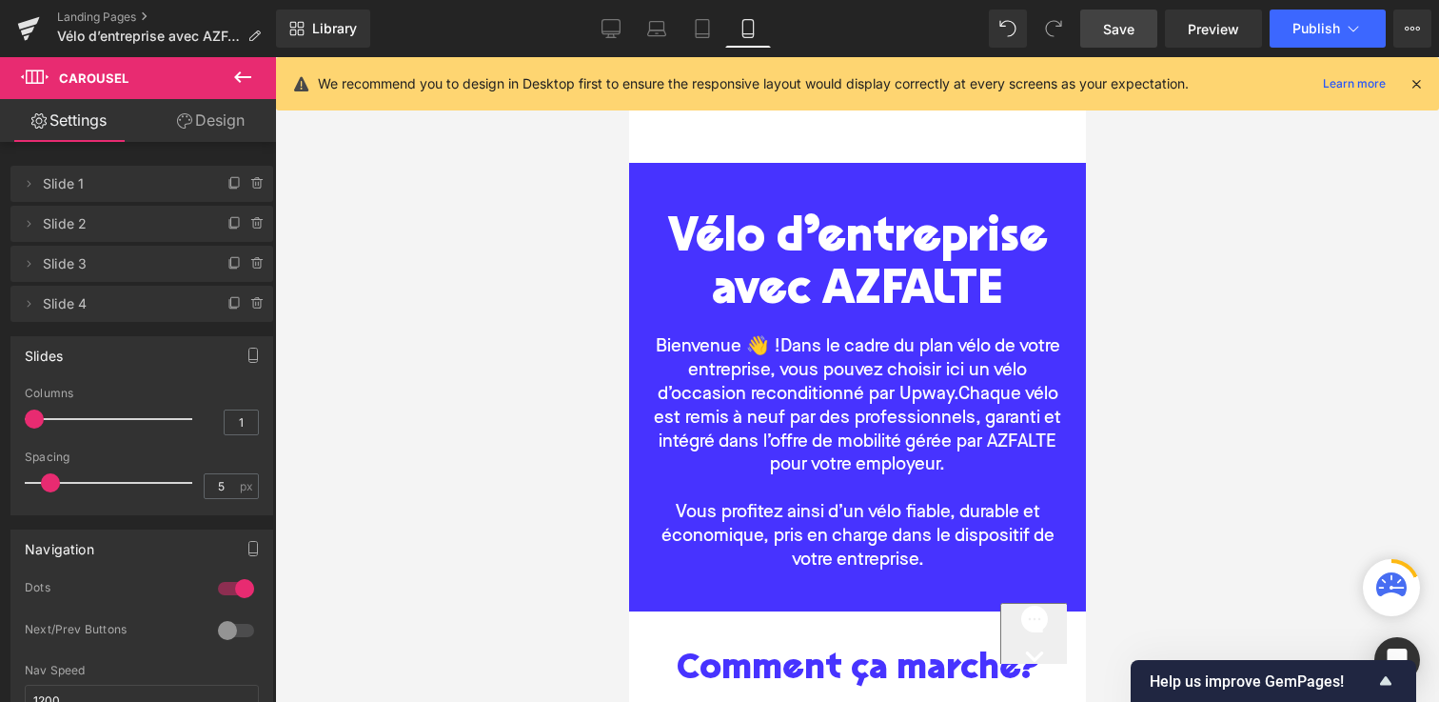
click at [1108, 29] on span "Save" at bounding box center [1118, 29] width 31 height 20
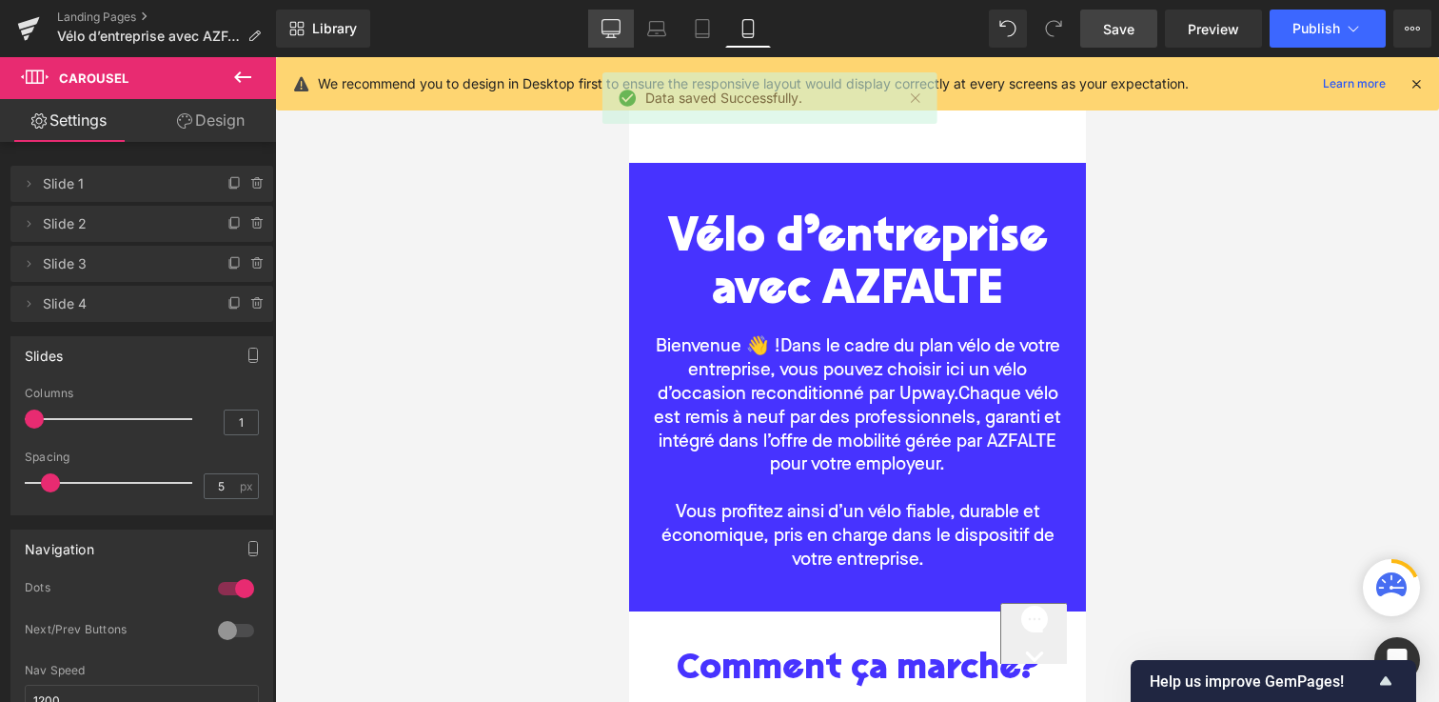
click at [604, 34] on icon at bounding box center [611, 28] width 19 height 19
